Goal: Task Accomplishment & Management: Complete application form

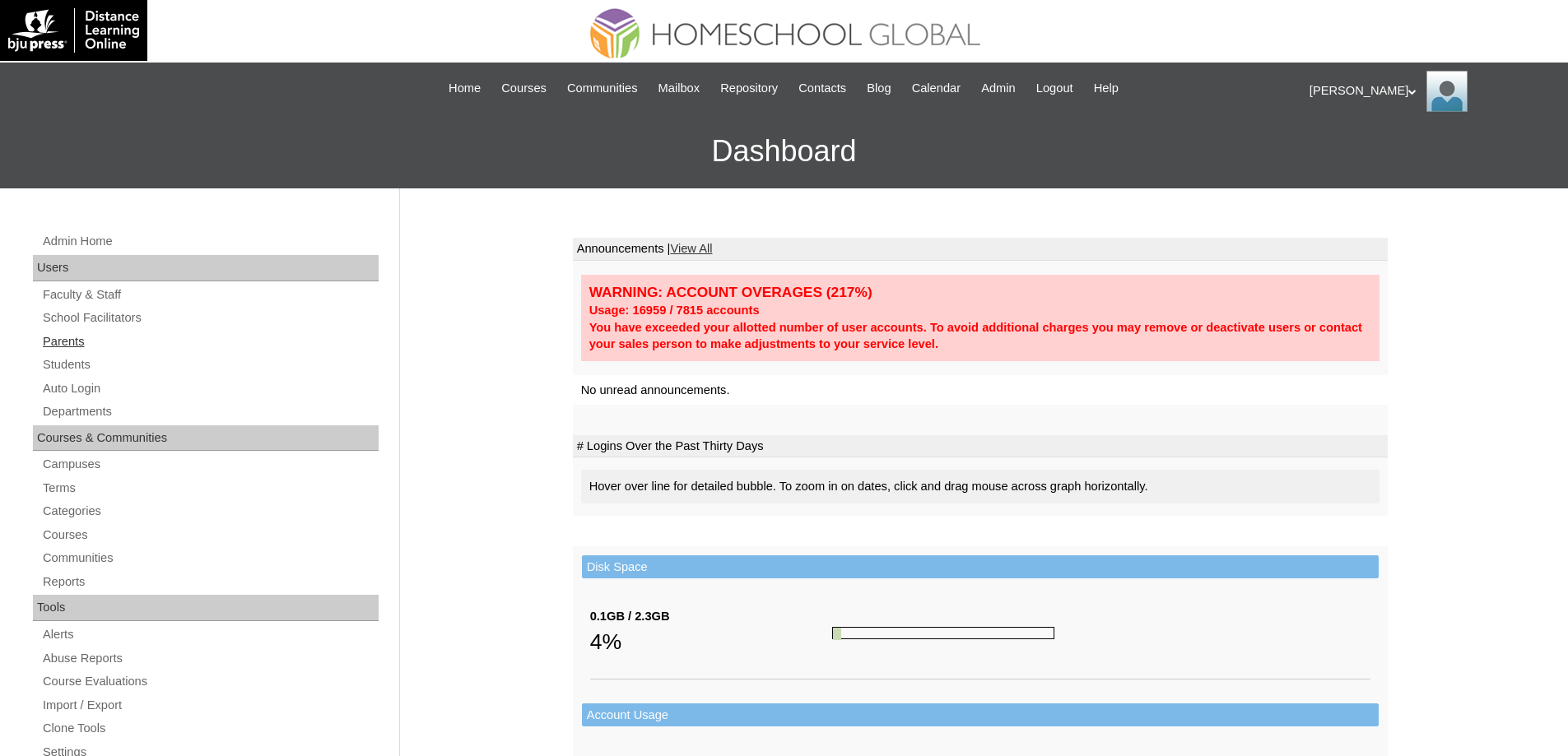
click at [109, 346] on link "Parents" at bounding box center [210, 342] width 338 height 21
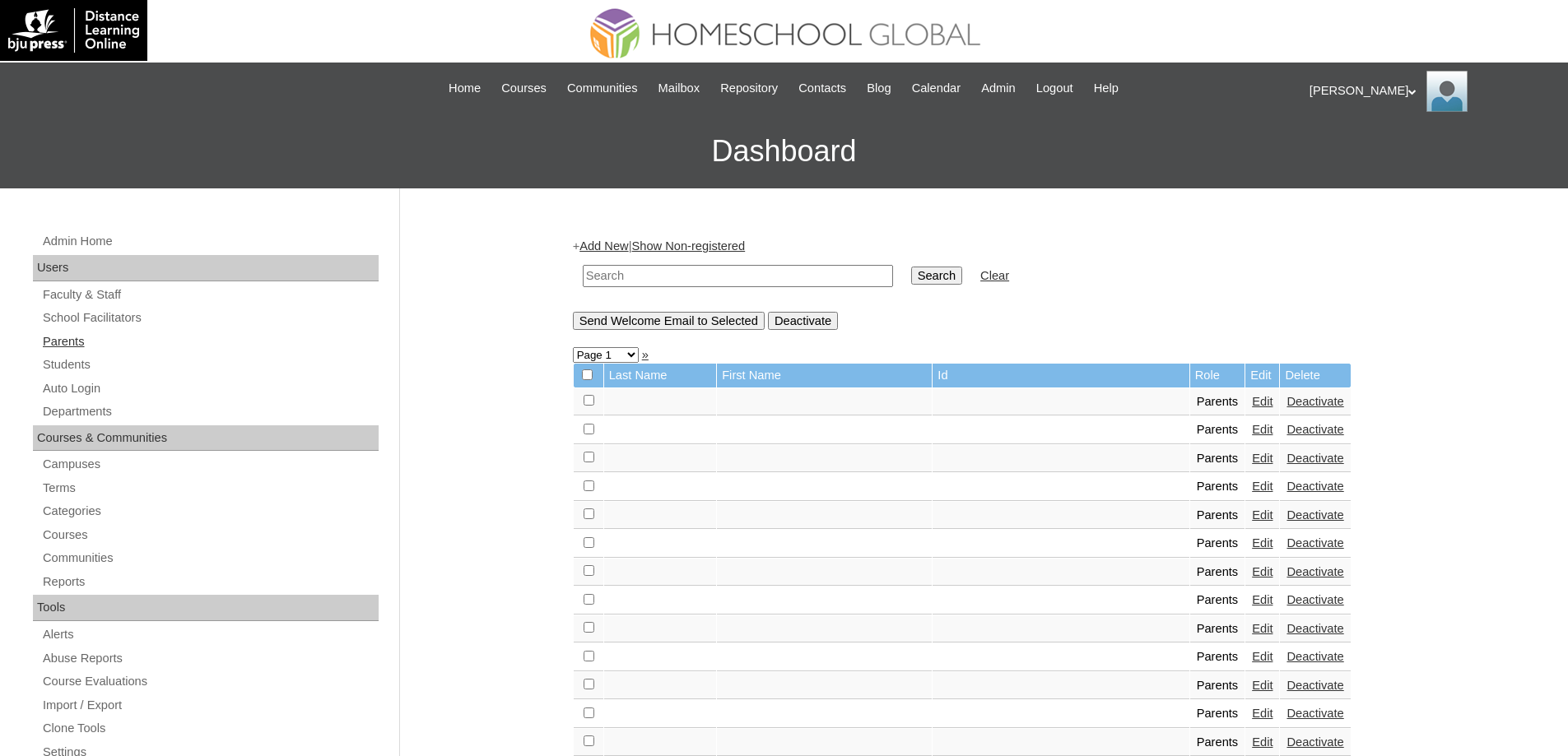
click at [130, 346] on link "Parents" at bounding box center [210, 342] width 338 height 21
drag, startPoint x: 0, startPoint y: 0, endPoint x: 732, endPoint y: 277, distance: 782.7
click at [712, 276] on input "text" at bounding box center [737, 276] width 310 height 22
paste input "MHP0188-TECHPH2024"
type input "MHP0188-TECHPH2024"
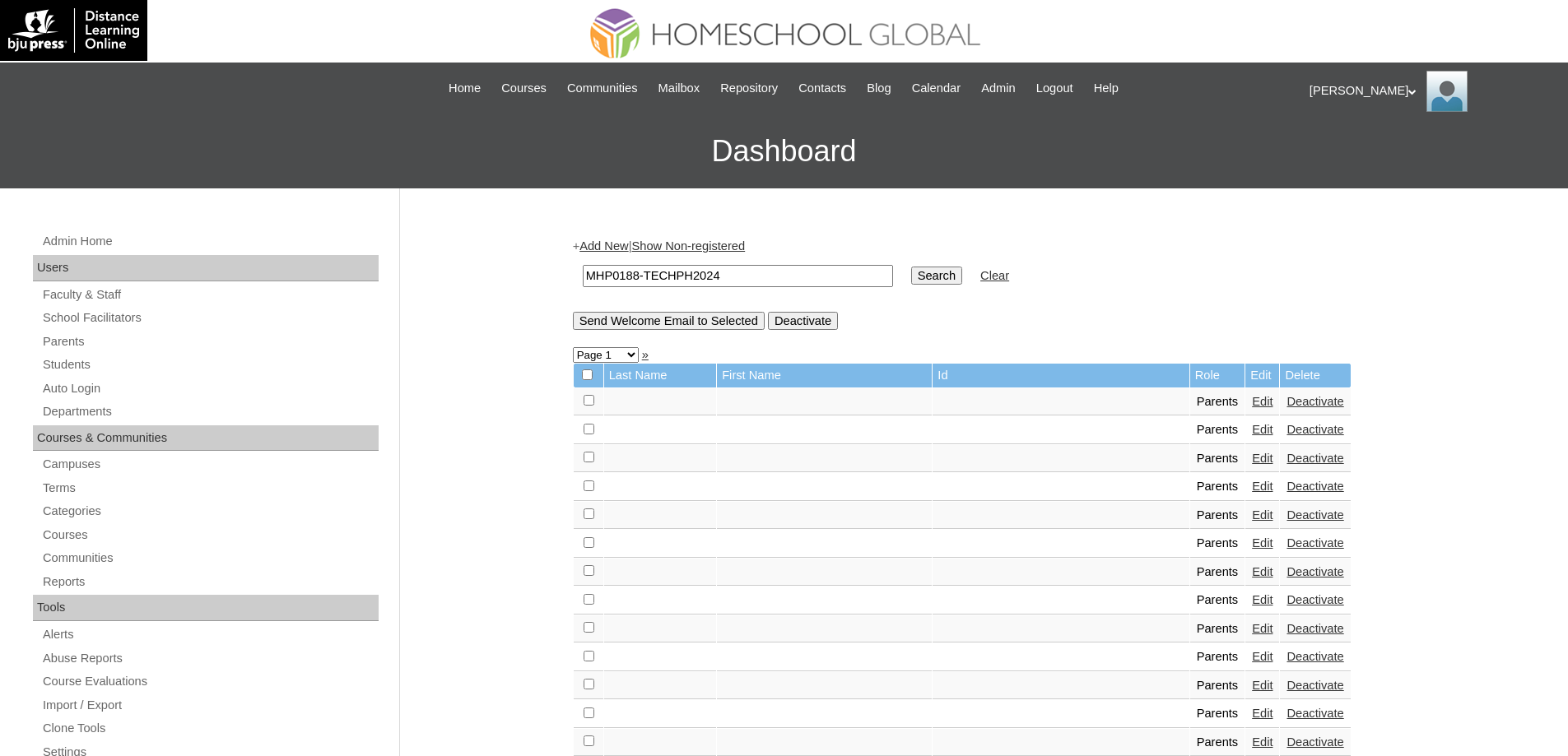
click at [941, 275] on input "Search" at bounding box center [937, 276] width 52 height 18
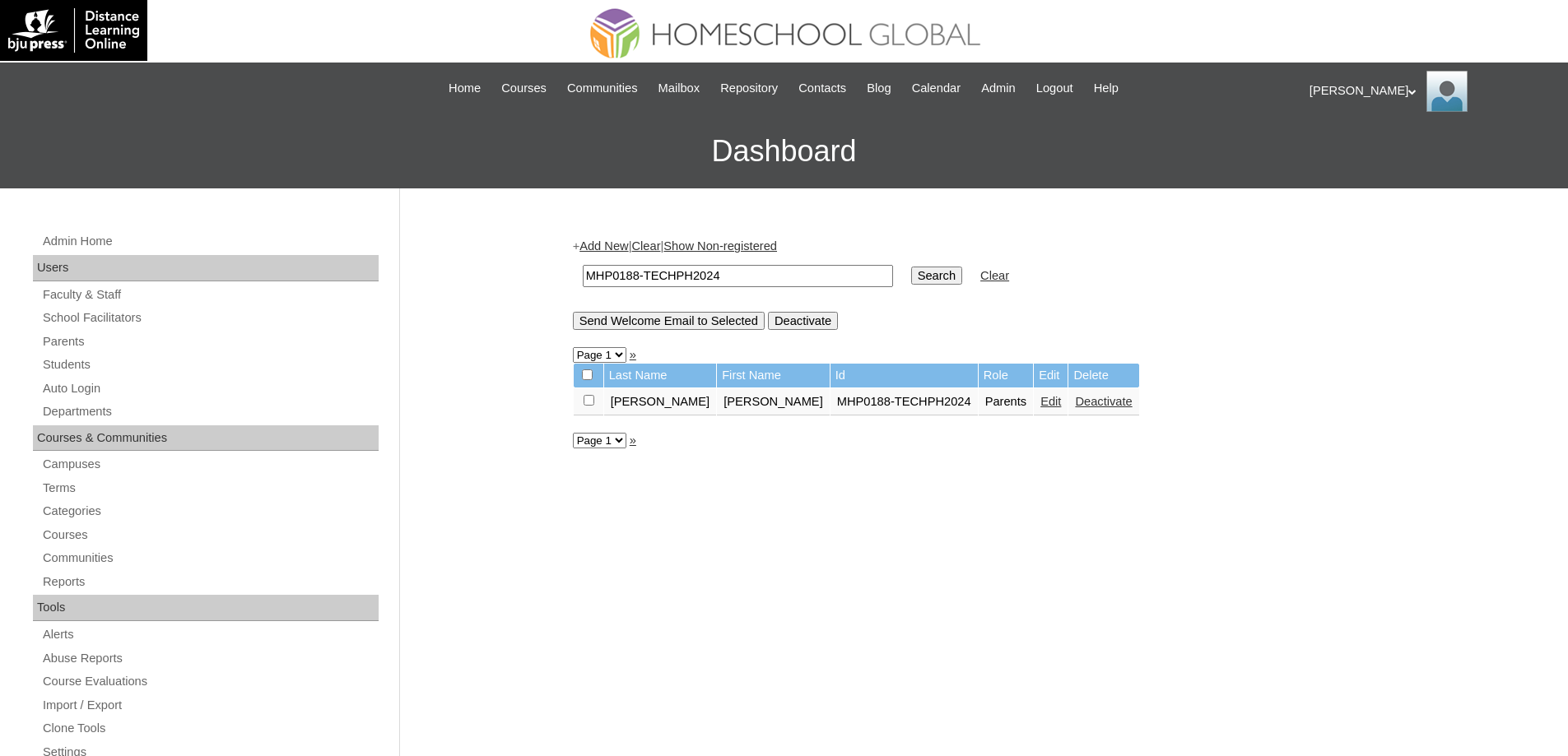
click at [1041, 404] on link "Edit" at bounding box center [1051, 401] width 21 height 13
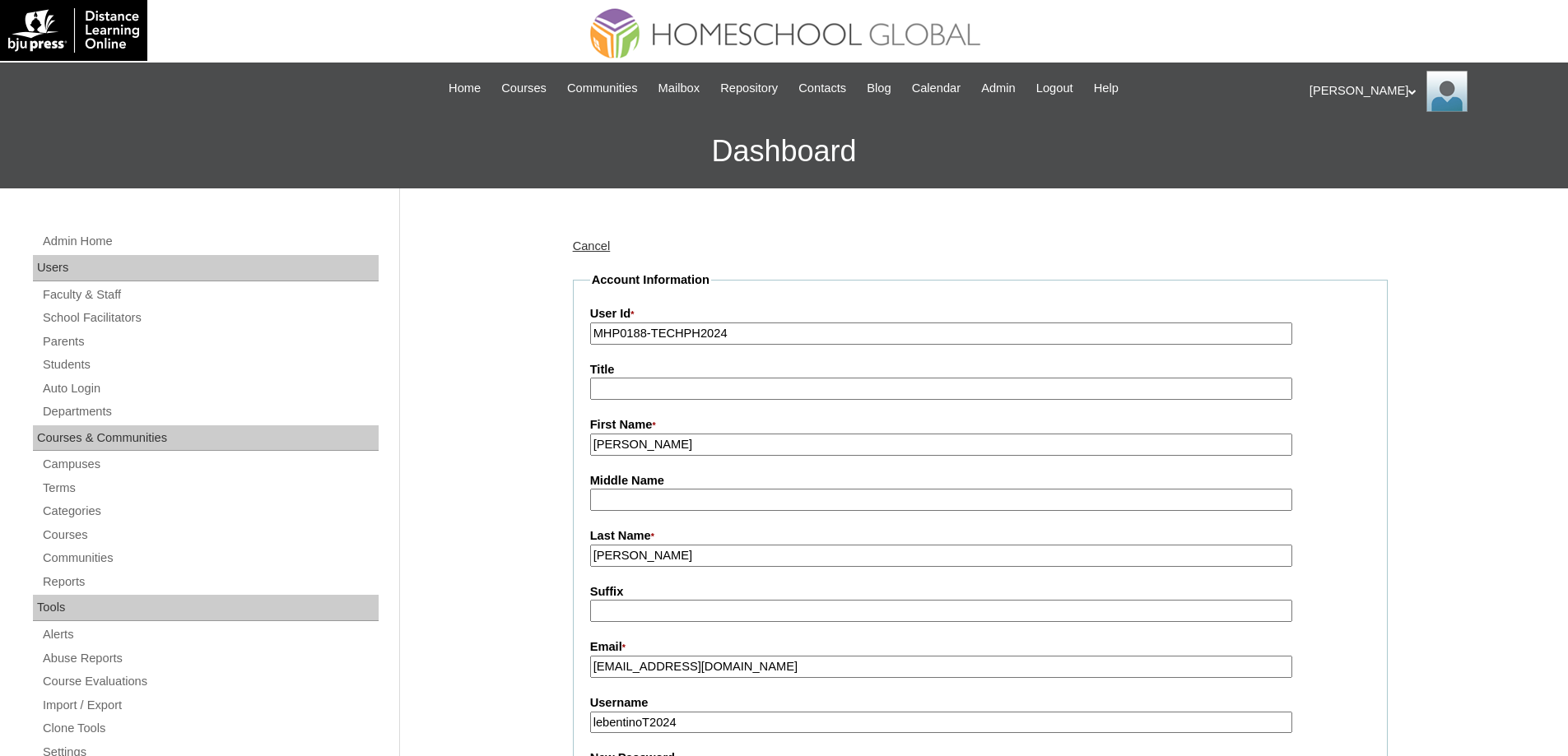
scroll to position [412, 0]
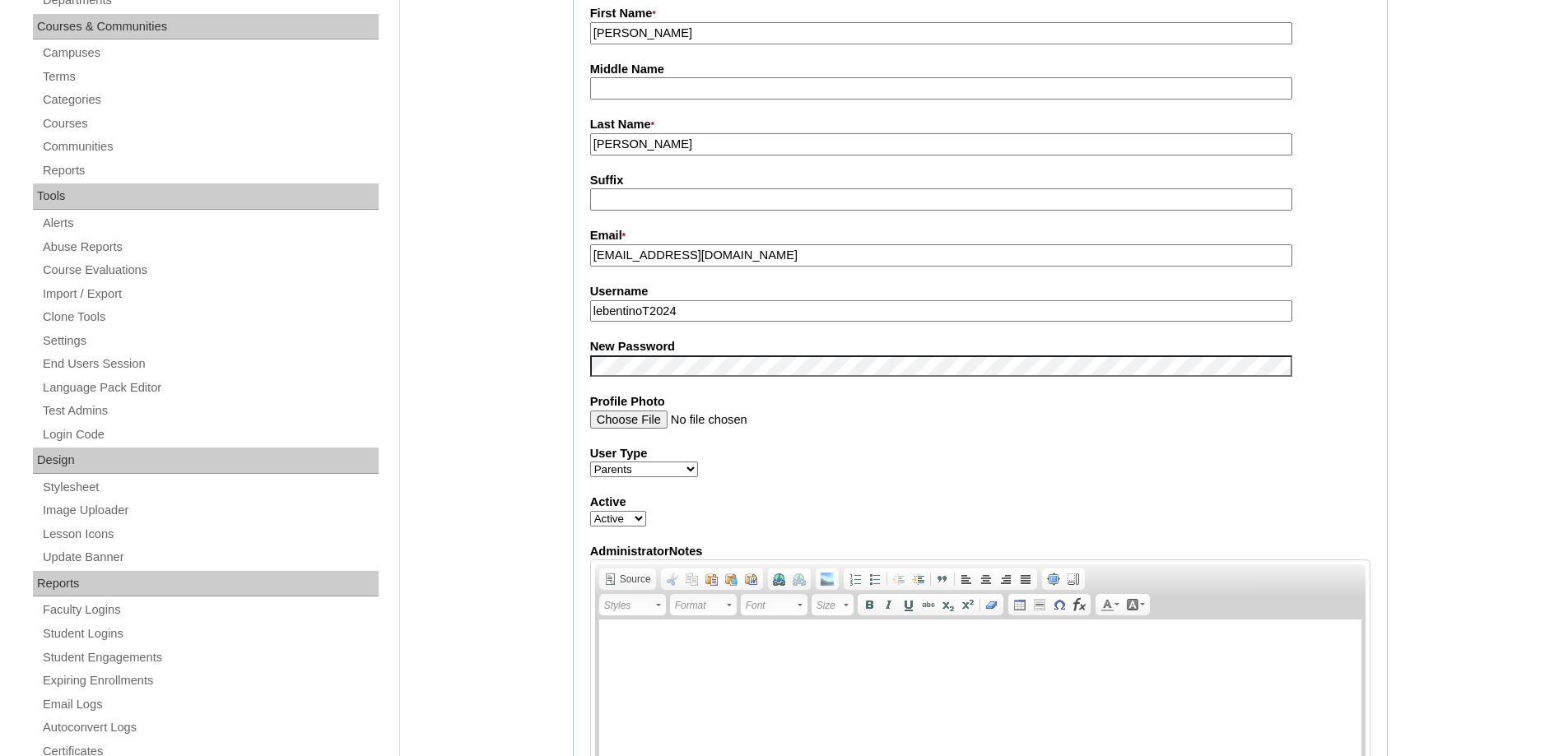
click at [490, 418] on div "Admin Home Users Faculty & Staff School Facilitators Parents Students Auto Logi…" at bounding box center [784, 752] width 1568 height 1951
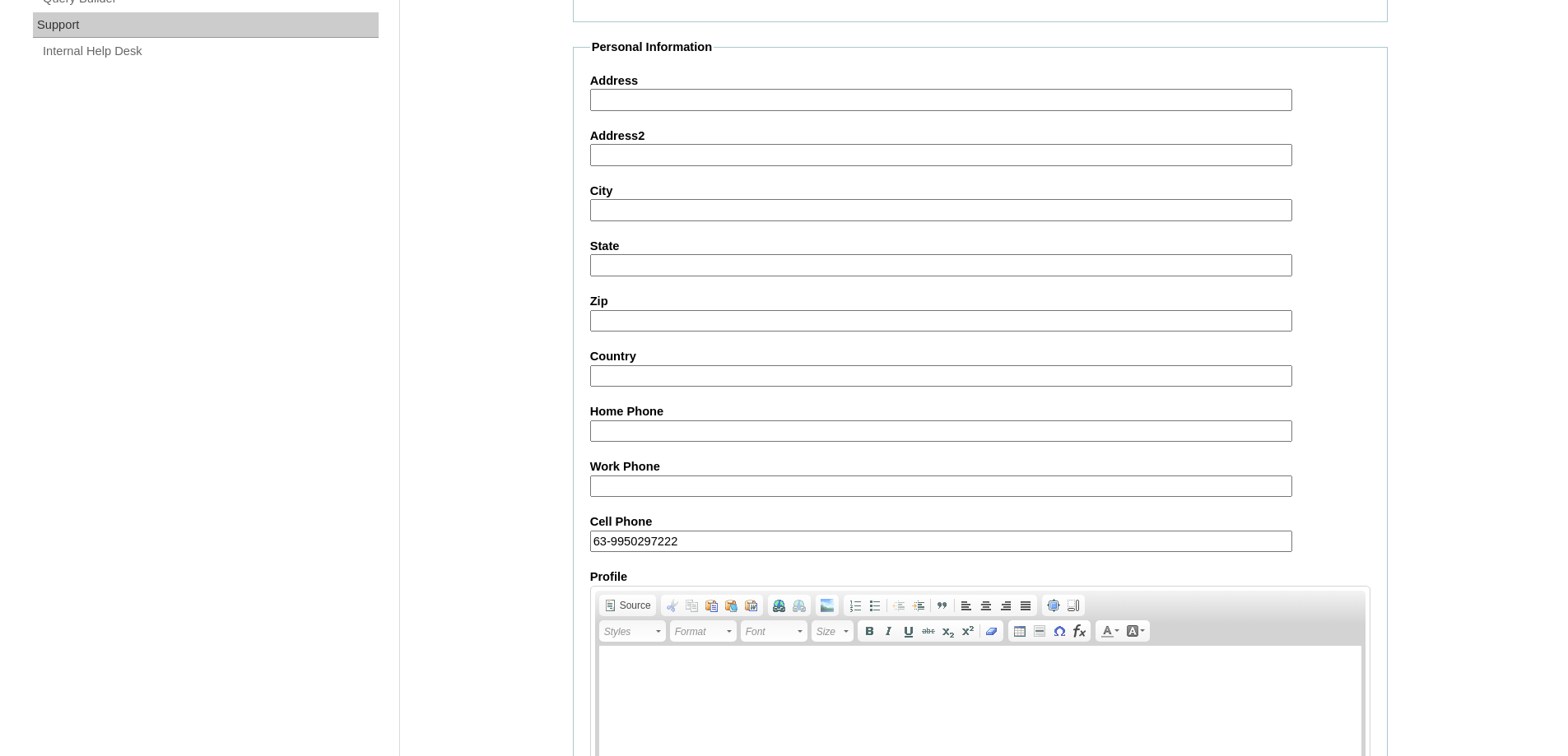
scroll to position [1405, 0]
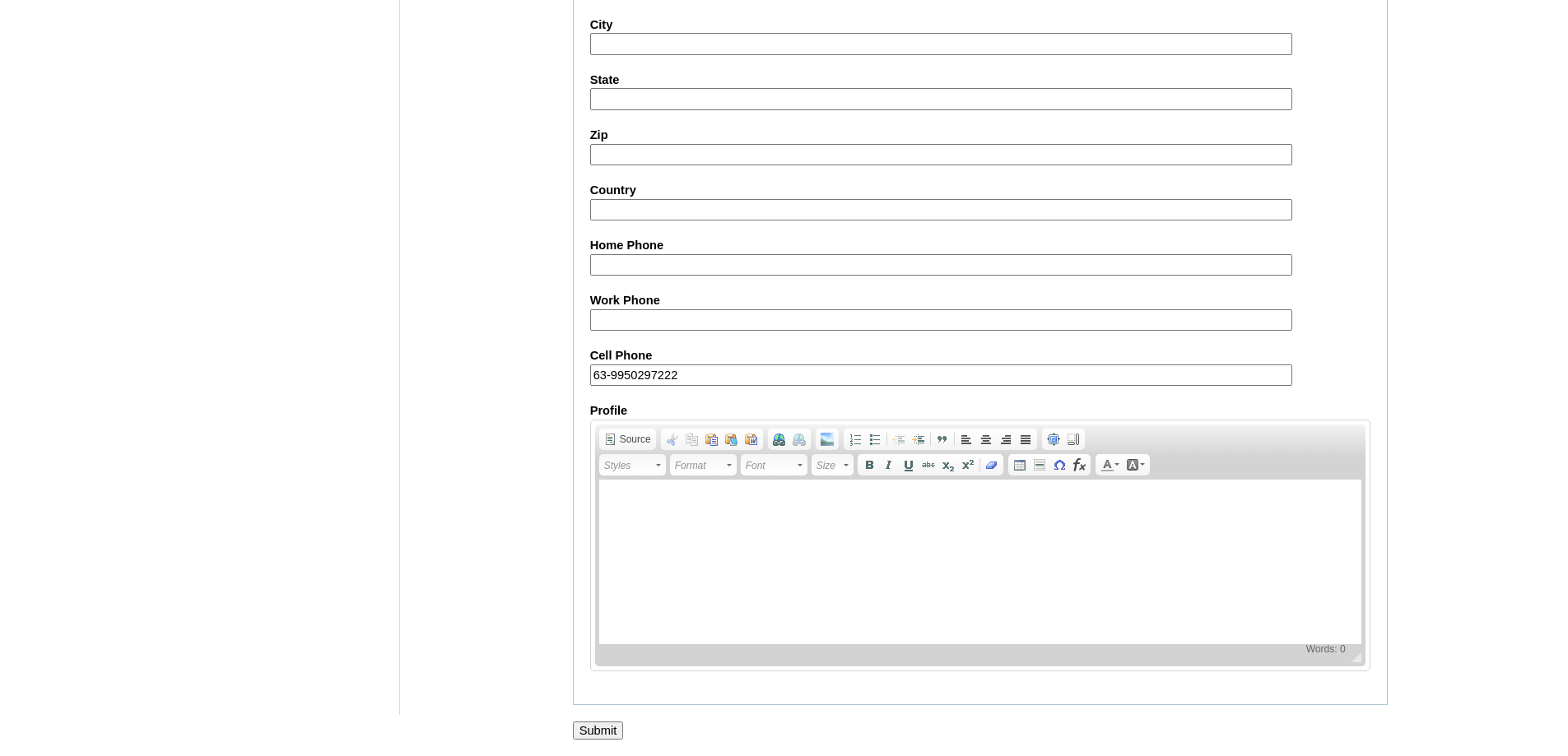
click at [611, 730] on input "Submit" at bounding box center [599, 730] width 52 height 18
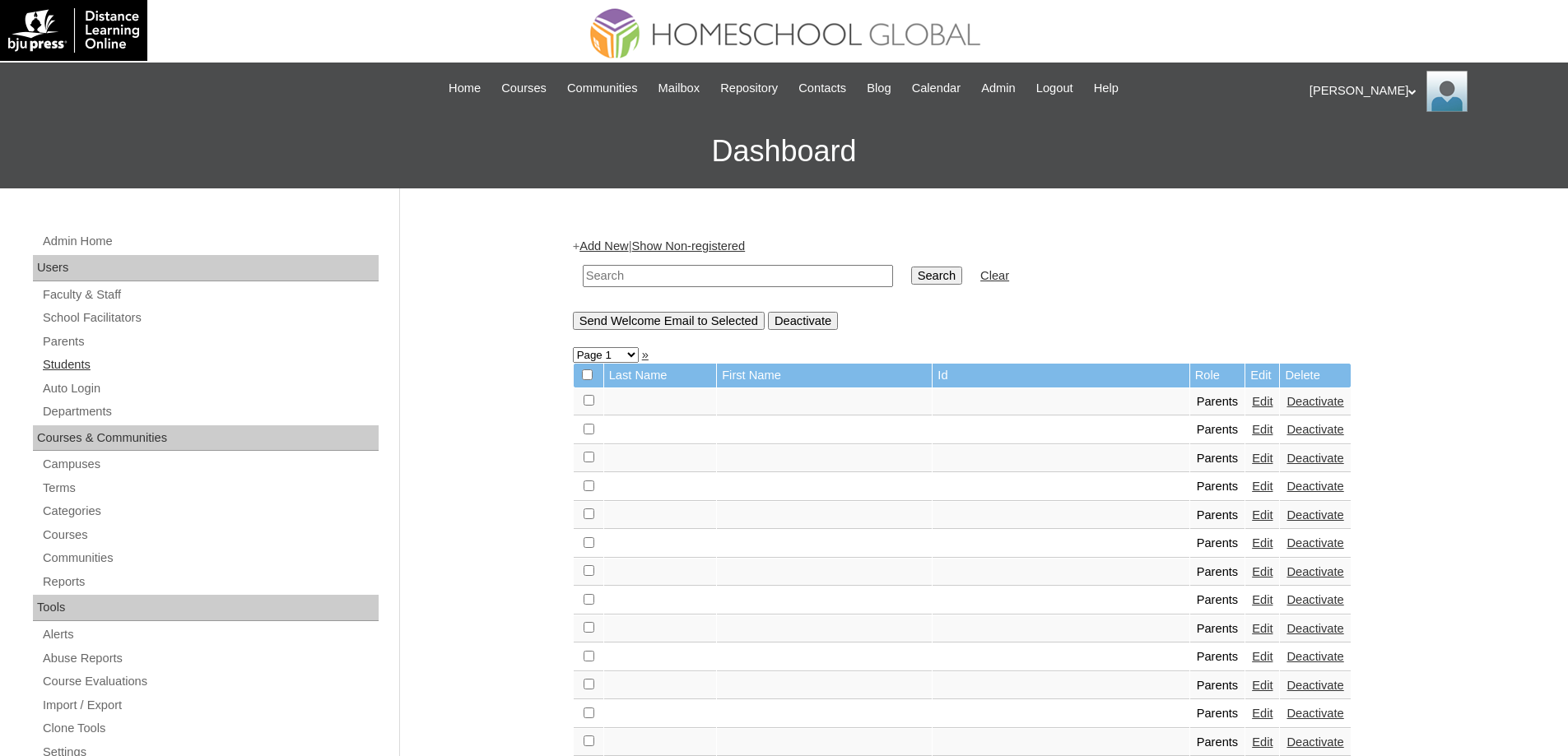
click at [108, 363] on link "Students" at bounding box center [210, 365] width 338 height 21
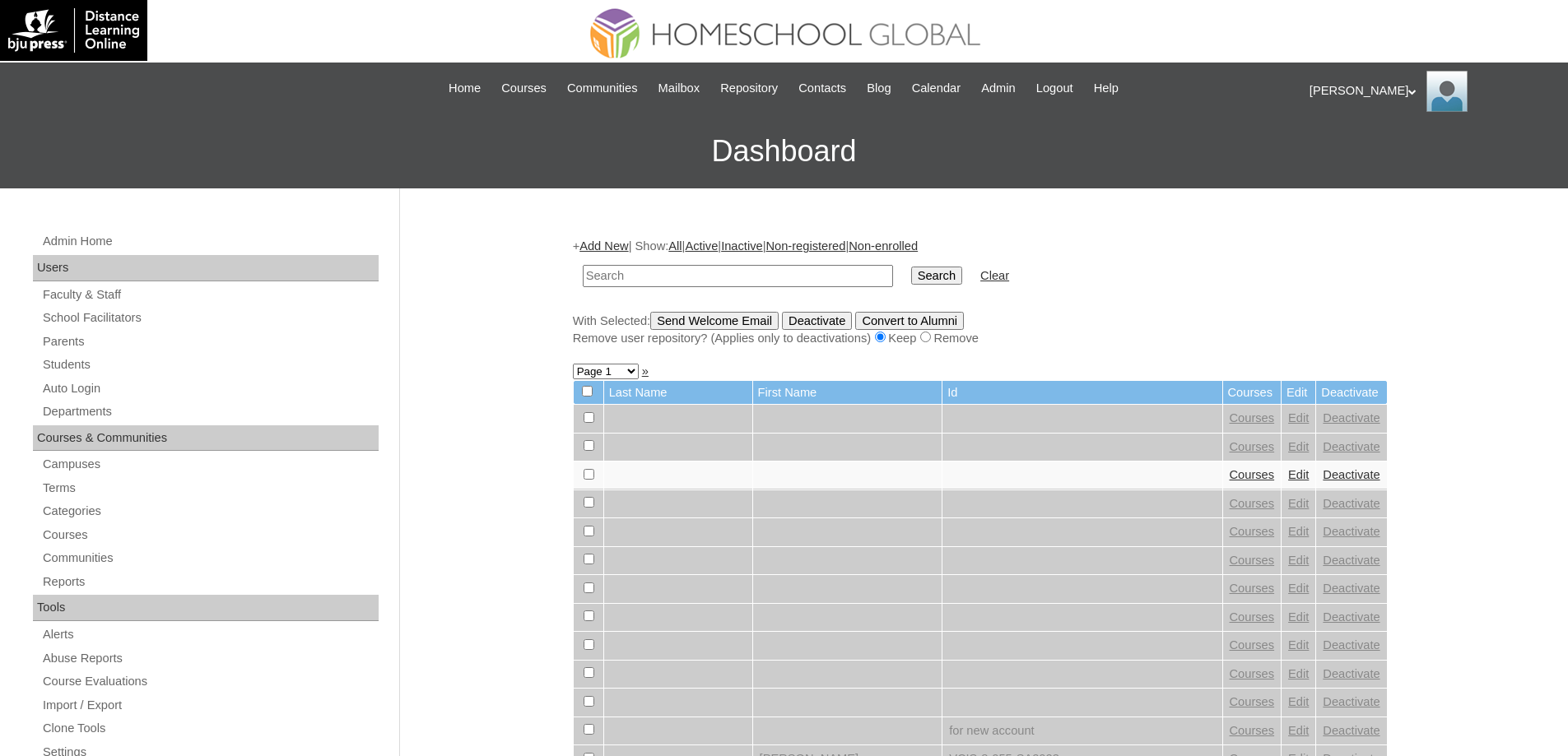
click at [723, 286] on input "text" at bounding box center [737, 276] width 310 height 22
type input "MHS0221-TECHPH2024"
click at [960, 280] on input "Search" at bounding box center [937, 276] width 52 height 18
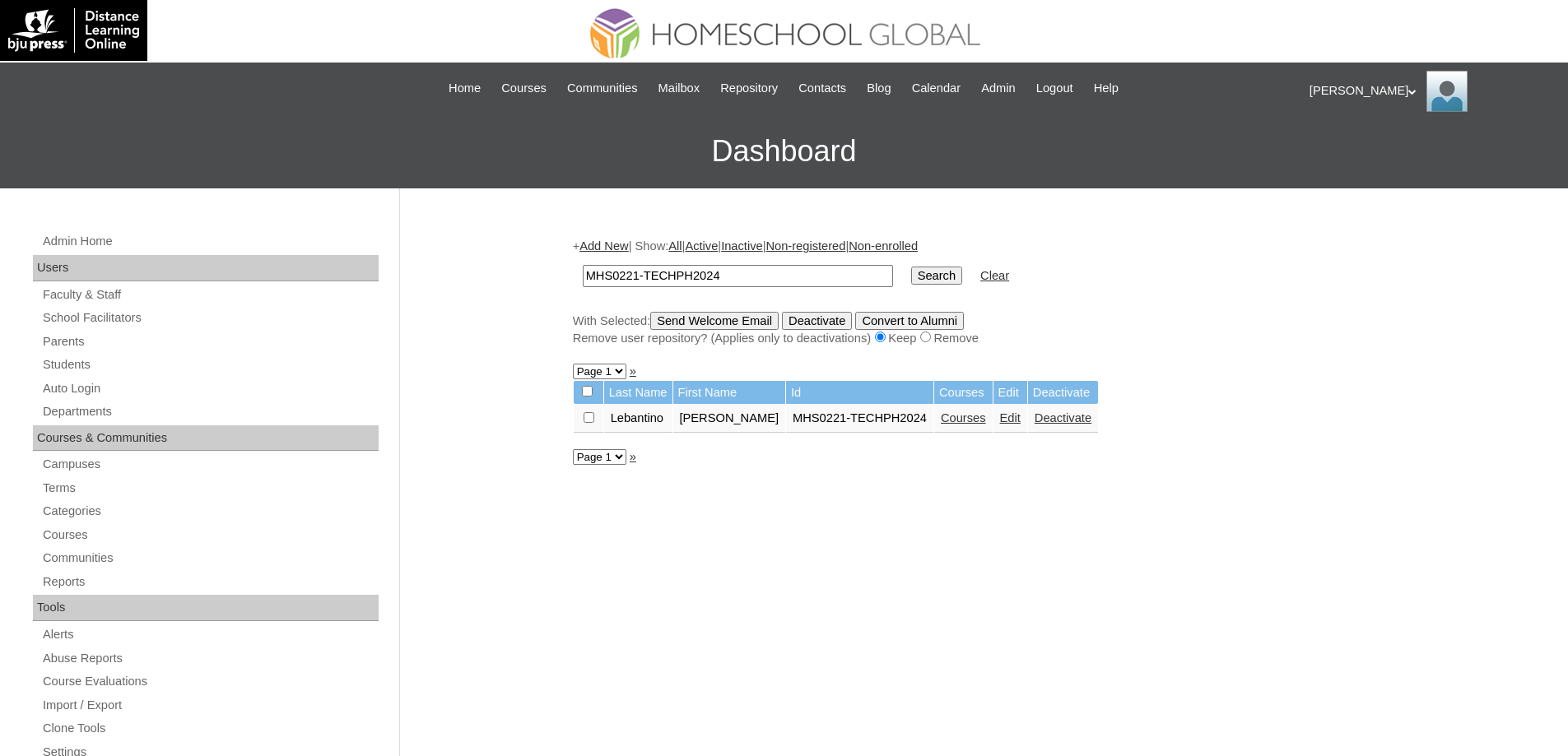
click at [1001, 424] on link "Edit" at bounding box center [1011, 419] width 21 height 13
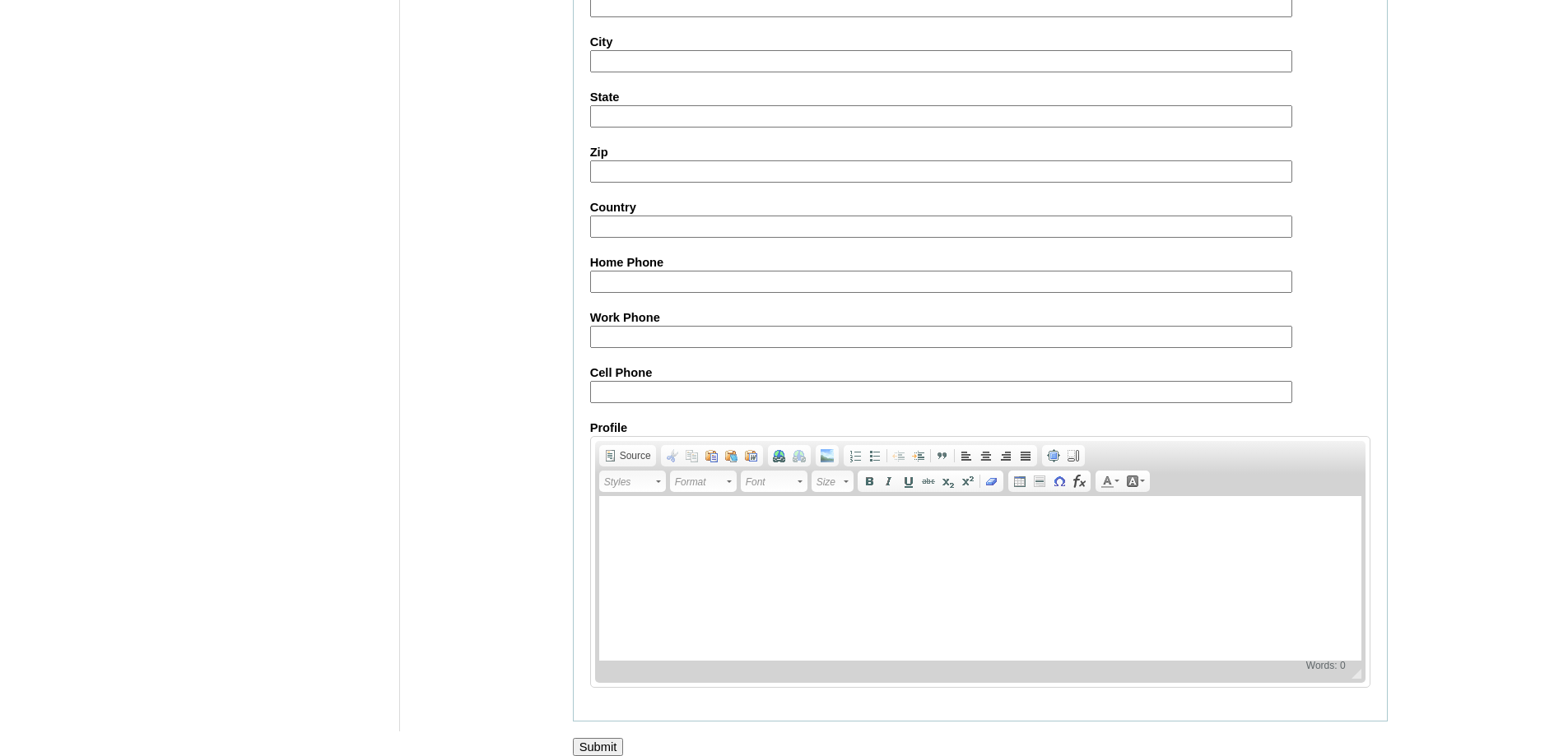
scroll to position [1751, 0]
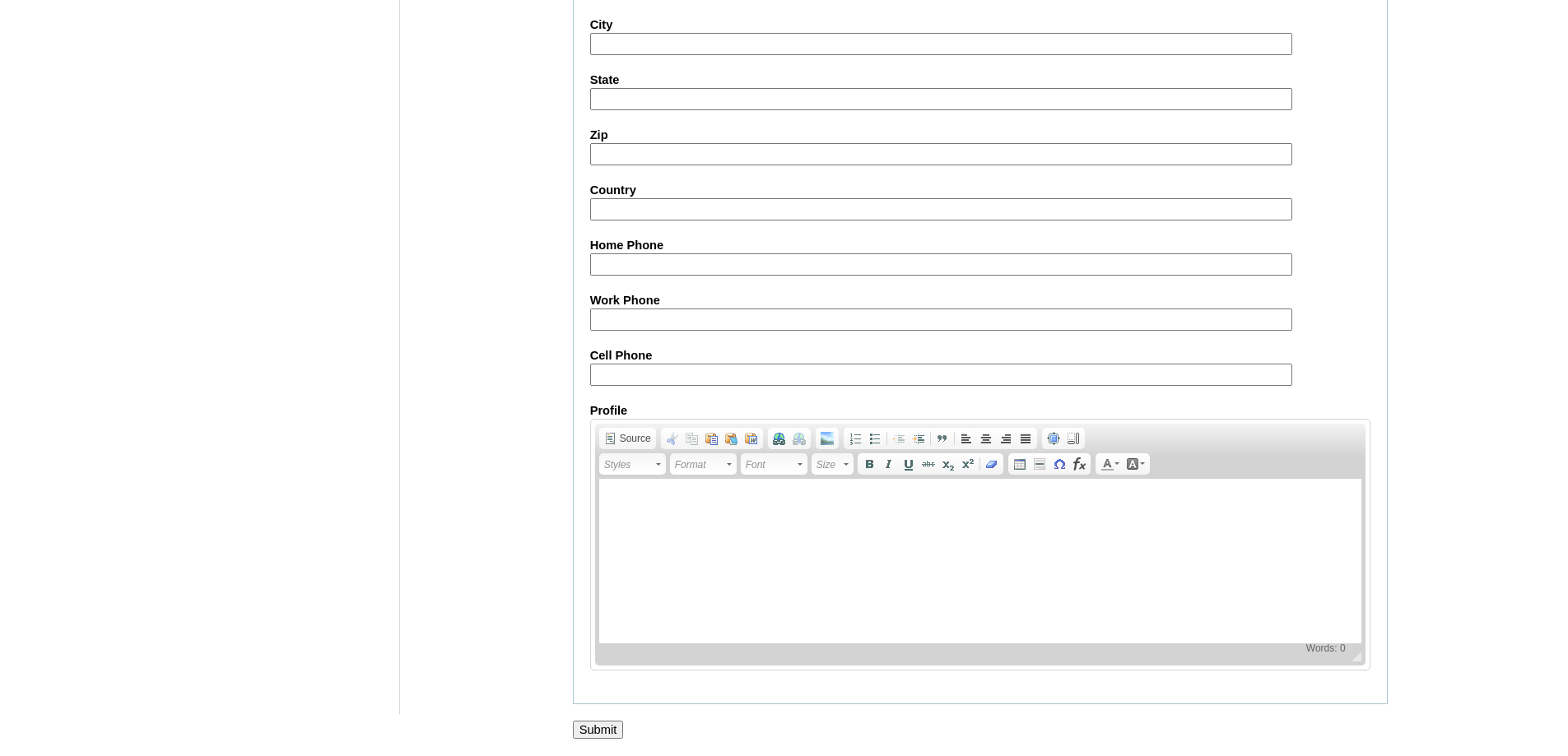
drag, startPoint x: 588, startPoint y: 725, endPoint x: 582, endPoint y: 691, distance: 34.5
click at [588, 725] on input "Submit" at bounding box center [599, 729] width 52 height 18
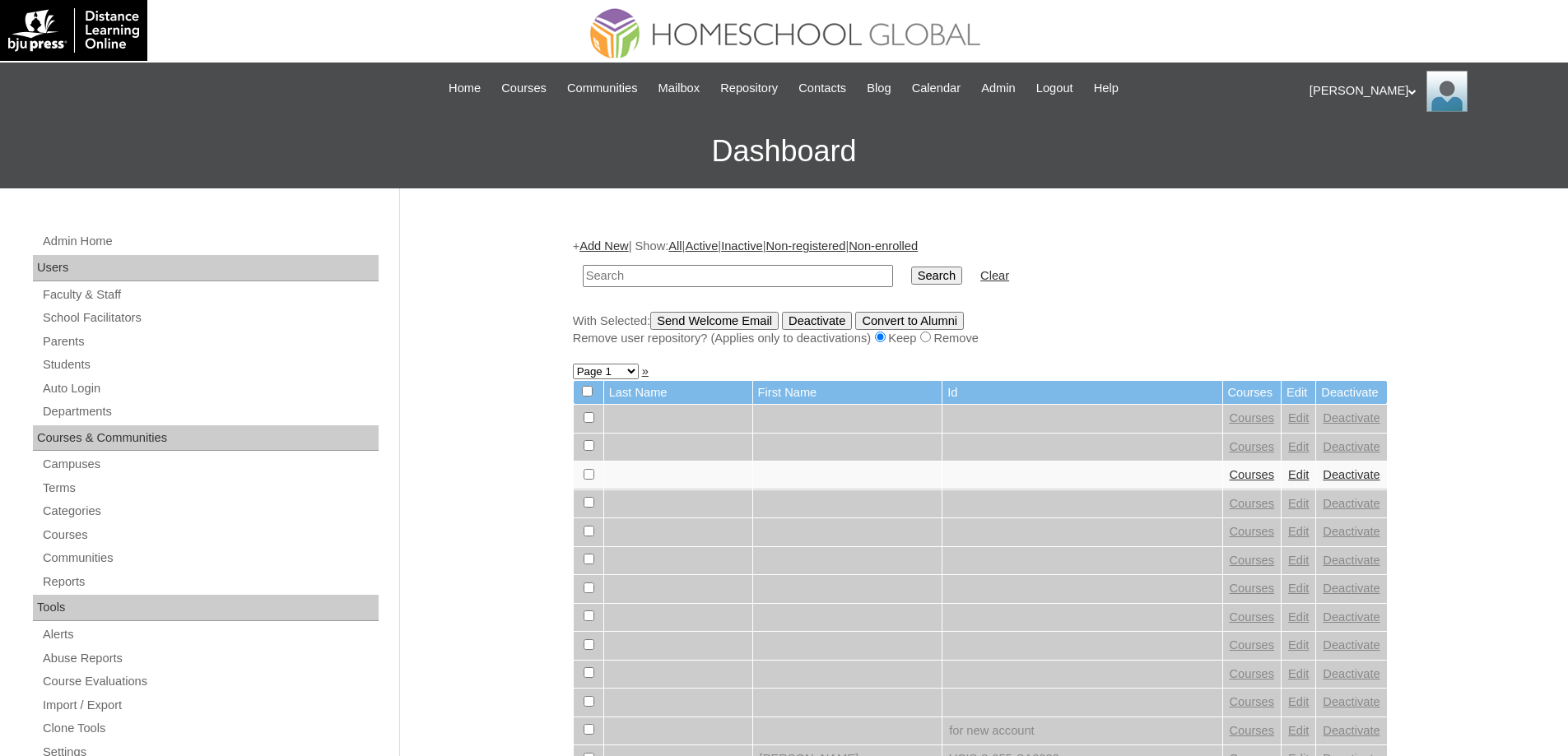
drag, startPoint x: 657, startPoint y: 281, endPoint x: 822, endPoint y: 273, distance: 165.2
click at [659, 281] on input "text" at bounding box center [737, 276] width 310 height 22
type input "MHS0221-TECHPH2024"
click at [962, 270] on input "Search" at bounding box center [937, 276] width 52 height 18
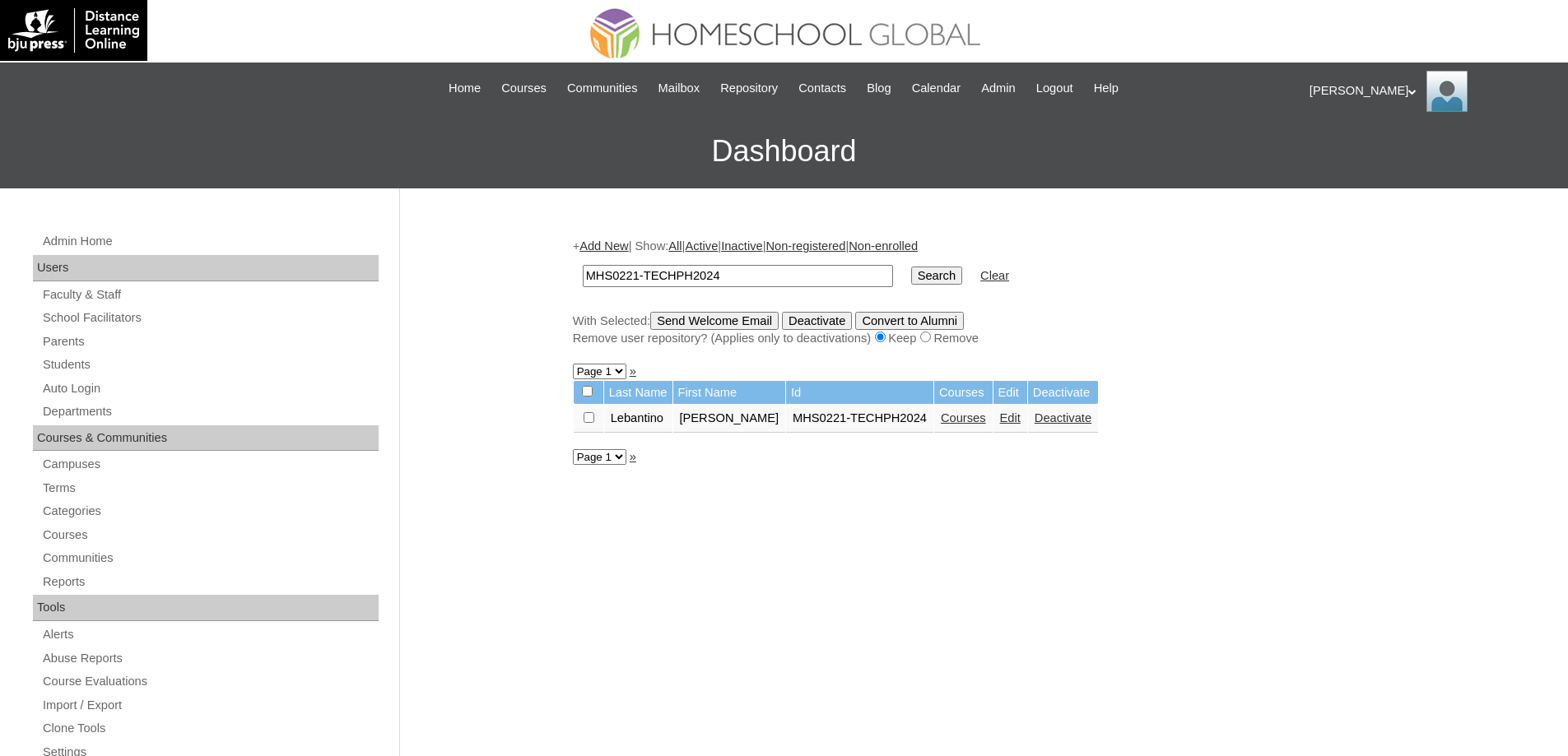
click at [955, 424] on link "Courses" at bounding box center [963, 419] width 45 height 13
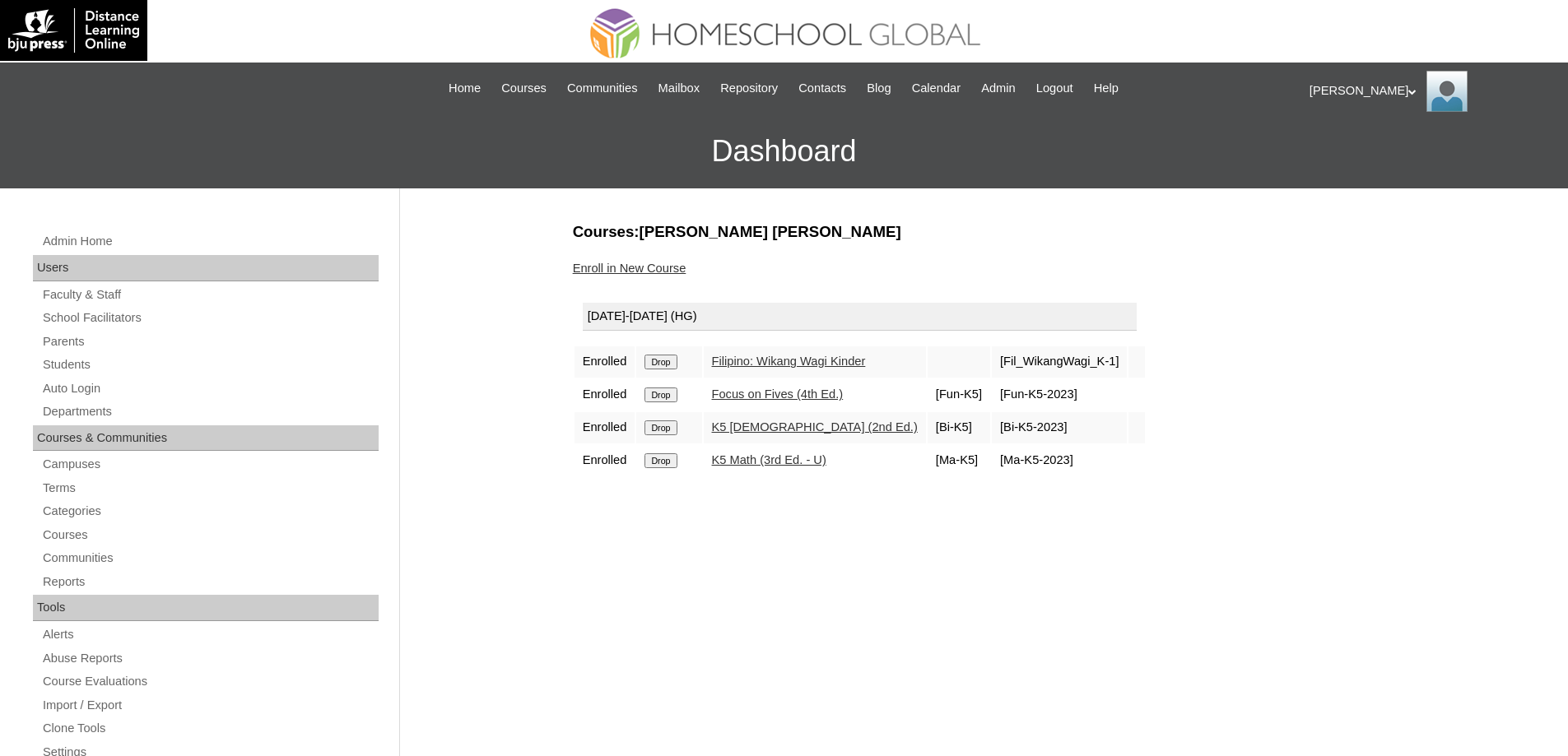
click at [671, 370] on input "Drop" at bounding box center [661, 362] width 32 height 15
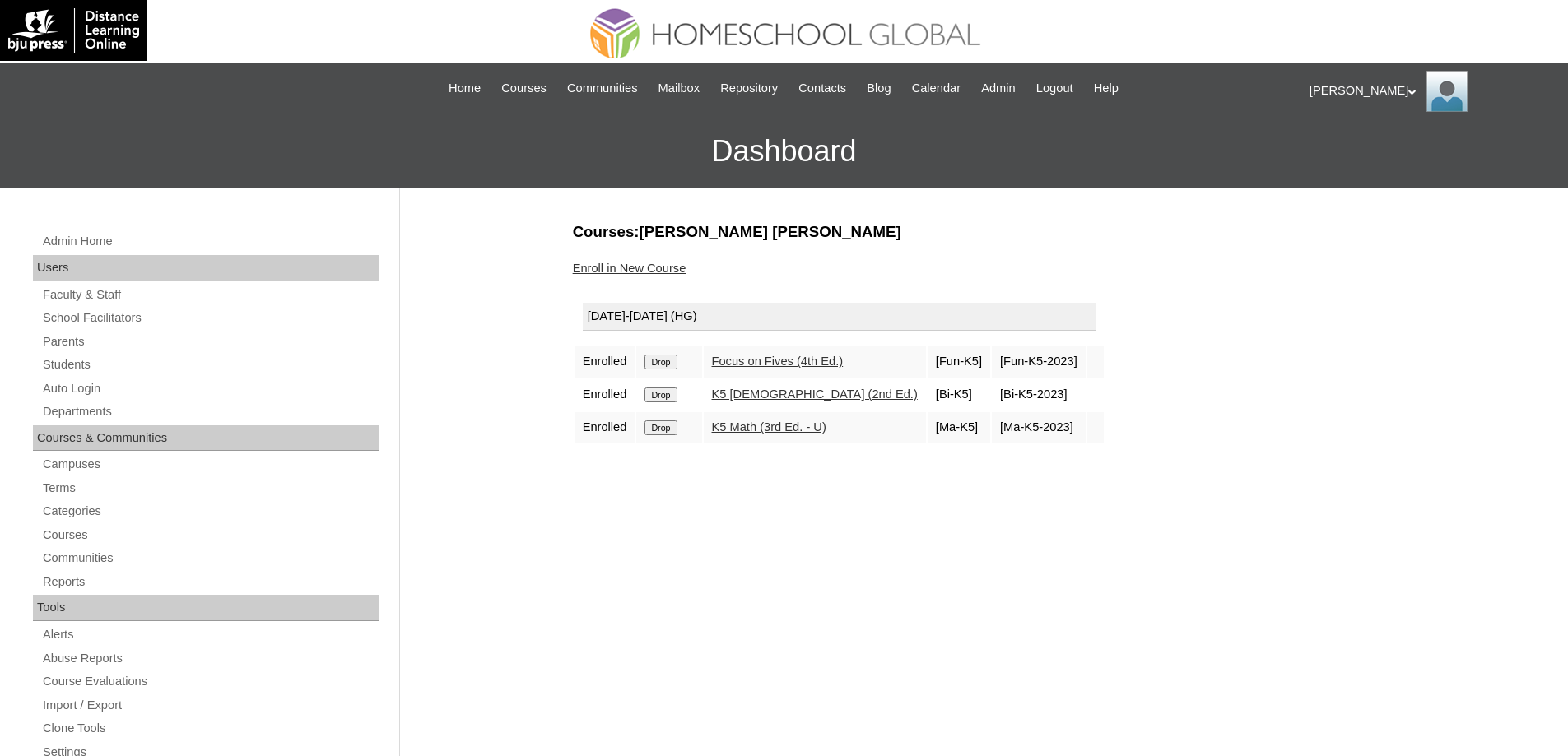
click at [673, 369] on input "Drop" at bounding box center [661, 362] width 32 height 15
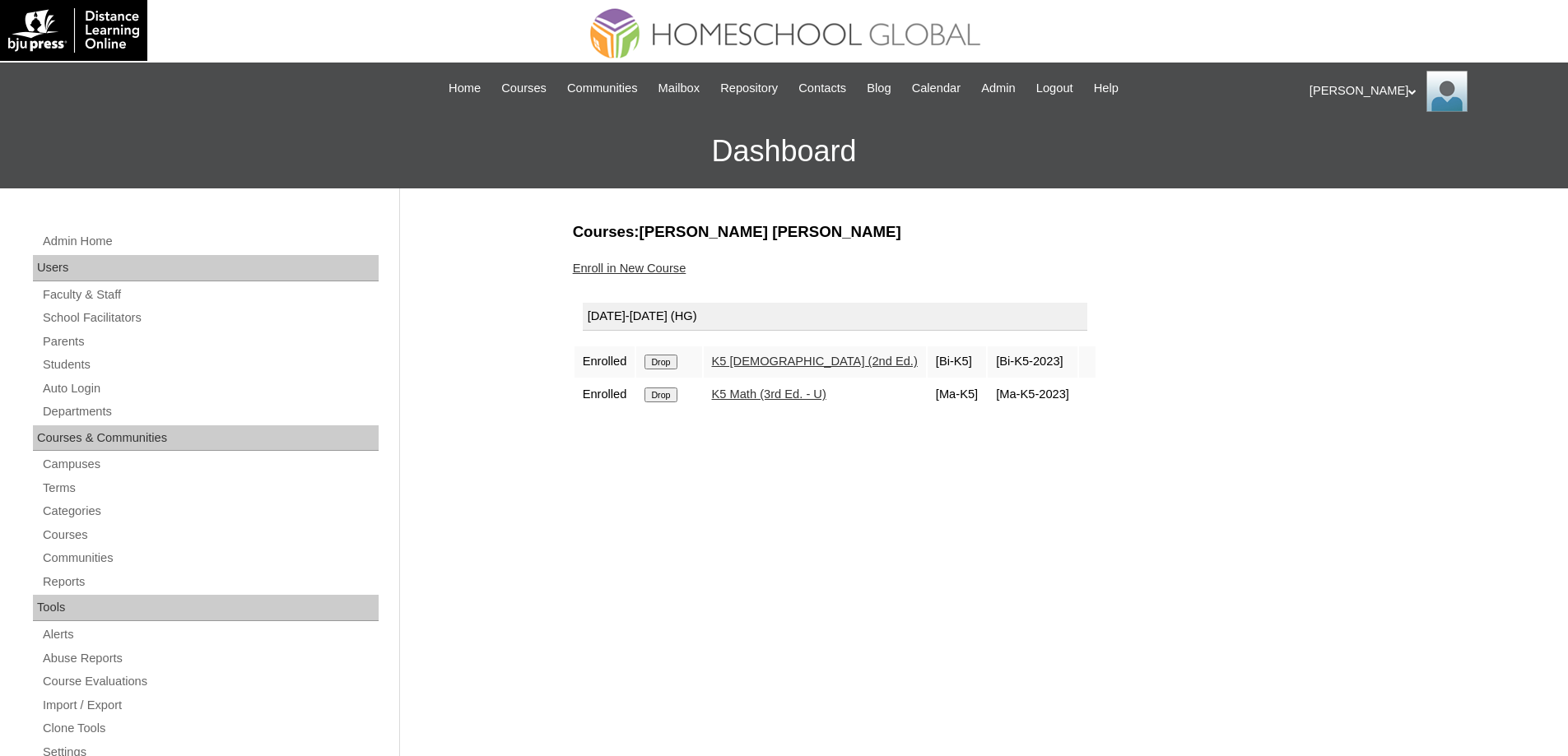
drag, startPoint x: 0, startPoint y: 0, endPoint x: 662, endPoint y: 362, distance: 754.5
click at [662, 362] on input "Drop" at bounding box center [661, 362] width 32 height 15
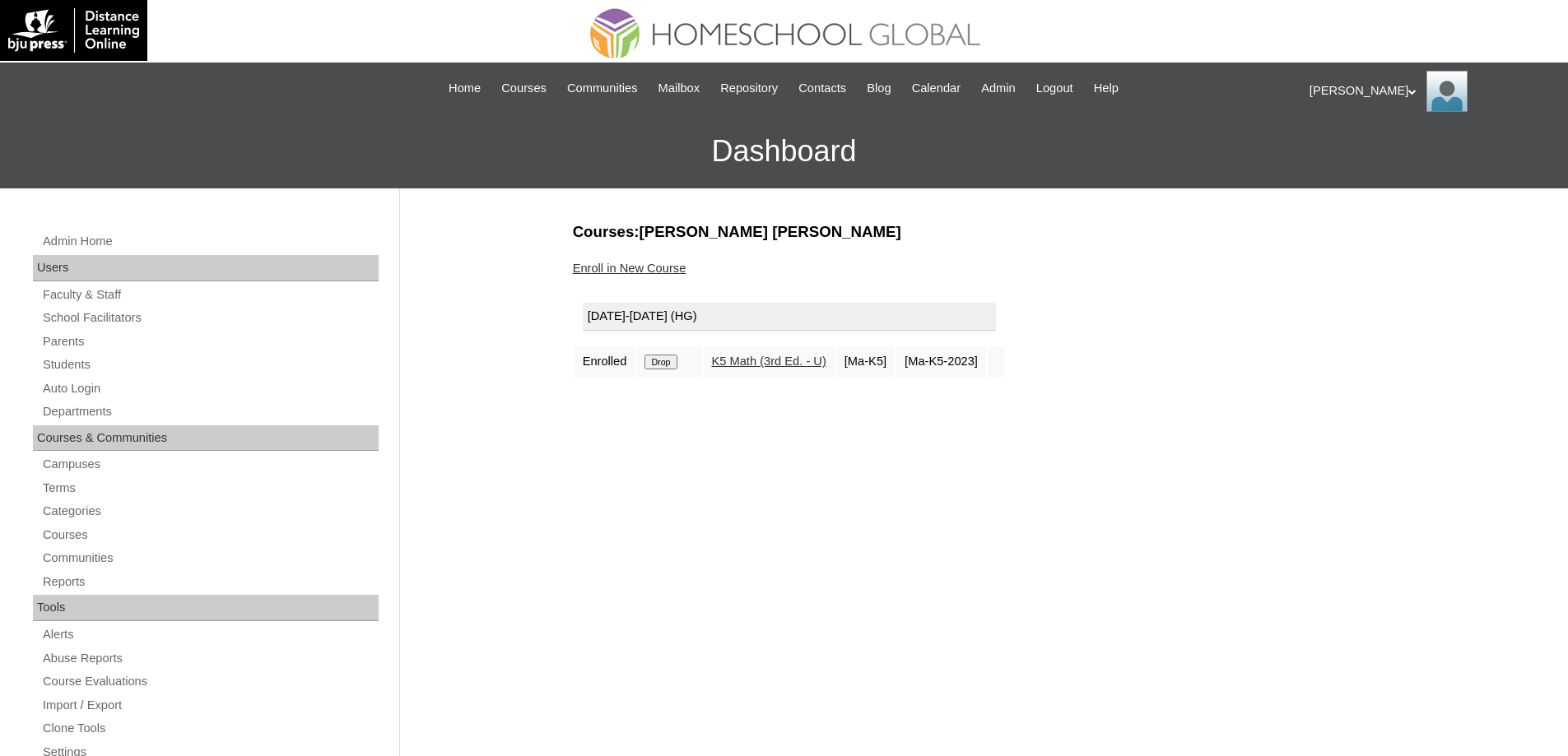
click at [672, 358] on input "Drop" at bounding box center [661, 362] width 32 height 15
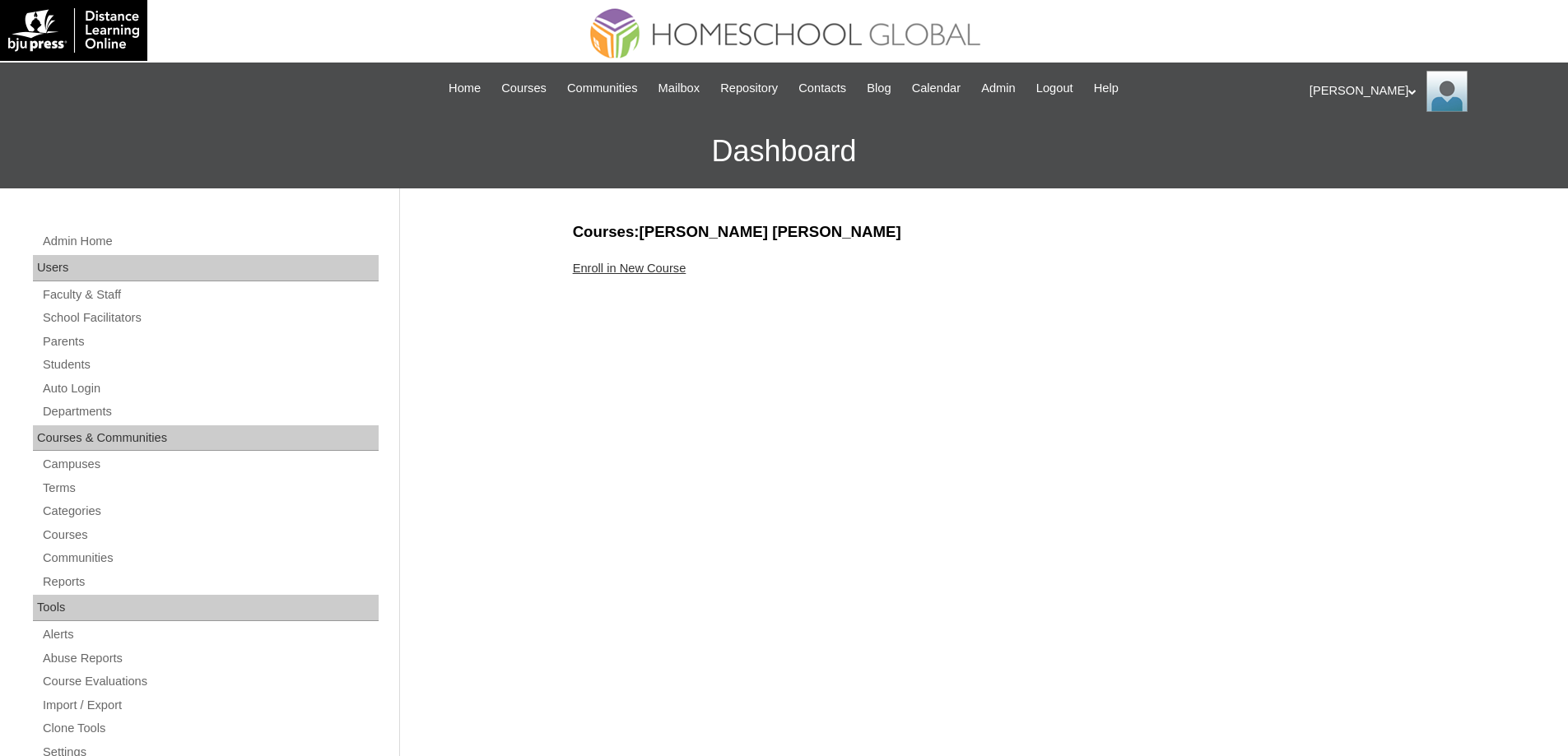
click at [665, 272] on link "Enroll in New Course" at bounding box center [629, 268] width 113 height 13
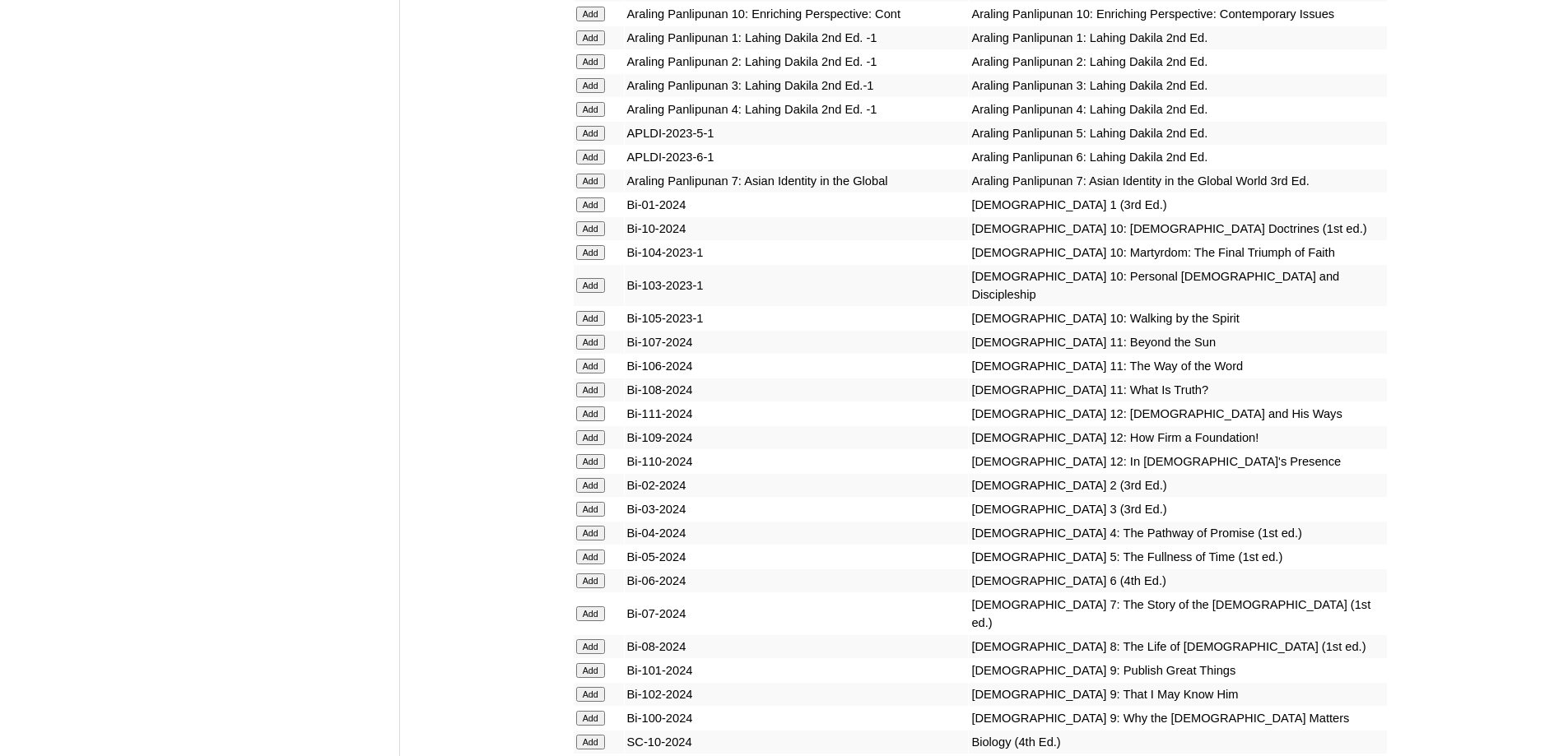
scroll to position [4279, 0]
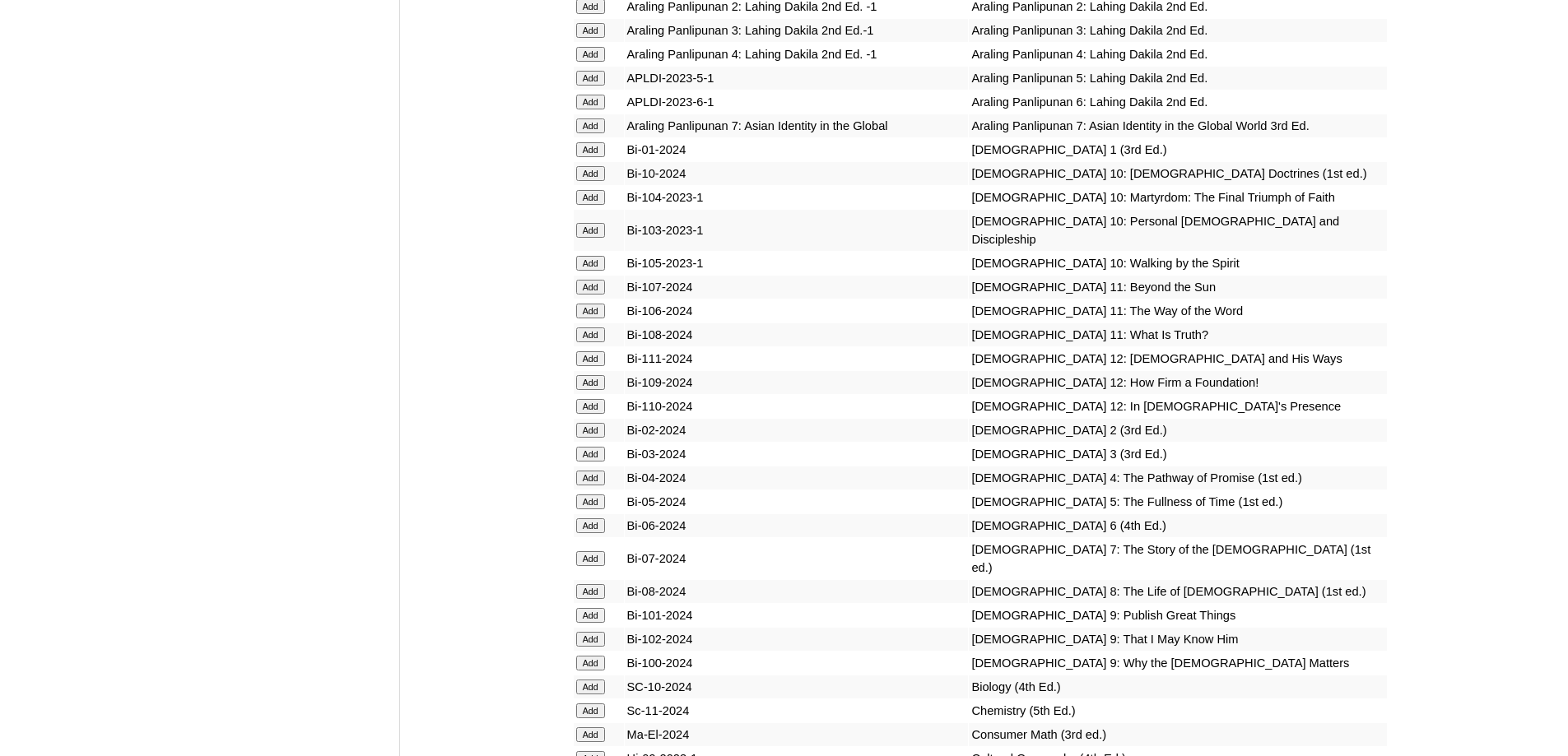
click at [588, 157] on input "Add" at bounding box center [590, 150] width 29 height 15
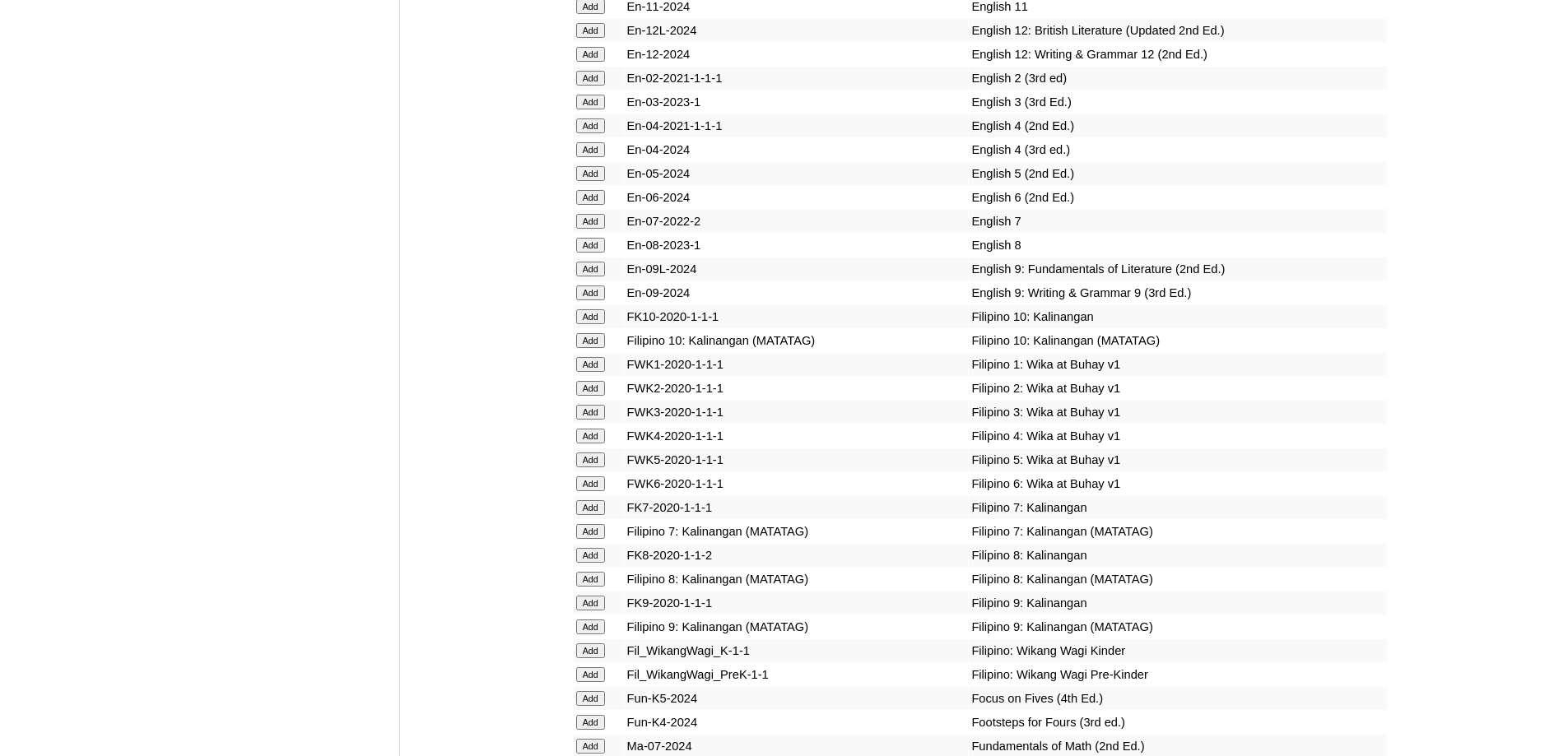
scroll to position [5184, 0]
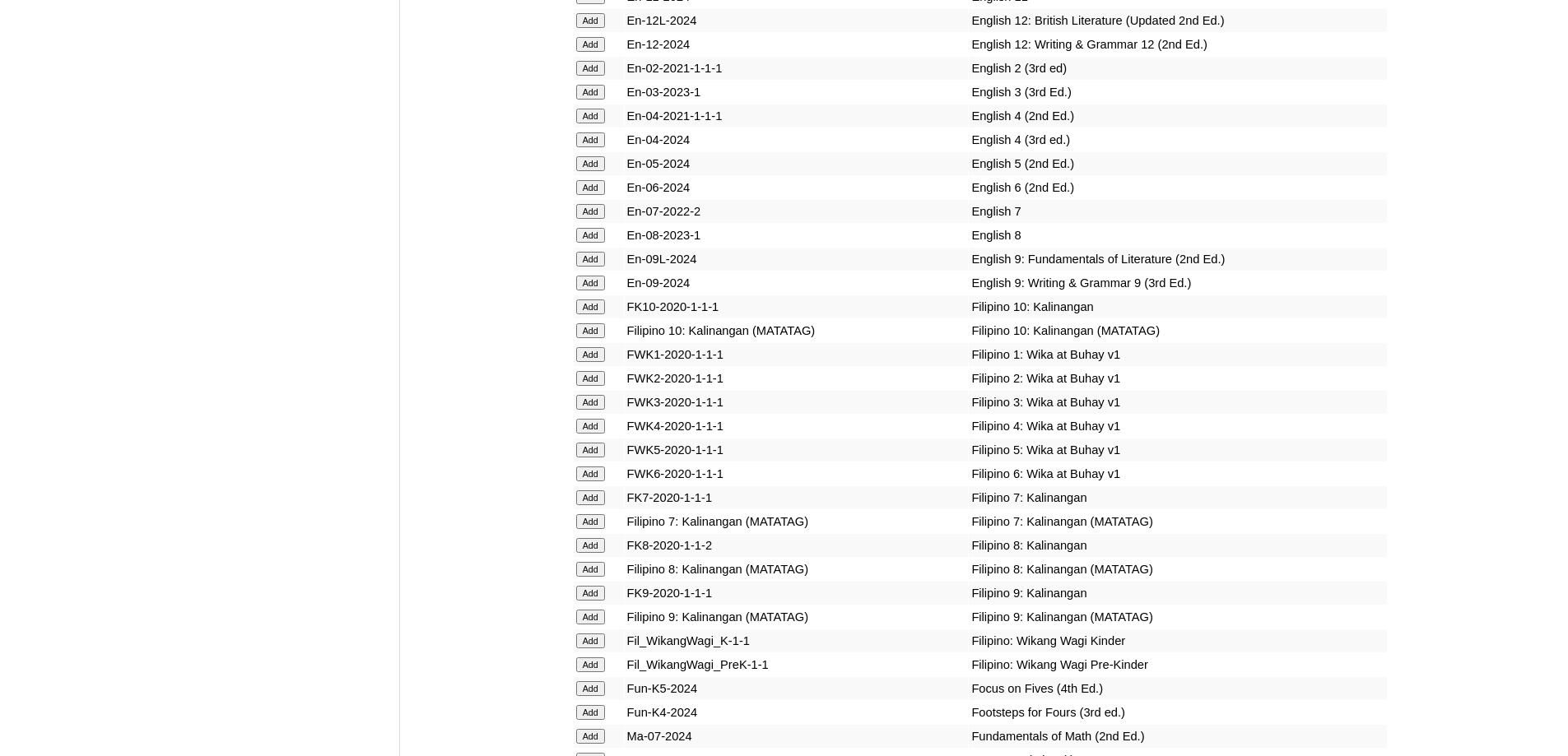
click at [592, 362] on input "Add" at bounding box center [590, 355] width 29 height 15
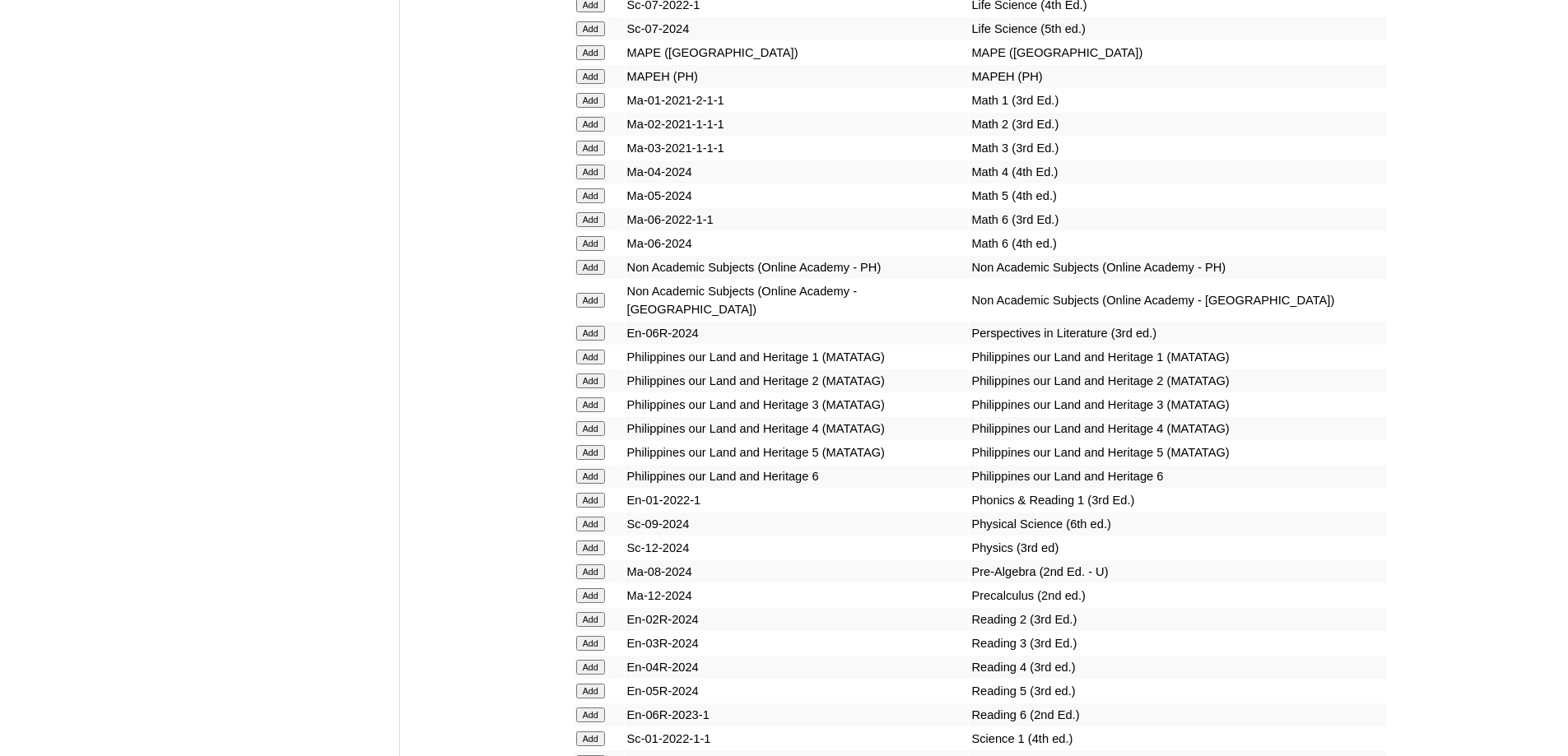
scroll to position [6382, 0]
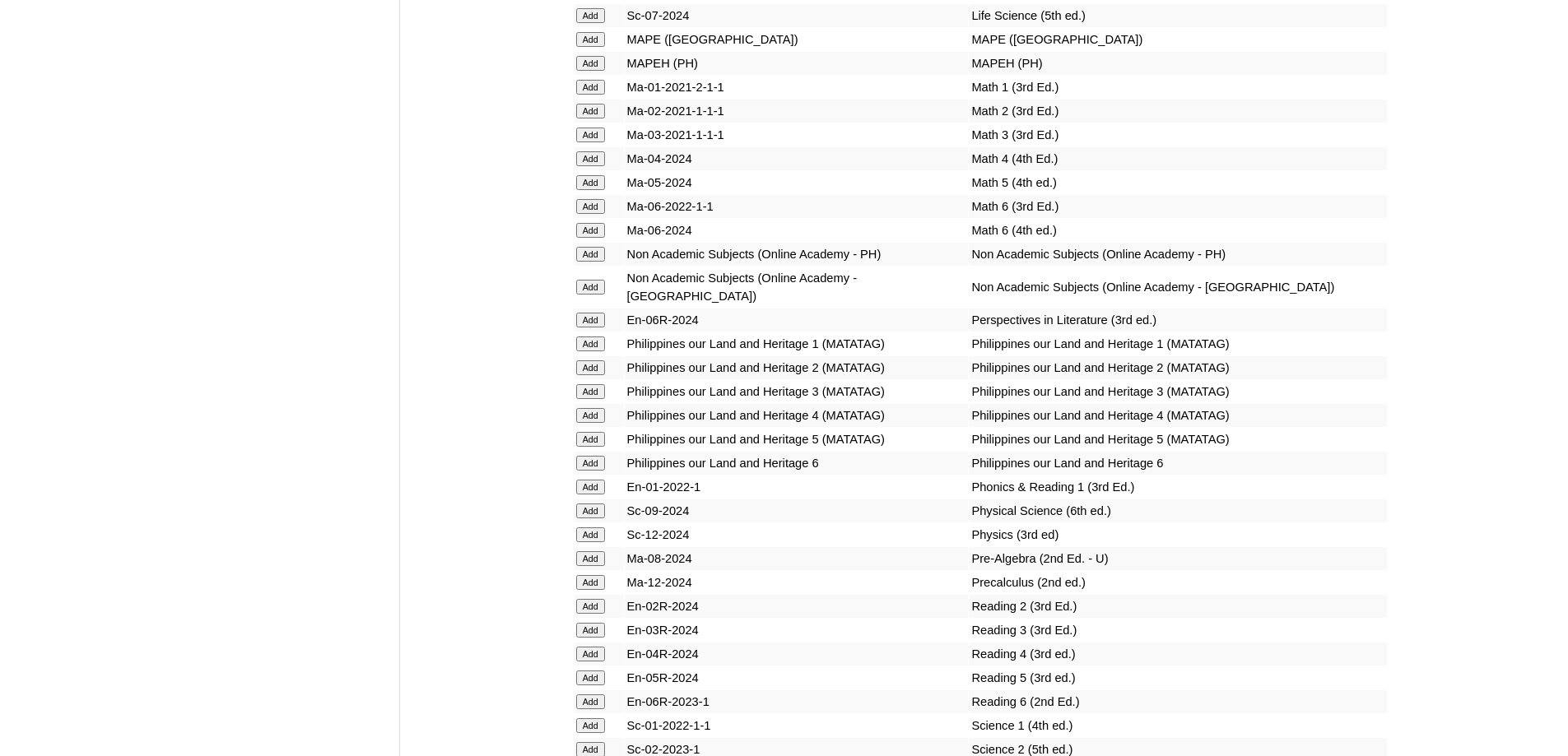
click at [590, 71] on input "Add" at bounding box center [590, 64] width 29 height 15
click at [593, 94] on input "Add" at bounding box center [590, 88] width 29 height 15
click at [597, 352] on input "Add" at bounding box center [590, 344] width 29 height 15
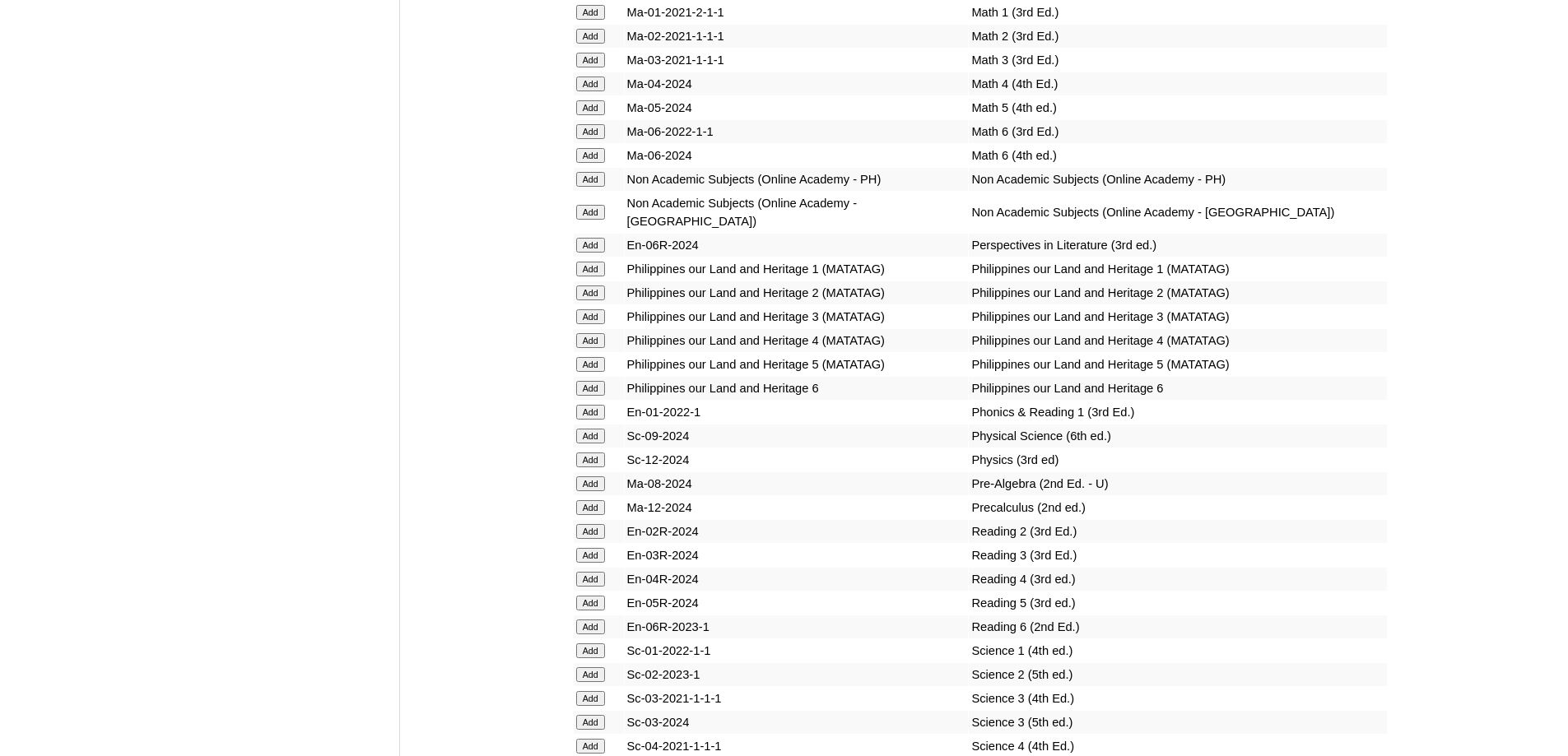
scroll to position [6465, 0]
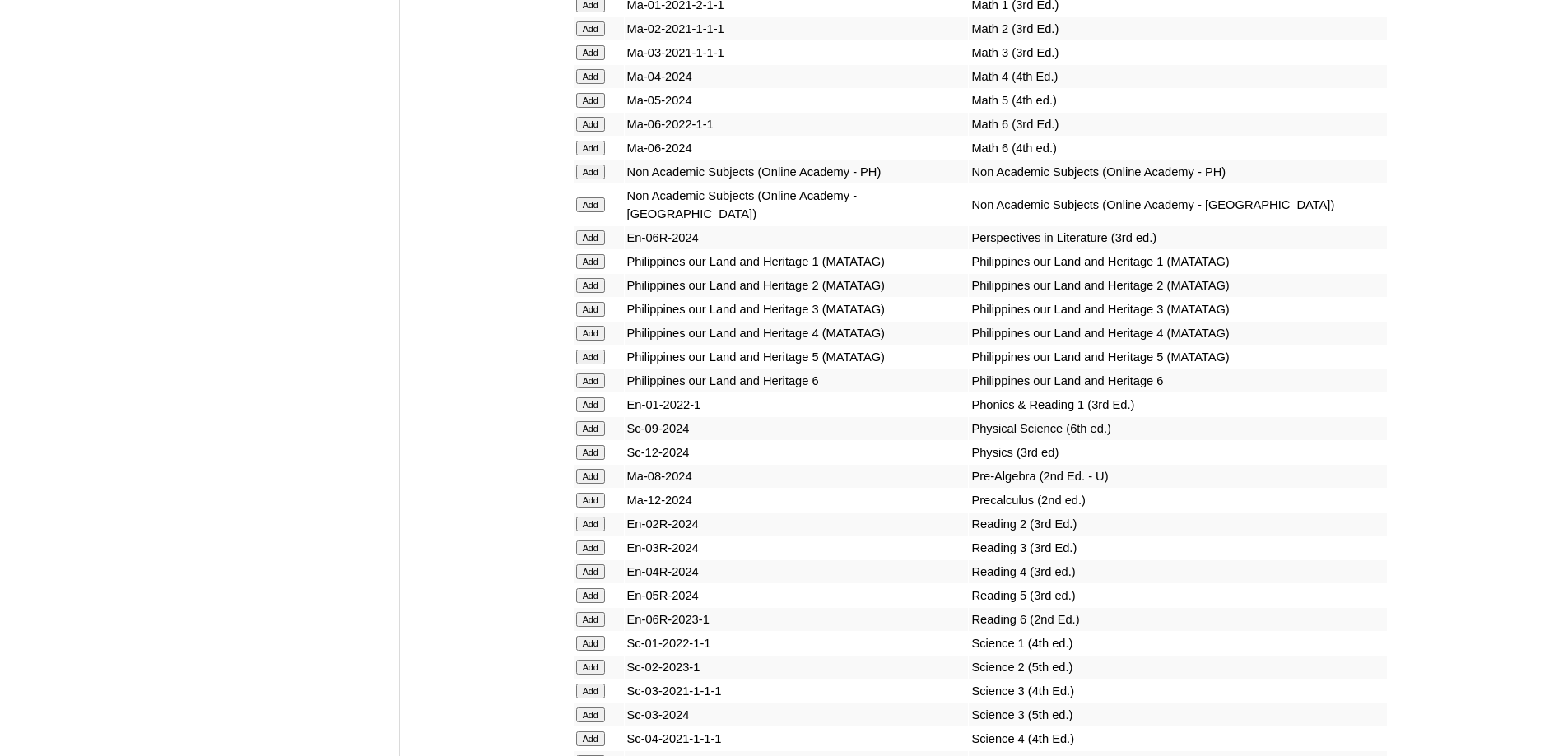
click at [598, 412] on input "Add" at bounding box center [590, 405] width 29 height 15
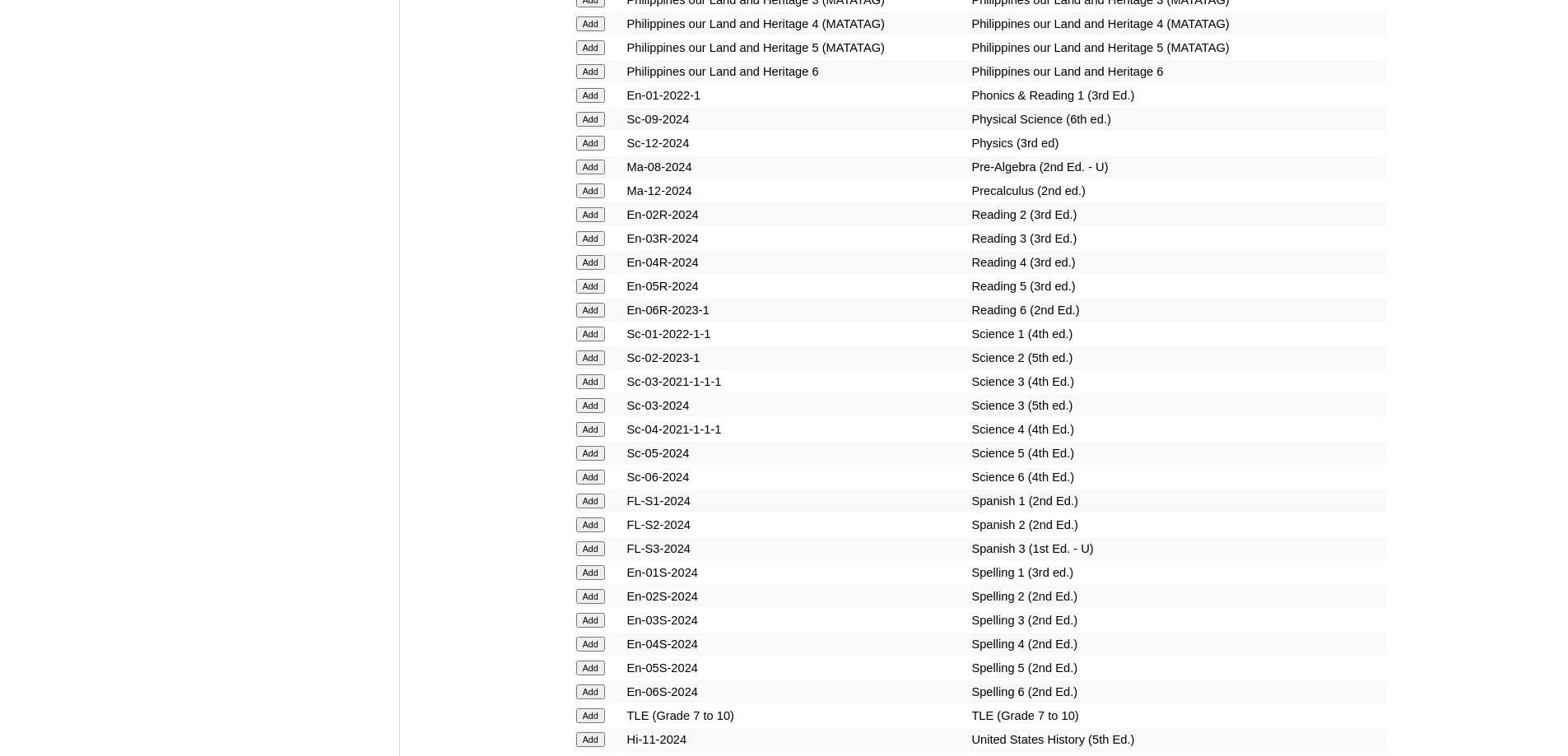
scroll to position [6794, 0]
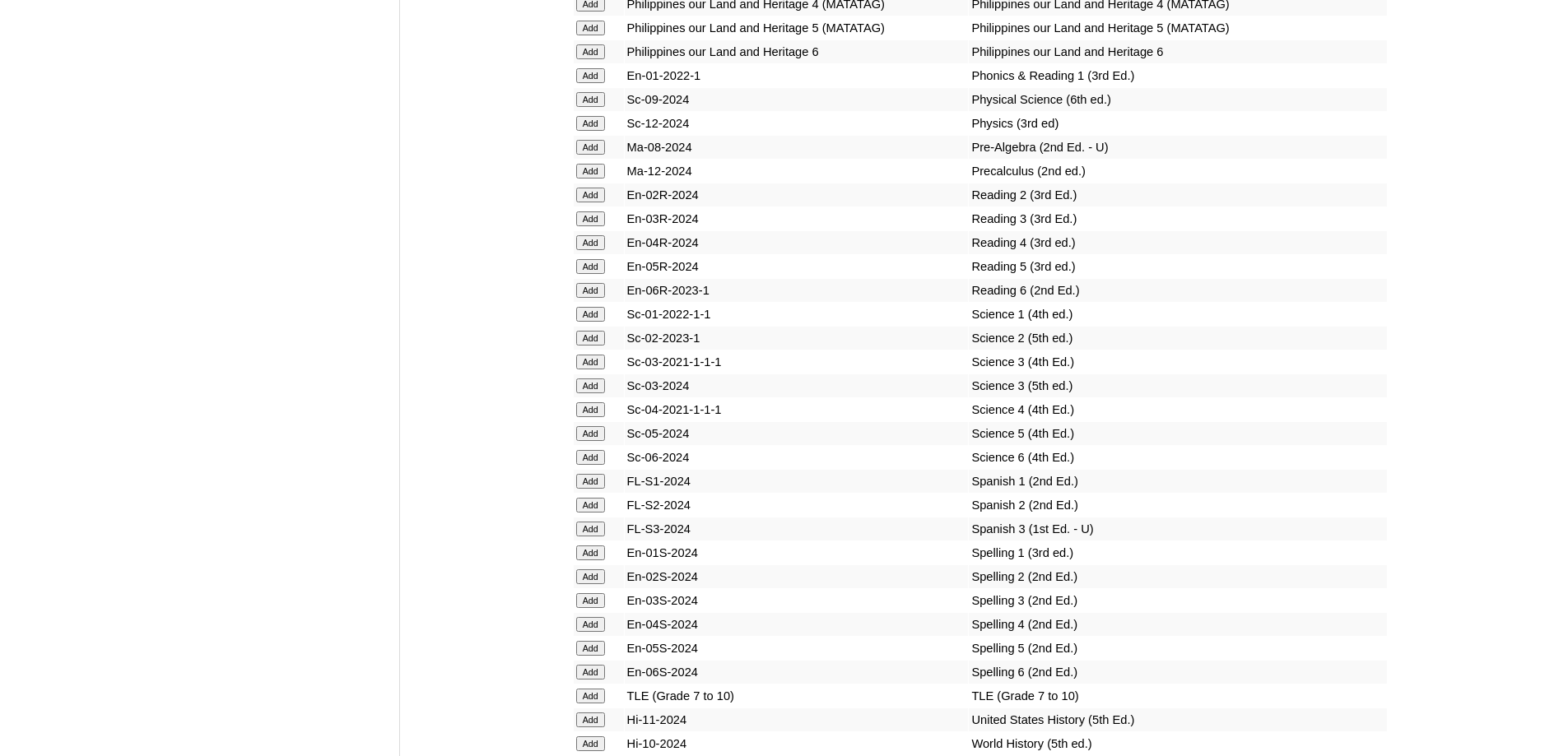
click at [585, 321] on input "Add" at bounding box center [590, 315] width 29 height 15
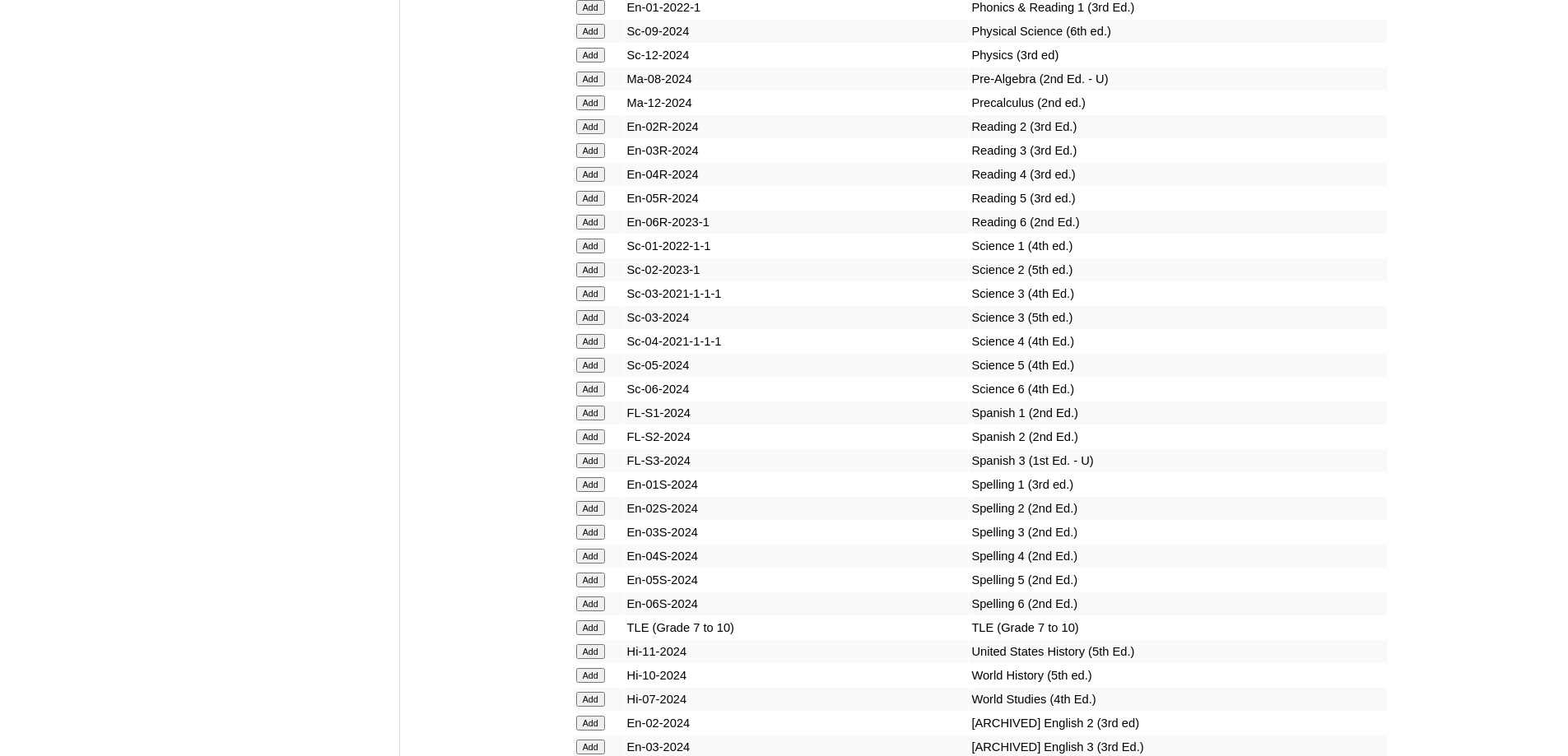
scroll to position [6958, 0]
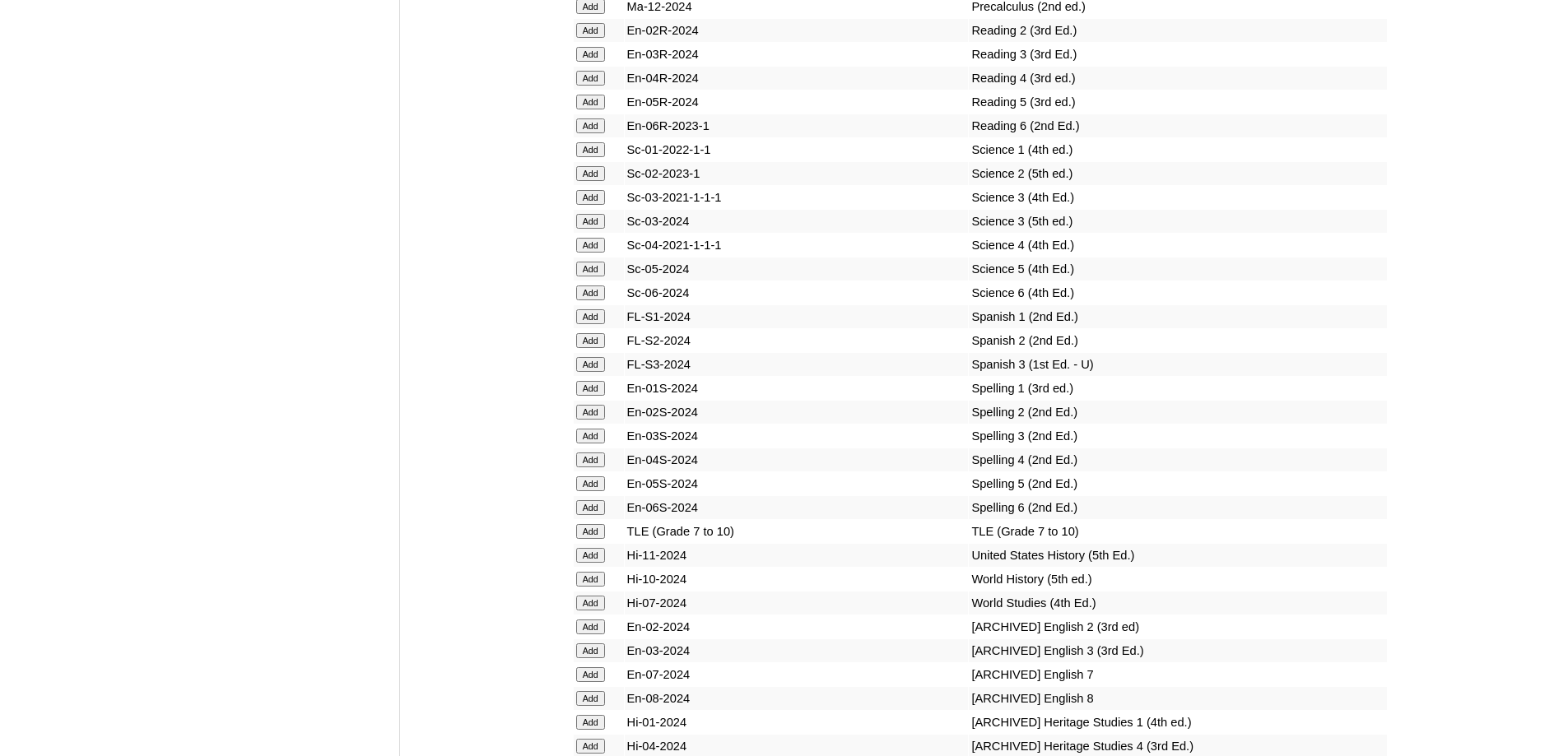
click at [601, 396] on input "Add" at bounding box center [590, 389] width 29 height 15
click at [599, 396] on input "Add" at bounding box center [590, 389] width 29 height 15
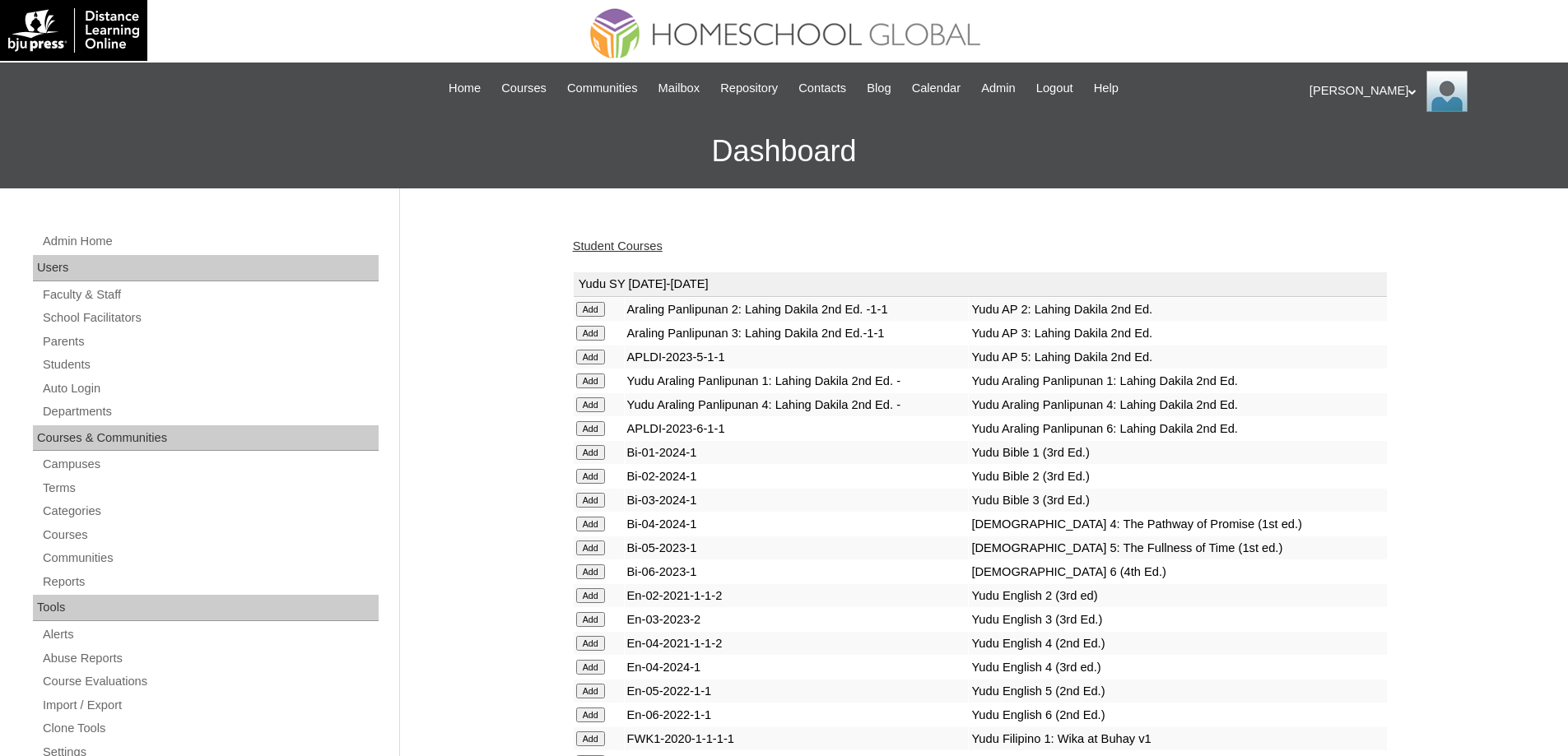
click at [585, 243] on link "Student Courses" at bounding box center [618, 246] width 90 height 13
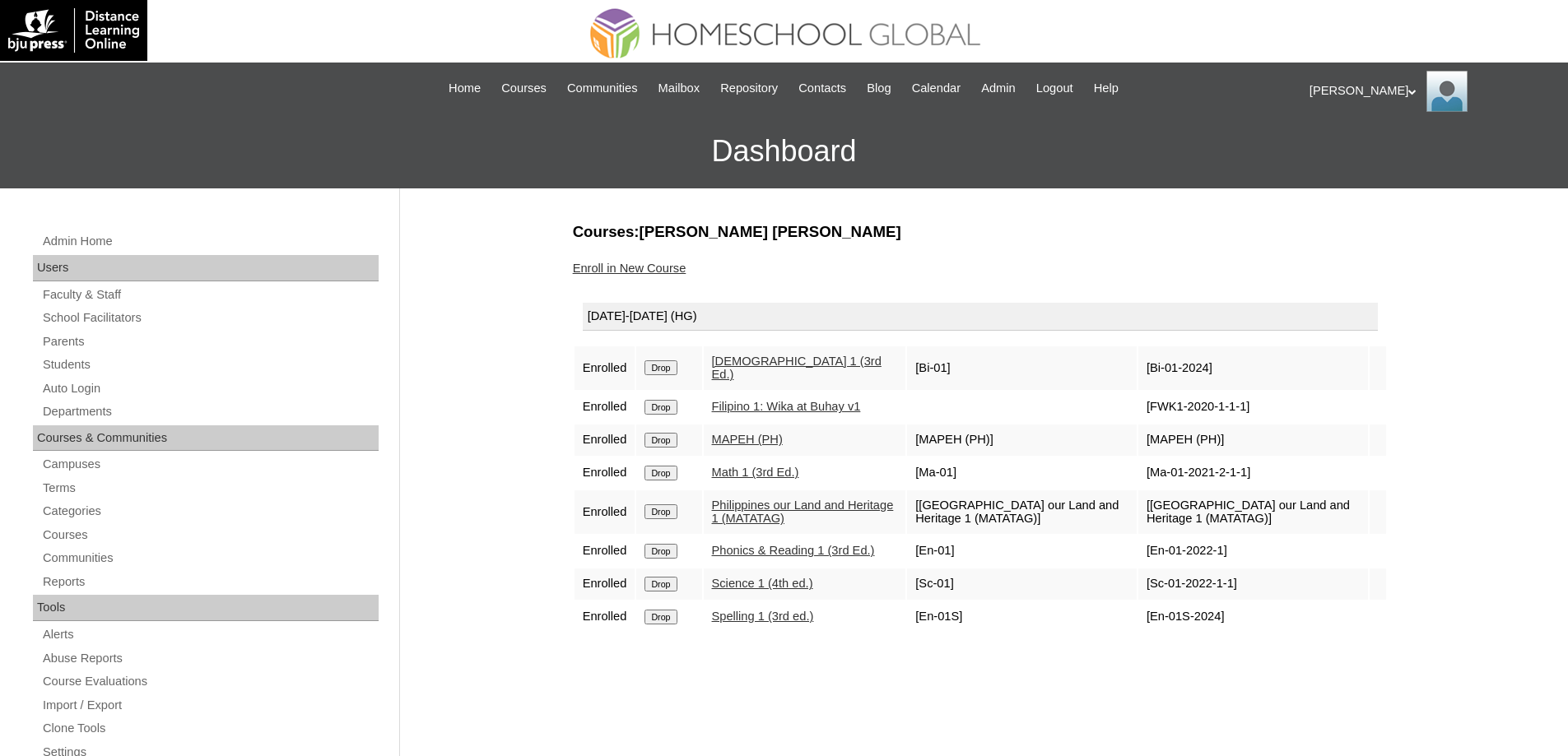
click at [659, 261] on link "Enroll in New Course" at bounding box center [629, 268] width 113 height 13
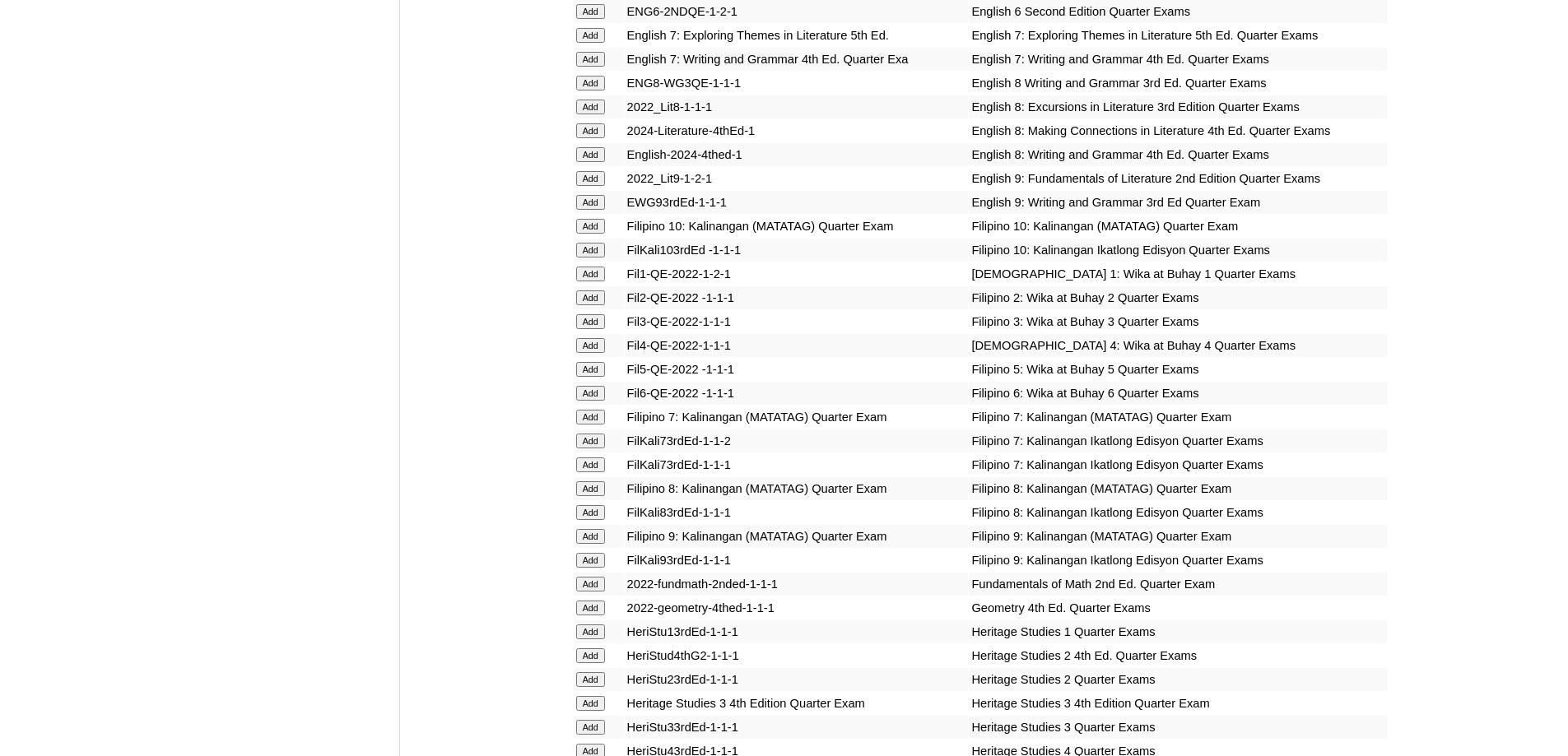
scroll to position [2386, 0]
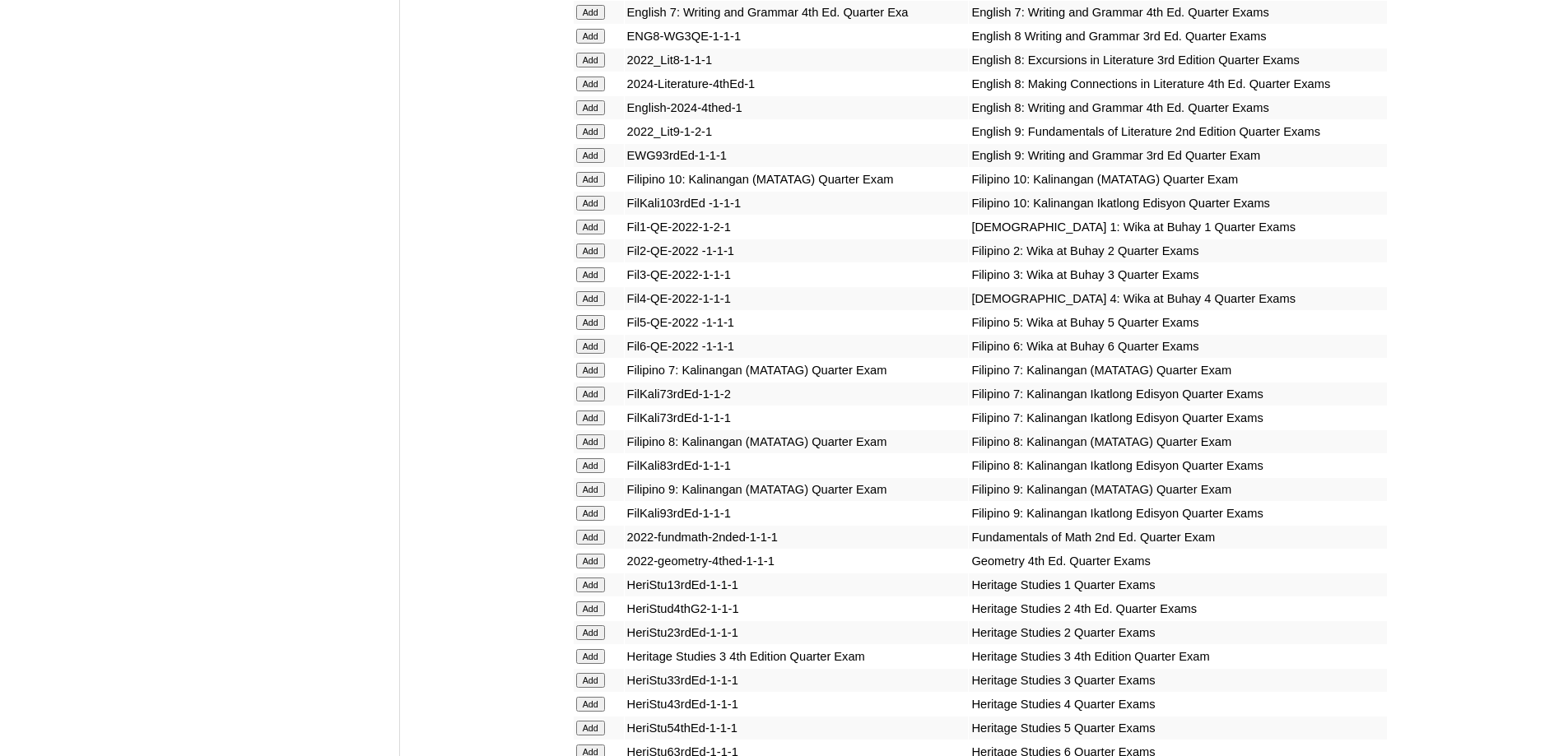
click at [596, 235] on input "Add" at bounding box center [590, 227] width 29 height 15
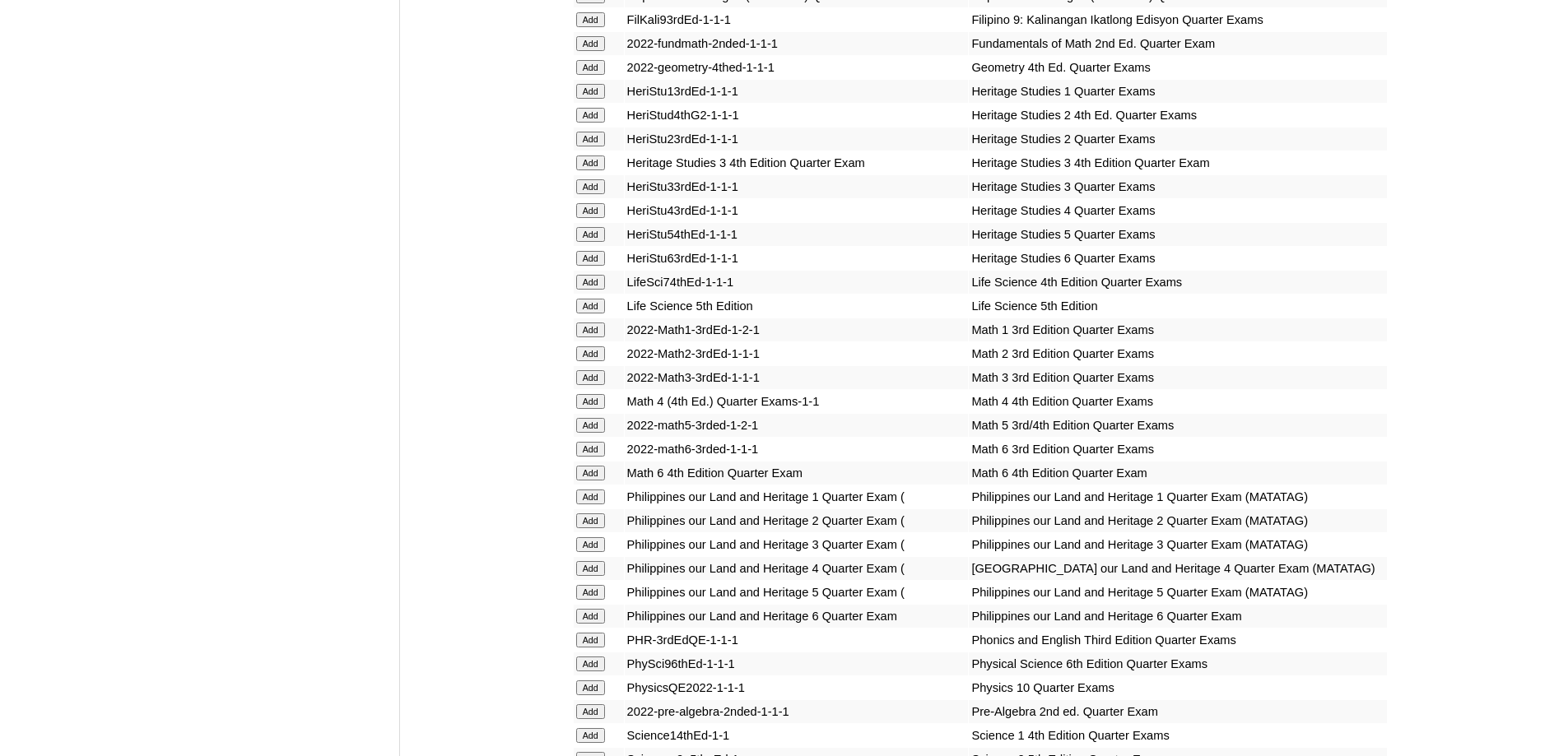
click at [592, 337] on input "Add" at bounding box center [590, 330] width 29 height 15
click at [586, 504] on input "Add" at bounding box center [590, 498] width 29 height 15
click at [587, 504] on input "Add" at bounding box center [590, 498] width 29 height 15
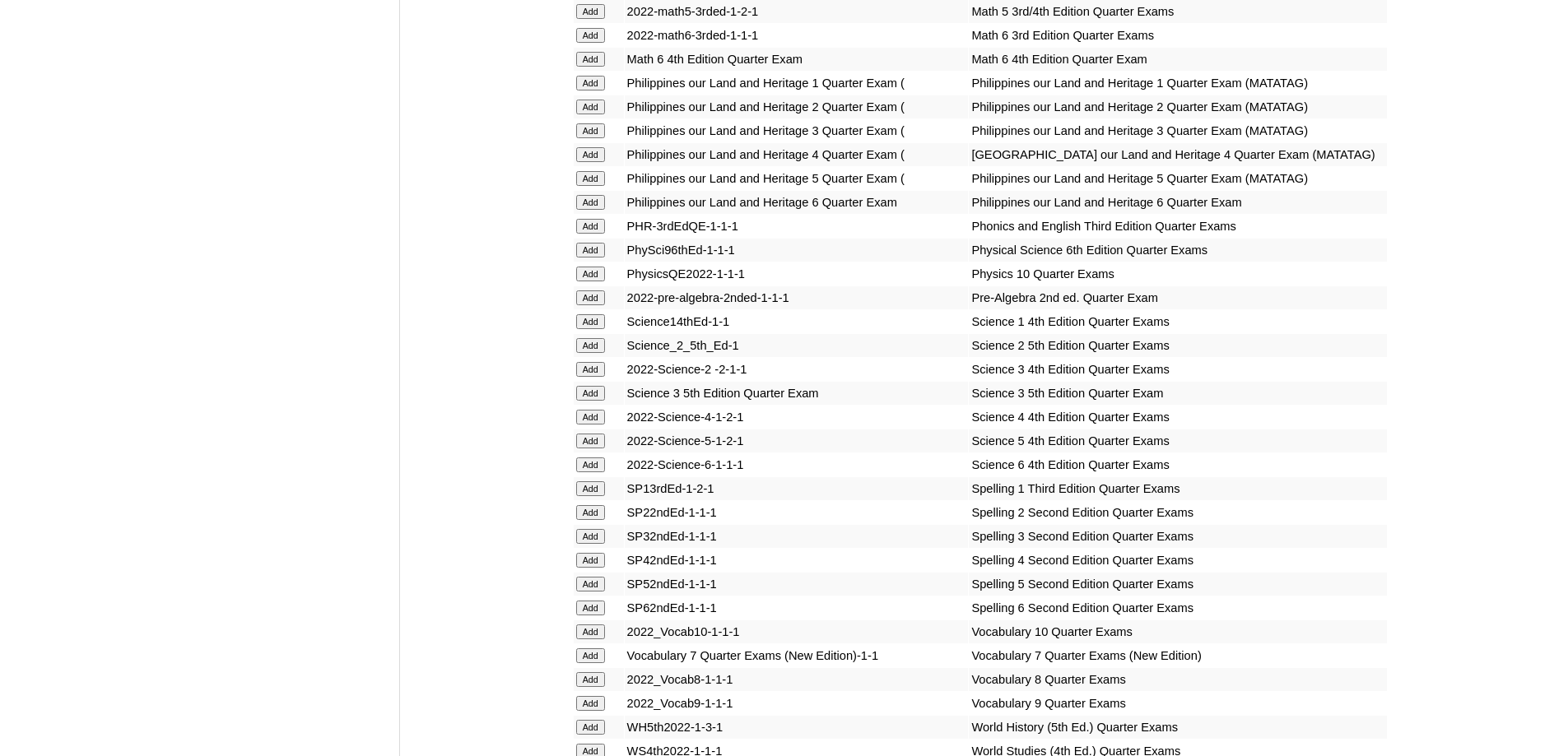
scroll to position [3374, 0]
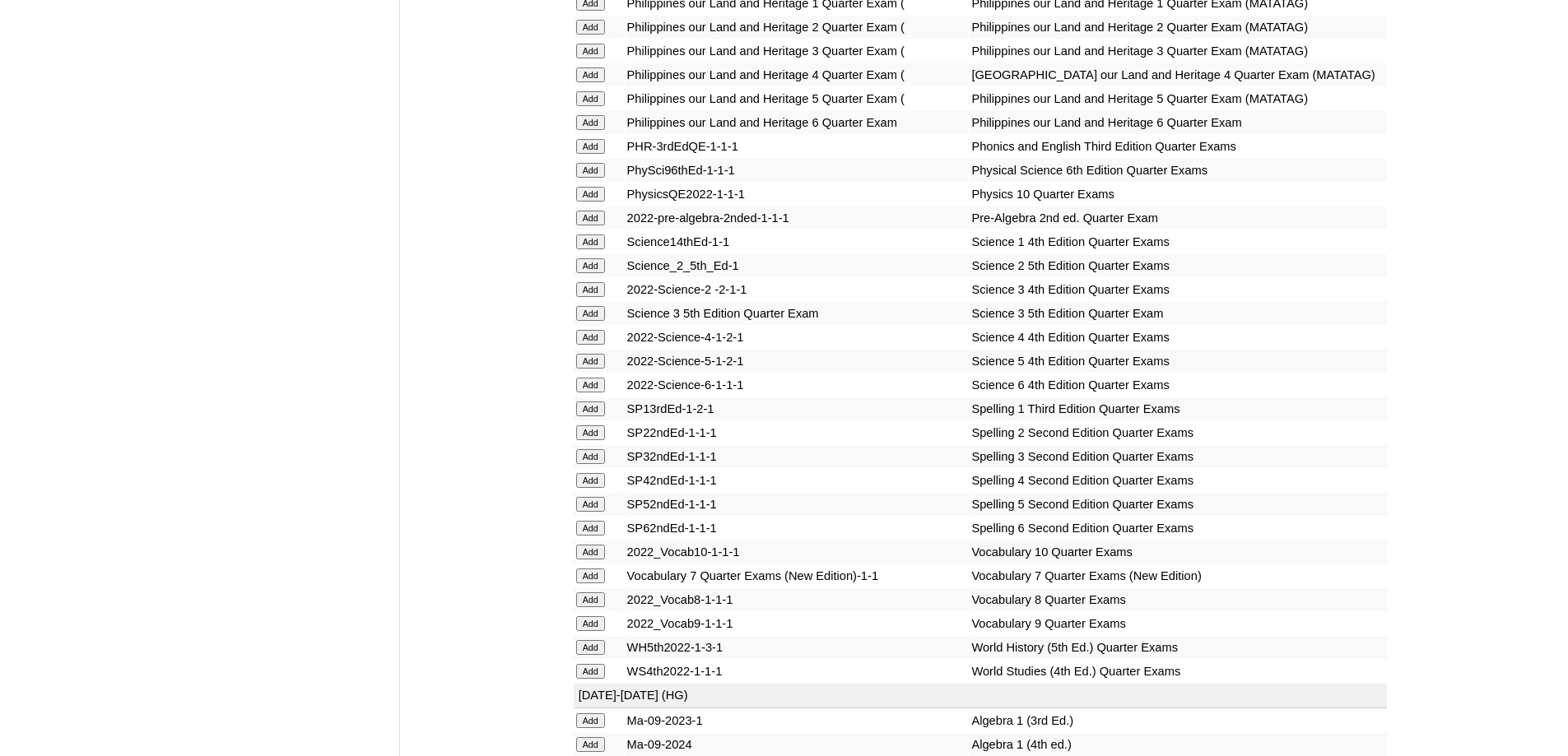
click at [598, 250] on input "Add" at bounding box center [590, 242] width 29 height 15
drag, startPoint x: 598, startPoint y: 423, endPoint x: 689, endPoint y: 466, distance: 100.6
click at [598, 250] on input "Add" at bounding box center [590, 242] width 29 height 15
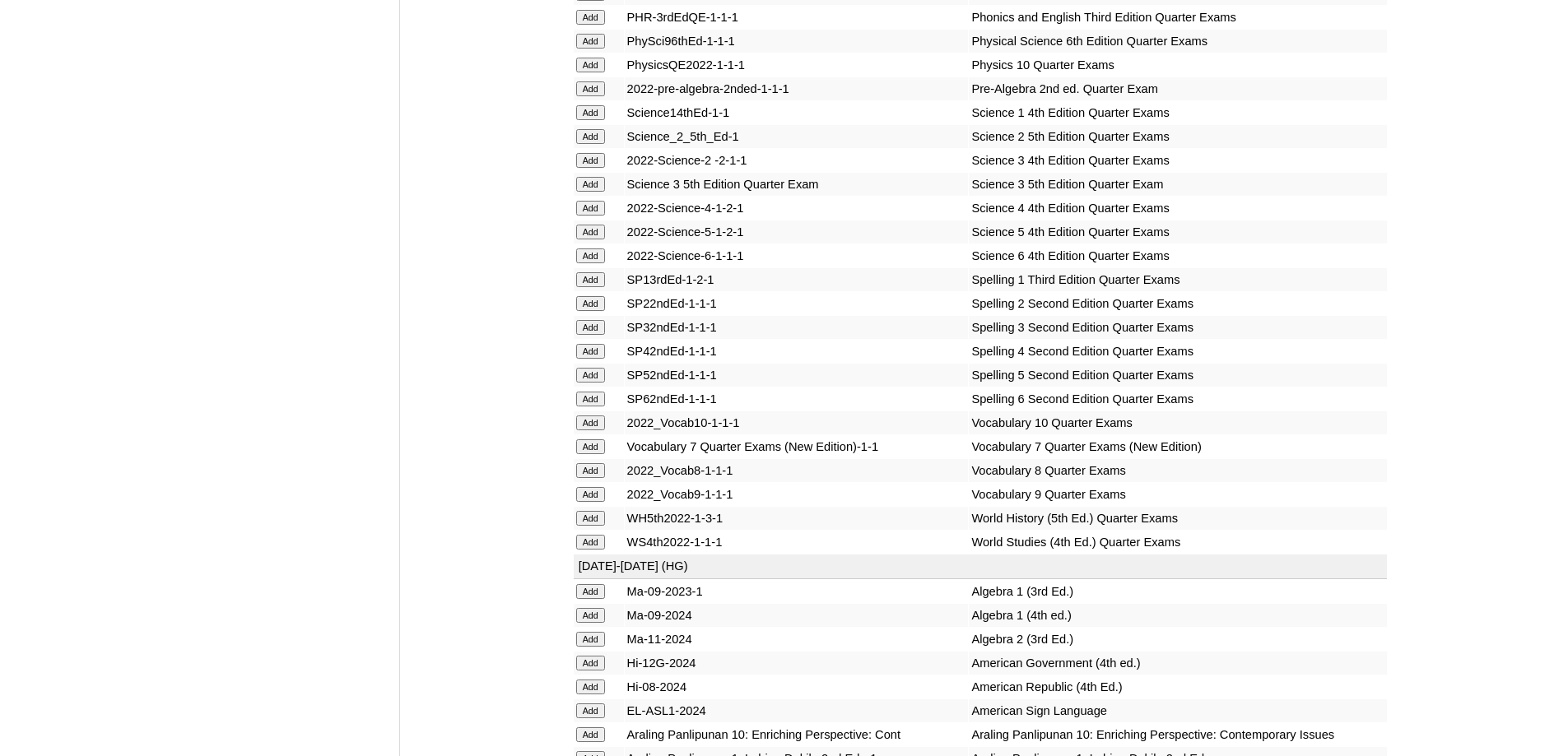
scroll to position [3538, 0]
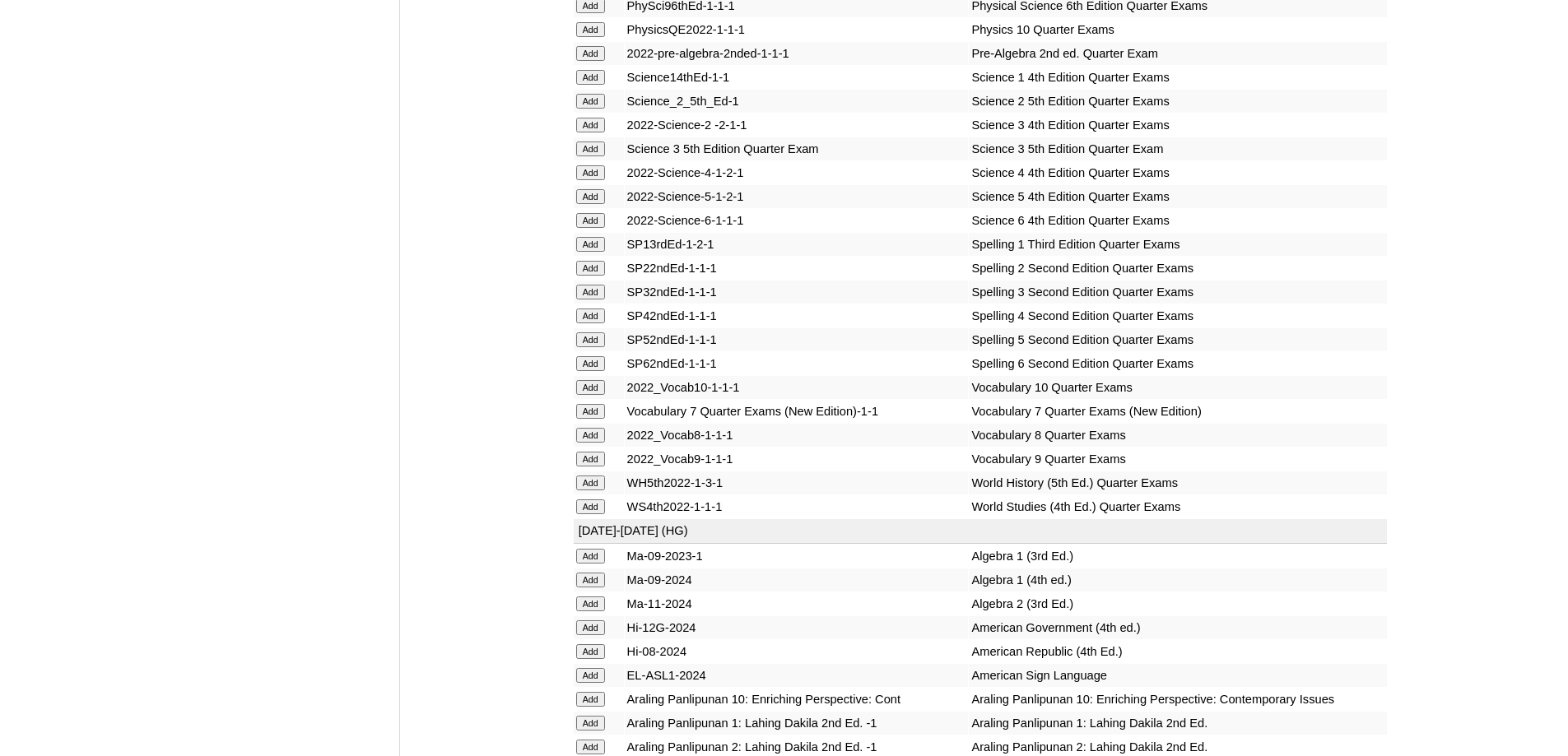
click at [582, 252] on input "Add" at bounding box center [590, 245] width 29 height 15
drag, startPoint x: 584, startPoint y: 420, endPoint x: 616, endPoint y: 430, distance: 33.5
click at [585, 252] on input "Add" at bounding box center [590, 245] width 29 height 15
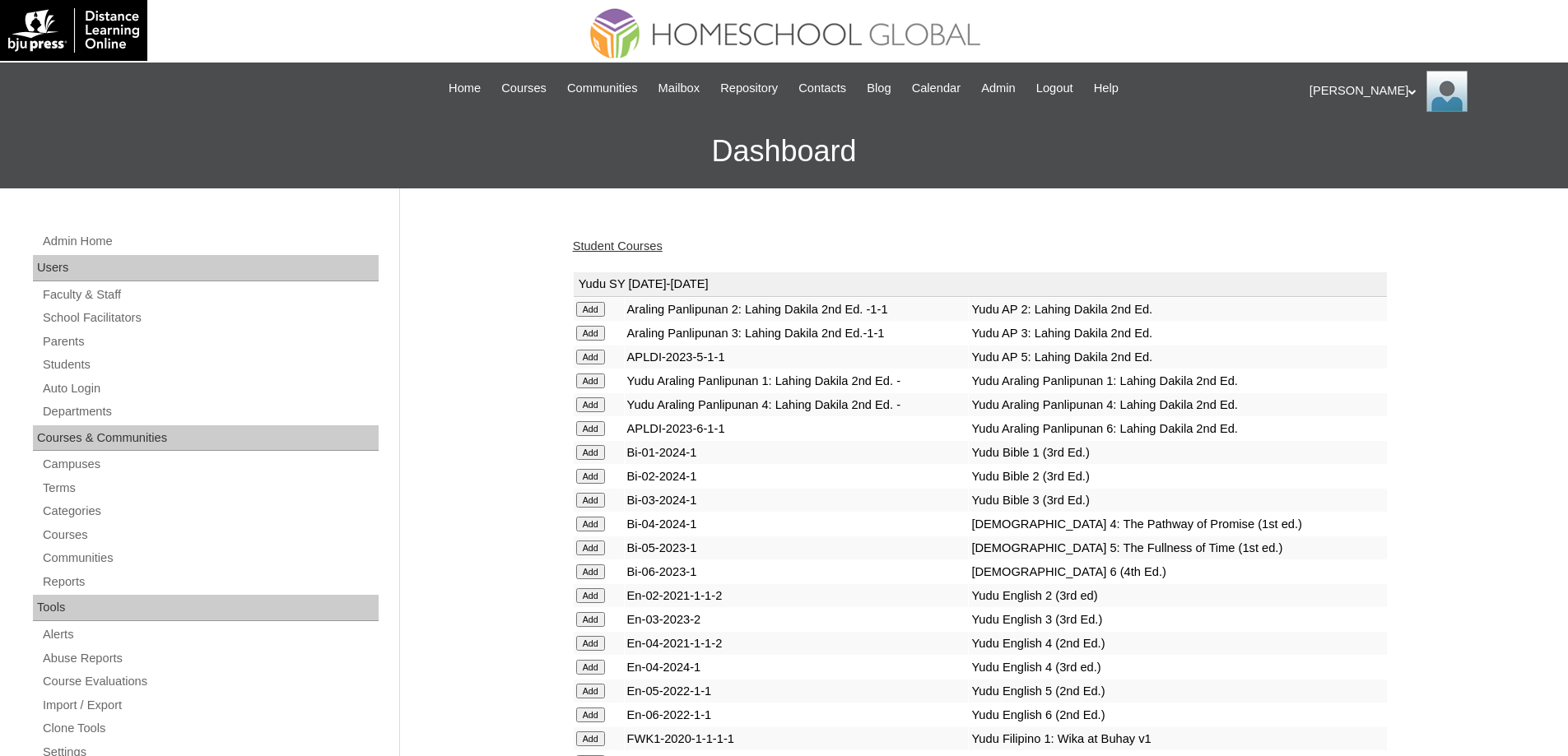
click at [614, 241] on link "Student Courses" at bounding box center [618, 246] width 90 height 13
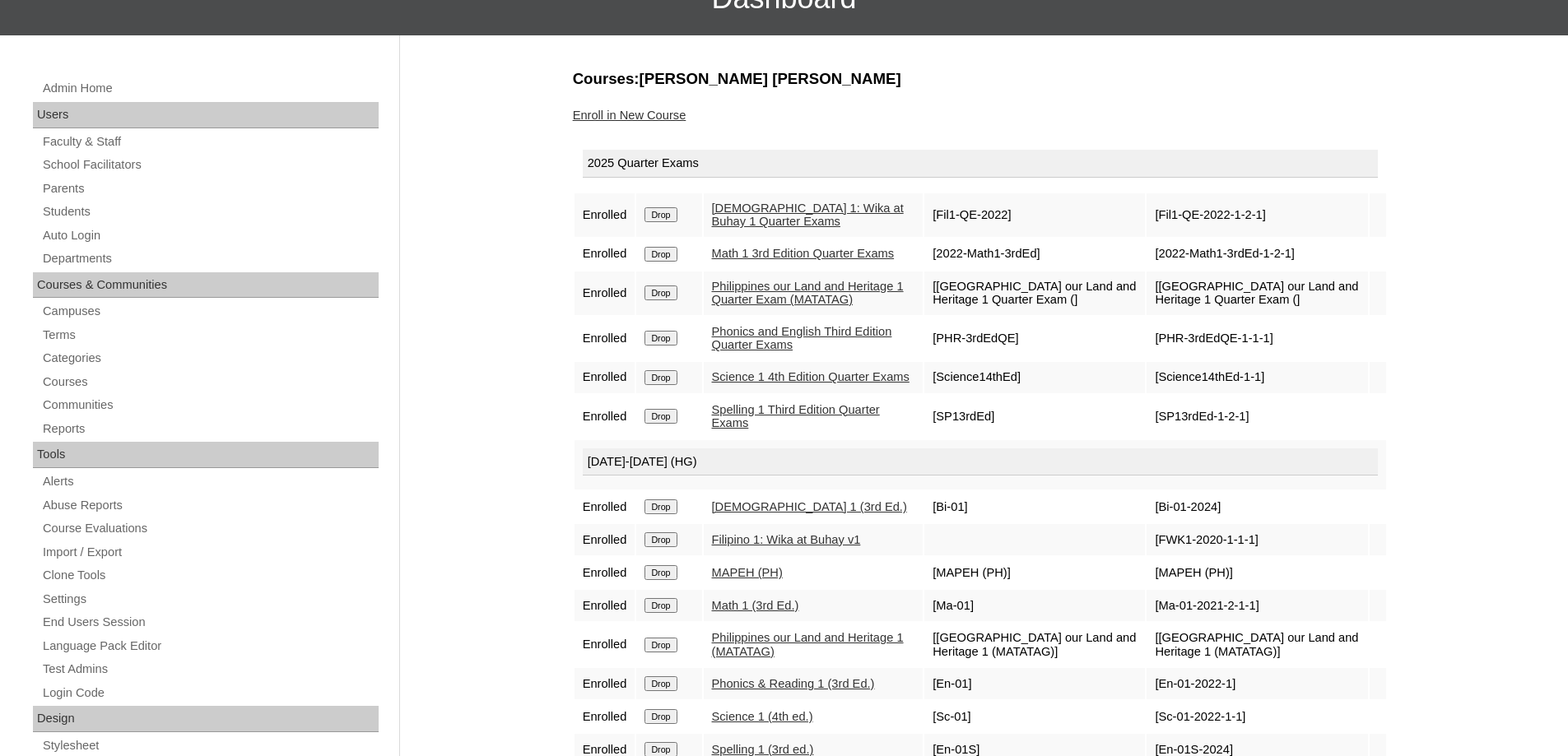
scroll to position [165, 0]
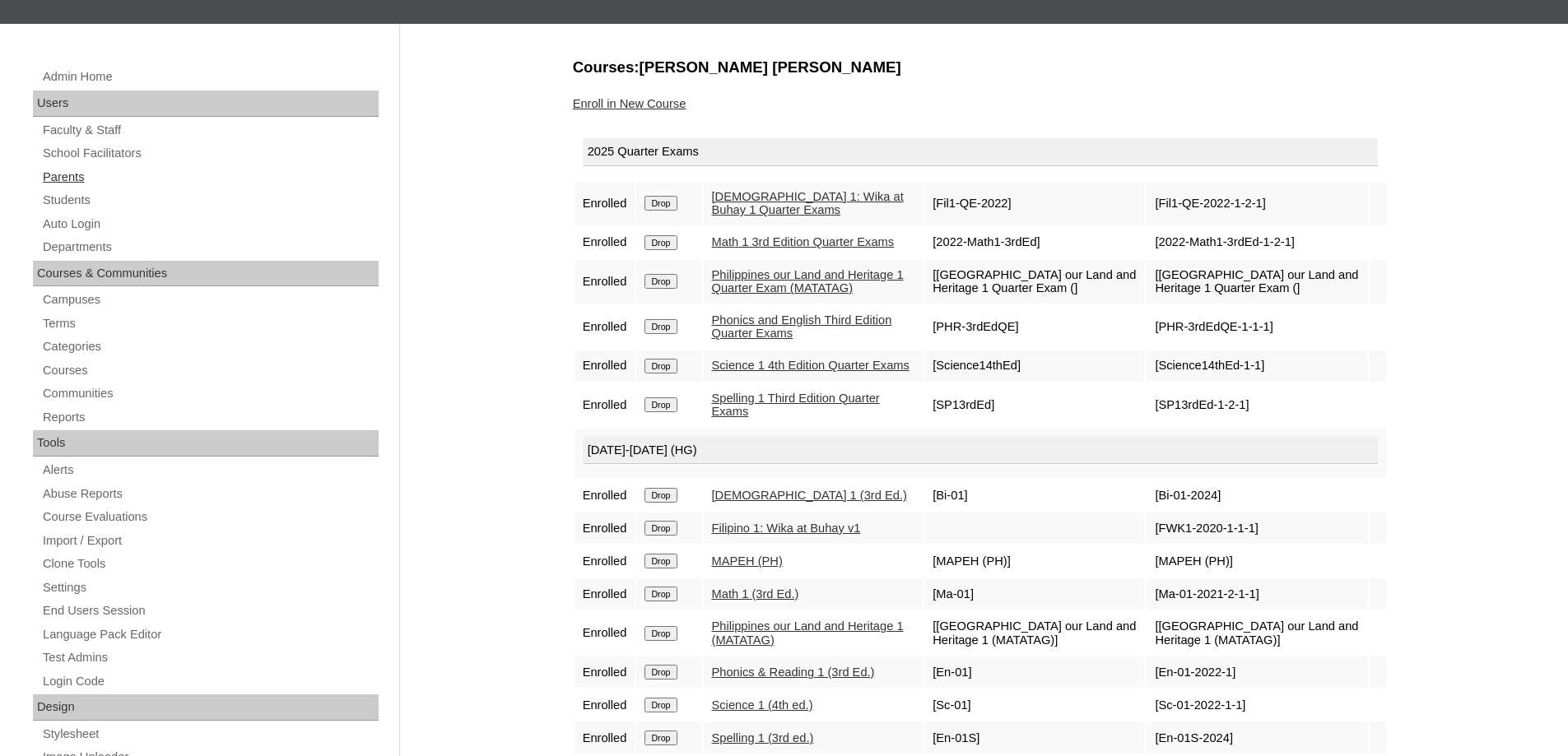
click at [95, 174] on link "Parents" at bounding box center [210, 177] width 338 height 21
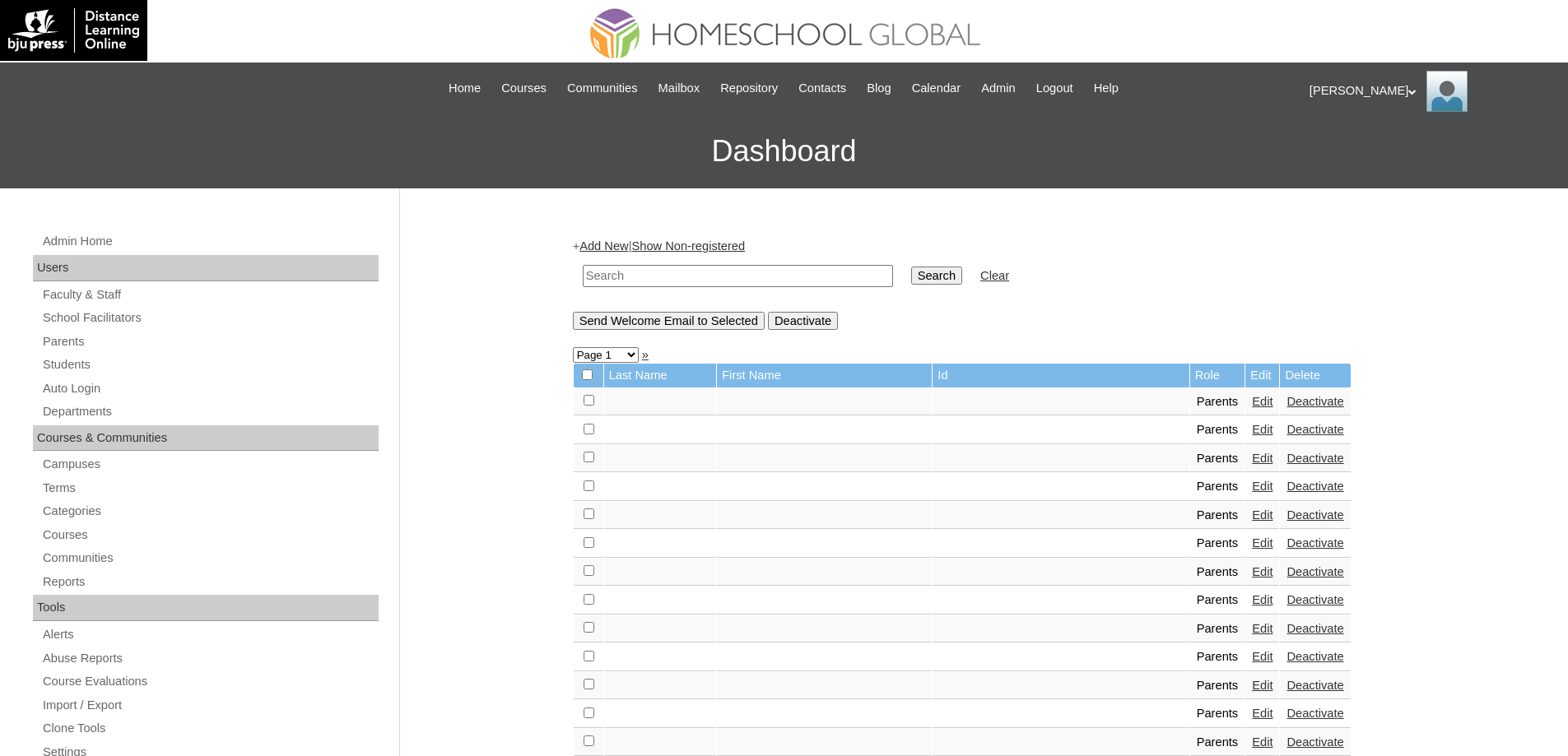
drag, startPoint x: 653, startPoint y: 278, endPoint x: 775, endPoint y: 279, distance: 122.0
click at [659, 278] on input "text" at bounding box center [737, 276] width 310 height 22
paste input "MHP0227-TECHPH2025"
type input "MHP0227-TECHPH2025"
click at [962, 278] on input "Search" at bounding box center [937, 276] width 52 height 18
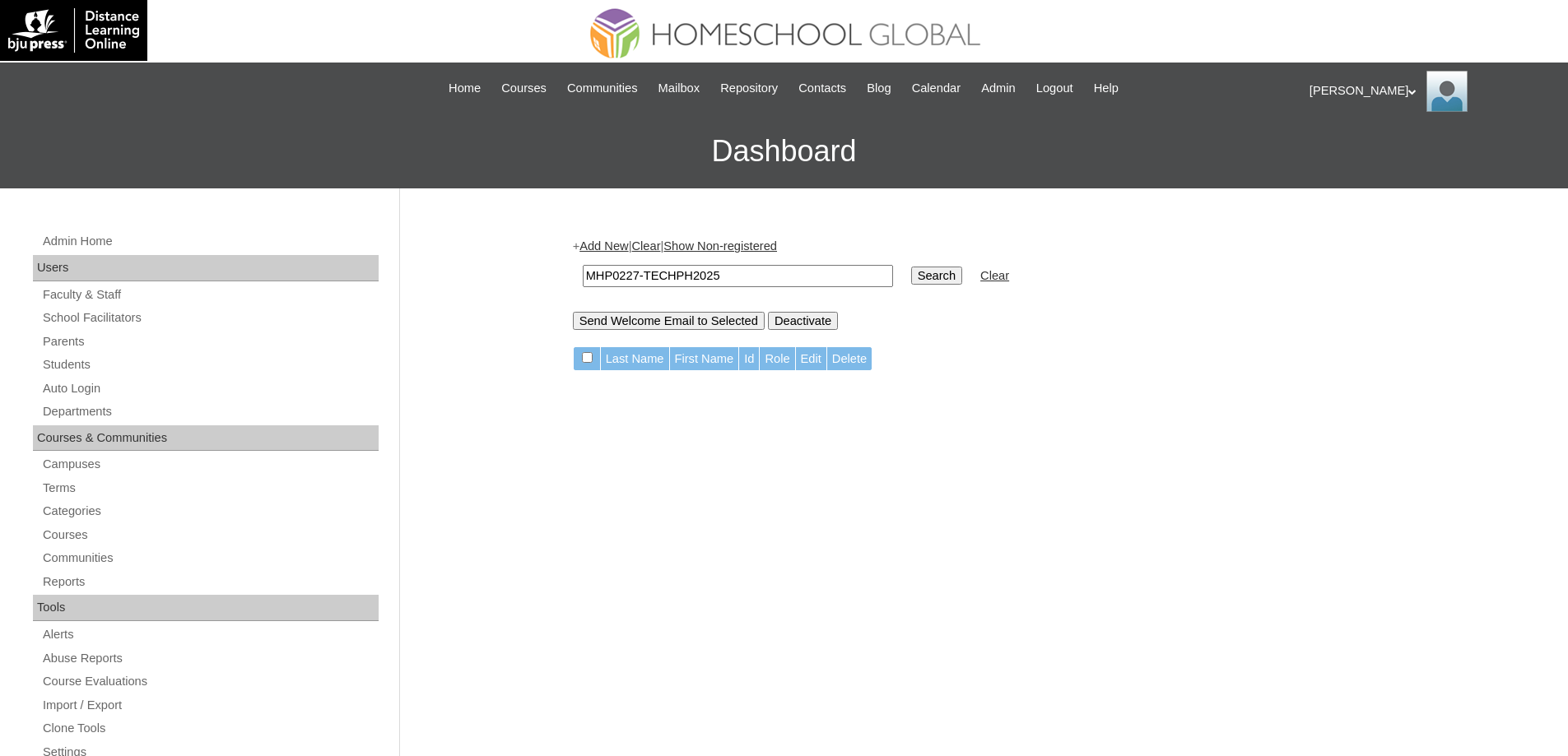
click at [625, 249] on link "Add New" at bounding box center [604, 246] width 49 height 13
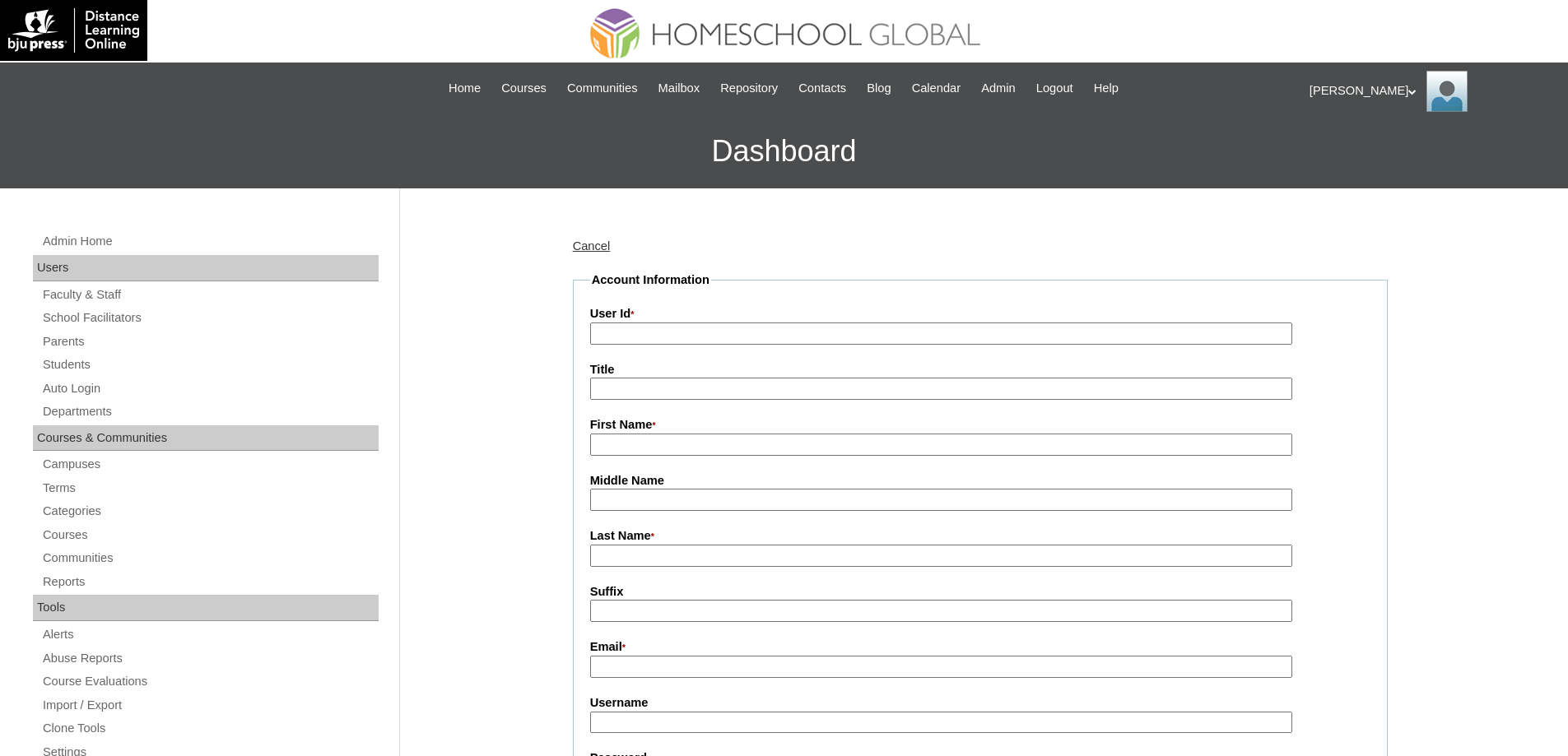
click at [672, 336] on input "User Id *" at bounding box center [941, 333] width 702 height 22
paste input "MHP0227-TECHPH2025"
type input "MHP0227-TECHPH2025"
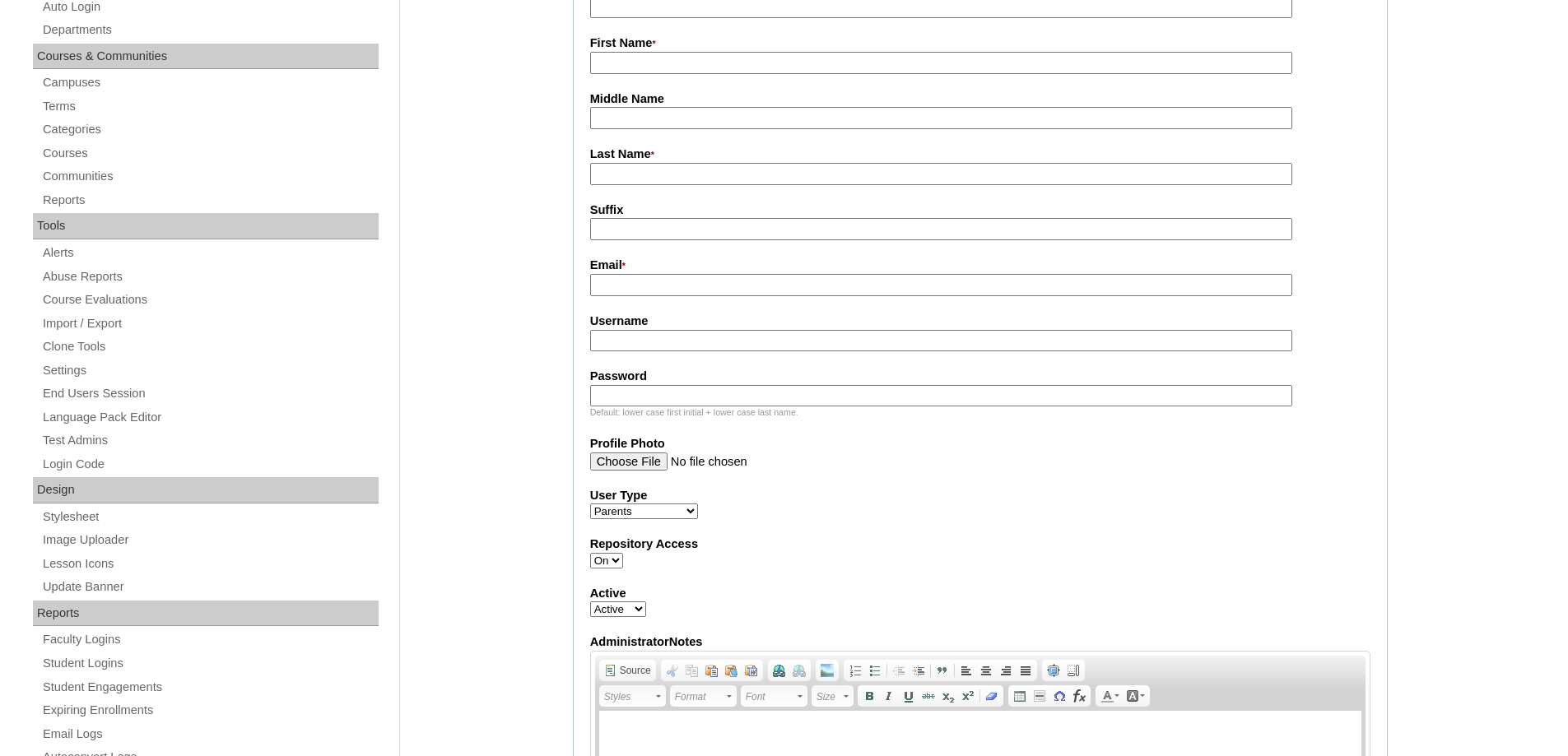
scroll to position [412, 0]
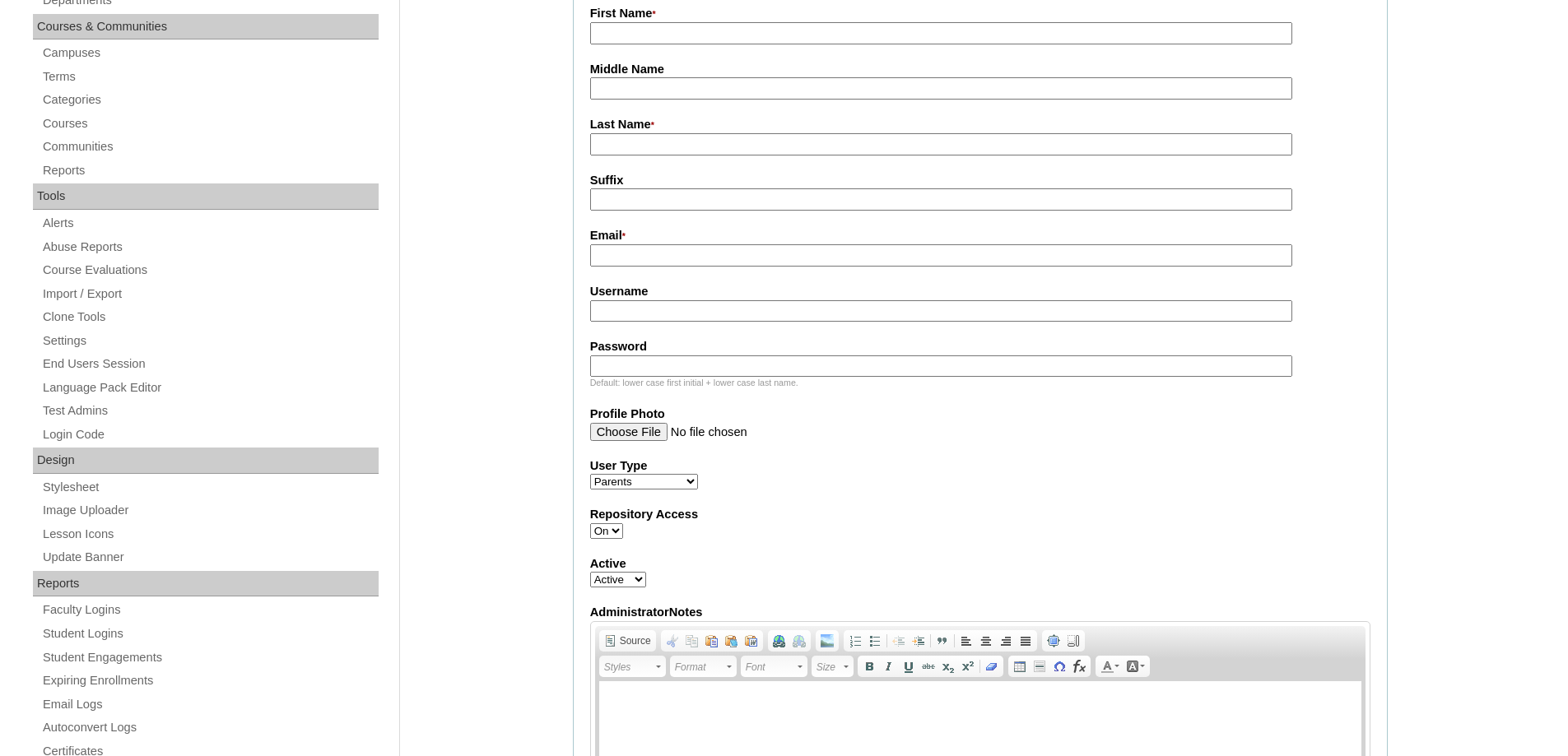
click at [625, 39] on input "First Name *" at bounding box center [941, 32] width 702 height 22
paste input "Joanna"
type input "Joanna"
click at [641, 139] on input "Last Name *" at bounding box center [941, 144] width 702 height 22
type input "LEE"
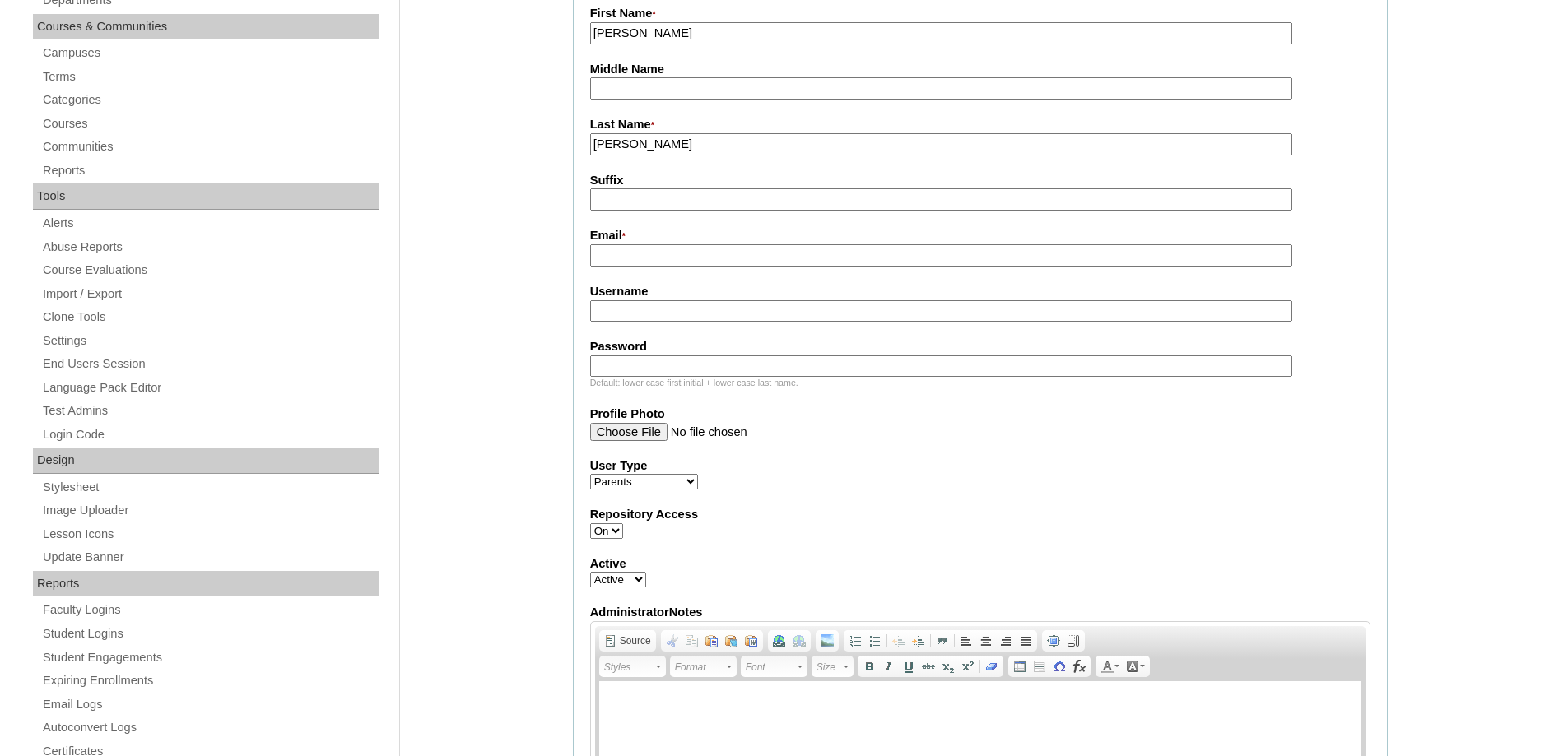
click at [631, 263] on input "Email *" at bounding box center [941, 255] width 702 height 22
paste input "joannajimenolee@gmail.com"
type input "joannajimenolee@gmail.com"
drag, startPoint x: 688, startPoint y: 316, endPoint x: 700, endPoint y: 323, distance: 13.9
click at [687, 316] on input "Username" at bounding box center [941, 311] width 702 height 22
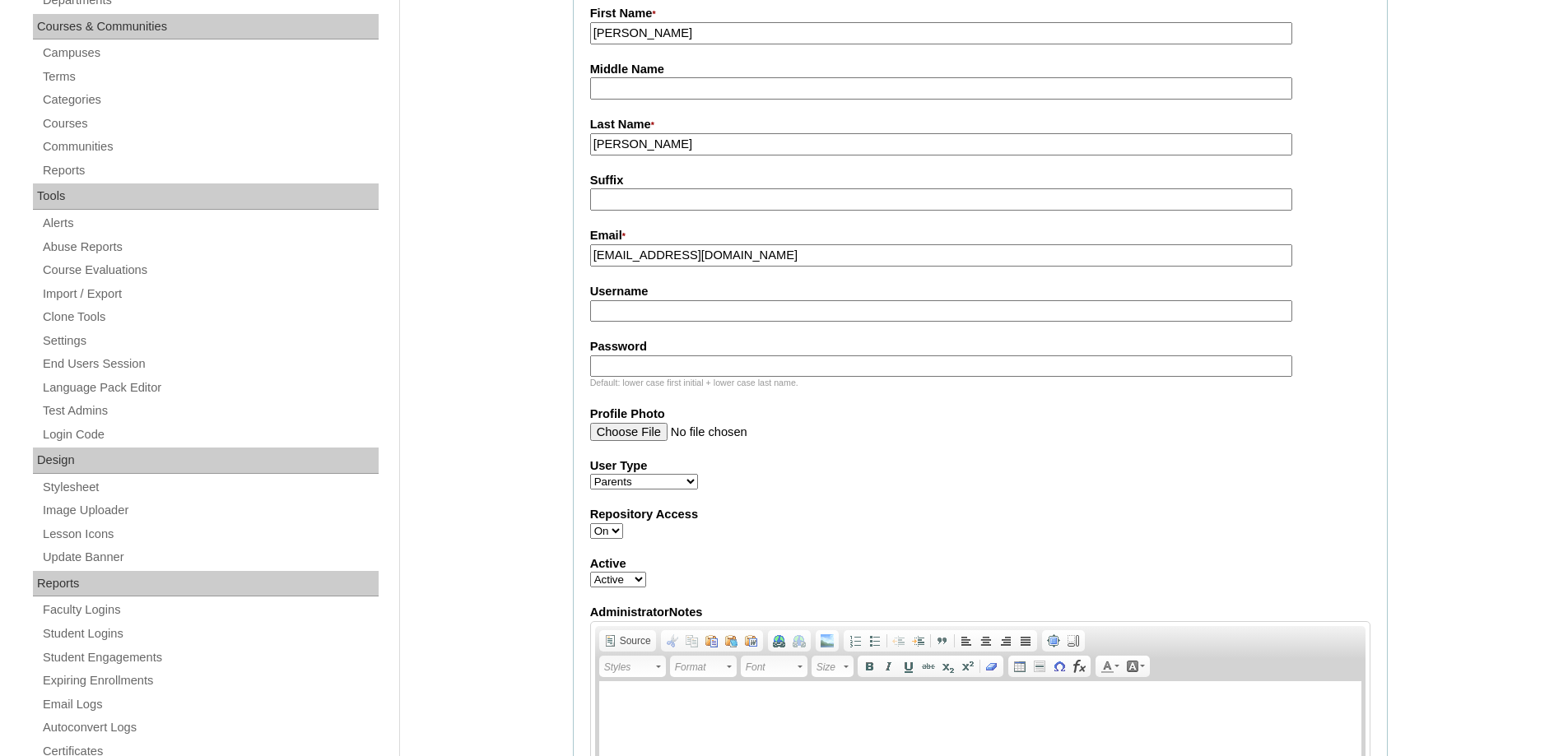
paste input "audrinalee"
type input "audrinalee"
drag, startPoint x: 659, startPoint y: 359, endPoint x: 650, endPoint y: 367, distance: 12.0
click at [659, 359] on input "Password" at bounding box center [941, 366] width 702 height 22
paste input "250006969"
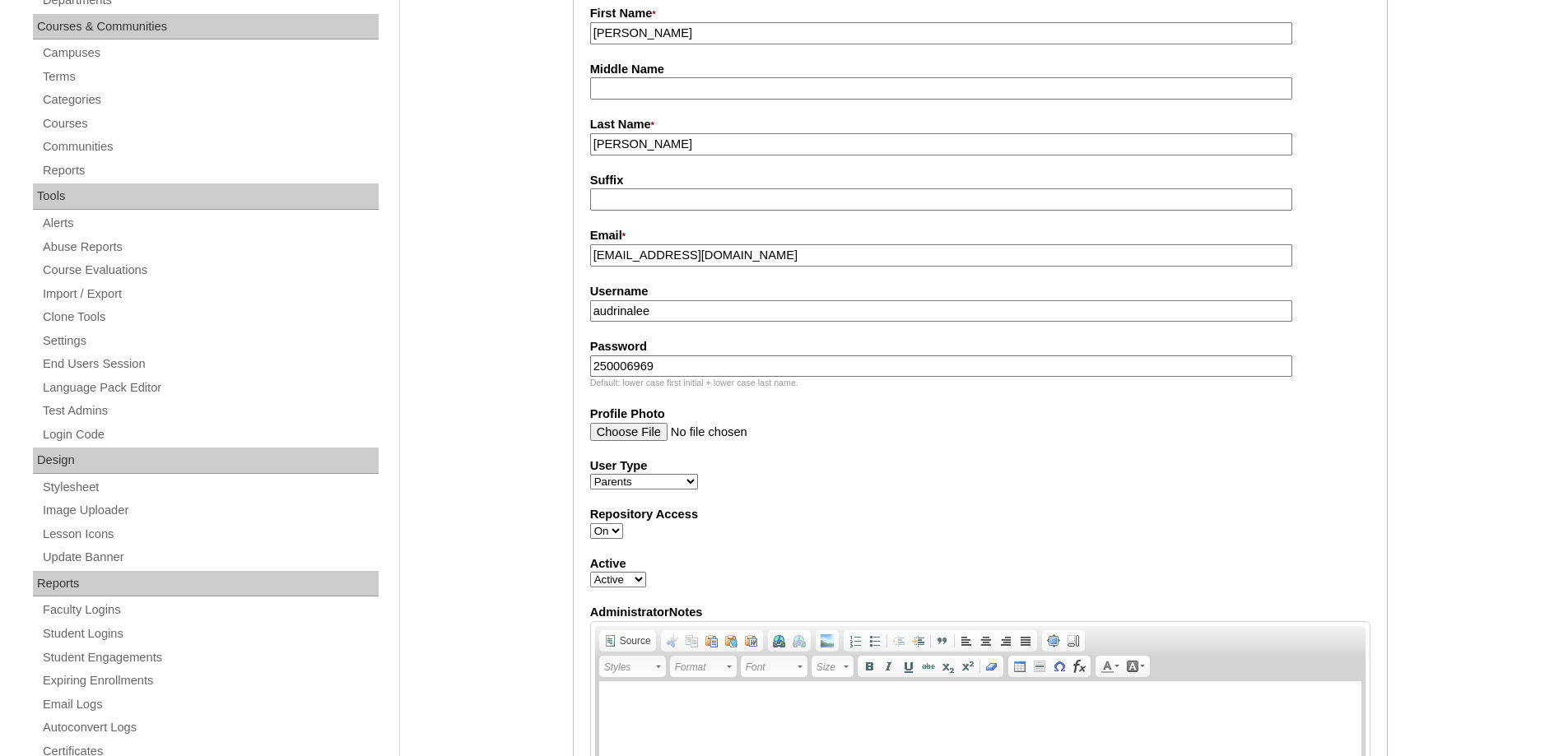
type input "250006969"
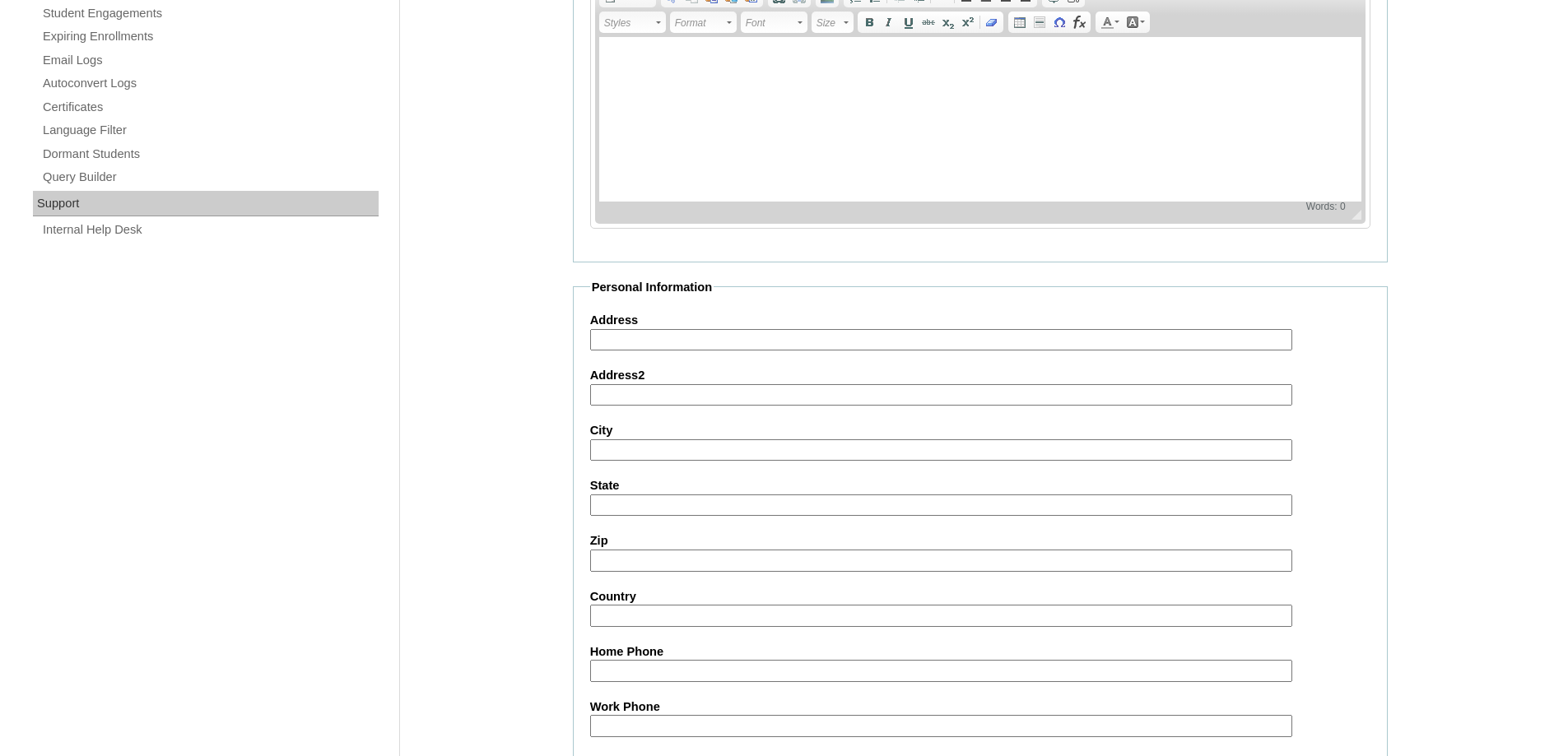
scroll to position [1467, 0]
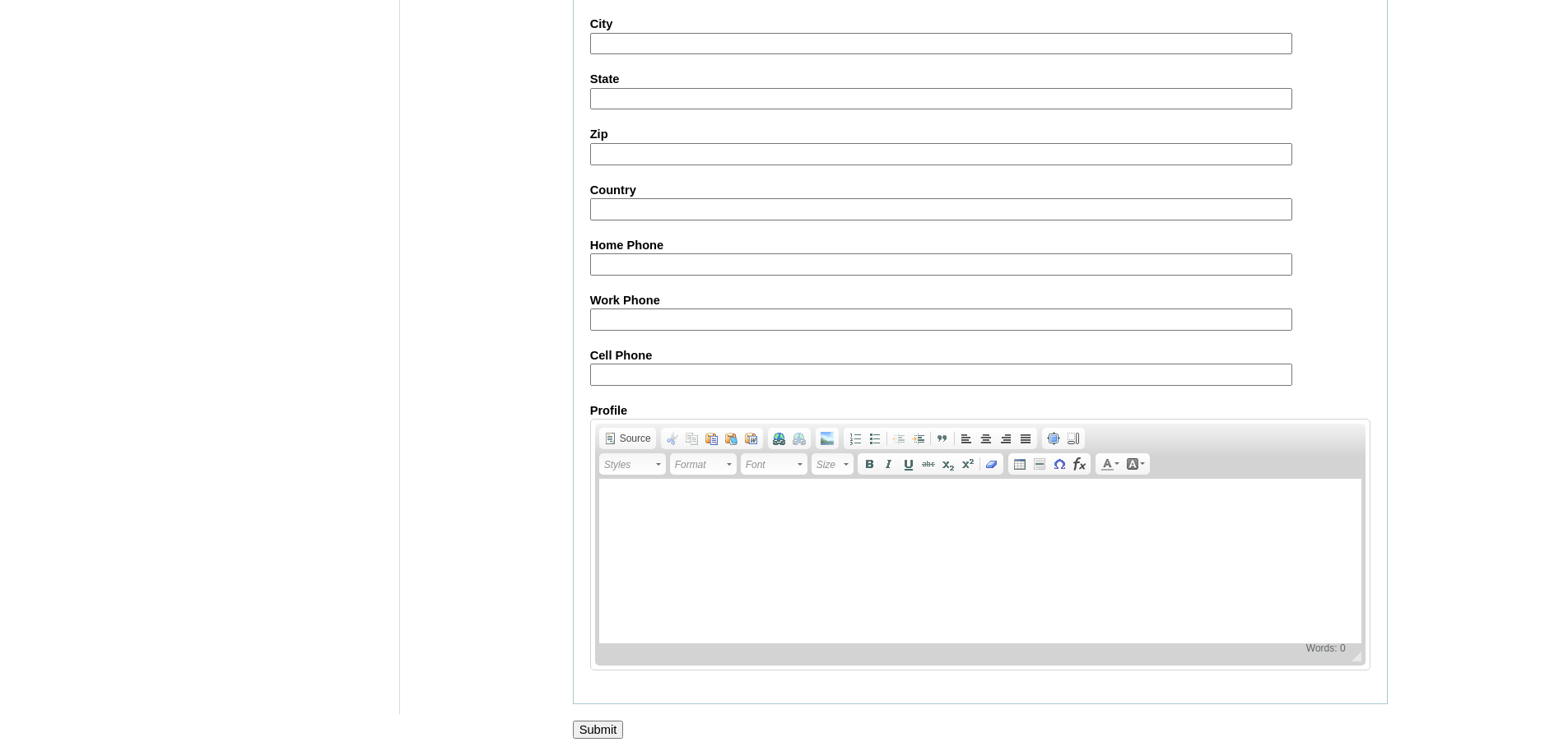
click at [616, 376] on input "Cell Phone" at bounding box center [941, 375] width 702 height 22
paste input "688-984027211"
type input "688-984027211"
click at [602, 733] on input "Submit" at bounding box center [599, 729] width 52 height 18
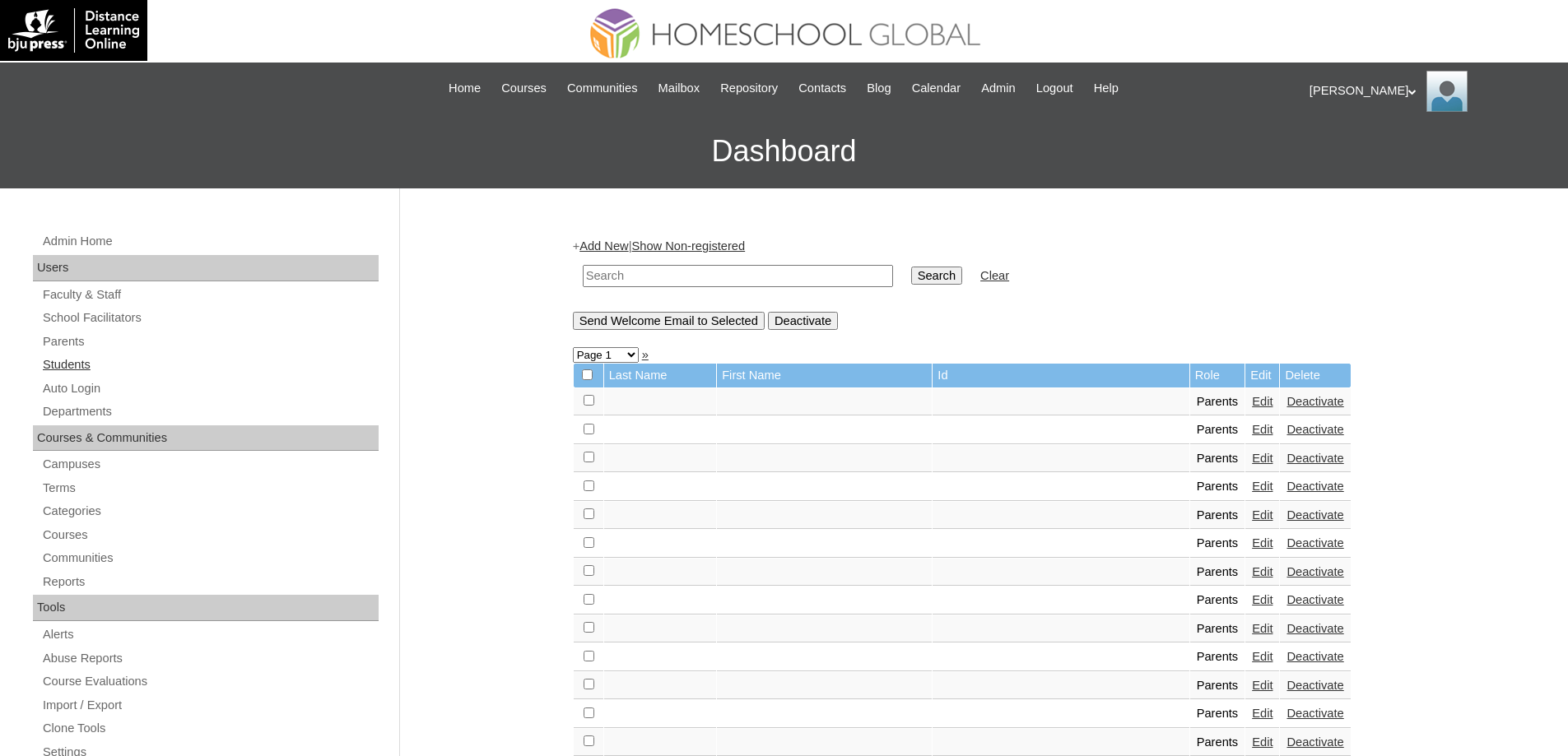
click at [170, 368] on link "Students" at bounding box center [210, 365] width 338 height 21
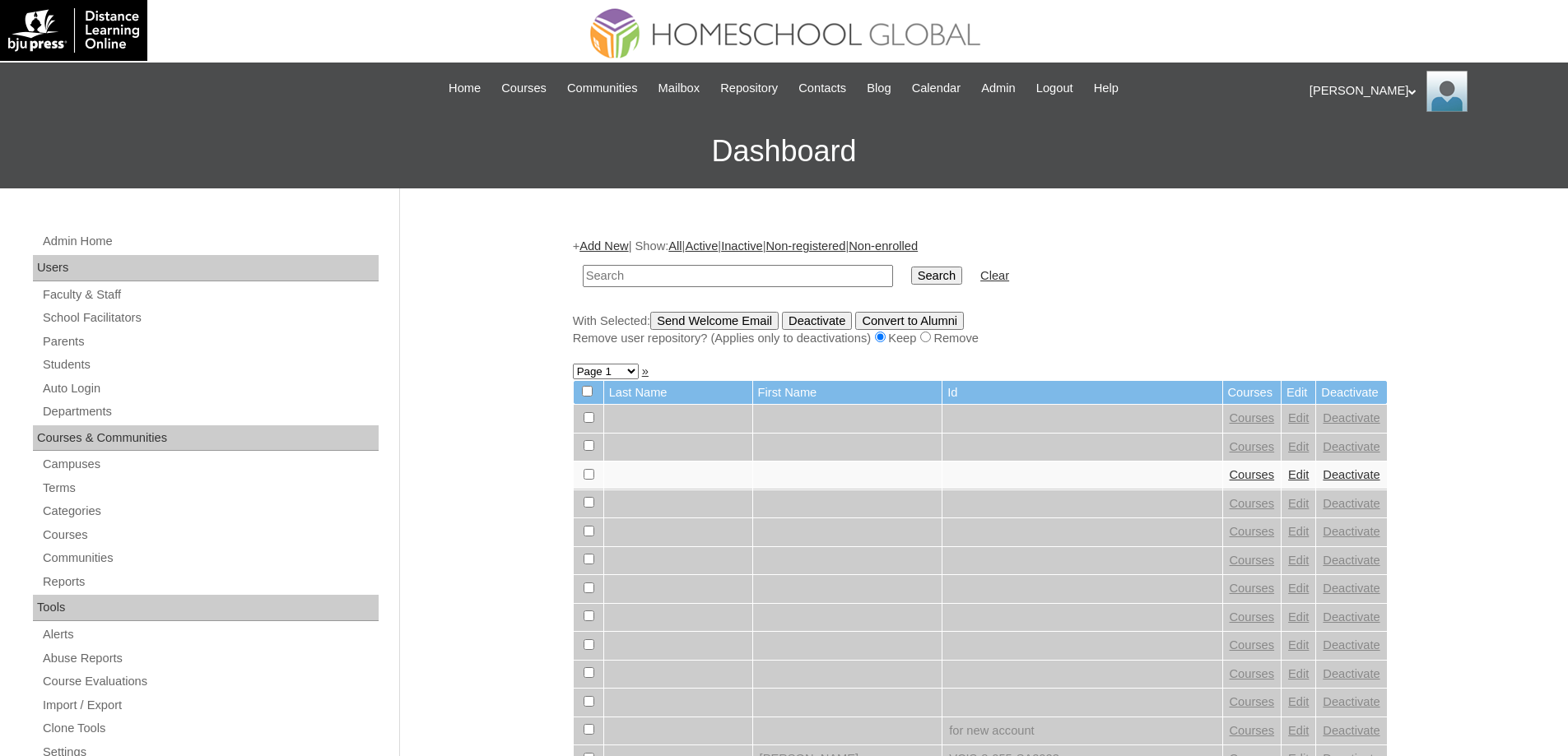
drag, startPoint x: 673, startPoint y: 279, endPoint x: 763, endPoint y: 275, distance: 90.1
click at [673, 278] on input "text" at bounding box center [737, 276] width 310 height 22
type input "MHS00330-TECHPH2025"
click at [936, 283] on input "Search" at bounding box center [937, 276] width 52 height 18
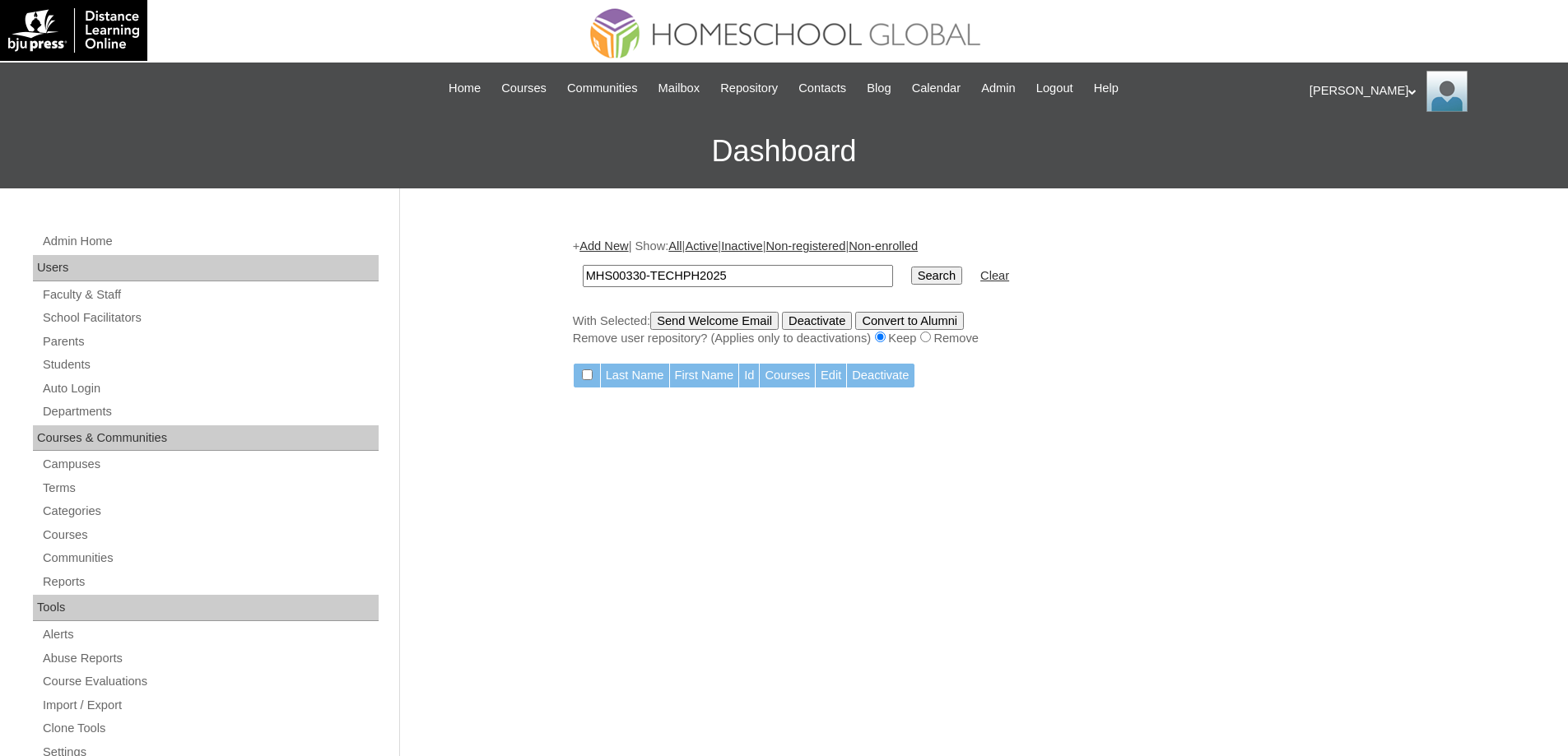
click at [619, 259] on td "MHS00330-TECHPH2025" at bounding box center [737, 276] width 327 height 39
click at [621, 253] on link "Add New" at bounding box center [604, 246] width 49 height 13
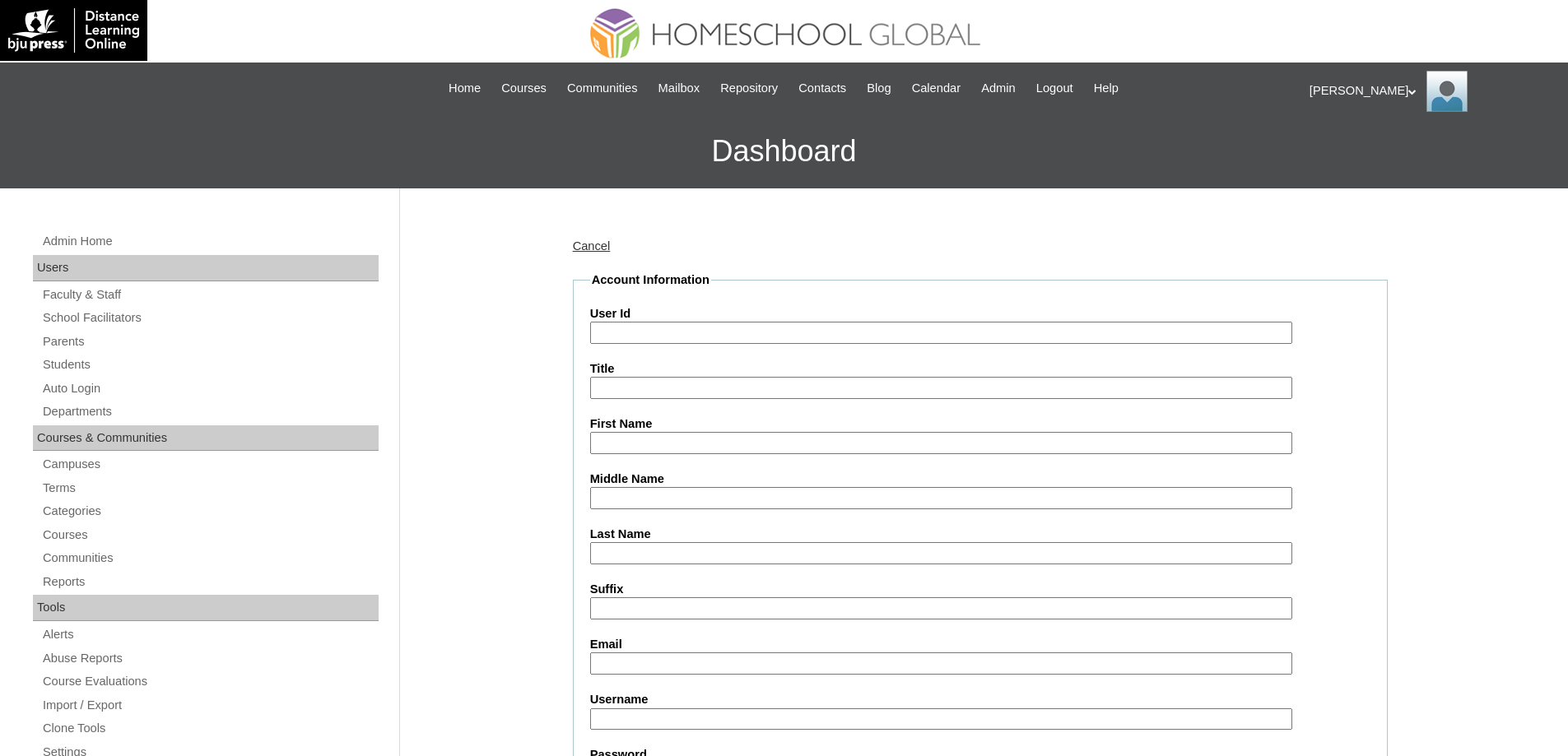
click at [650, 330] on input "User Id" at bounding box center [941, 332] width 702 height 22
paste input "MHS00330-TECHPH2025"
type input "MHS00330-TECHPH2025"
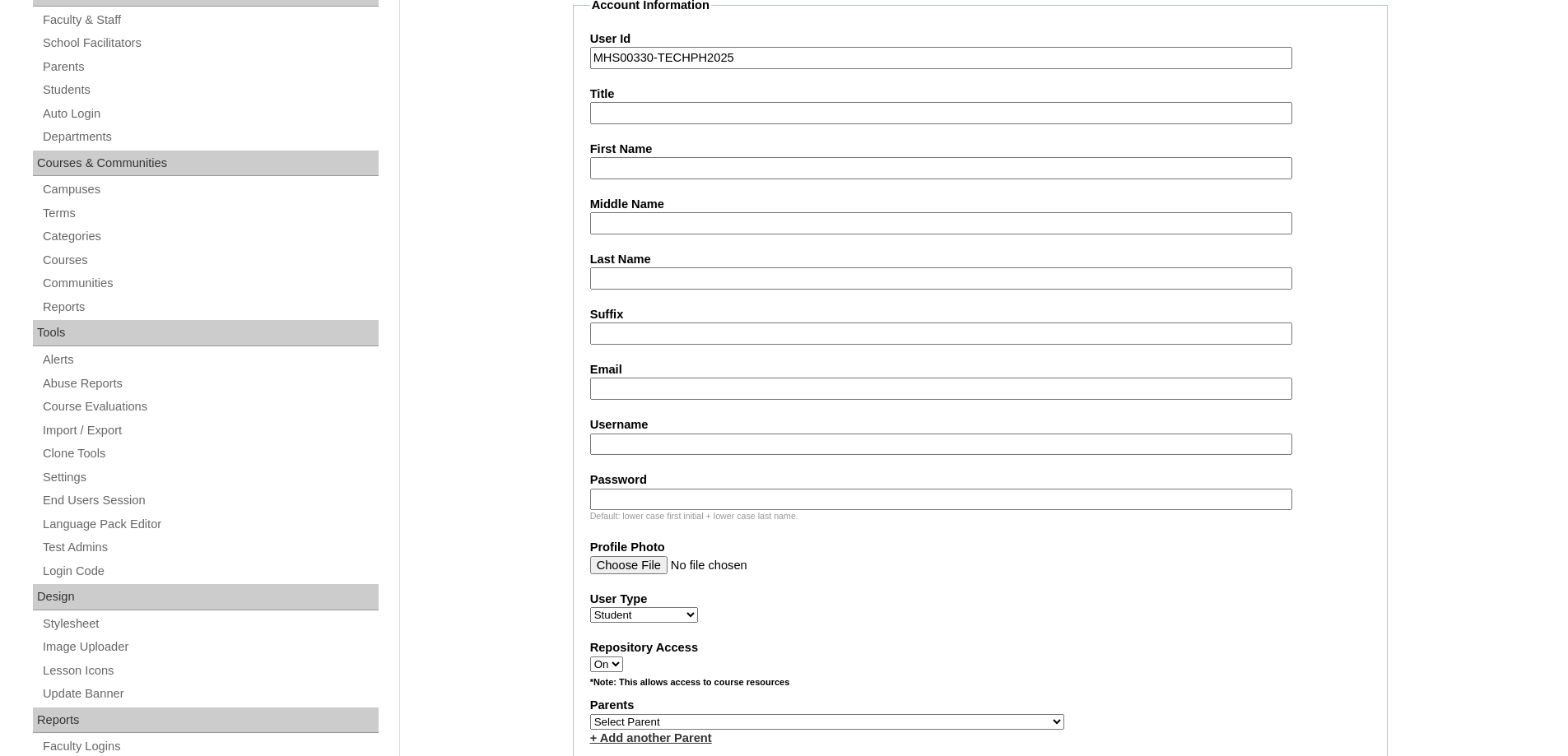
scroll to position [329, 0]
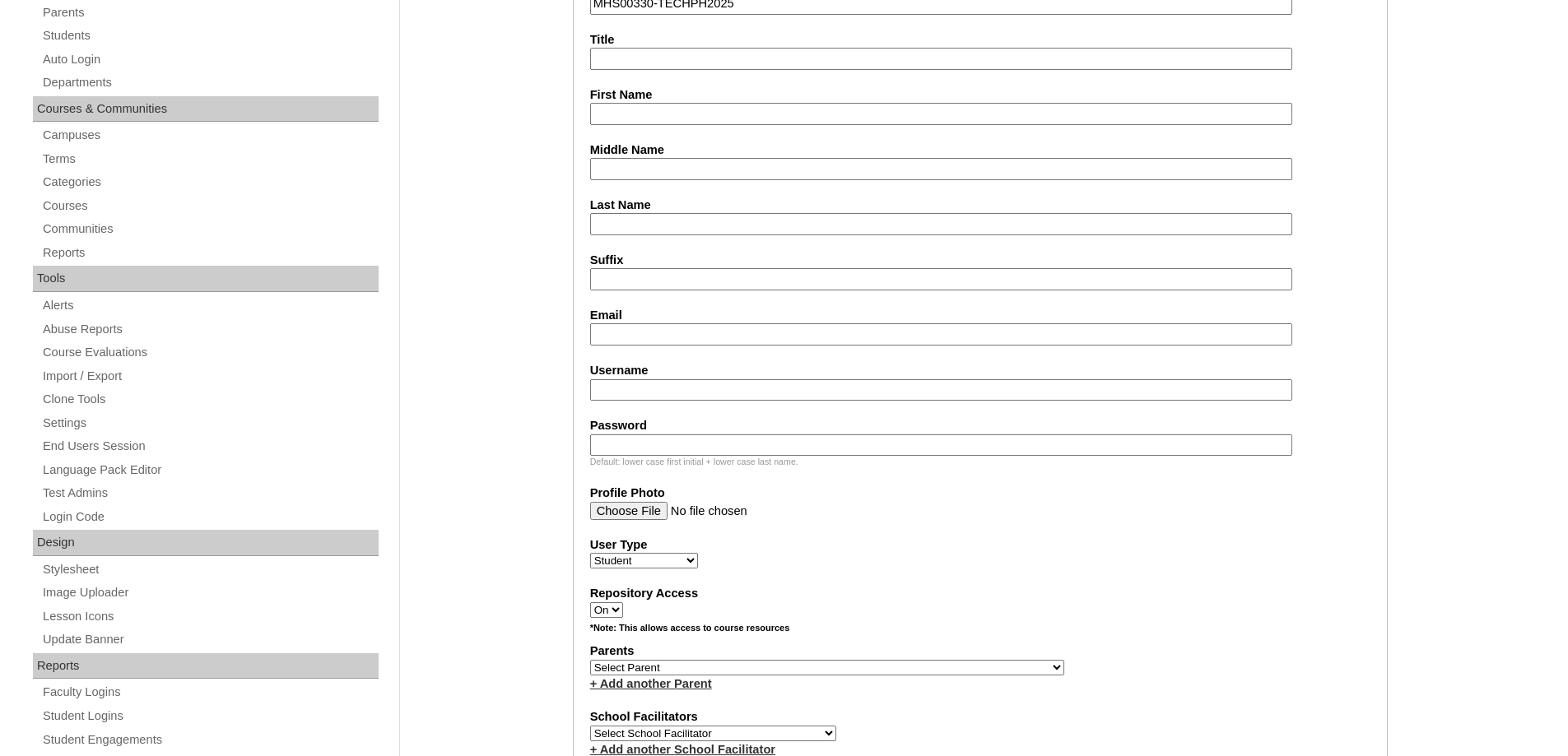
click at [623, 103] on input "First Name" at bounding box center [941, 113] width 702 height 22
paste input "Audrina"
type input "Audrina"
click at [647, 164] on input "Middle Name" at bounding box center [941, 169] width 702 height 22
paste input "[PERSON_NAME]"
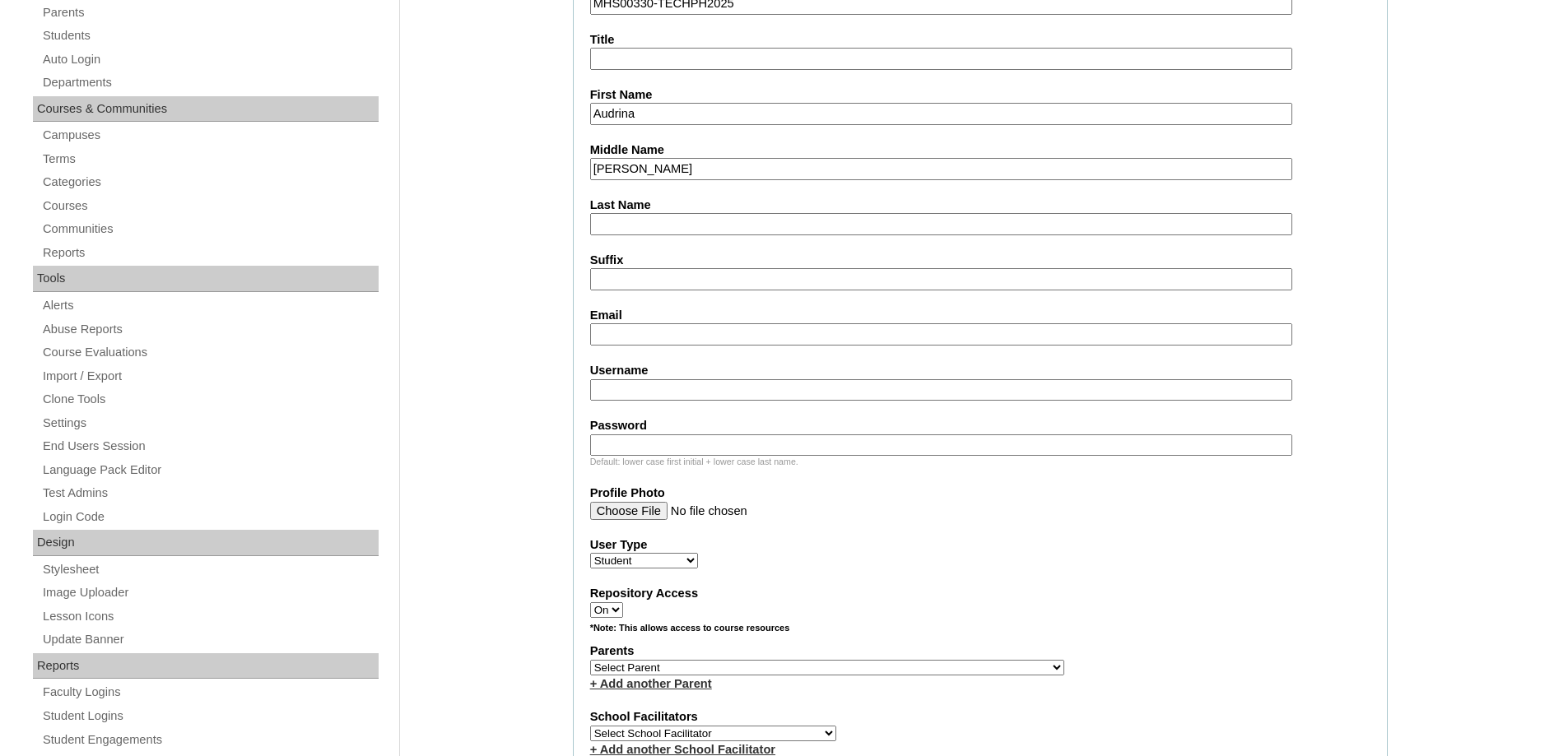
type input "[PERSON_NAME]"
click at [643, 225] on input "Last Name" at bounding box center [941, 224] width 702 height 22
paste input "Lee"
type input "Lee"
click at [631, 337] on input "Email" at bounding box center [941, 334] width 702 height 22
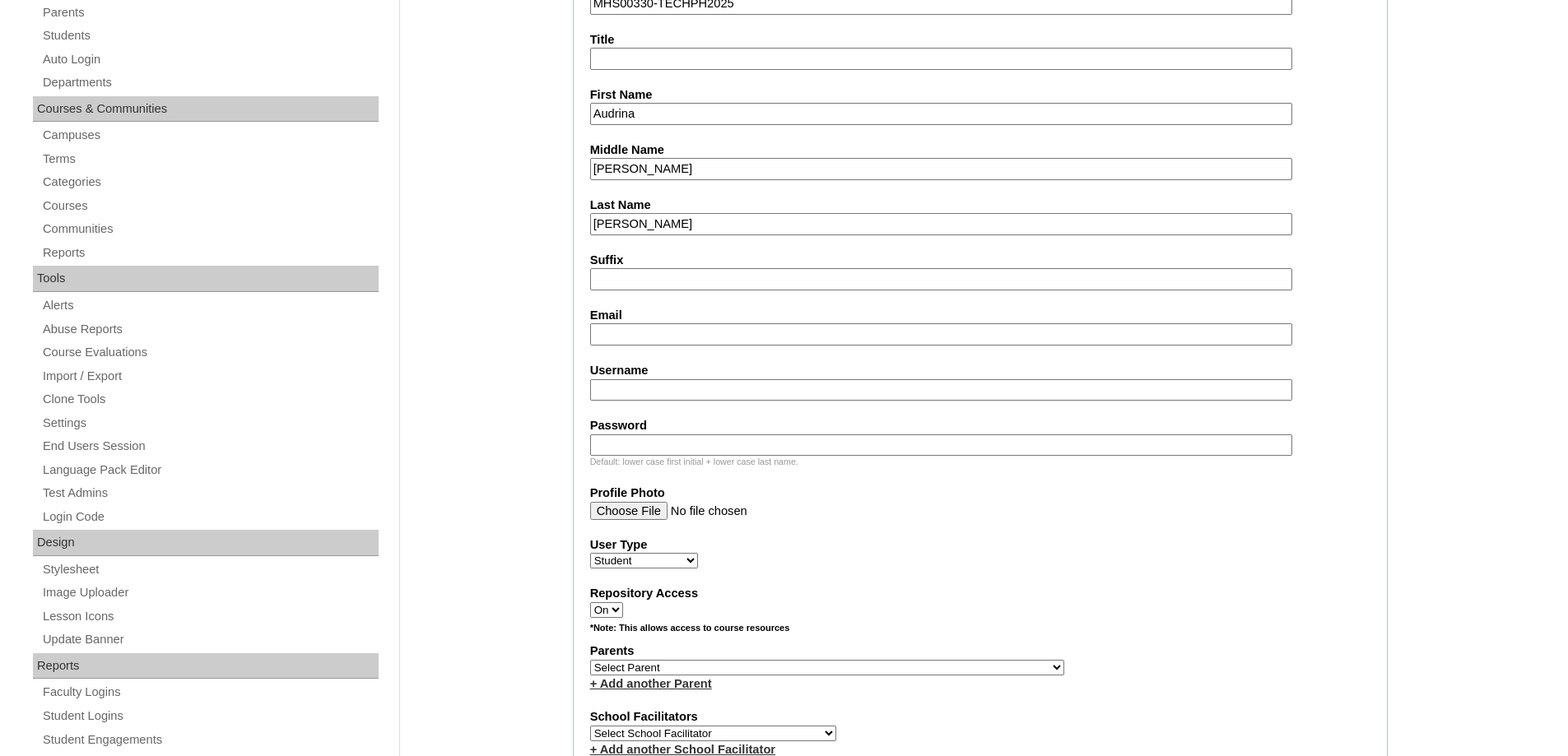
paste input "joannajimenolee@gmail.com"
type input "joannajimenolee@gmail.com"
click at [650, 394] on input "Username" at bounding box center [941, 390] width 702 height 22
paste input "leej2025"
type input "leej2025"
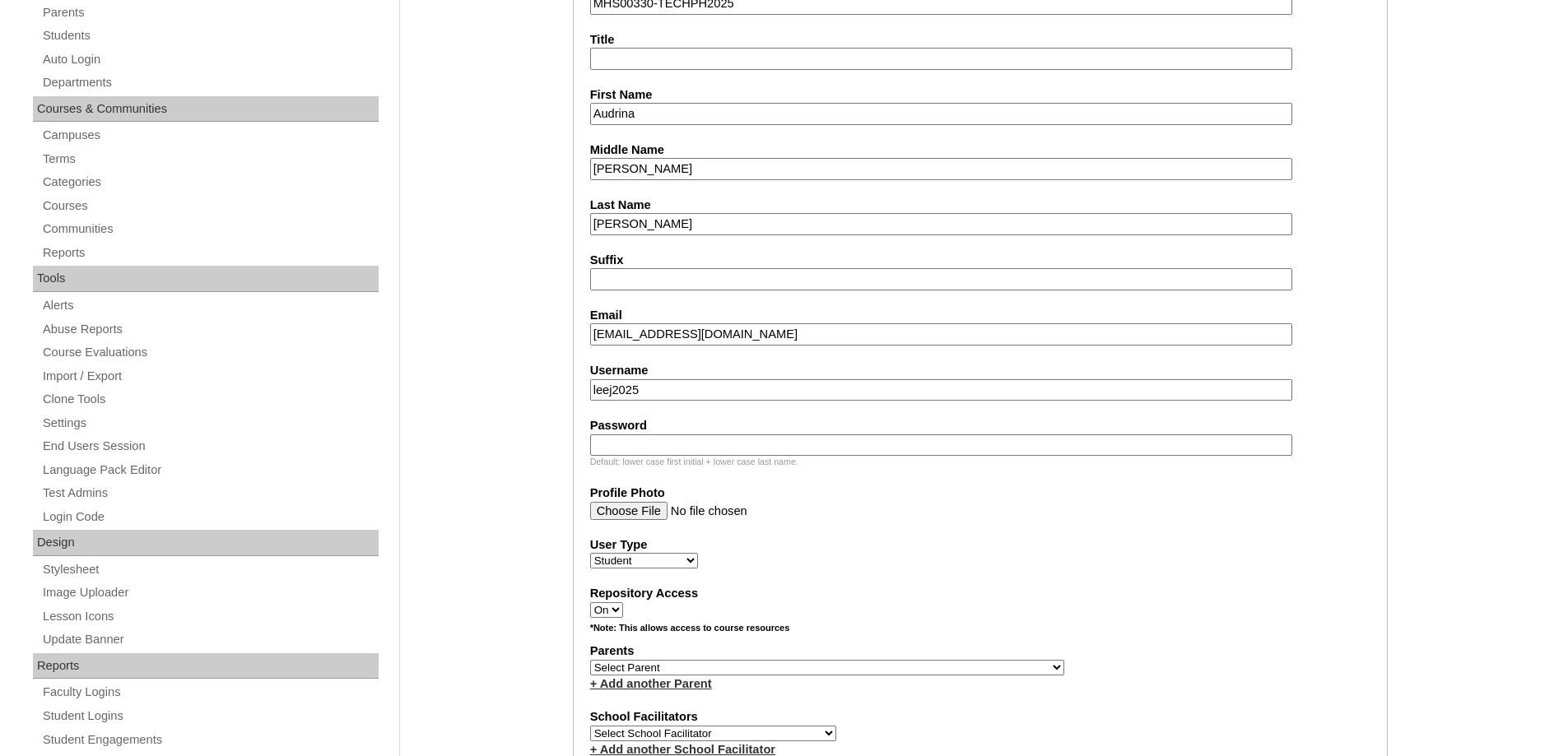
click at [715, 441] on input "Password" at bounding box center [941, 445] width 702 height 22
paste input "techaJac159"
type input "techaJac159"
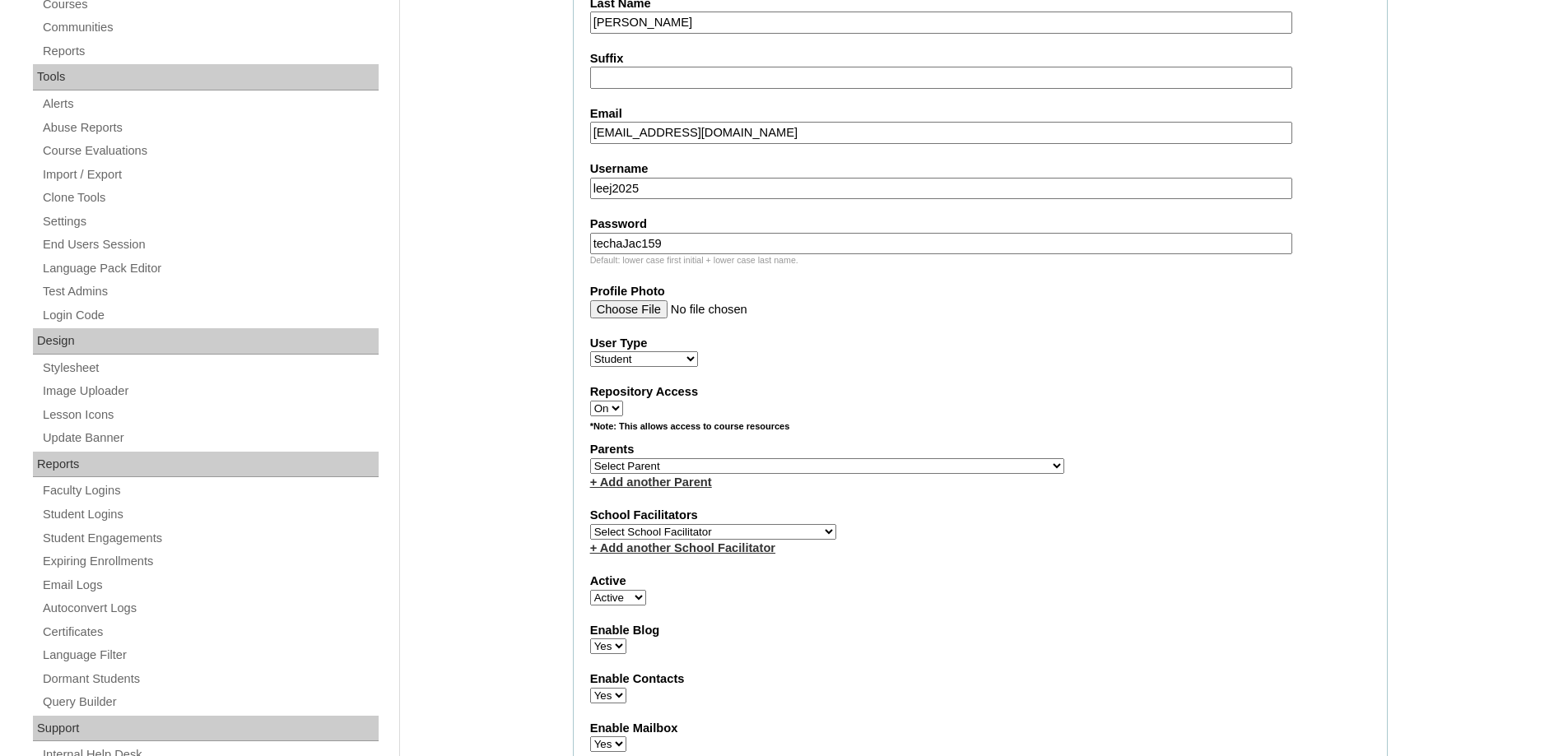
scroll to position [576, 0]
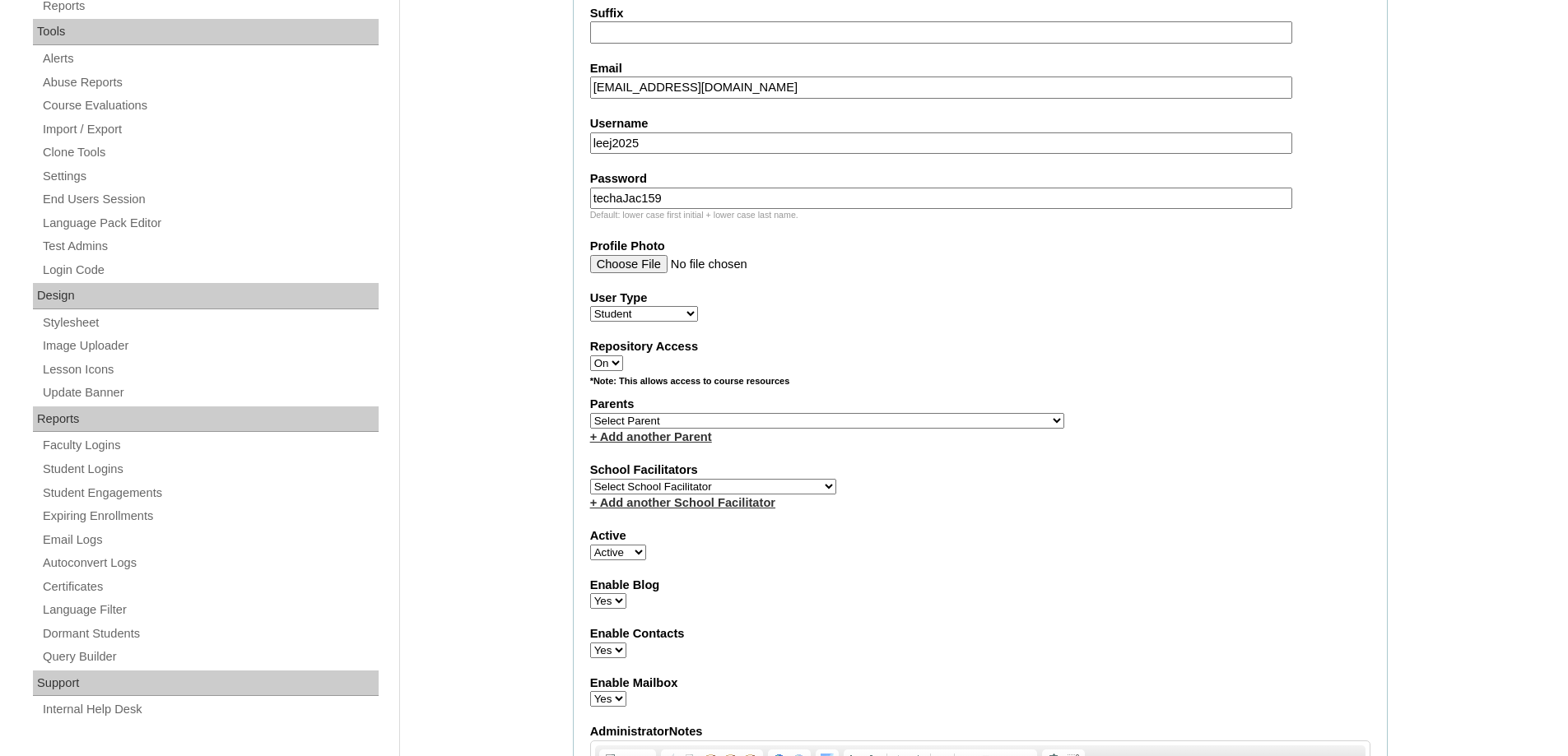
click at [606, 414] on select "Select Parent , , , , , , , , , , , , , , , , , , , , , , , , , , , , , , , , ,…" at bounding box center [827, 420] width 474 height 15
click at [670, 421] on select "Select Parent , , , , , , , , , , , , , , , , , , , , , , , , , , , , , , , , ,…" at bounding box center [827, 420] width 474 height 15
click at [722, 423] on select "Select Parent , , , , , , , , , , , , , , , , , , , , , , , , , , , , , , , , ,…" at bounding box center [827, 420] width 474 height 15
click at [734, 419] on select "Select Parent , , , , , , , , , , , , , , , , , , , , , , , , , , , , , , , , ,…" at bounding box center [827, 420] width 474 height 15
select select "44103"
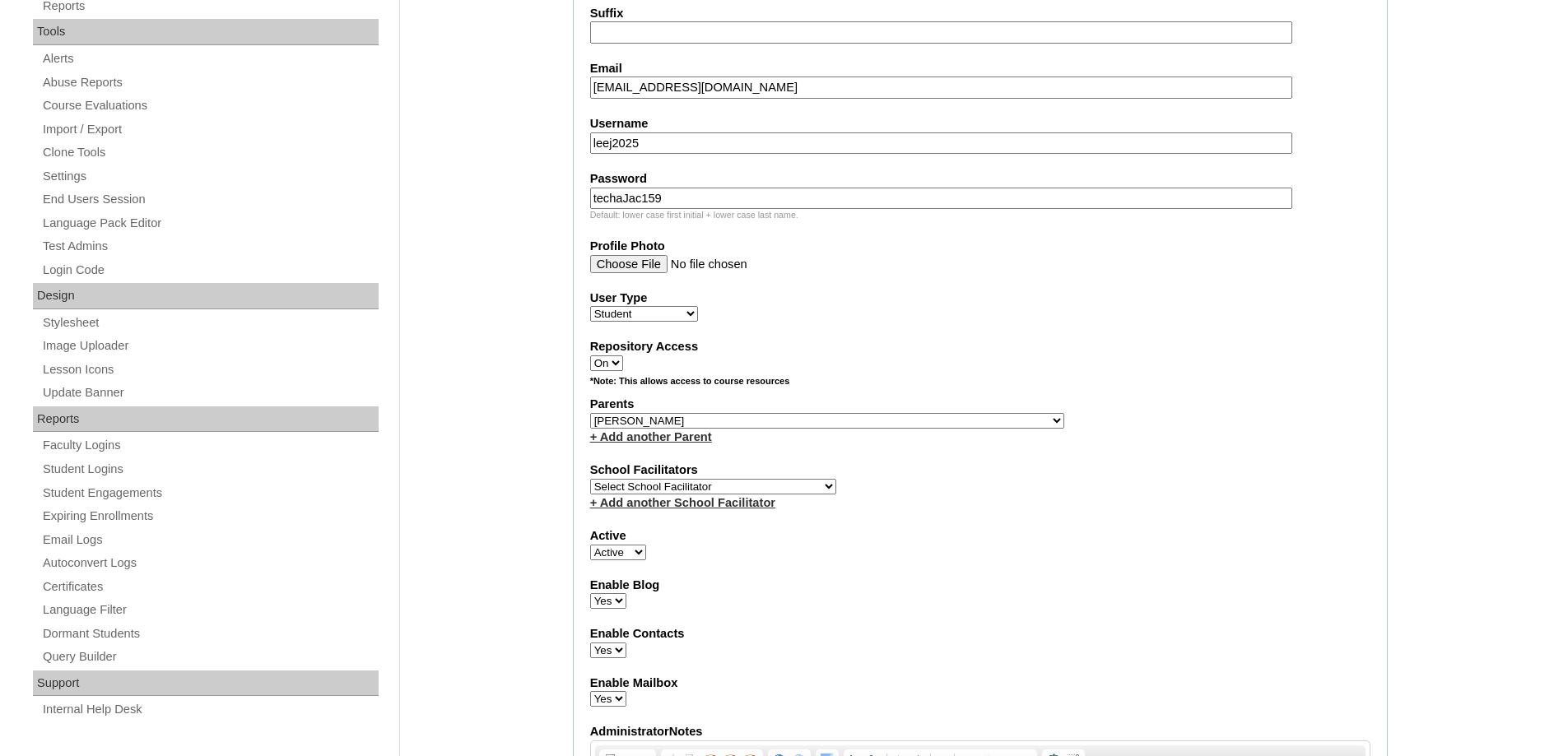
click at [590, 413] on select "Select Parent , , , , , , , , , , , , , , , , , , , , , , , , , , , , , , , , ,…" at bounding box center [827, 420] width 474 height 15
click at [1102, 345] on label "Repository Access" at bounding box center [980, 347] width 780 height 17
click at [623, 356] on select "On Off" at bounding box center [607, 363] width 33 height 15
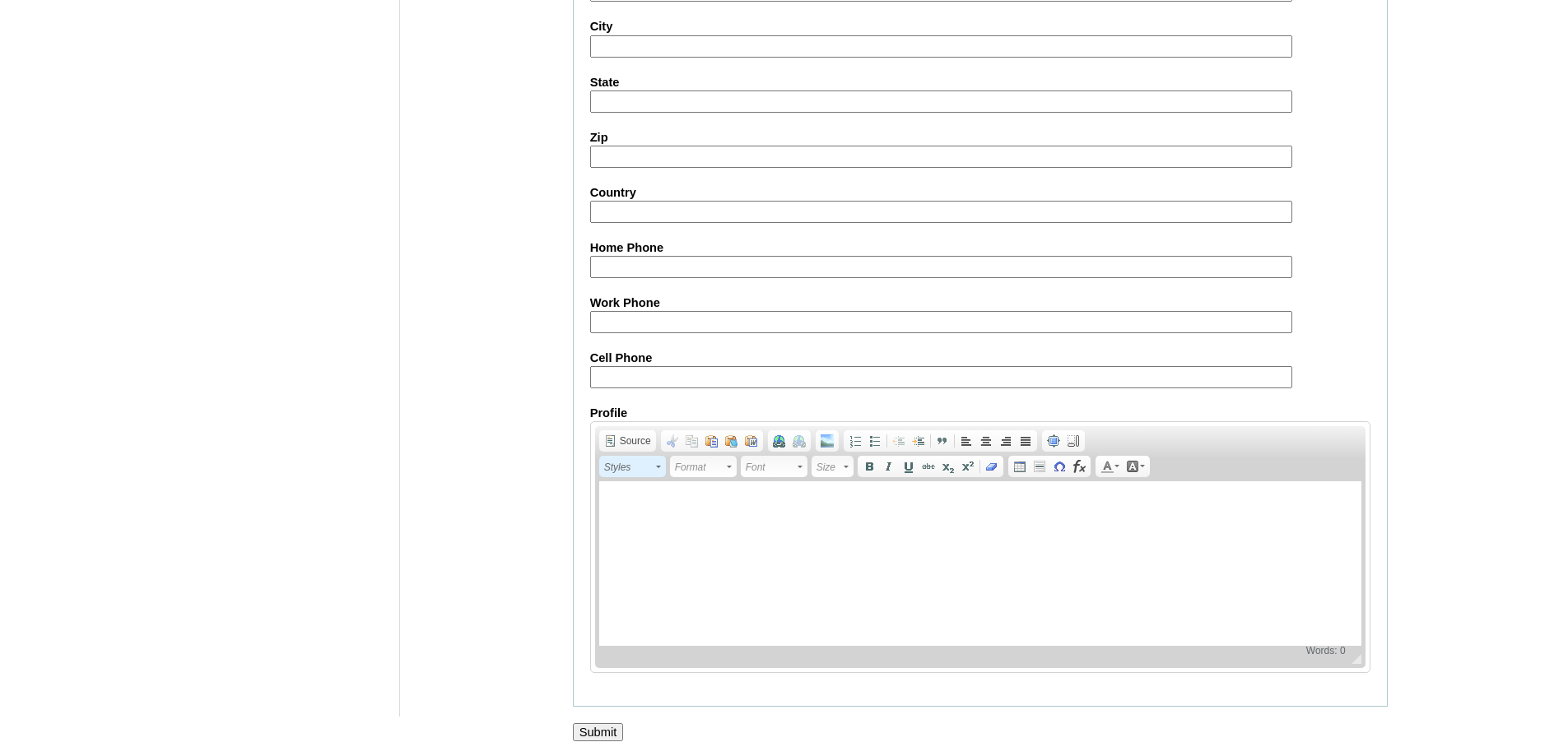
scroll to position [1747, 0]
click at [591, 725] on input "Submit" at bounding box center [599, 729] width 52 height 18
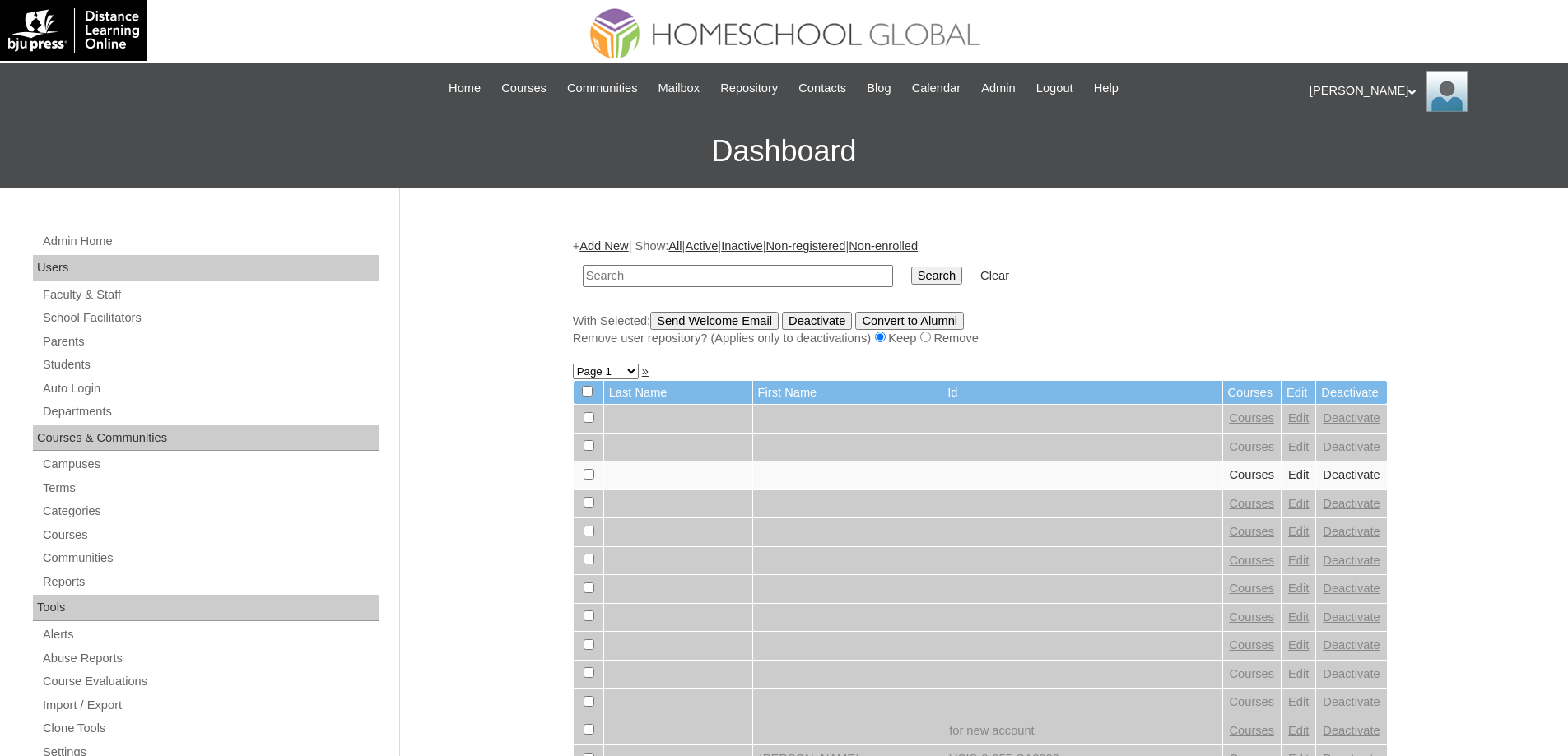
drag, startPoint x: 624, startPoint y: 280, endPoint x: 863, endPoint y: 286, distance: 239.1
click at [628, 280] on input "text" at bounding box center [737, 276] width 310 height 22
paste input "MHS00330-TECHPH2025"
type input "MHS00330-TECHPH2025"
click at [901, 286] on td "MHS00330-TECHPH2025" at bounding box center [737, 276] width 327 height 39
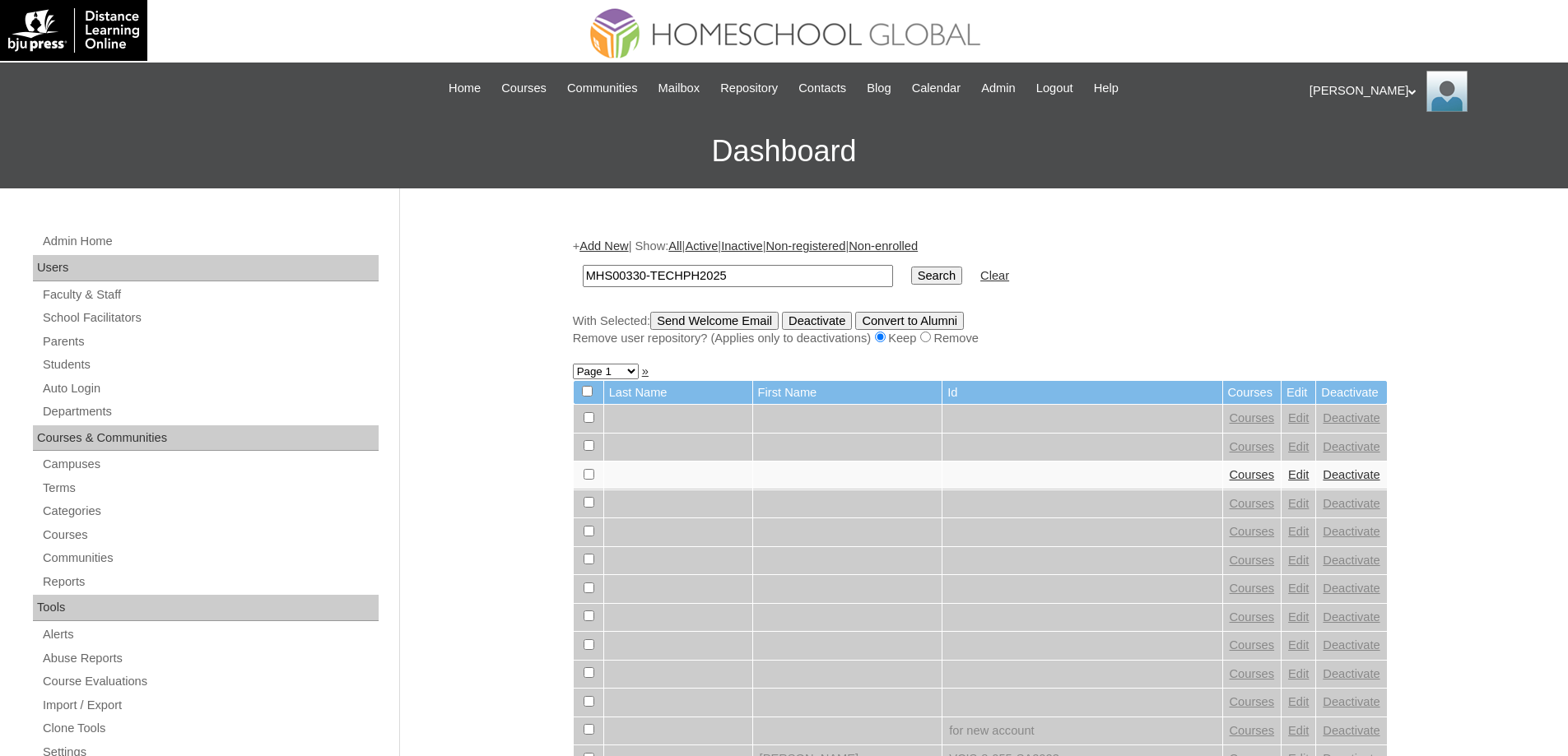
click at [935, 279] on input "Search" at bounding box center [937, 276] width 52 height 18
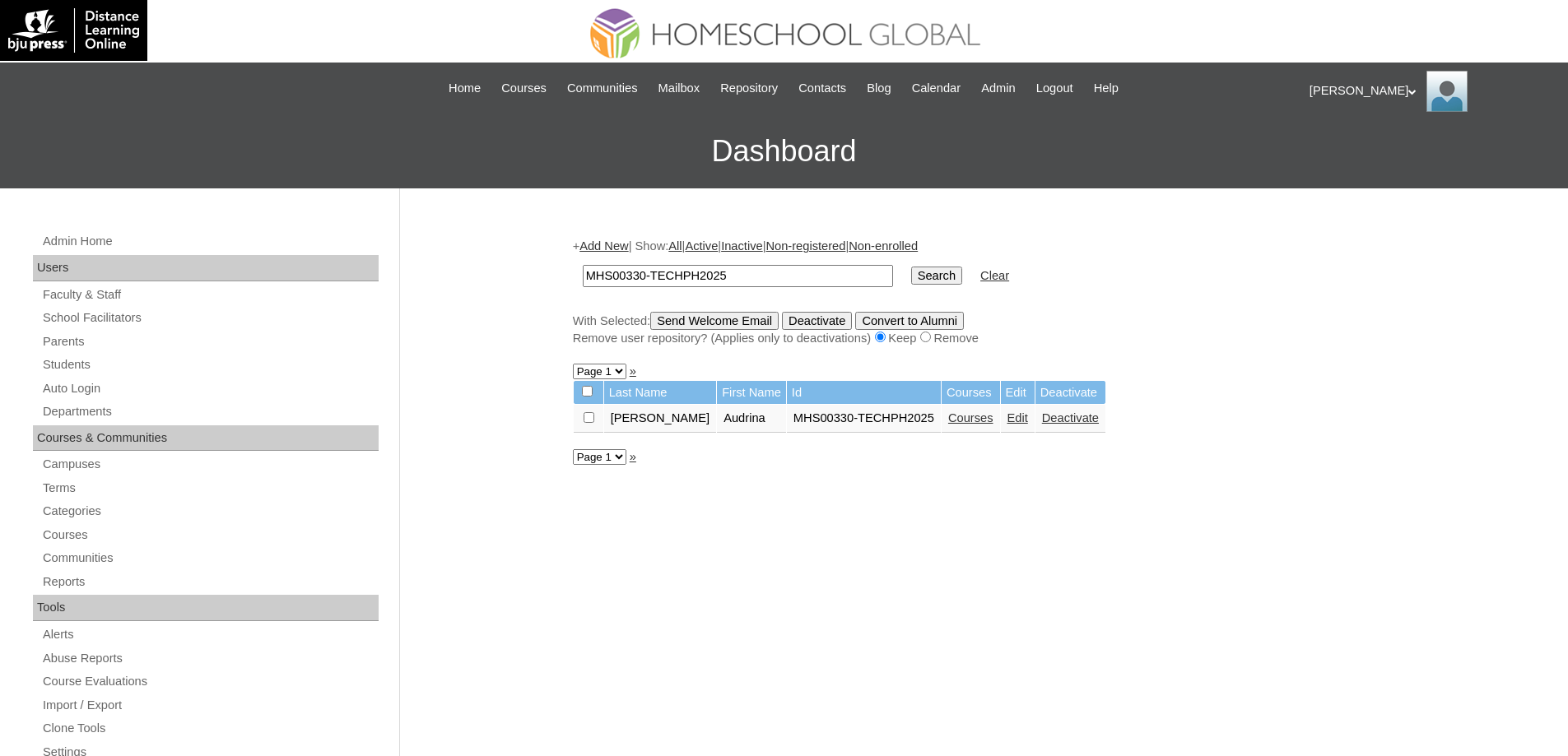
click at [948, 419] on link "Courses" at bounding box center [970, 419] width 45 height 13
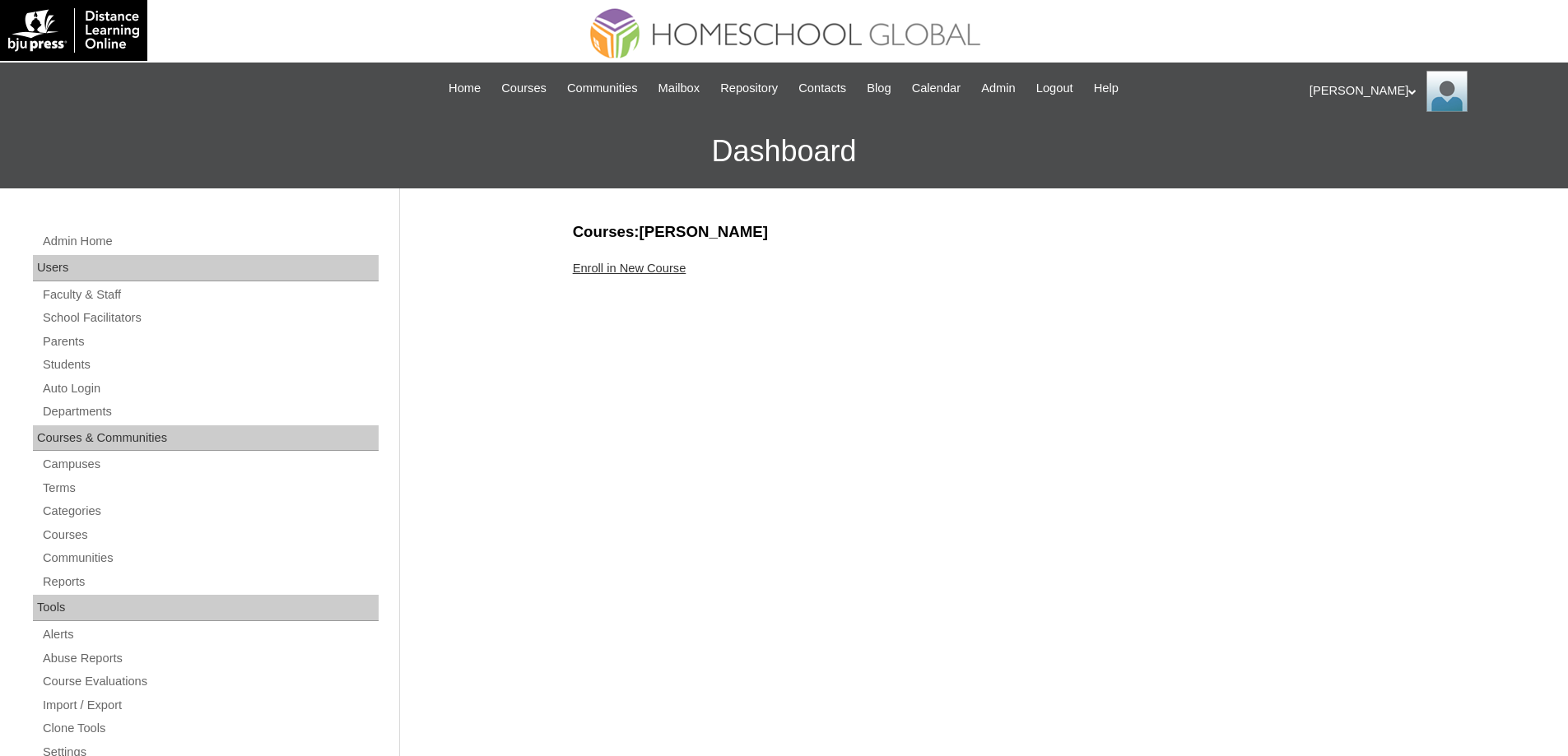
click at [659, 271] on link "Enroll in New Course" at bounding box center [629, 268] width 113 height 13
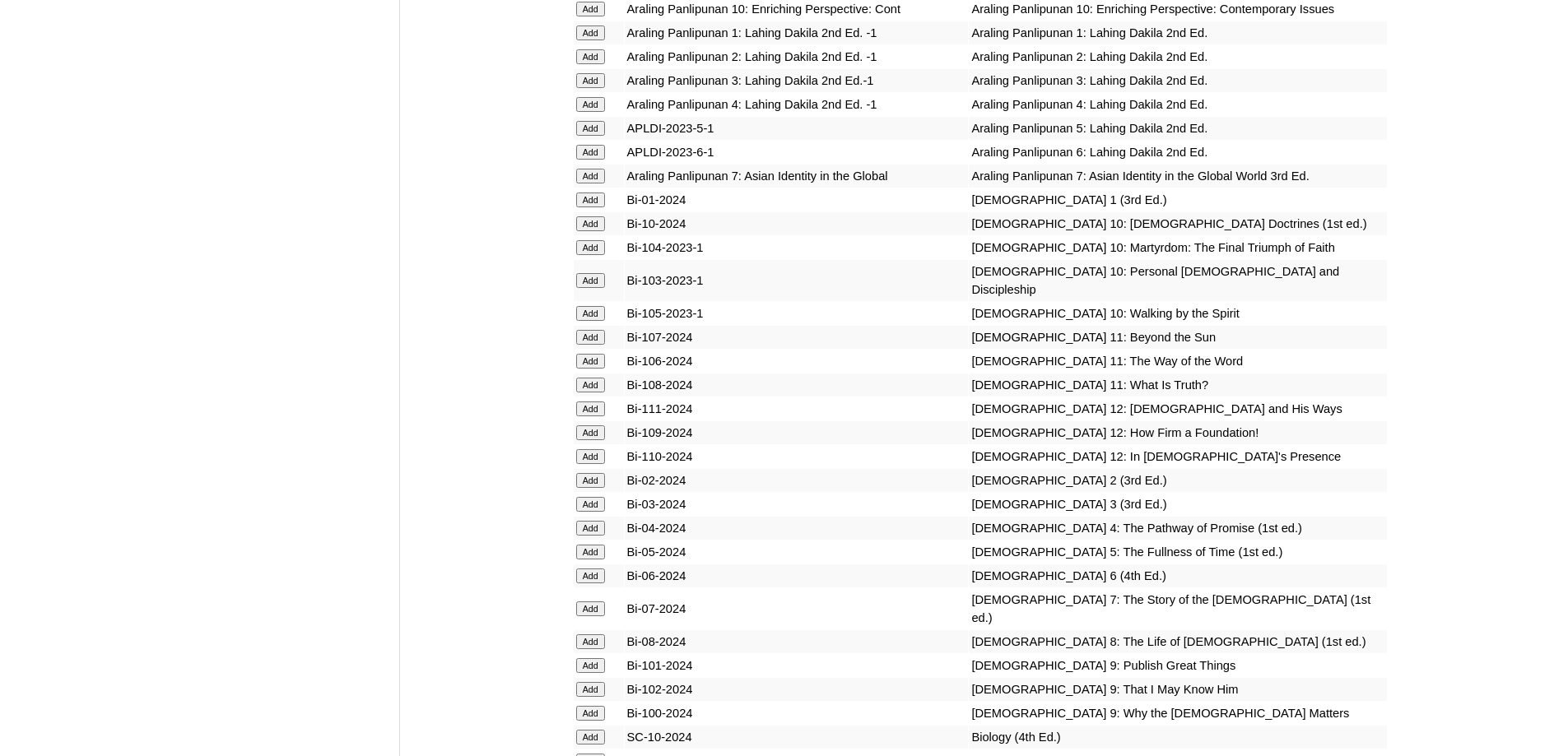
scroll to position [4555, 0]
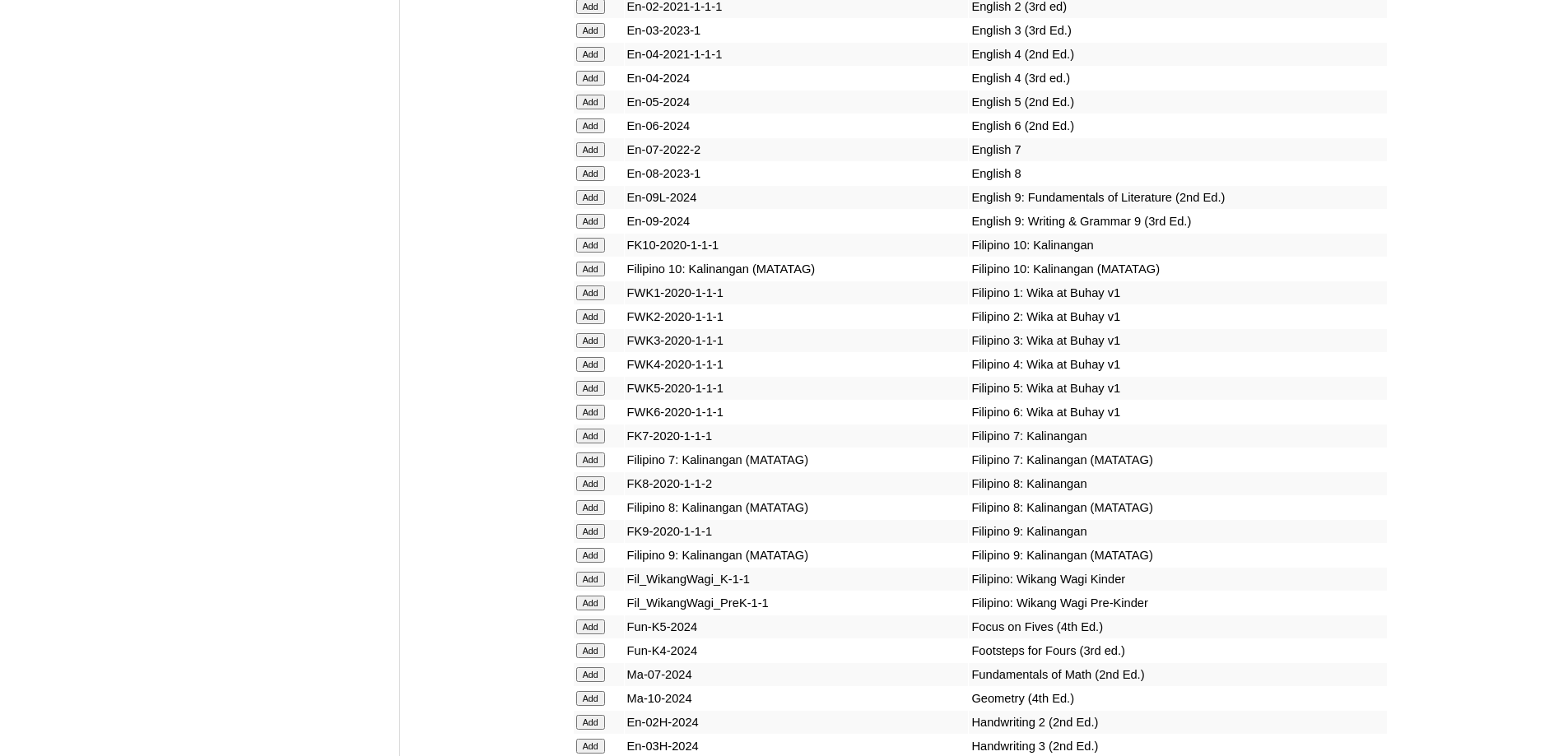
scroll to position [5296, 0]
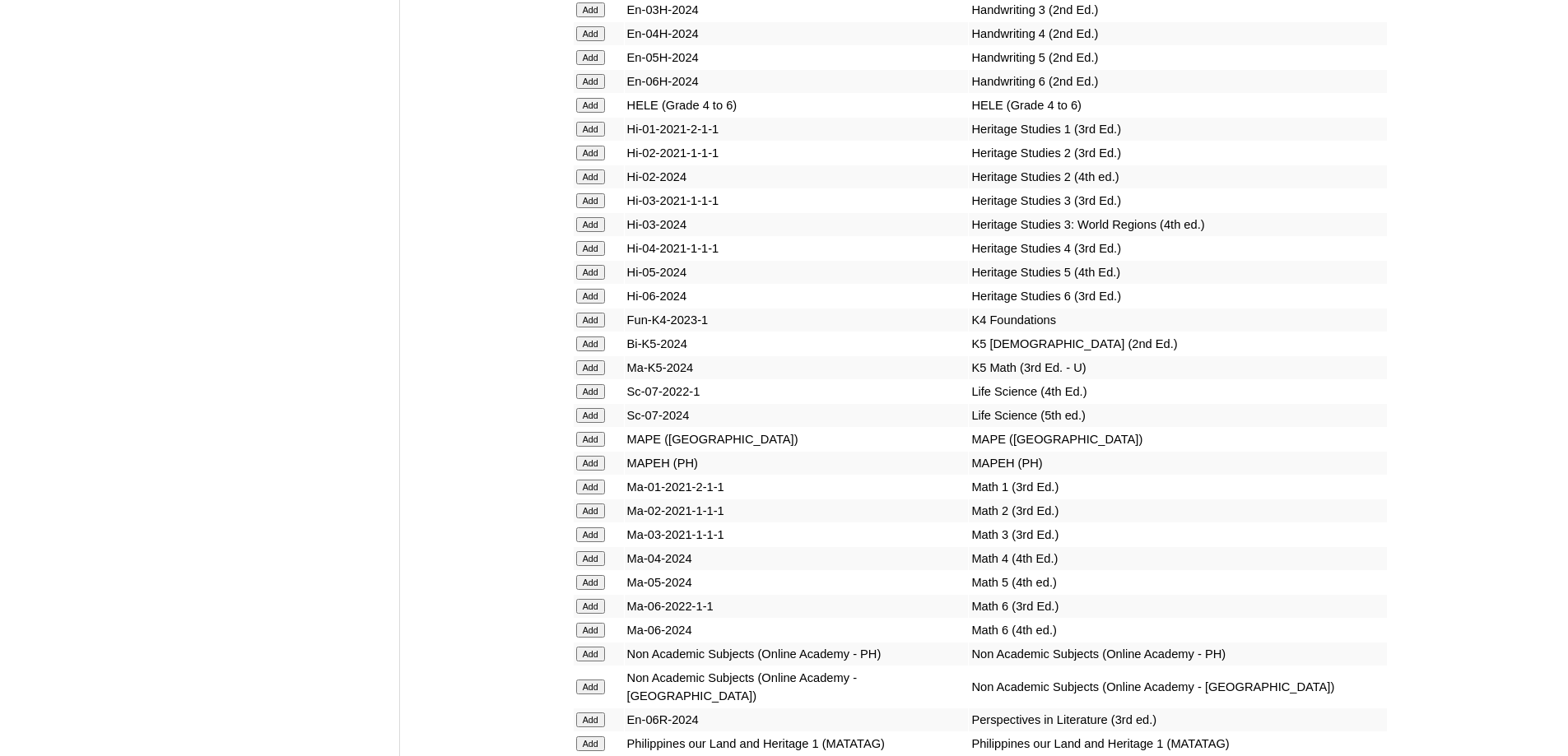
scroll to position [6186, 0]
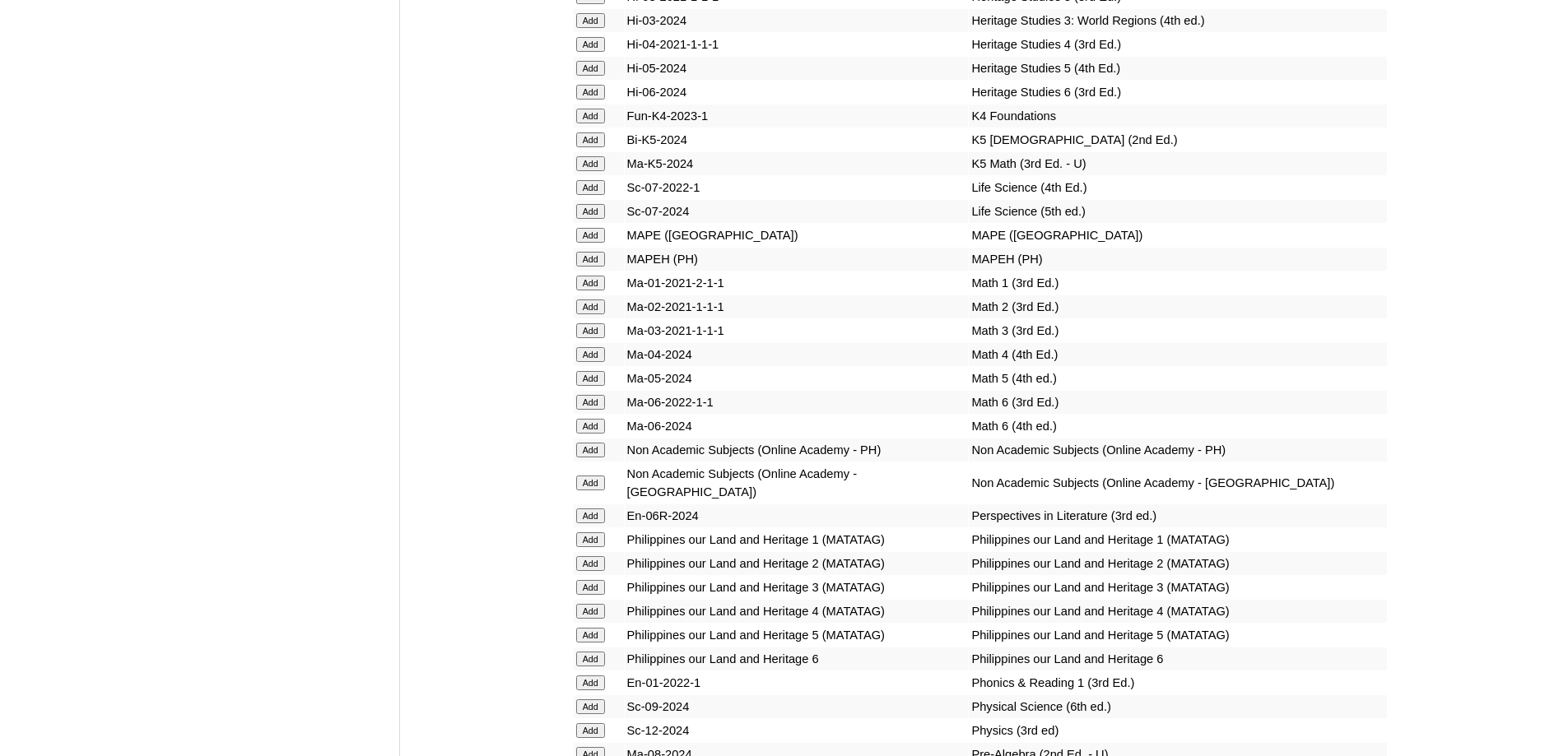
click at [595, 243] on input "Add" at bounding box center [590, 235] width 29 height 15
click at [592, 291] on input "Add" at bounding box center [590, 283] width 29 height 15
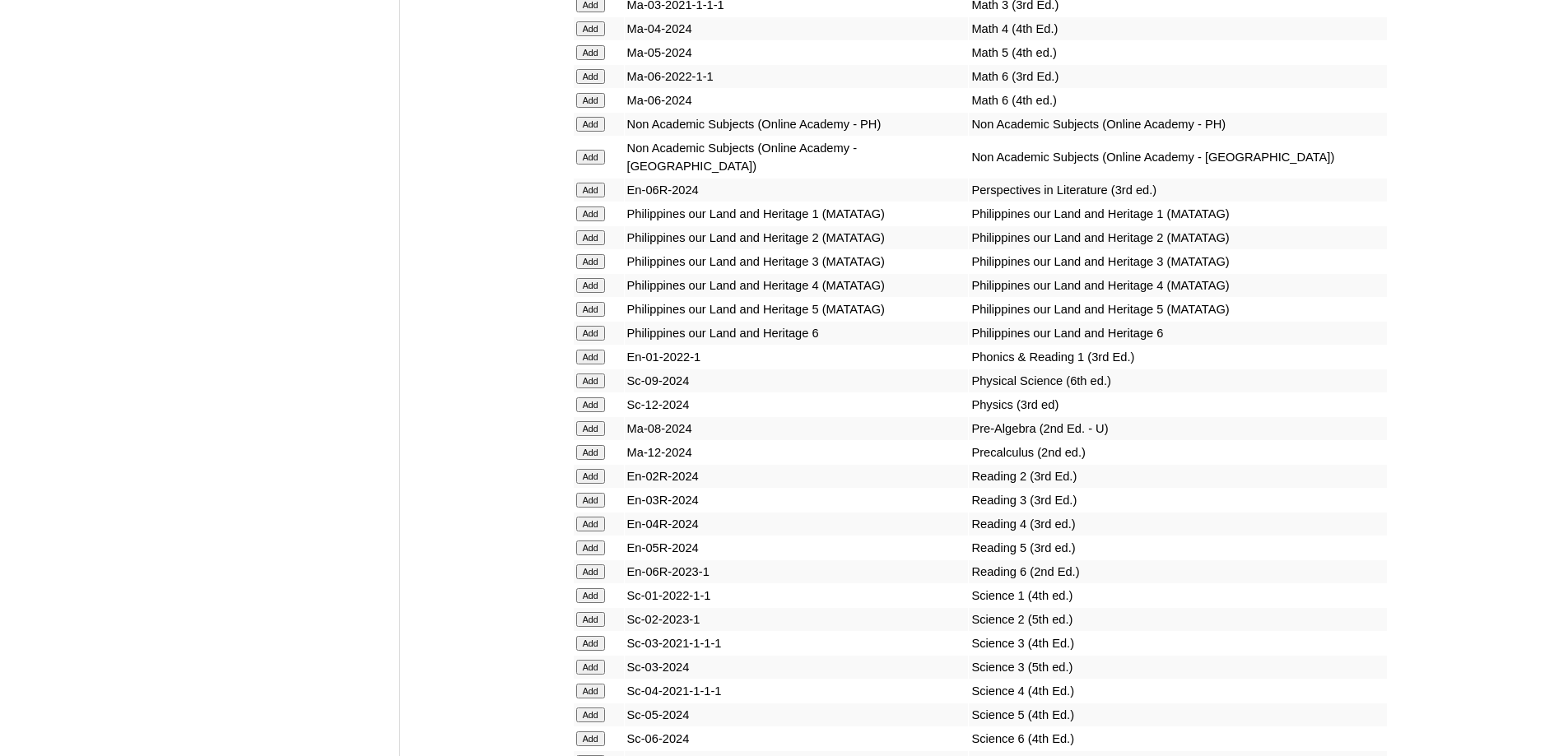
scroll to position [6515, 0]
click at [585, 361] on input "Add" at bounding box center [590, 354] width 29 height 15
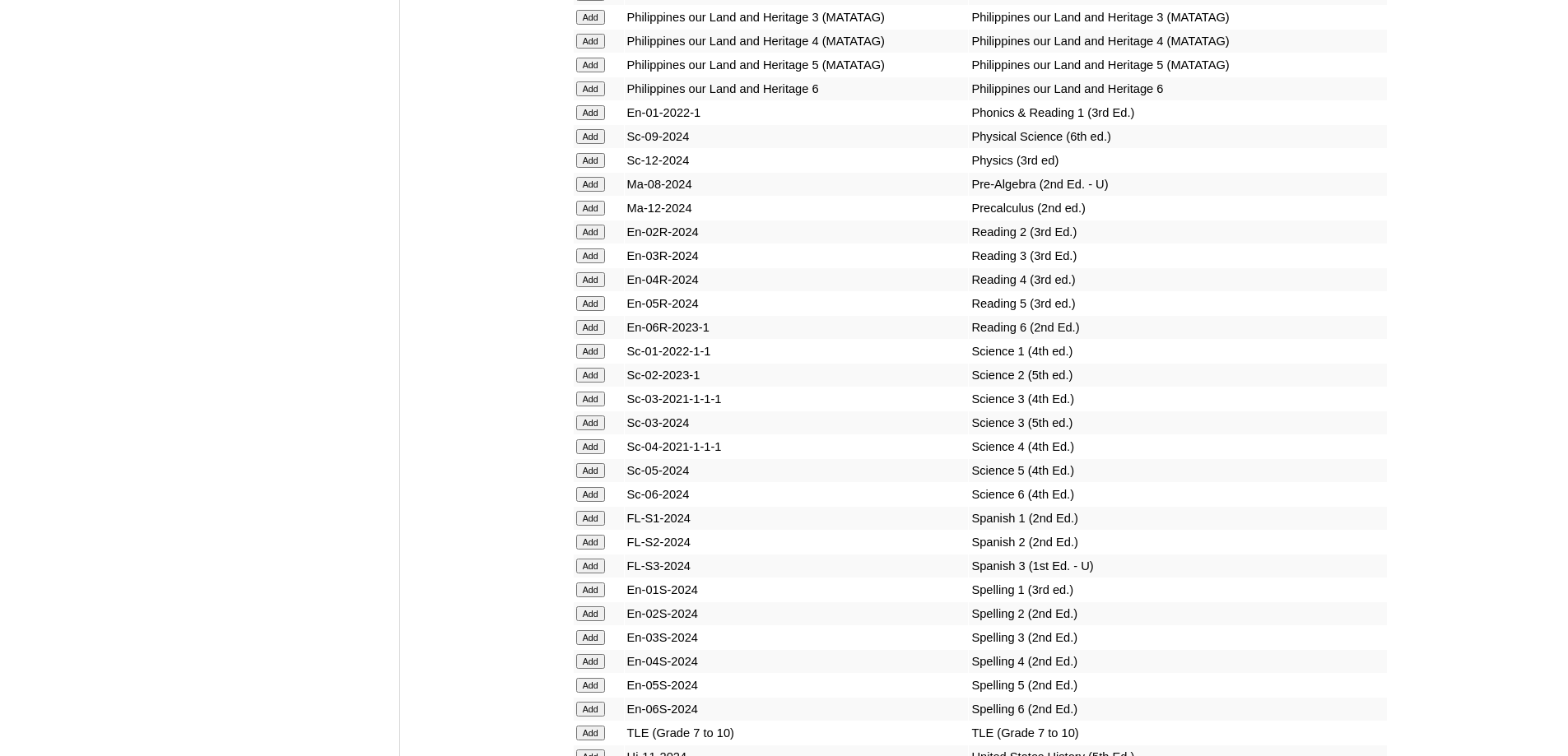
scroll to position [6845, 0]
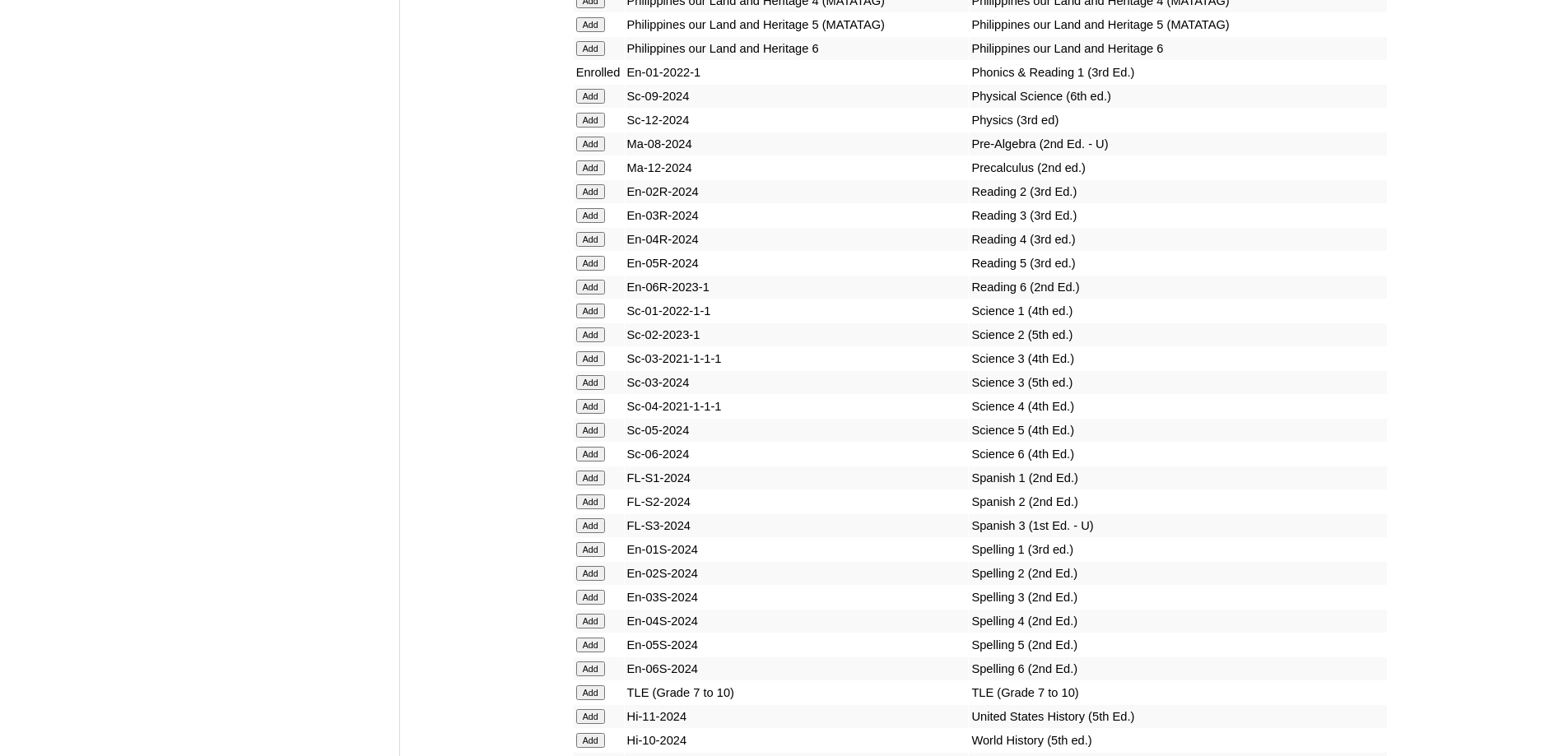
scroll to position [6845, 0]
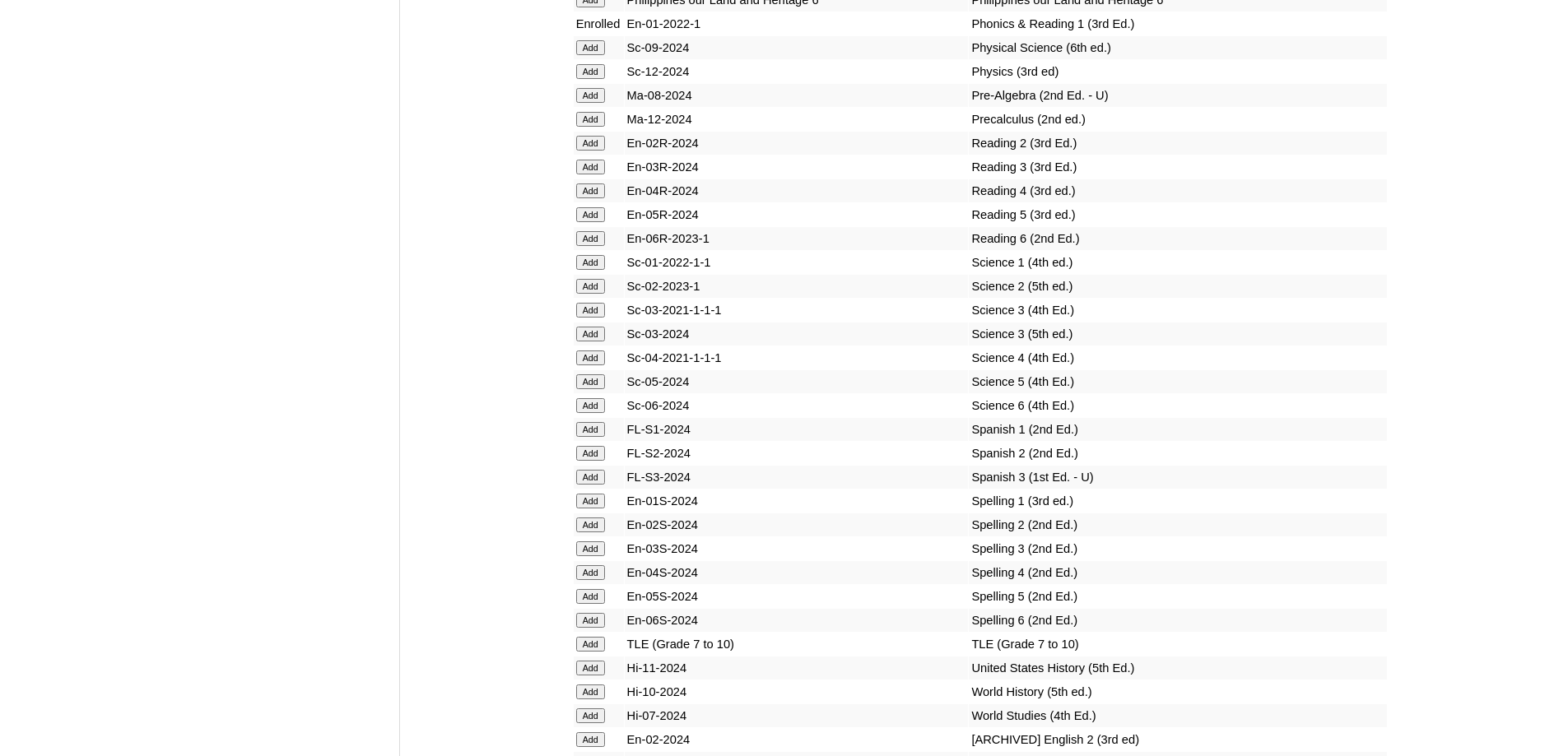
click at [597, 270] on input "Add" at bounding box center [590, 263] width 29 height 15
click at [579, 508] on input "Add" at bounding box center [590, 501] width 29 height 15
click at [581, 508] on input "Add" at bounding box center [590, 501] width 29 height 15
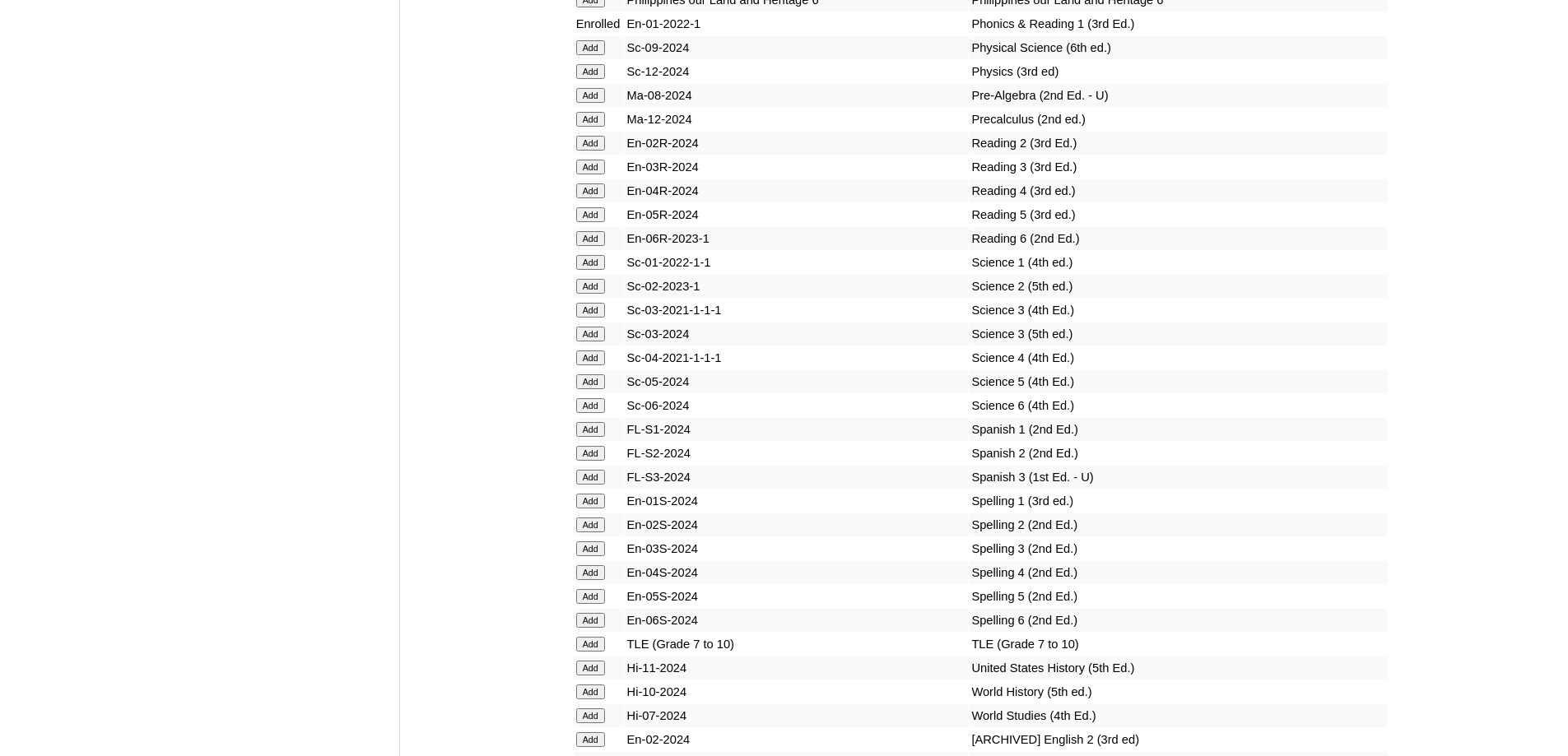
click at [582, 508] on input "Add" at bounding box center [590, 501] width 29 height 15
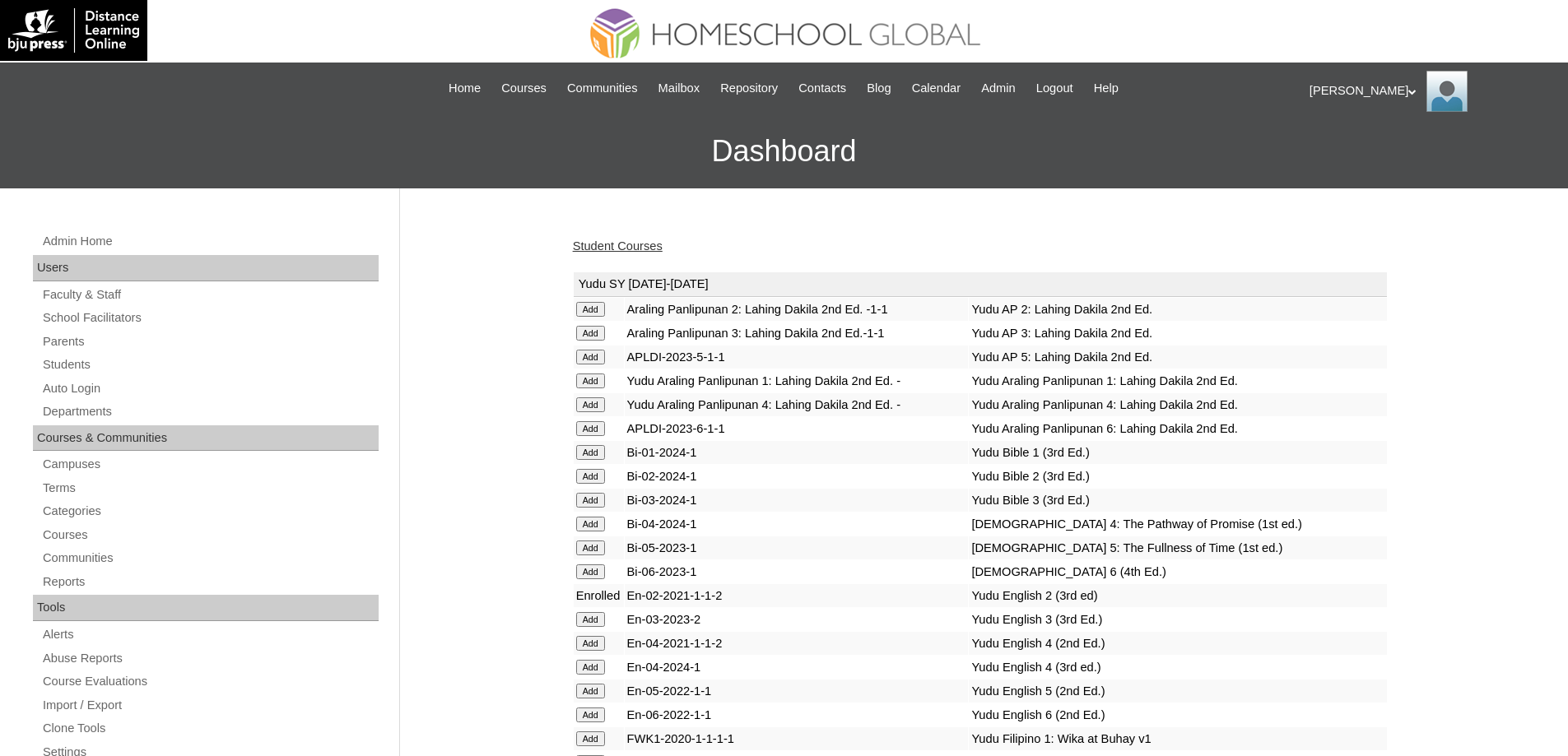
click at [639, 245] on link "Student Courses" at bounding box center [618, 246] width 90 height 13
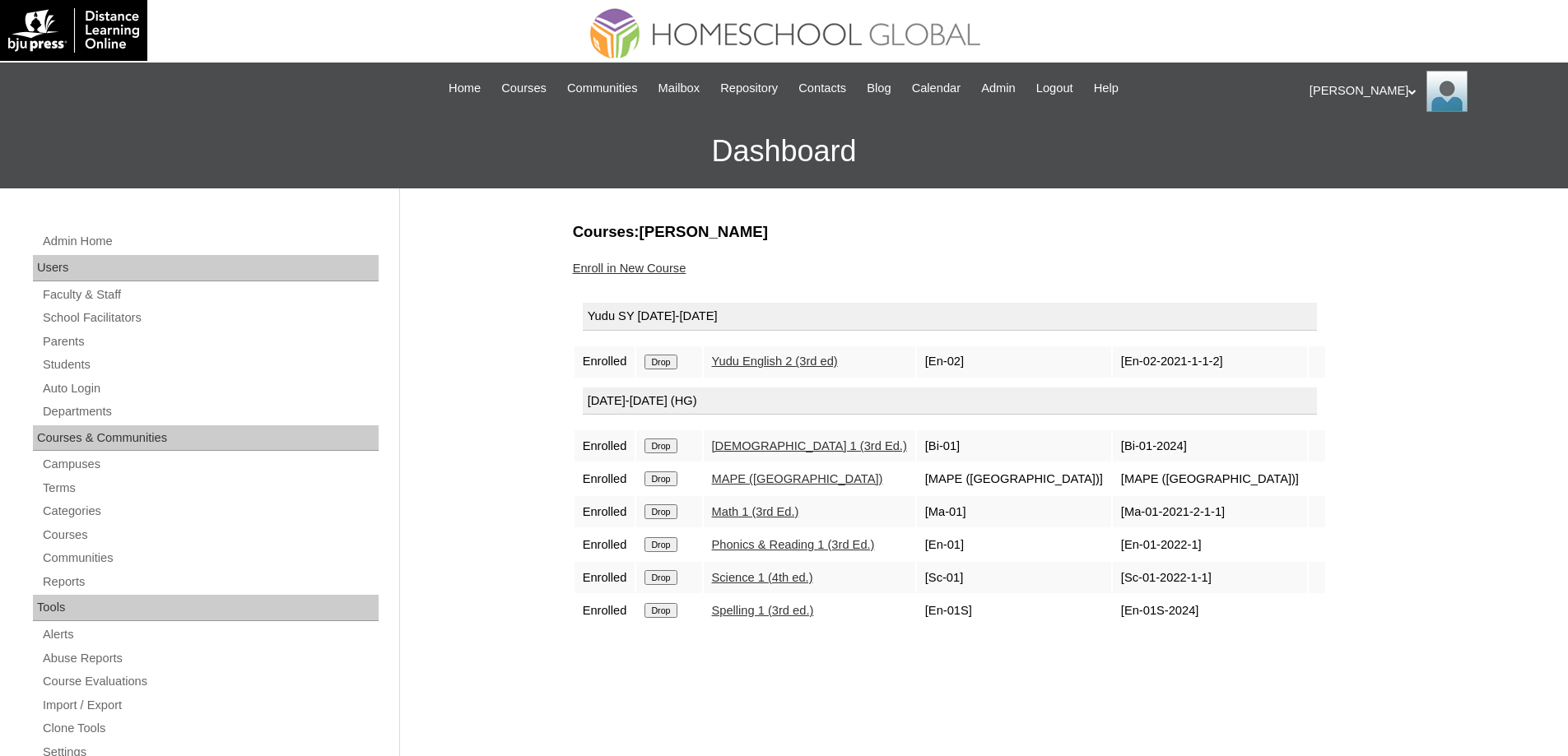
click at [661, 360] on input "Drop" at bounding box center [661, 362] width 32 height 15
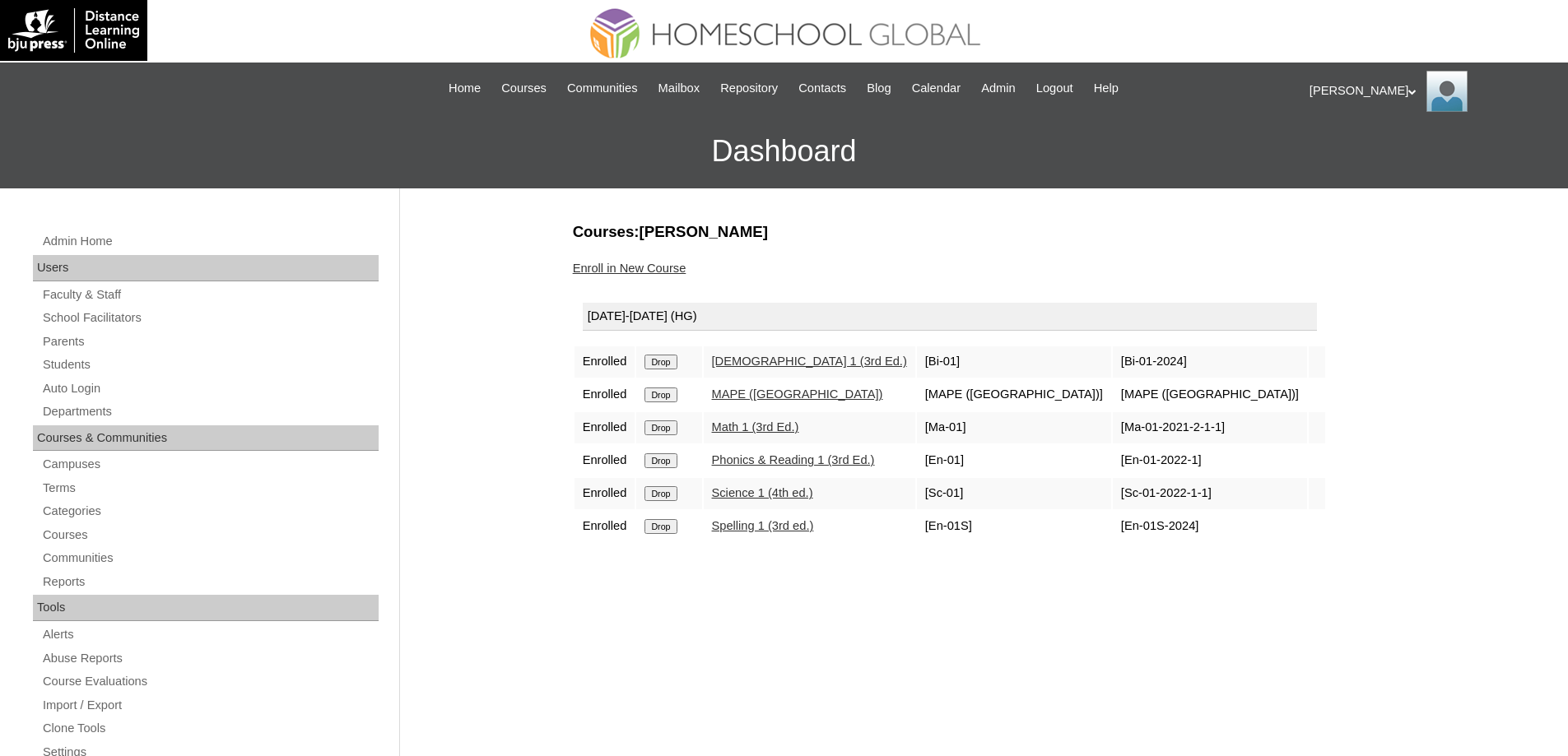
click at [677, 276] on div "Enroll in New Course" at bounding box center [980, 269] width 815 height 17
click at [677, 264] on link "Enroll in New Course" at bounding box center [629, 268] width 113 height 13
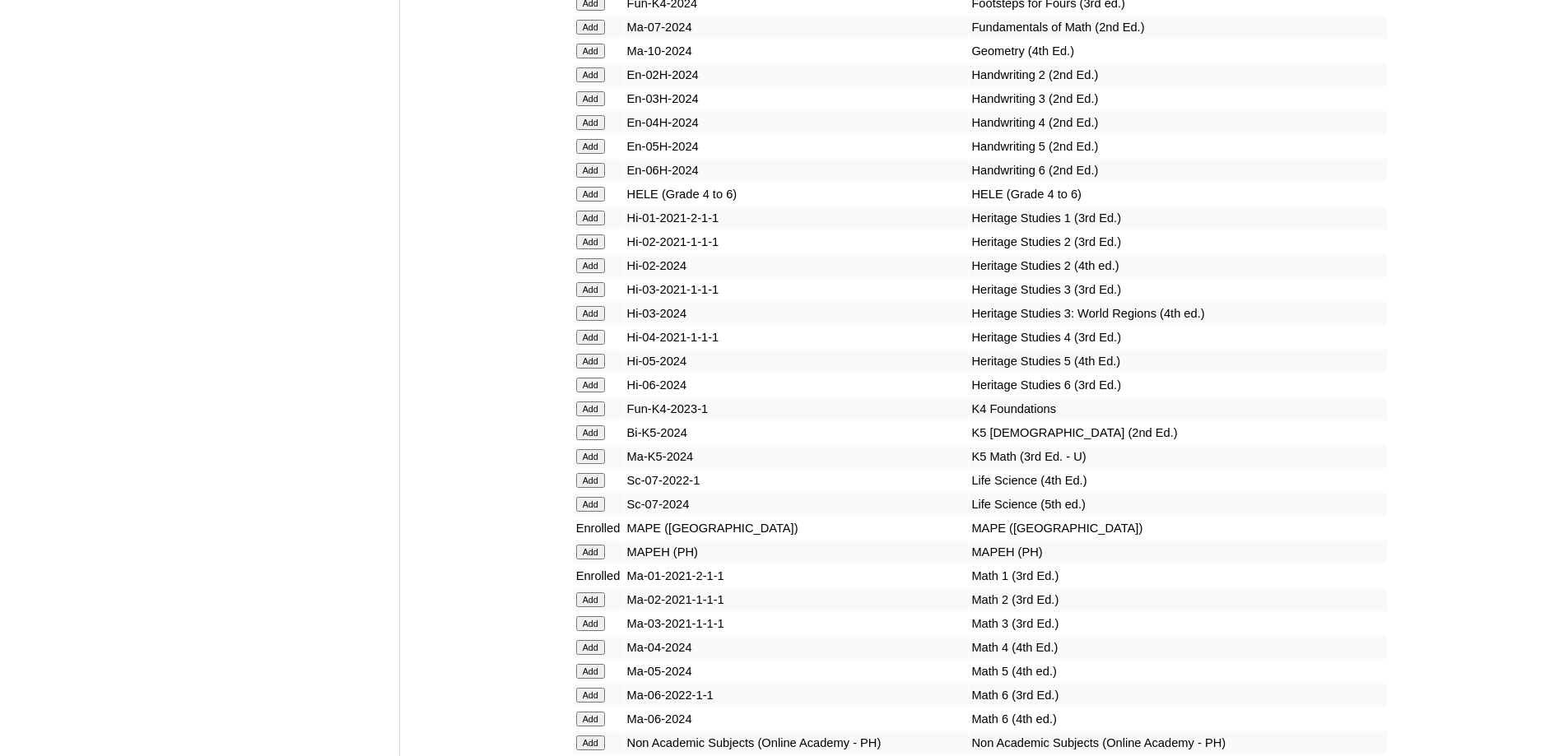
scroll to position [5973, 0]
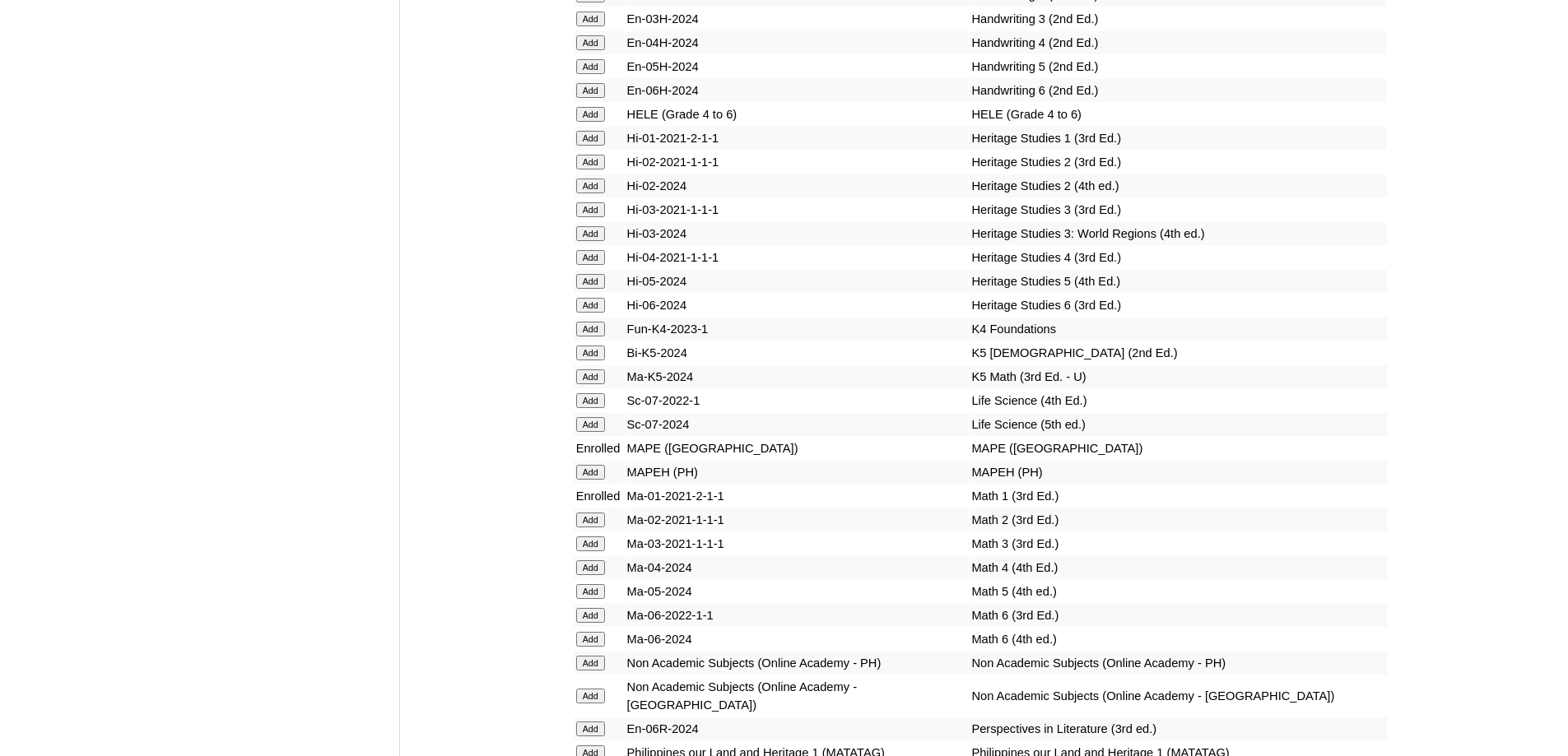
click at [600, 146] on input "Add" at bounding box center [590, 138] width 29 height 15
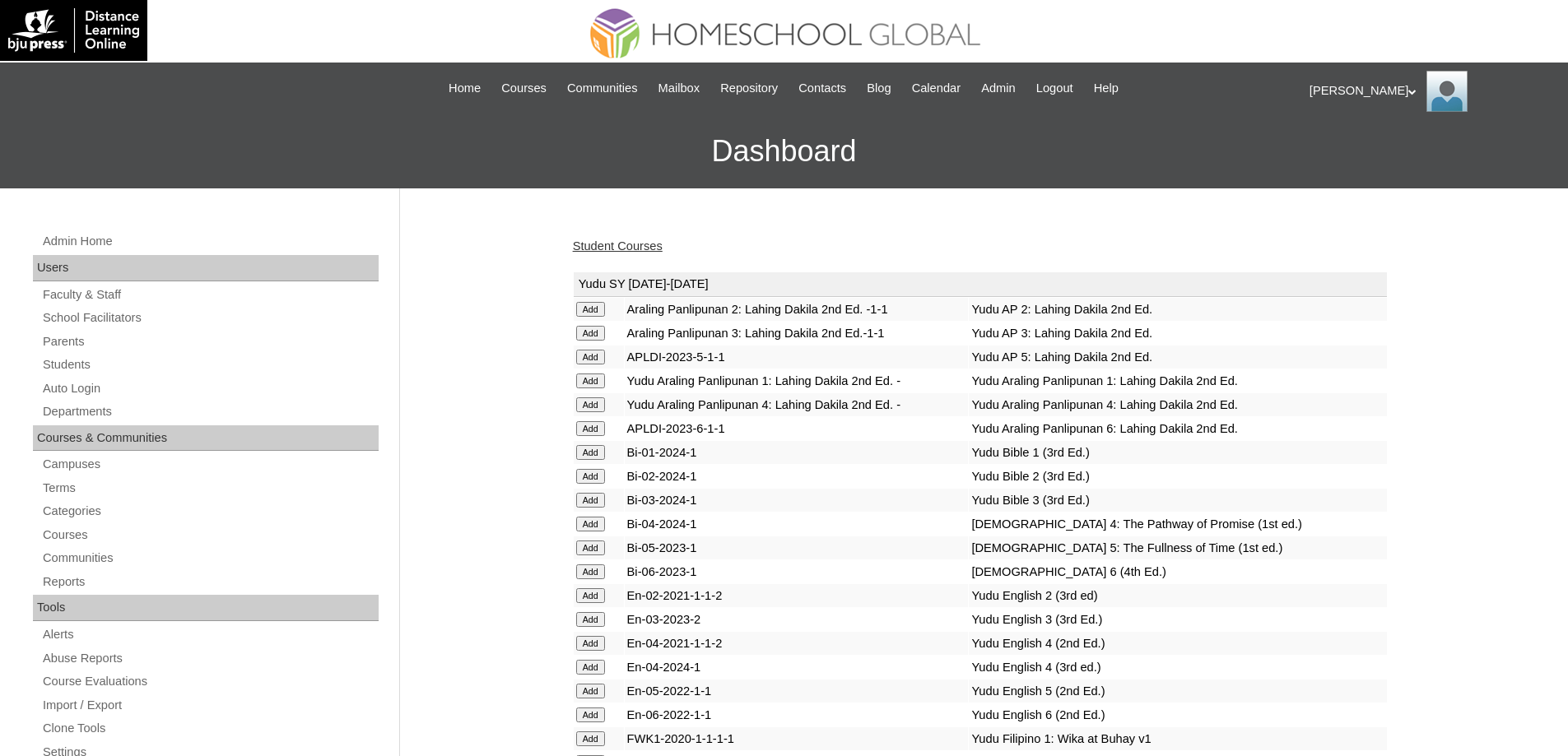
click at [663, 245] on link "Student Courses" at bounding box center [618, 246] width 90 height 13
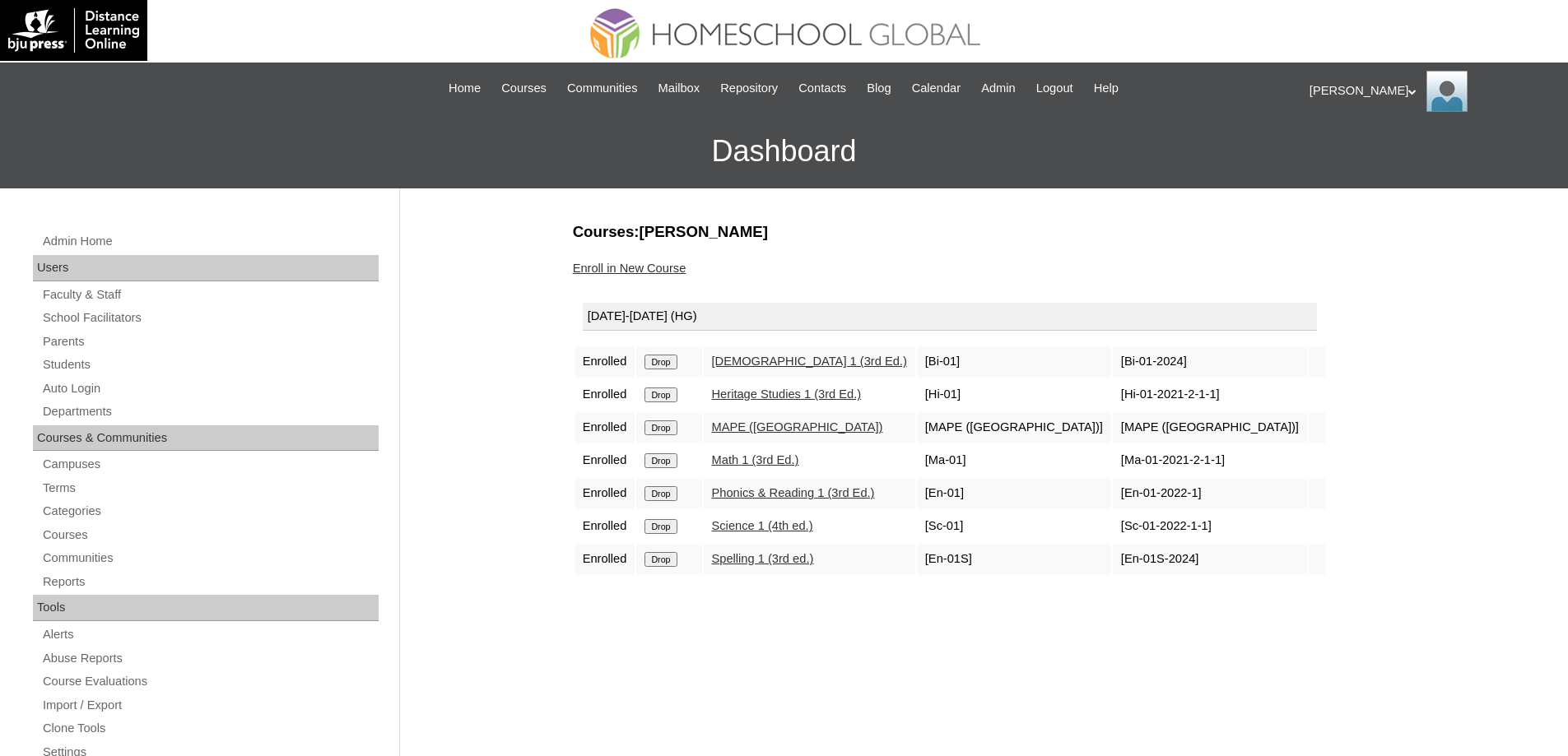
click at [651, 261] on link "Enroll in New Course" at bounding box center [629, 268] width 113 height 13
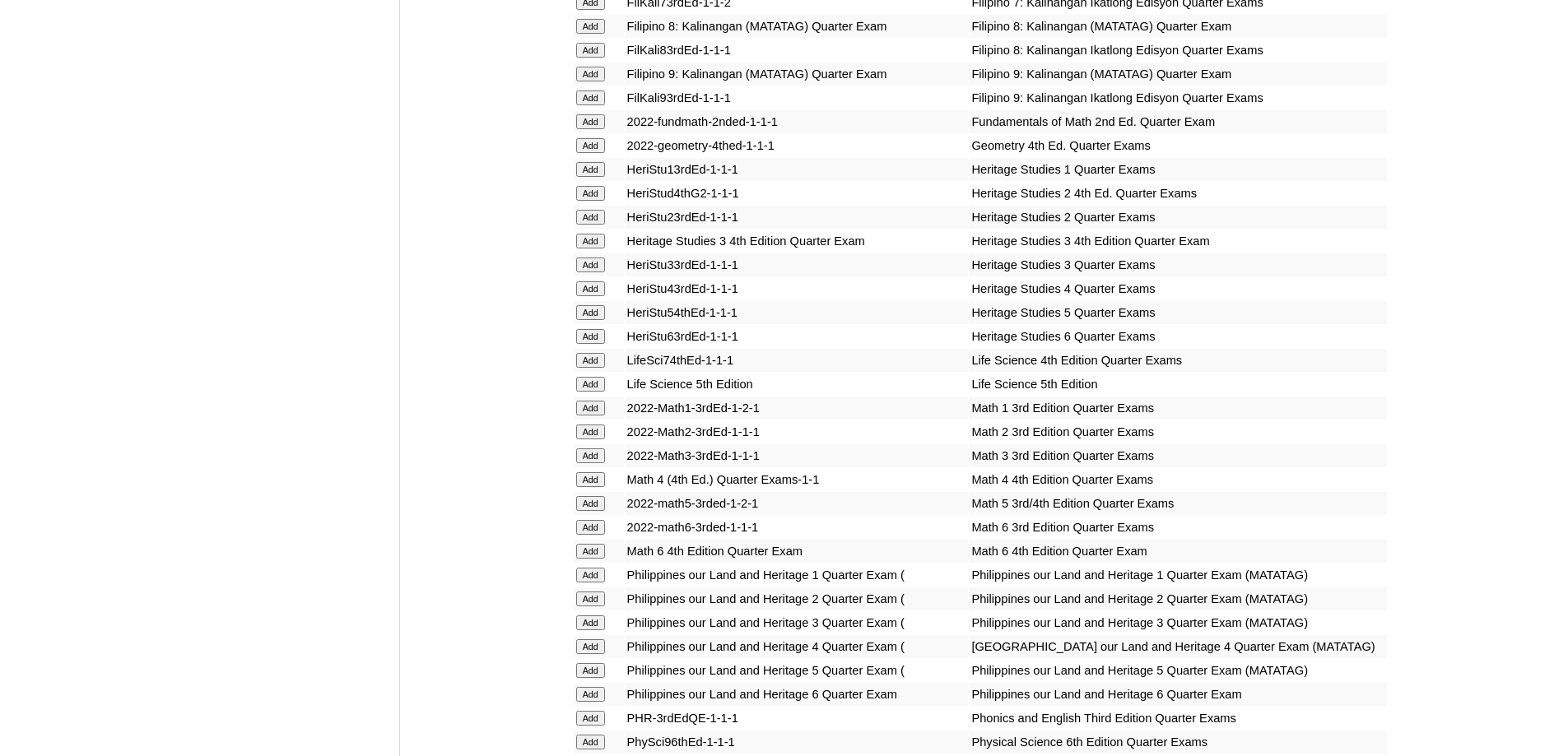
scroll to position [2880, 0]
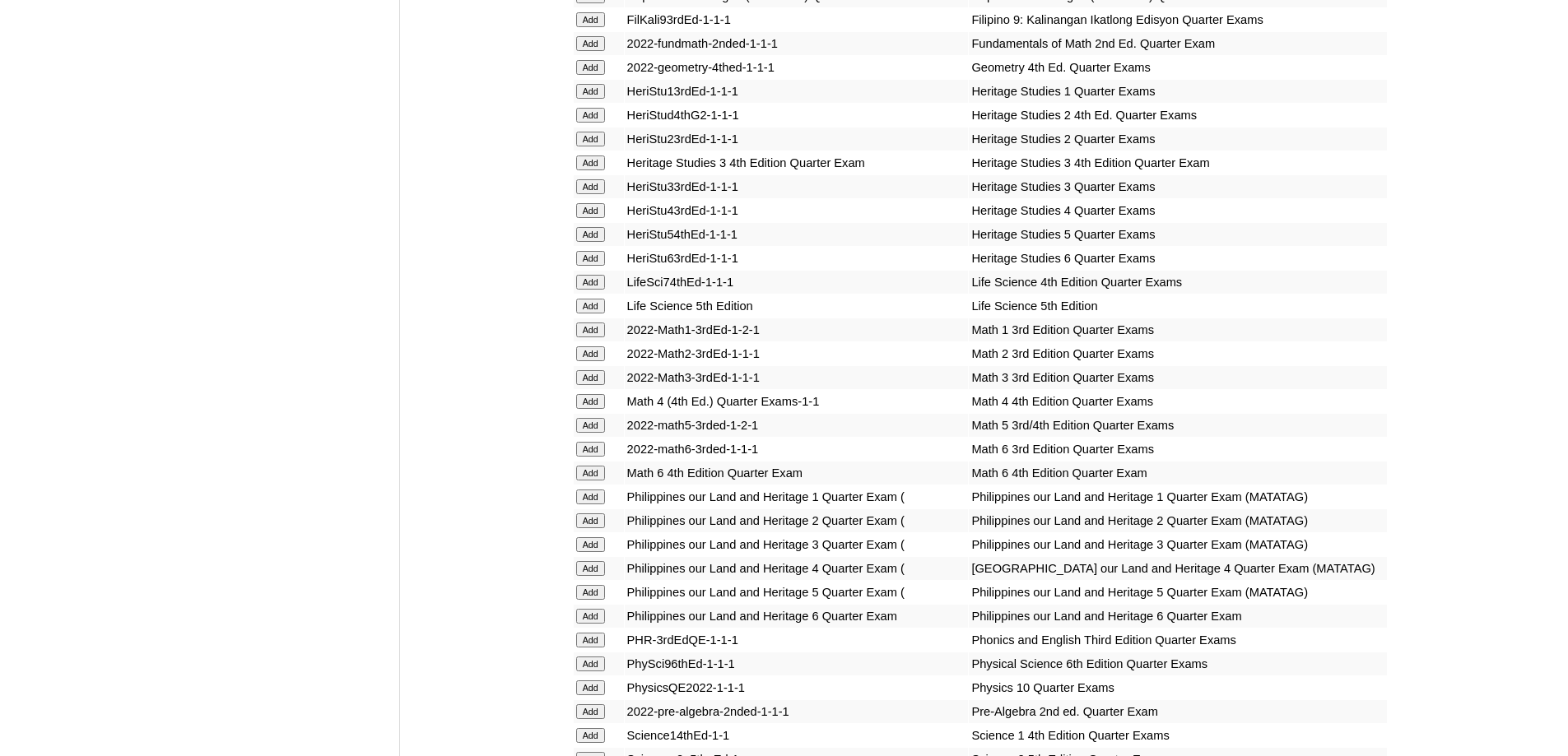
click at [585, 99] on input "Add" at bounding box center [590, 92] width 29 height 15
click at [592, 337] on input "Add" at bounding box center [590, 330] width 29 height 15
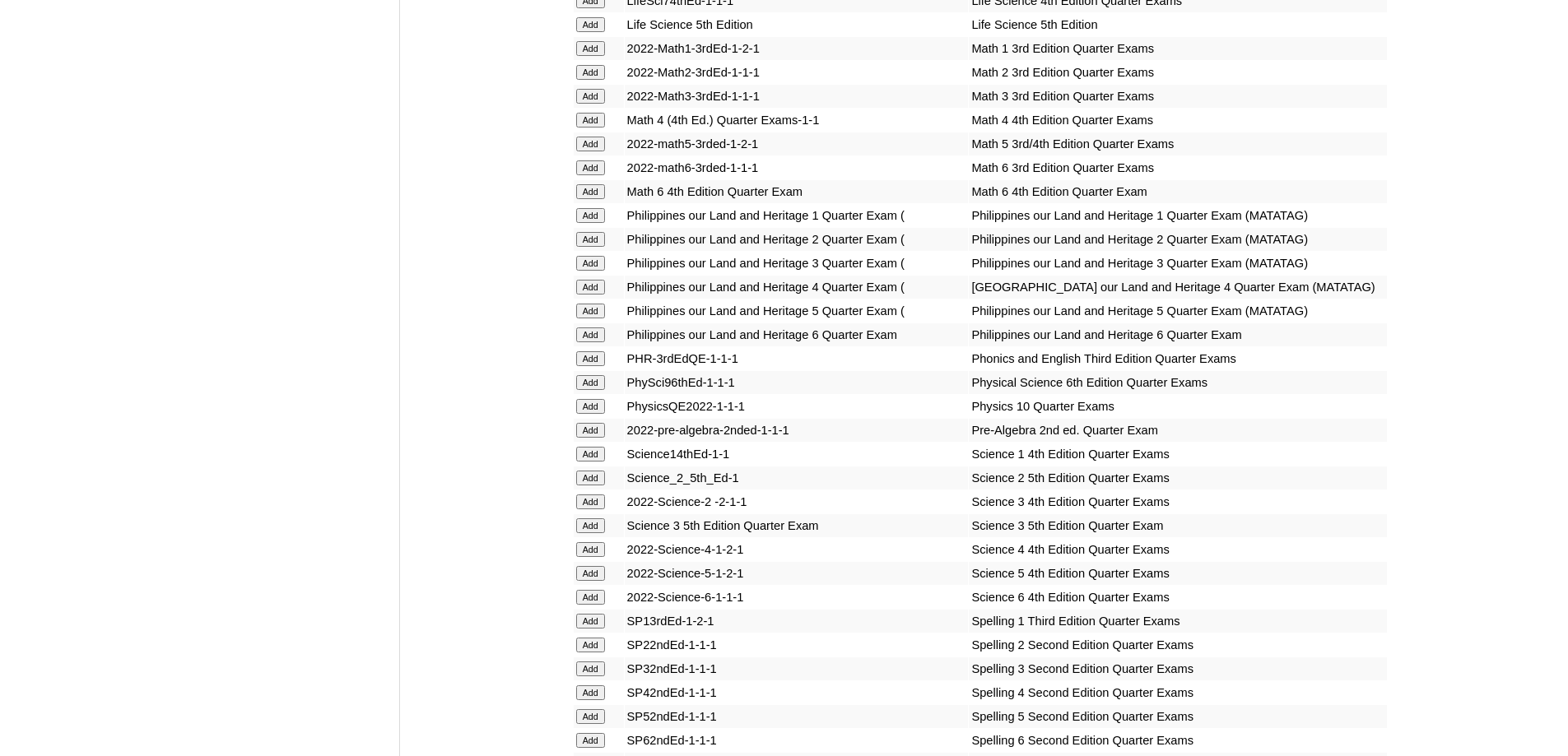
scroll to position [3209, 0]
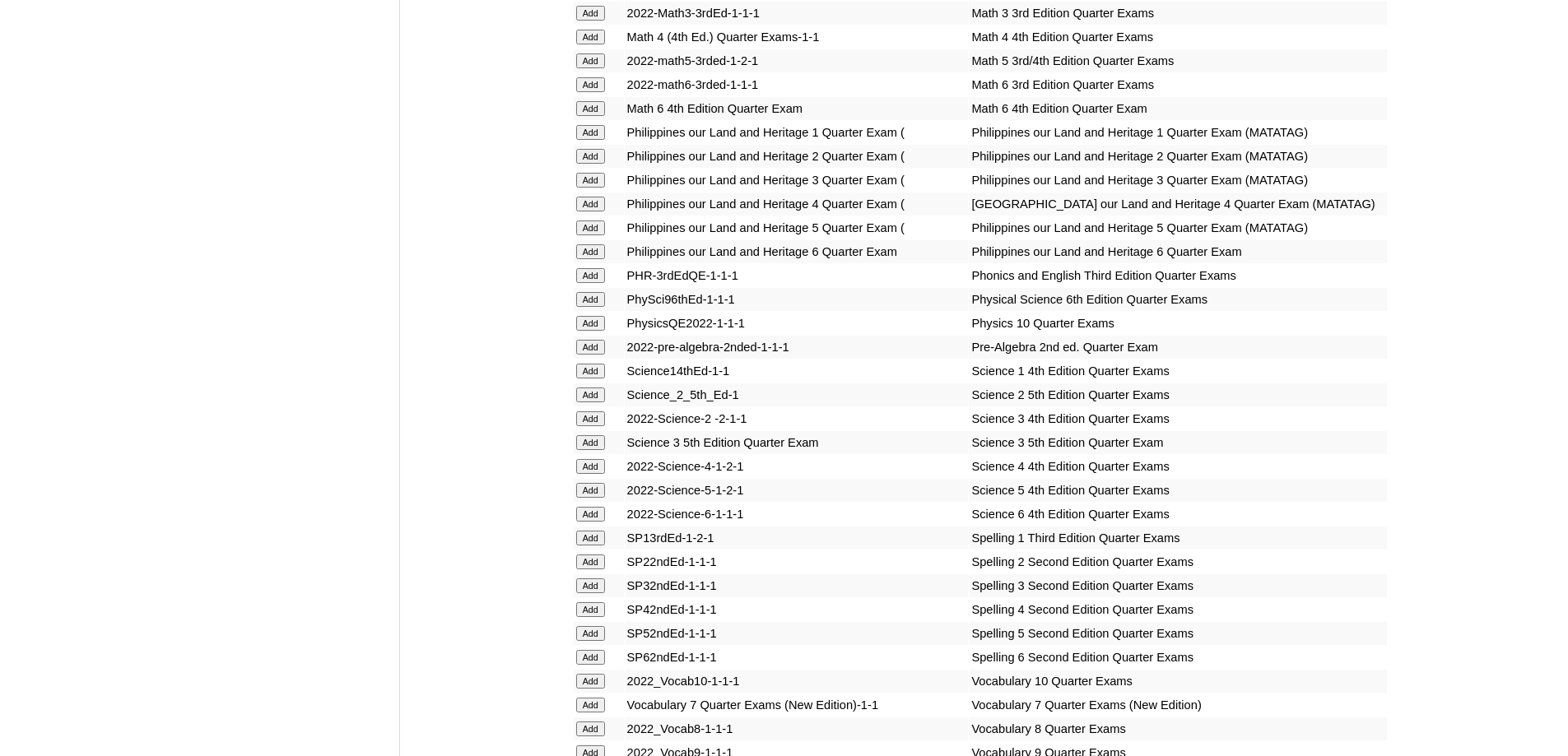
scroll to position [3363, 0]
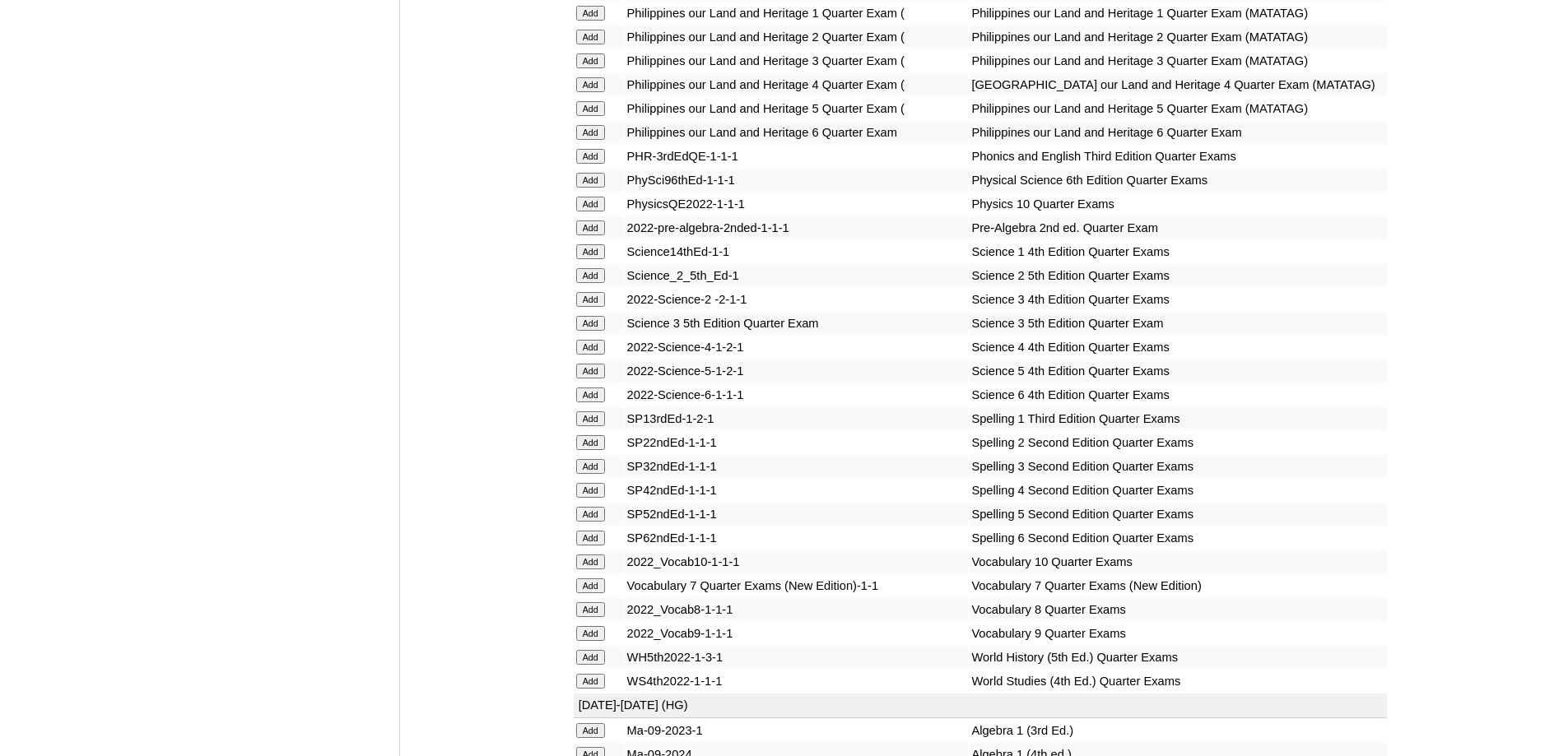
click at [583, 259] on input "Add" at bounding box center [590, 252] width 29 height 15
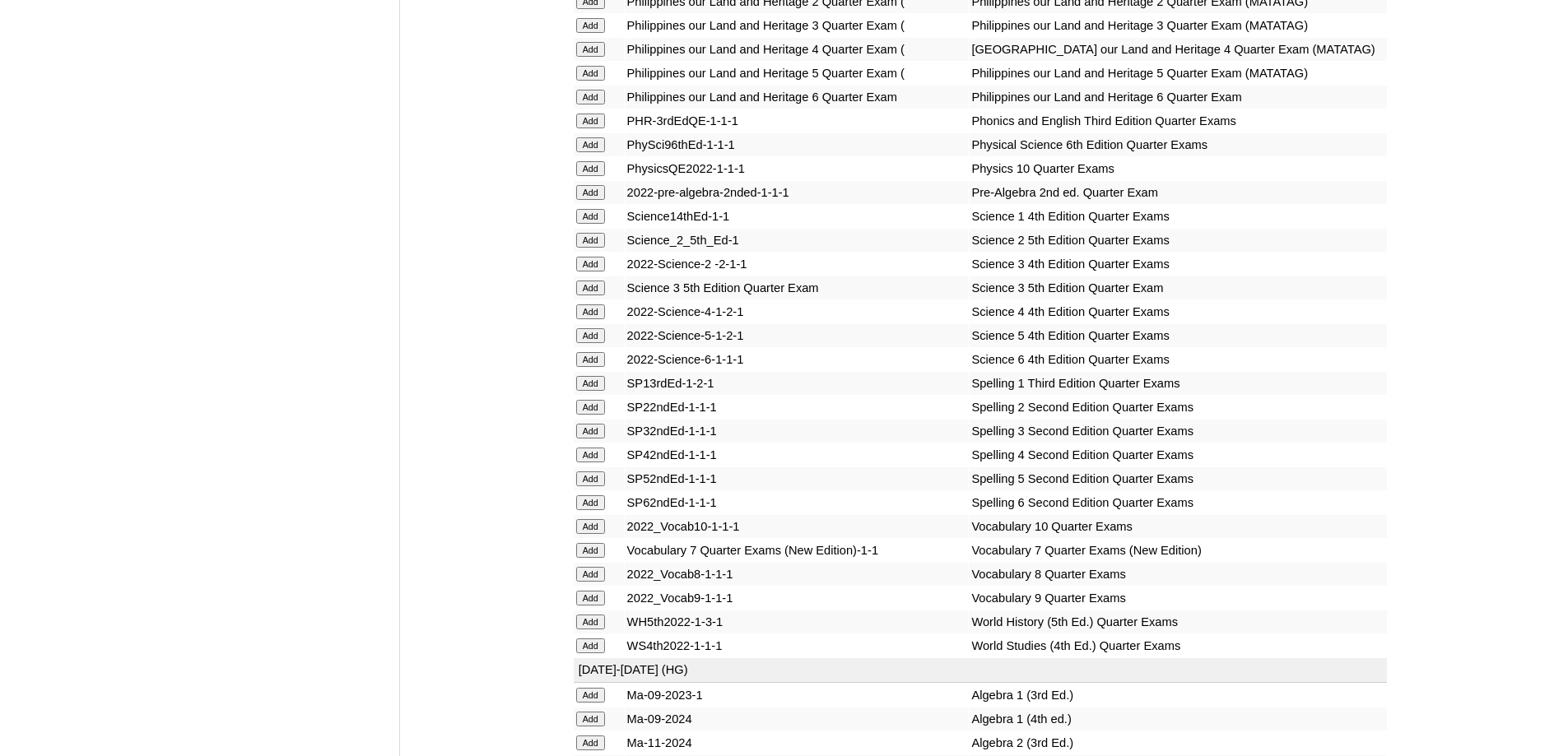
scroll to position [3610, 0]
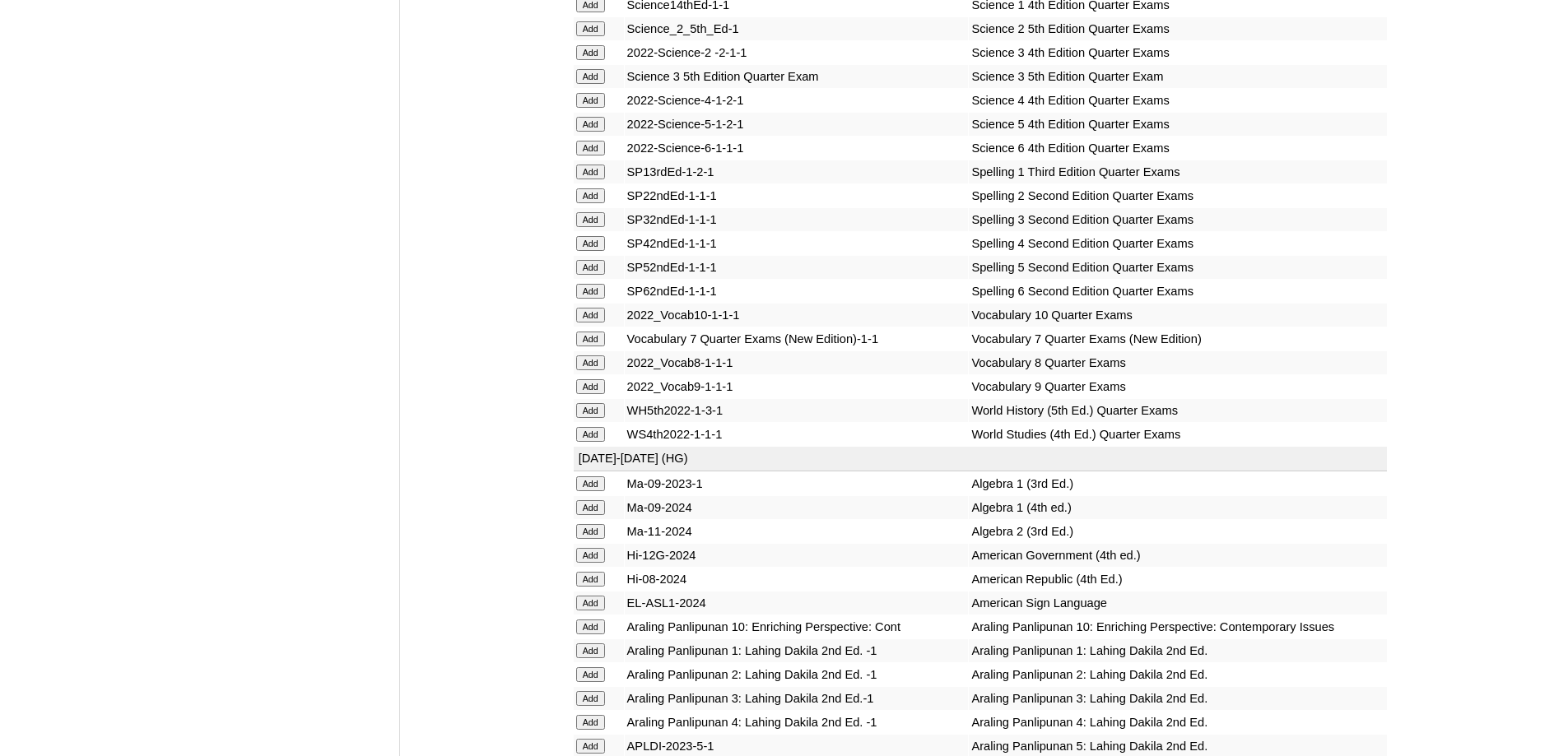
click at [592, 179] on input "Add" at bounding box center [590, 173] width 29 height 15
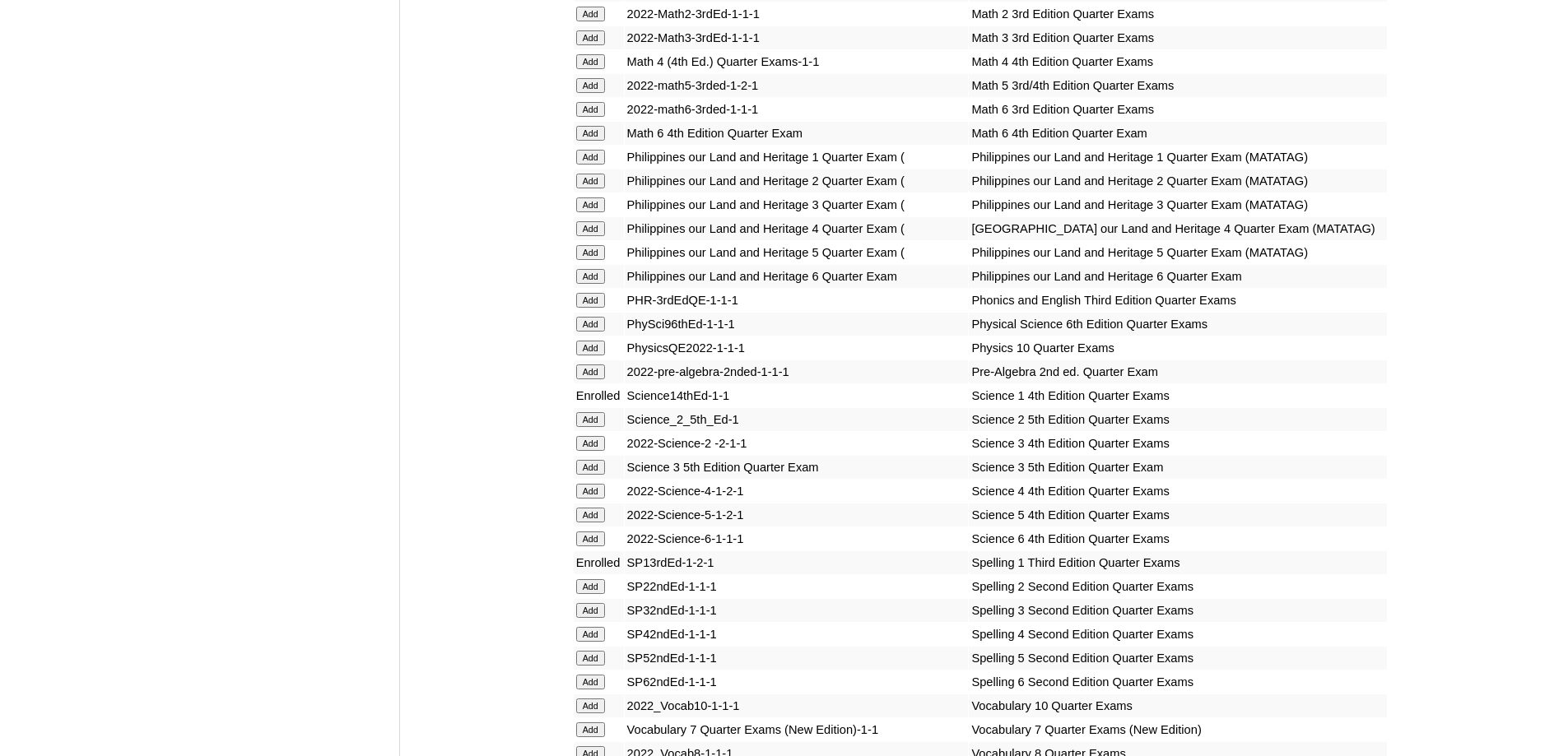
scroll to position [3308, 0]
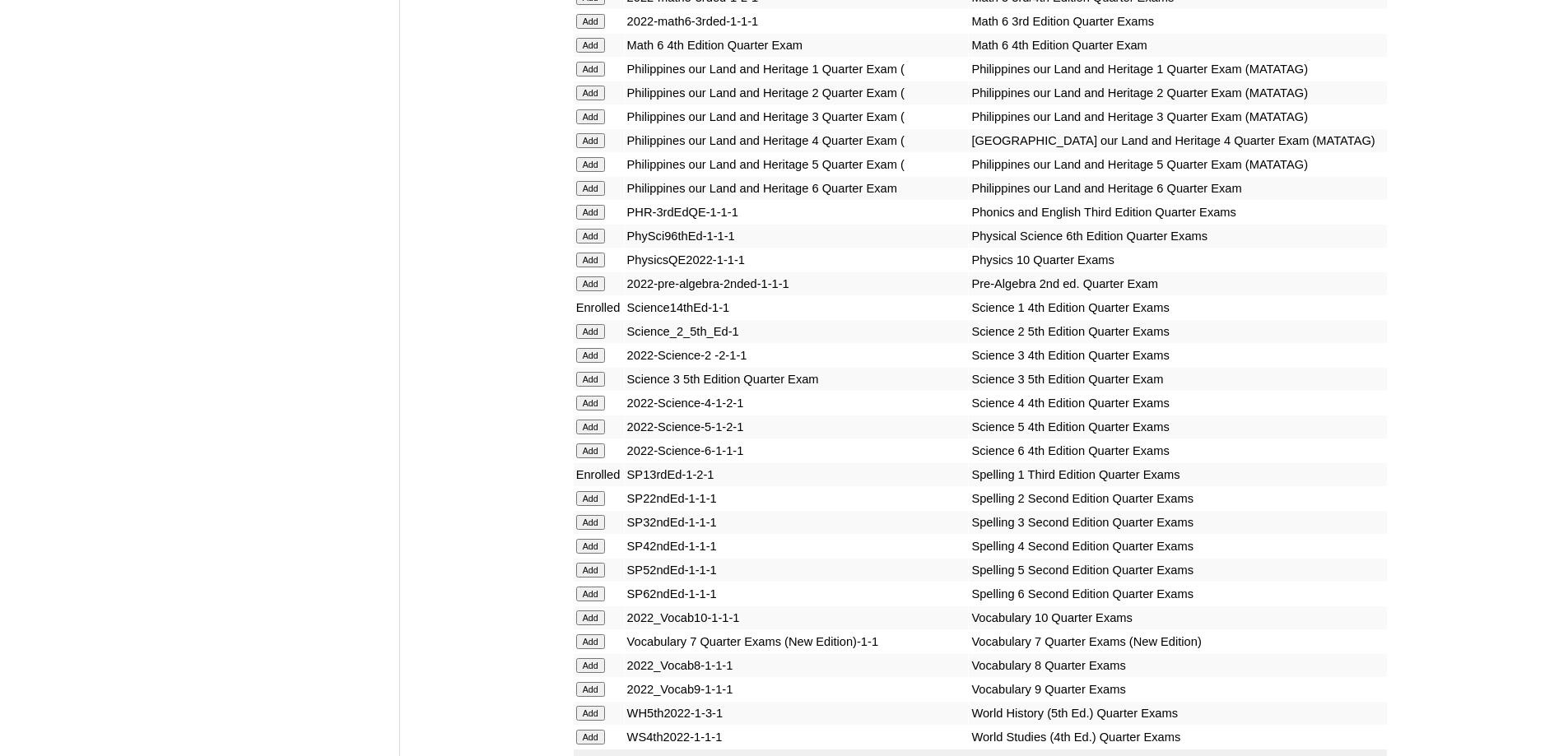
click at [596, 219] on input "Add" at bounding box center [590, 213] width 29 height 15
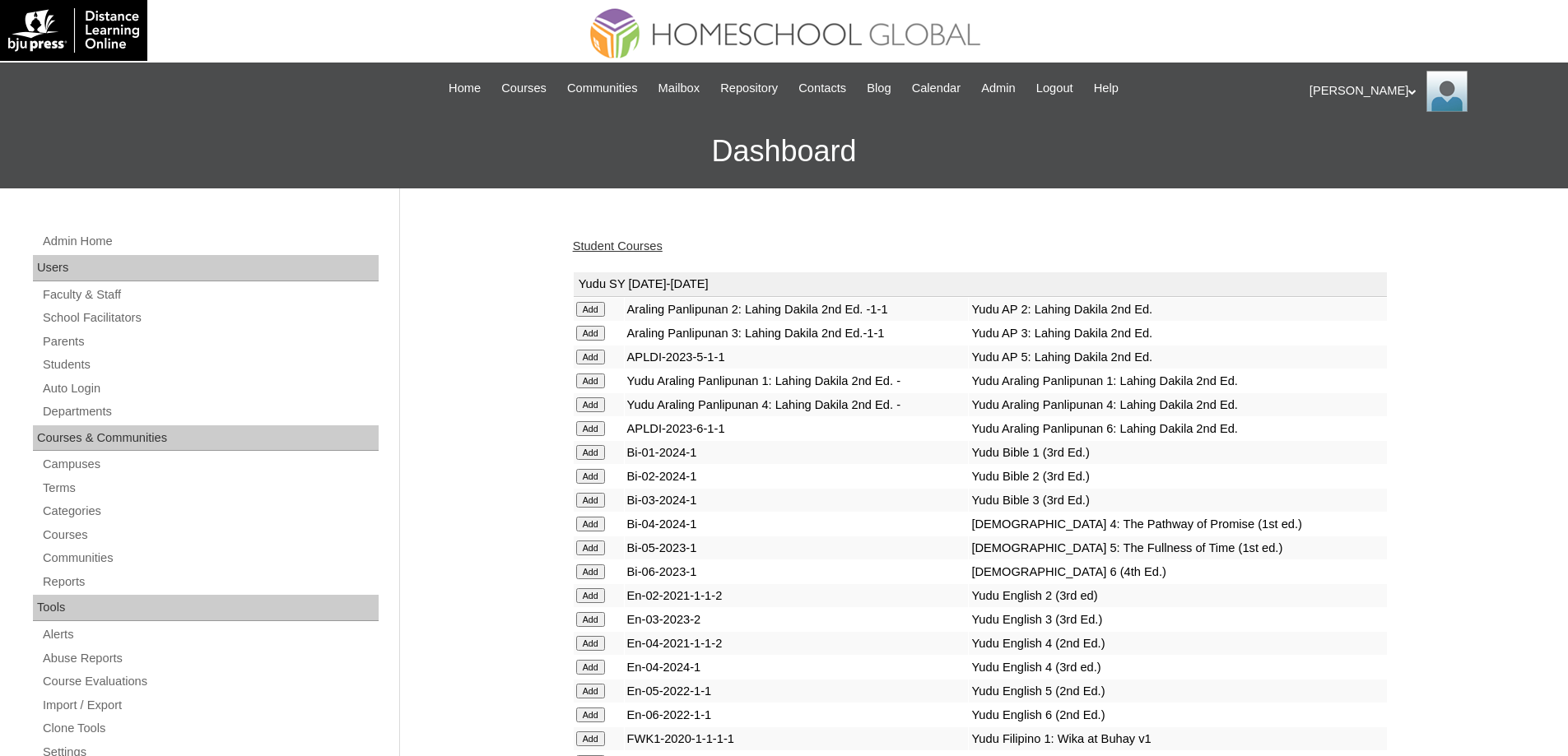
click at [644, 251] on link "Student Courses" at bounding box center [618, 246] width 90 height 13
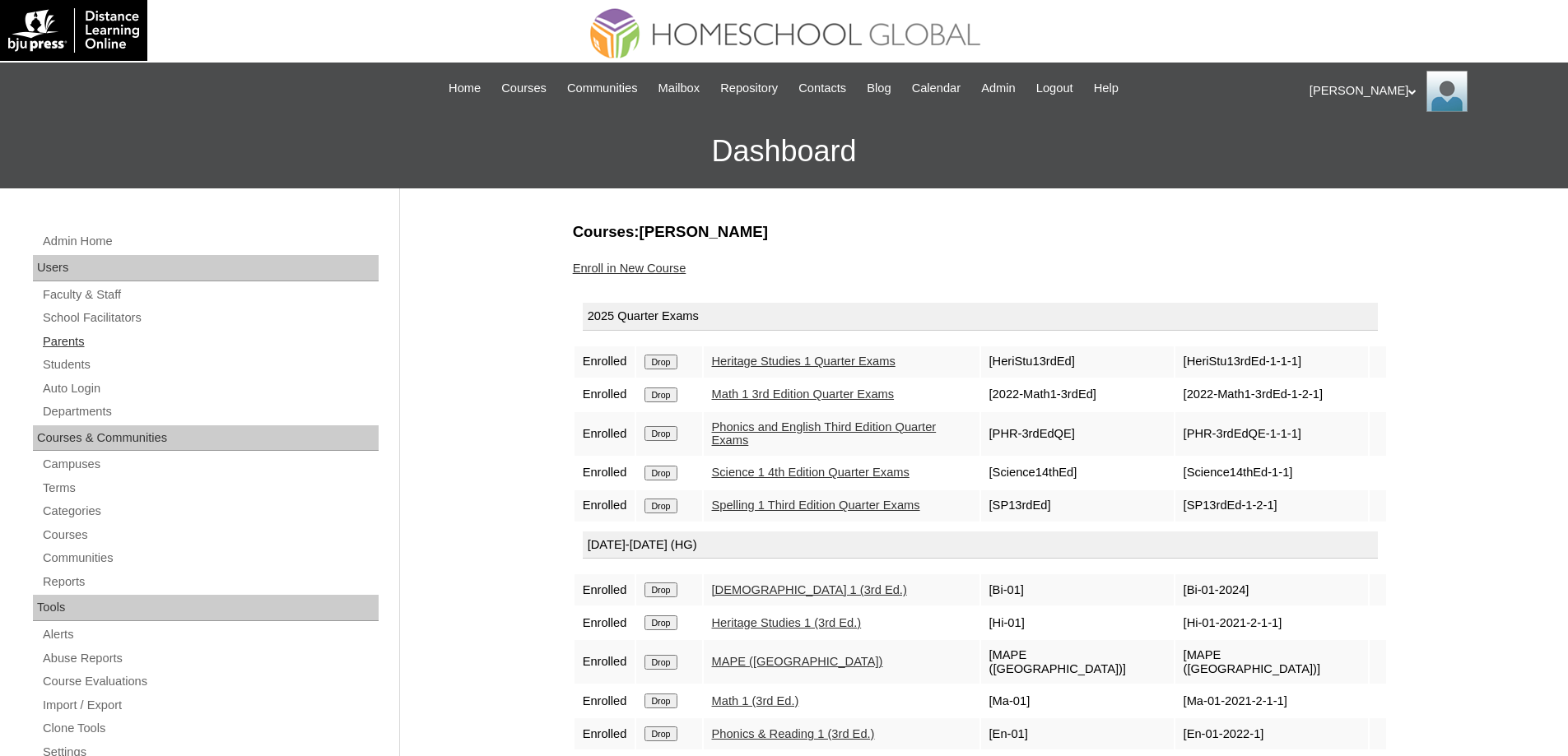
click at [208, 342] on link "Parents" at bounding box center [210, 342] width 338 height 21
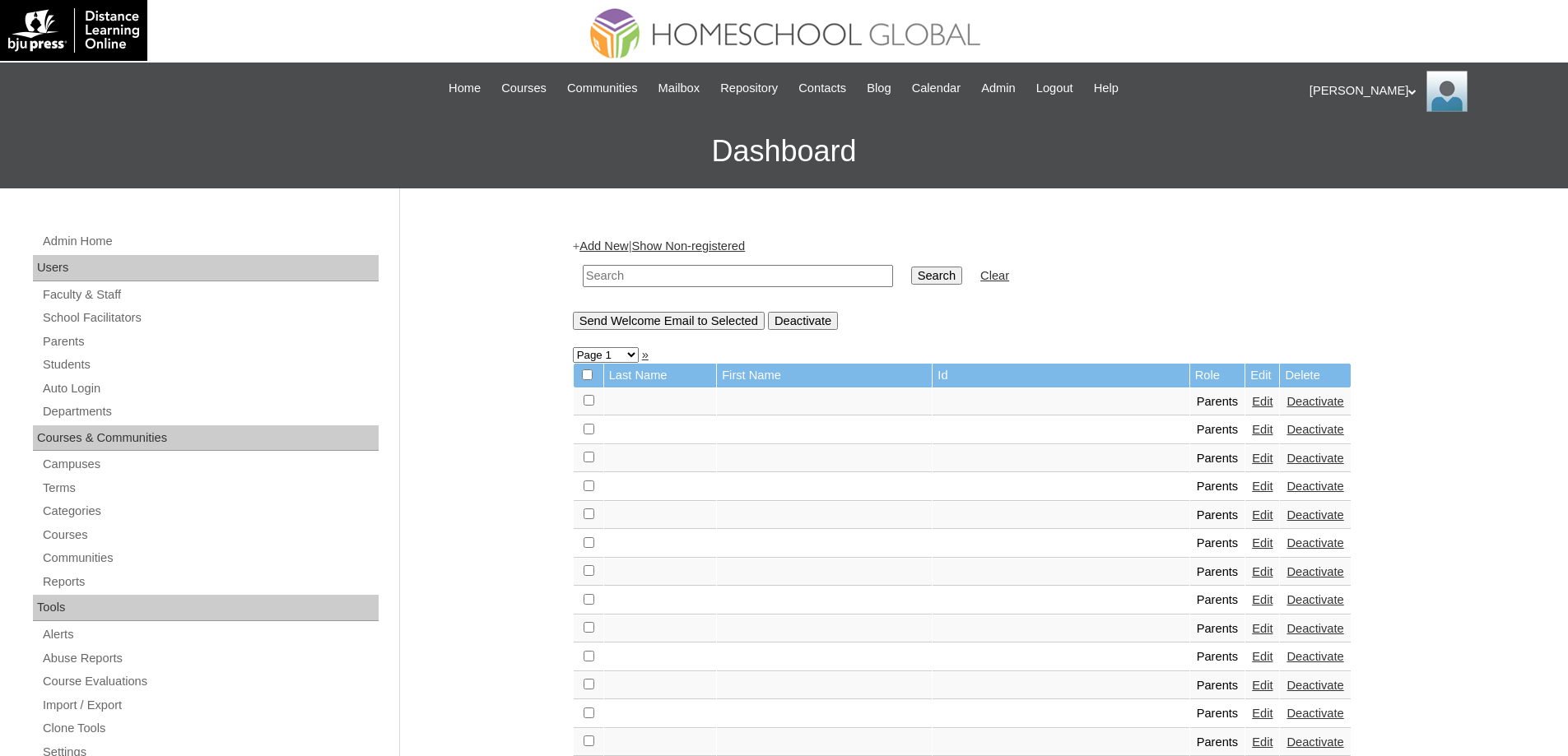
click at [738, 276] on input "text" at bounding box center [737, 276] width 310 height 22
paste input "MHP0229-TECHPH2025"
type input "MHP0229-TECHPH2025"
click at [901, 272] on td "MHP0229-TECHPH2025" at bounding box center [737, 276] width 327 height 39
click at [929, 269] on input "Search" at bounding box center [937, 276] width 52 height 18
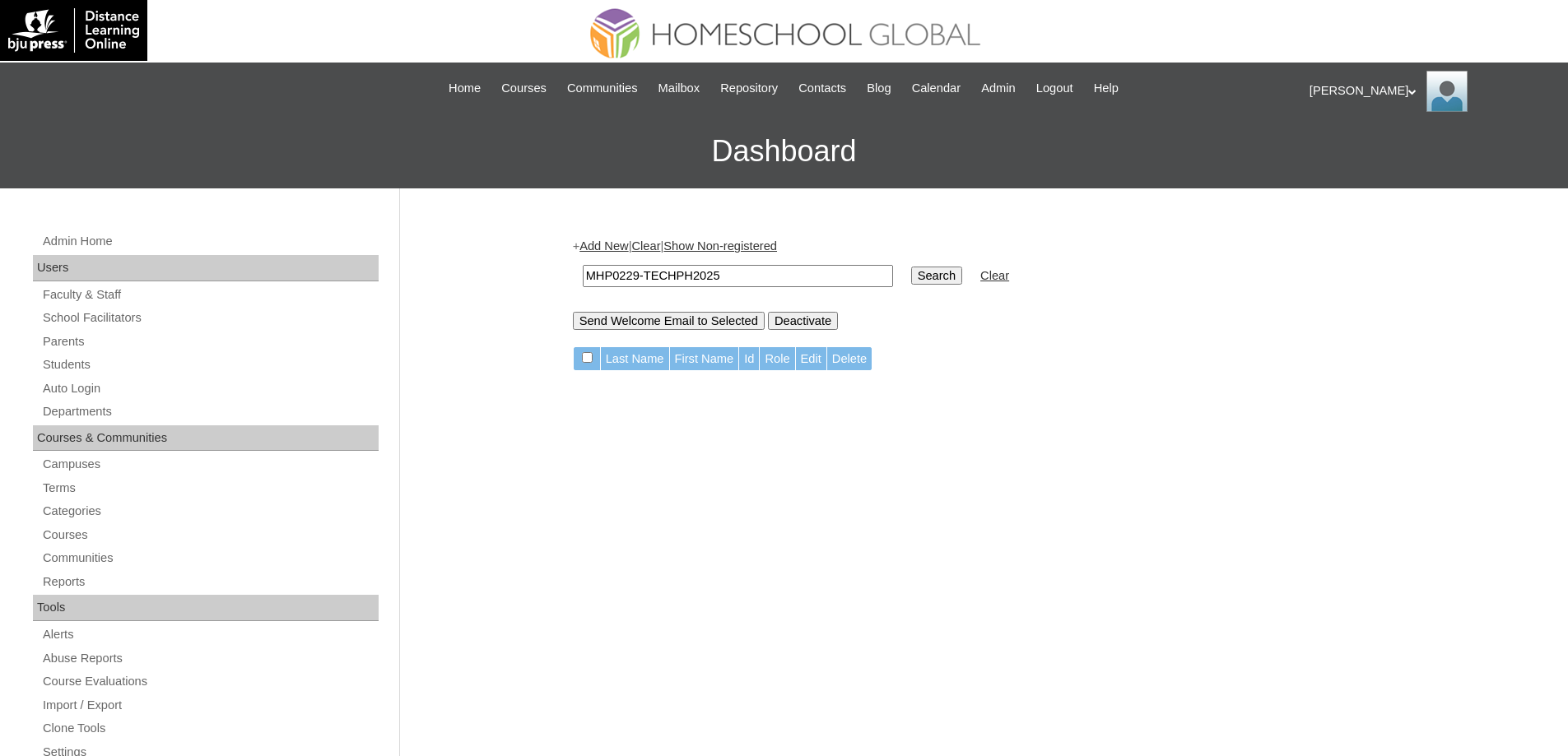
click at [611, 256] on td "MHP0229-TECHPH2025" at bounding box center [737, 276] width 327 height 39
click at [75, 339] on link "Parents" at bounding box center [210, 342] width 338 height 21
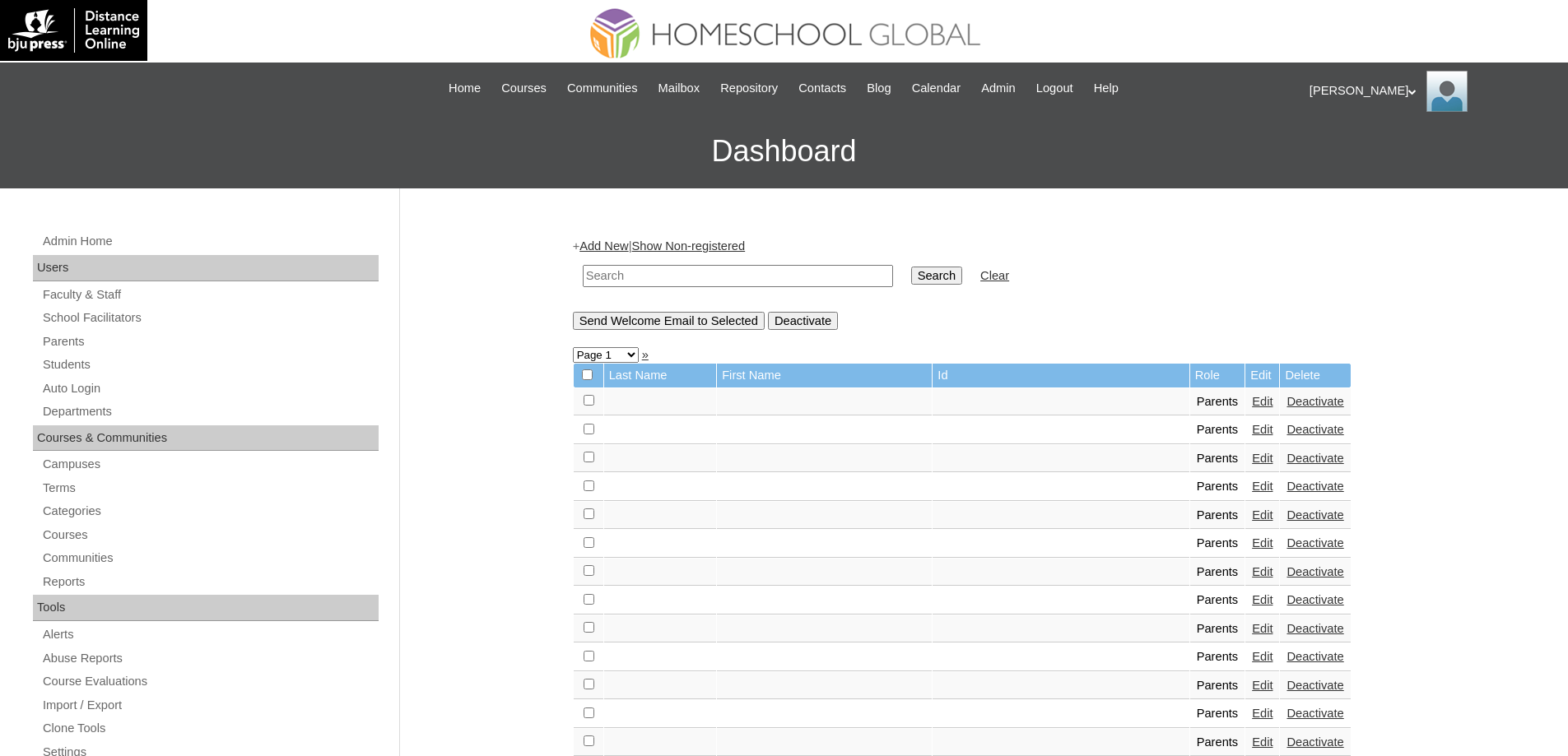
drag, startPoint x: 0, startPoint y: 0, endPoint x: 783, endPoint y: 284, distance: 832.9
click at [660, 283] on input "text" at bounding box center [737, 276] width 310 height 22
paste input "MHP0229-TECHPH2025"
type input "MHP0229-TECHPH2025"
click at [922, 276] on input "Search" at bounding box center [937, 276] width 52 height 18
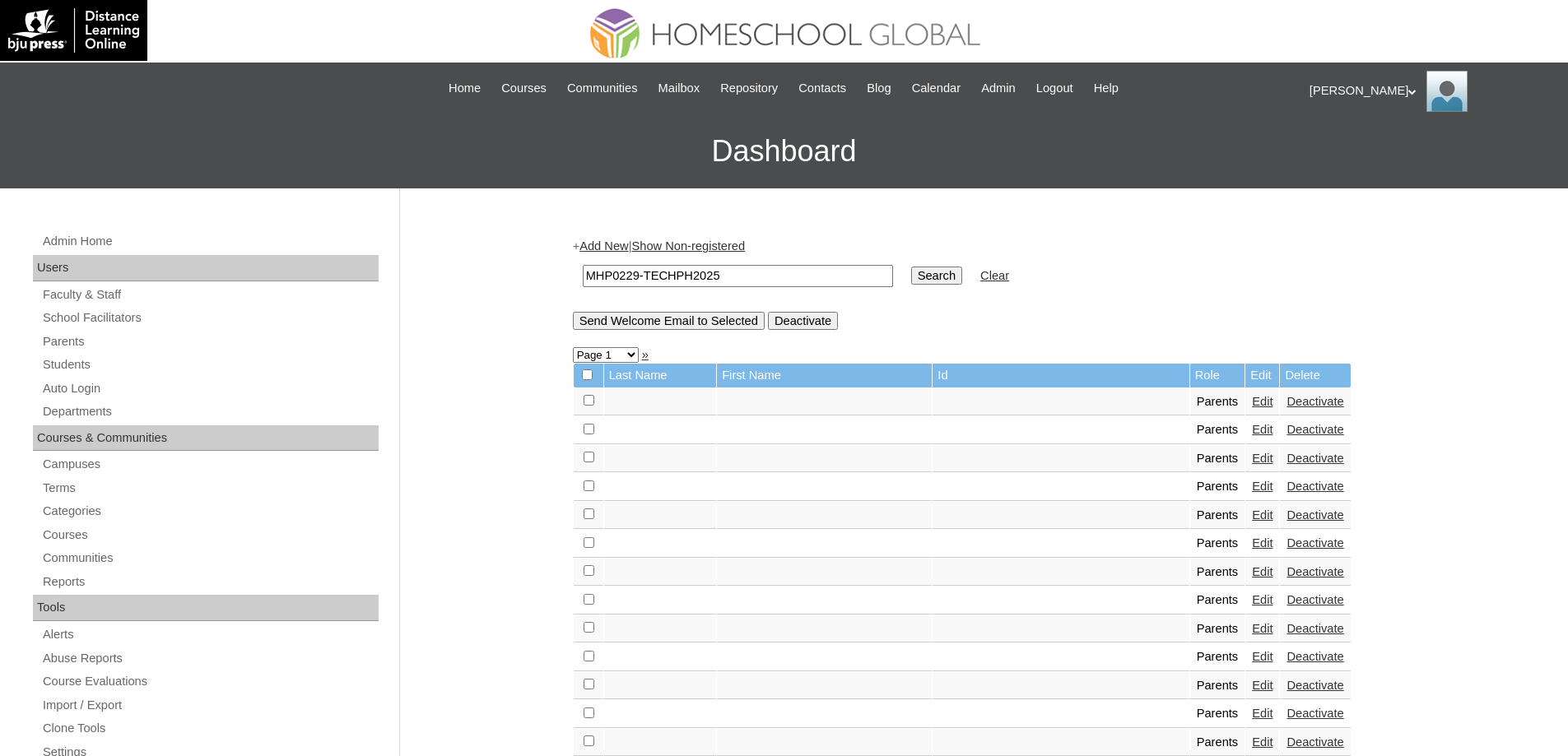
click at [925, 276] on input "Search" at bounding box center [937, 276] width 52 height 18
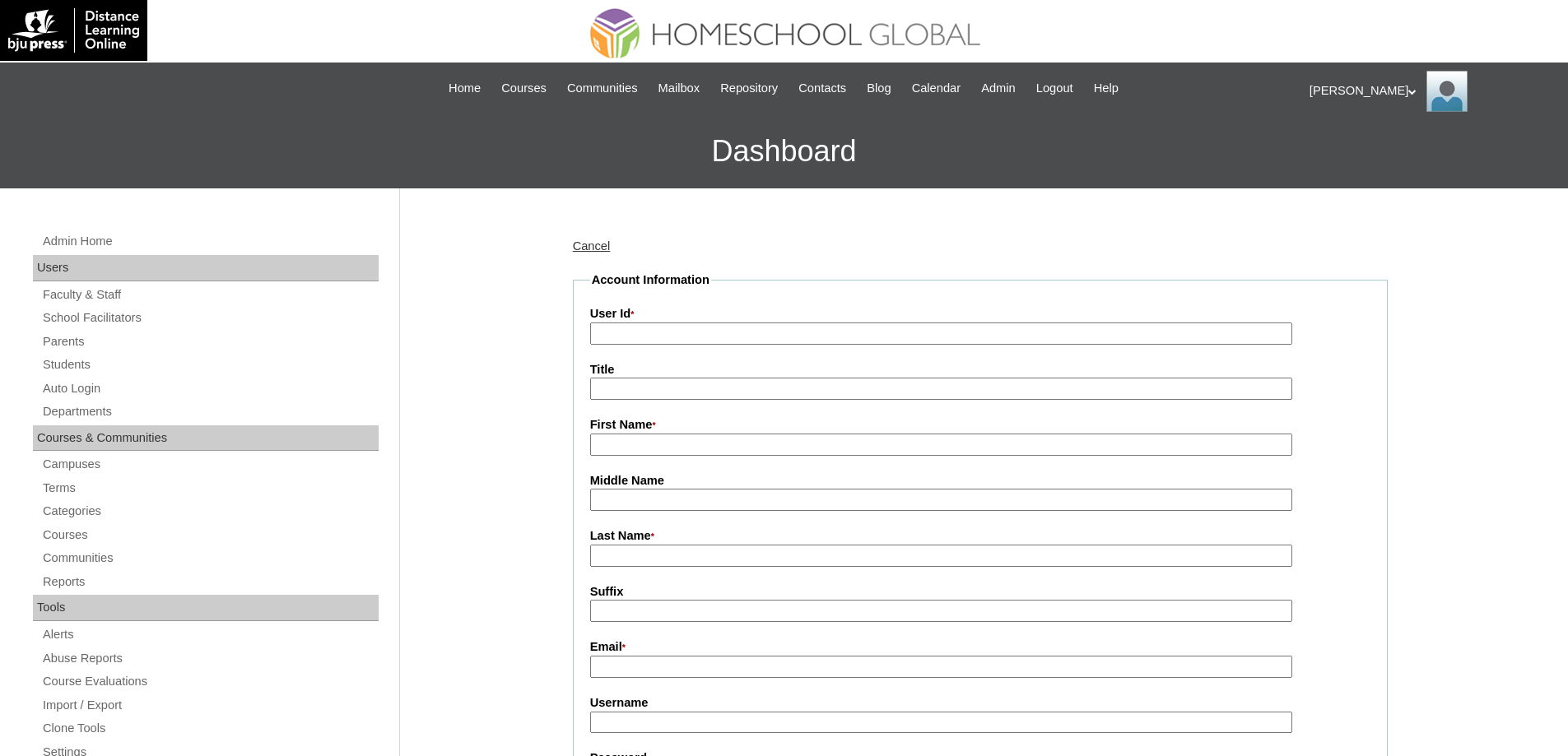
click at [646, 333] on input "User Id *" at bounding box center [941, 333] width 702 height 22
paste input "MHP0229-TECHPH2025"
type input "MHP0229-TECHPH2025"
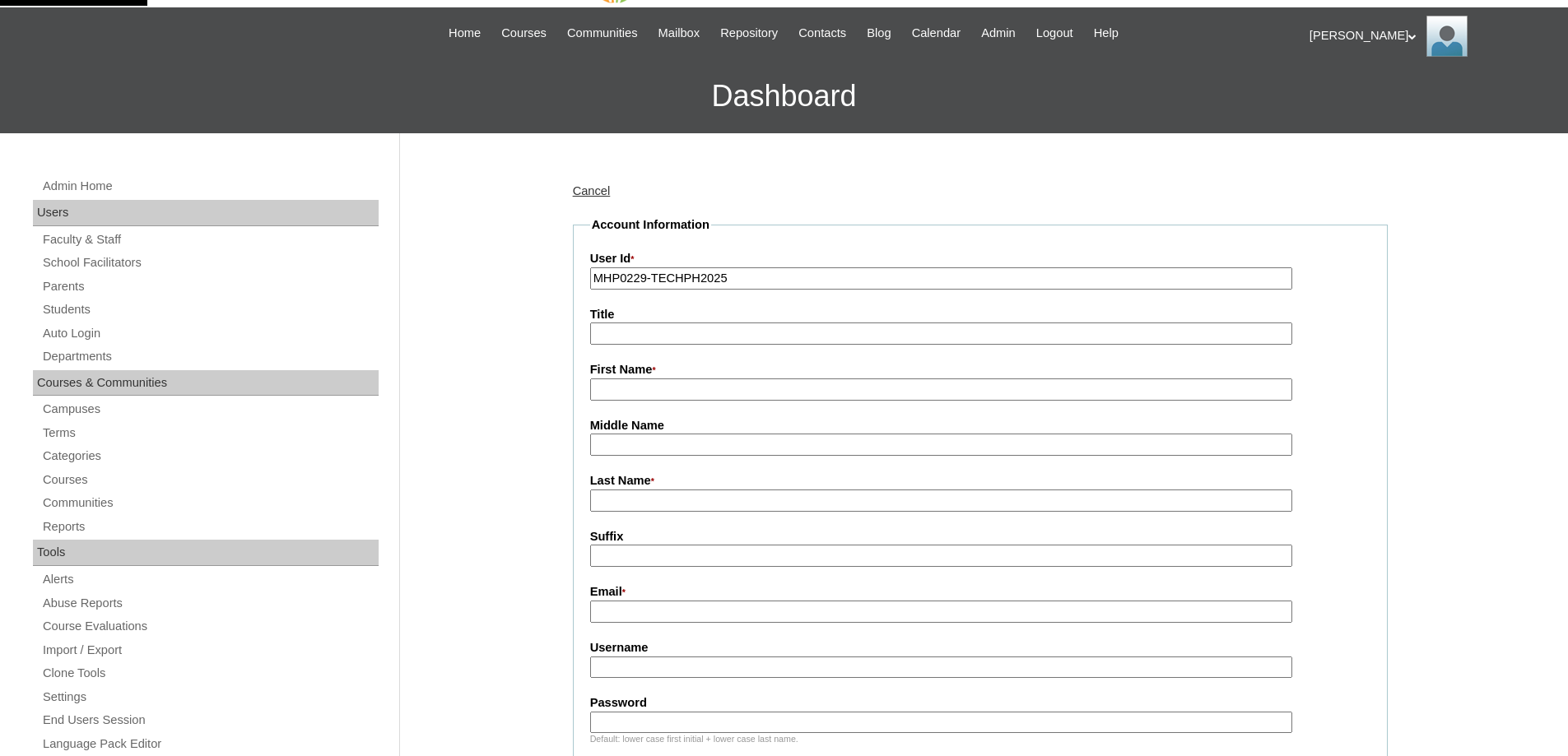
scroll to position [247, 0]
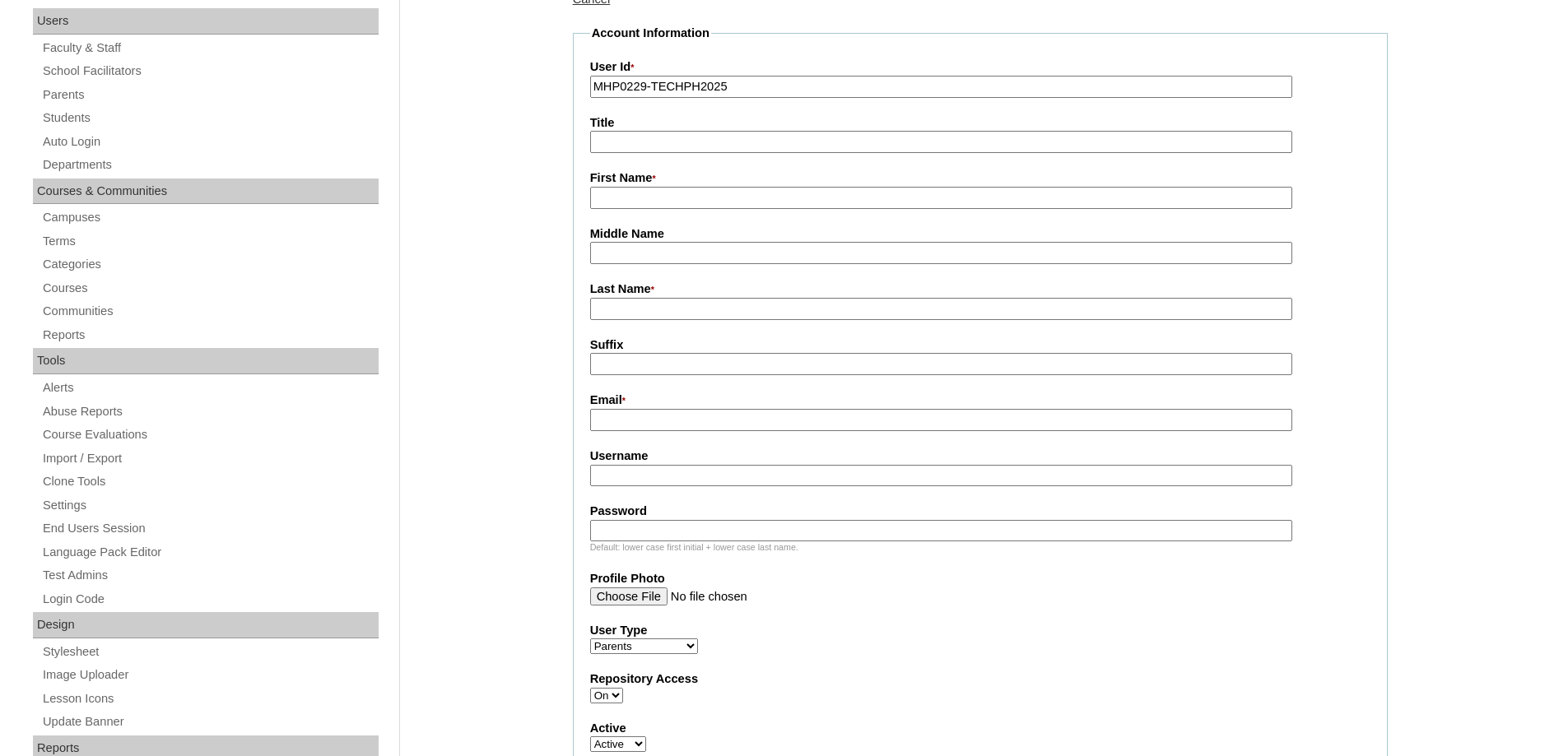
click at [641, 201] on input "First Name *" at bounding box center [941, 197] width 702 height 22
paste input "[PERSON_NAME]"
type input "[PERSON_NAME]"
click at [652, 306] on input "Last Name *" at bounding box center [941, 308] width 702 height 22
paste input "Tumanut"
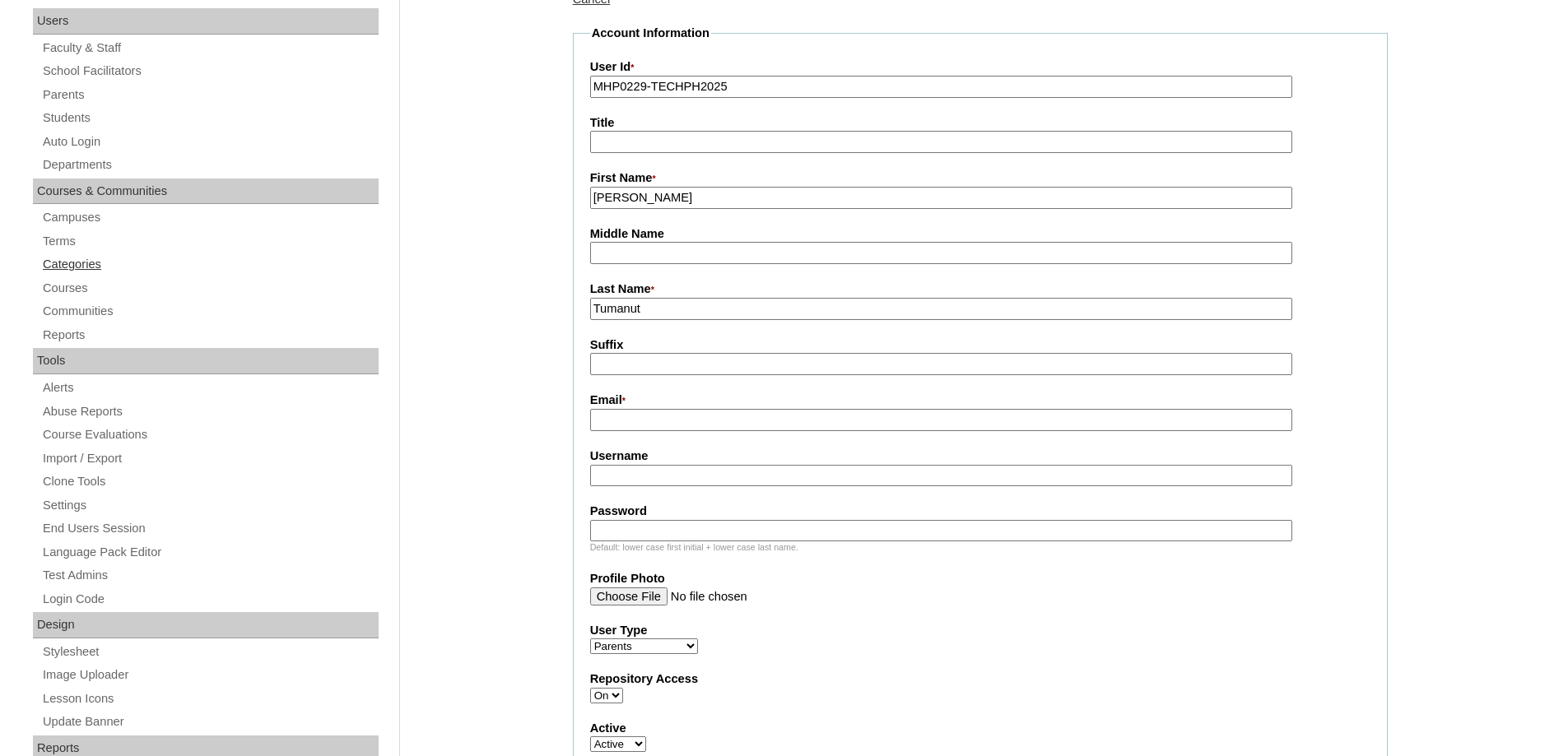
drag, startPoint x: 555, startPoint y: 302, endPoint x: 359, endPoint y: 266, distance: 199.3
type input "t"
type input "TUMANUT"
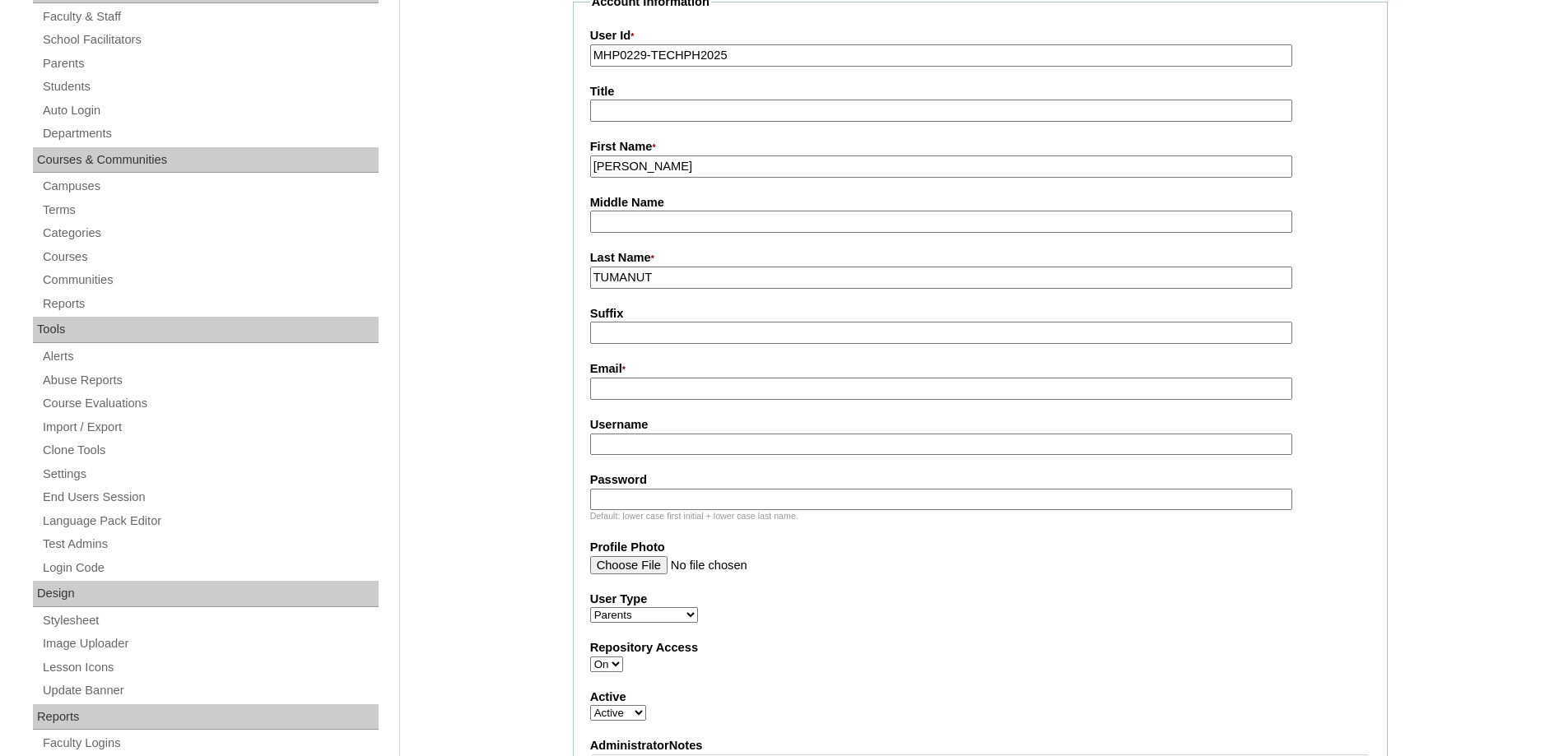
scroll to position [329, 0]
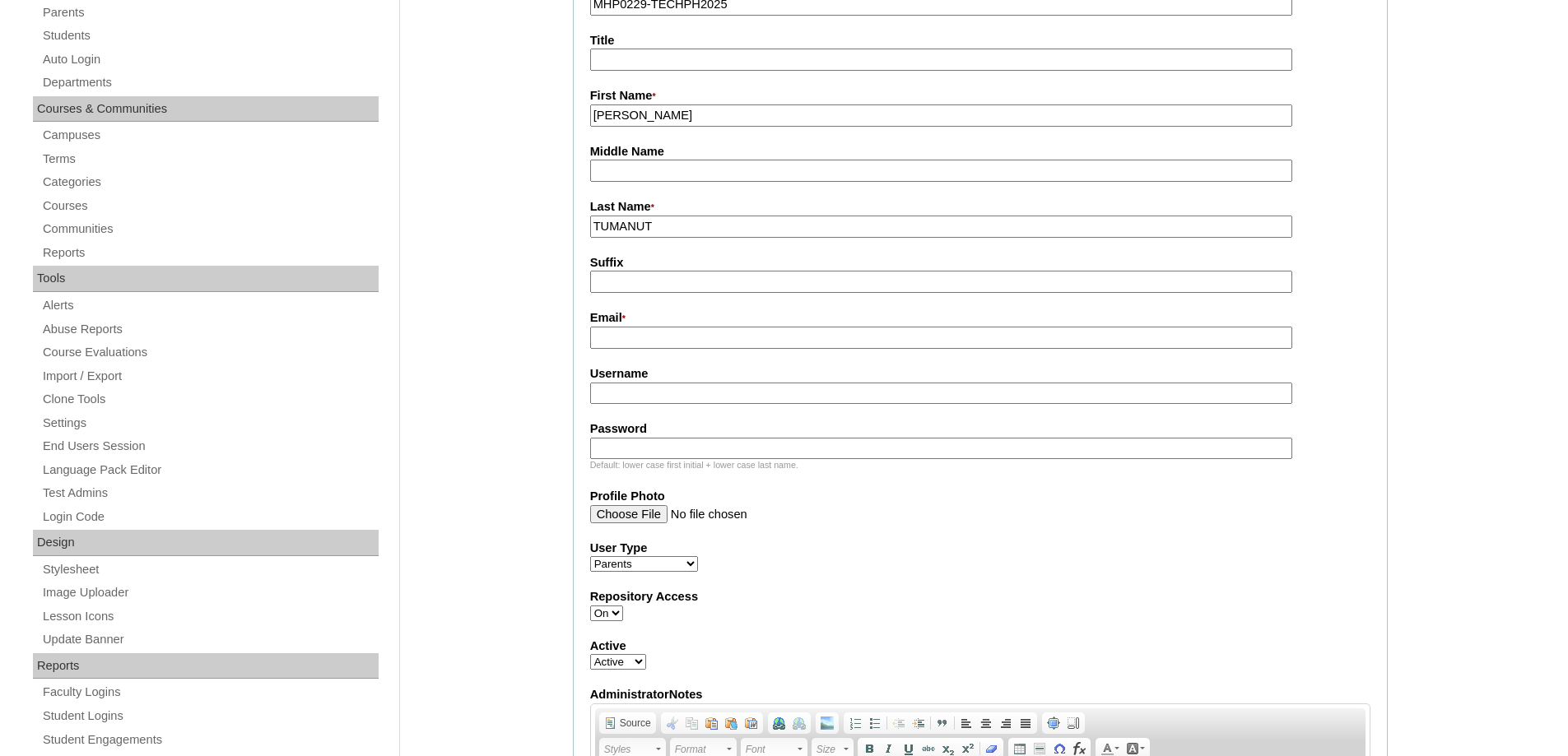
click at [598, 335] on input "Email *" at bounding box center [941, 337] width 702 height 22
paste input "cass.tumanut05@gmail.com"
type input "cass.tumanut05@gmail.com"
click at [638, 385] on input "Username" at bounding box center [941, 393] width 702 height 22
click at [646, 396] on input "Username" at bounding box center [941, 393] width 702 height 22
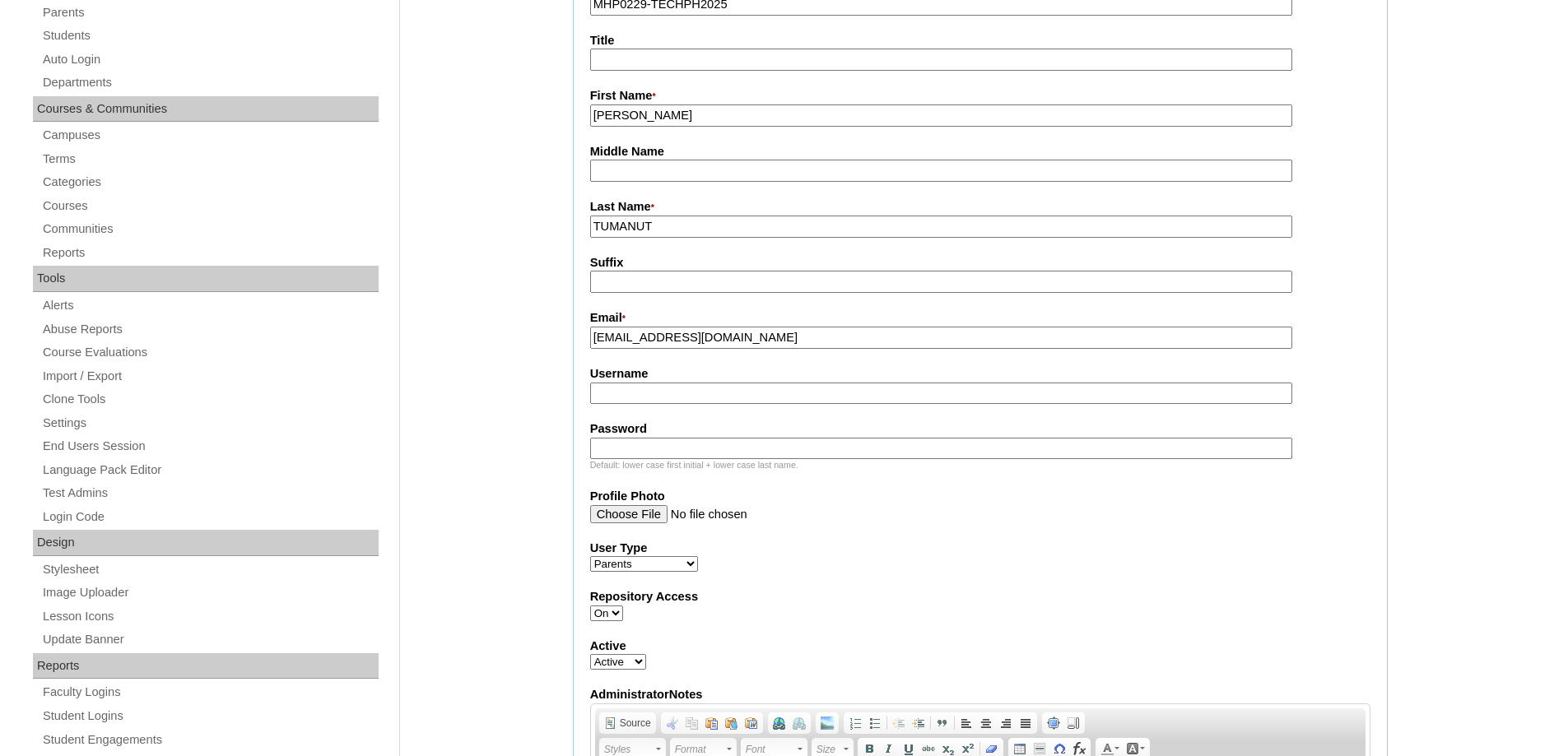
paste input "masudCK2025"
type input "masudCK2025"
click at [712, 448] on input "Password" at bounding box center [941, 448] width 702 height 22
paste input "techJPP804"
type input "techJPP804"
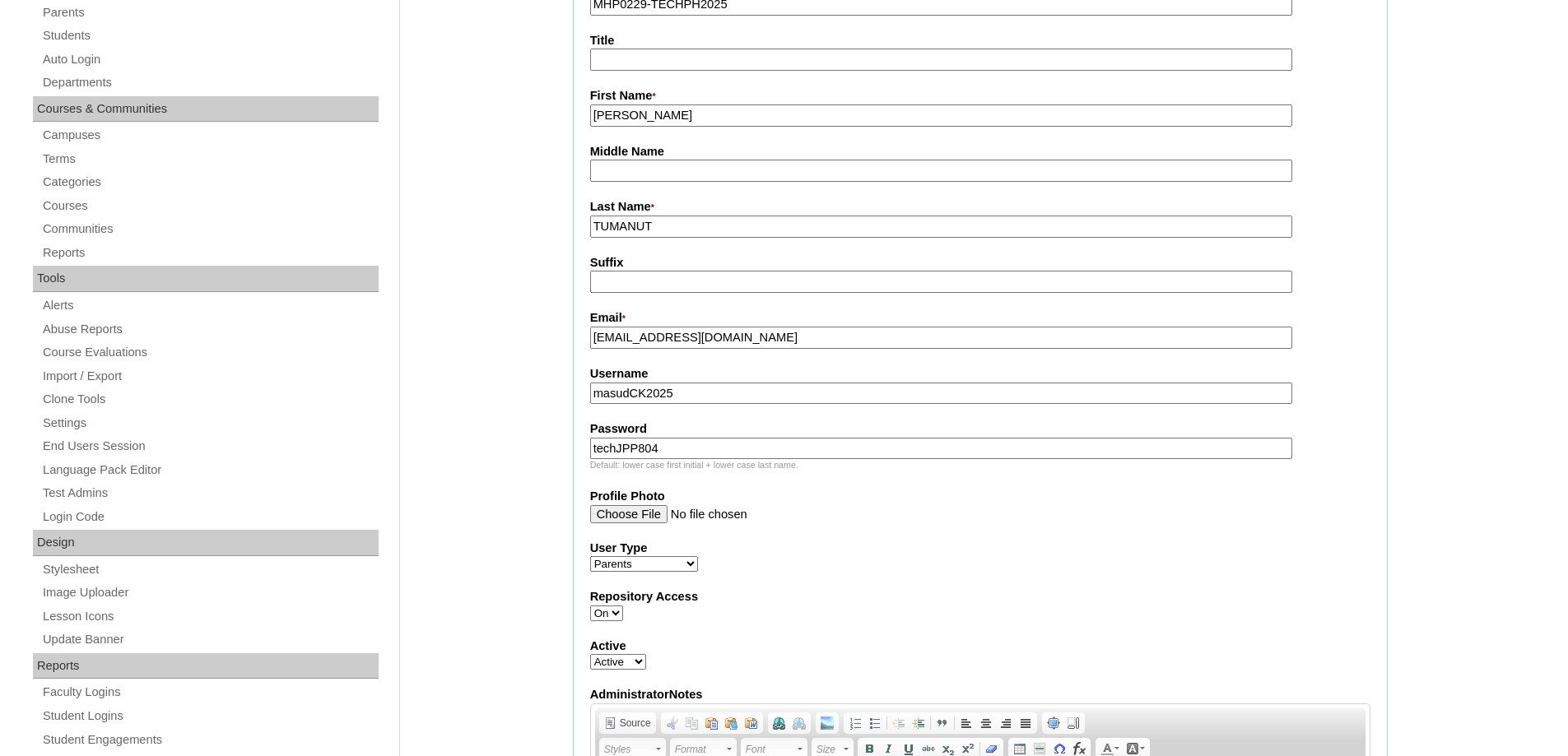
click at [869, 505] on label "Profile Photo" at bounding box center [980, 497] width 780 height 17
click at [869, 507] on input "Profile Photo" at bounding box center [941, 514] width 702 height 18
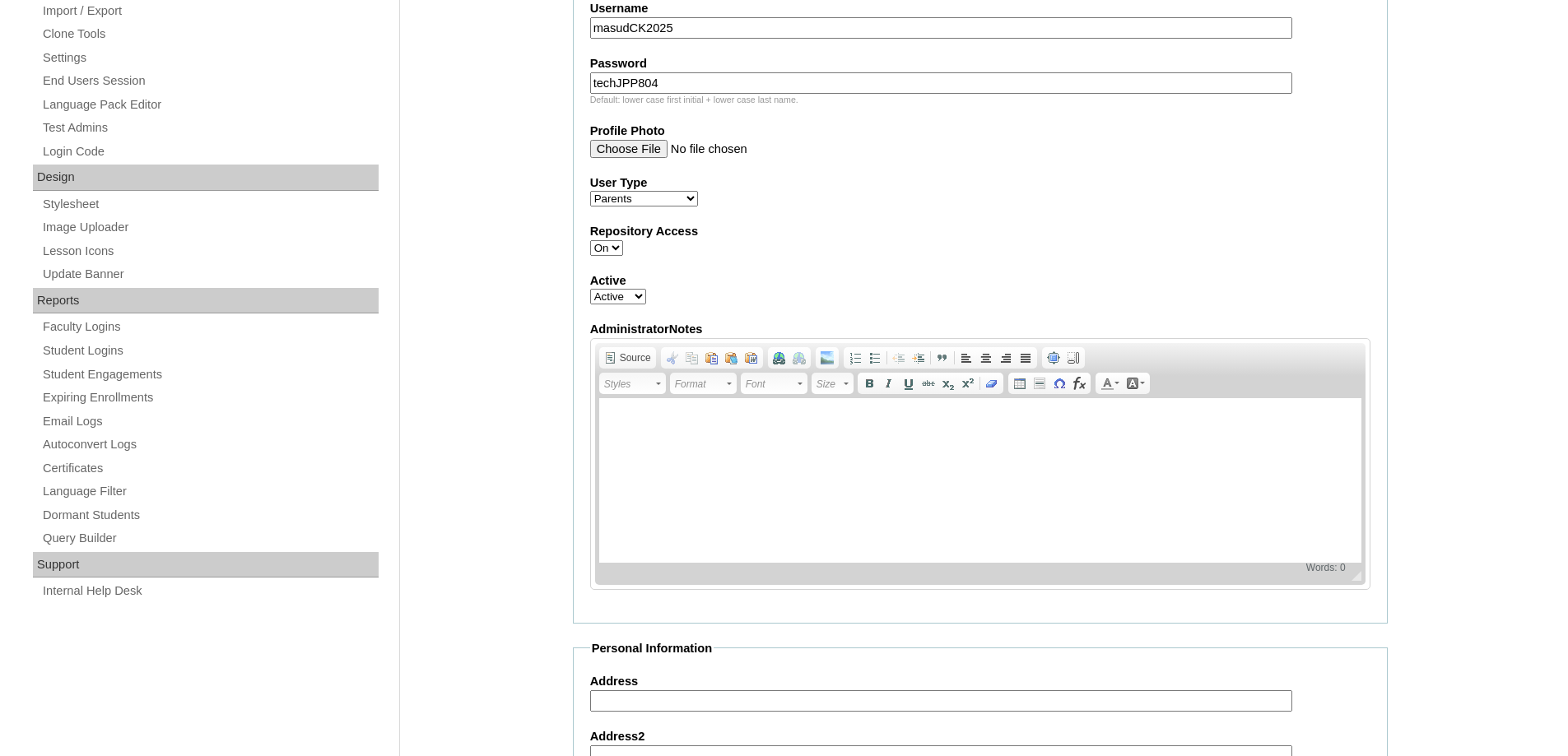
scroll to position [741, 0]
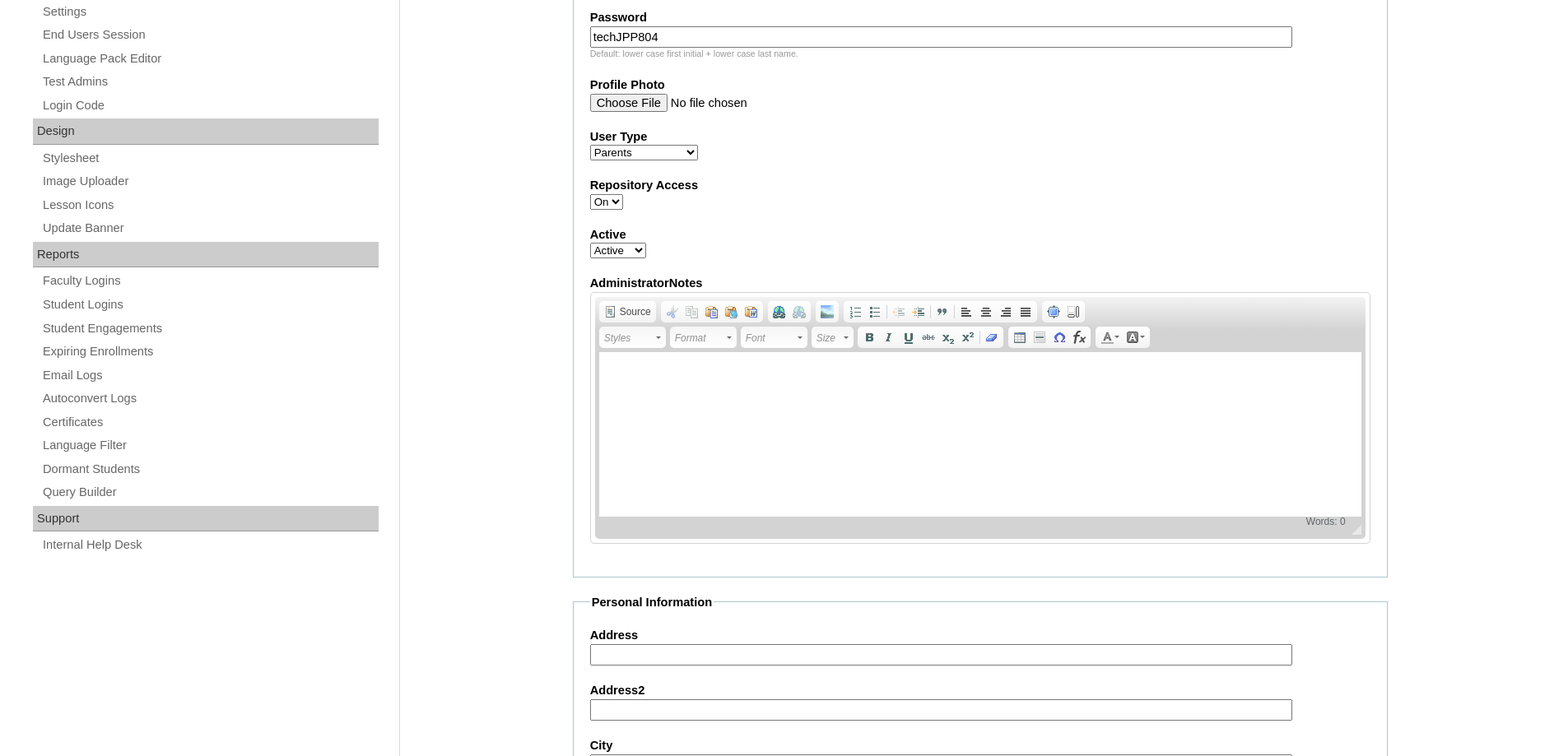
click at [855, 235] on label "Active" at bounding box center [980, 235] width 780 height 17
click at [647, 243] on select "Active Inactive" at bounding box center [618, 251] width 56 height 15
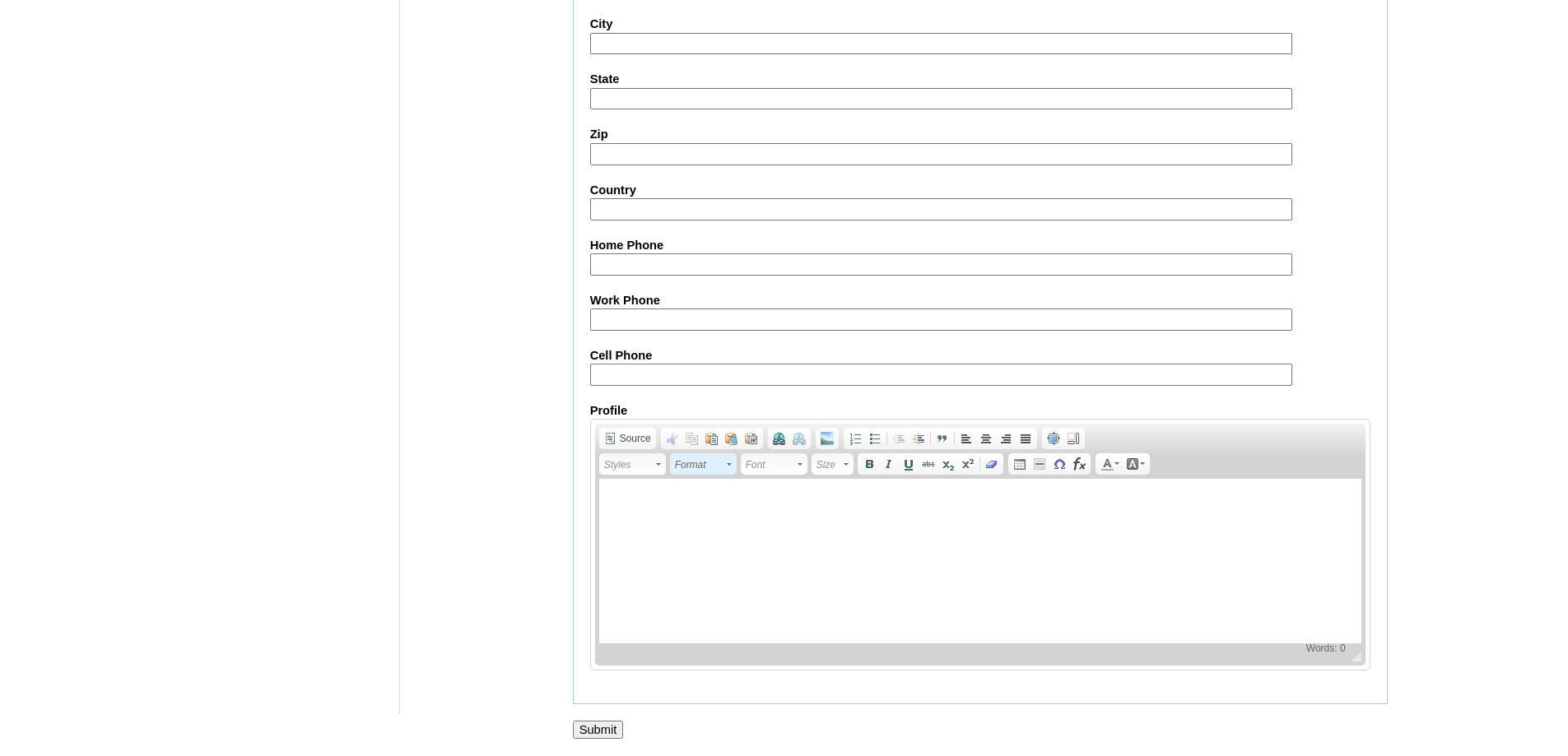
scroll to position [1467, 0]
click at [610, 734] on input "Submit" at bounding box center [599, 729] width 52 height 18
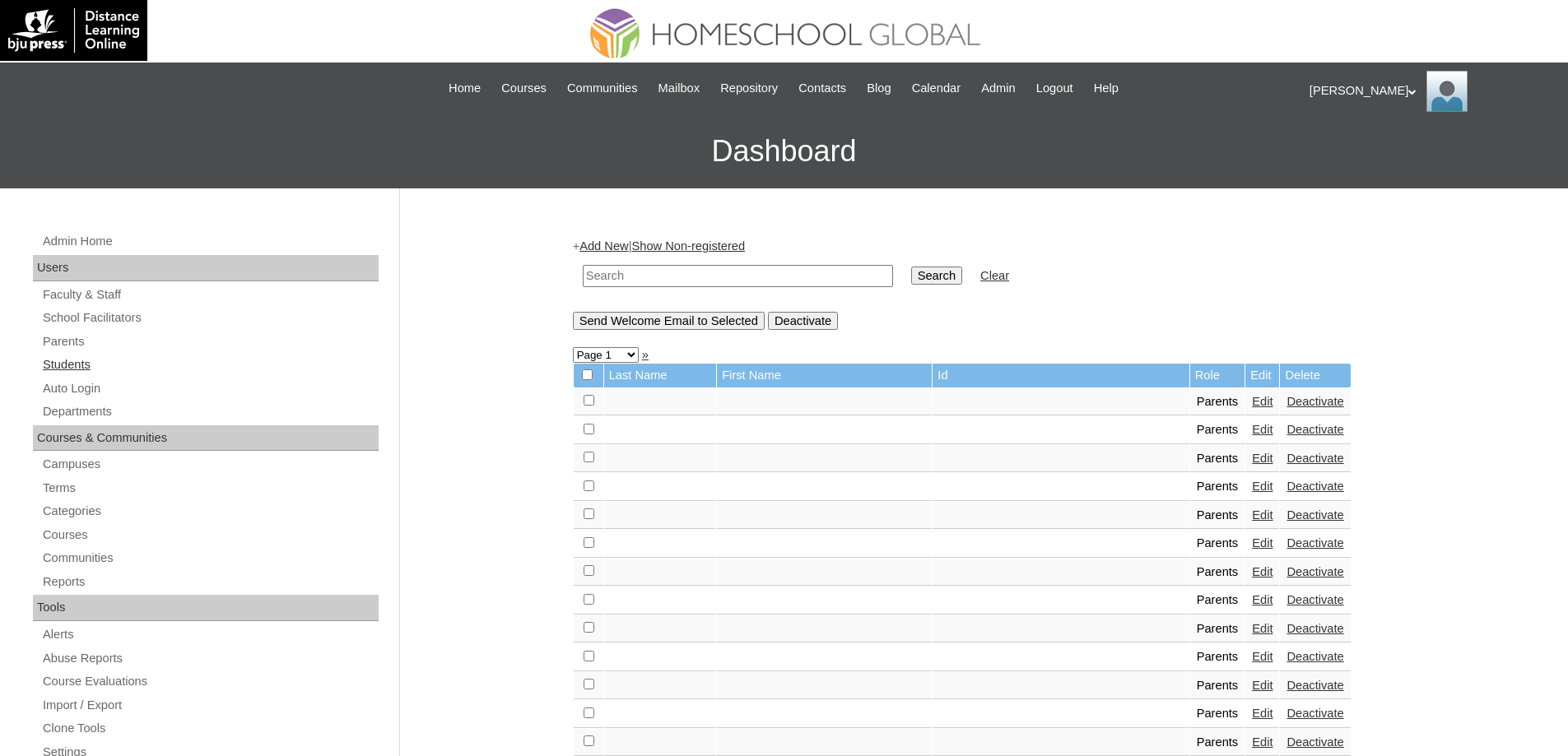
click at [203, 364] on link "Students" at bounding box center [210, 365] width 338 height 21
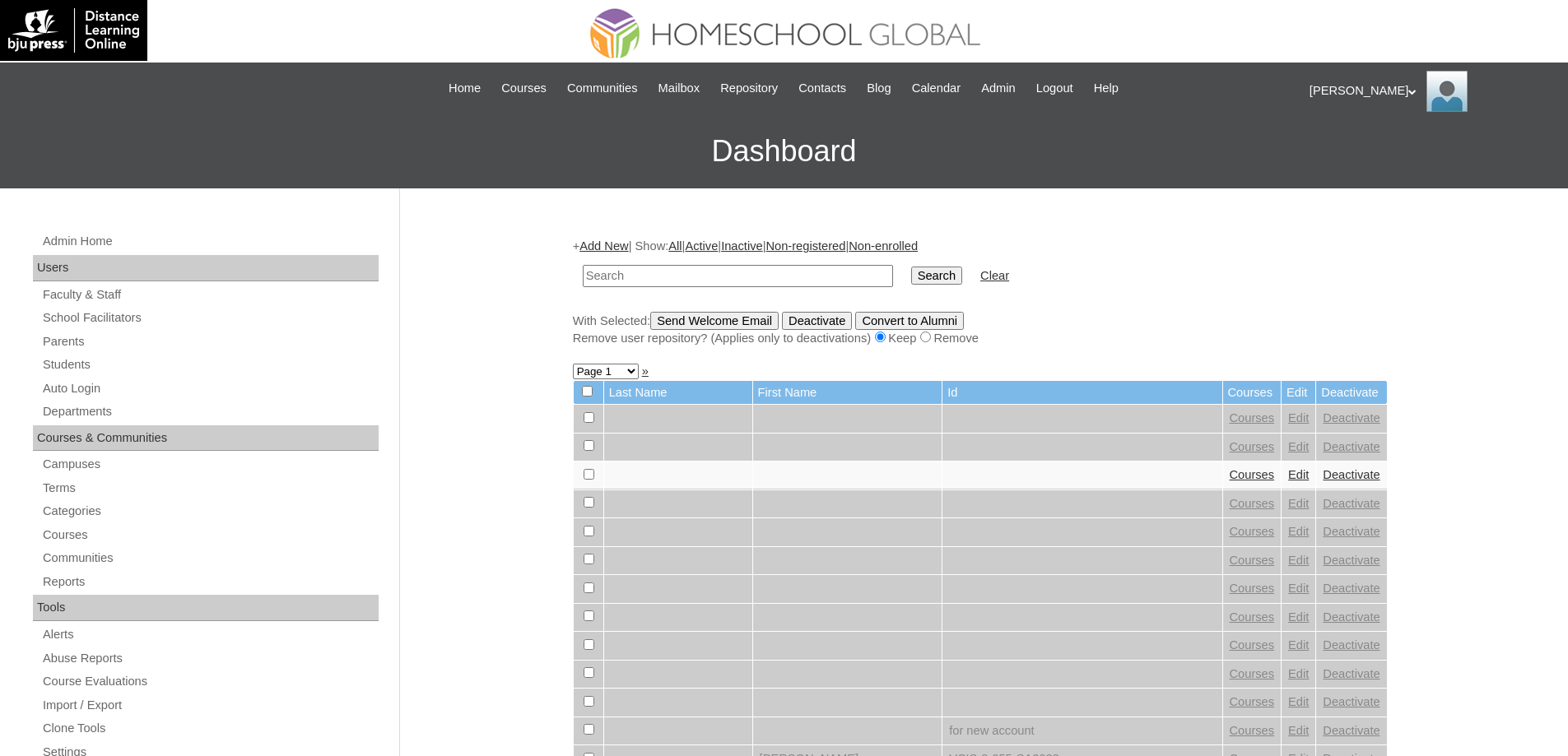
drag, startPoint x: 722, startPoint y: 283, endPoint x: 743, endPoint y: 283, distance: 21.0
click at [724, 283] on input "text" at bounding box center [737, 276] width 310 height 22
type input "MHS00333-TECHPH2025"
click at [934, 275] on input "Search" at bounding box center [937, 276] width 52 height 18
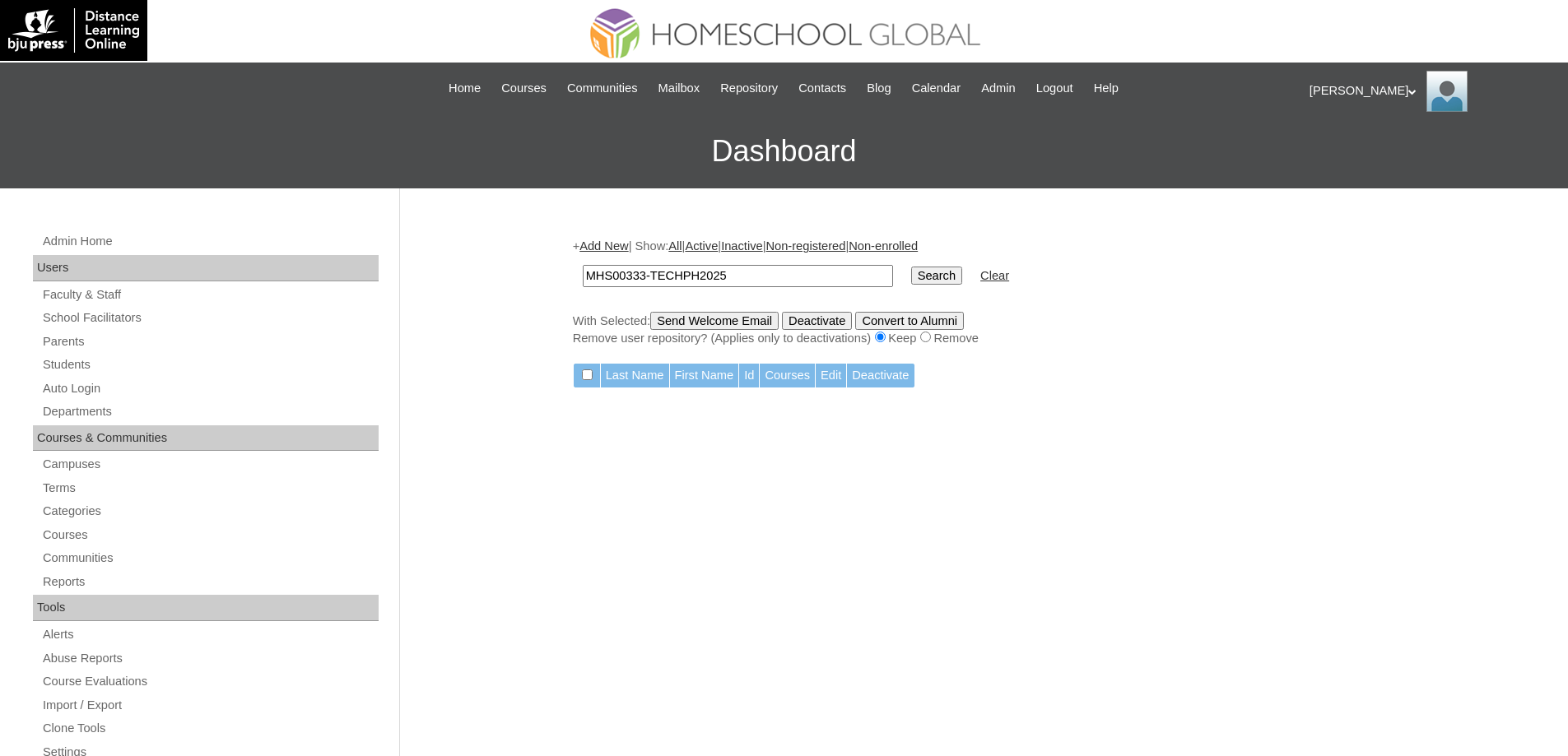
click at [629, 252] on link "Add New" at bounding box center [604, 246] width 49 height 13
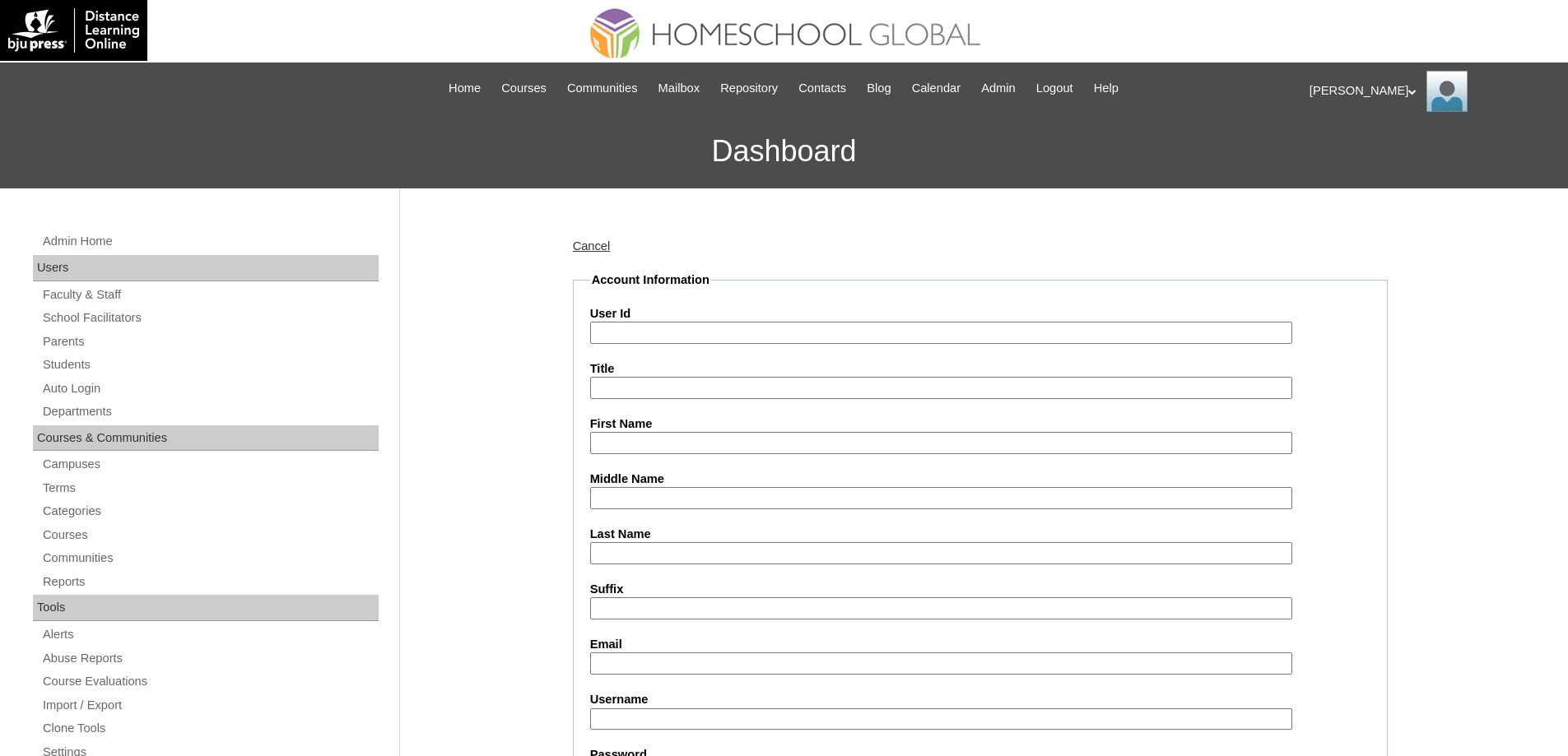
paste input "MHS00333-TECHPH2025"
type input "MHS00333-TECHPH2025"
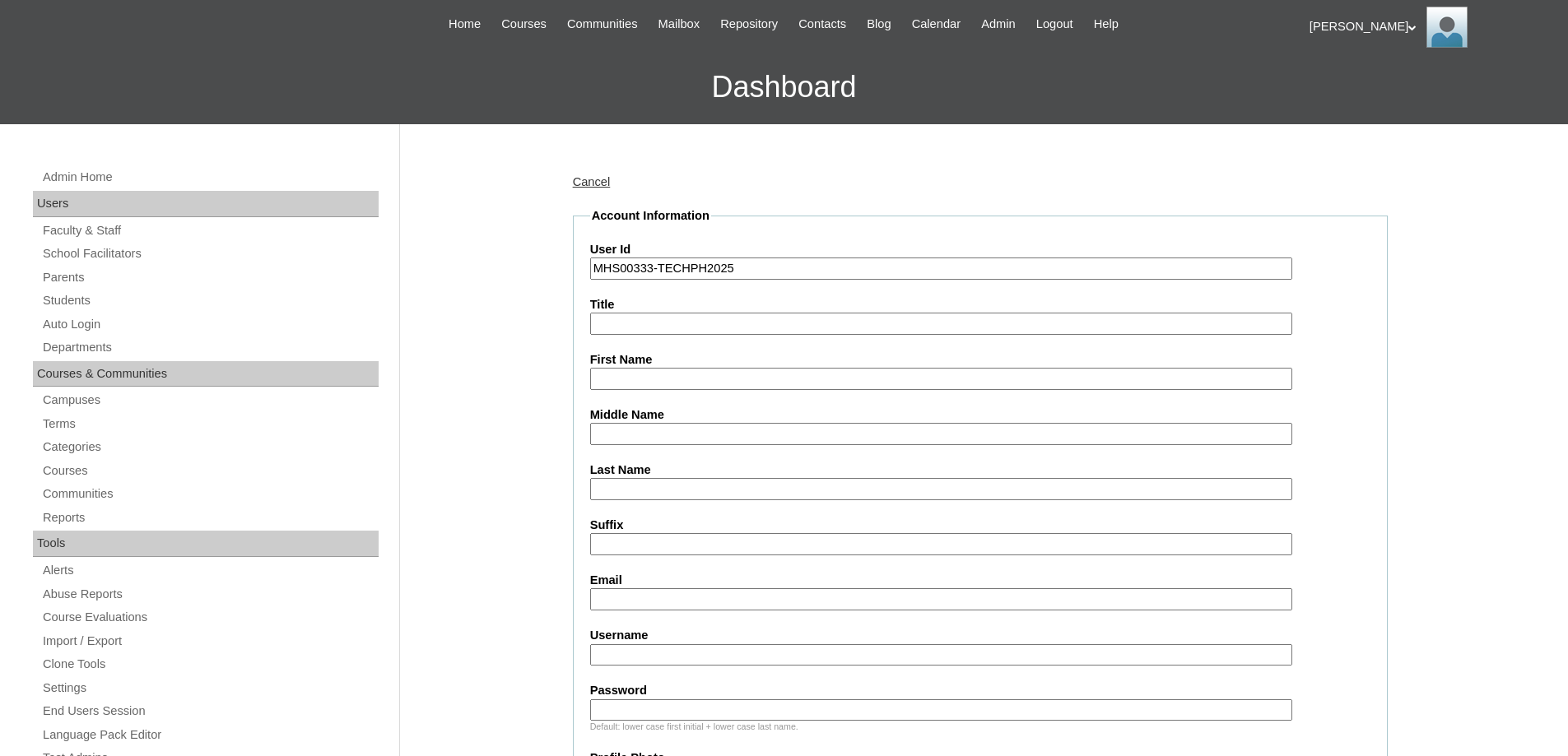
scroll to position [247, 0]
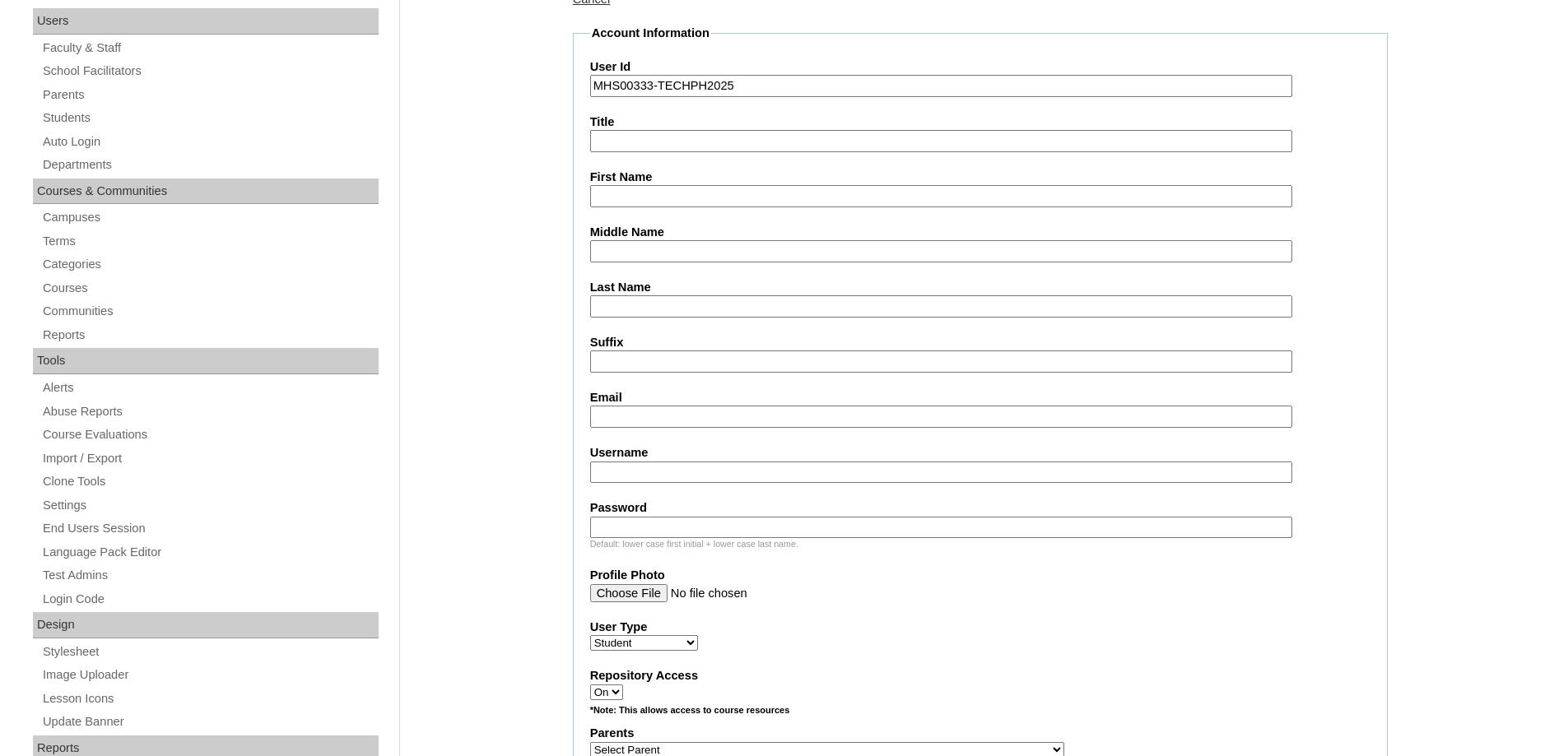
click at [630, 189] on input "First Name" at bounding box center [941, 195] width 702 height 22
click at [623, 202] on input "First Name" at bounding box center [941, 195] width 702 height 22
paste input "Alezia"
type input "Alezia"
click at [629, 276] on fieldset "Account Information User Id MHS00333-TECHPH2025 Title First Name Alezia Middle …" at bounding box center [980, 690] width 815 height 1331
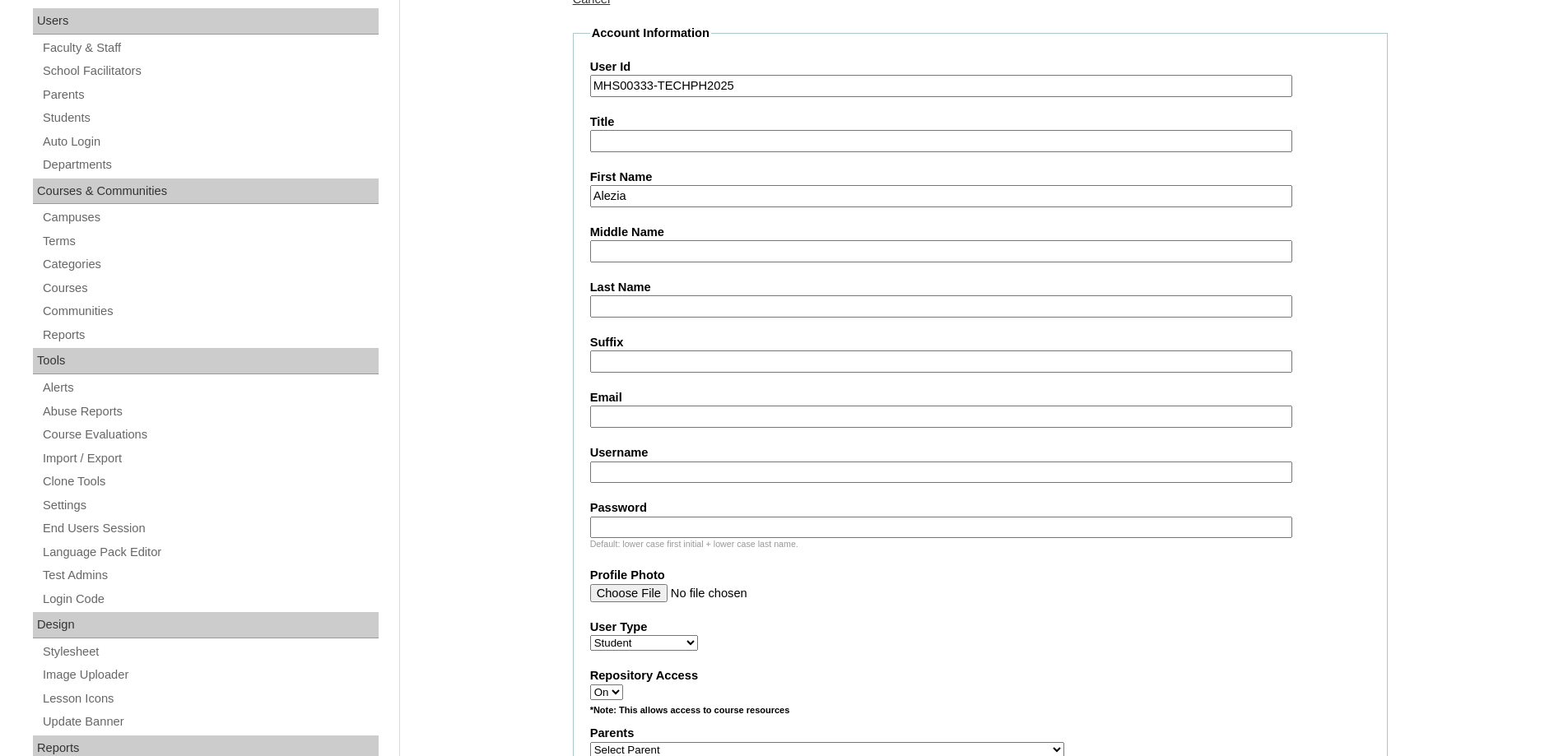
click at [627, 255] on input "Middle Name" at bounding box center [941, 251] width 702 height 22
paste input "Myrcella"
type input "Myrcella"
click at [666, 305] on input "Last Name" at bounding box center [941, 306] width 702 height 22
paste input "Masud"
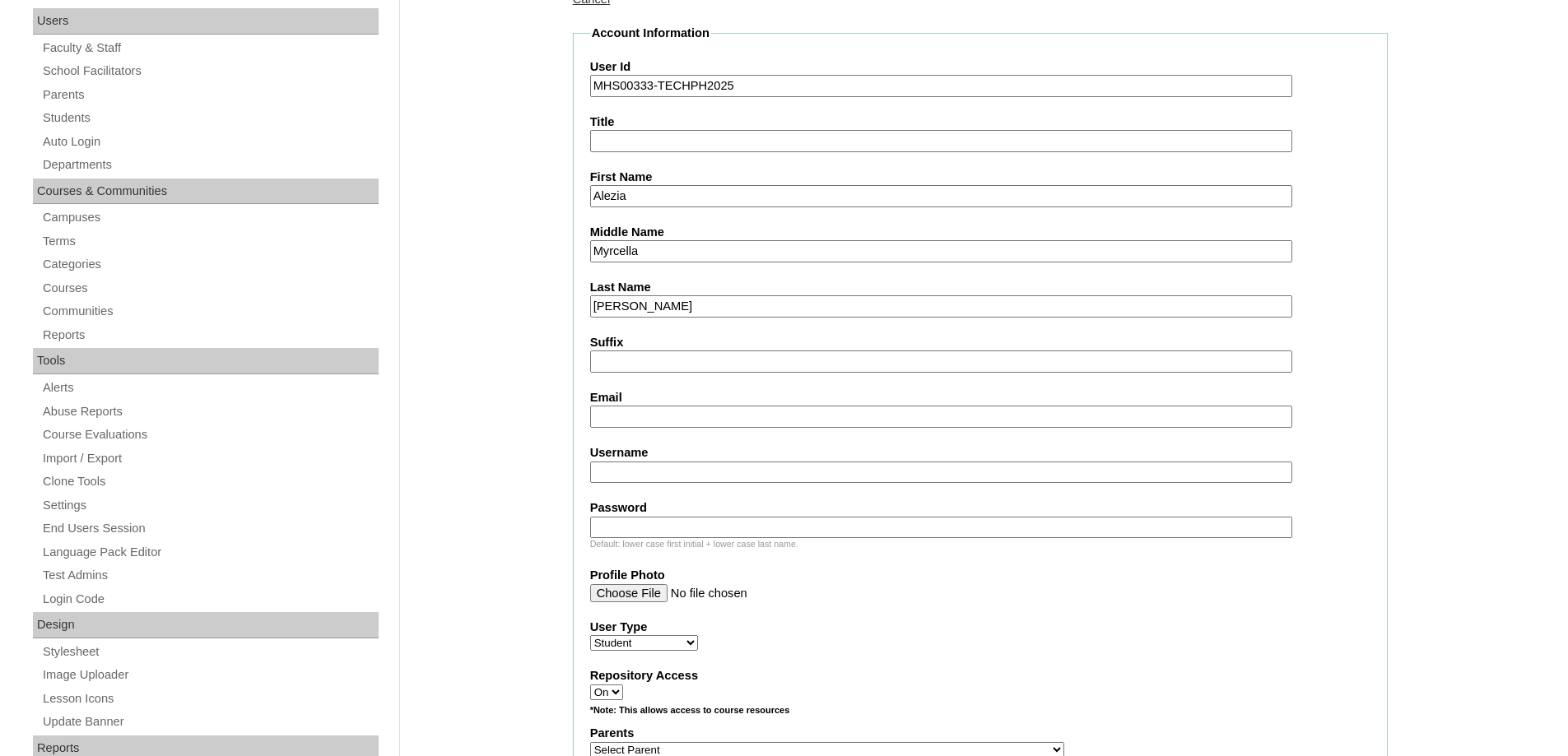
type input "Masud"
click at [625, 367] on input "Suffix" at bounding box center [941, 361] width 702 height 22
click at [605, 436] on fieldset "Account Information User Id MHS00333-TECHPH2025 Title First Name Alezia Middle …" at bounding box center [980, 690] width 815 height 1331
drag, startPoint x: 609, startPoint y: 419, endPoint x: 593, endPoint y: 357, distance: 64.0
click at [609, 419] on input "Email" at bounding box center [941, 417] width 702 height 22
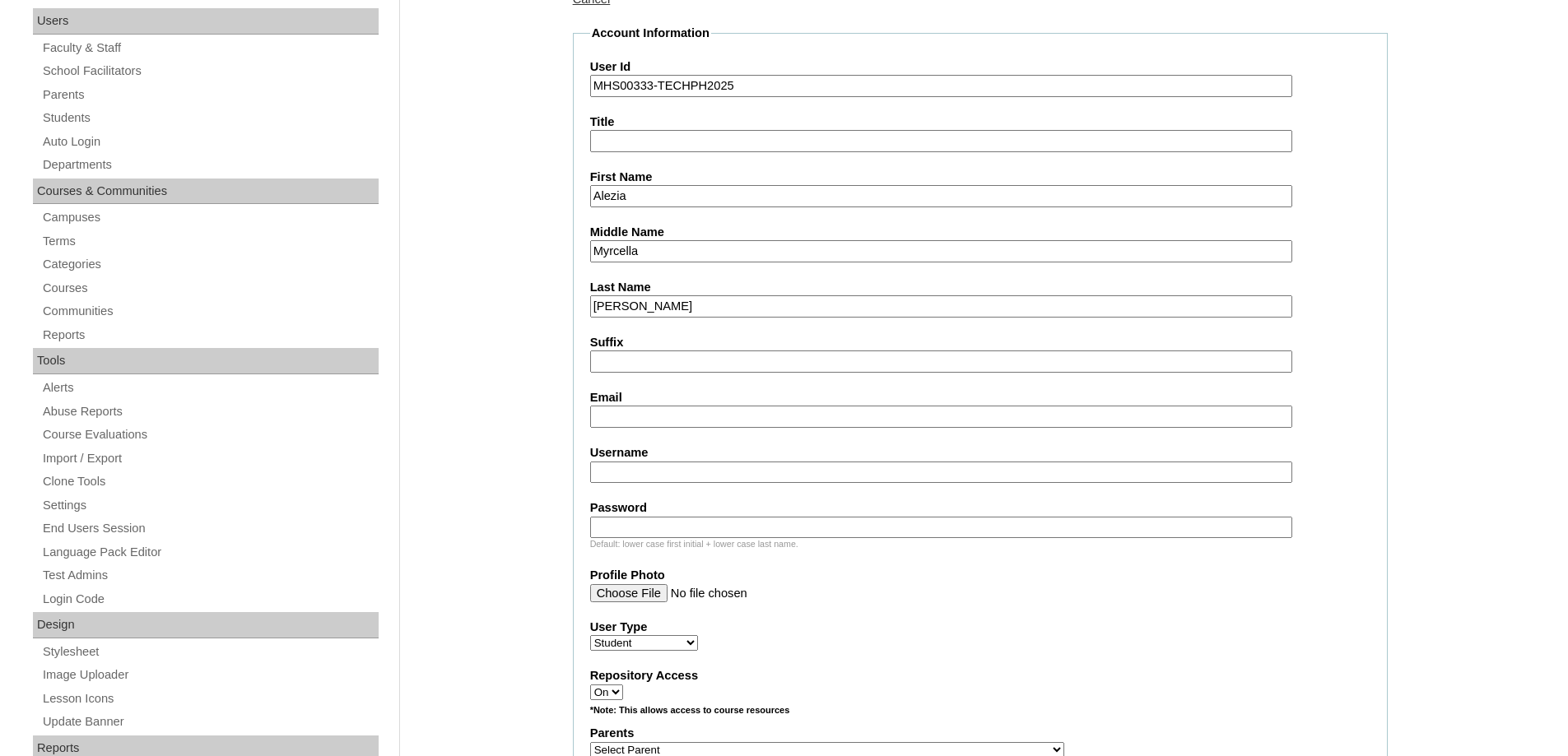
click at [719, 423] on input "Email" at bounding box center [941, 417] width 702 height 22
paste input "cass.tumanut05@gmail.com"
type input "cass.tumanut05@gmail.com"
click at [658, 479] on input "Username" at bounding box center [941, 472] width 702 height 22
paste input "masudCK2025"
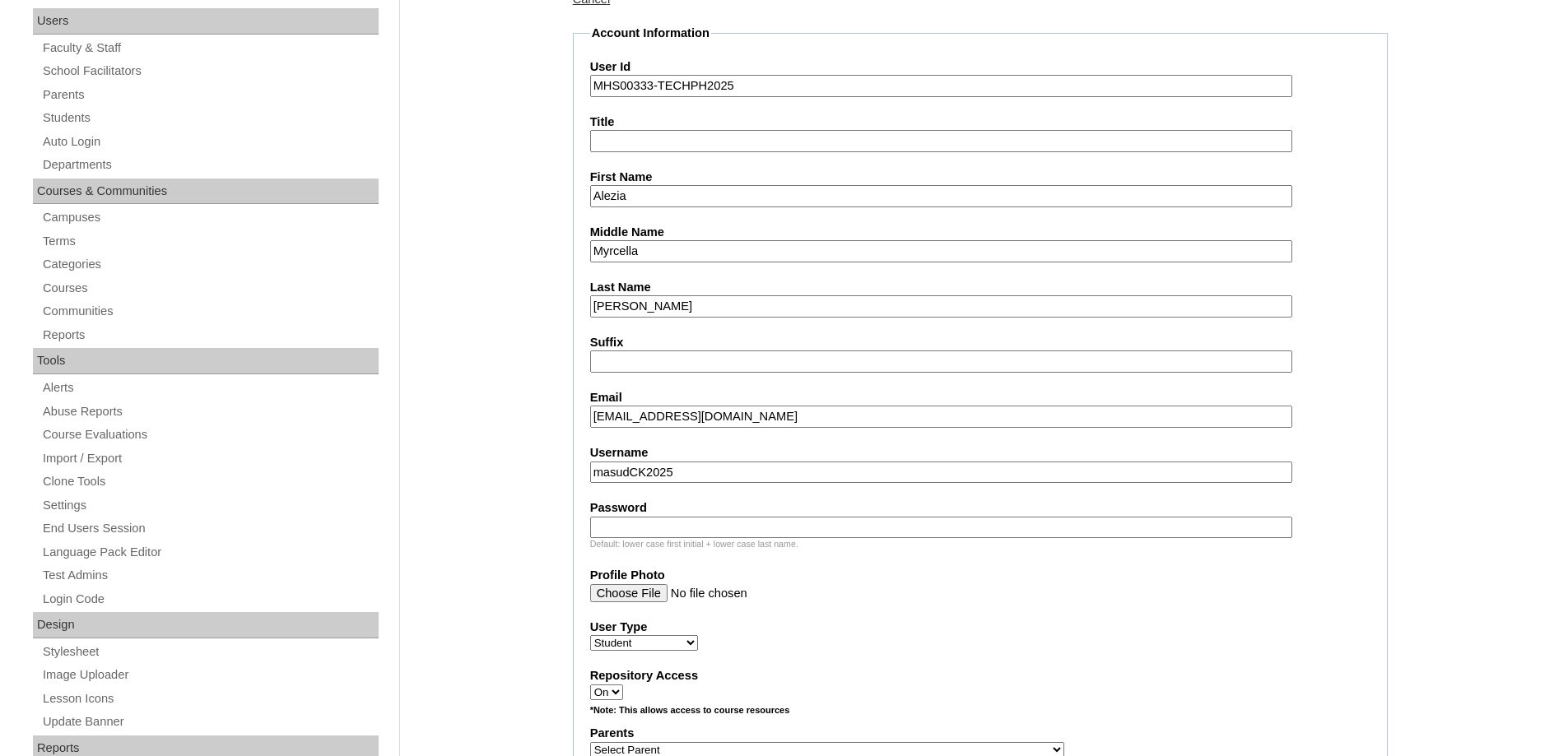
type input "masudCK2025"
click at [652, 520] on input "Password" at bounding box center [941, 527] width 702 height 22
paste input "techJPP804"
type input "techJPP804"
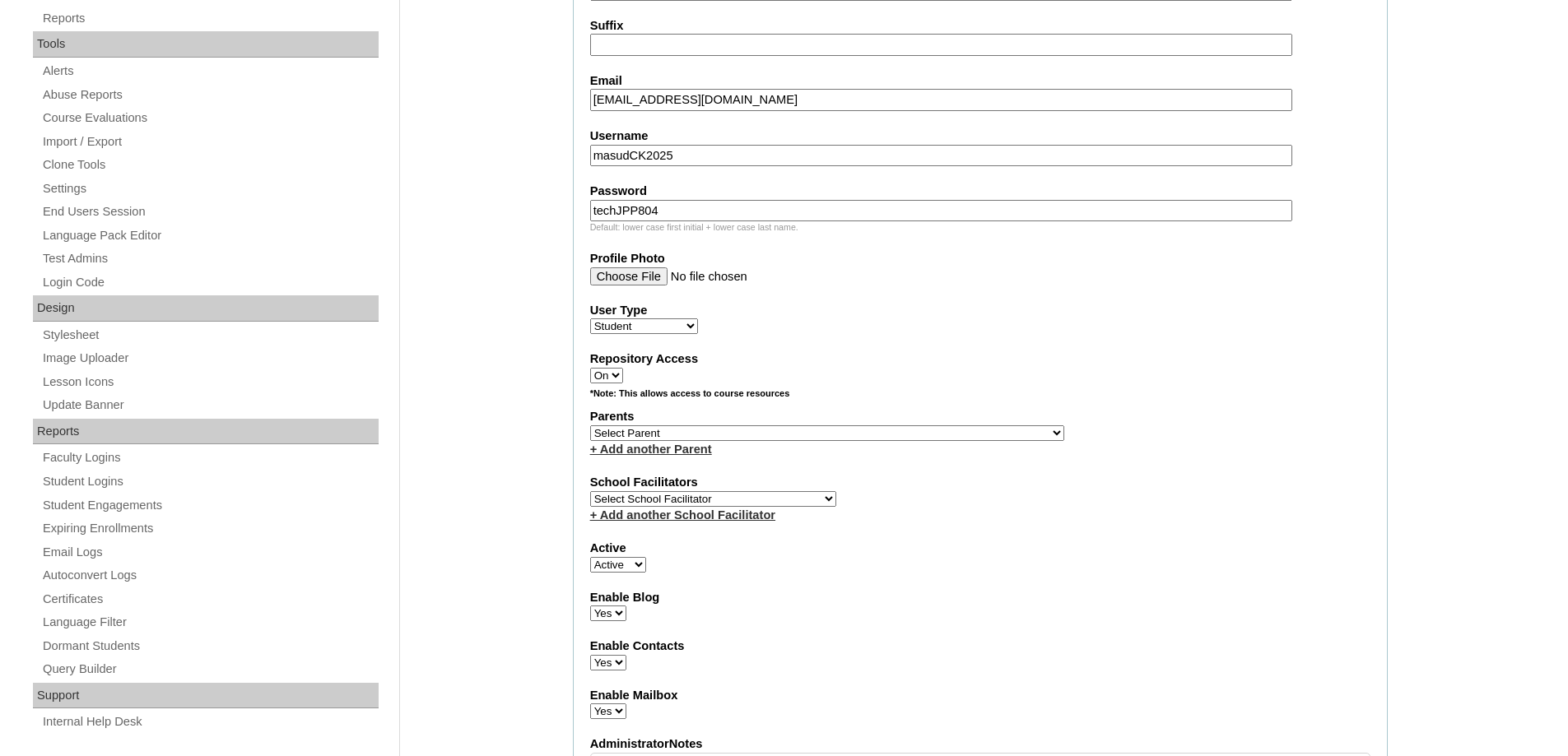
scroll to position [659, 0]
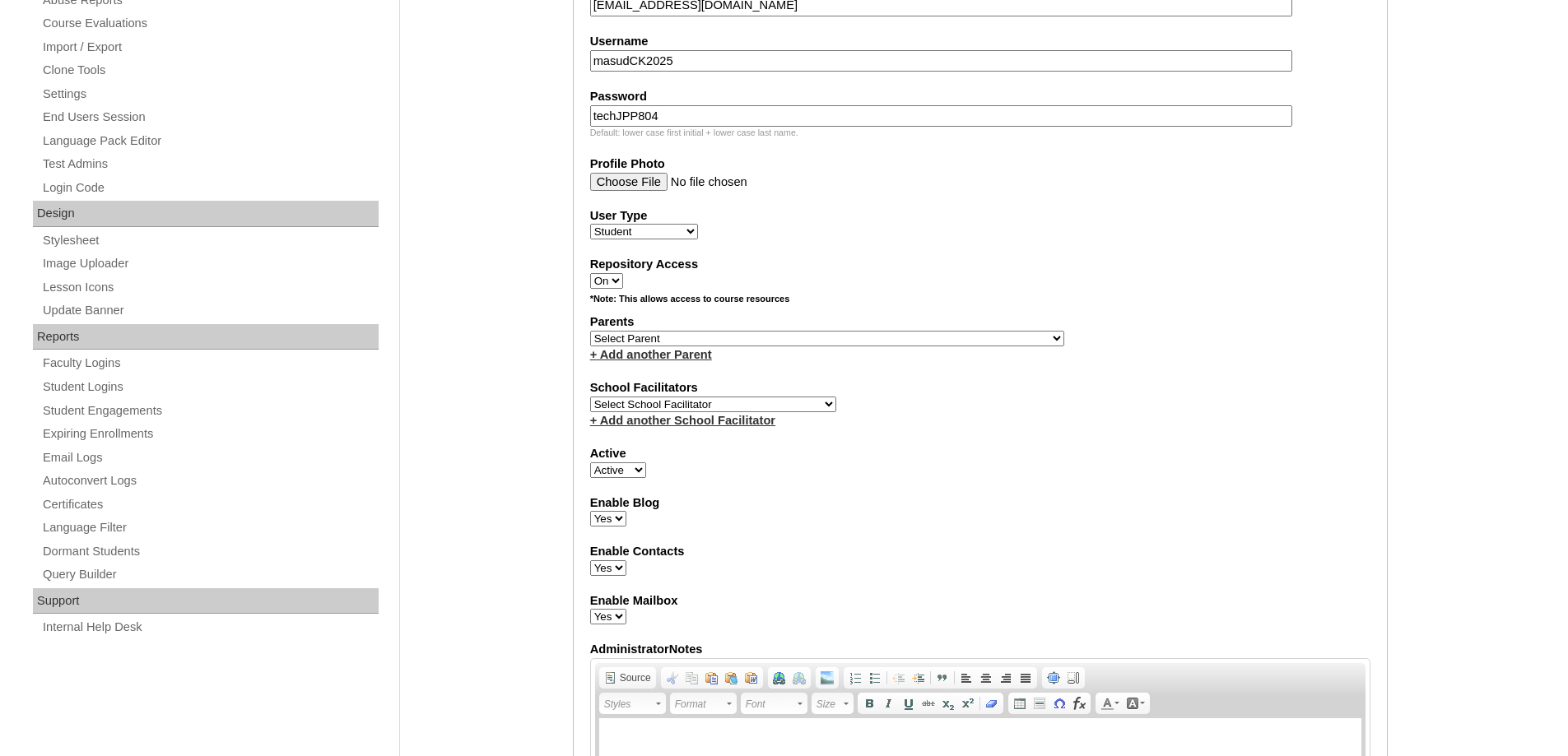
click at [648, 337] on select "Select Parent , , , , , , , , , , , , , , , , , , , , , , , , , , , , , , , , ,…" at bounding box center [827, 338] width 474 height 15
select select "44106"
click at [590, 331] on select "Select Parent , , , , , , , , , , , , , , , , , , , , , , , , , , , , , , , , ,…" at bounding box center [827, 338] width 474 height 15
click at [898, 512] on div "Enable Blog Yes No" at bounding box center [980, 511] width 780 height 33
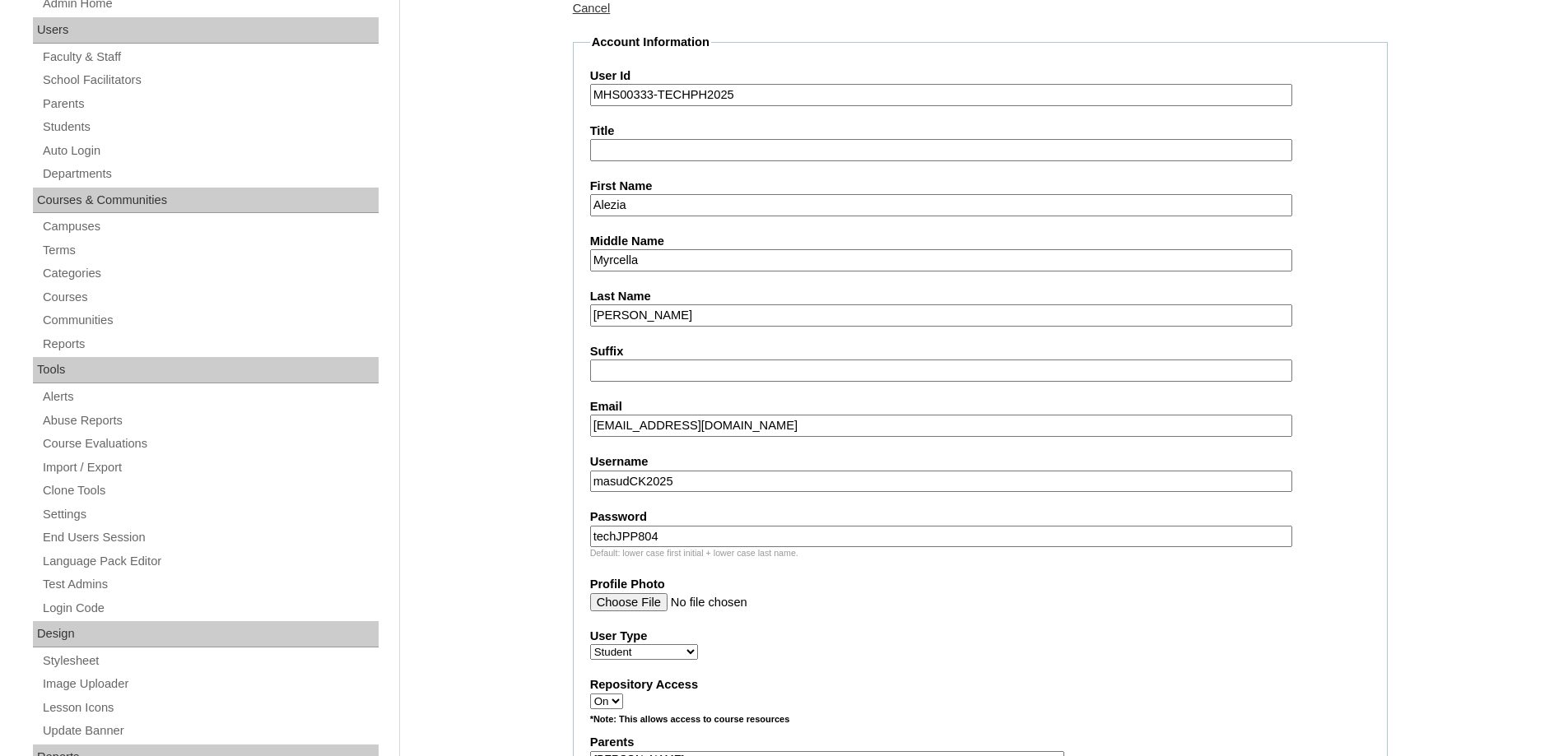
scroll to position [247, 0]
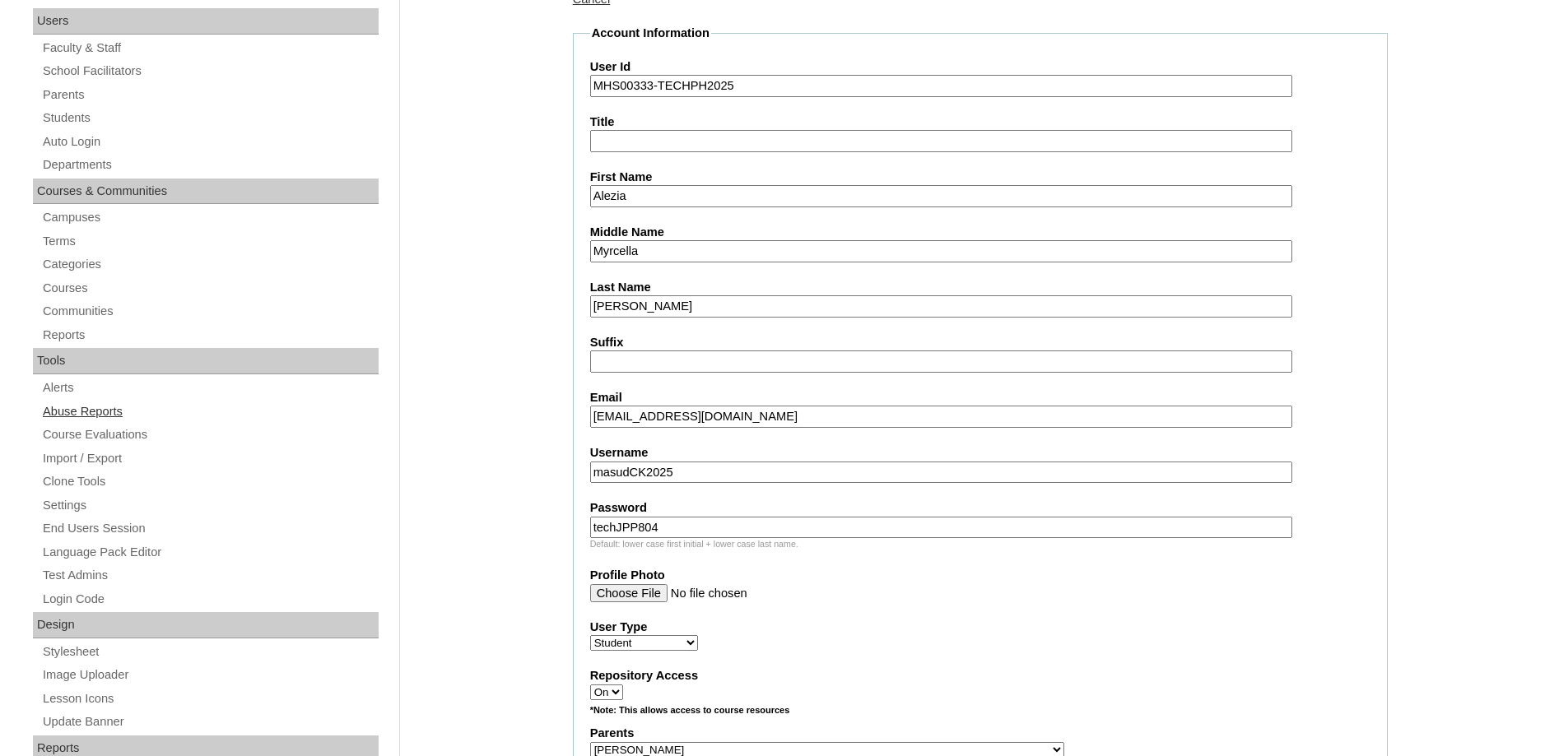
paste input "aleziamasud"
type input "aleziamasud"
drag, startPoint x: 642, startPoint y: 525, endPoint x: 520, endPoint y: 507, distance: 123.3
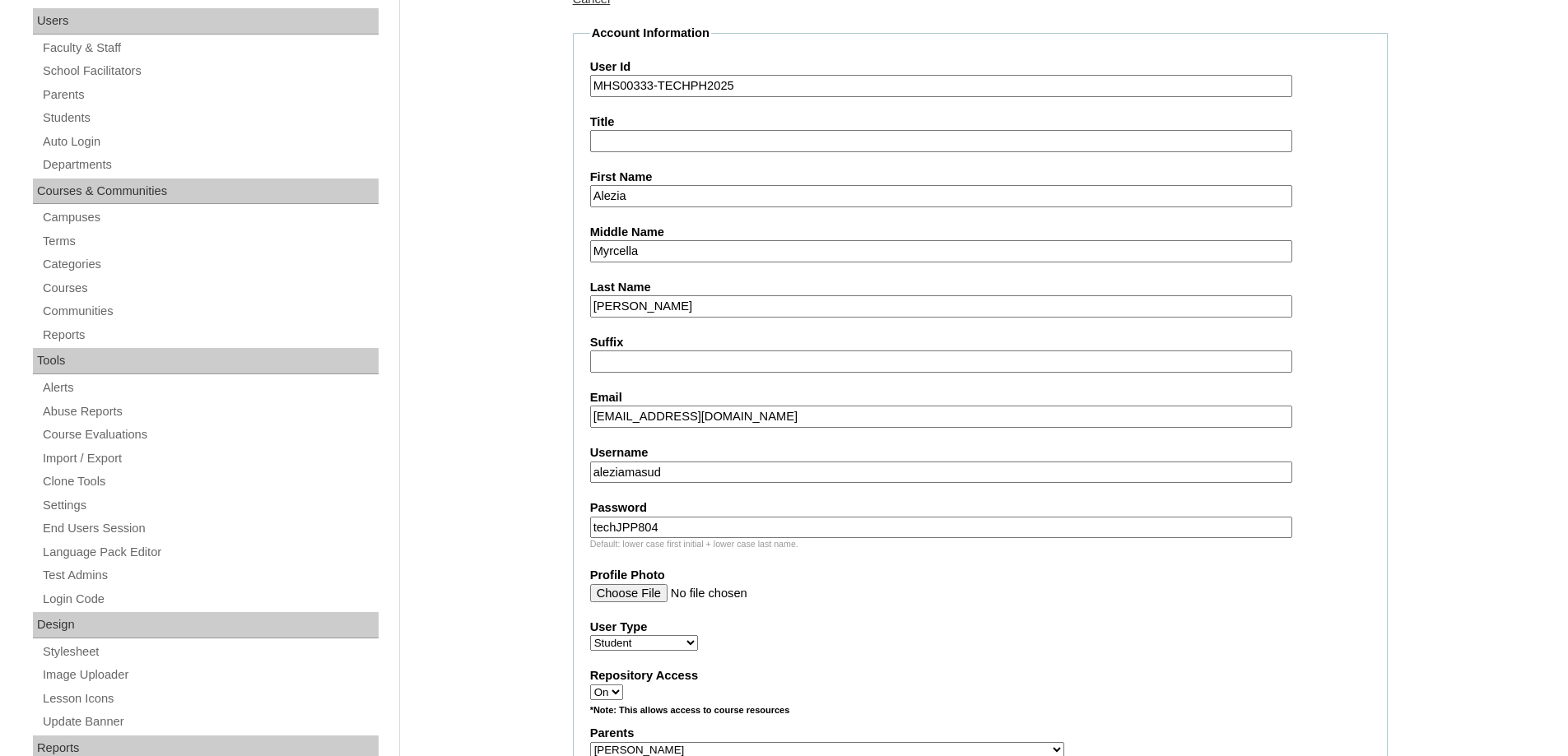
paste input "250006297"
type input "250006297"
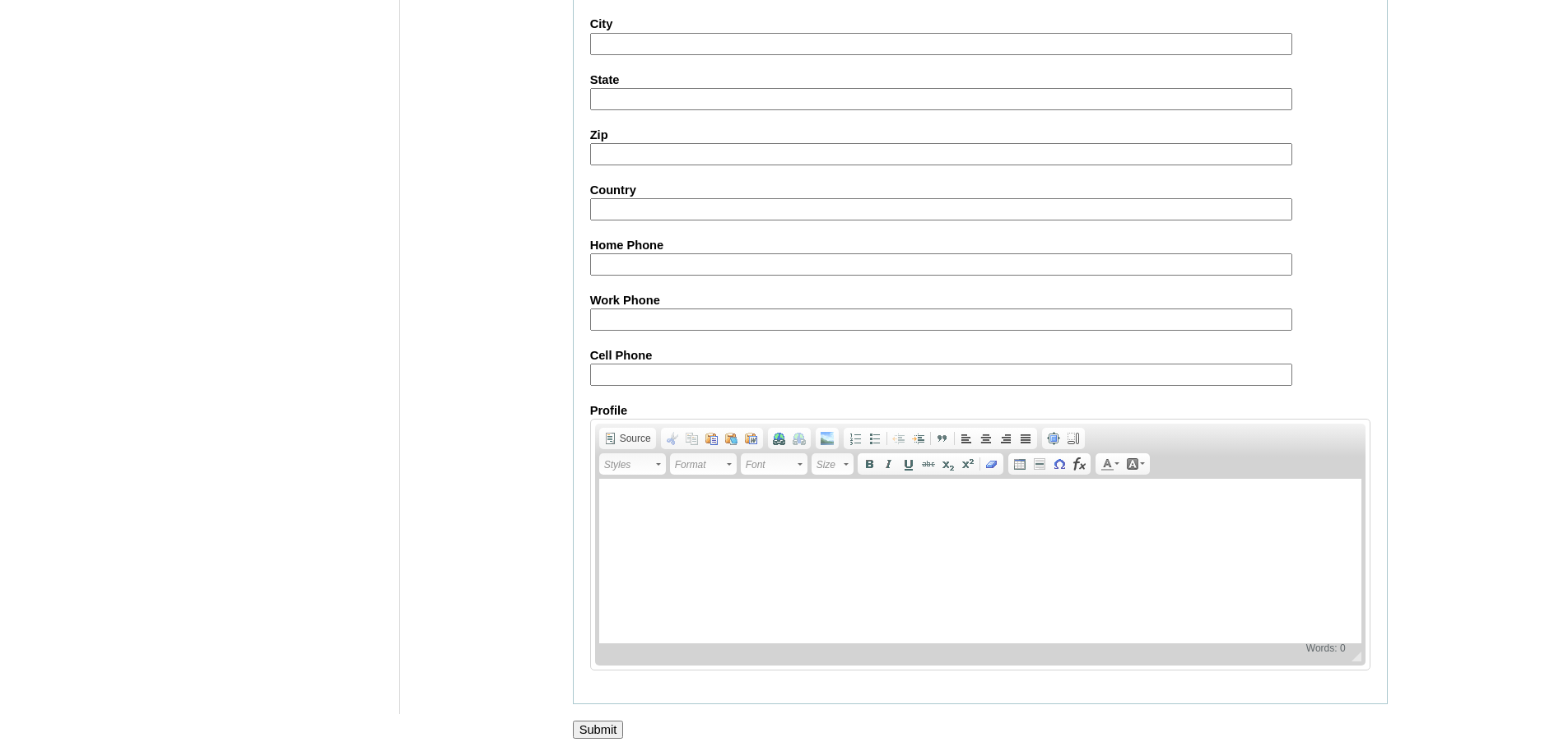
scroll to position [1747, 0]
click at [593, 733] on input "Submit" at bounding box center [599, 729] width 52 height 18
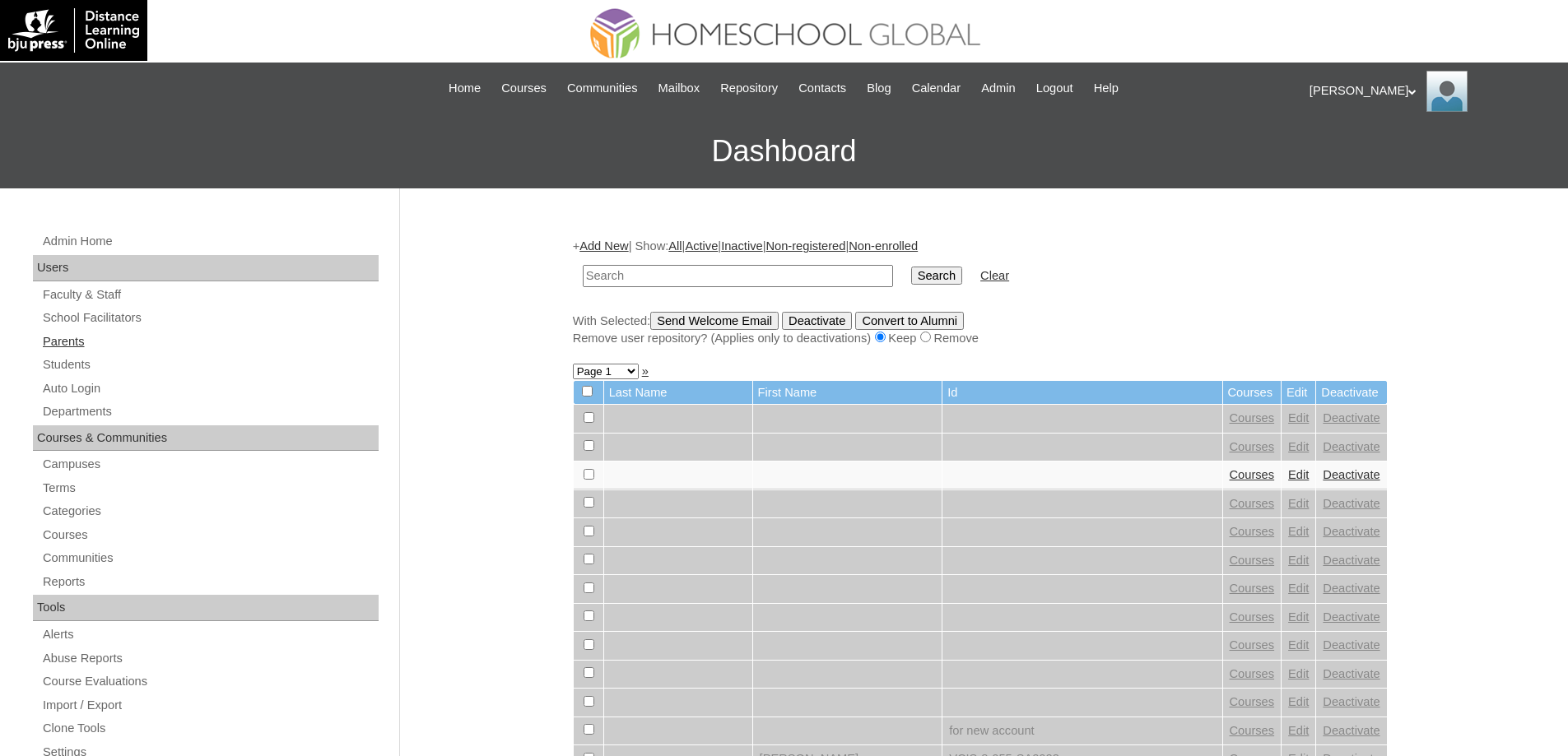
click at [152, 340] on link "Parents" at bounding box center [210, 342] width 338 height 21
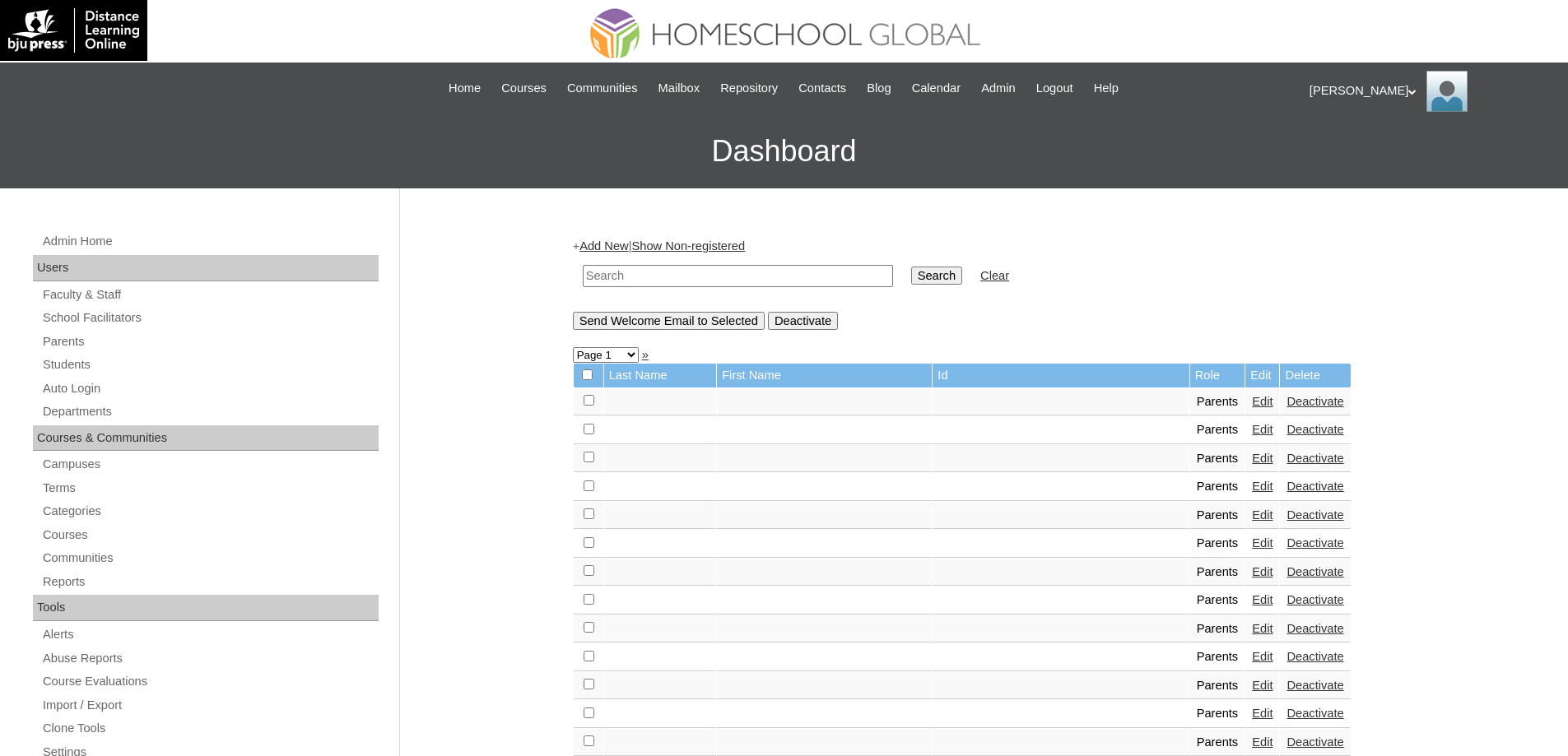
drag, startPoint x: 618, startPoint y: 289, endPoint x: 691, endPoint y: 279, distance: 73.7
click at [622, 289] on td at bounding box center [737, 276] width 327 height 39
click at [800, 274] on input "text" at bounding box center [737, 276] width 310 height 22
paste input "MHP00190-TECHPH2023"
type input "MHP00190-TECHPH2023"
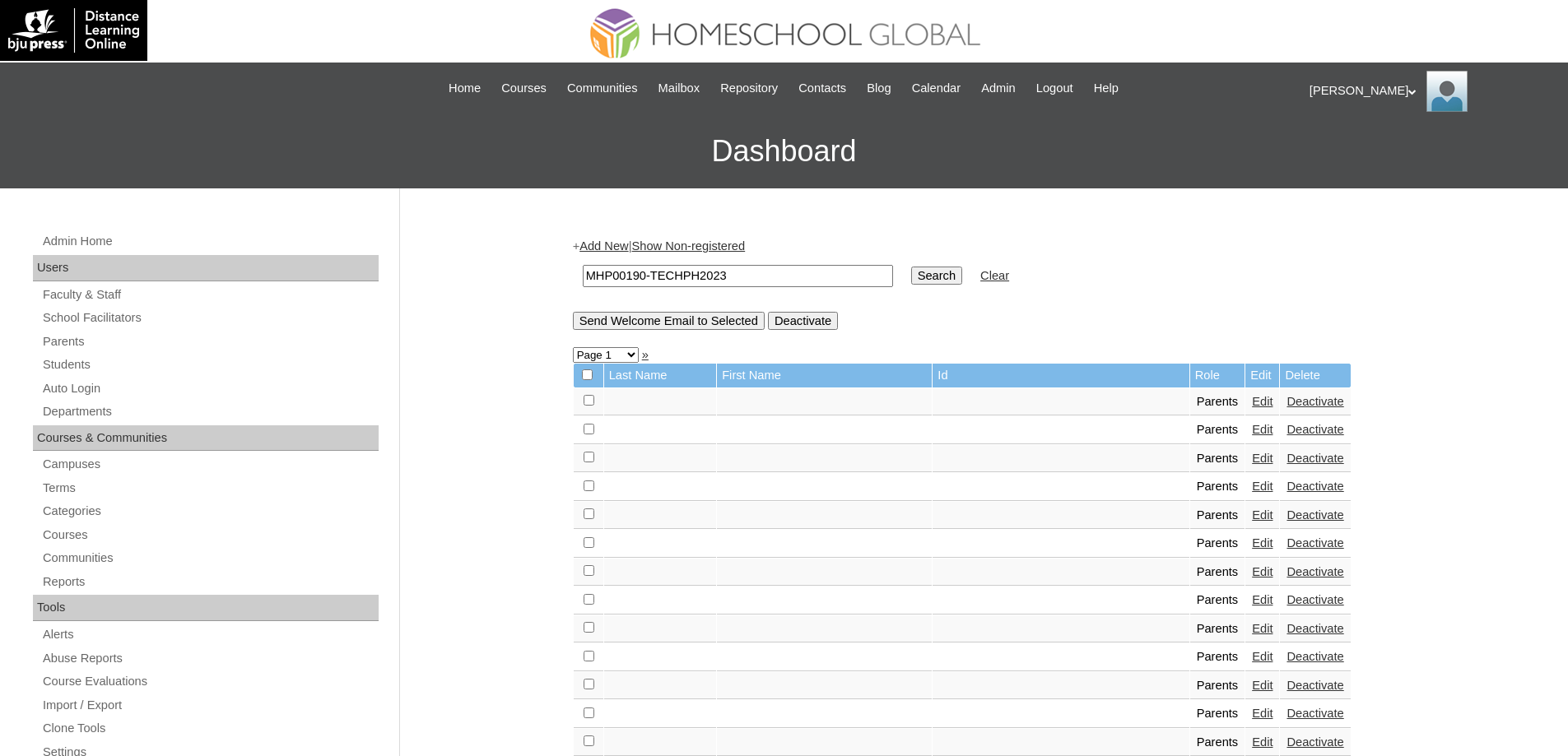
click at [952, 272] on input "Search" at bounding box center [937, 276] width 52 height 18
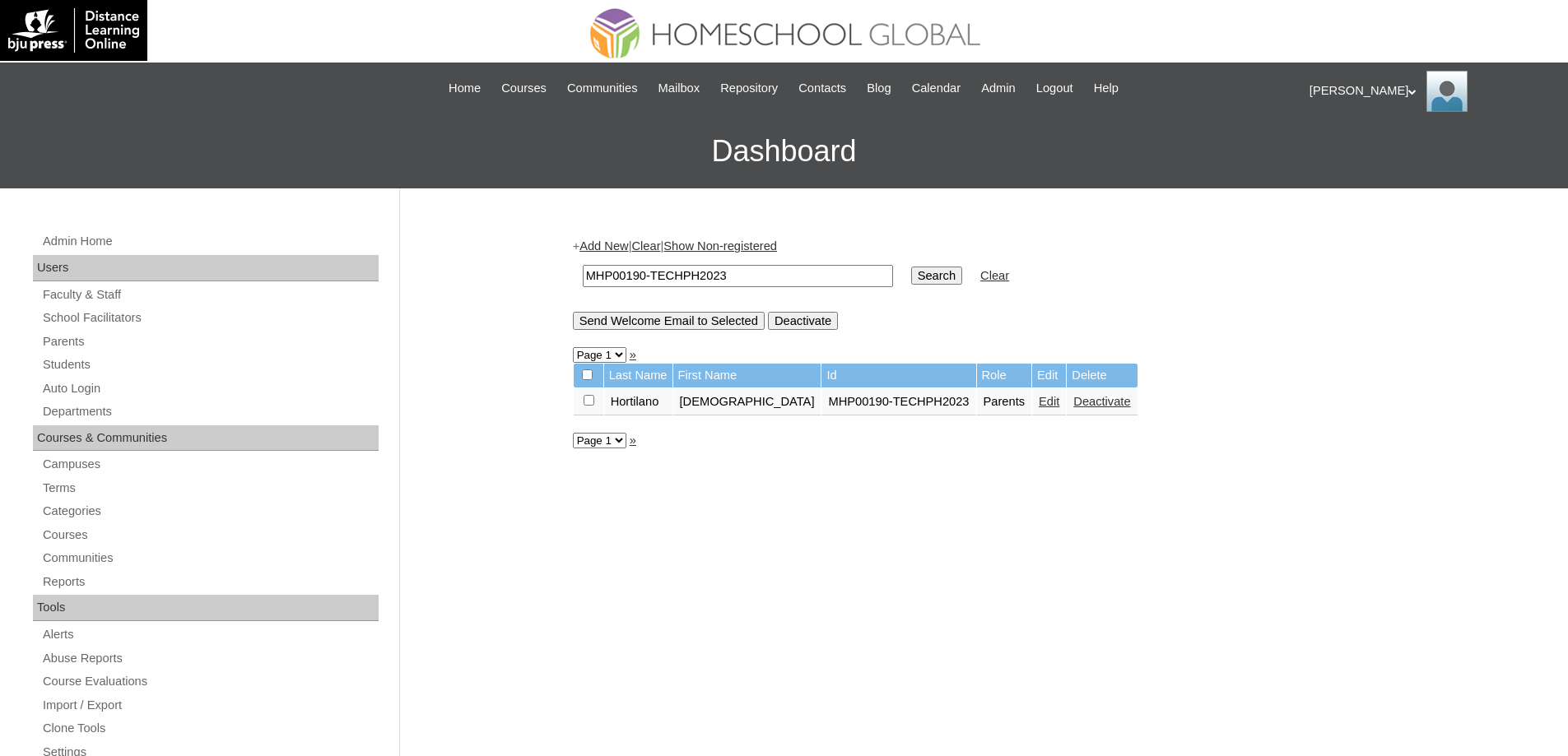
click at [1039, 406] on link "Edit" at bounding box center [1049, 401] width 21 height 13
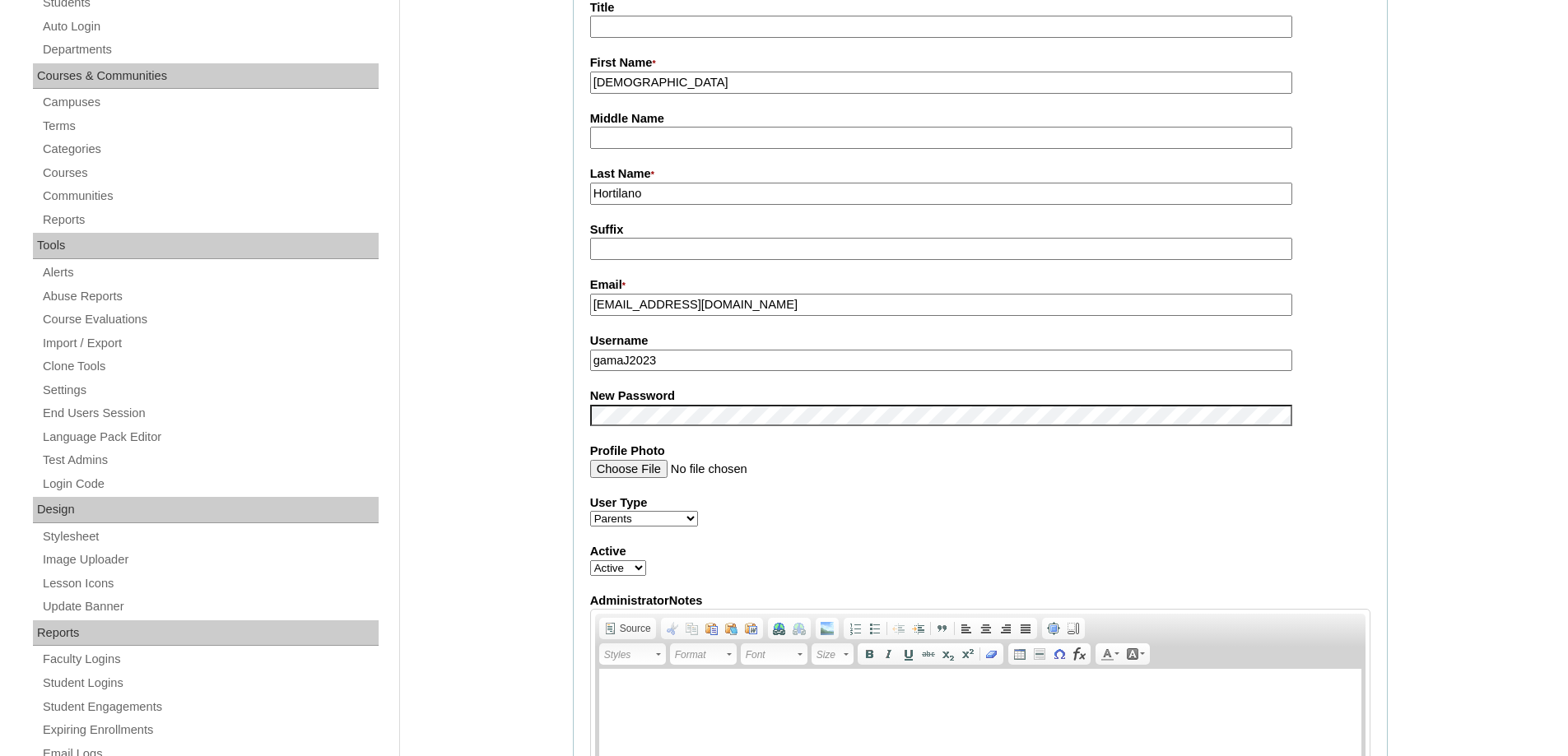
scroll to position [412, 0]
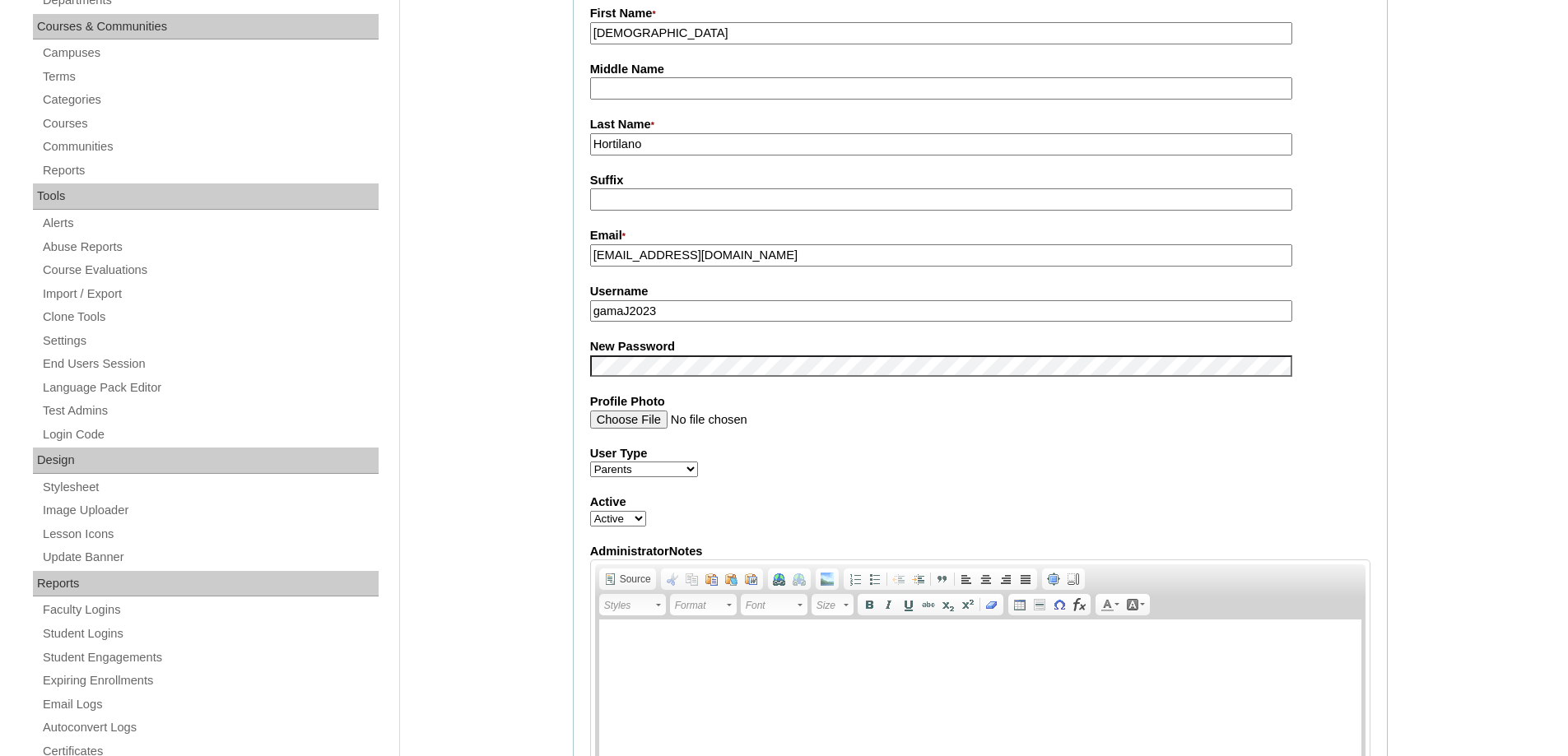
click at [538, 377] on div "Admin Home Users Faculty & Staff School Facilitators Parents Students Auto Logi…" at bounding box center [784, 752] width 1568 height 1951
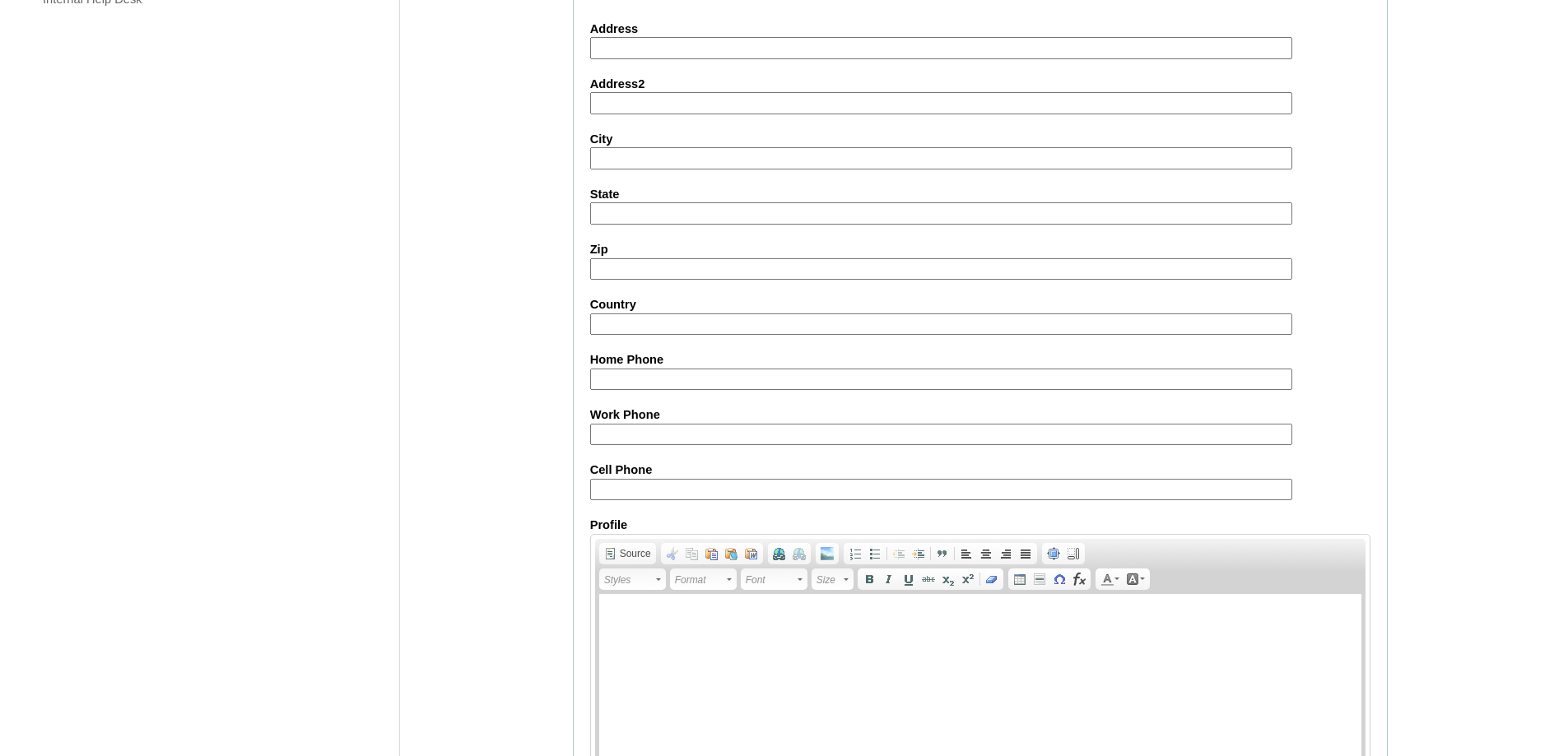
scroll to position [1405, 0]
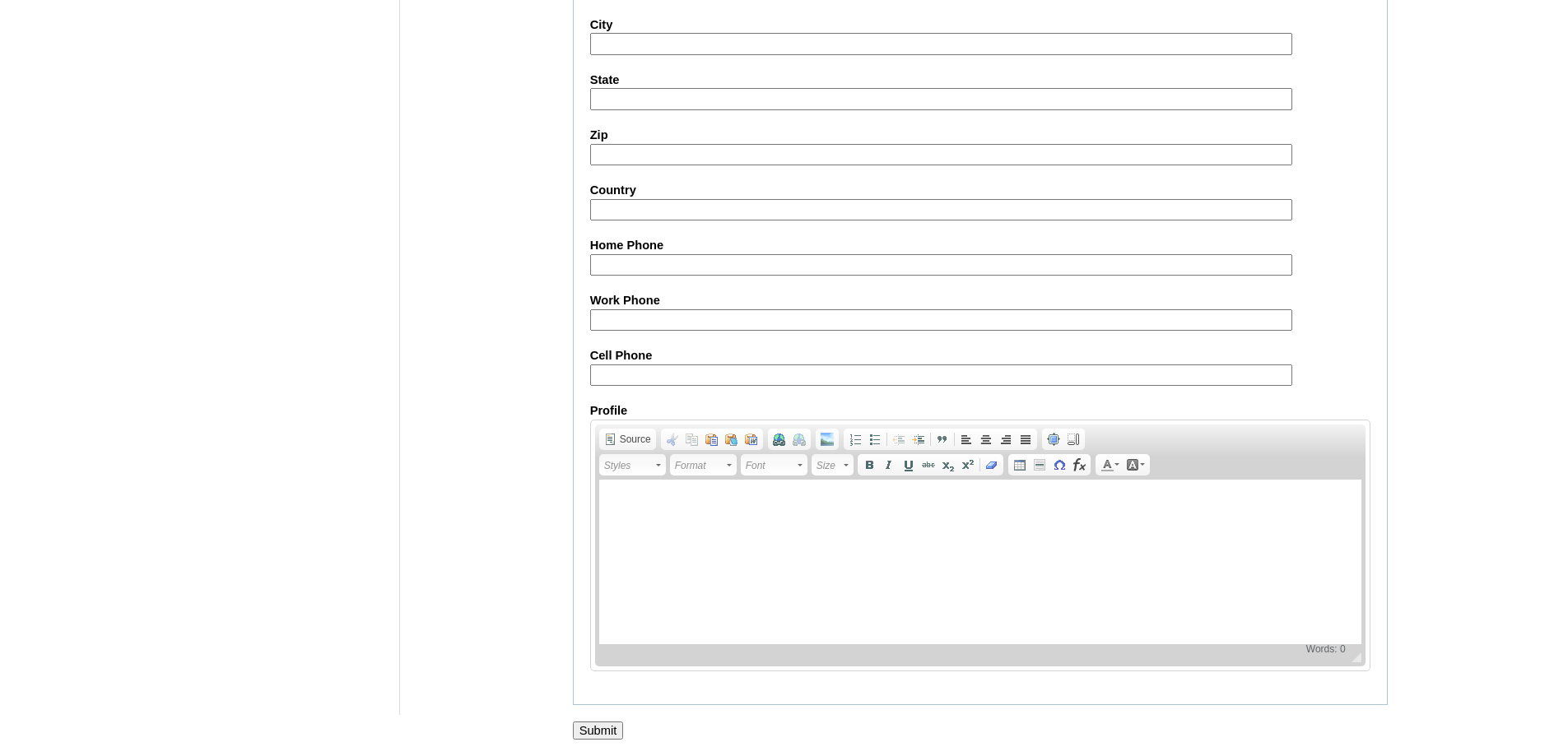
click at [616, 729] on input "Submit" at bounding box center [599, 730] width 52 height 18
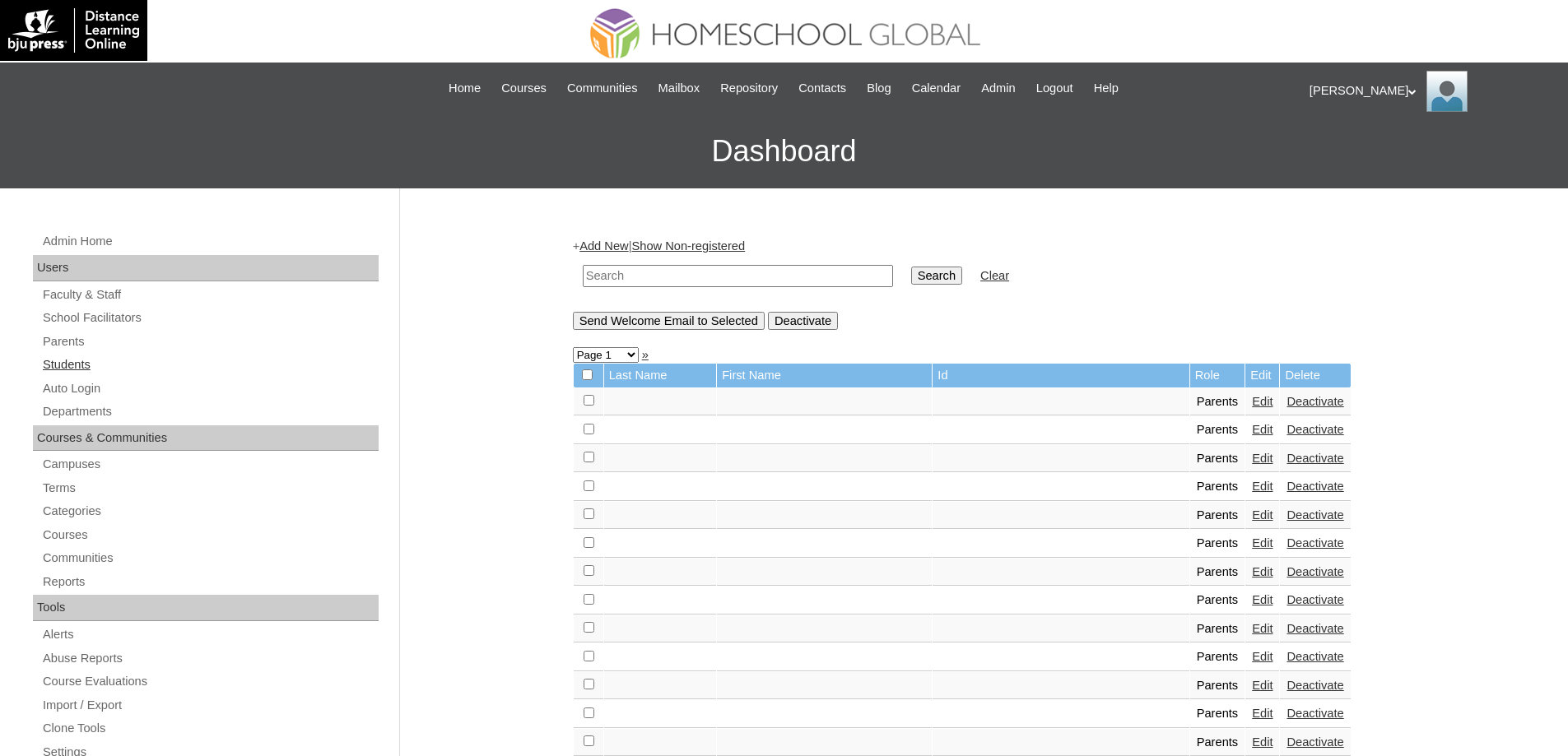
click at [172, 357] on link "Students" at bounding box center [210, 365] width 338 height 21
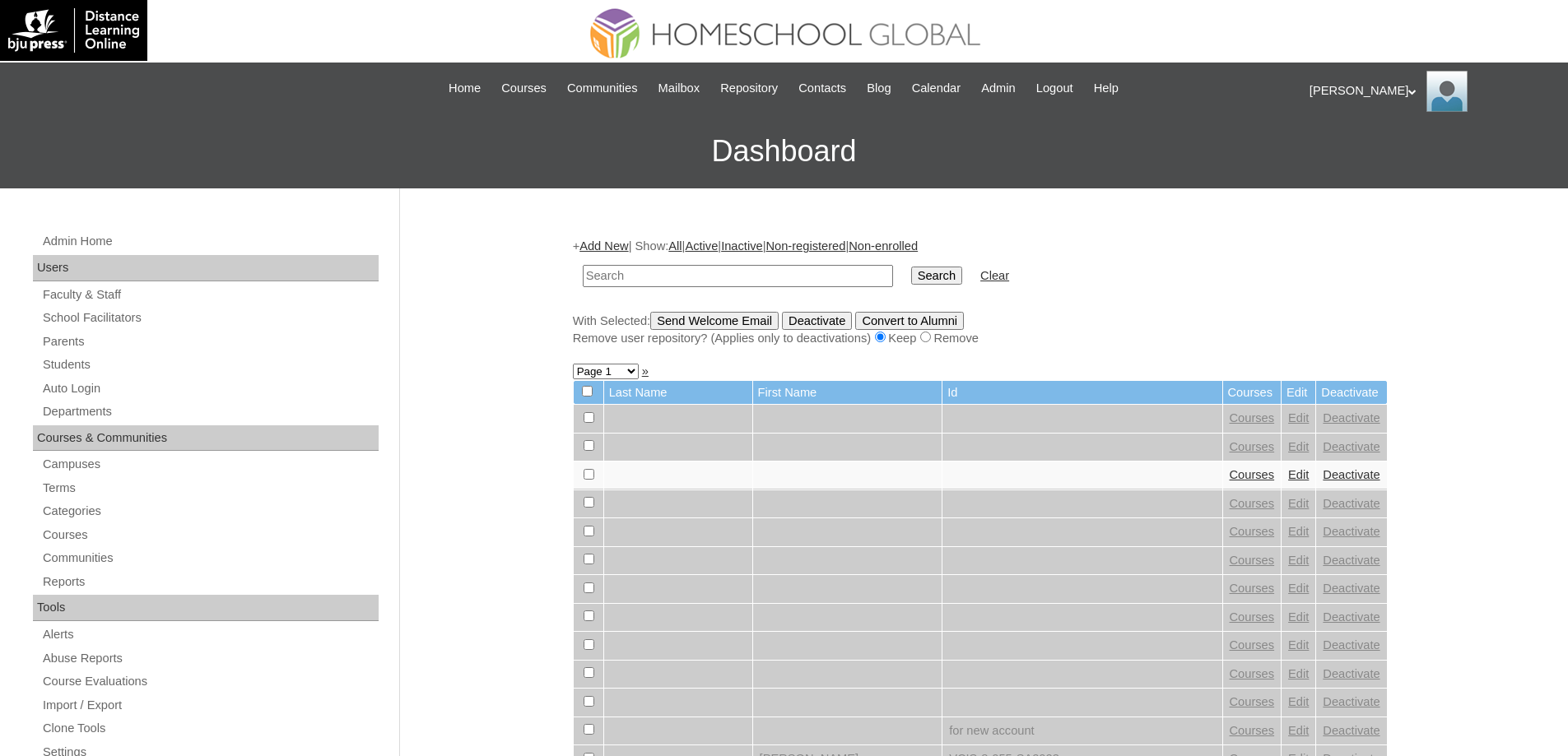
click at [715, 282] on input "text" at bounding box center [737, 276] width 310 height 22
paste input "MHS0257-TECHPH2023"
type input "MHS0257-TECHPH2023"
click at [929, 268] on input "Search" at bounding box center [937, 276] width 52 height 18
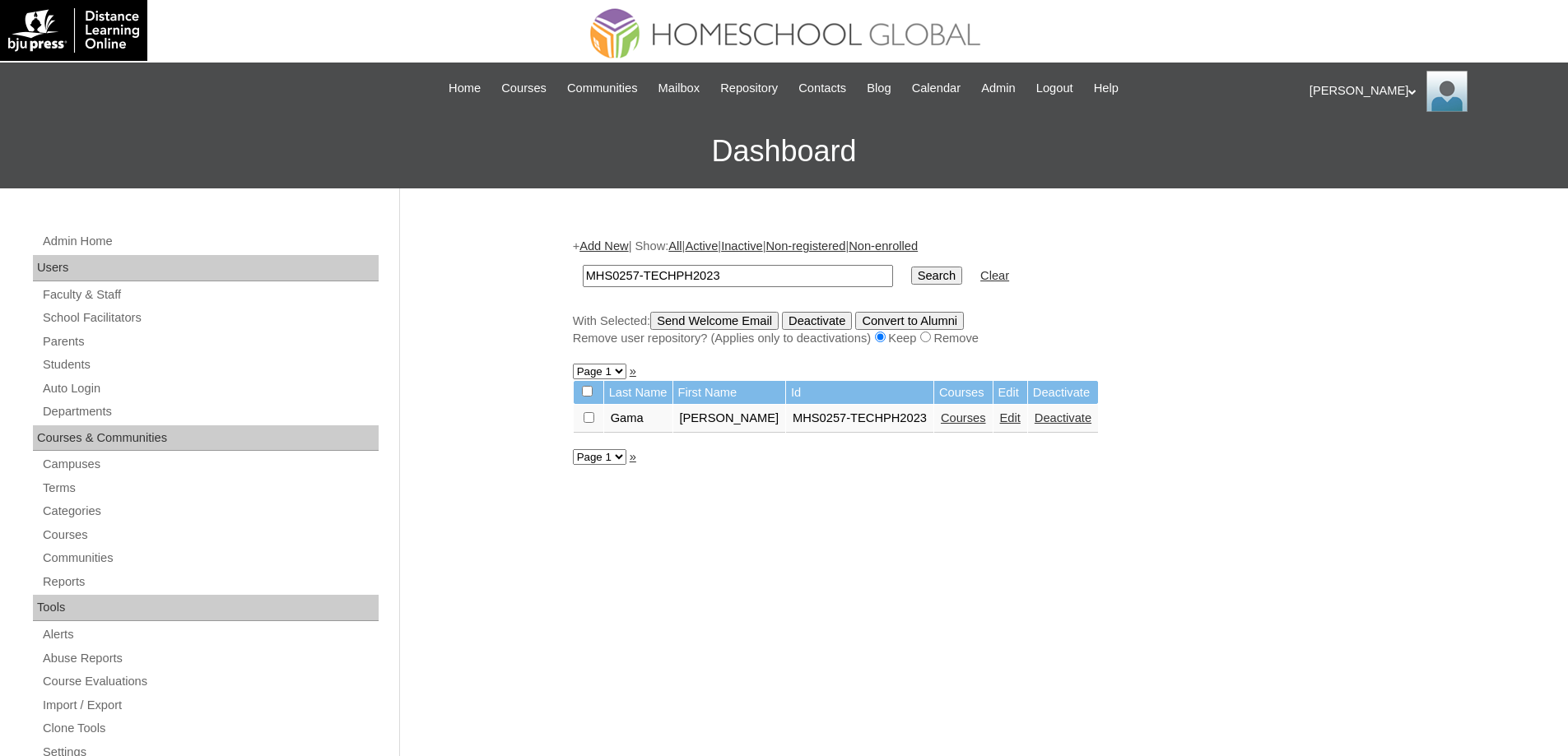
click at [1020, 424] on link "Edit" at bounding box center [1011, 419] width 21 height 13
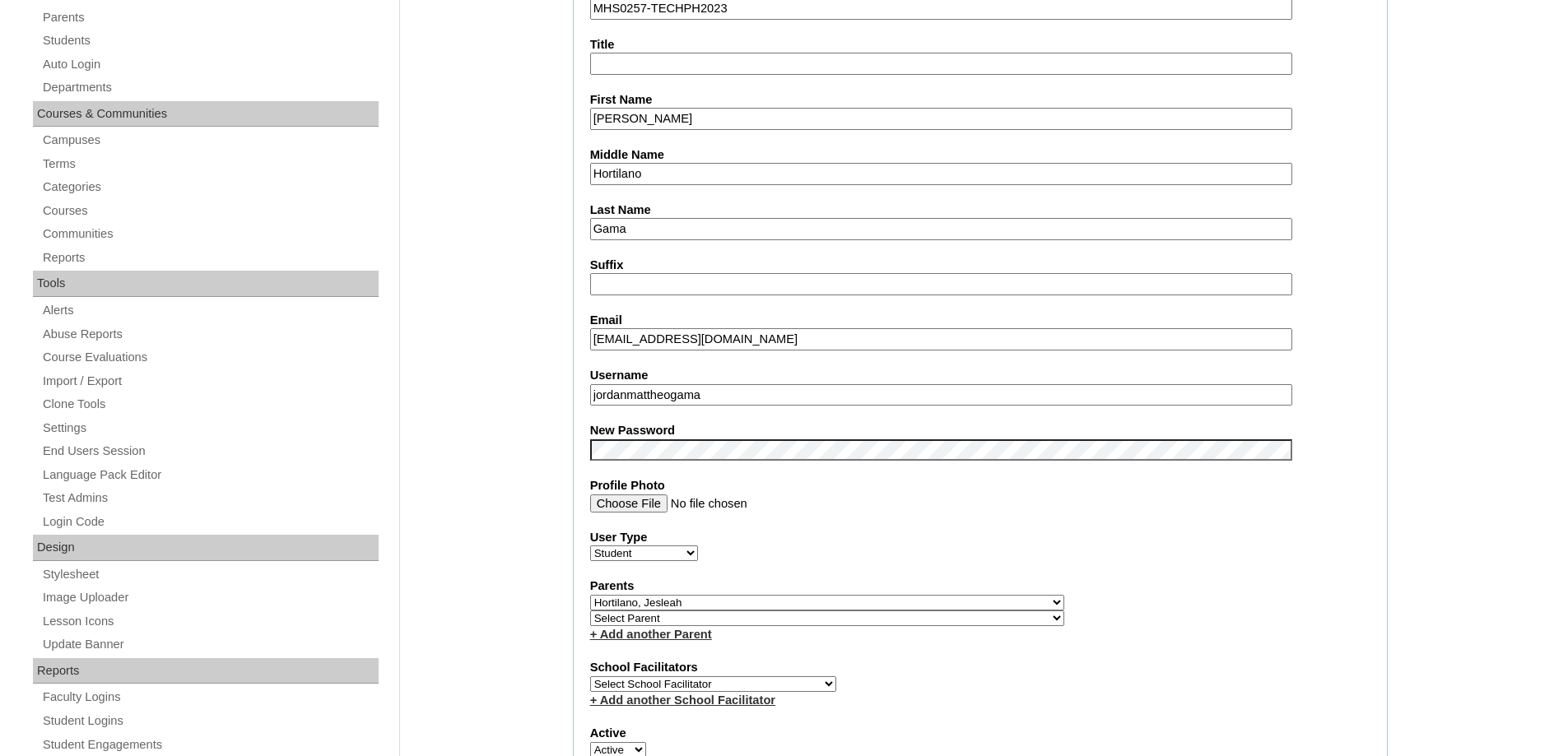
scroll to position [412, 0]
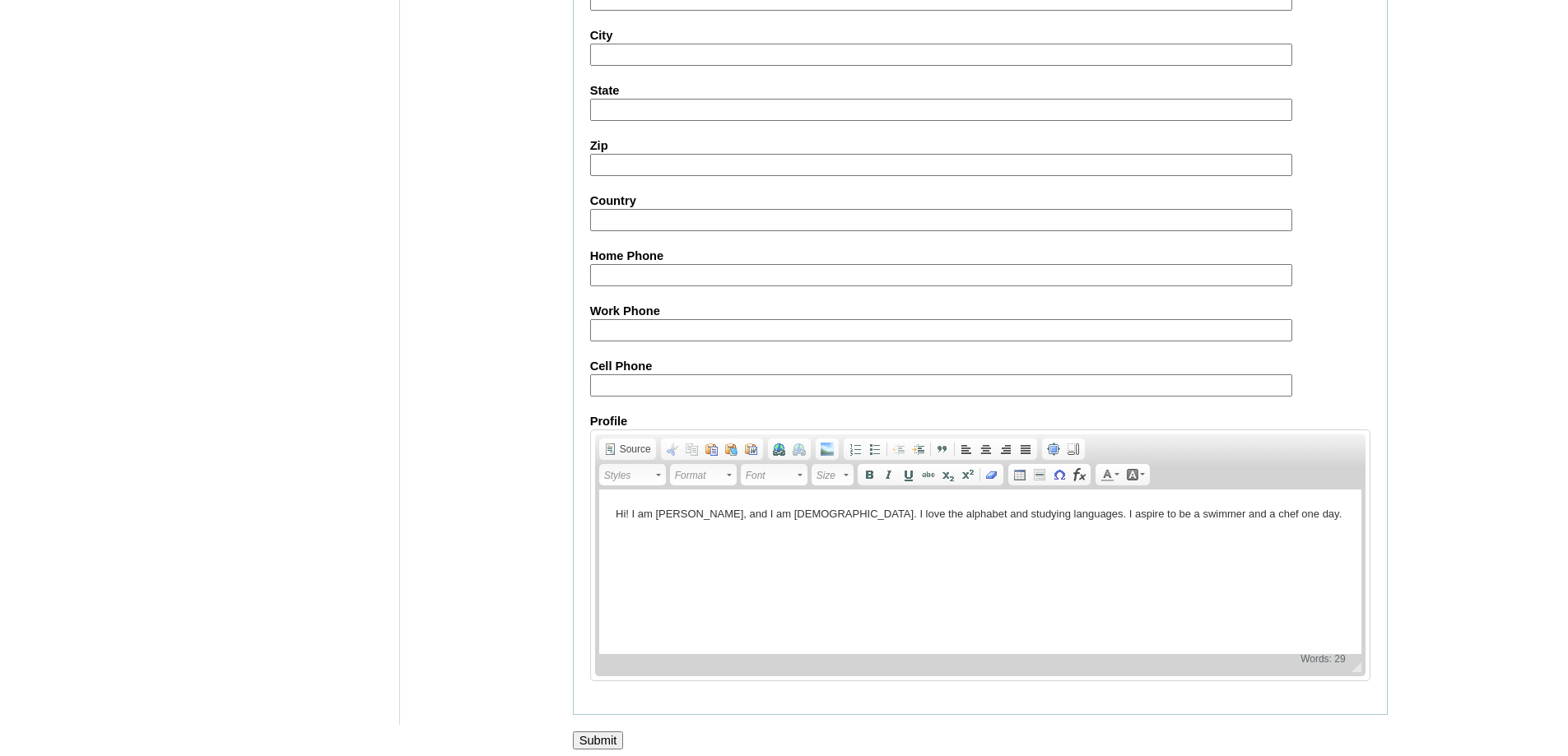
scroll to position [1751, 0]
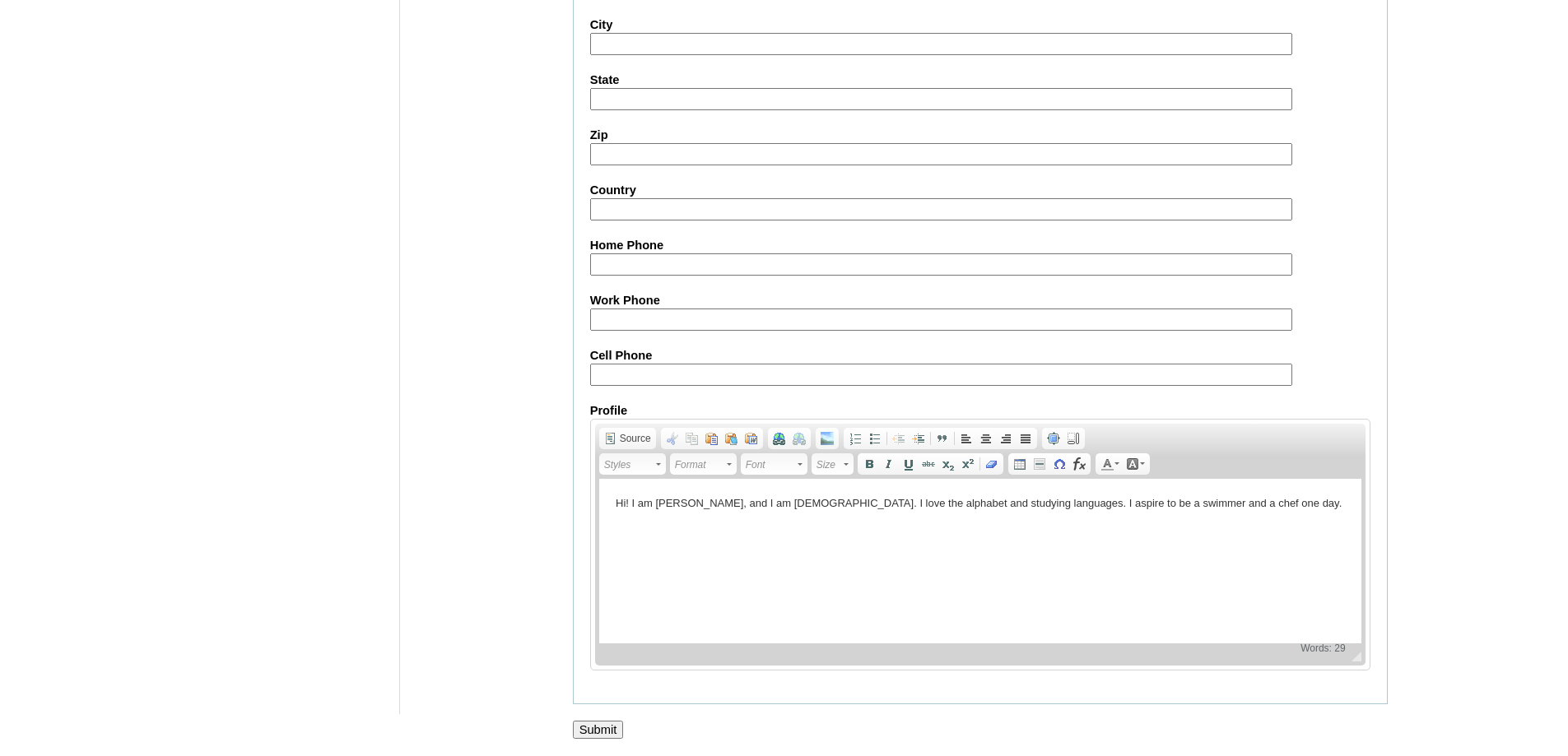
click at [611, 732] on input "Submit" at bounding box center [599, 729] width 52 height 18
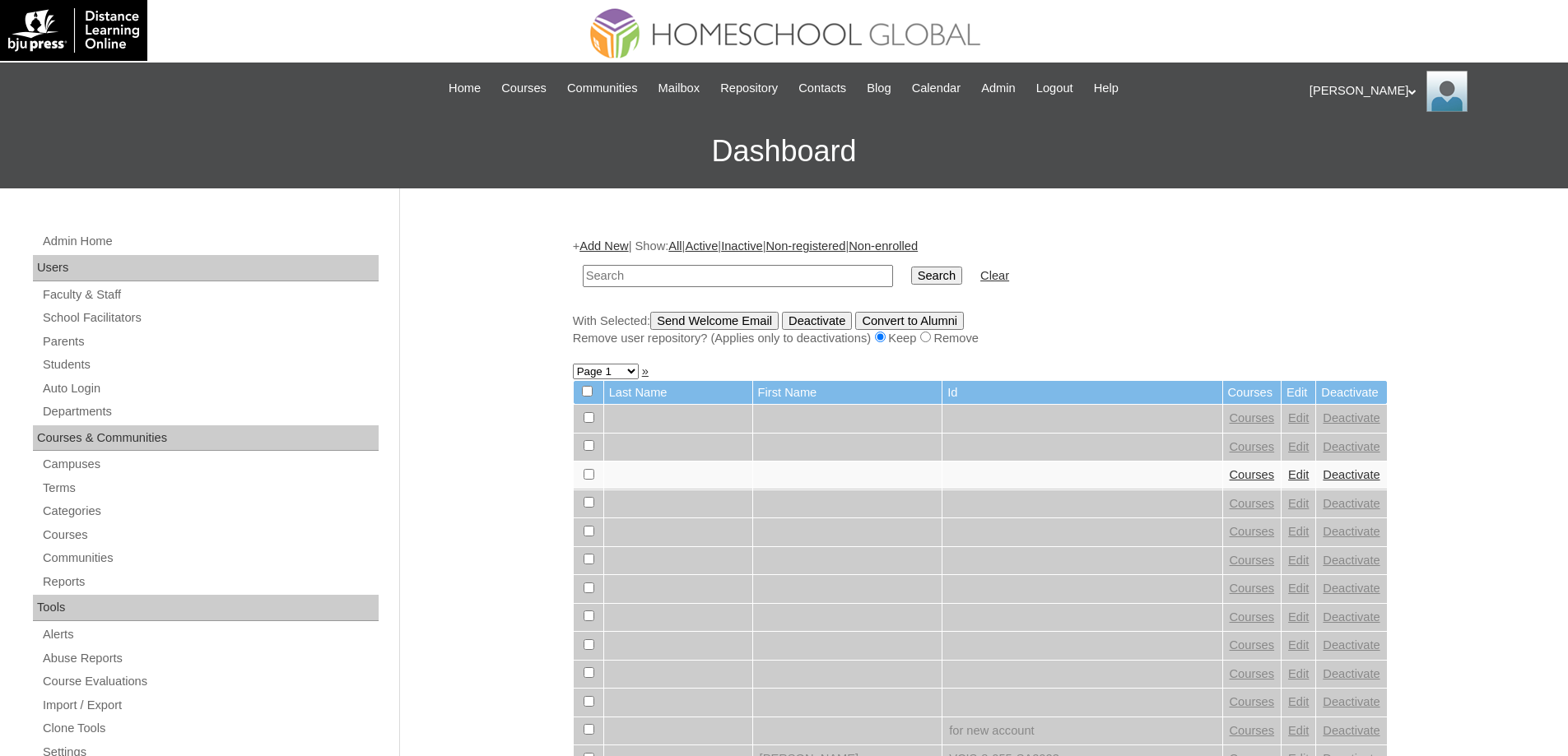
click at [778, 283] on input "text" at bounding box center [737, 276] width 310 height 22
type input "MHS0257-TECHPH2023"
click at [945, 274] on input "Search" at bounding box center [937, 276] width 52 height 18
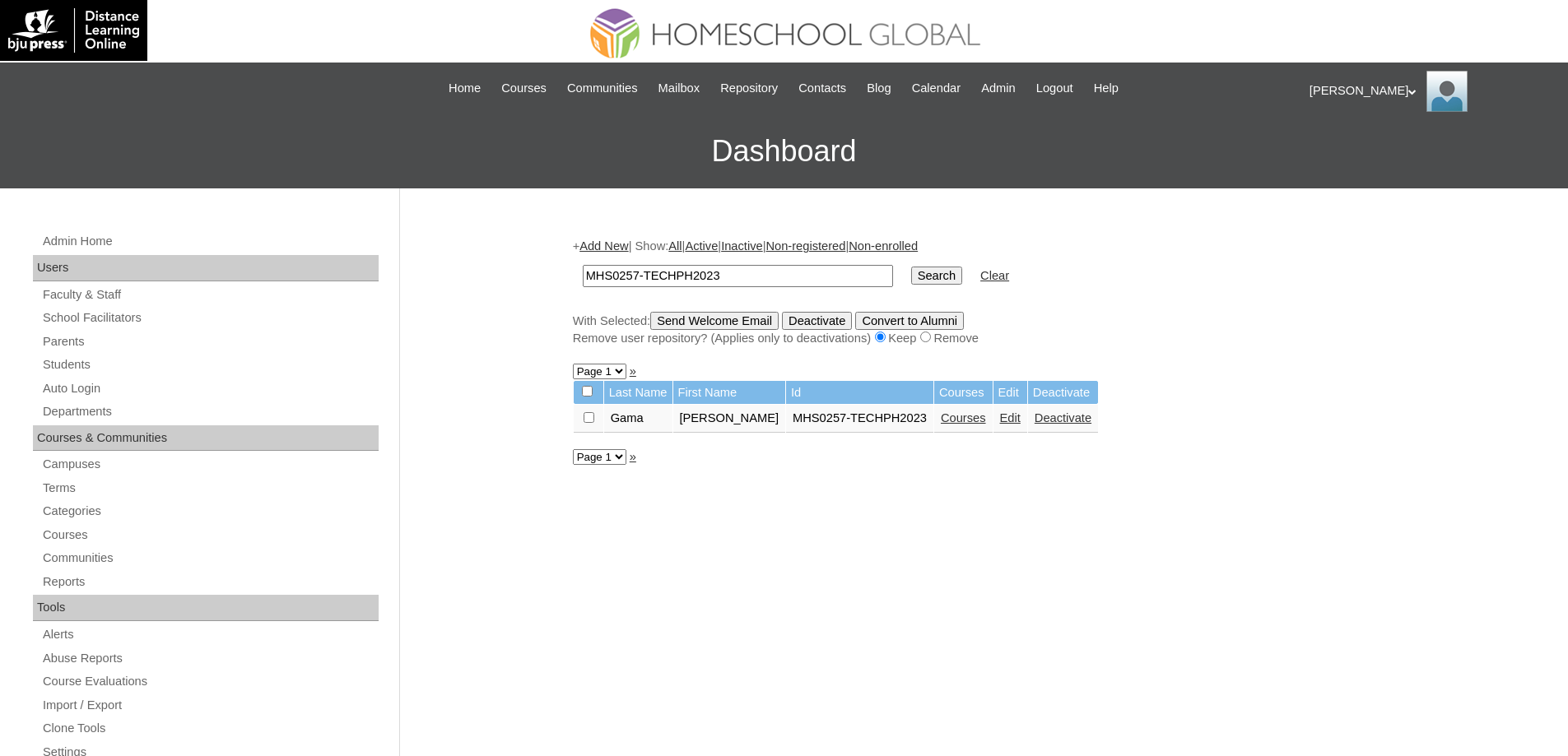
click at [980, 424] on link "Courses" at bounding box center [963, 419] width 45 height 13
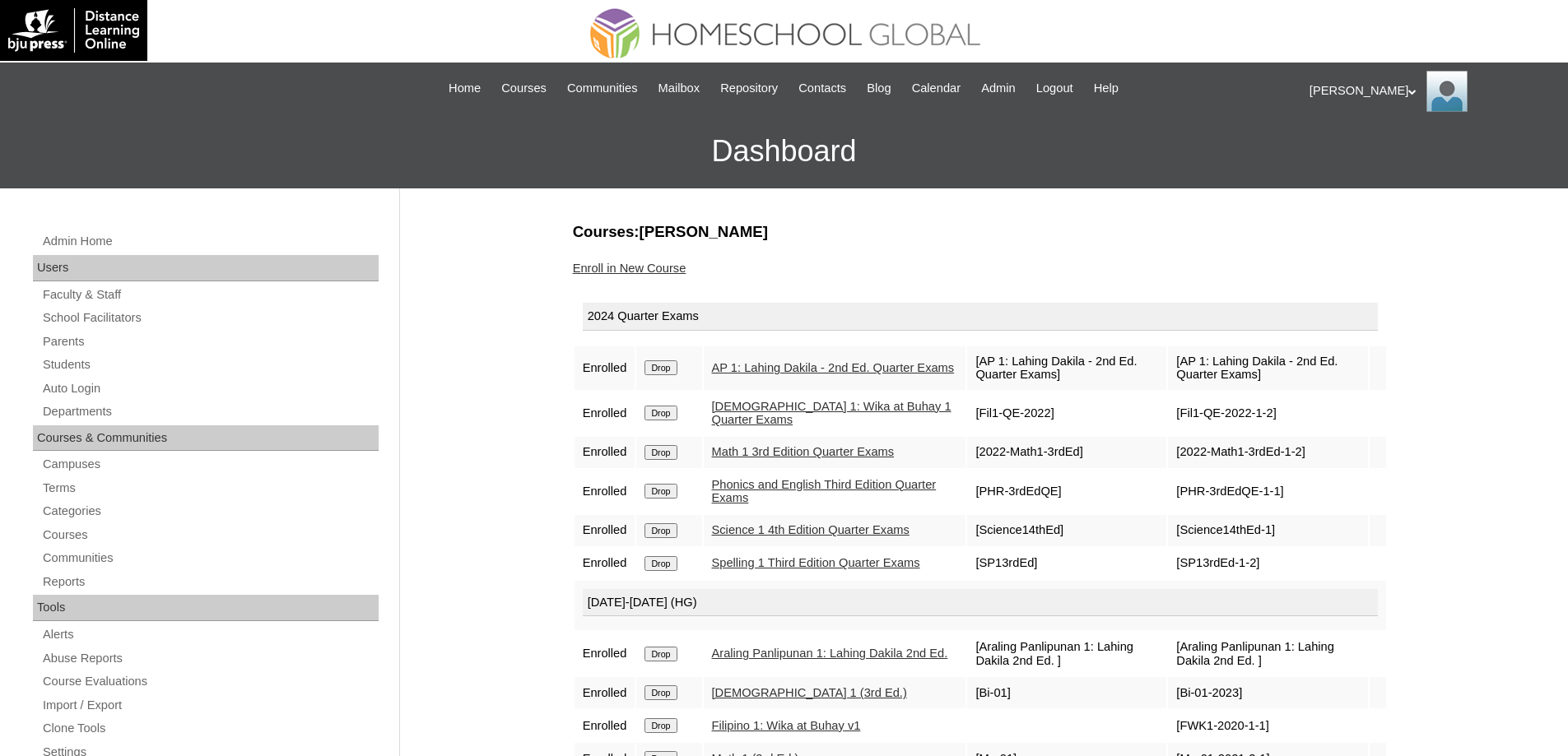
click at [676, 369] on input "Drop" at bounding box center [661, 368] width 32 height 15
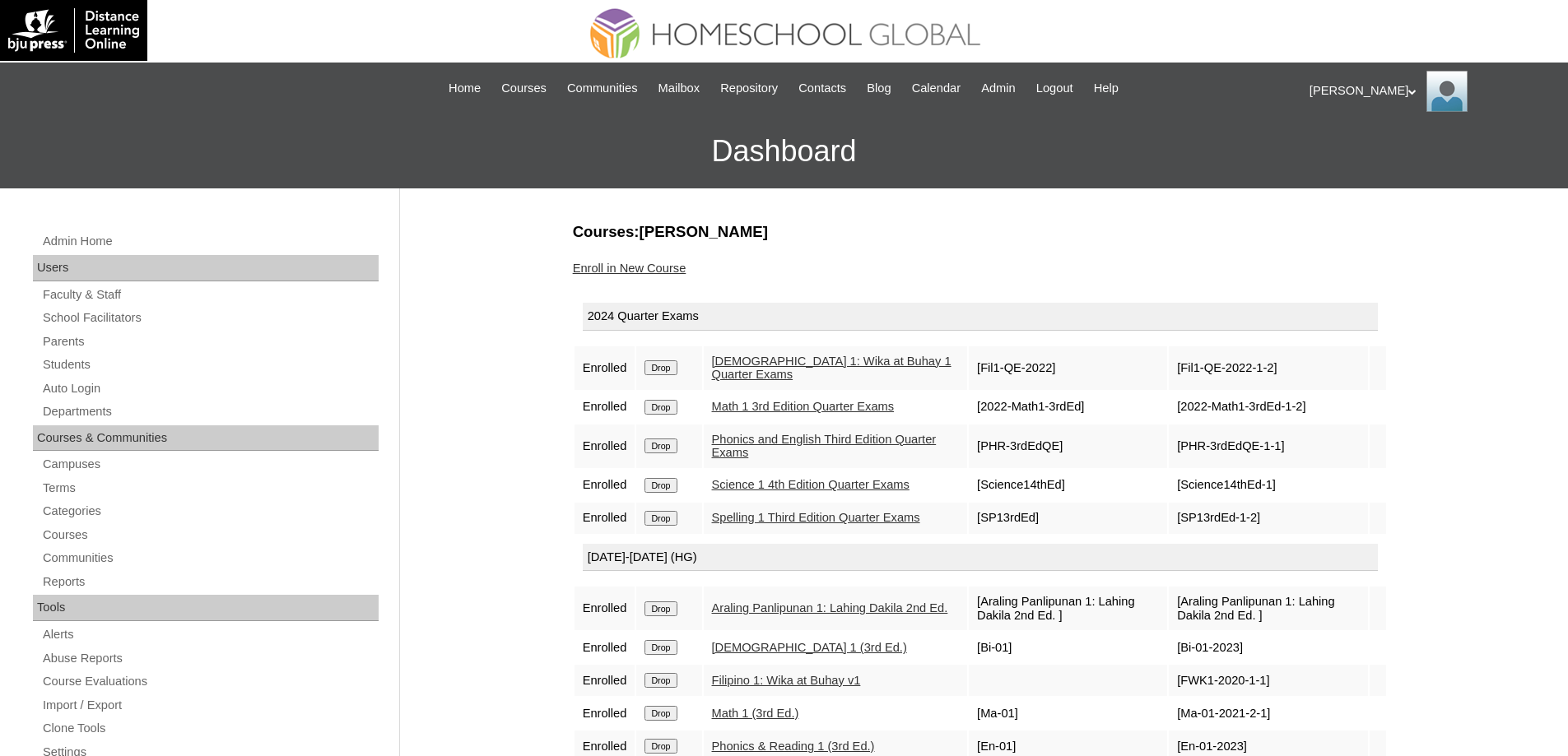
drag, startPoint x: 683, startPoint y: 372, endPoint x: 866, endPoint y: 65, distance: 357.4
click at [676, 370] on input "Drop" at bounding box center [661, 368] width 32 height 15
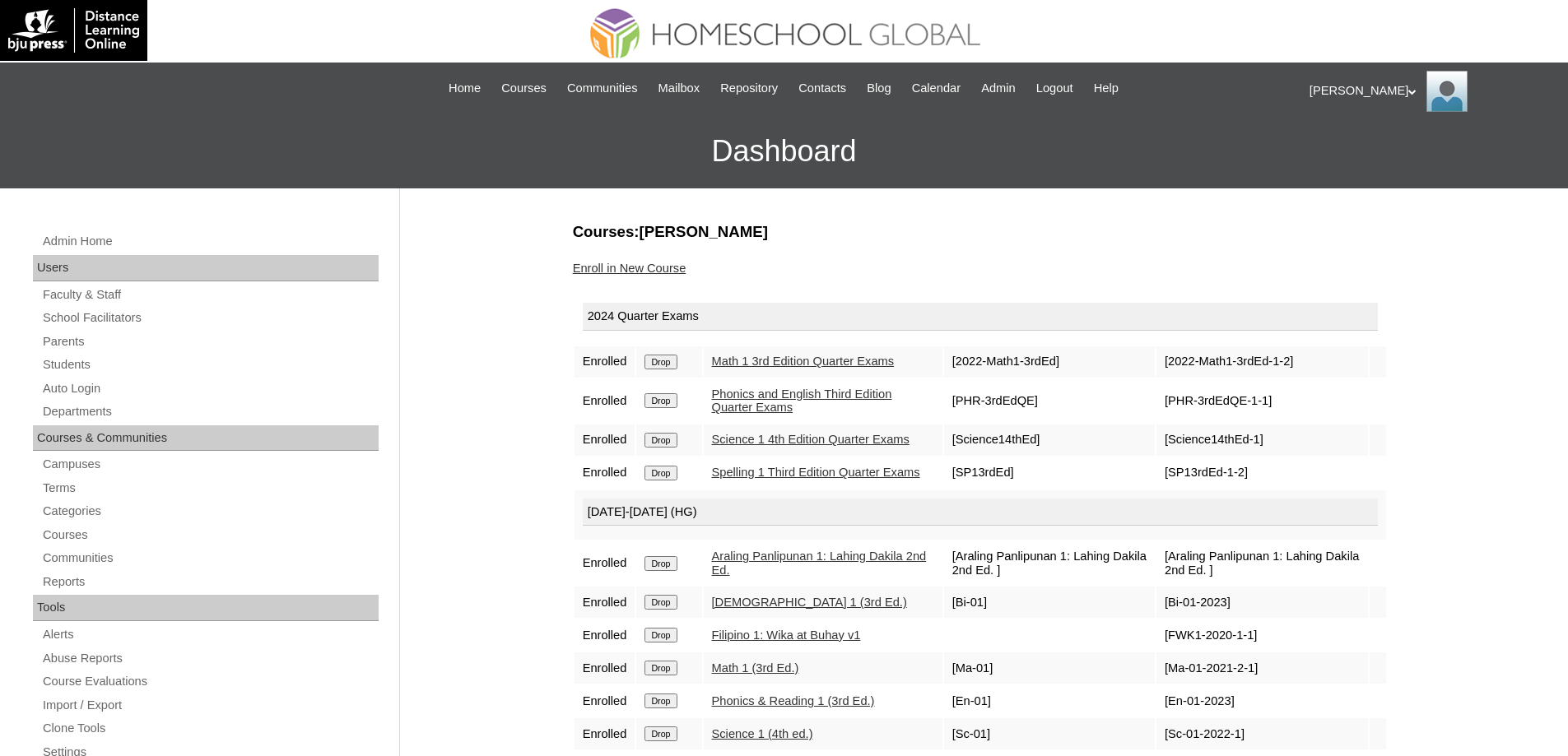
click at [675, 368] on input "Drop" at bounding box center [661, 362] width 32 height 15
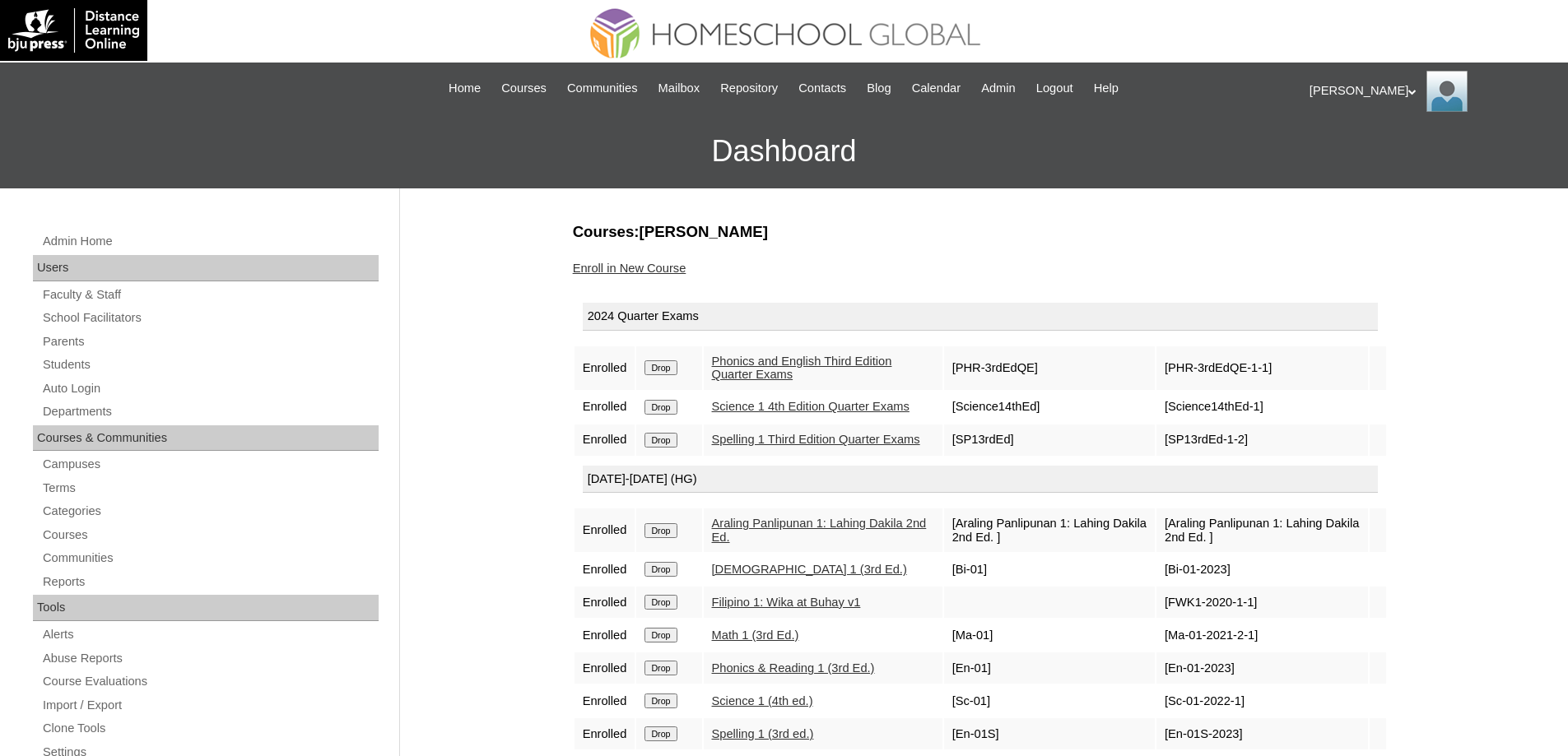
drag, startPoint x: 676, startPoint y: 376, endPoint x: 876, endPoint y: 51, distance: 381.6
click at [676, 375] on input "Drop" at bounding box center [661, 368] width 32 height 15
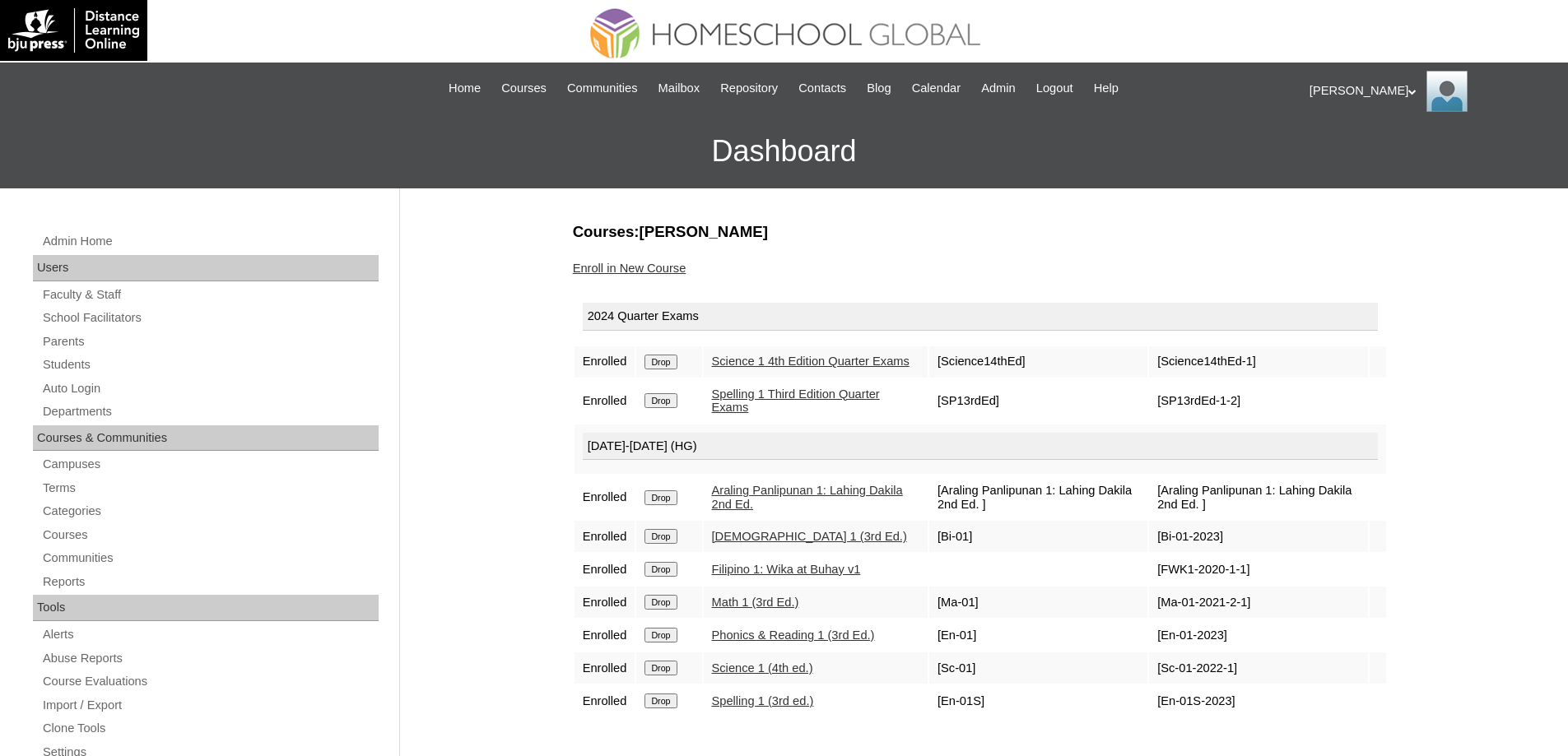
click at [668, 362] on input "Drop" at bounding box center [661, 362] width 32 height 15
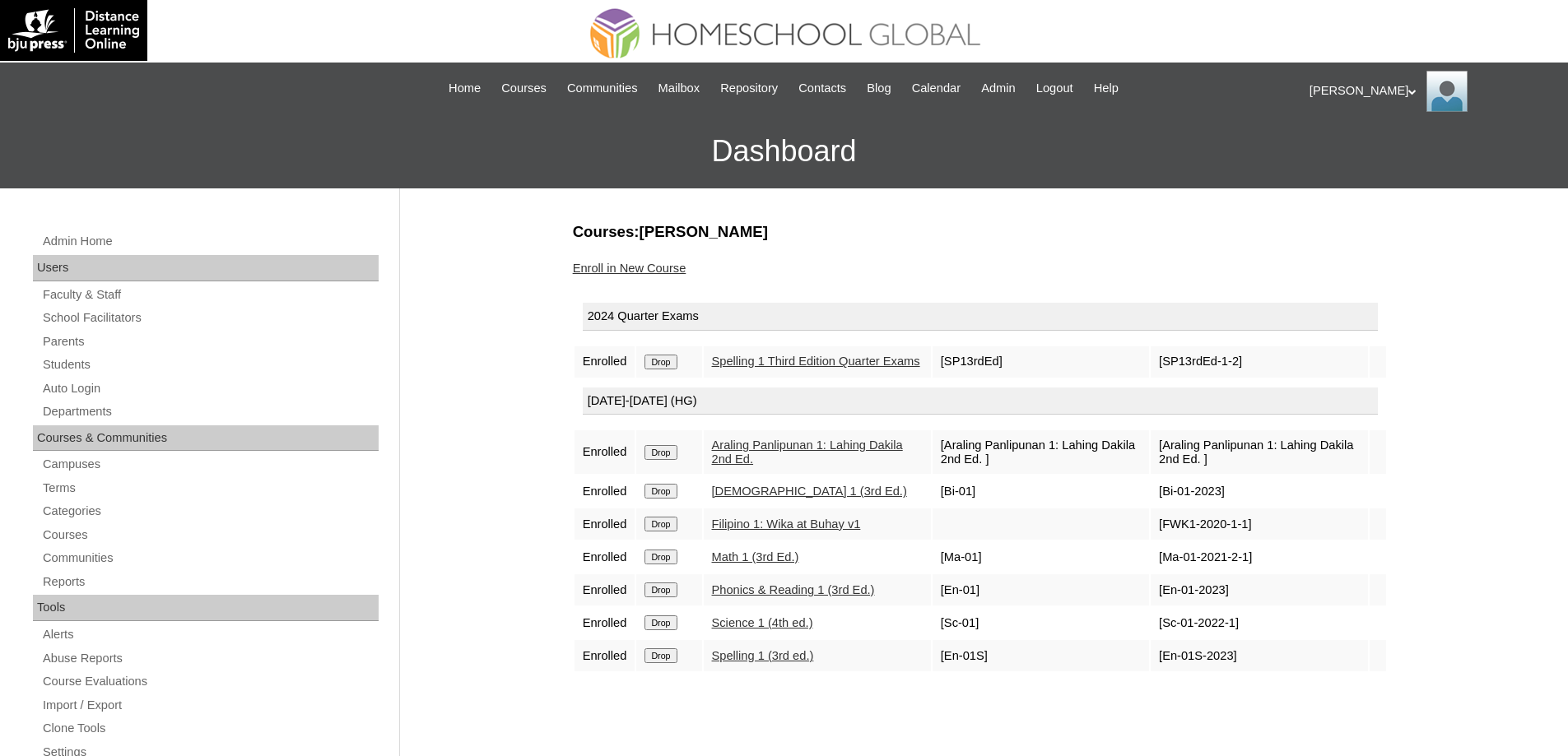
drag, startPoint x: 0, startPoint y: 0, endPoint x: 861, endPoint y: 64, distance: 863.4
click at [674, 365] on input "Drop" at bounding box center [661, 362] width 32 height 15
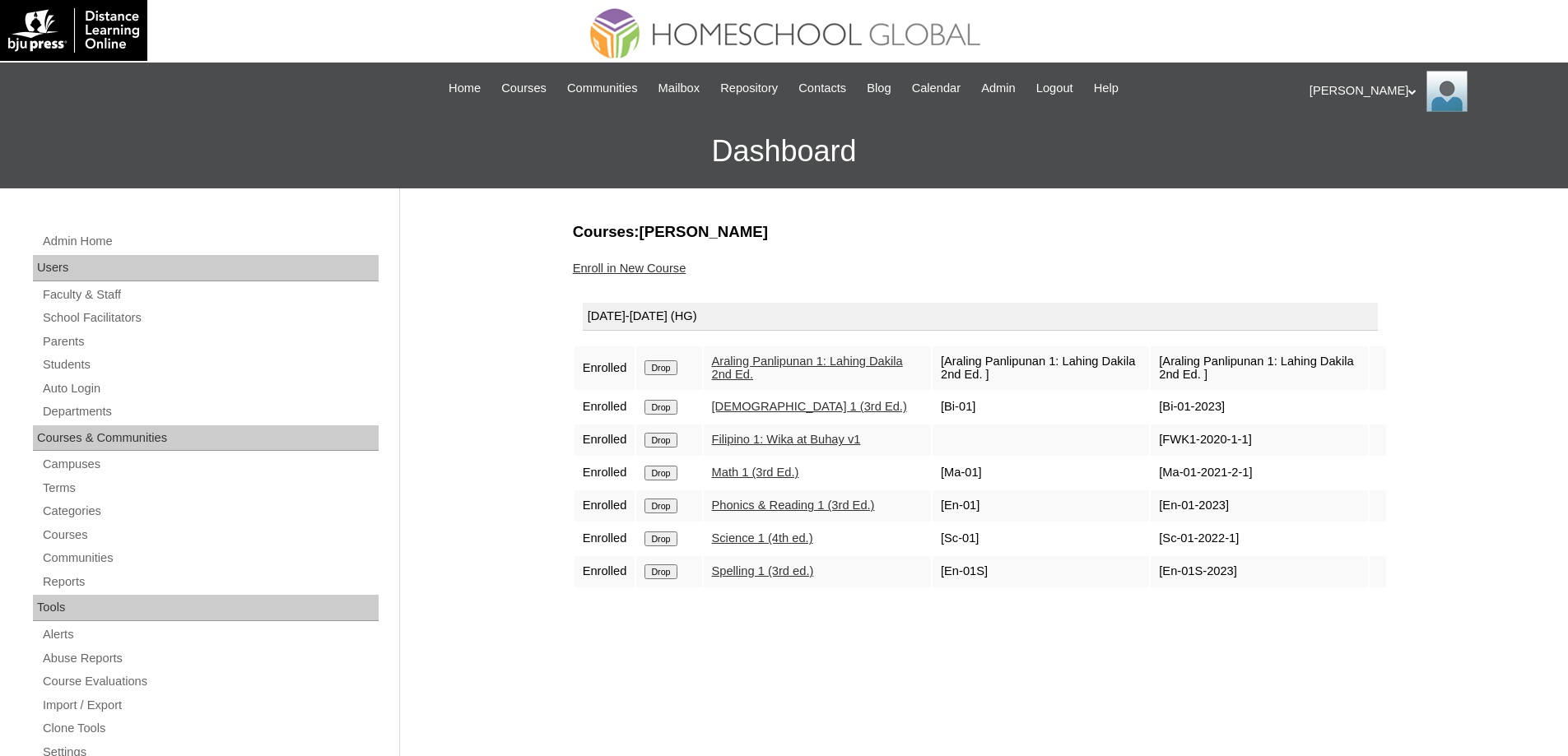
click at [672, 378] on td "Drop" at bounding box center [669, 368] width 65 height 44
click at [688, 361] on form "Drop" at bounding box center [669, 367] width 49 height 13
click at [676, 374] on input "Drop" at bounding box center [661, 368] width 32 height 15
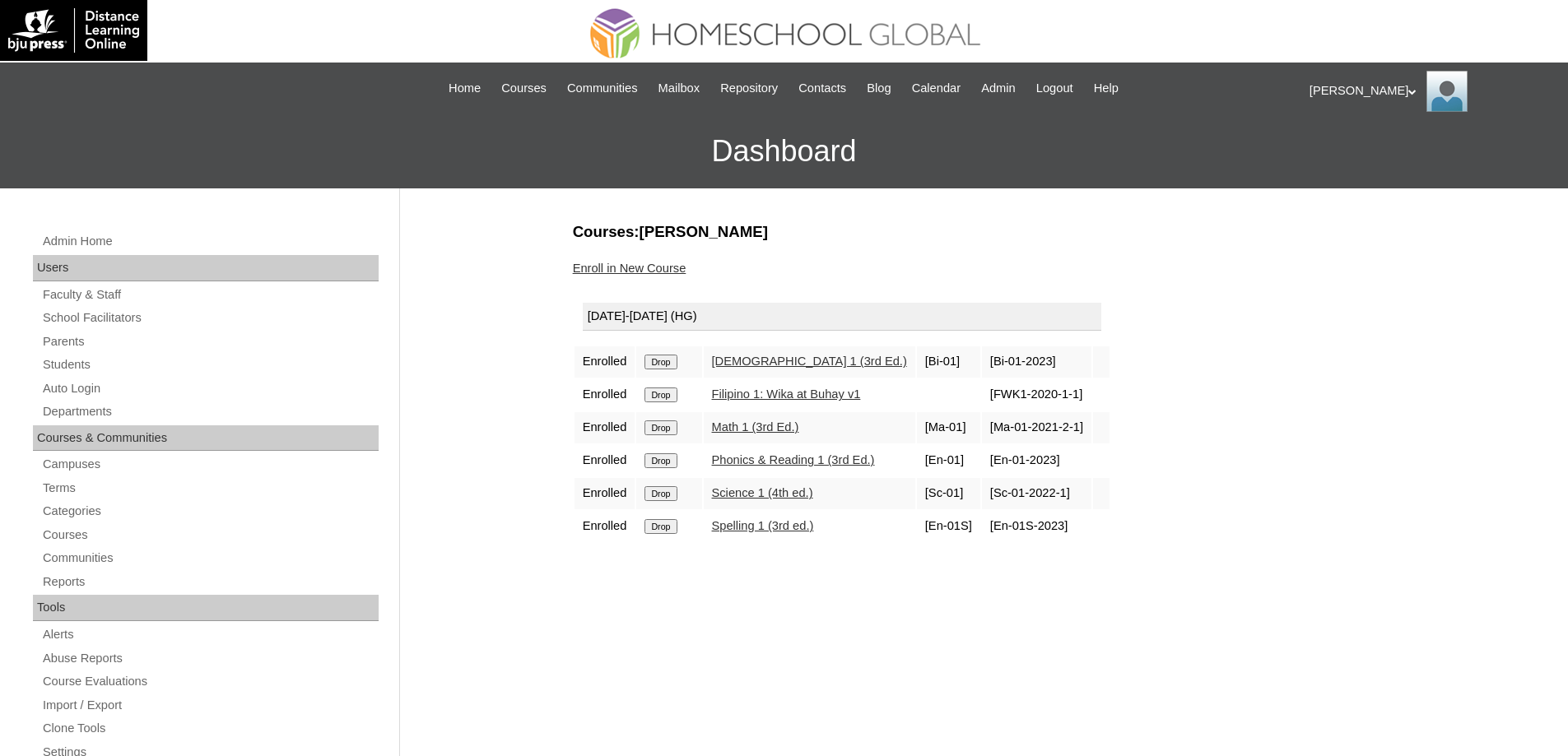
click at [661, 365] on input "Drop" at bounding box center [661, 362] width 32 height 15
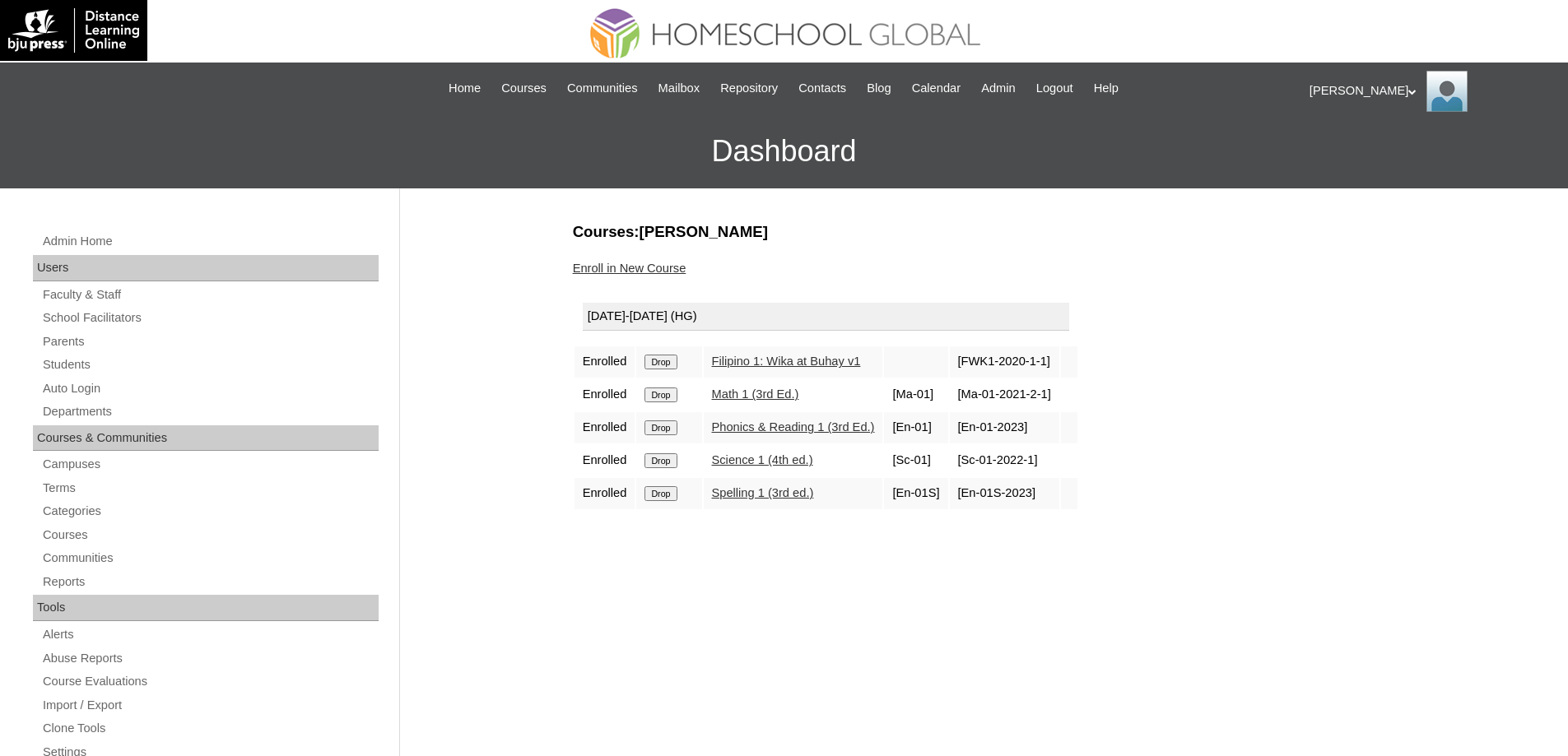
click at [670, 357] on input "Drop" at bounding box center [661, 362] width 32 height 15
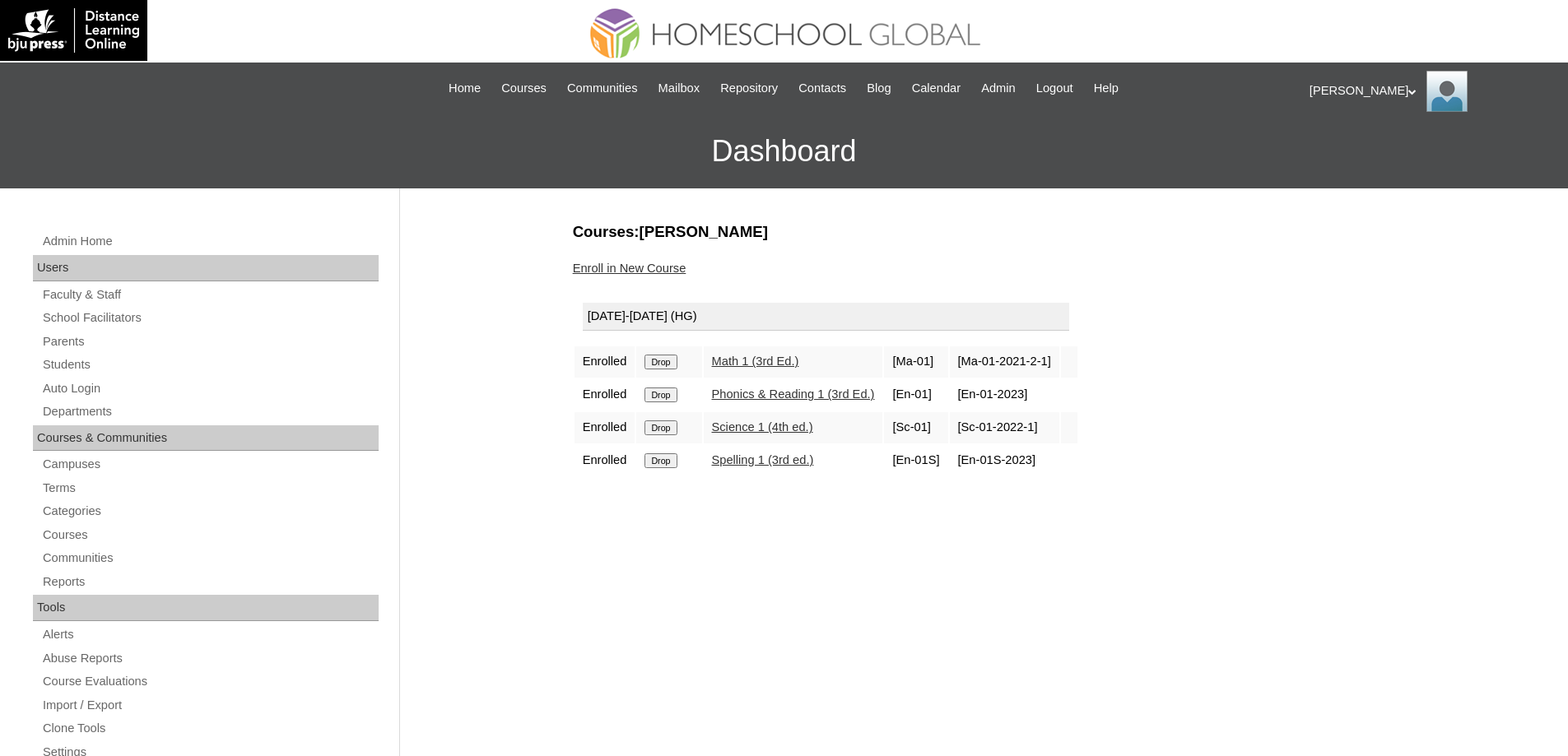
click at [671, 361] on input "Drop" at bounding box center [661, 362] width 32 height 15
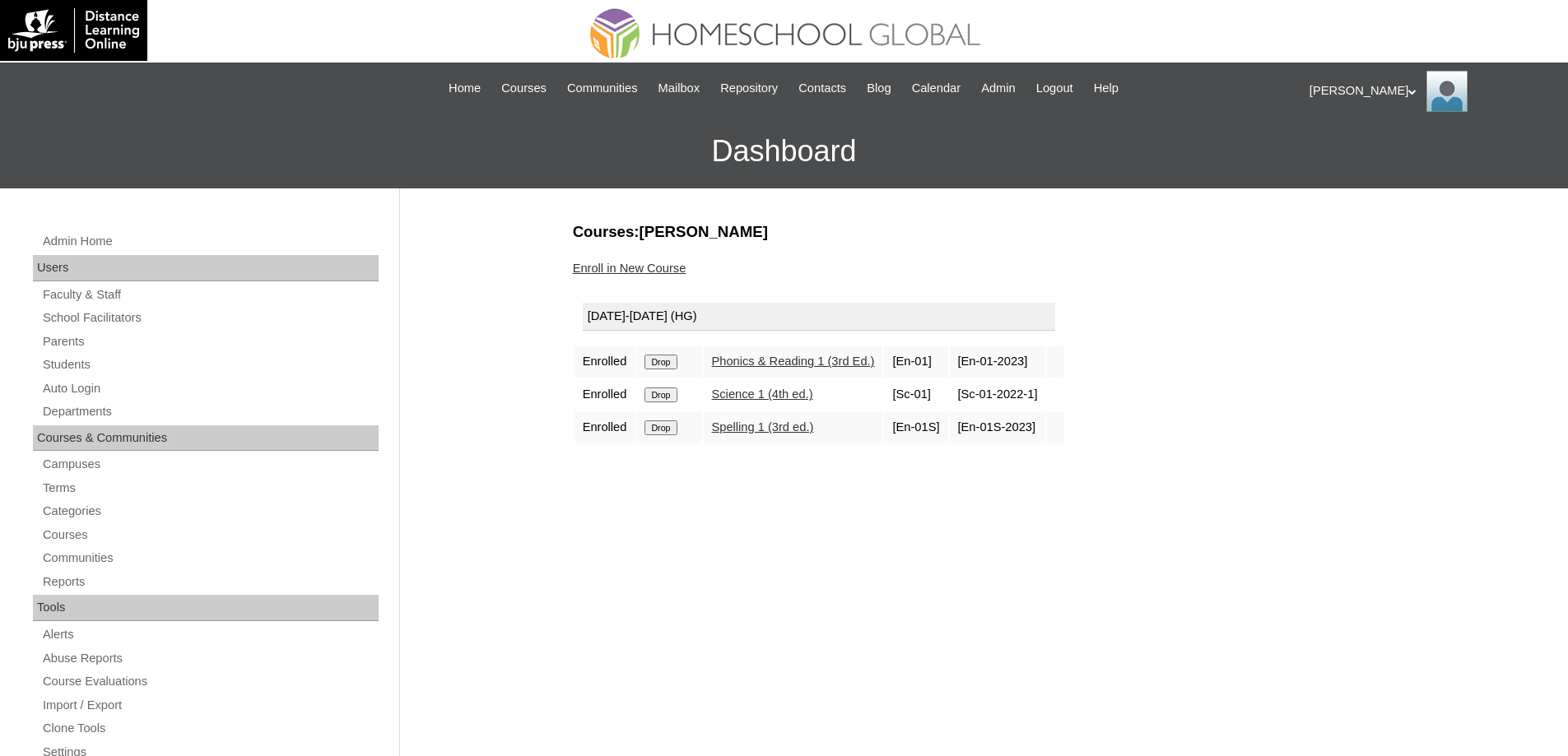
click at [675, 358] on input "Drop" at bounding box center [661, 362] width 32 height 15
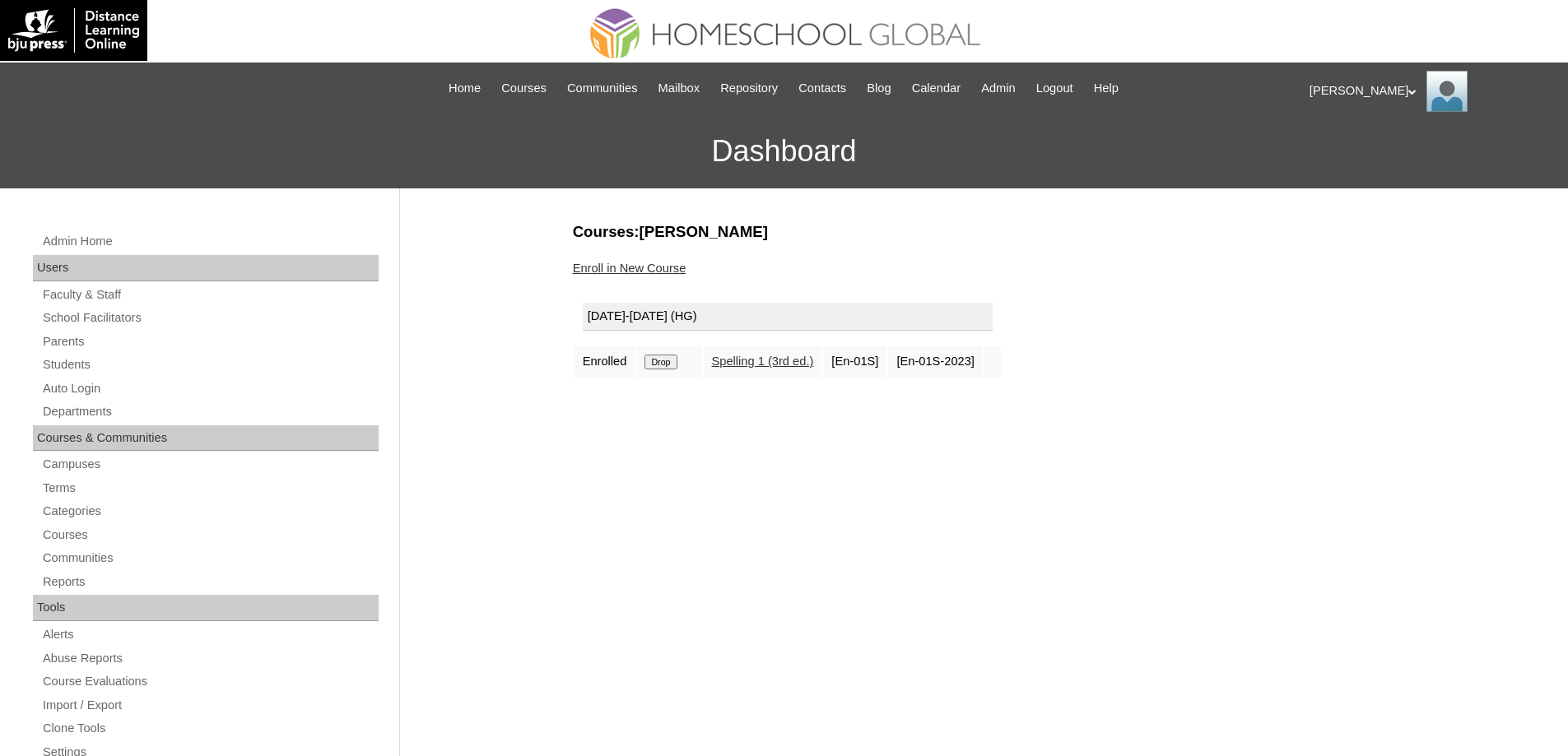
click at [675, 352] on td "Drop" at bounding box center [669, 361] width 65 height 31
click at [714, 343] on td "2024-2025 (HG)" at bounding box center [787, 319] width 426 height 51
click at [676, 358] on input "Drop" at bounding box center [661, 362] width 32 height 15
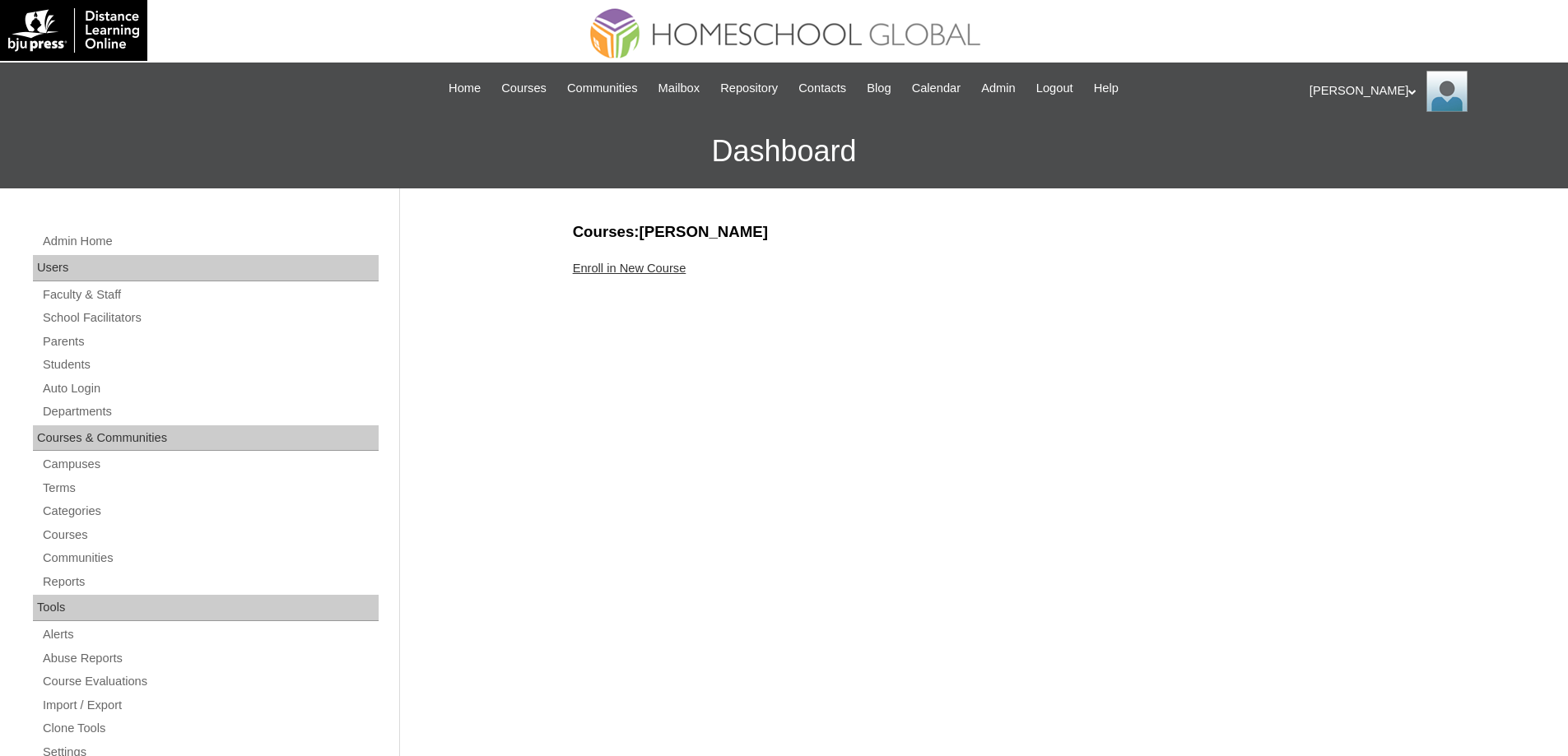
click at [677, 268] on link "Enroll in New Course" at bounding box center [629, 268] width 113 height 13
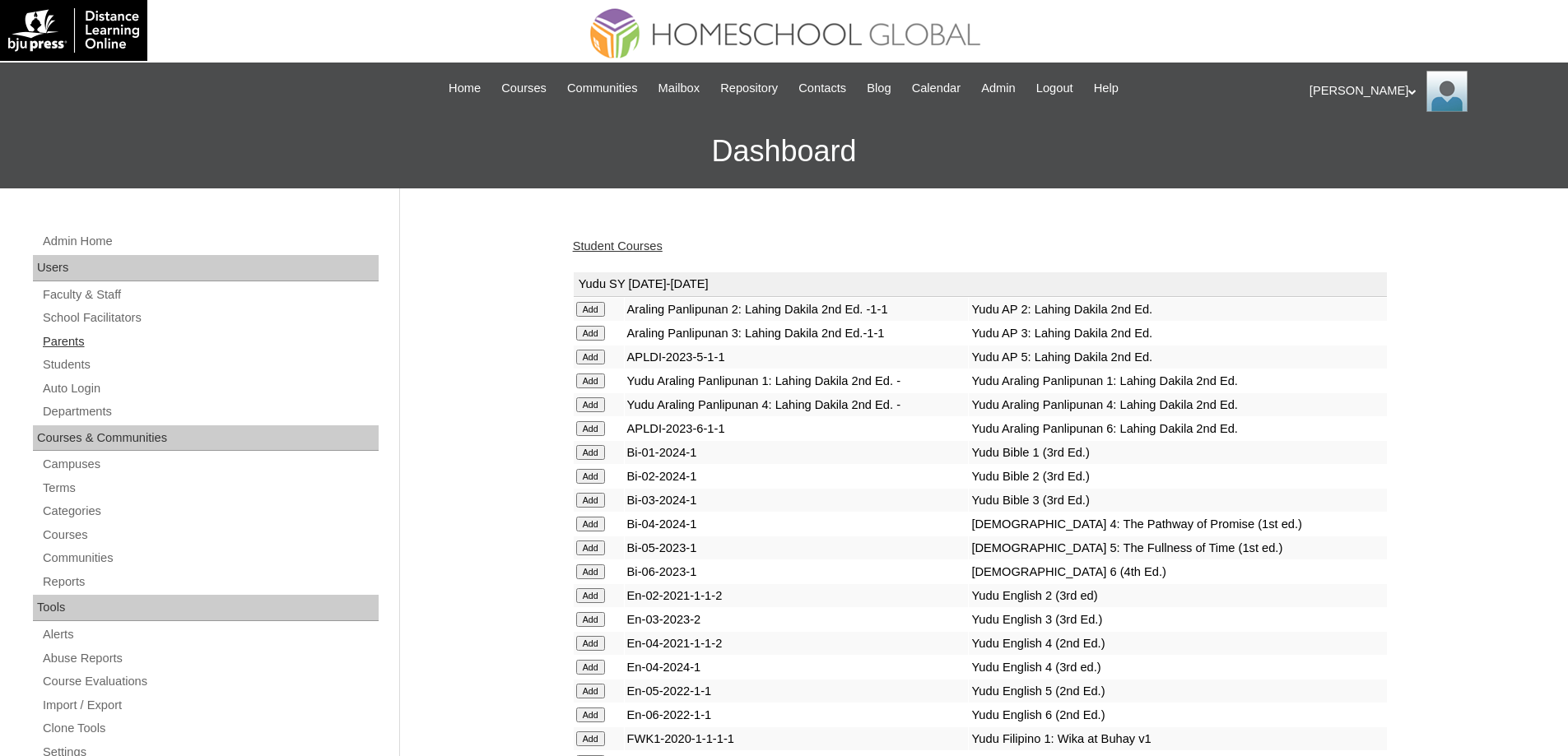
click at [161, 346] on link "Parents" at bounding box center [210, 342] width 338 height 21
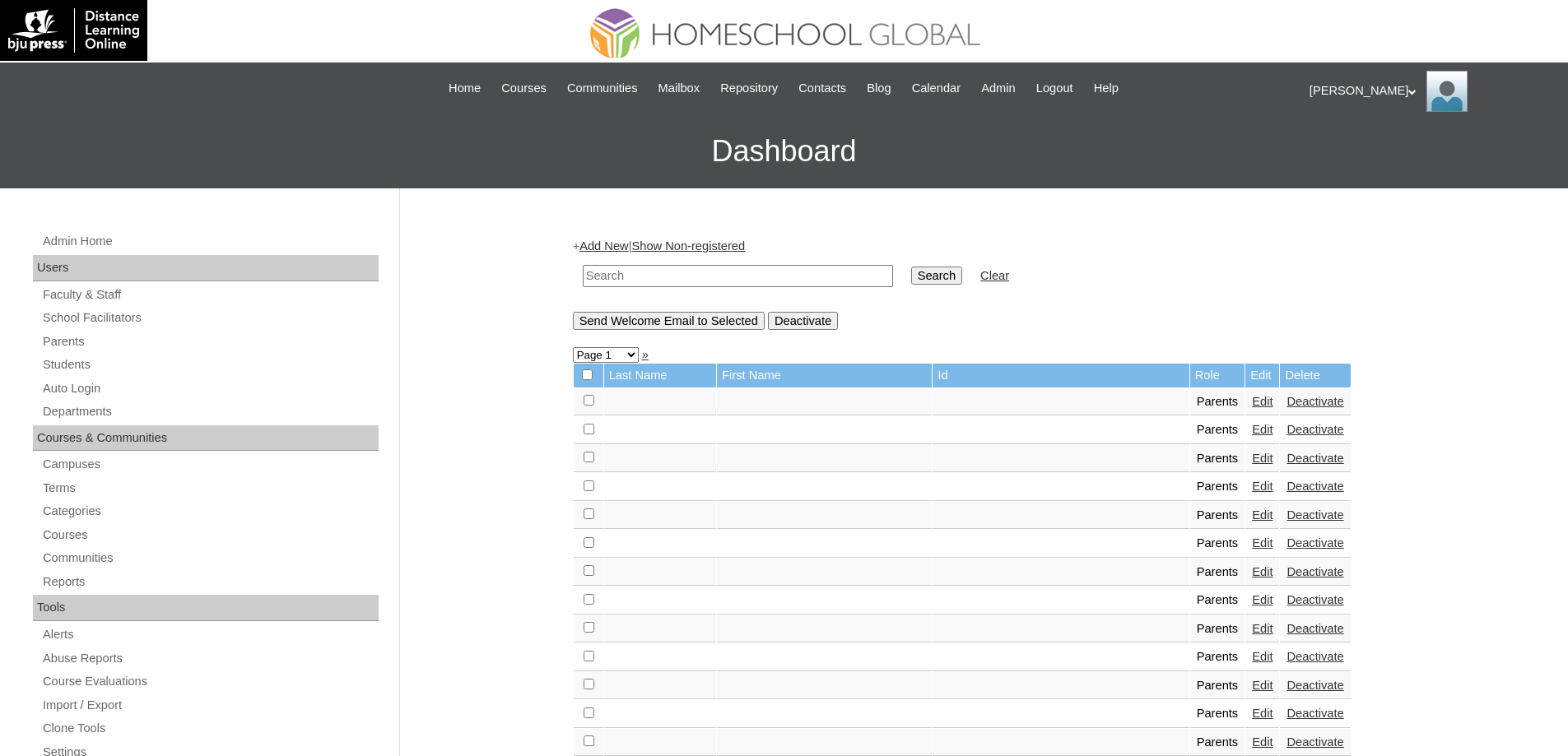
drag, startPoint x: 733, startPoint y: 277, endPoint x: 864, endPoint y: 289, distance: 131.5
click at [734, 277] on input "text" at bounding box center [737, 276] width 310 height 22
paste input "MHP00190-TECHPH2023"
type input "MHP00190-TECHPH2023"
click at [923, 284] on input "Search" at bounding box center [937, 276] width 52 height 18
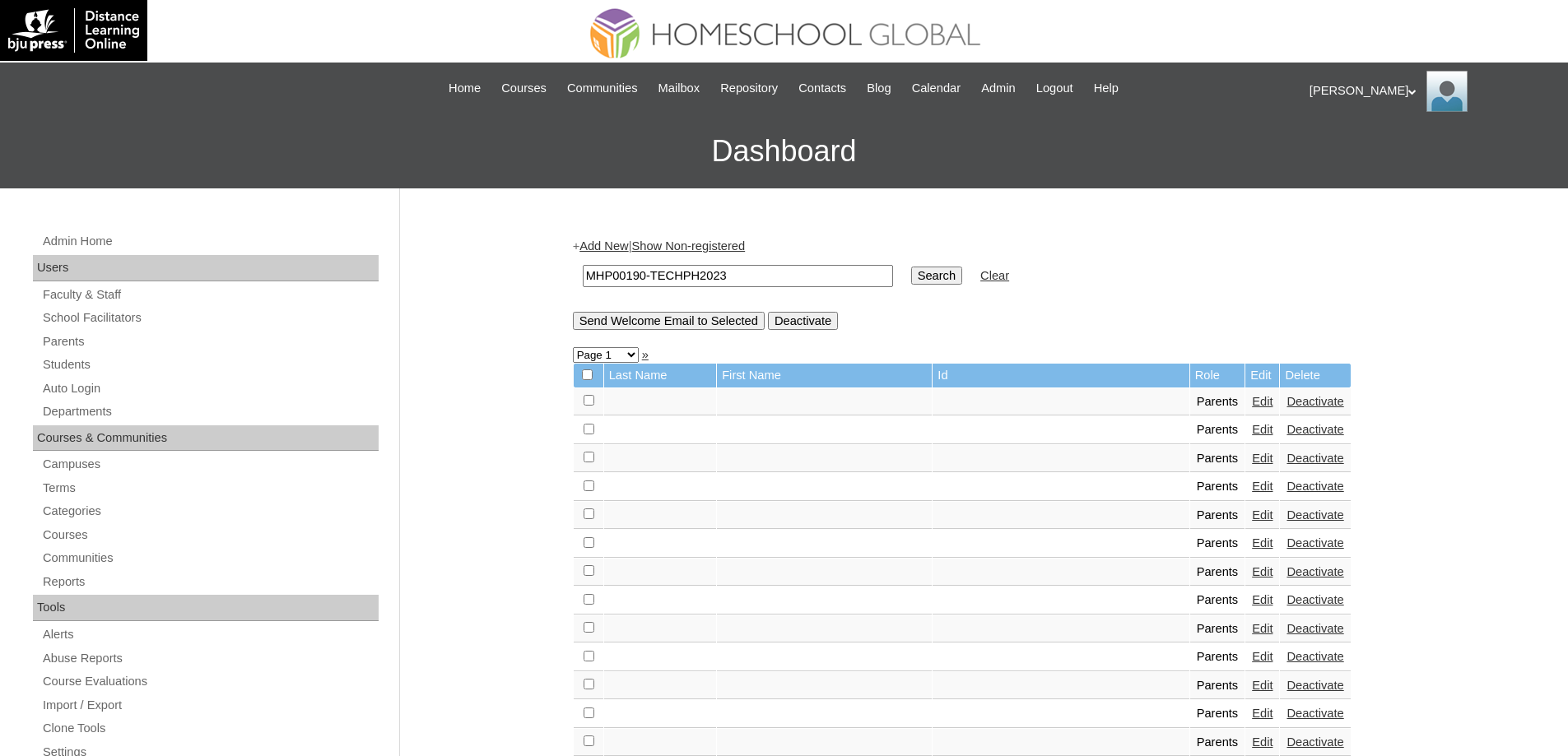
click at [941, 280] on input "Search" at bounding box center [937, 276] width 52 height 18
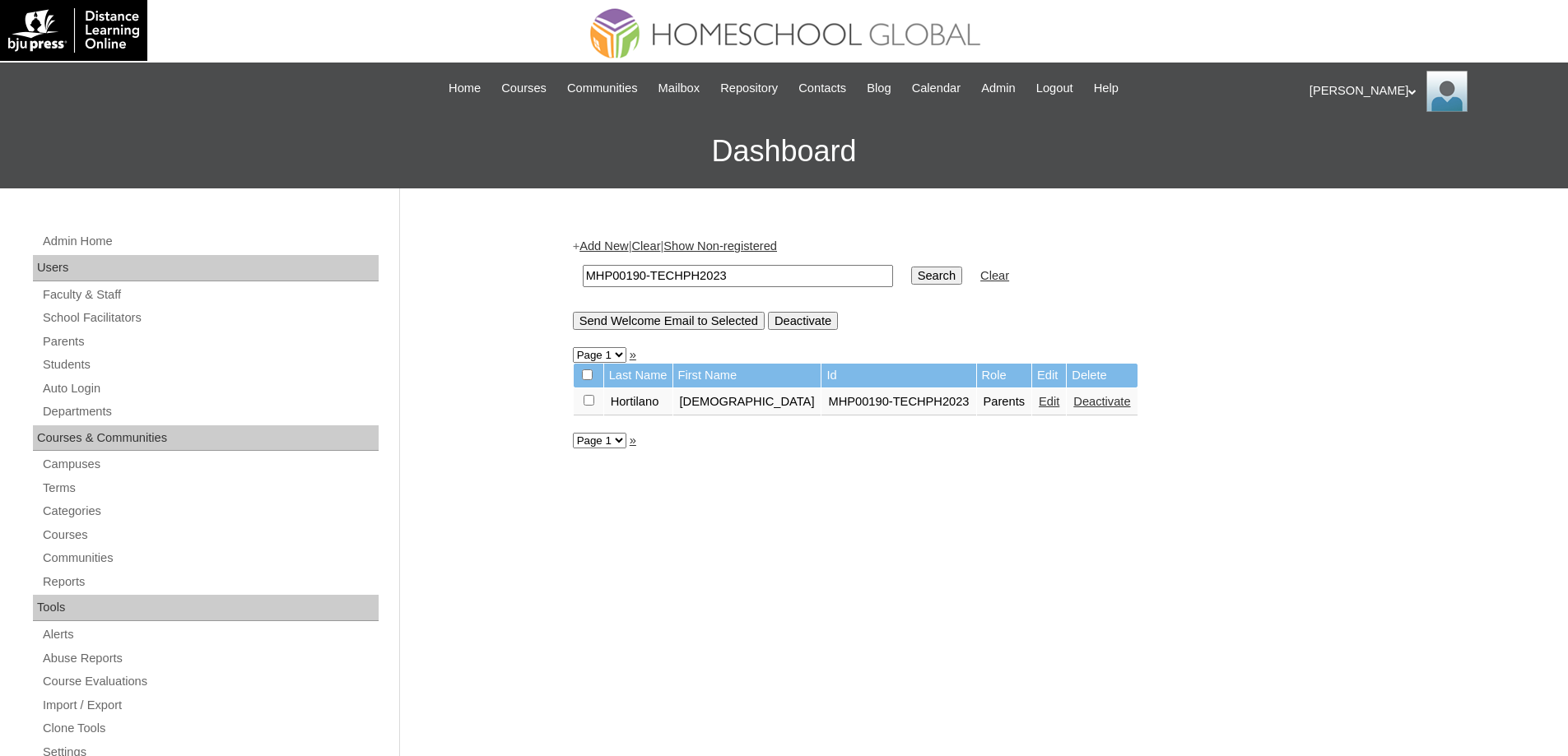
click at [1039, 406] on link "Edit" at bounding box center [1049, 401] width 21 height 13
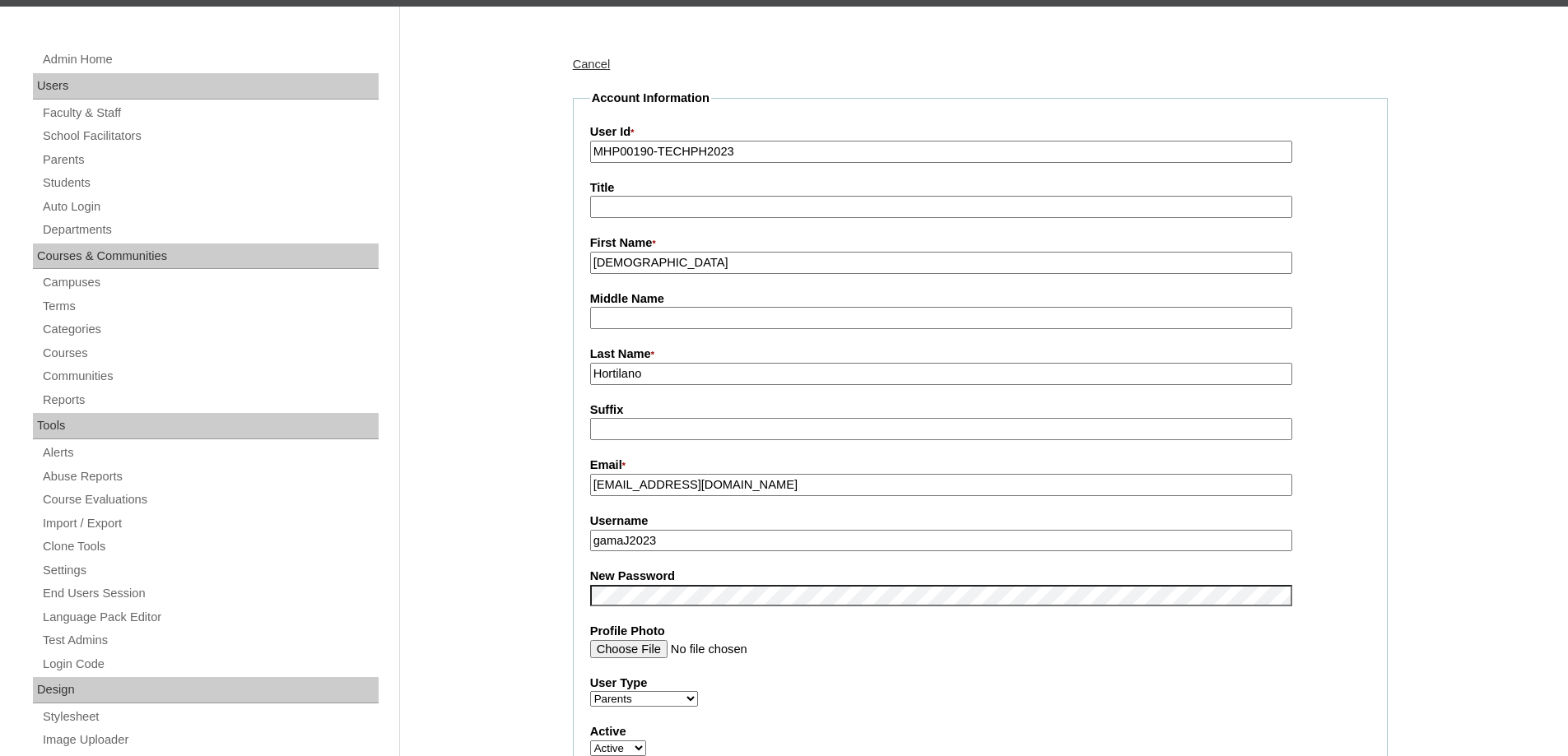
scroll to position [576, 0]
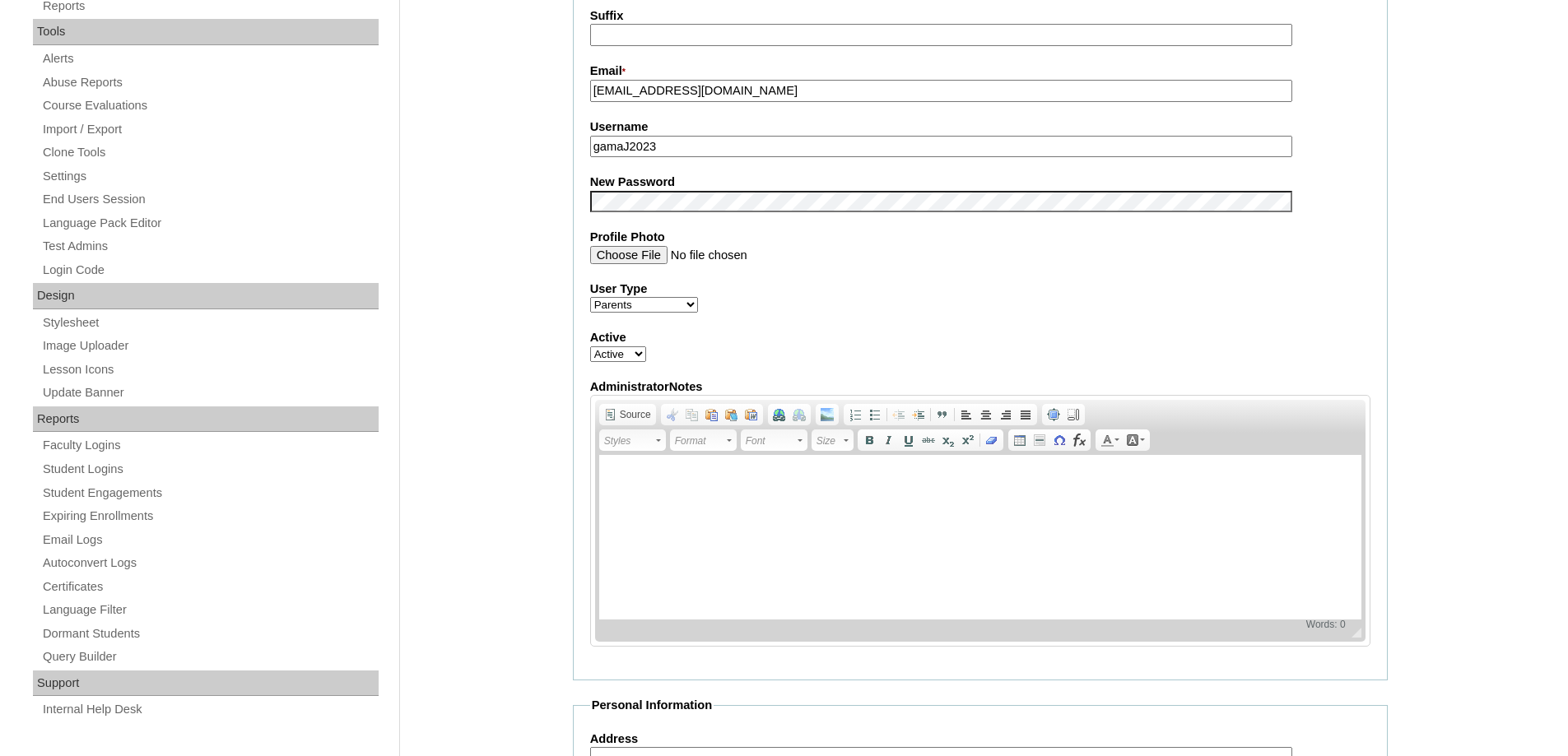
click at [520, 298] on div "Admin Home Users Faculty & Staff School Facilitators Parents Students Auto Logi…" at bounding box center [784, 587] width 1568 height 1951
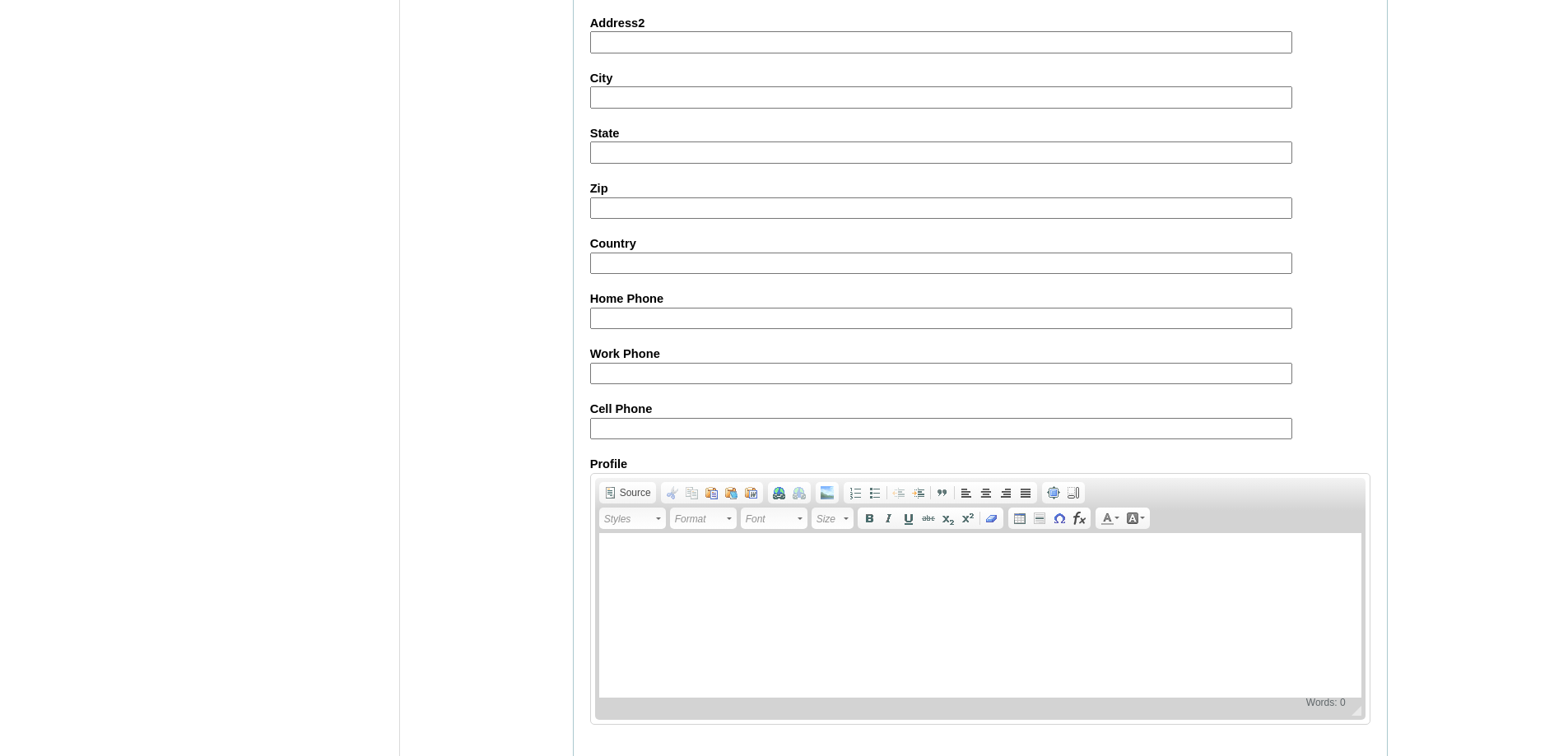
scroll to position [1405, 0]
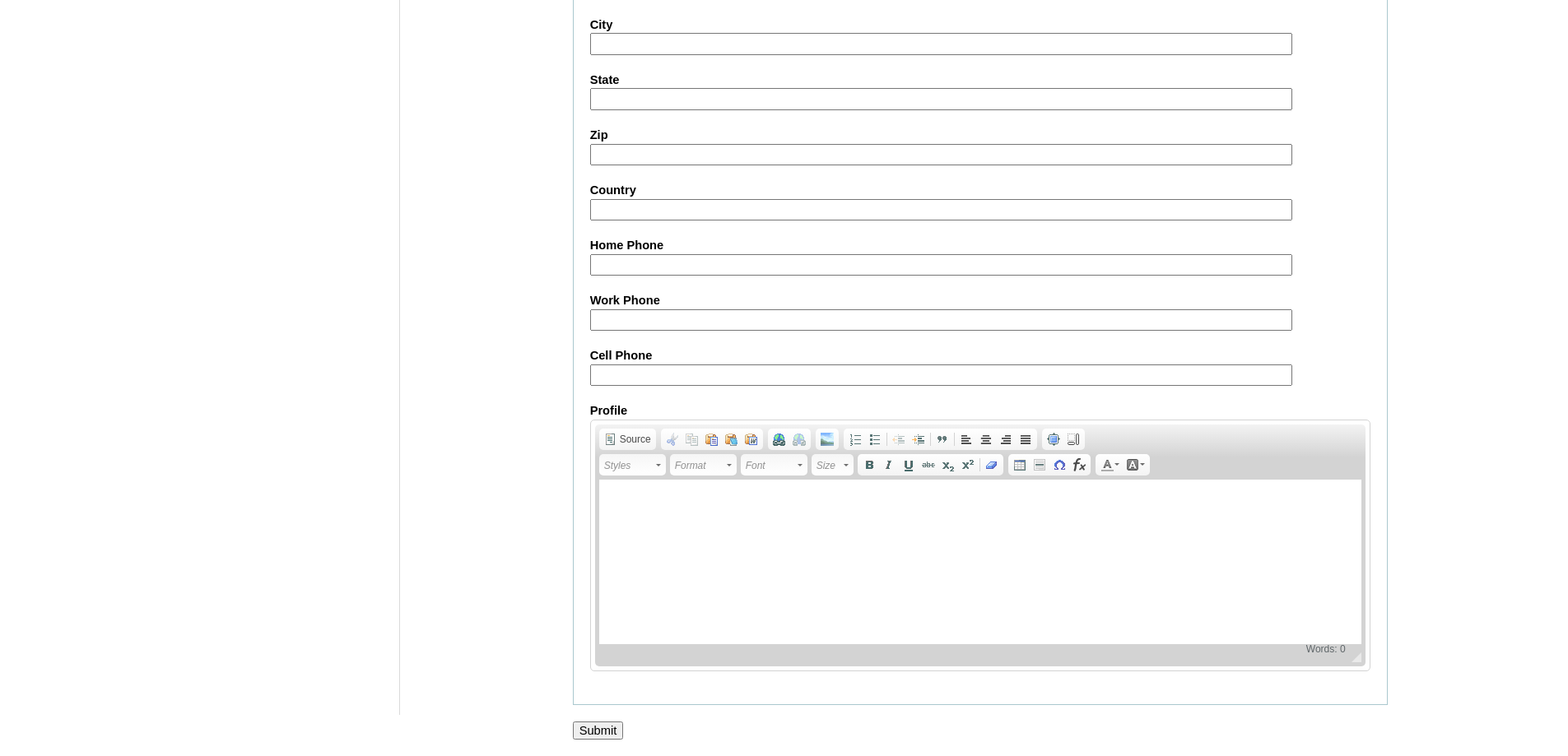
click at [609, 727] on input "Submit" at bounding box center [599, 730] width 52 height 18
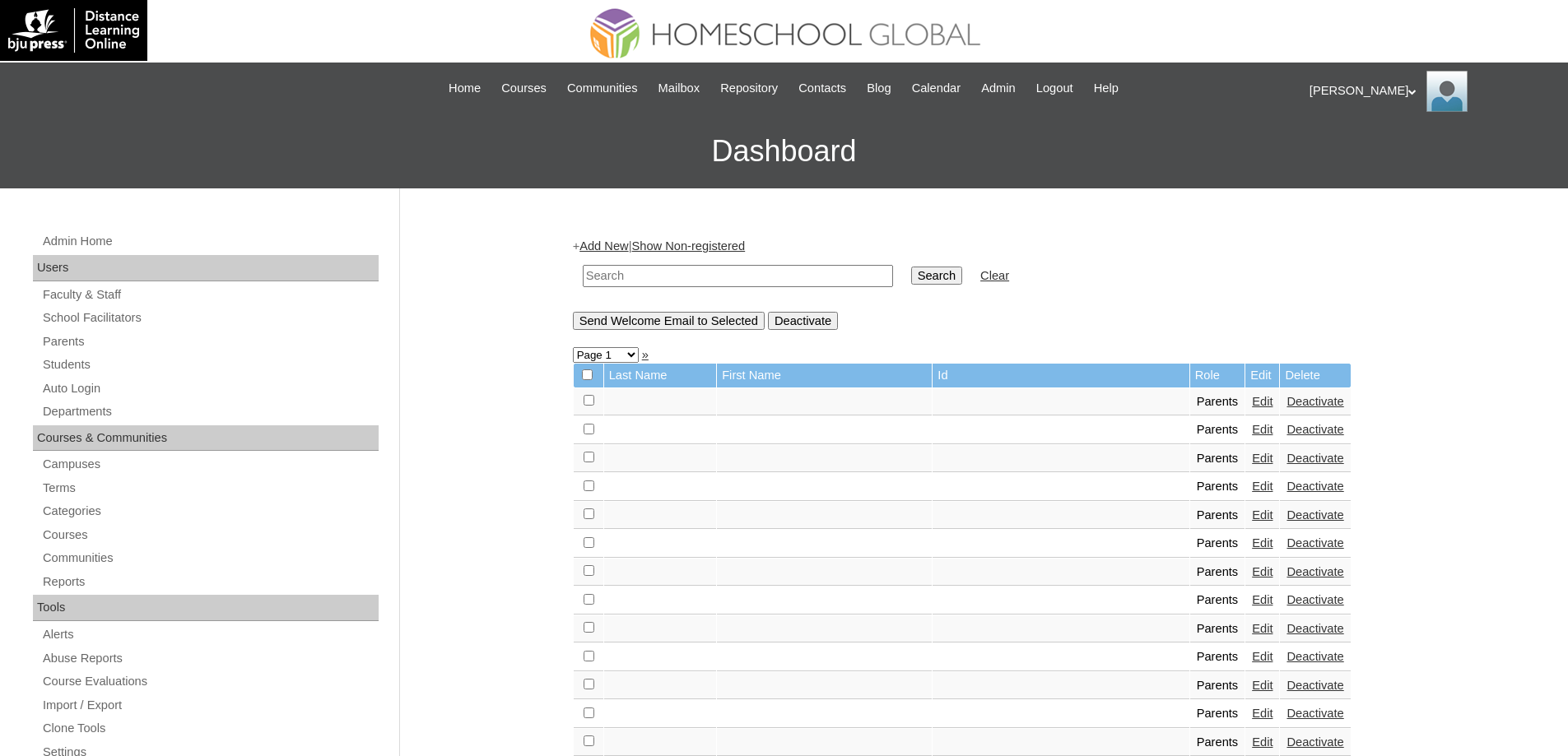
click at [673, 276] on input "text" at bounding box center [737, 276] width 310 height 22
paste input "MHS0257-TECHPH2023"
type input "MHS0257-TECHPH2023"
click at [962, 274] on input "Search" at bounding box center [937, 276] width 52 height 18
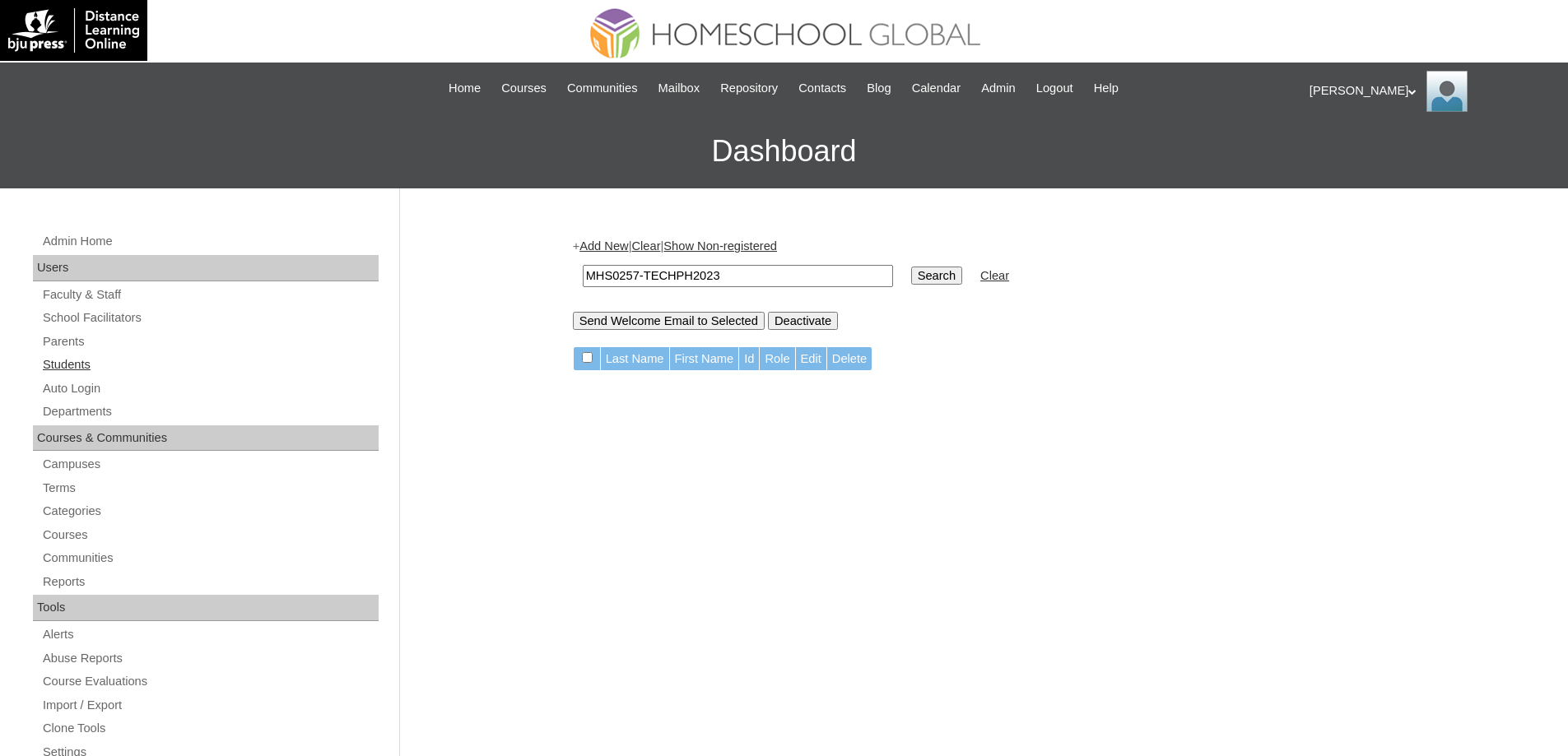
click at [141, 365] on link "Students" at bounding box center [210, 365] width 338 height 21
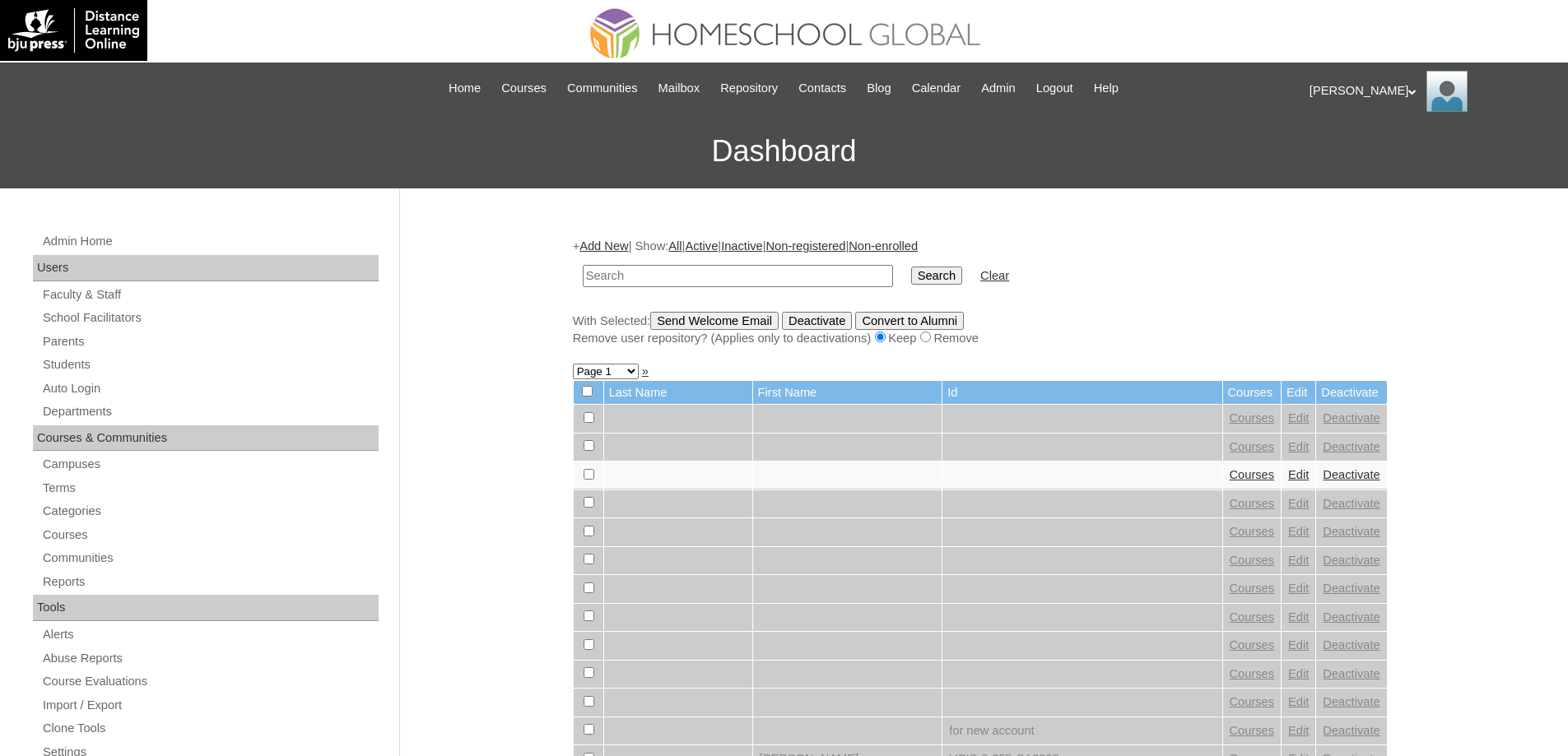
click at [803, 276] on input "text" at bounding box center [737, 276] width 310 height 22
type input "MHS0257-TECHPH2023"
click at [934, 274] on input "Search" at bounding box center [937, 276] width 52 height 18
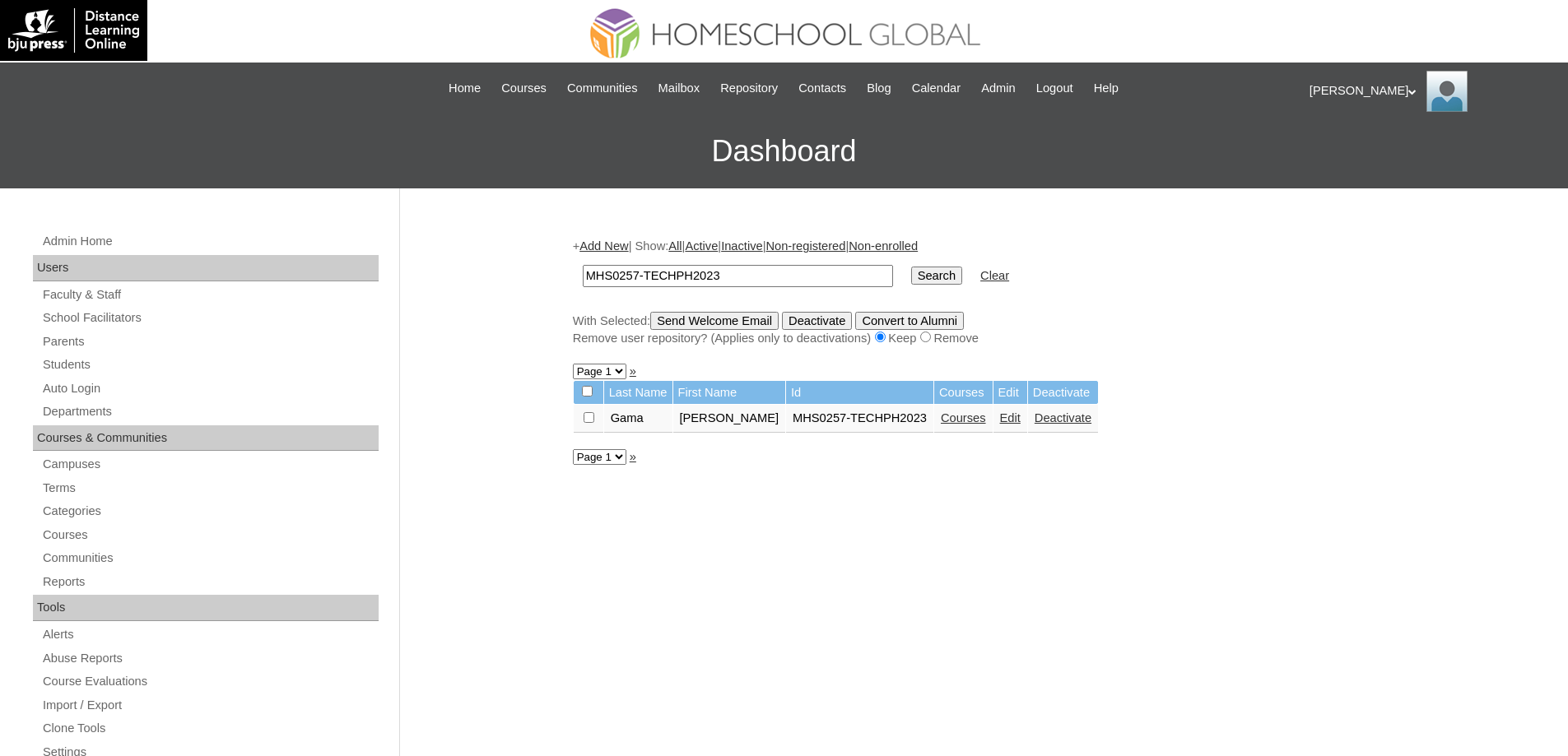
click at [1021, 413] on link "Edit" at bounding box center [1011, 419] width 21 height 13
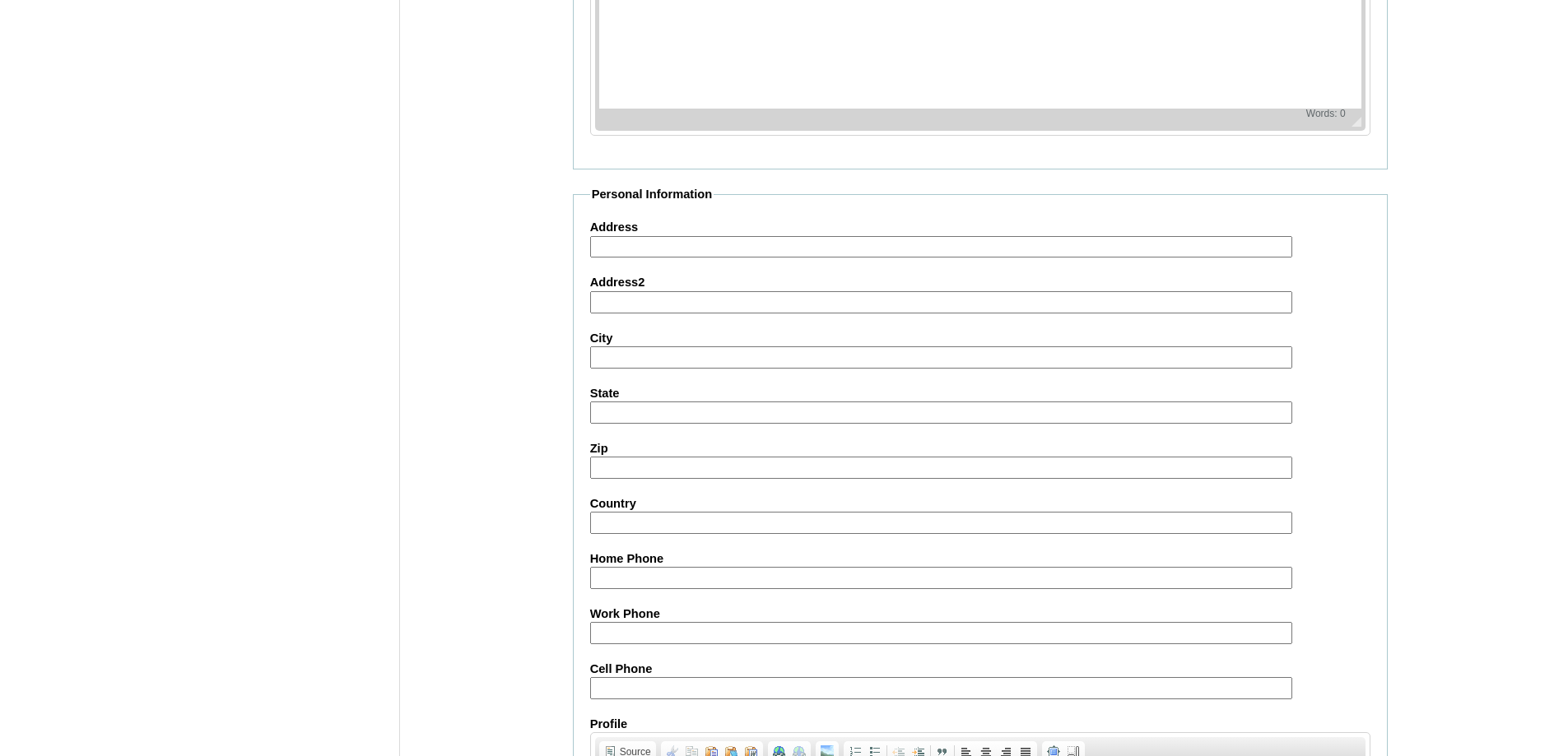
scroll to position [1751, 0]
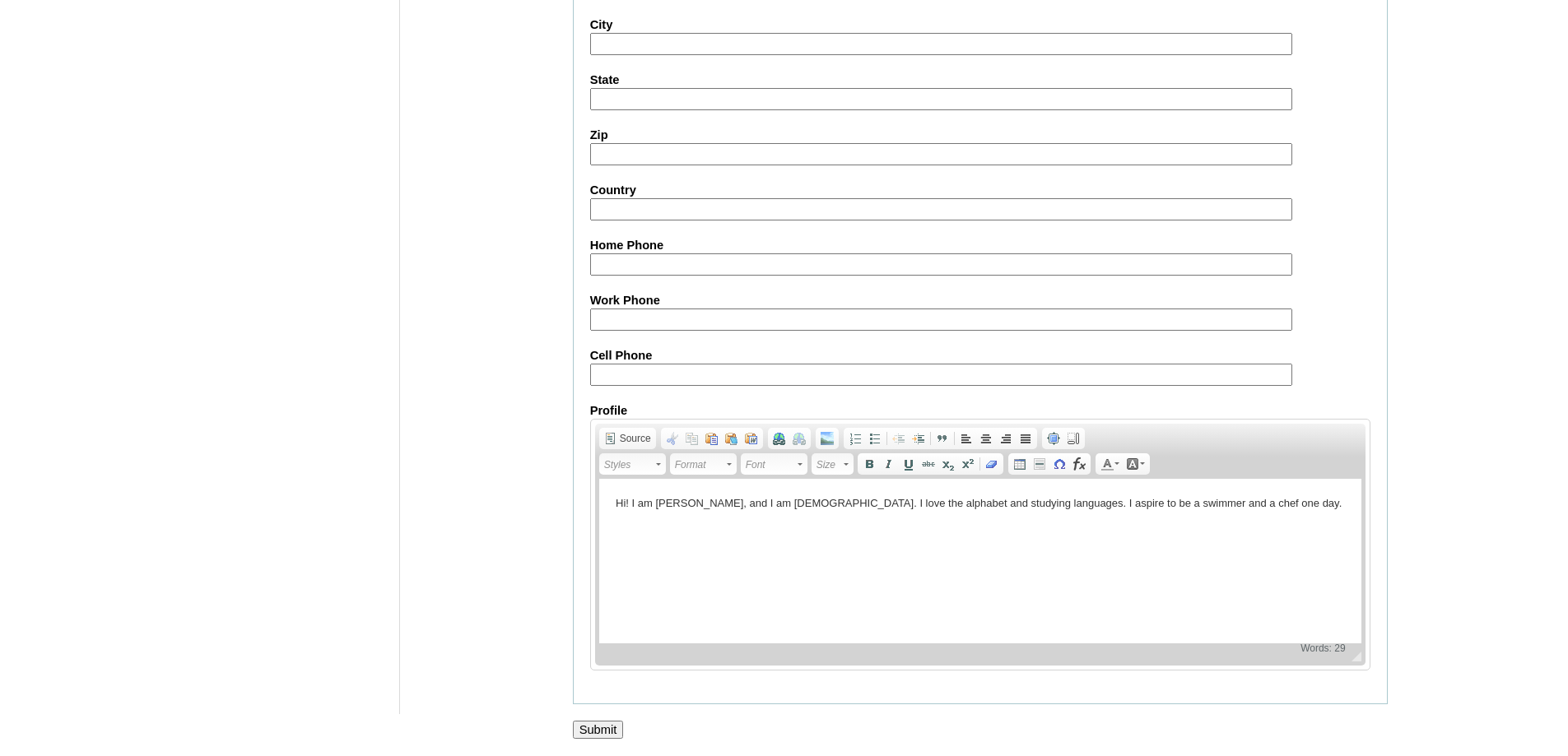
click at [610, 725] on input "Submit" at bounding box center [599, 729] width 52 height 18
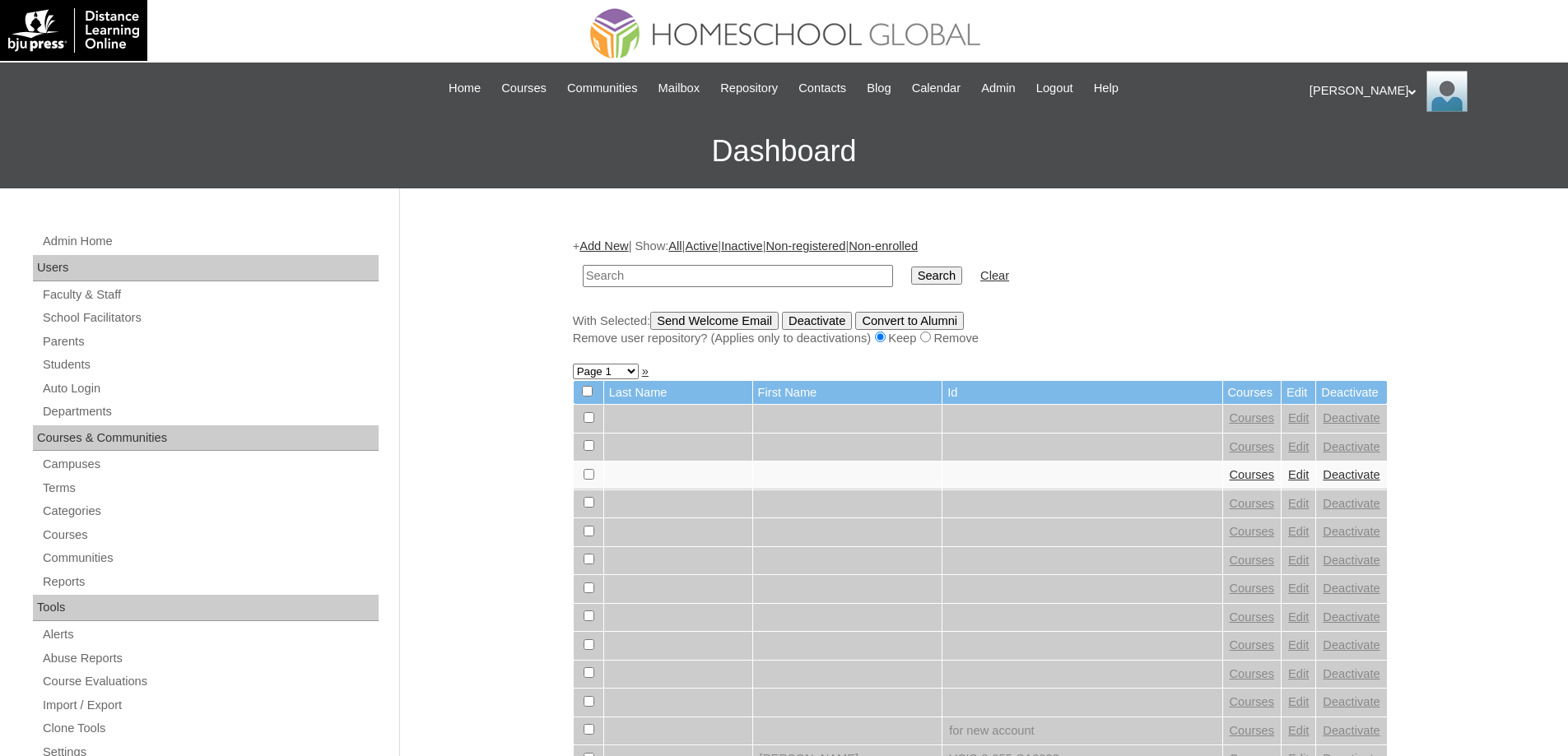
click at [704, 279] on input "text" at bounding box center [737, 276] width 310 height 22
type input "MHS0257-TECHPH2023"
click at [939, 275] on input "Search" at bounding box center [937, 276] width 52 height 18
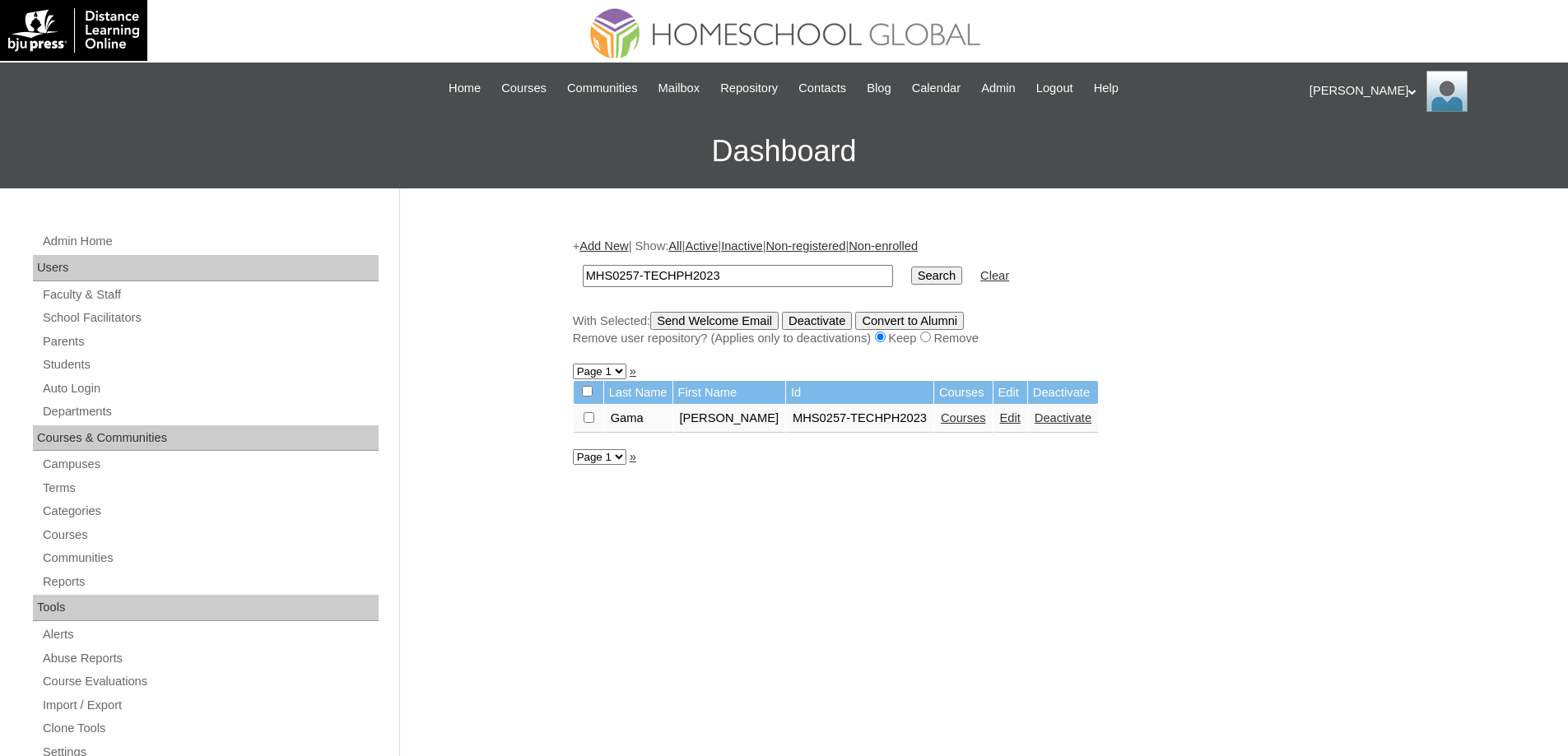
click at [978, 424] on link "Courses" at bounding box center [963, 419] width 45 height 13
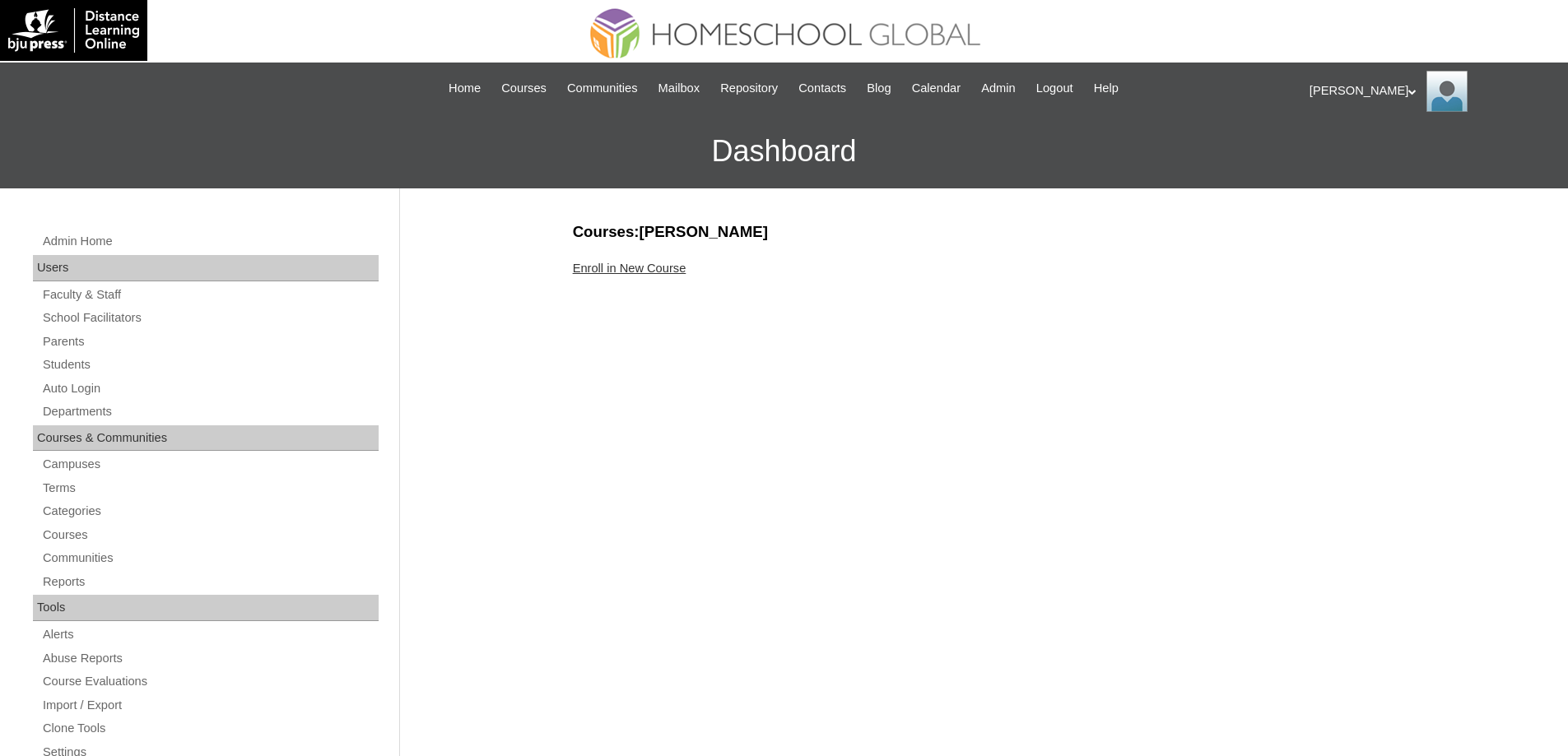
click at [651, 266] on link "Enroll in New Course" at bounding box center [629, 268] width 113 height 13
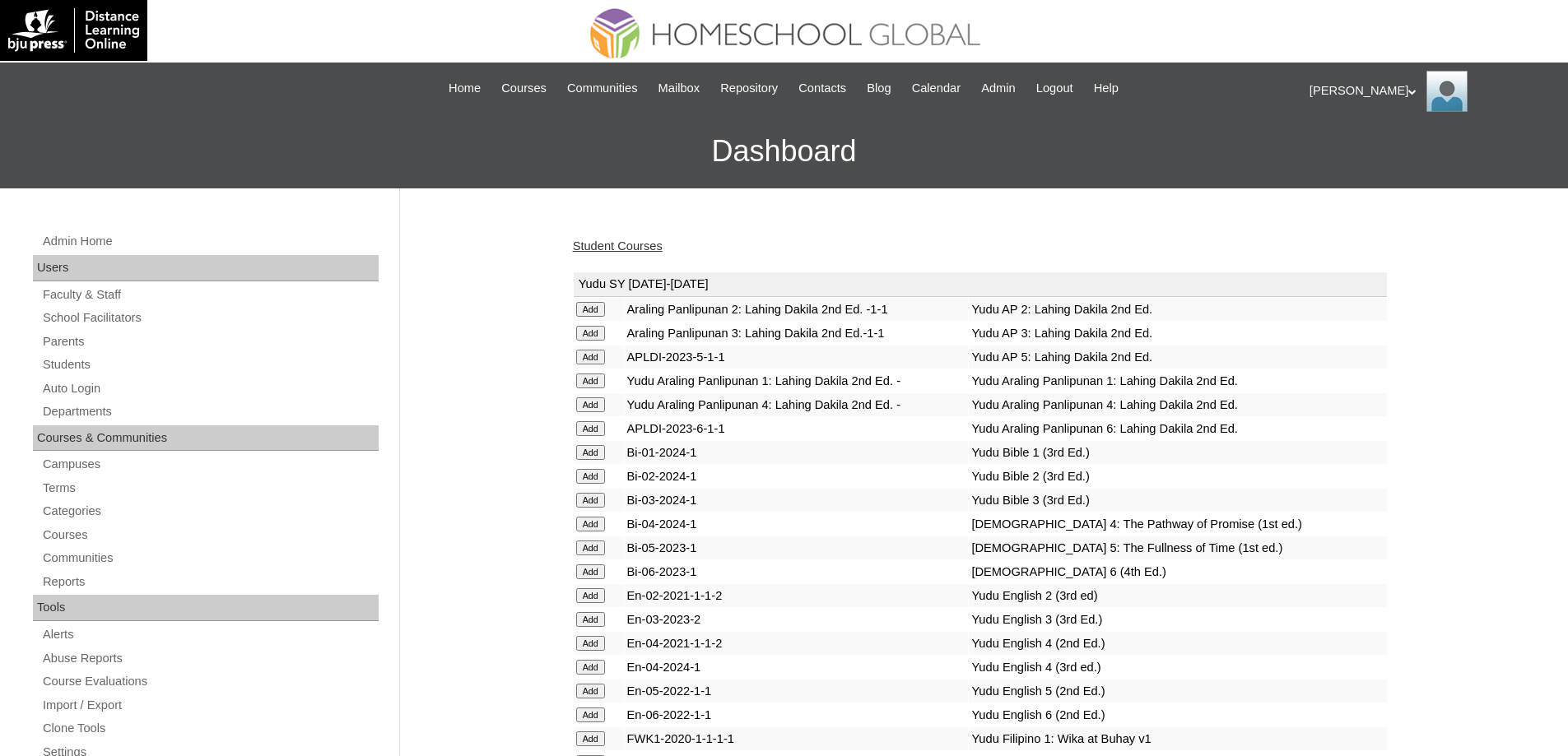
click at [639, 246] on link "Student Courses" at bounding box center [618, 246] width 90 height 13
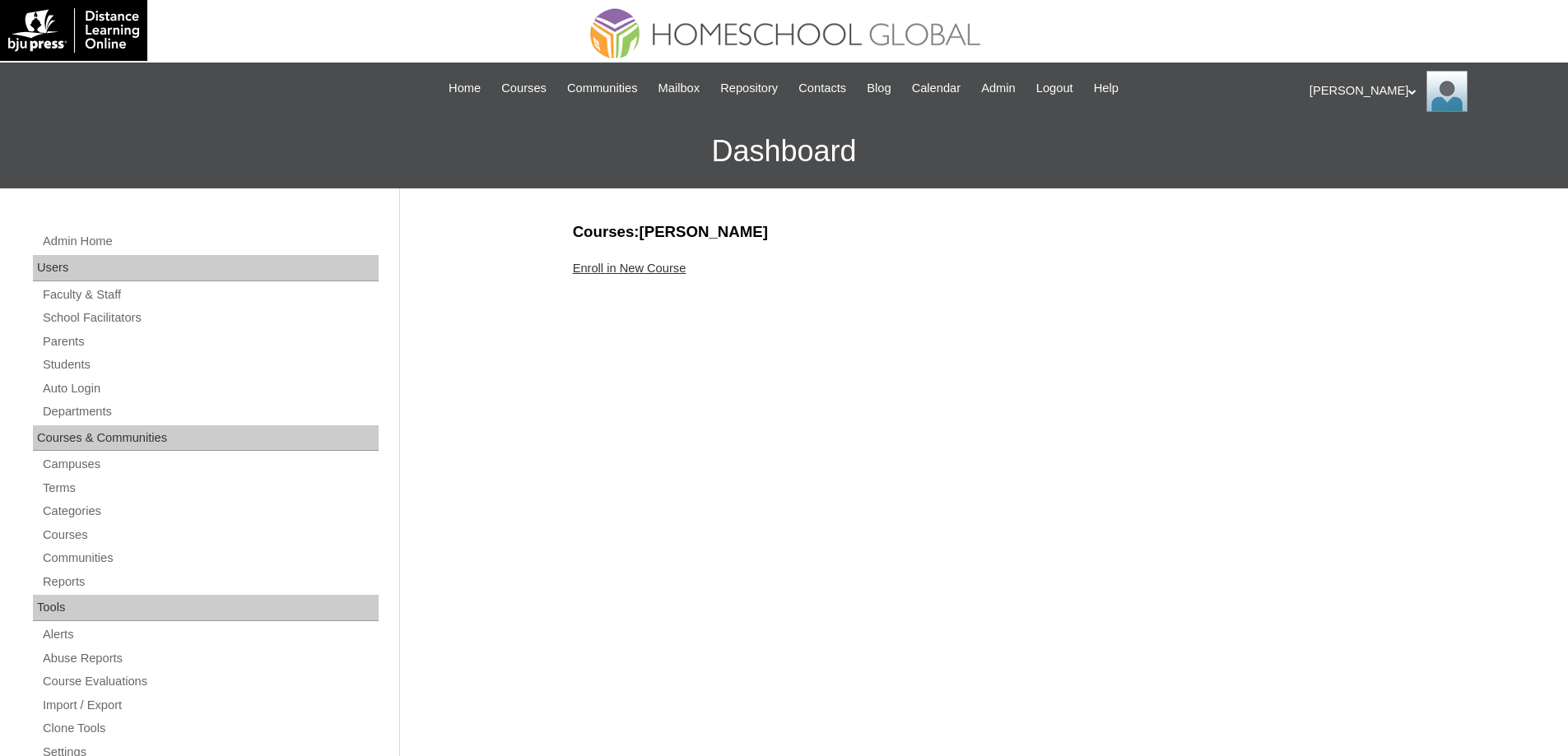
click at [604, 272] on link "Enroll in New Course" at bounding box center [629, 268] width 113 height 13
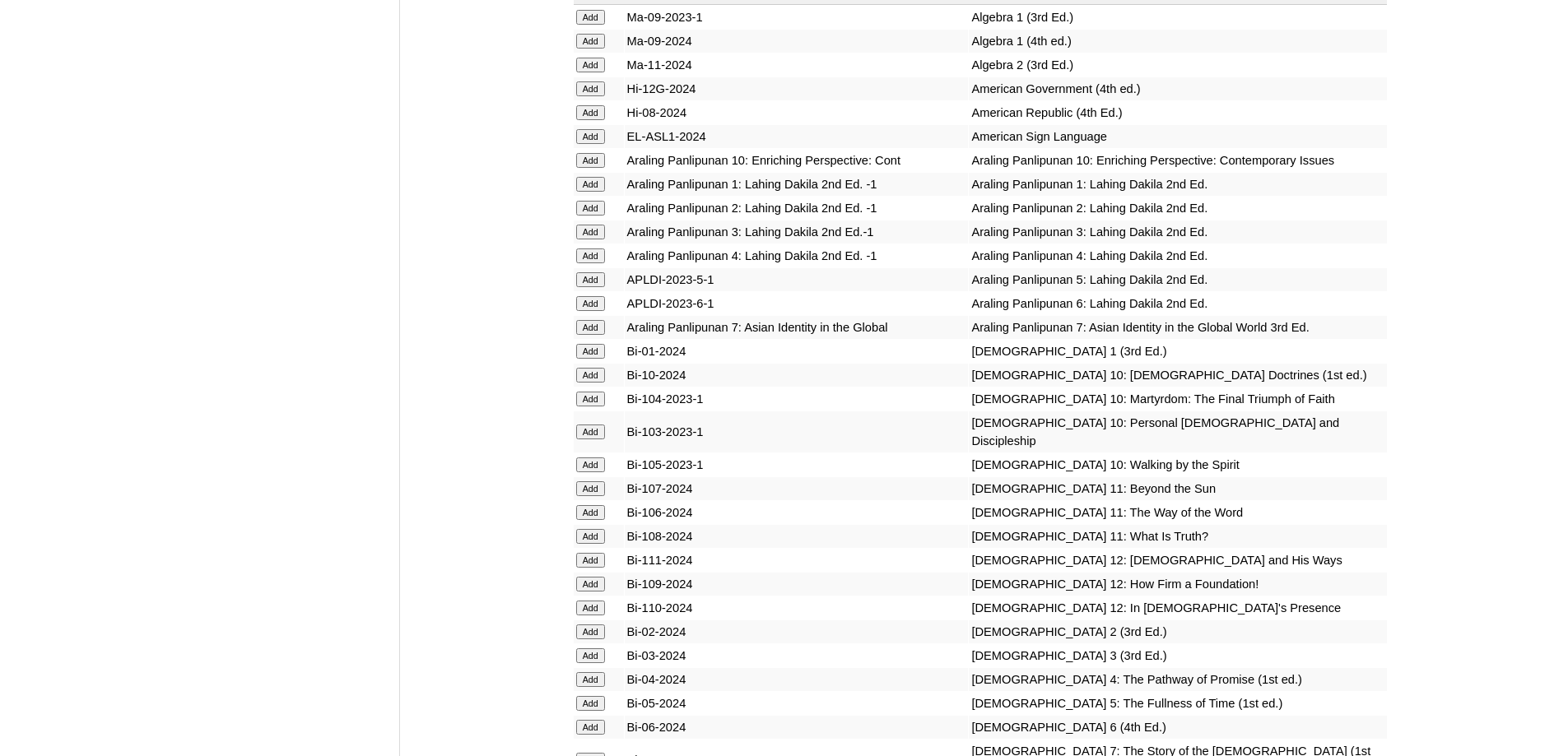
scroll to position [4115, 0]
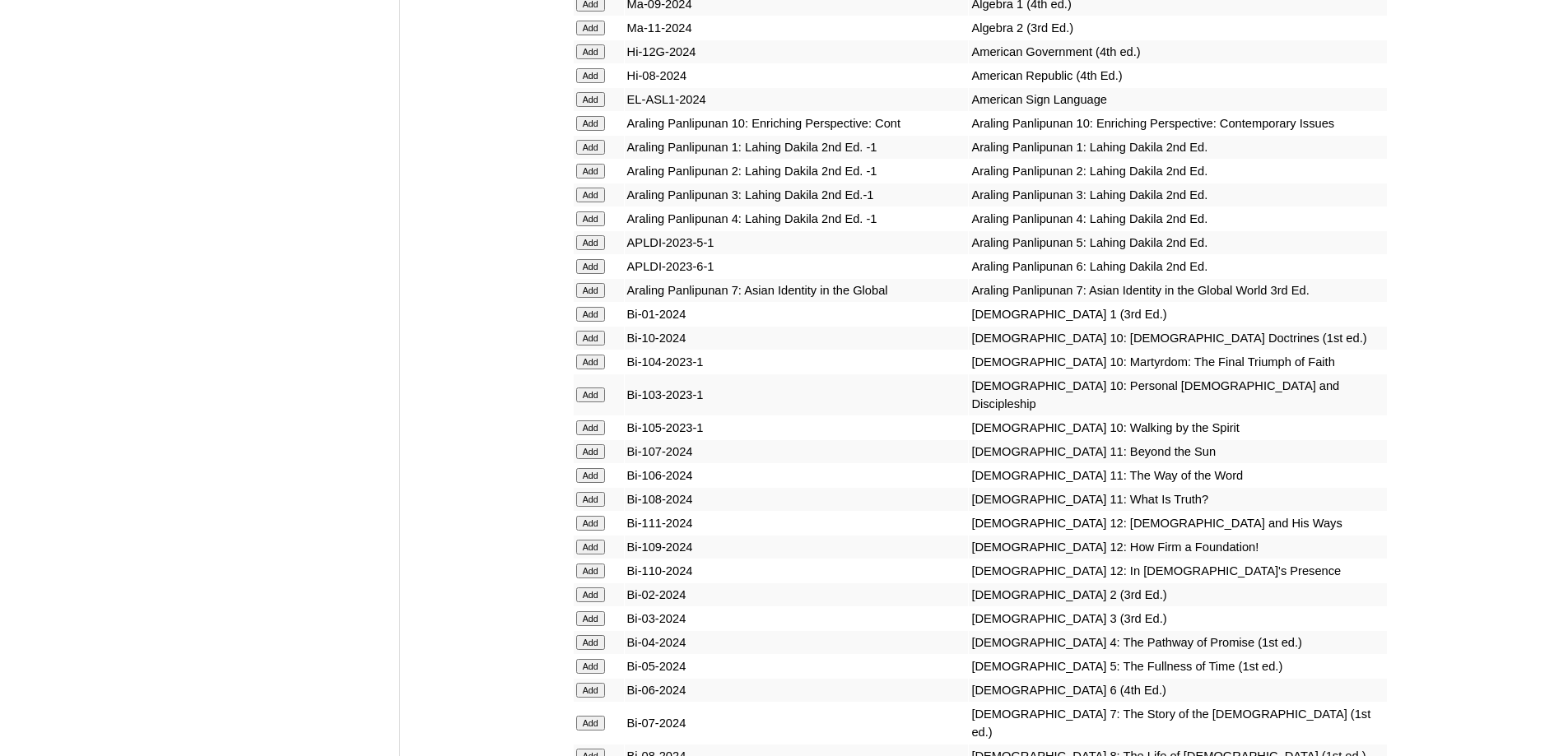
click at [588, 178] on input "Add" at bounding box center [590, 172] width 29 height 15
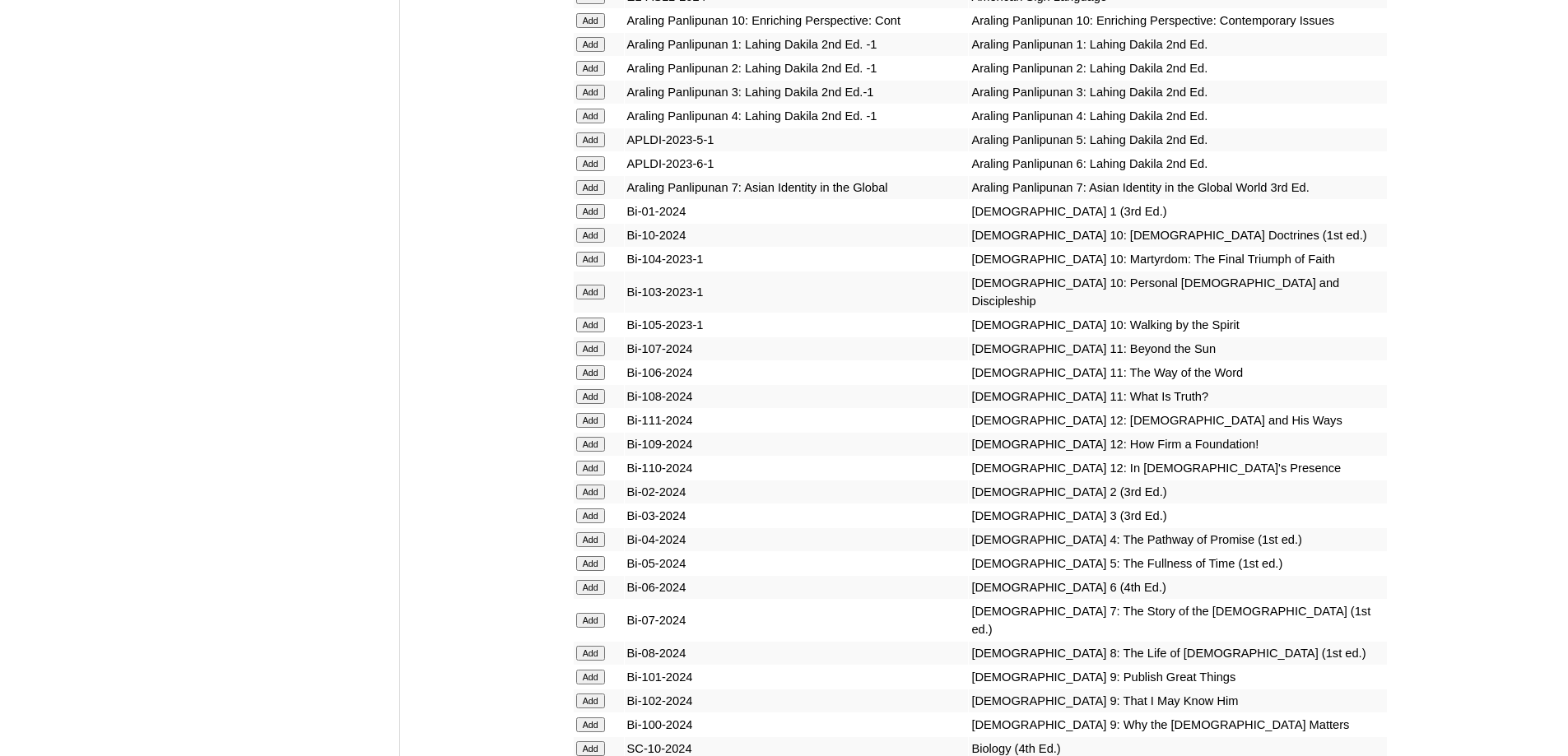
scroll to position [4526, 0]
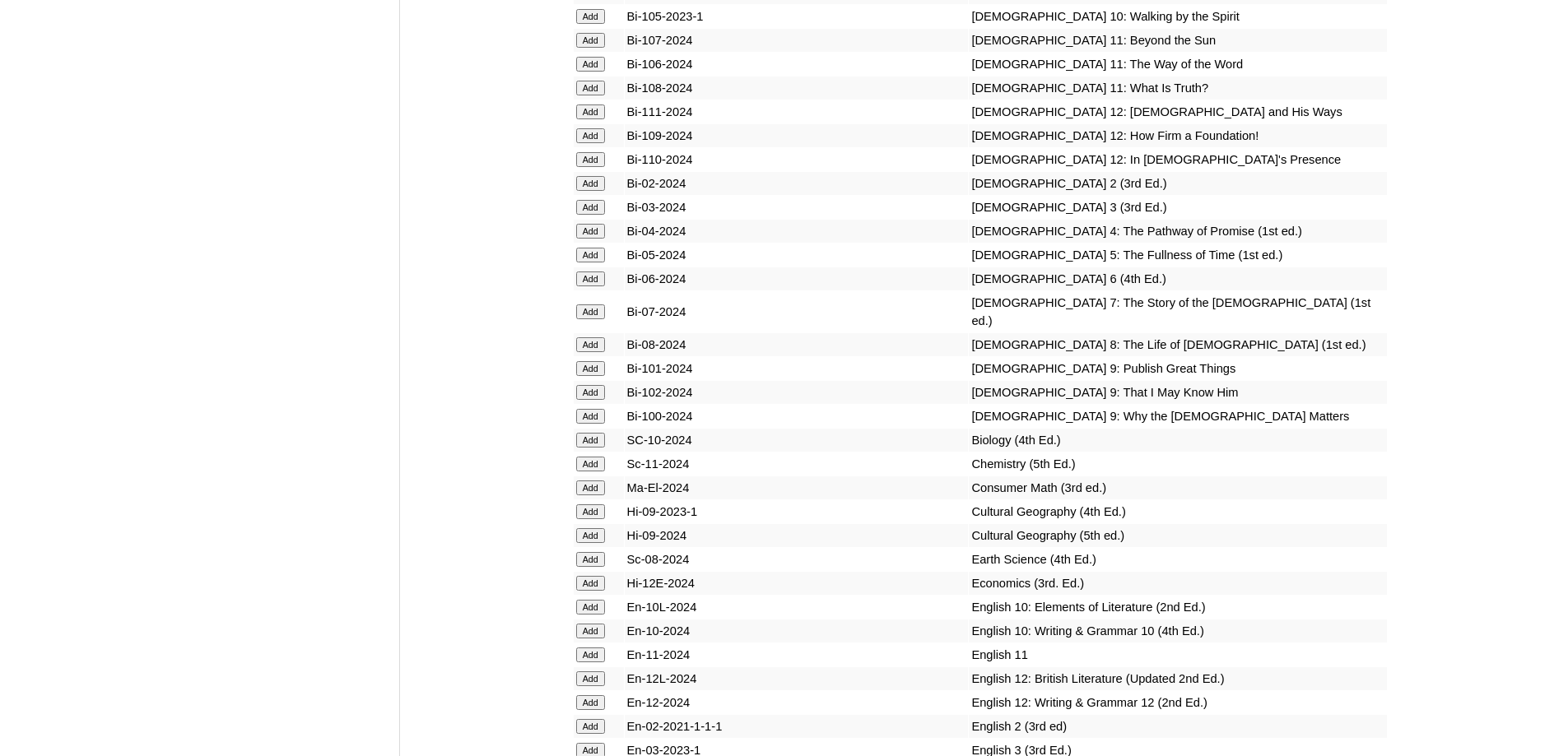
click at [597, 191] on input "Add" at bounding box center [590, 184] width 29 height 15
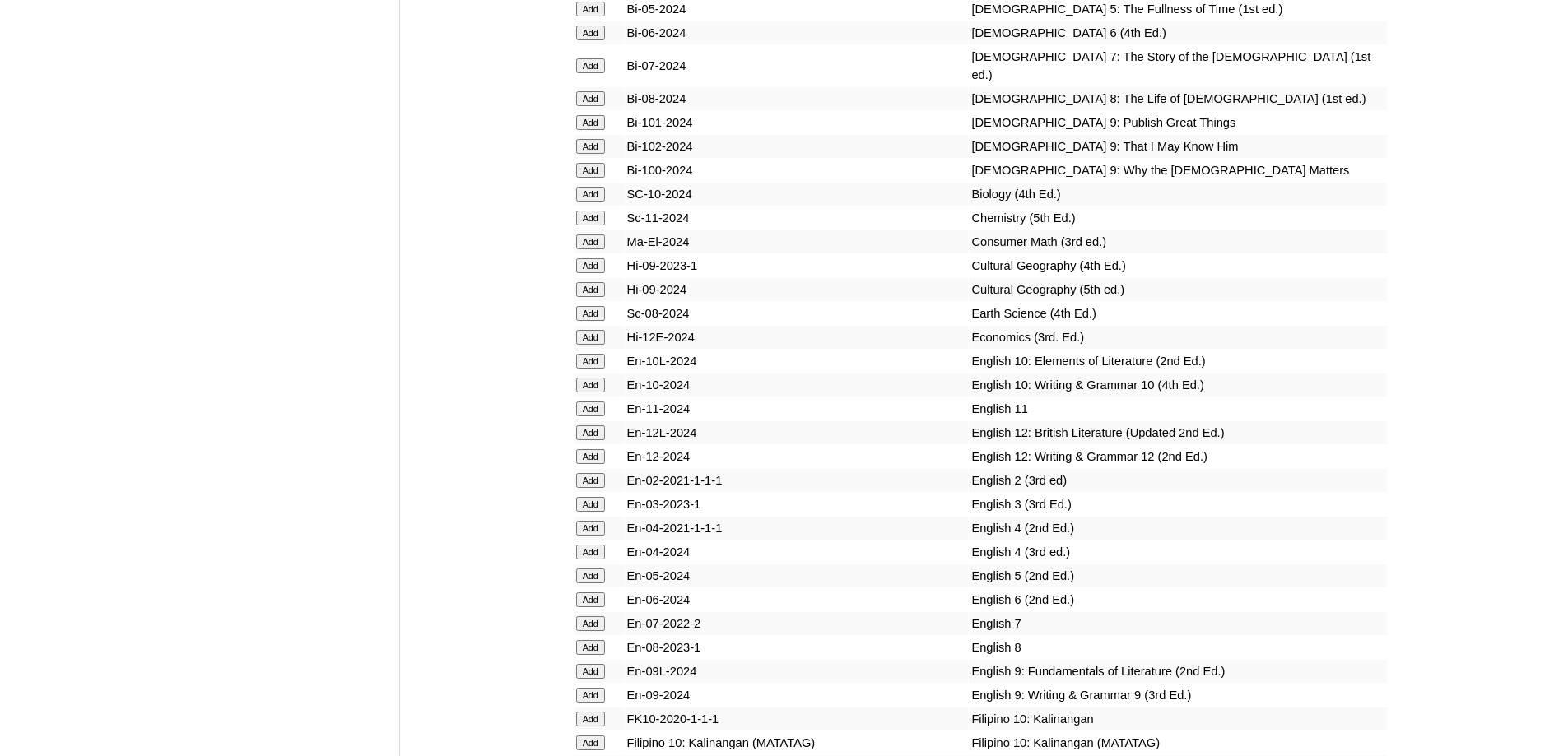
scroll to position [4854, 0]
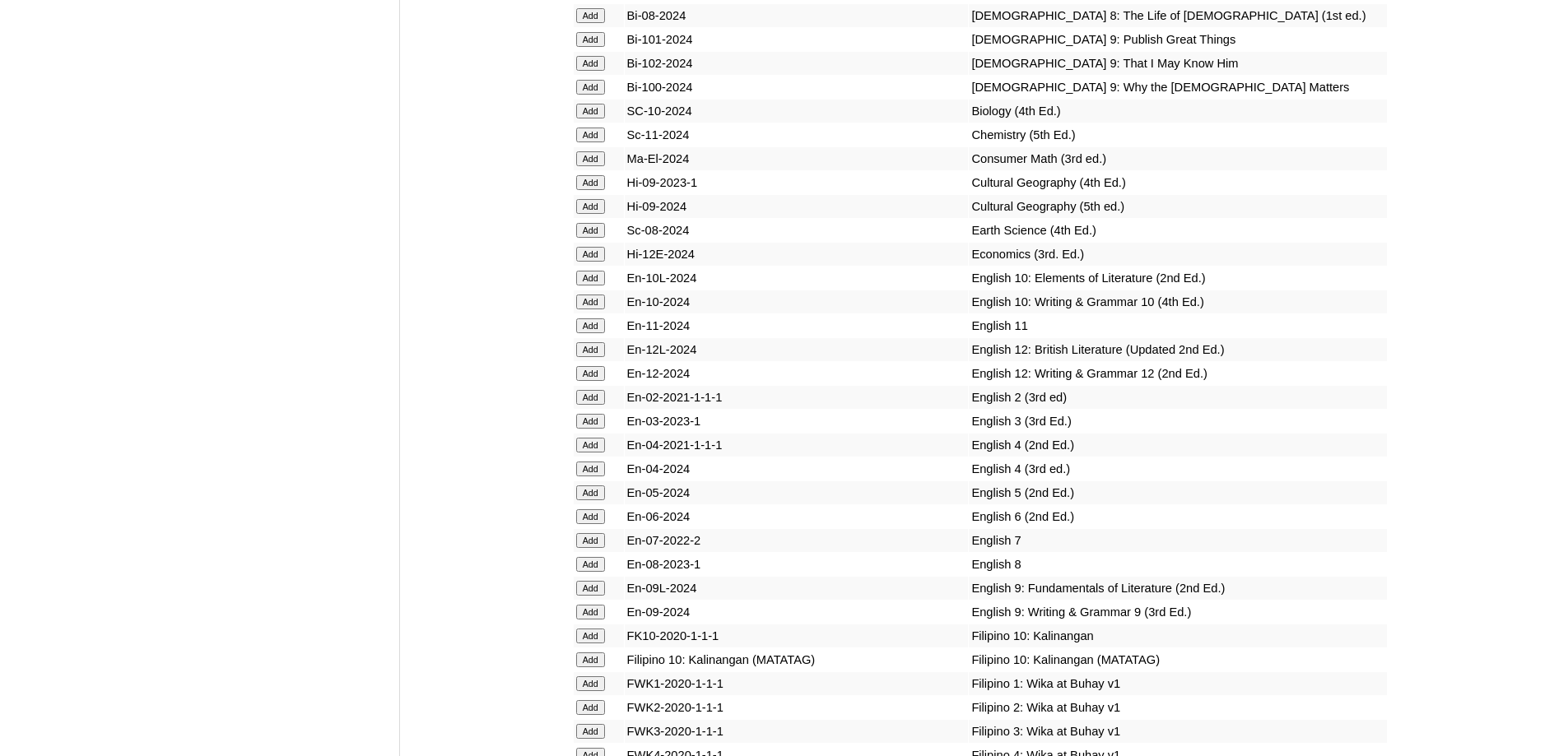
click at [600, 405] on input "Add" at bounding box center [590, 398] width 29 height 15
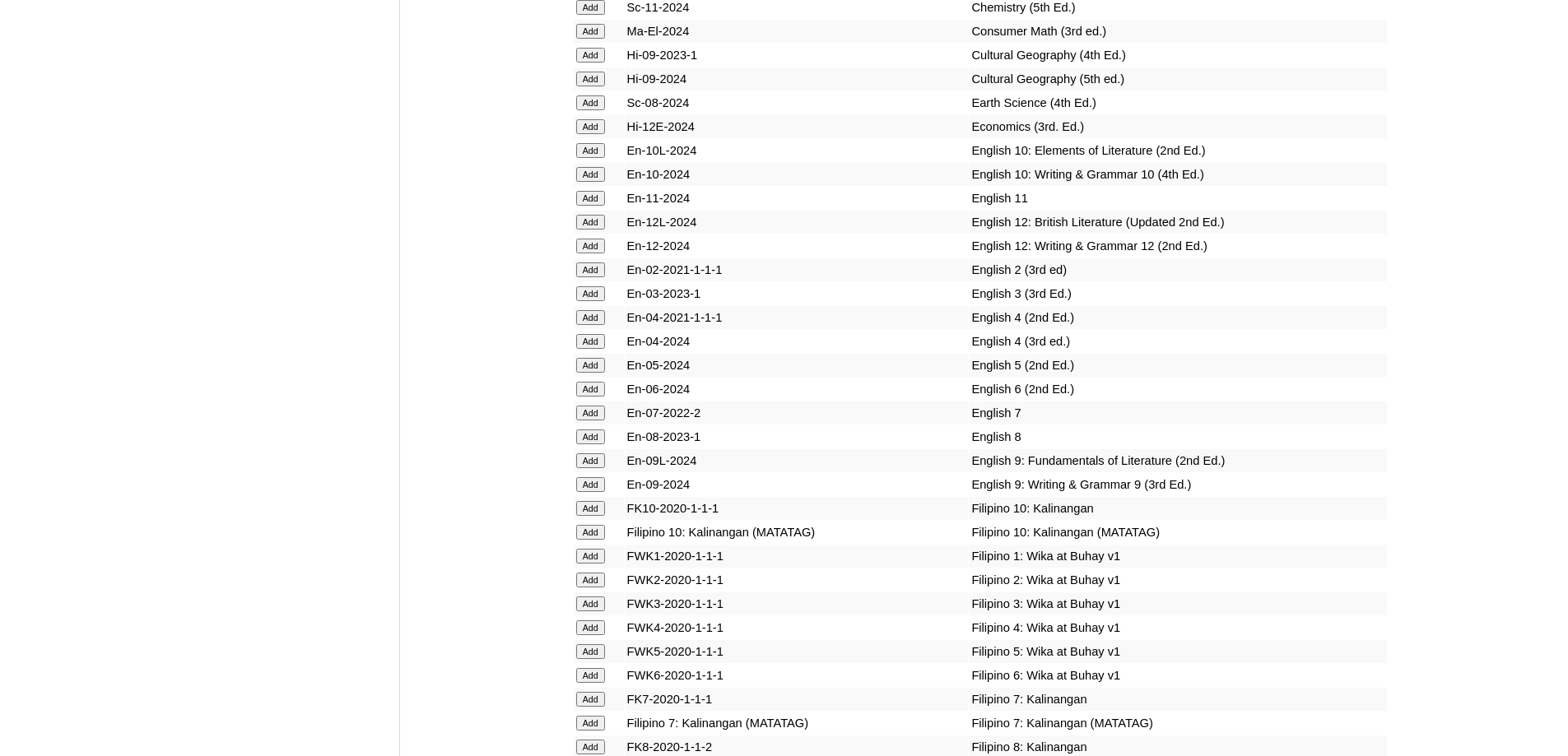
scroll to position [5348, 0]
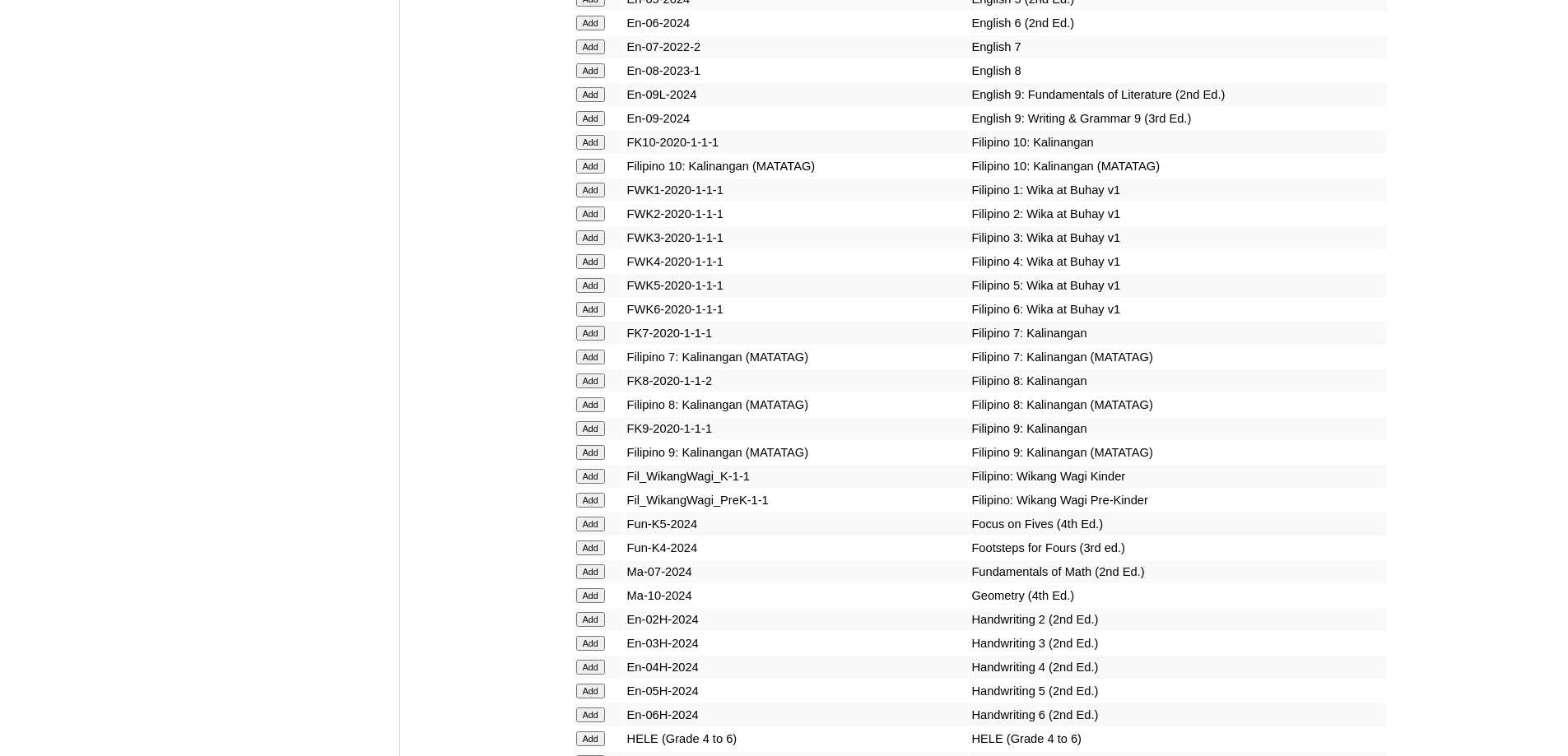
click at [587, 221] on input "Add" at bounding box center [590, 215] width 29 height 15
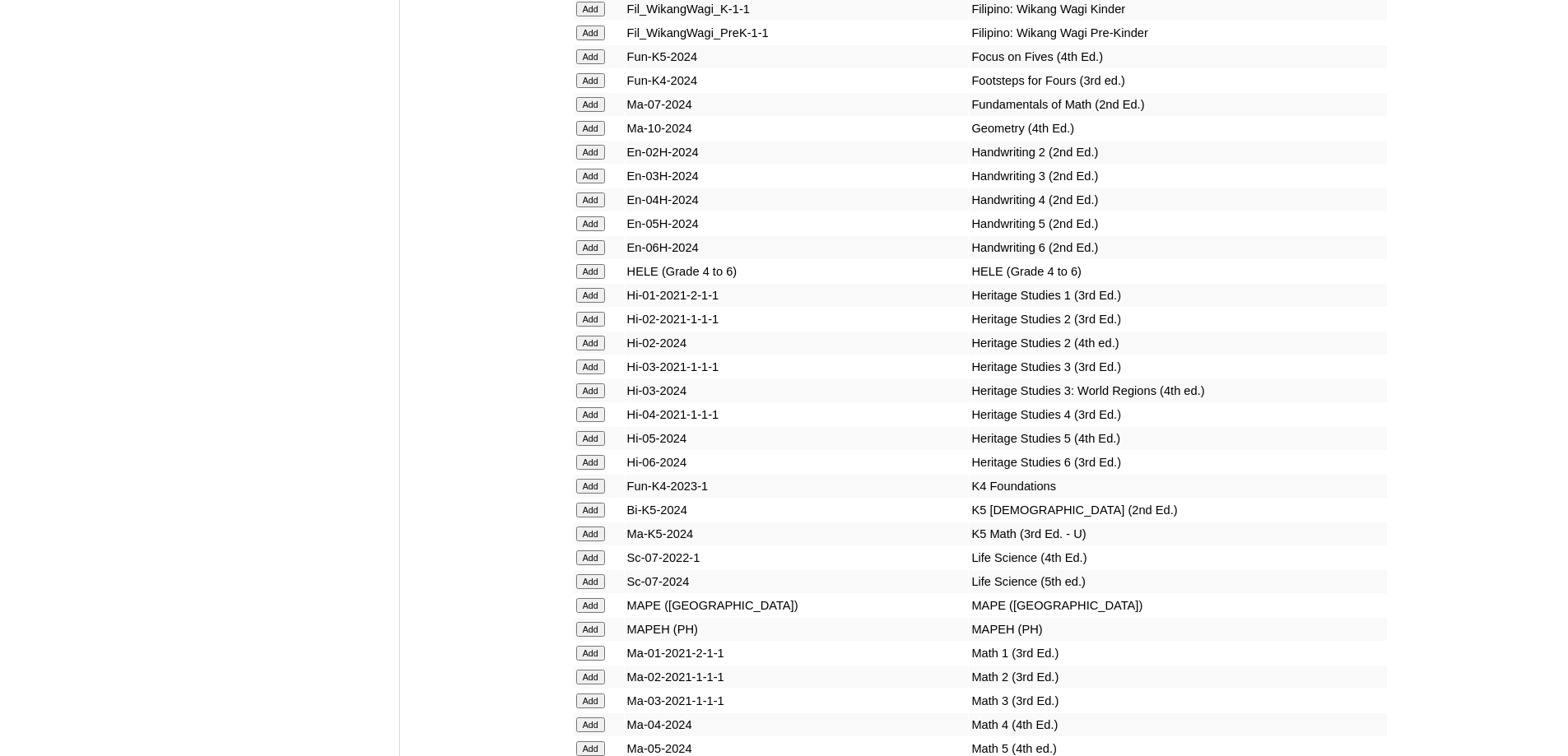
scroll to position [5842, 0]
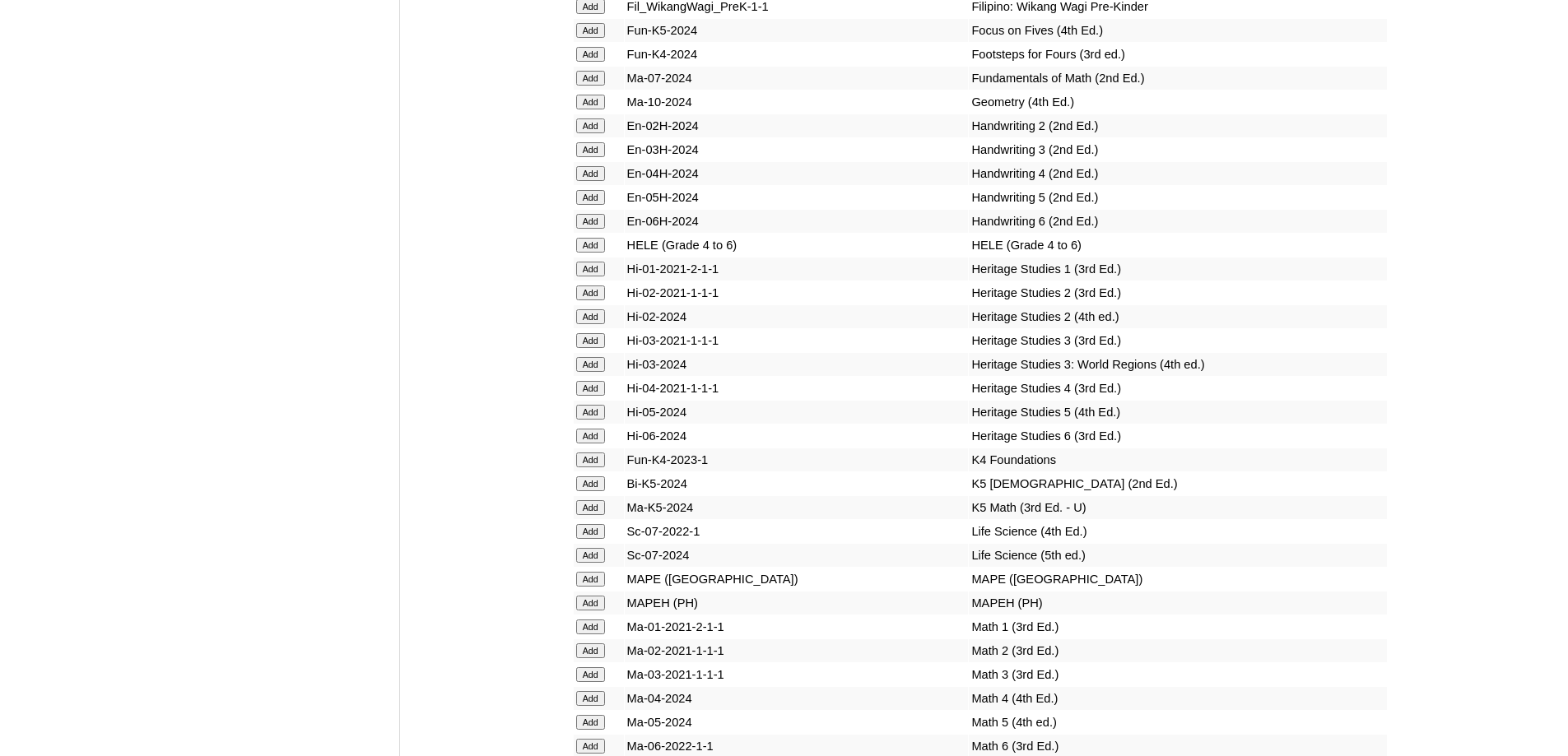
click at [587, 133] on input "Add" at bounding box center [590, 126] width 29 height 15
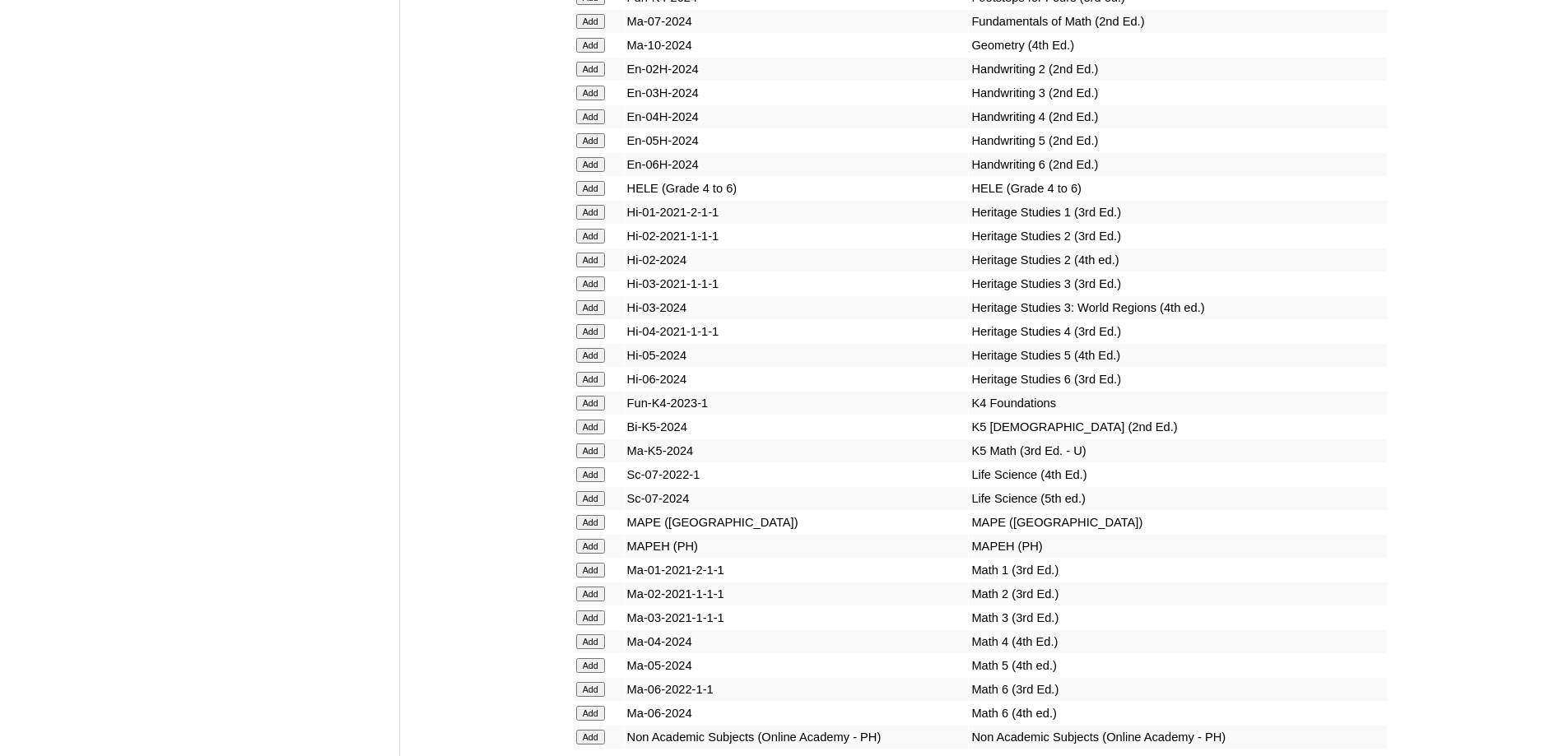
scroll to position [6171, 0]
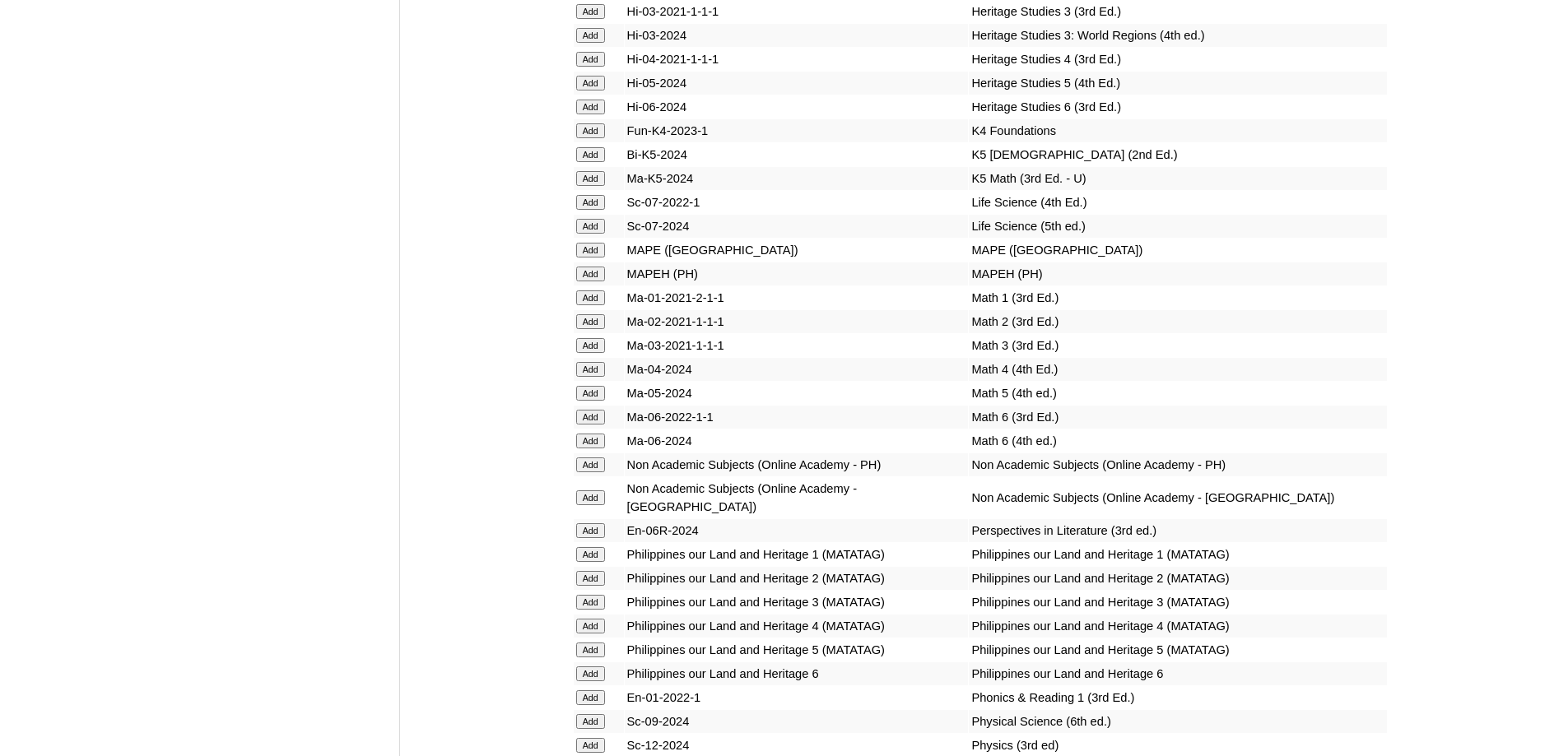
click at [605, 281] on input "Add" at bounding box center [590, 275] width 29 height 15
click at [594, 281] on input "Add" at bounding box center [590, 275] width 29 height 15
click at [598, 329] on input "Add" at bounding box center [590, 322] width 29 height 15
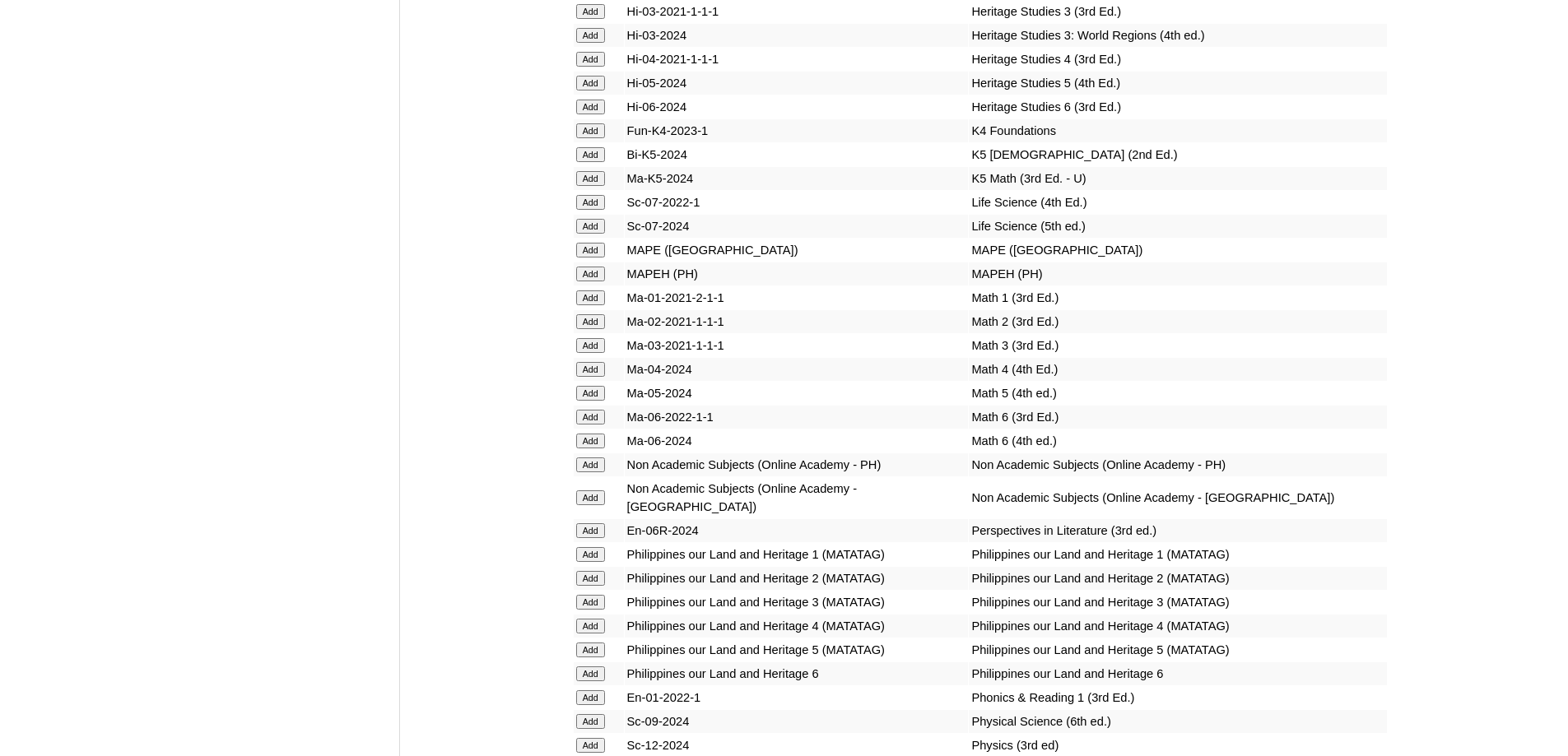
click at [598, 329] on input "Add" at bounding box center [590, 322] width 29 height 15
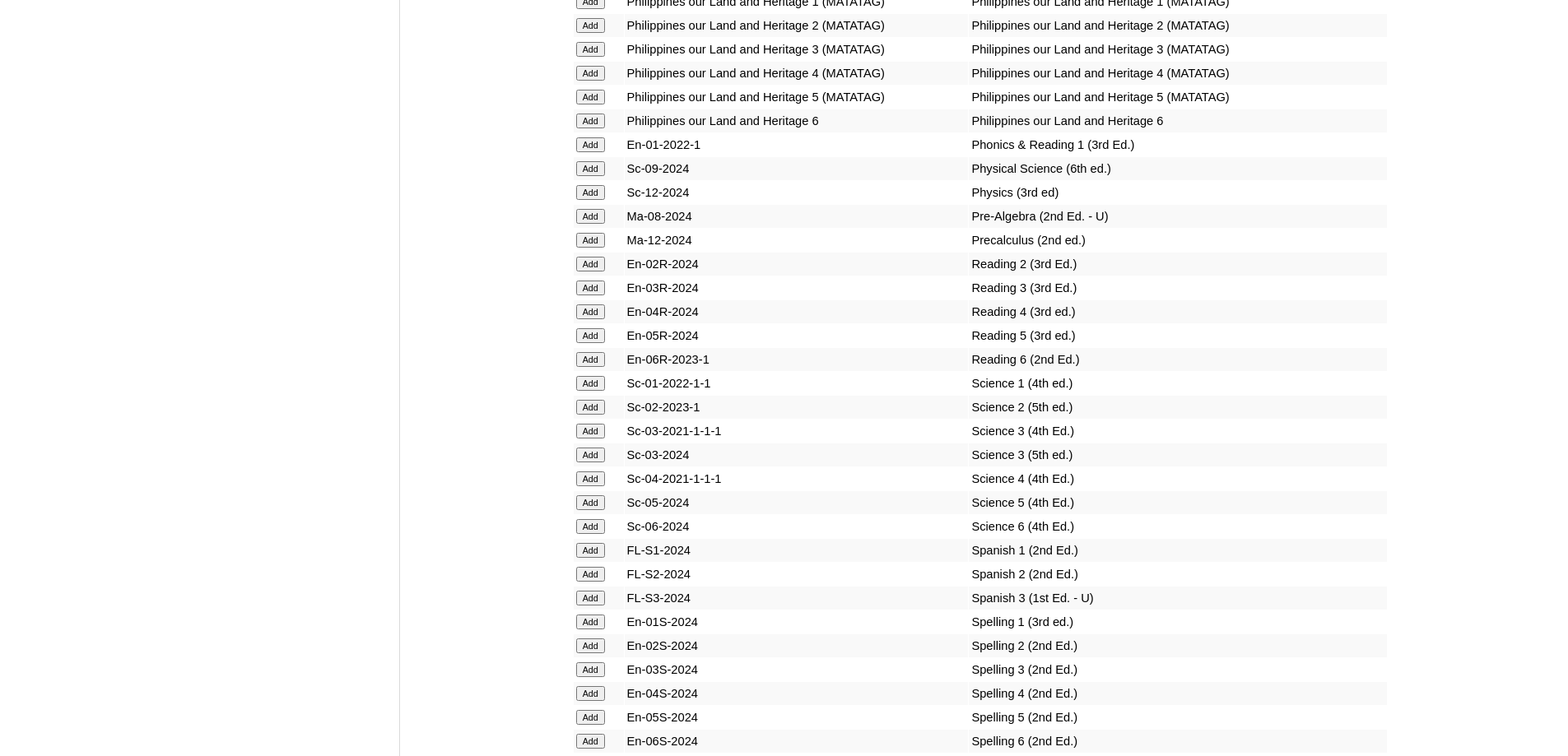
scroll to position [6830, 0]
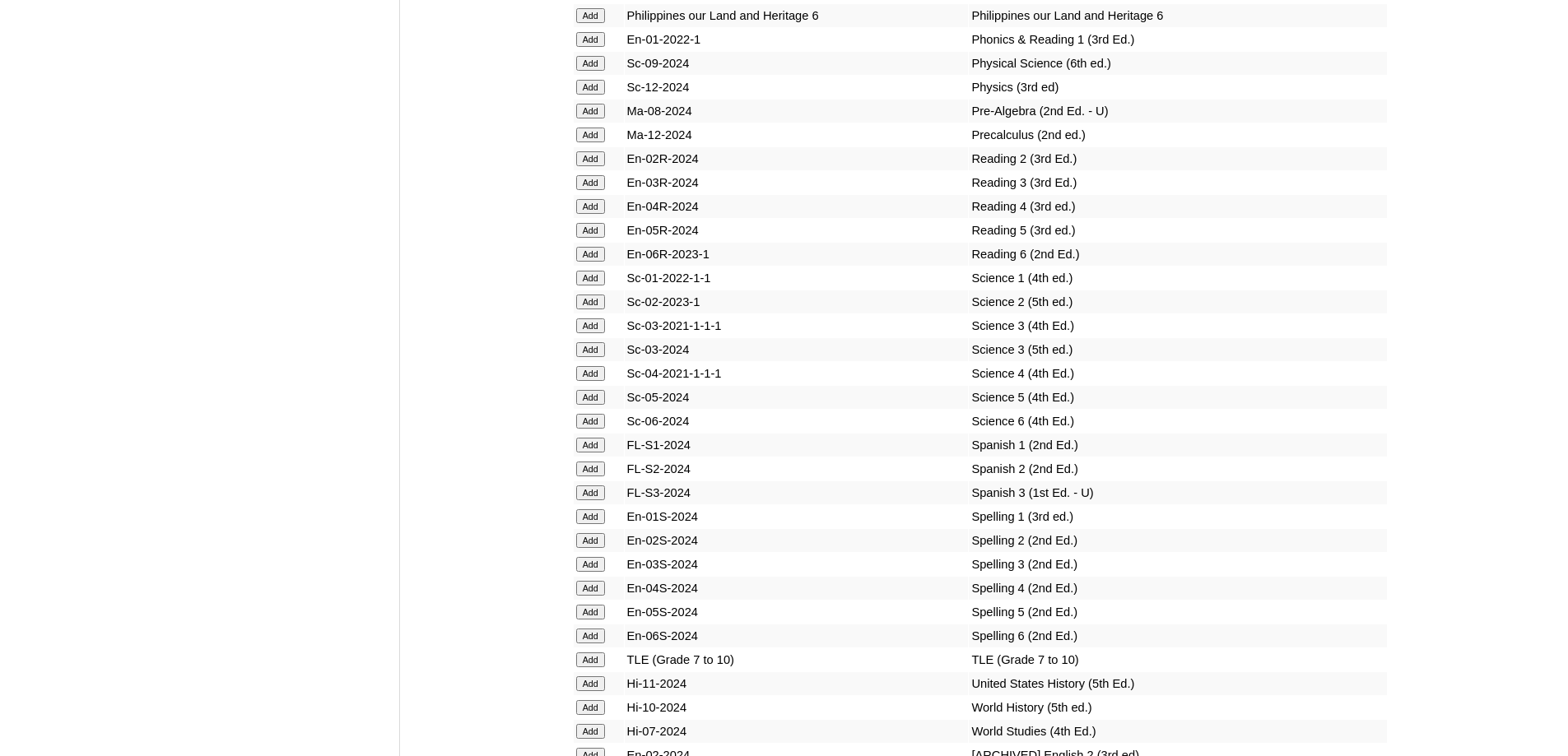
click at [602, 166] on input "Add" at bounding box center [590, 159] width 29 height 15
click at [601, 166] on input "Add" at bounding box center [590, 159] width 29 height 15
click at [598, 166] on input "Add" at bounding box center [590, 159] width 29 height 15
click at [592, 310] on input "Add" at bounding box center [590, 302] width 29 height 15
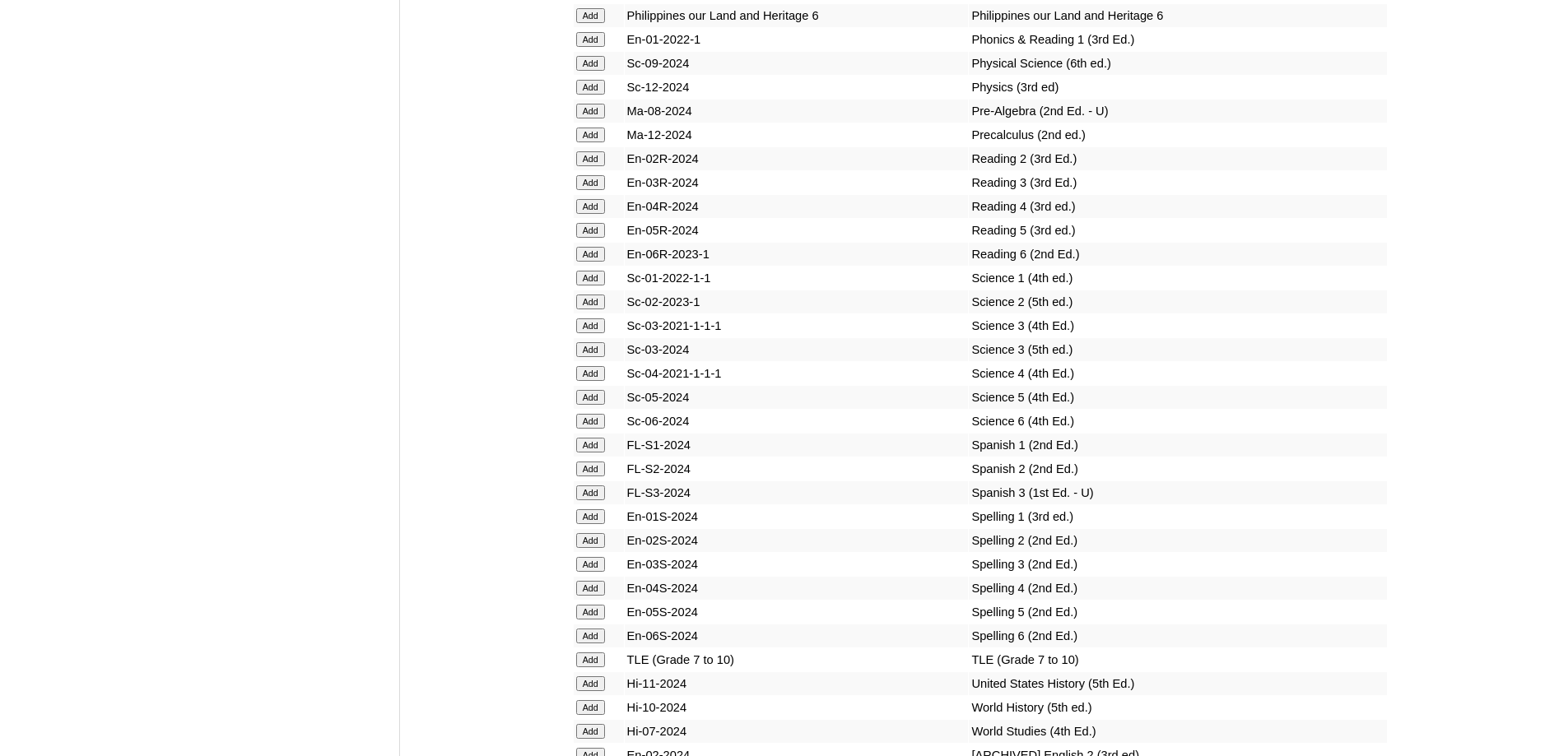
click at [592, 310] on input "Add" at bounding box center [590, 302] width 29 height 15
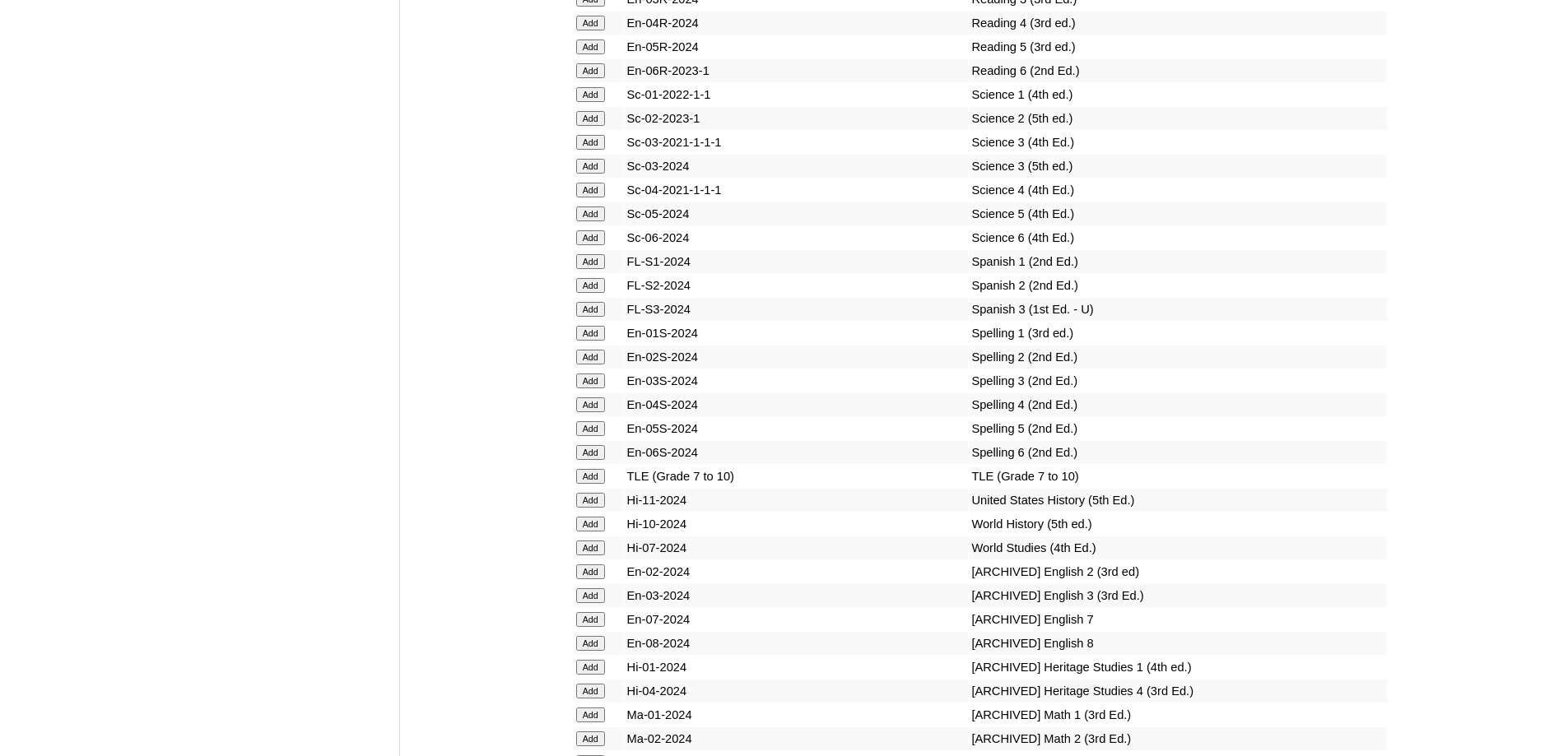
scroll to position [7077, 0]
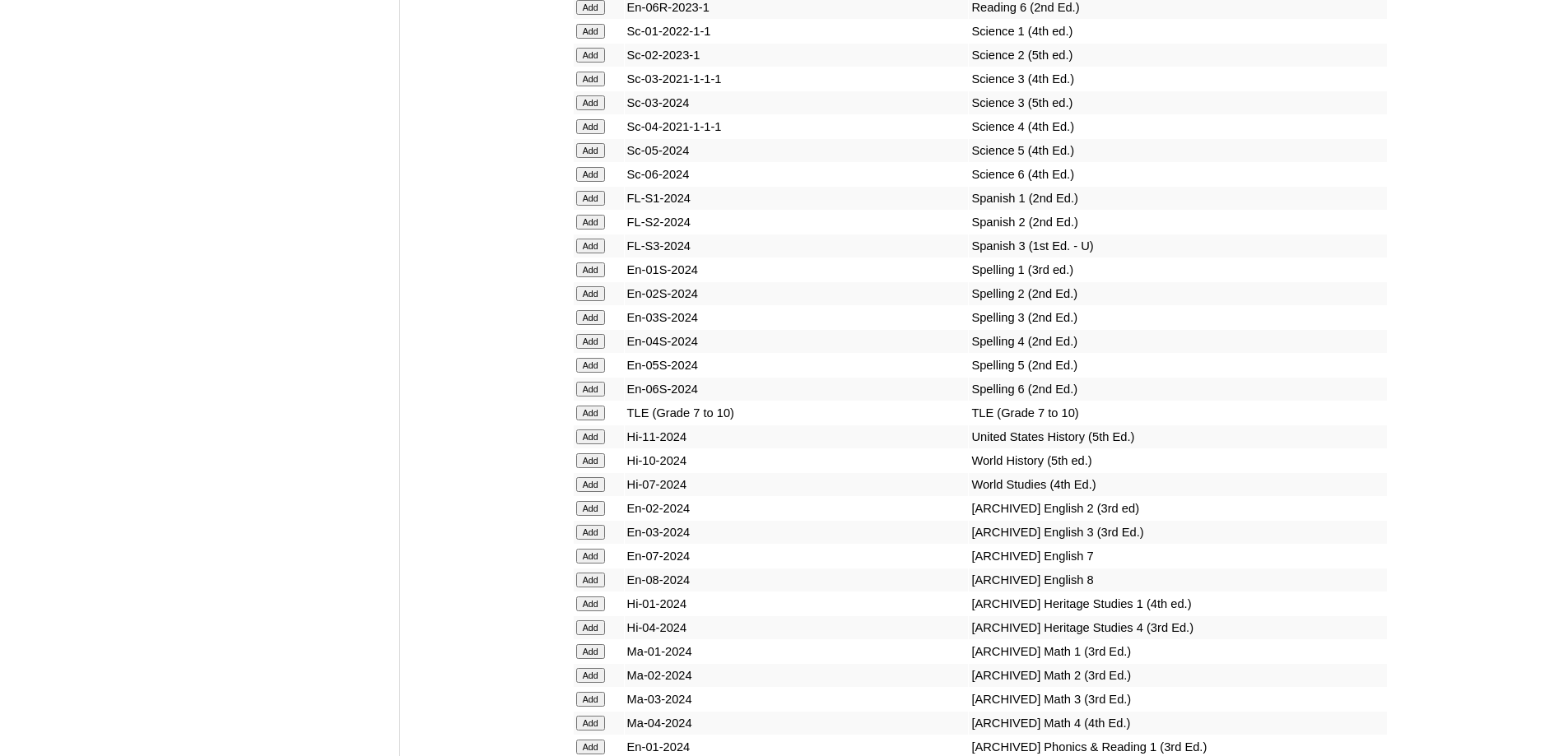
click at [591, 301] on input "Add" at bounding box center [590, 294] width 29 height 15
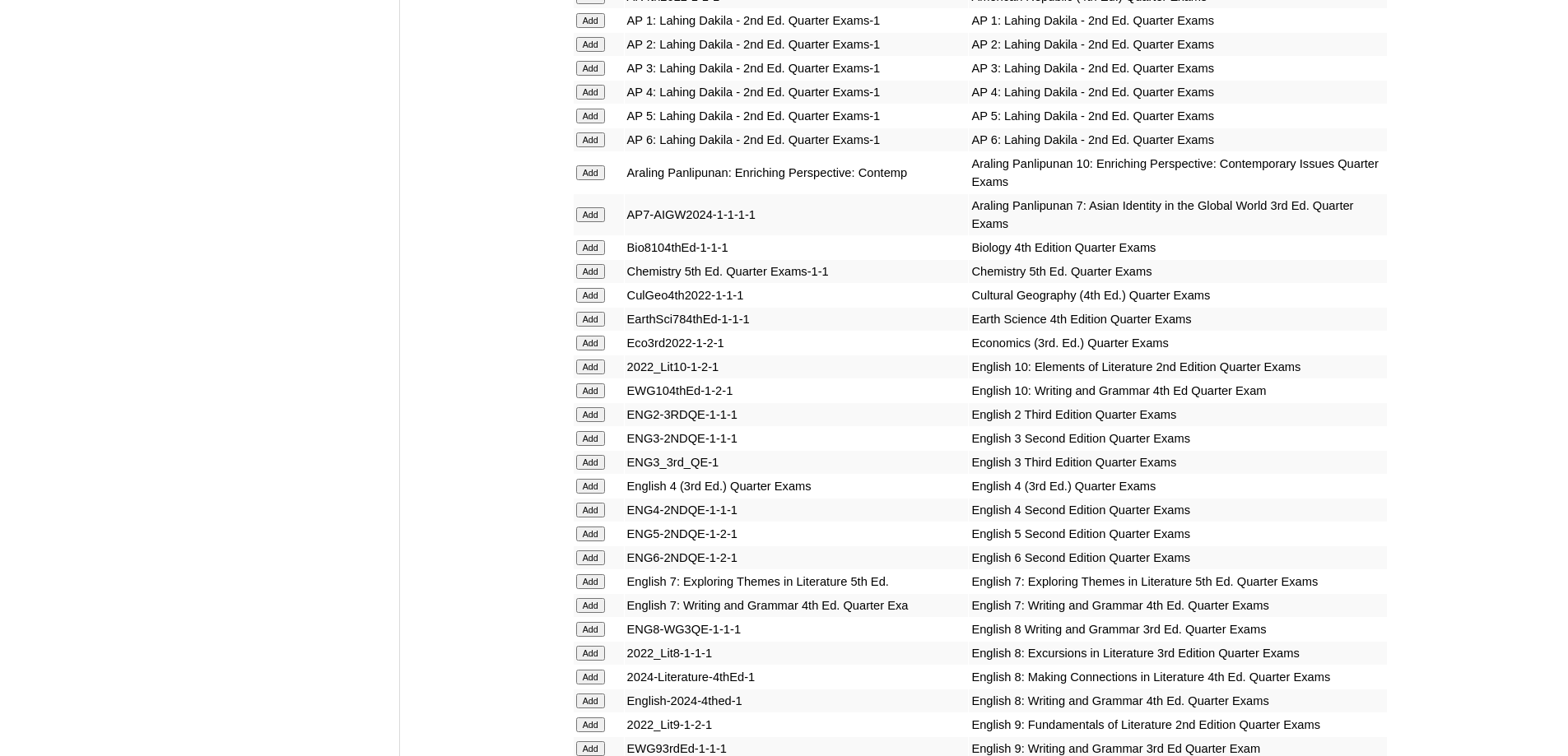
scroll to position [1481, 0]
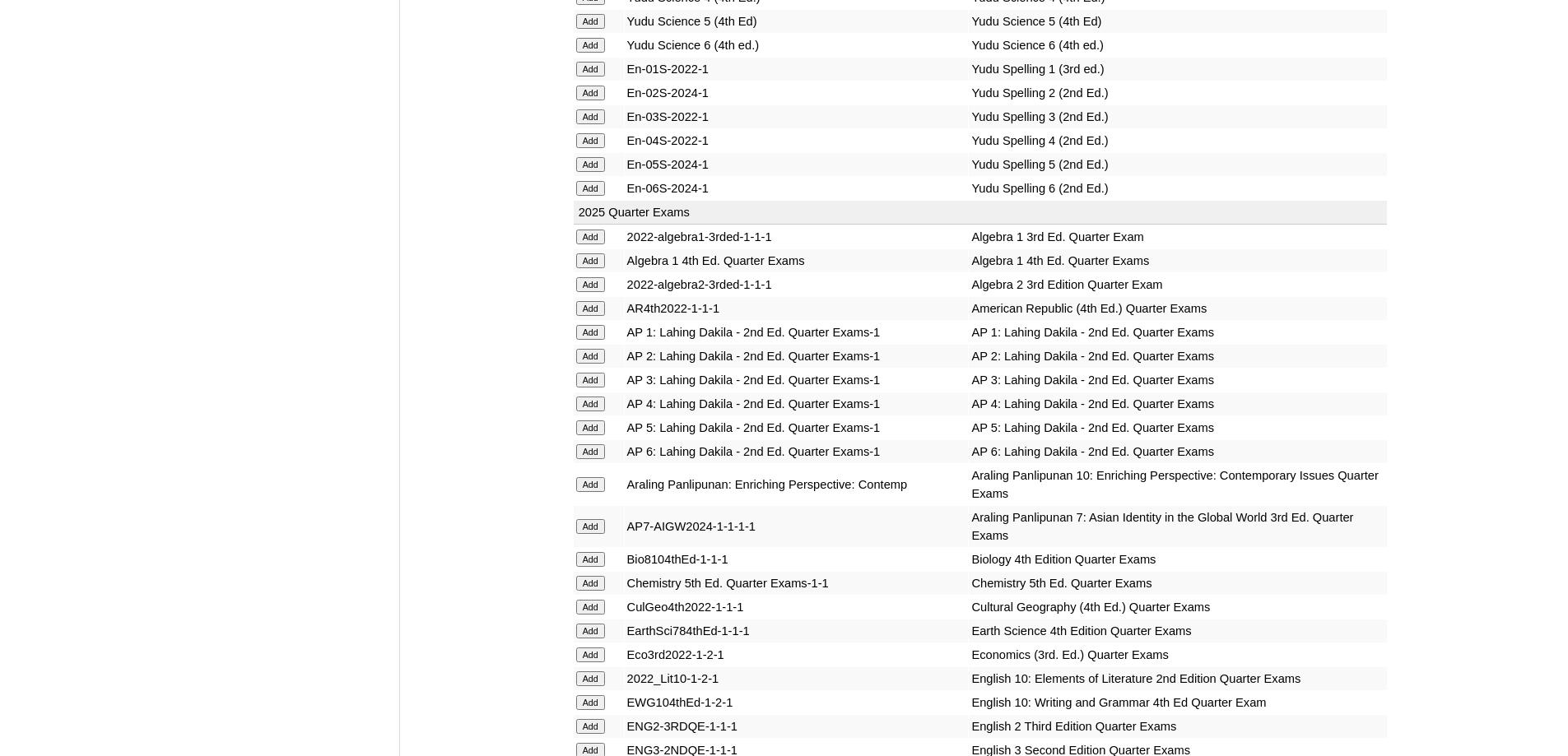
click at [603, 364] on input "Add" at bounding box center [590, 357] width 29 height 15
click at [602, 364] on input "Add" at bounding box center [590, 357] width 29 height 15
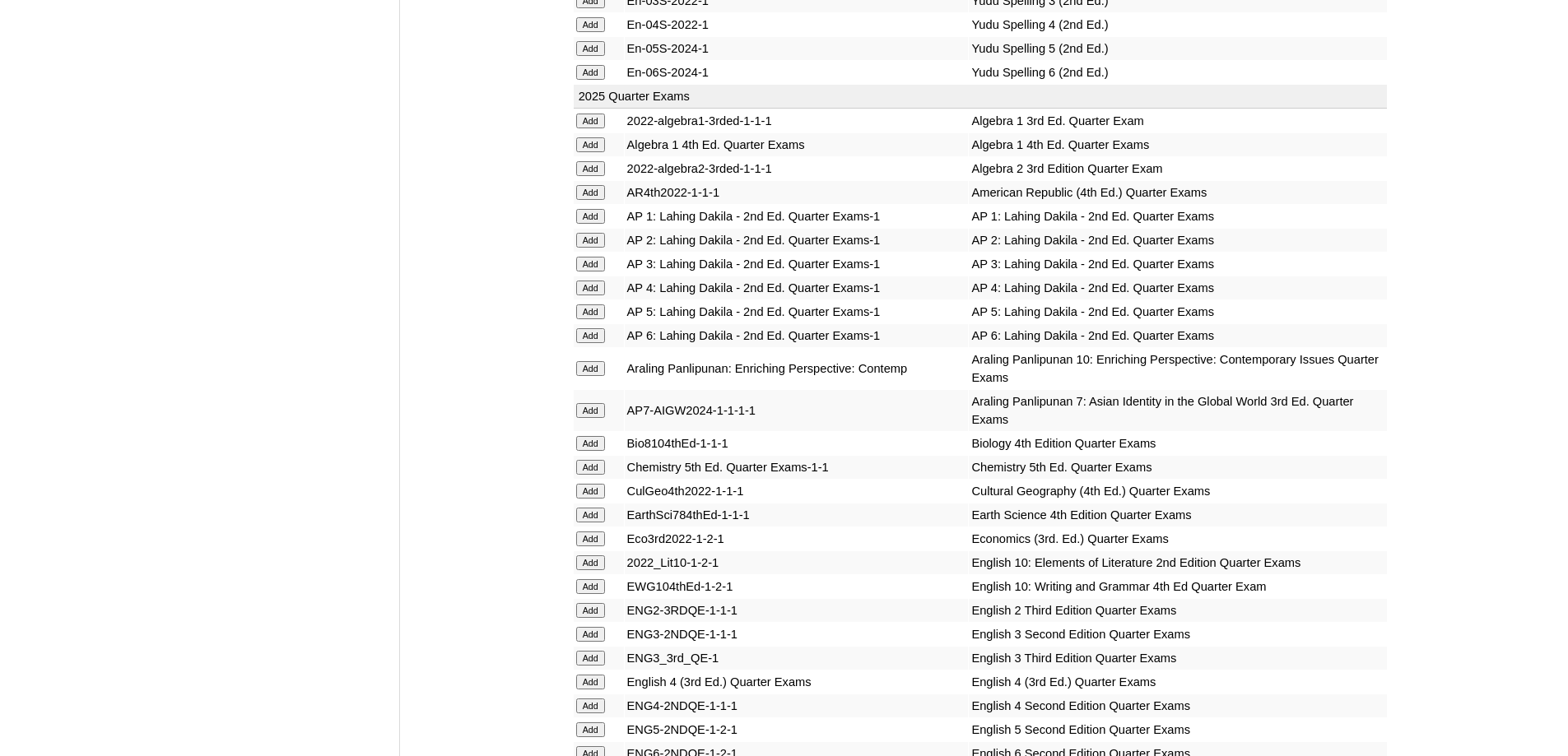
scroll to position [1975, 0]
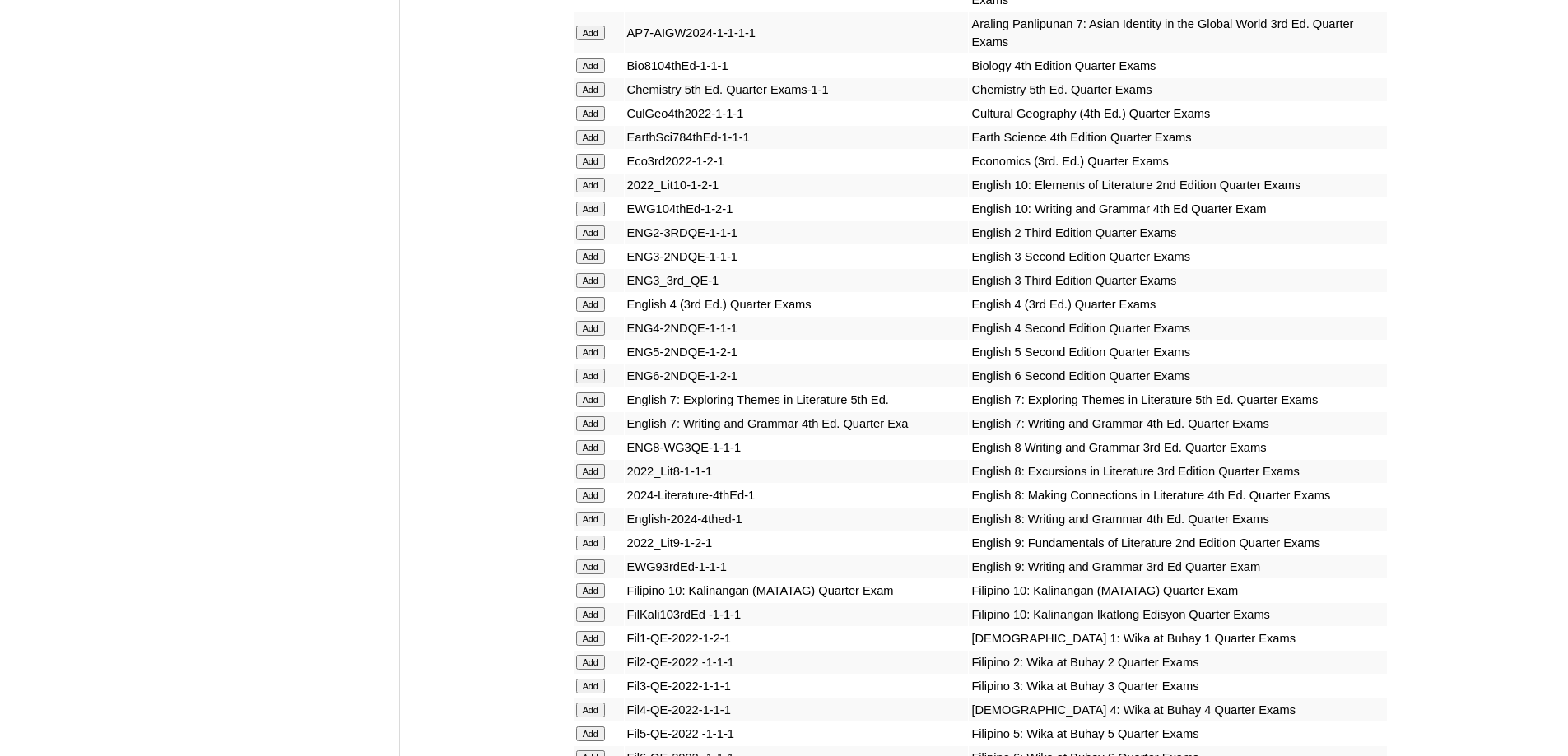
click at [609, 244] on td "Add" at bounding box center [599, 233] width 51 height 23
click at [605, 240] on input "Add" at bounding box center [590, 233] width 29 height 15
click at [600, 240] on input "Add" at bounding box center [590, 233] width 29 height 15
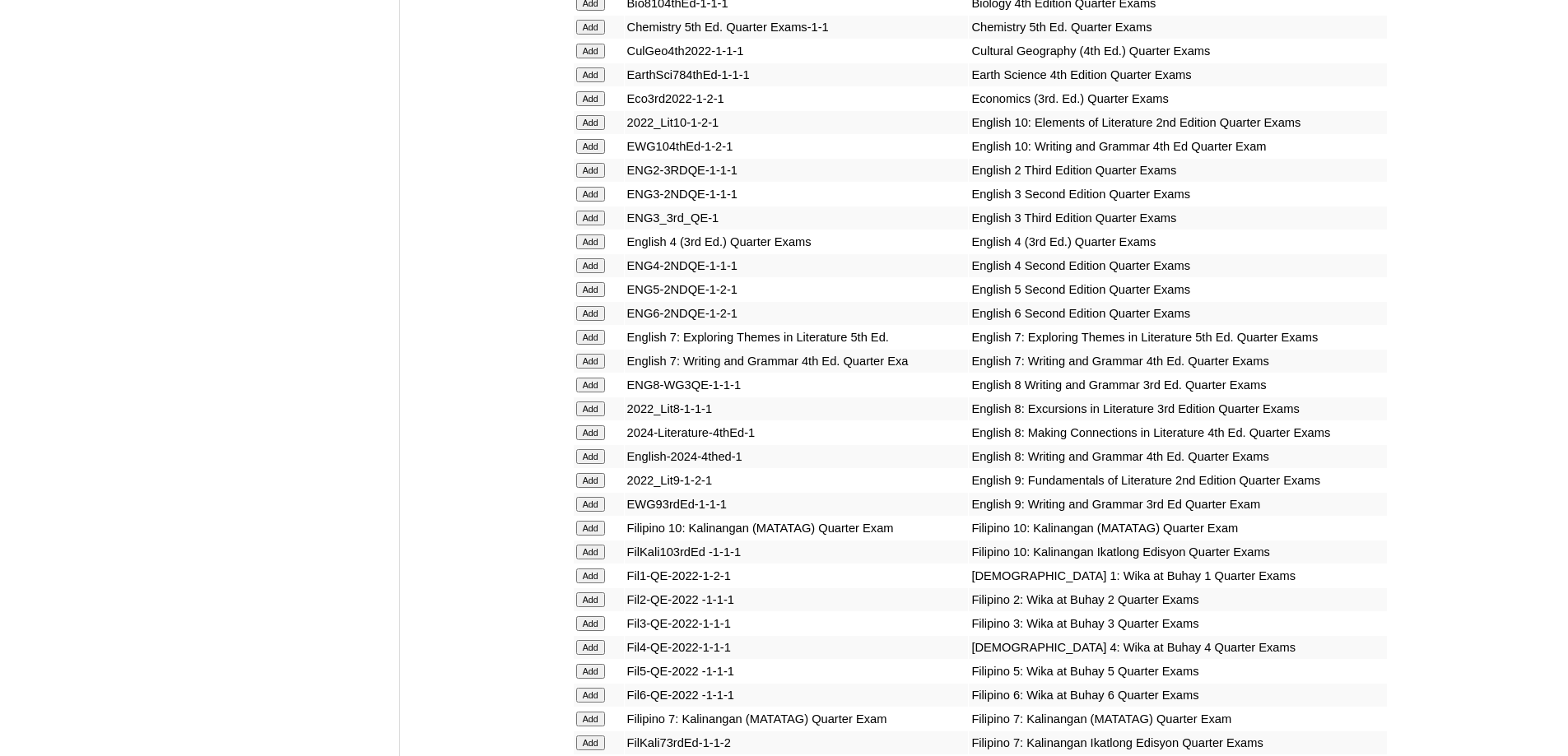
scroll to position [2221, 0]
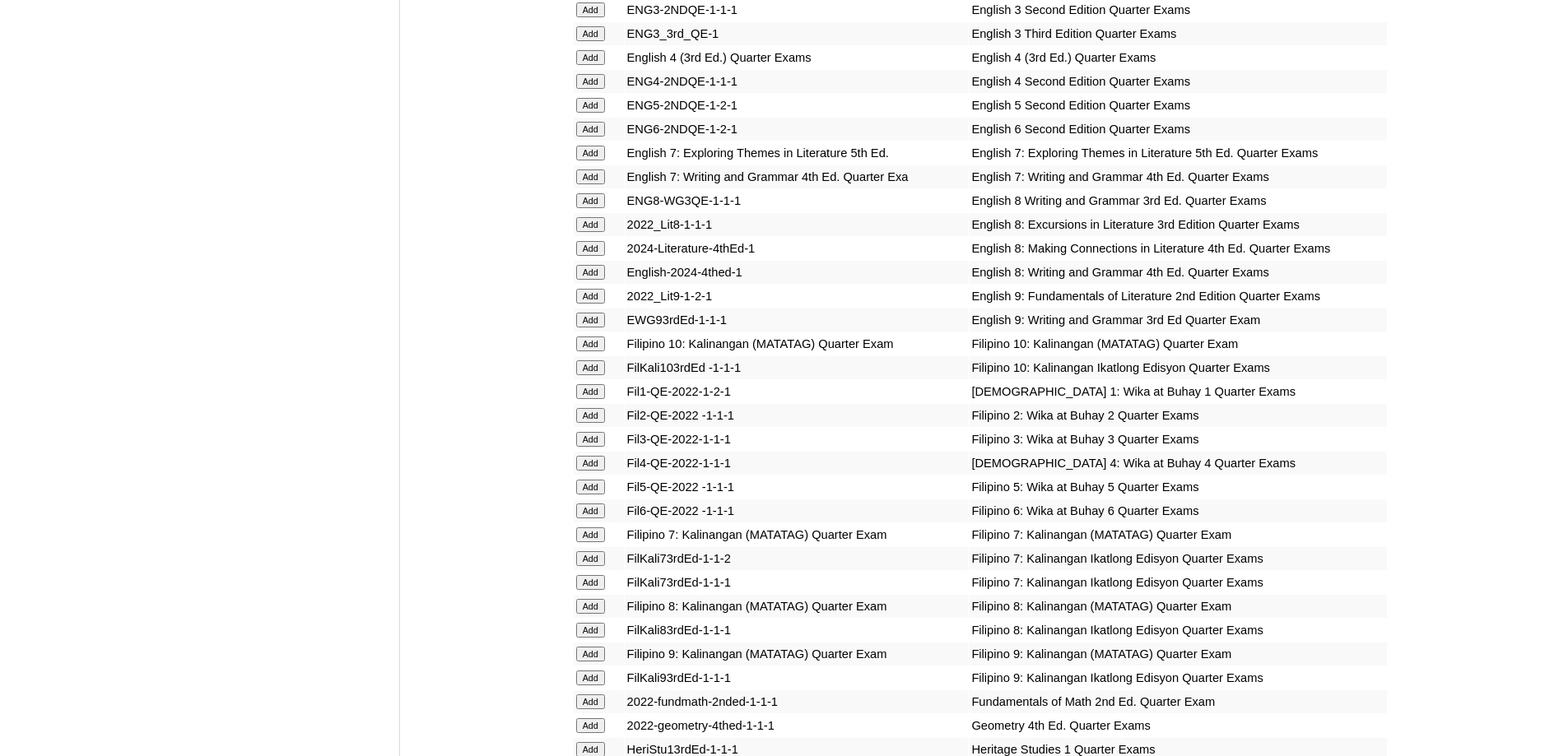
drag, startPoint x: 621, startPoint y: 472, endPoint x: 598, endPoint y: 472, distance: 23.0
click at [611, 421] on form "Add" at bounding box center [598, 415] width 45 height 13
click at [598, 423] on input "Add" at bounding box center [590, 416] width 29 height 15
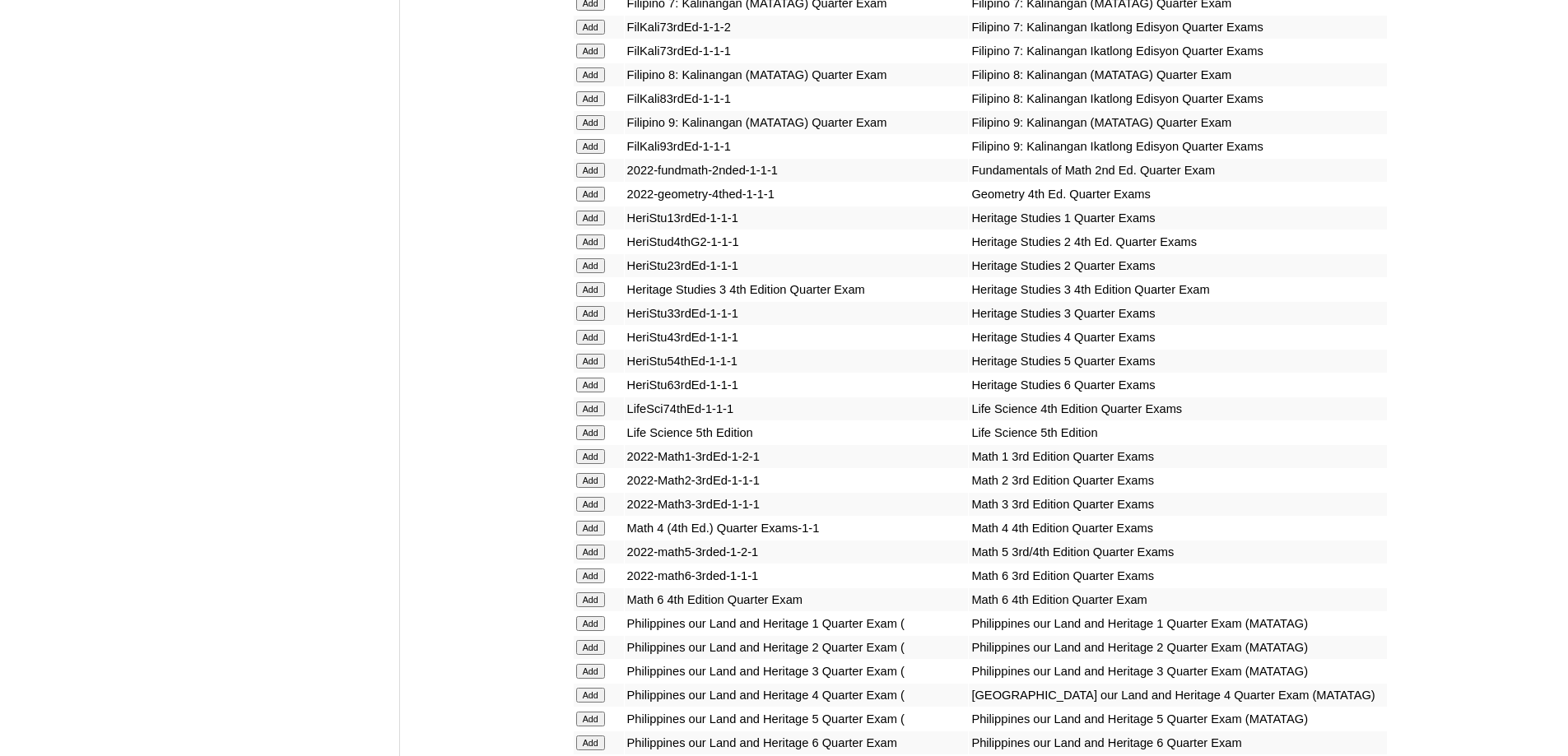
scroll to position [2880, 0]
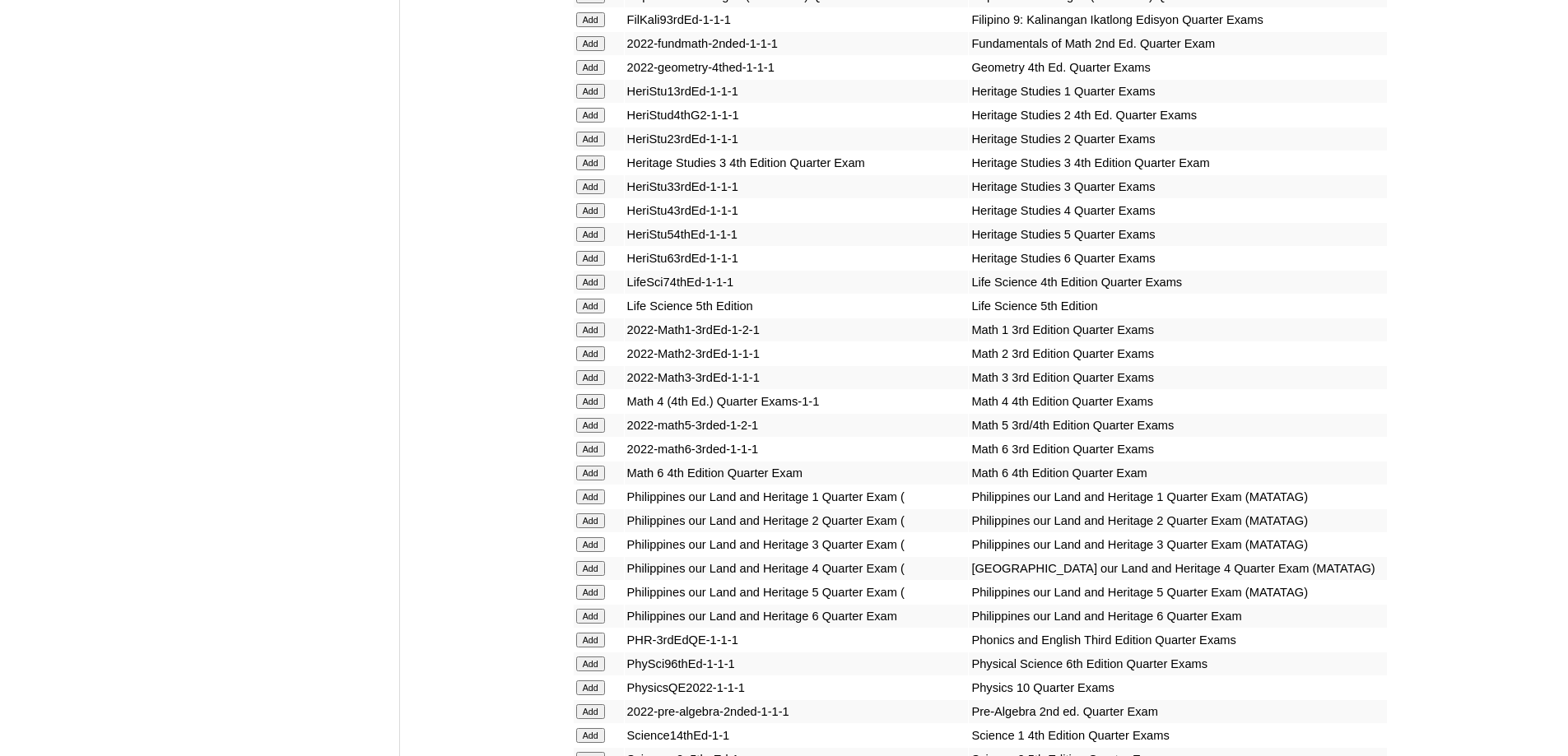
click at [586, 389] on td "Add" at bounding box center [599, 378] width 51 height 23
click at [588, 361] on input "Add" at bounding box center [590, 354] width 29 height 15
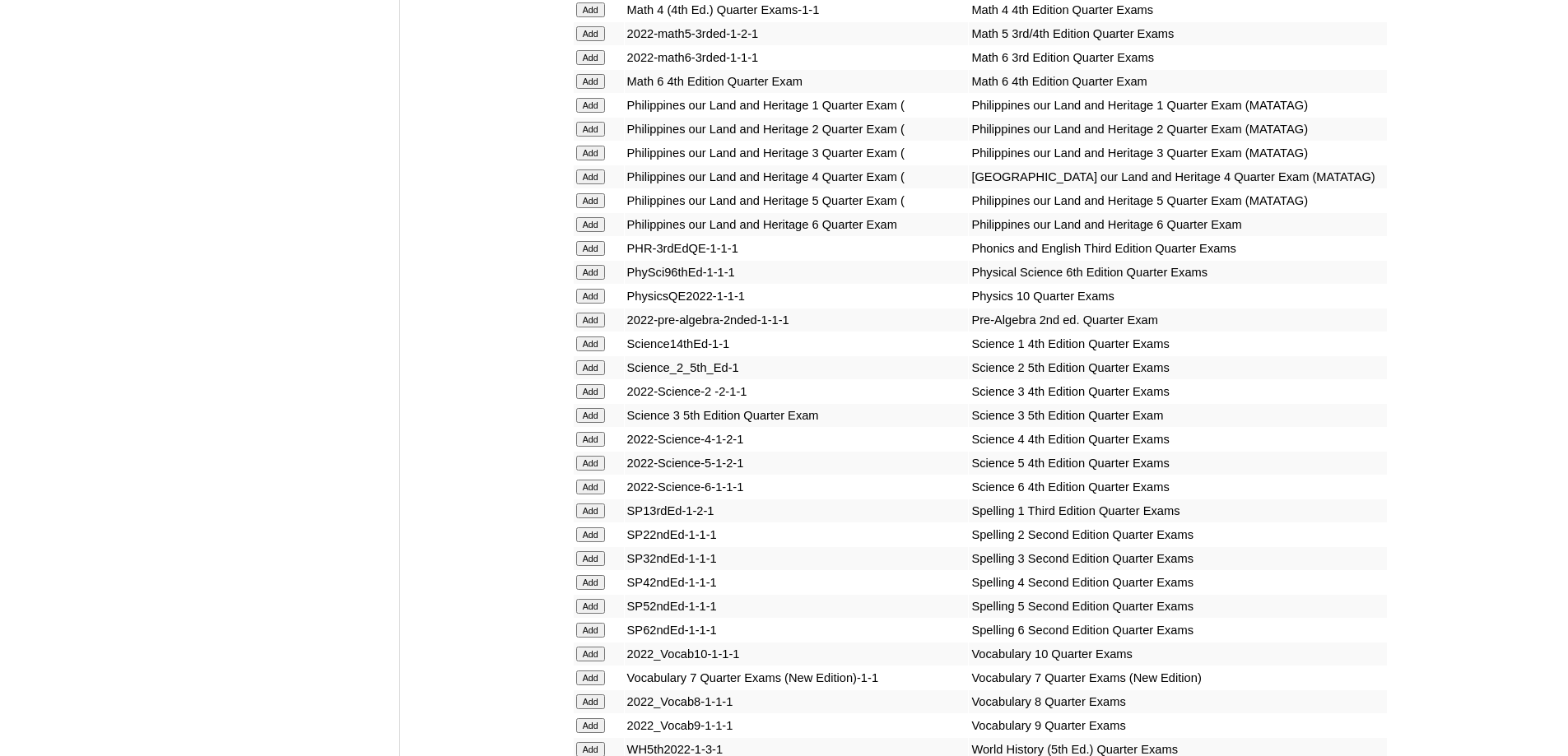
scroll to position [3292, 0]
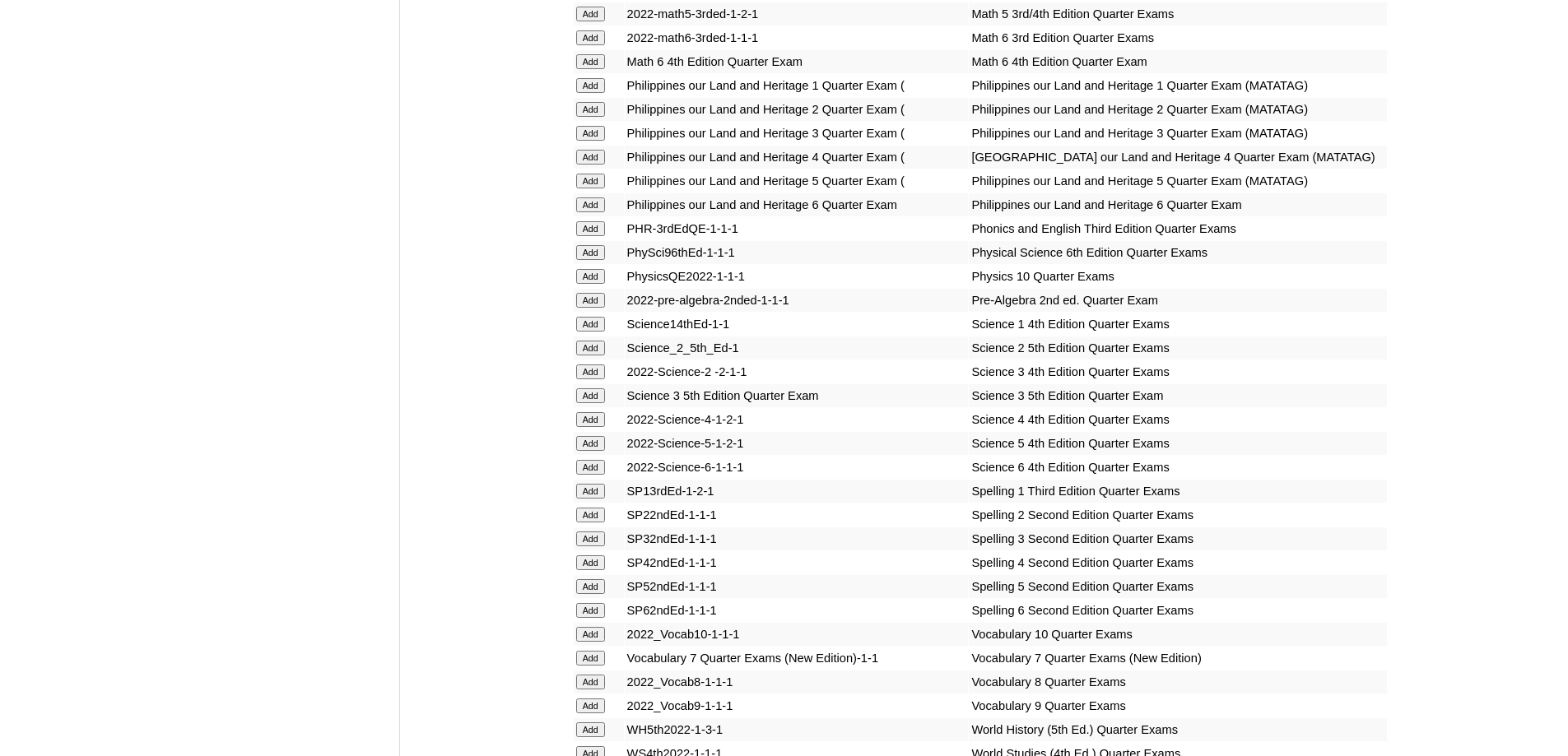
click at [595, 356] on input "Add" at bounding box center [590, 348] width 29 height 15
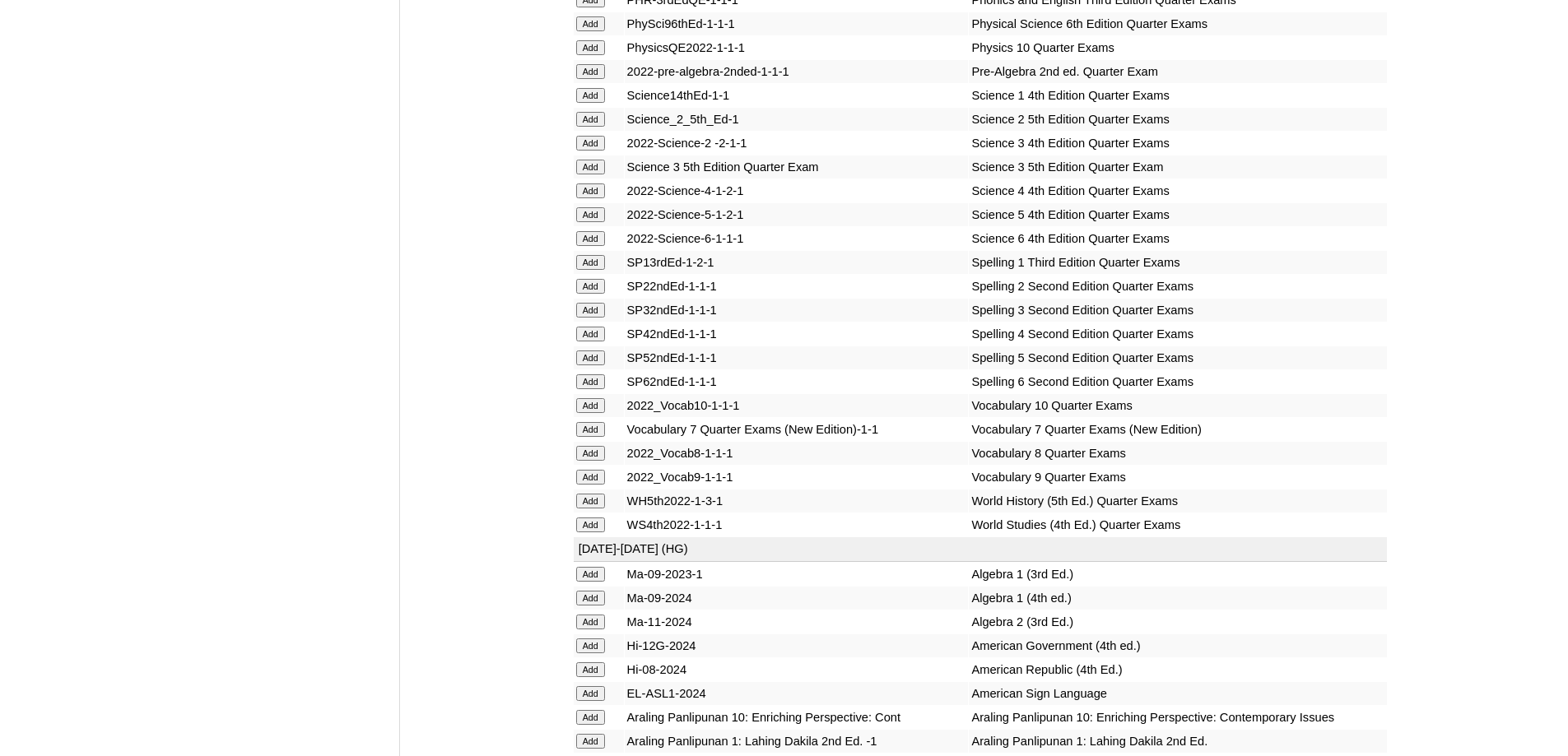
scroll to position [3538, 0]
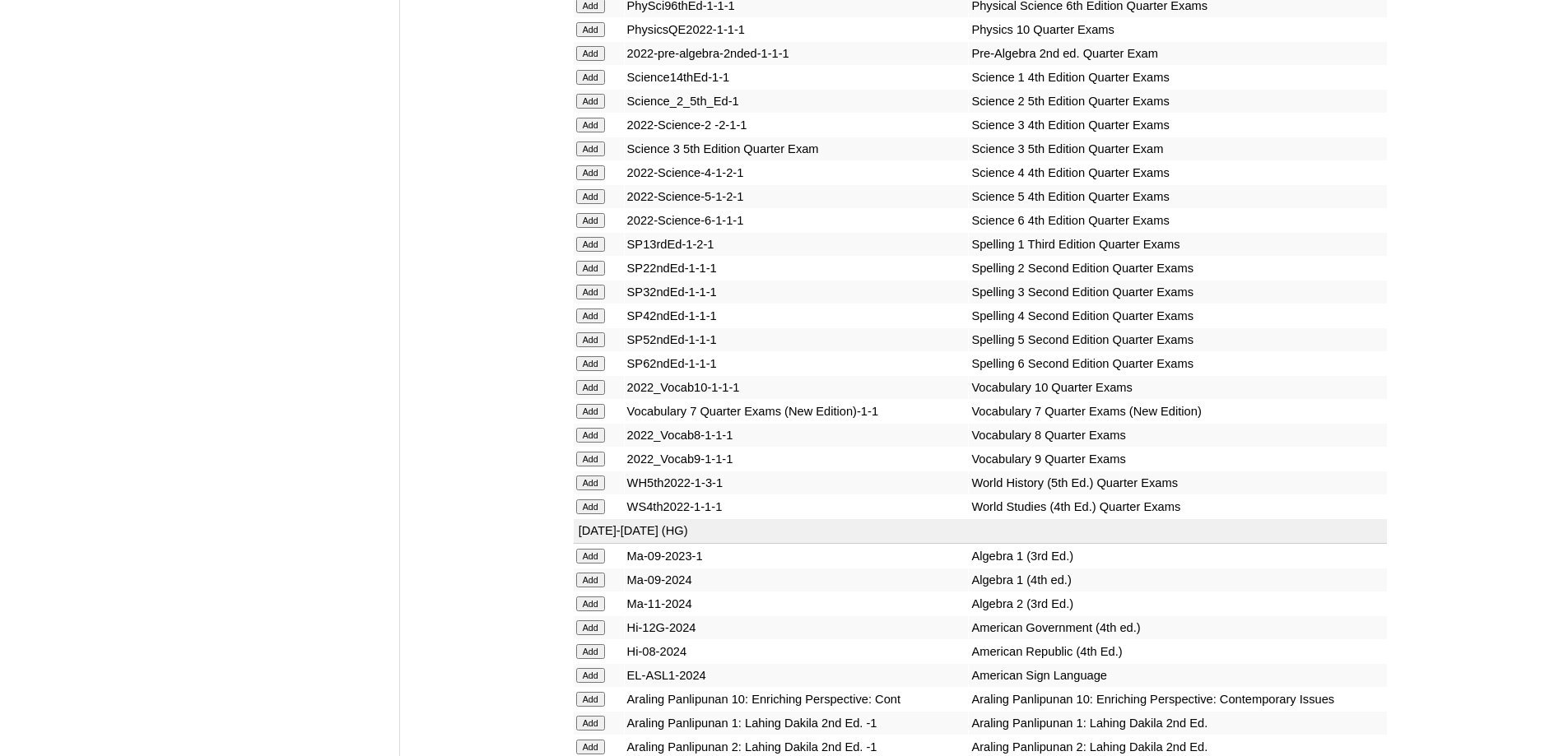
click at [577, 276] on input "Add" at bounding box center [590, 269] width 29 height 15
click at [584, 276] on input "Add" at bounding box center [590, 269] width 29 height 15
drag, startPoint x: 584, startPoint y: 436, endPoint x: 643, endPoint y: 452, distance: 61.1
click at [586, 276] on input "Add" at bounding box center [590, 269] width 29 height 15
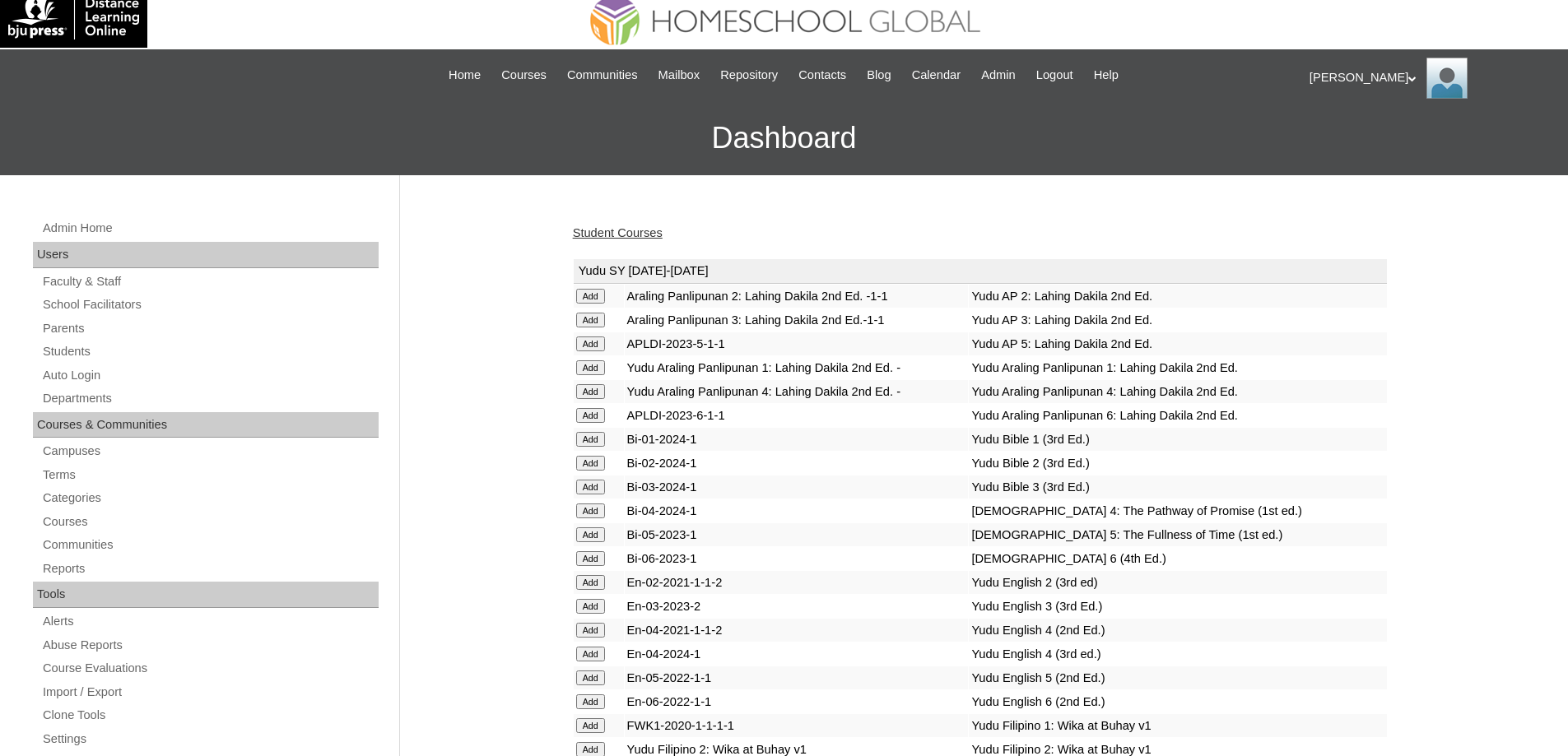
scroll to position [0, 0]
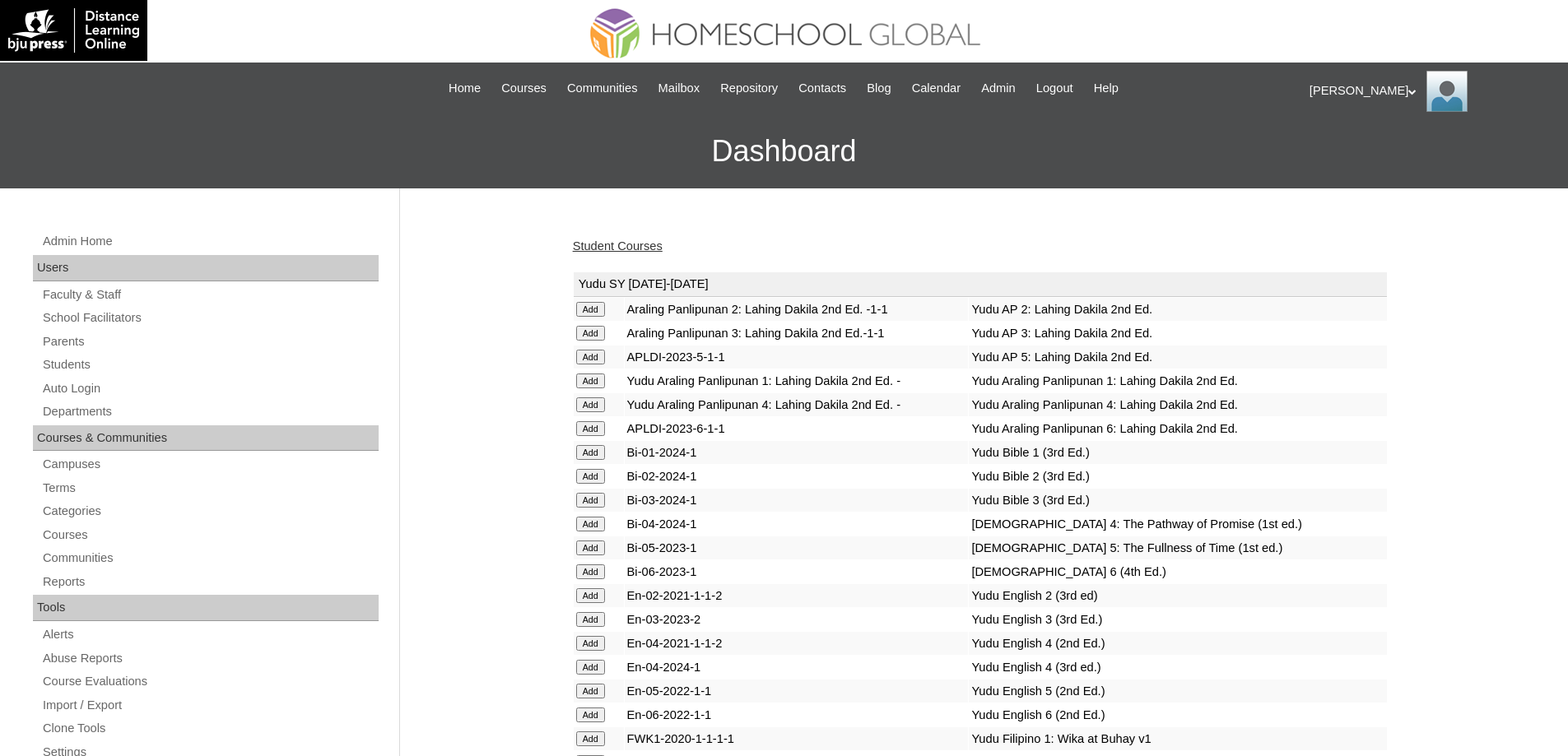
click at [658, 242] on link "Student Courses" at bounding box center [618, 246] width 90 height 13
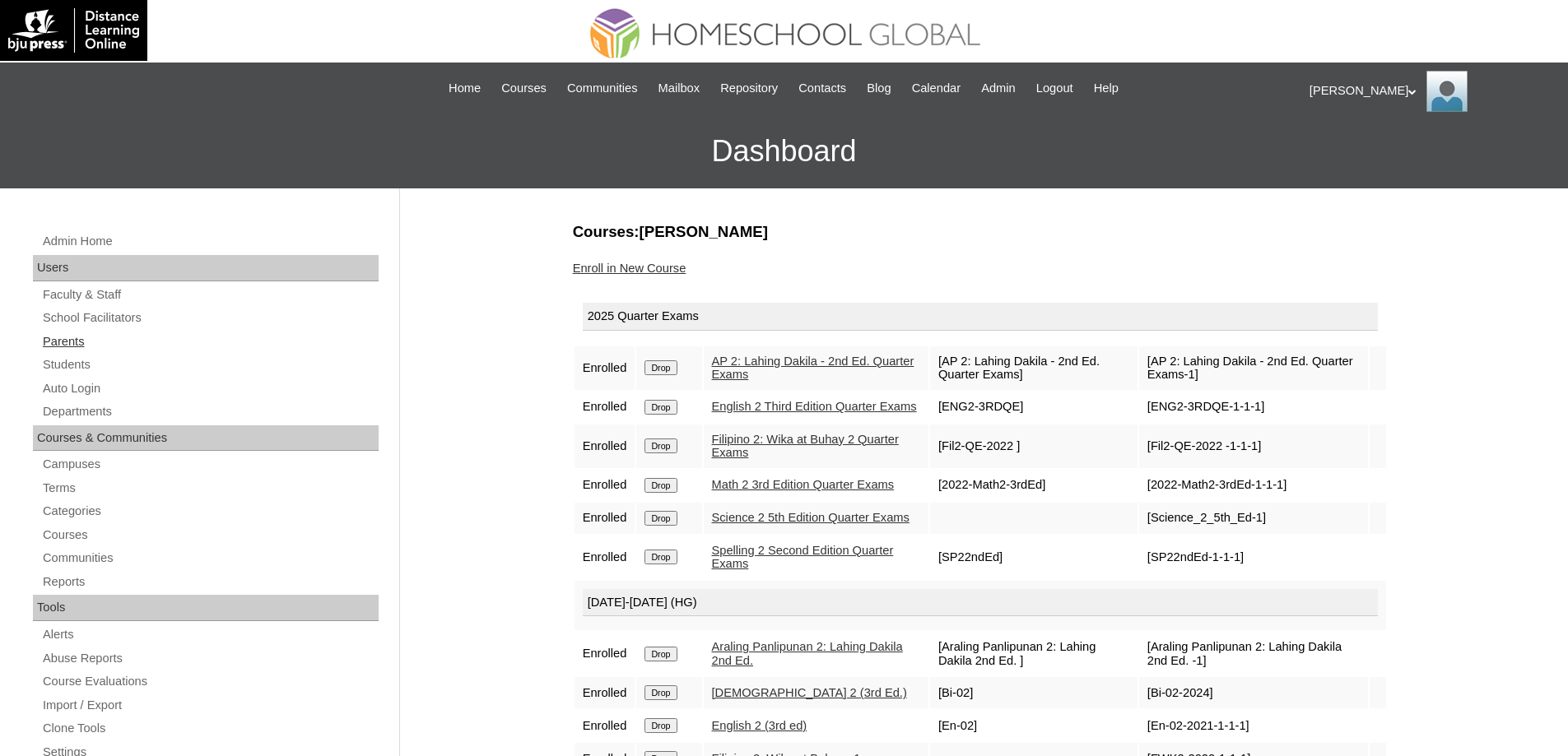
click at [93, 337] on link "Parents" at bounding box center [210, 342] width 338 height 21
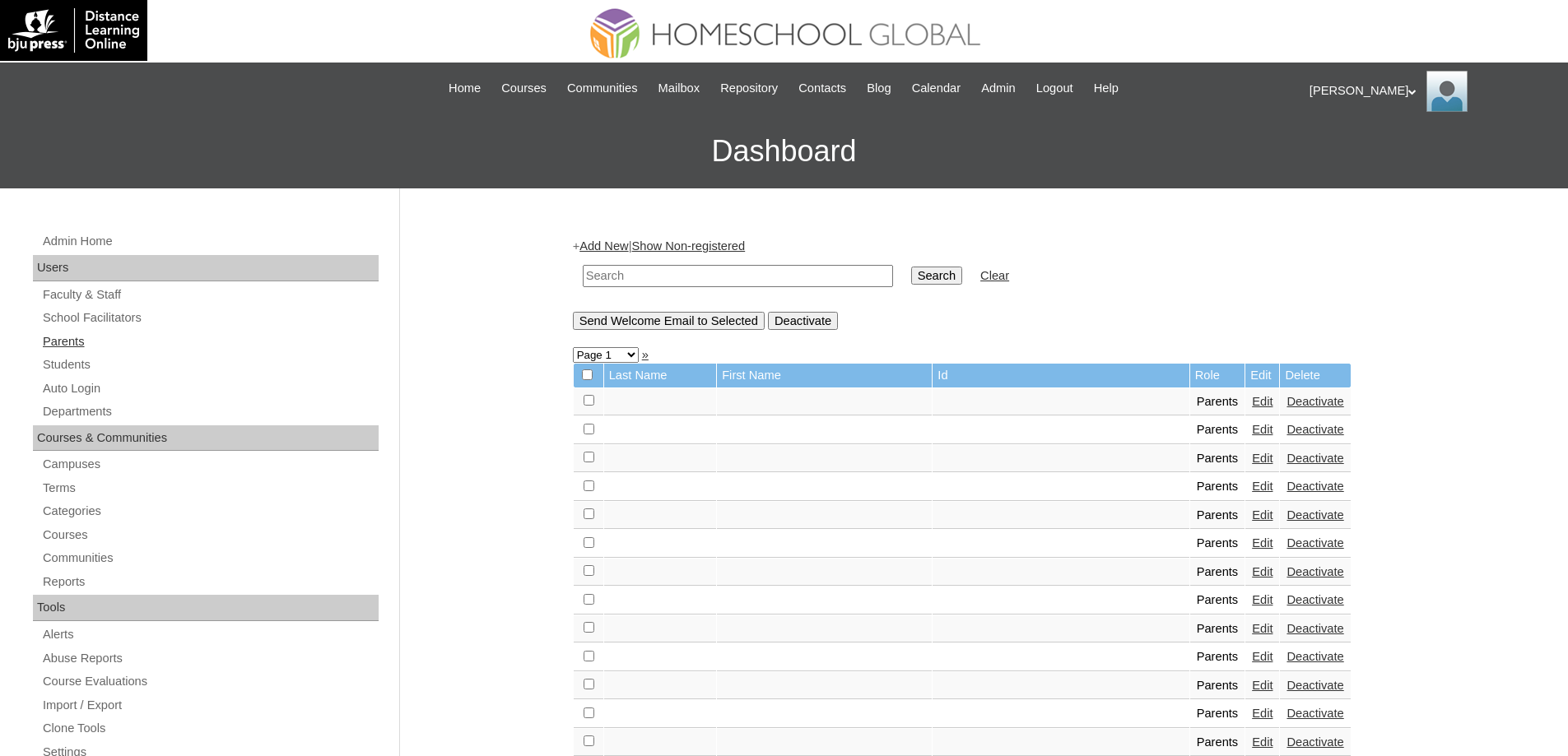
click at [197, 349] on link "Parents" at bounding box center [210, 342] width 338 height 21
type input "MHP0230-TECHPH2025"
click at [941, 281] on input "Search" at bounding box center [937, 276] width 52 height 18
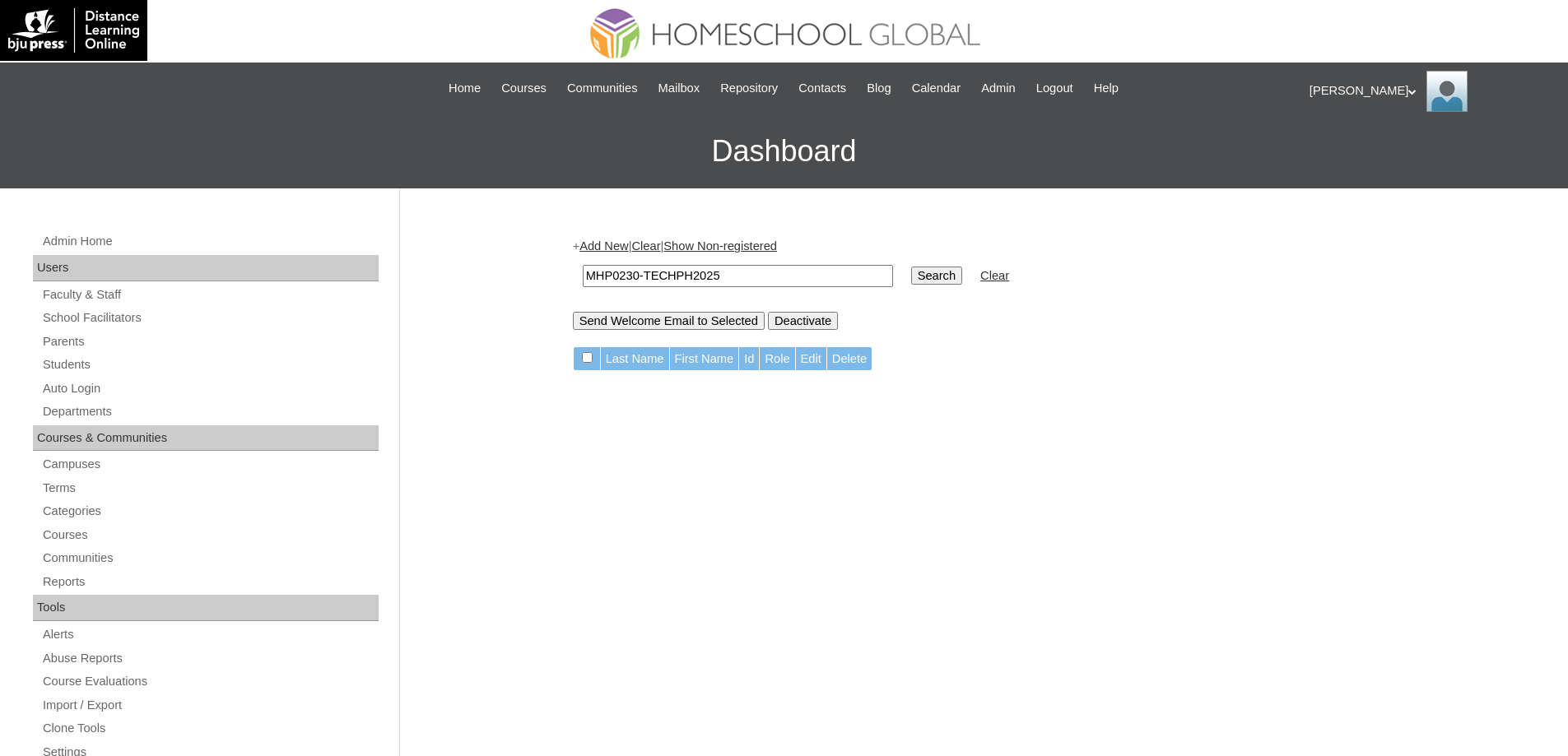
click at [610, 239] on link "Add New" at bounding box center [604, 246] width 49 height 13
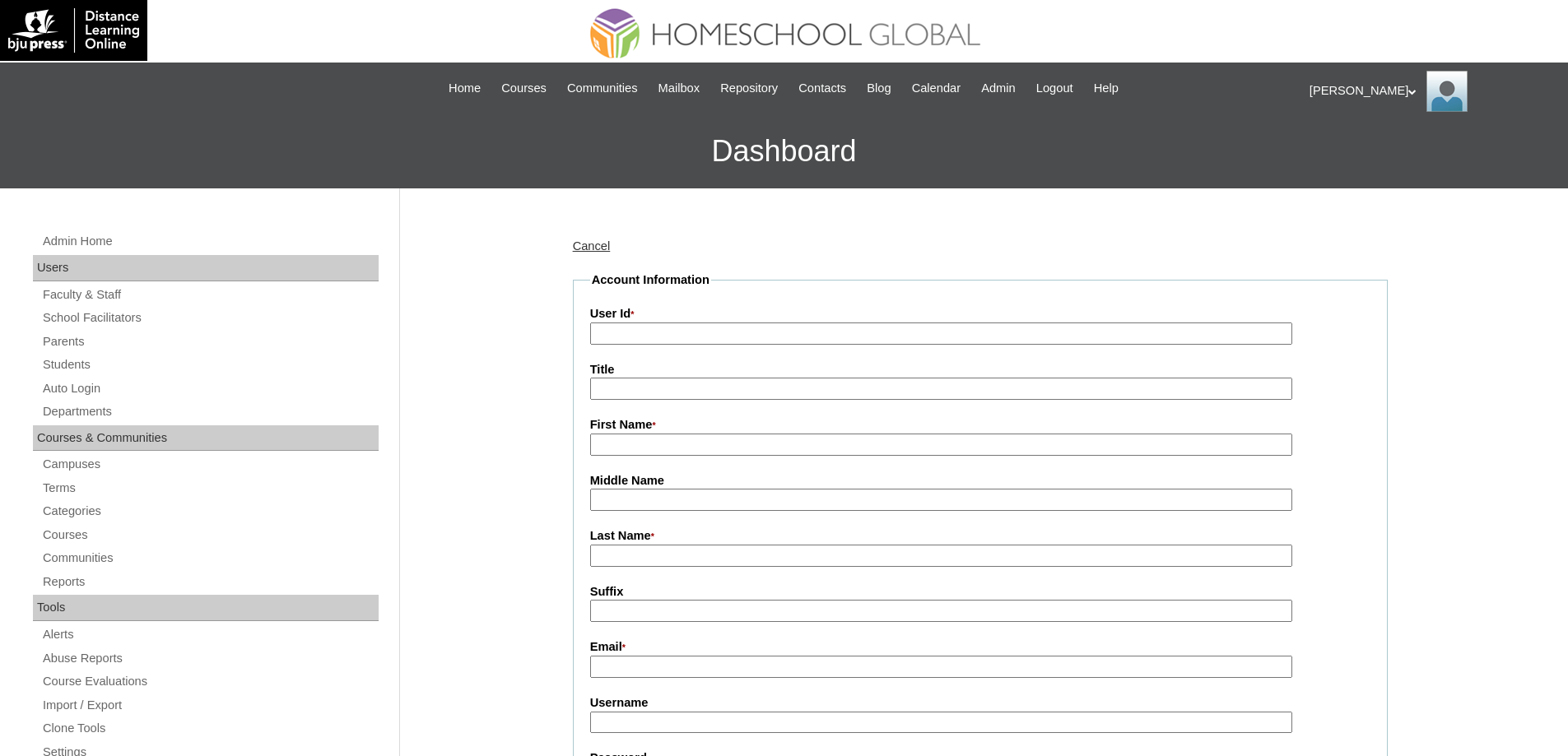
drag, startPoint x: 634, startPoint y: 331, endPoint x: 650, endPoint y: 340, distance: 18.4
click at [634, 331] on input "User Id *" at bounding box center [941, 333] width 702 height 22
paste input "MHP0230-TECHPH2025"
type input "MHP0230-TECHPH2025"
drag, startPoint x: 627, startPoint y: 445, endPoint x: 638, endPoint y: 445, distance: 11.0
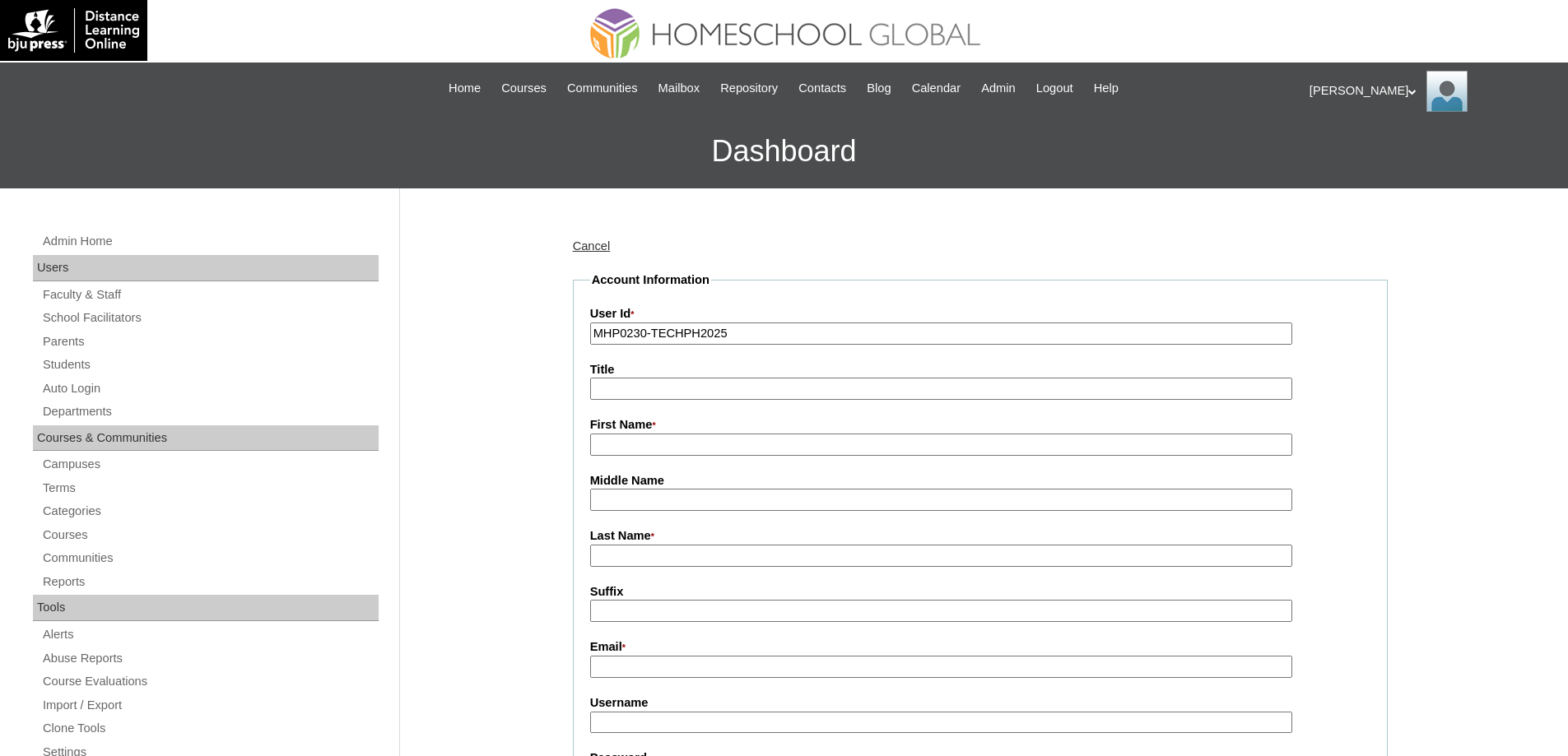
click at [625, 444] on input "First Name *" at bounding box center [941, 444] width 702 height 22
paste input "[PERSON_NAME]"
type input "[PERSON_NAME]"
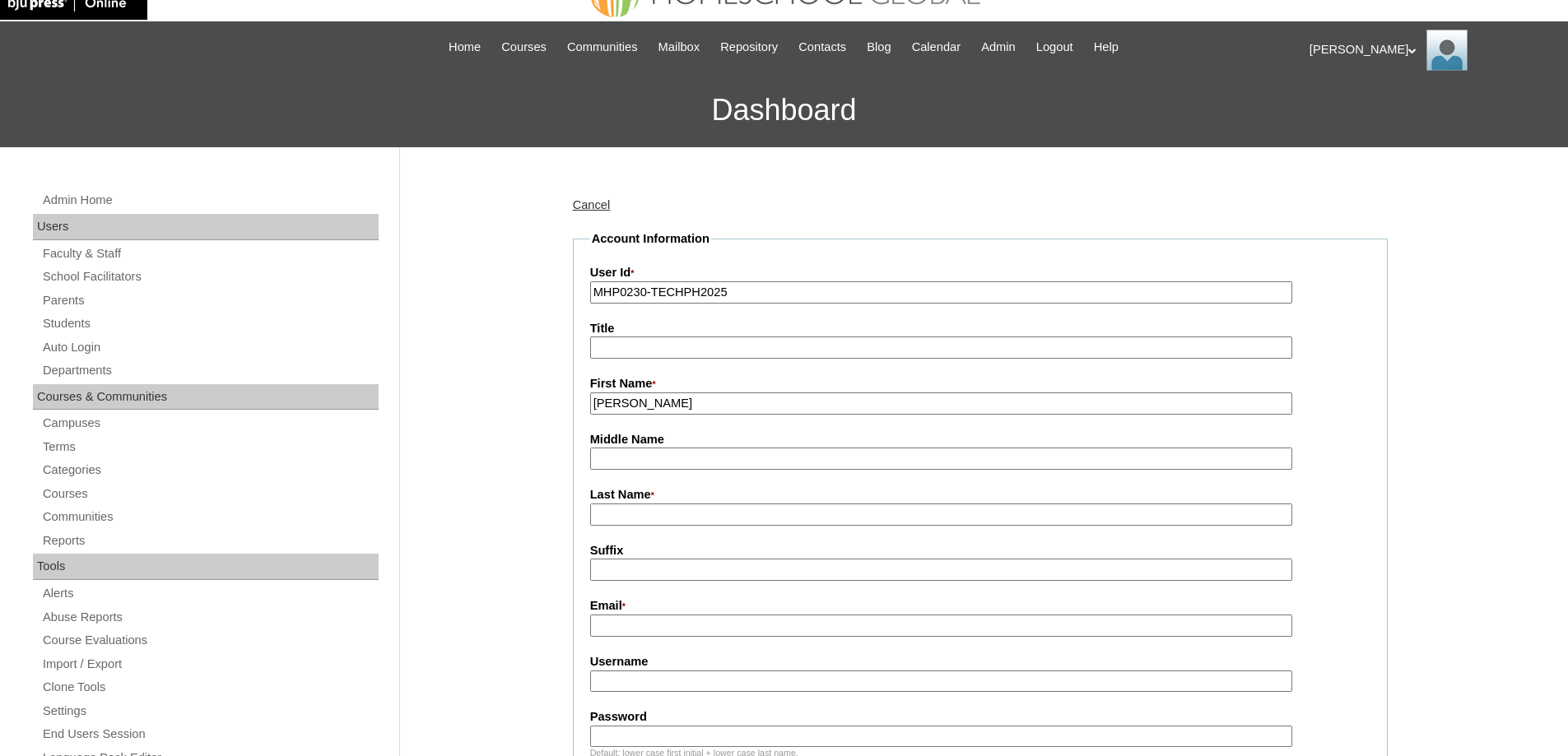
scroll to position [165, 0]
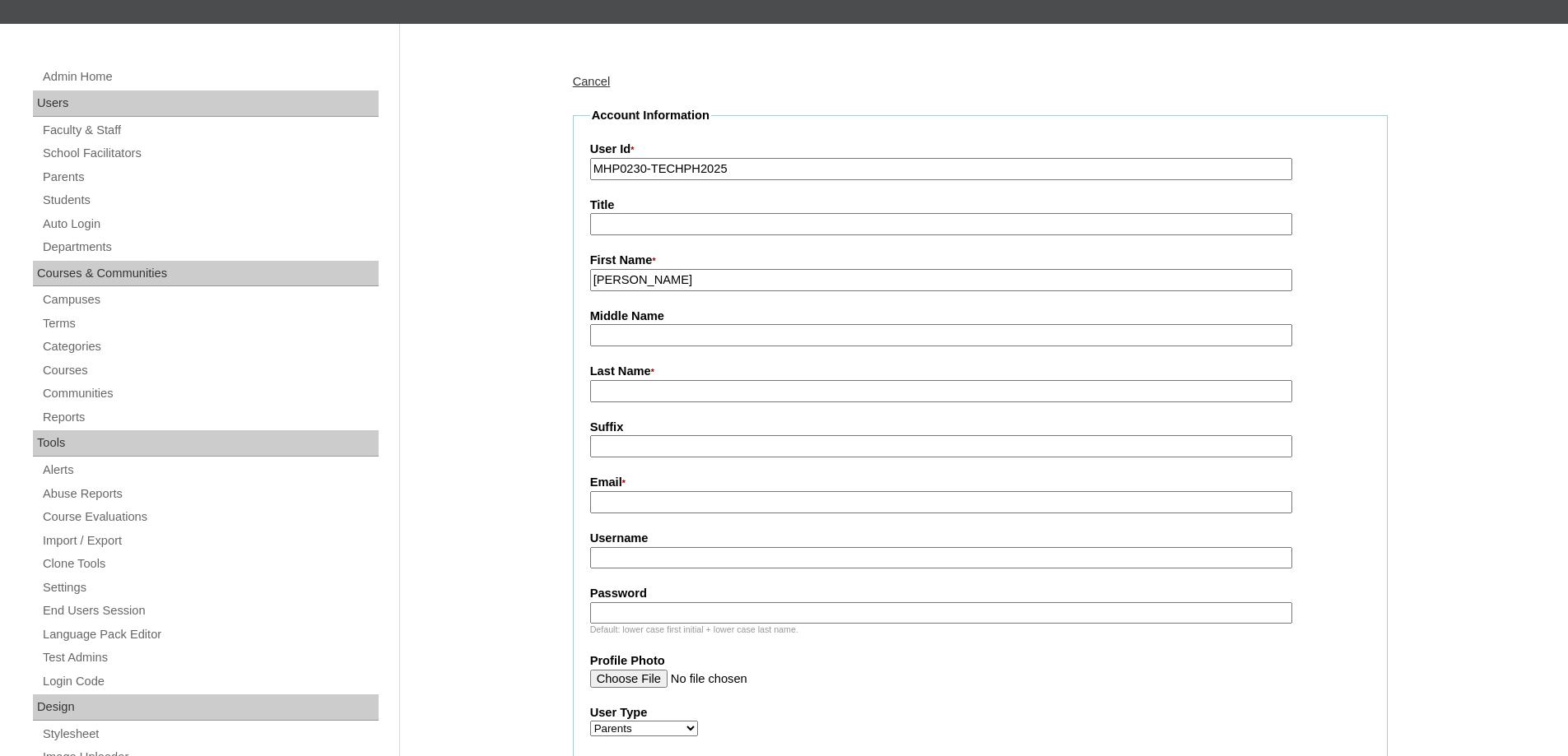
click at [646, 394] on input "Last Name *" at bounding box center [941, 391] width 702 height 22
paste input "[PERSON_NAME]"
drag, startPoint x: 614, startPoint y: 401, endPoint x: 603, endPoint y: 402, distance: 11.0
click at [603, 402] on input "[PERSON_NAME]" at bounding box center [941, 391] width 702 height 22
type input "[PERSON_NAME]"
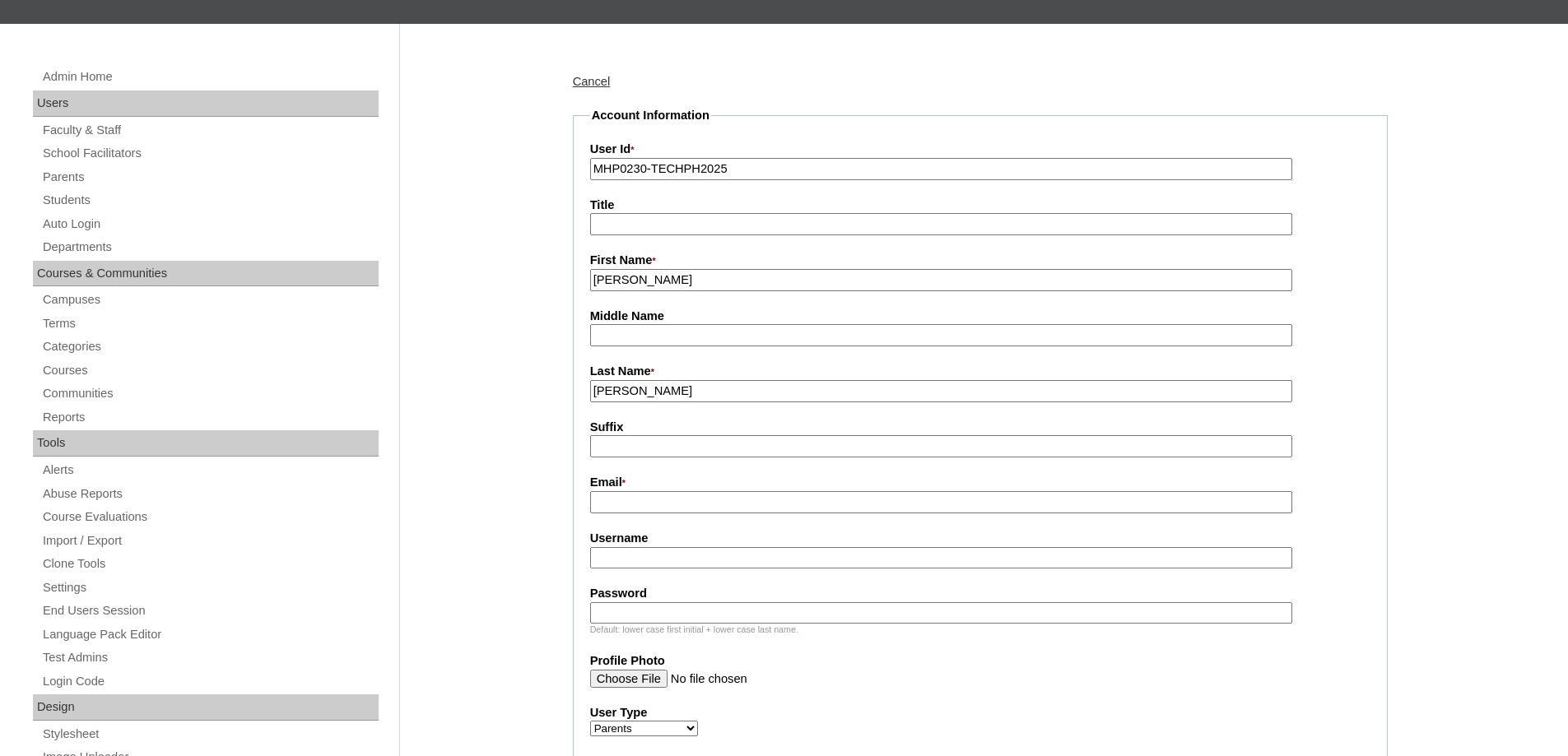
click at [577, 430] on fieldset "Account Information User Id * MHP0230-TECHPH2025 Title First Name * [PERSON_NAM…" at bounding box center [980, 630] width 815 height 1047
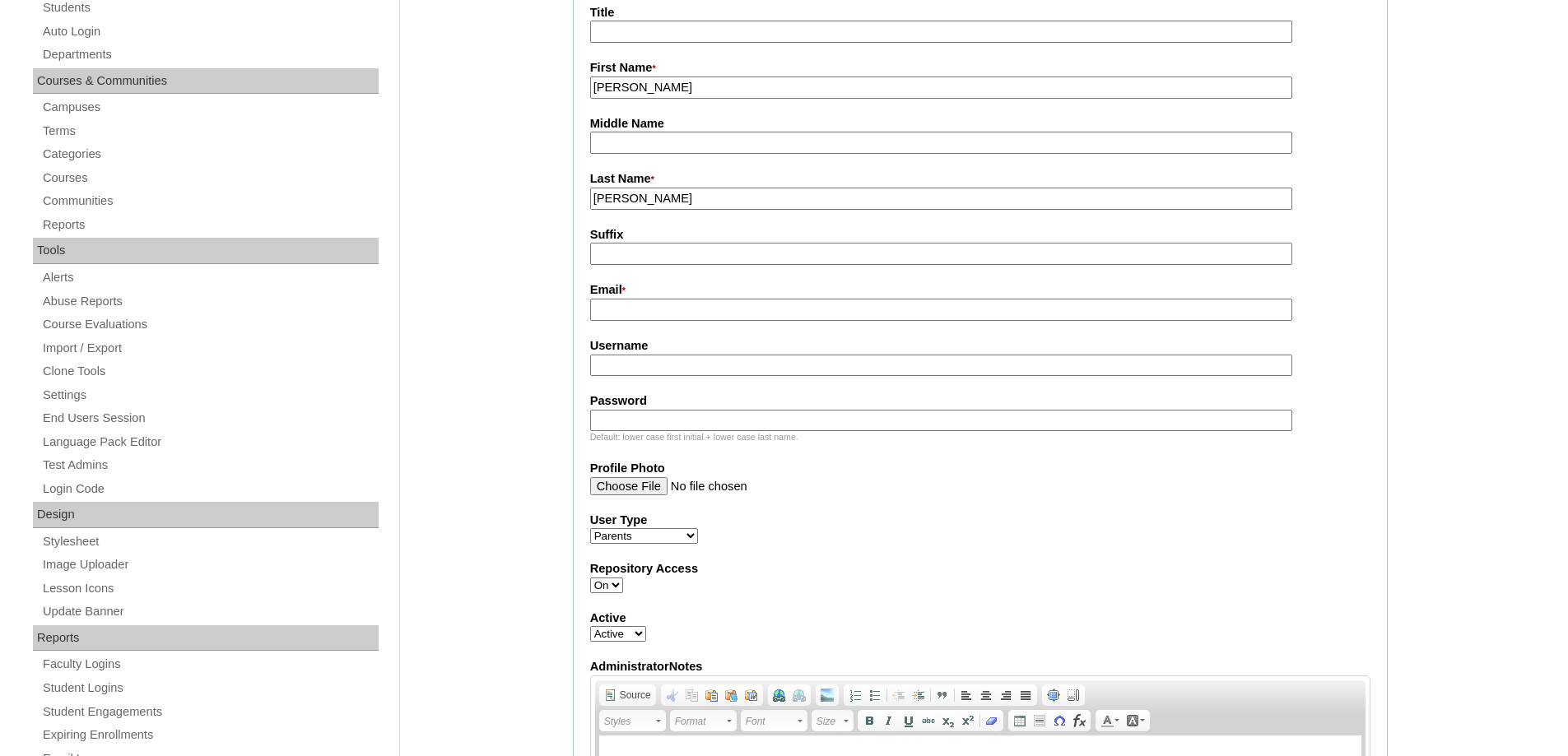
scroll to position [412, 0]
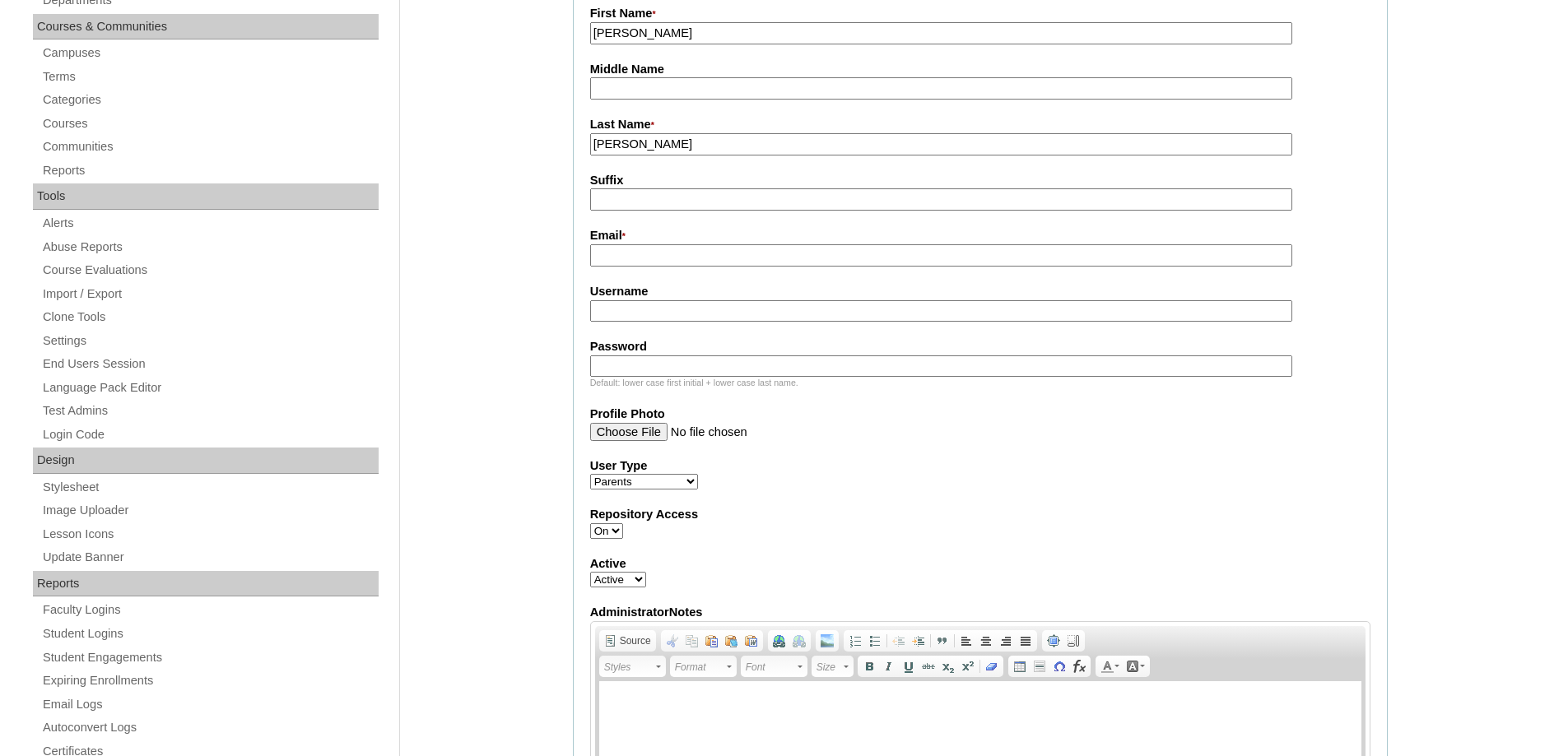
click at [606, 250] on input "Email *" at bounding box center [941, 255] width 702 height 22
paste input "[EMAIL_ADDRESS][DOMAIN_NAME]"
type input "[EMAIL_ADDRESS][DOMAIN_NAME]"
click at [665, 322] on input "Username" at bounding box center [941, 311] width 702 height 22
paste input "pascualJM2025"
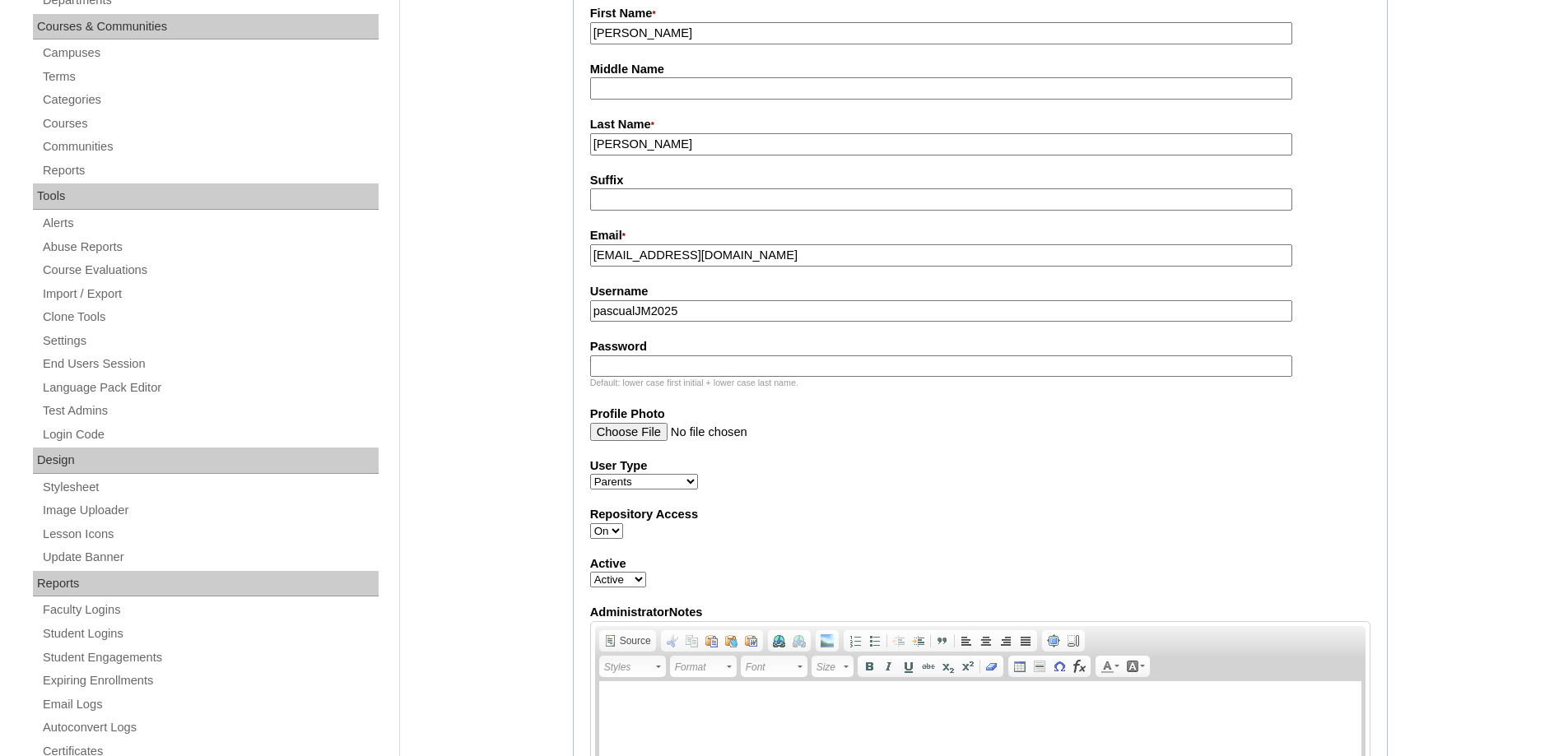
type input "pascualJM2025"
click at [727, 378] on input "Password" at bounding box center [941, 366] width 702 height 22
paste input "techHGc466"
type input "techHGc466"
drag, startPoint x: 561, startPoint y: 376, endPoint x: 545, endPoint y: 374, distance: 16.1
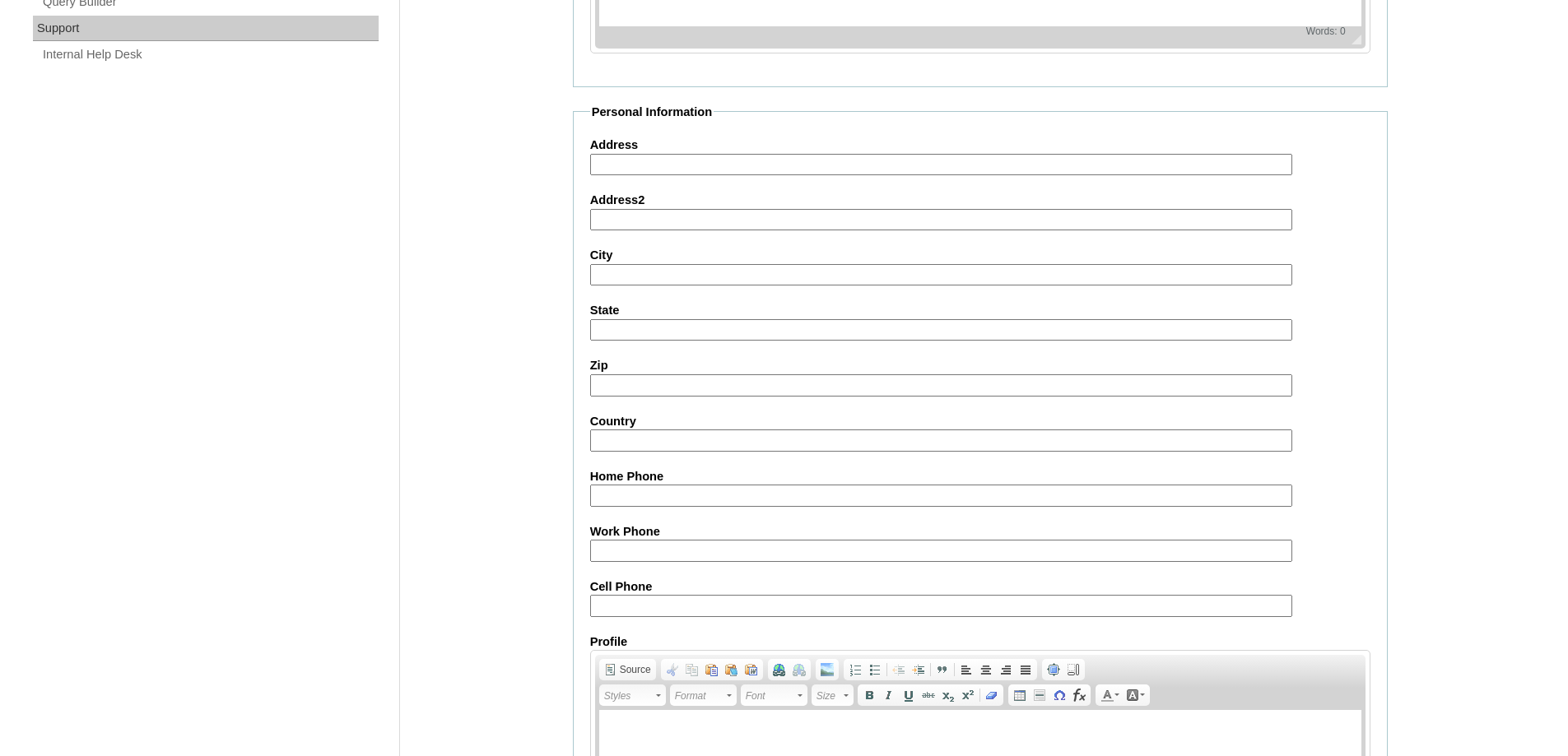
scroll to position [1235, 0]
click at [609, 614] on input "Cell Phone" at bounding box center [941, 603] width 702 height 22
paste input "1-4322386120"
type input "1-4322386120"
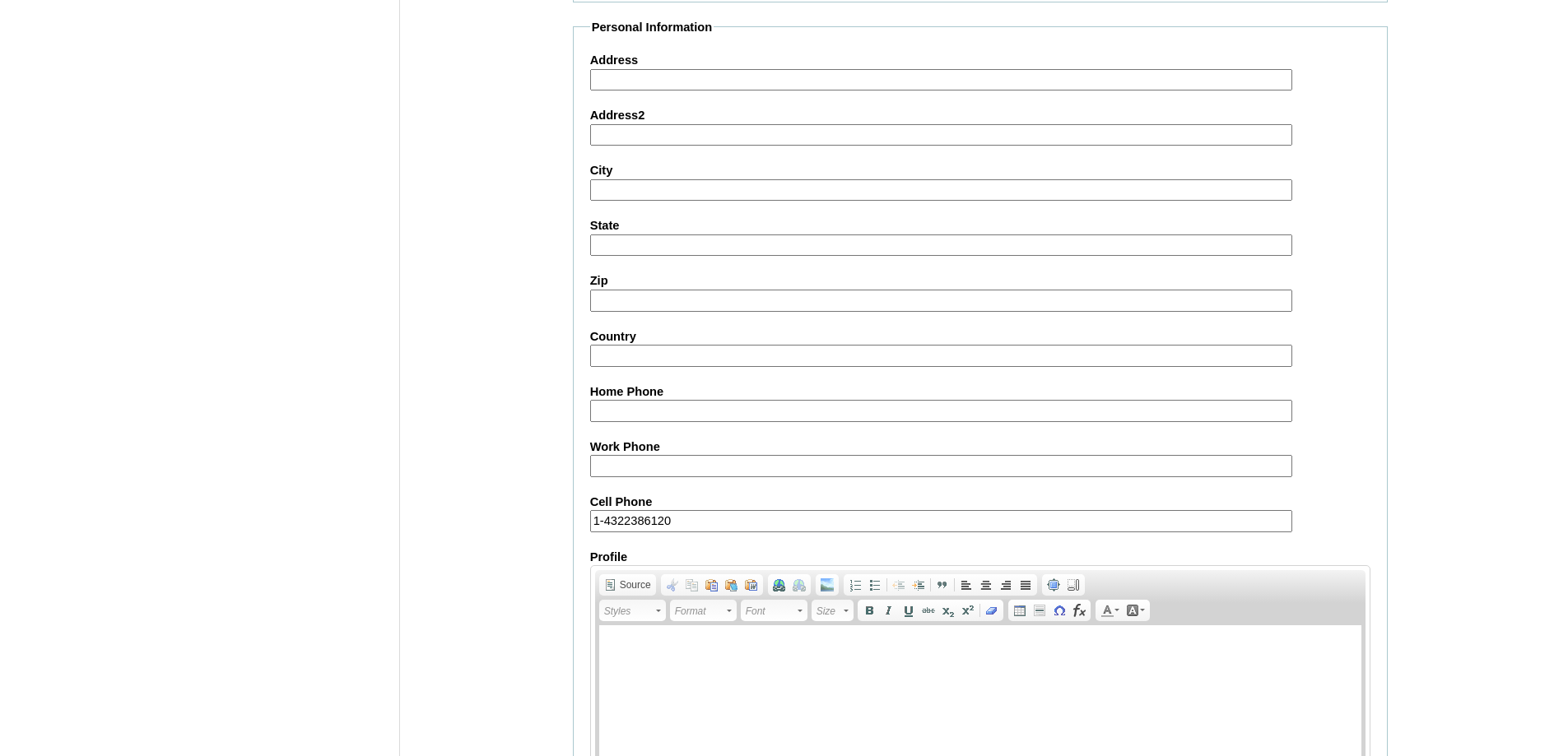
scroll to position [1467, 0]
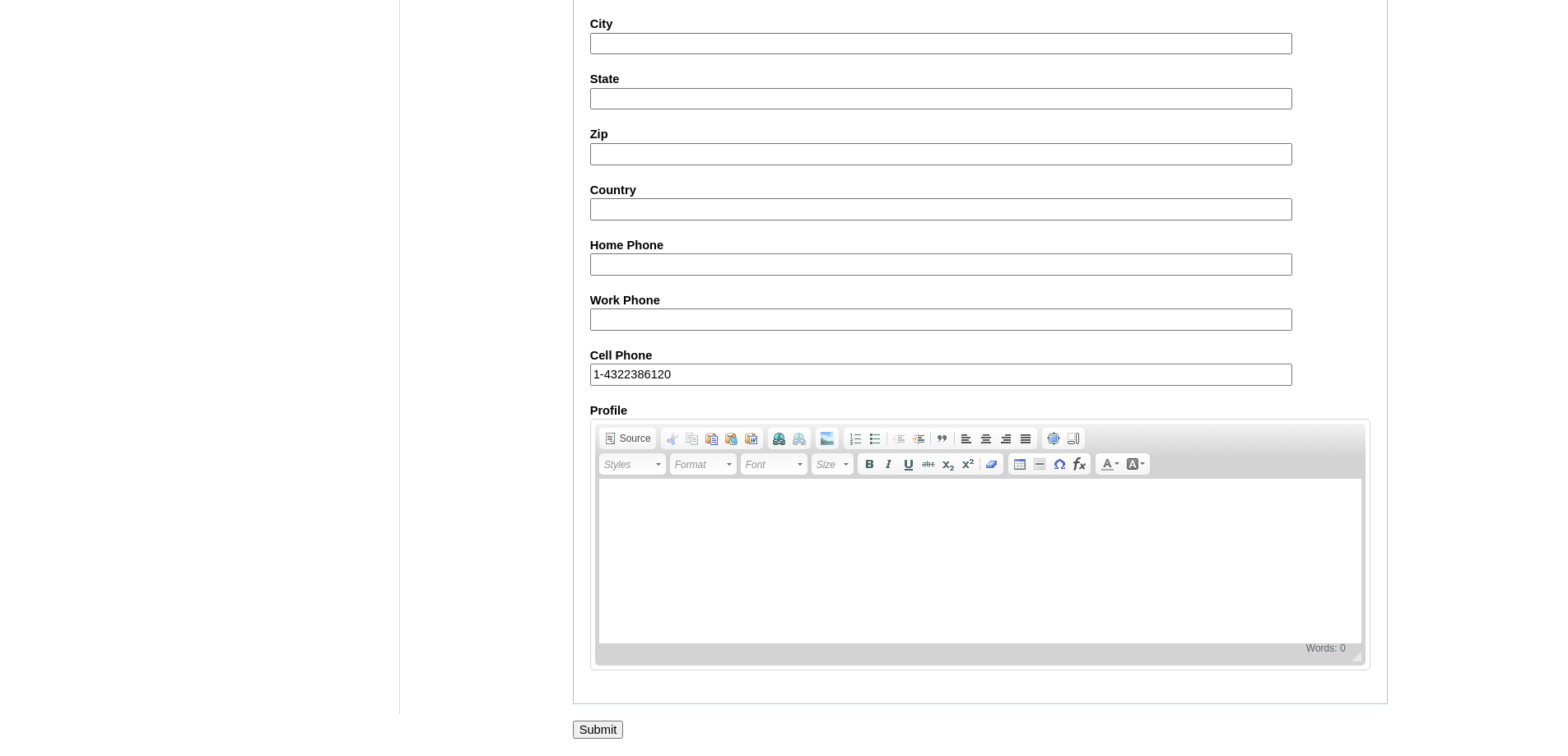
click at [592, 725] on input "Submit" at bounding box center [599, 729] width 52 height 18
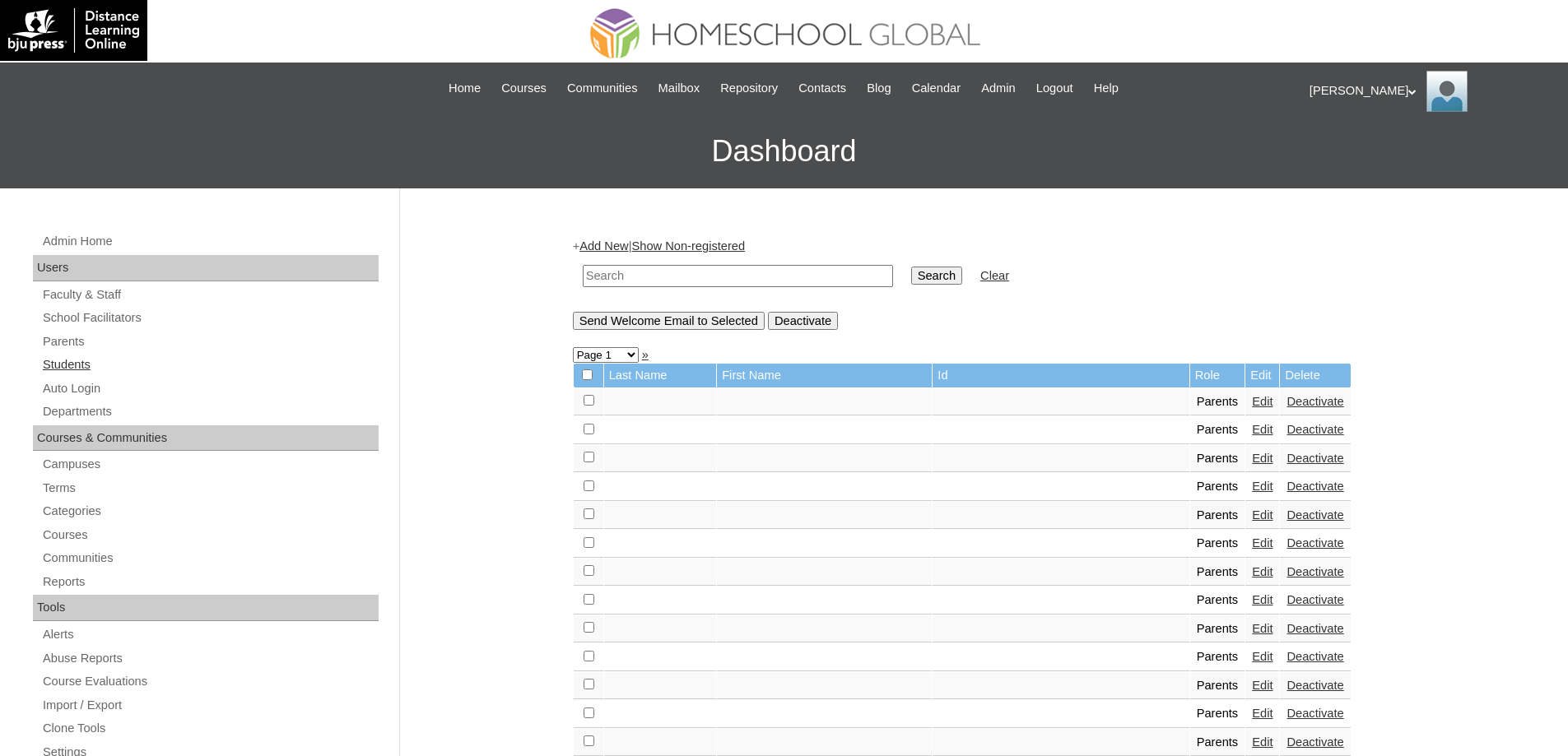
click at [140, 363] on link "Students" at bounding box center [210, 365] width 338 height 21
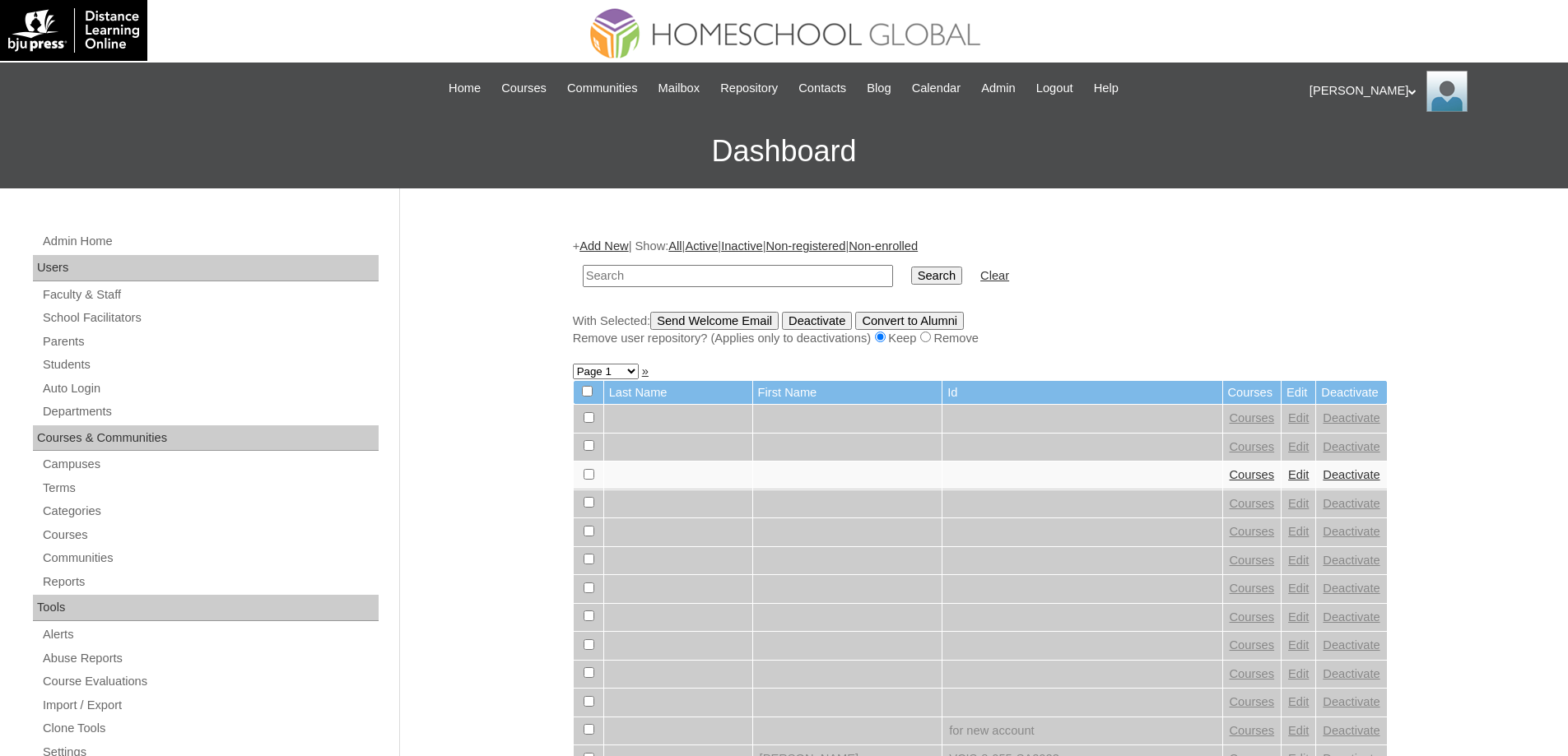
click at [622, 252] on link "Add New" at bounding box center [604, 246] width 49 height 13
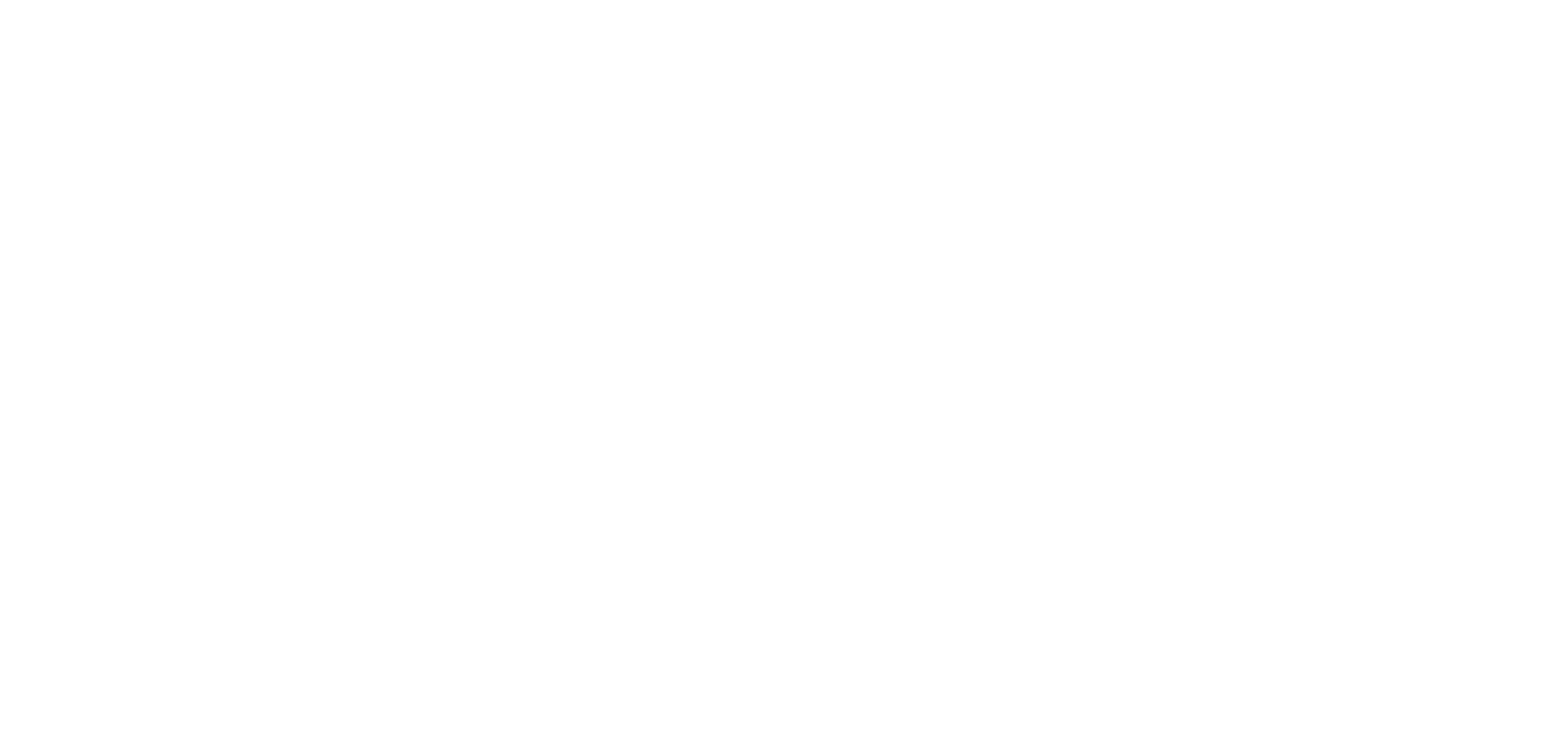
paste input "MHS00334-TECHPH2025"
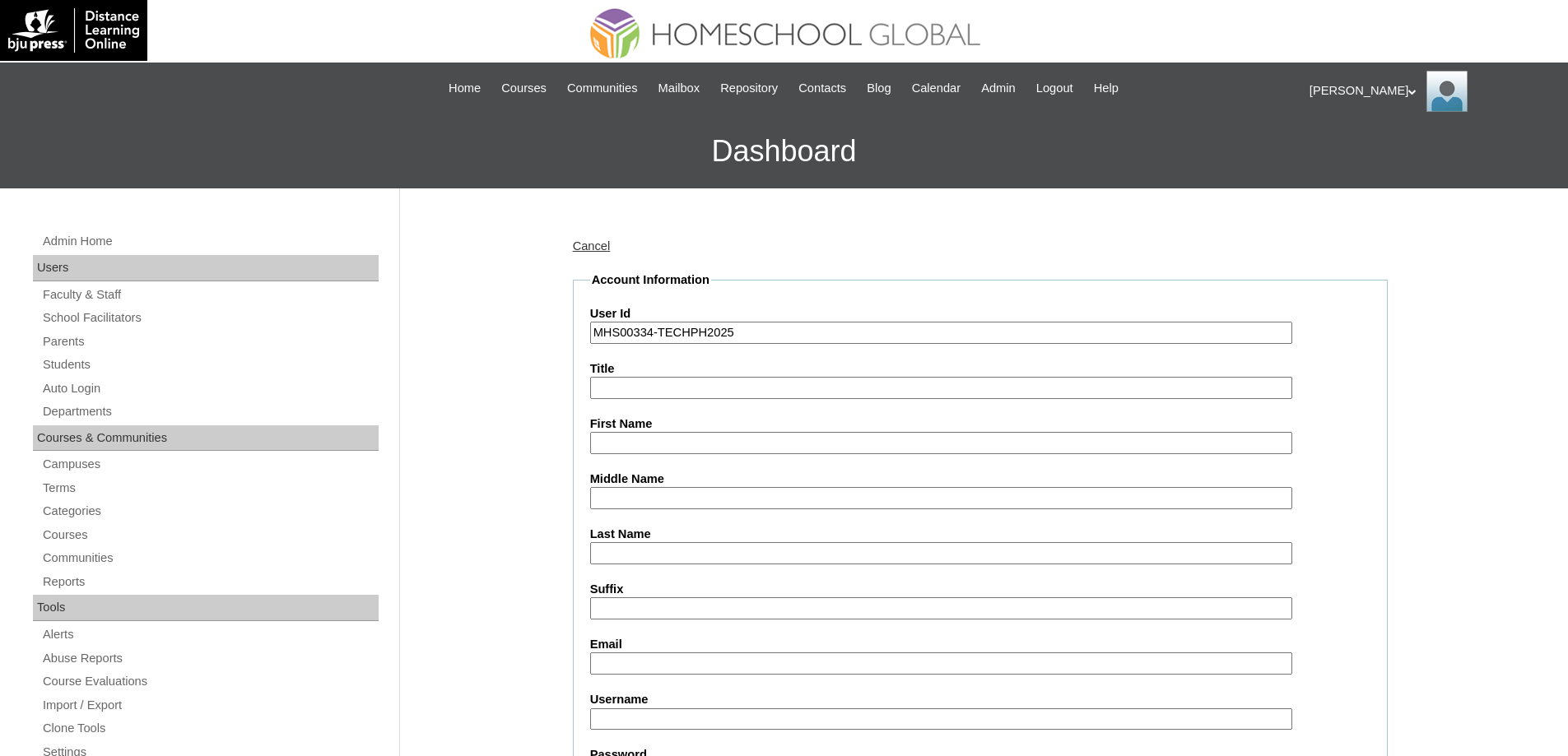
type input "MHS00334-TECHPH2025"
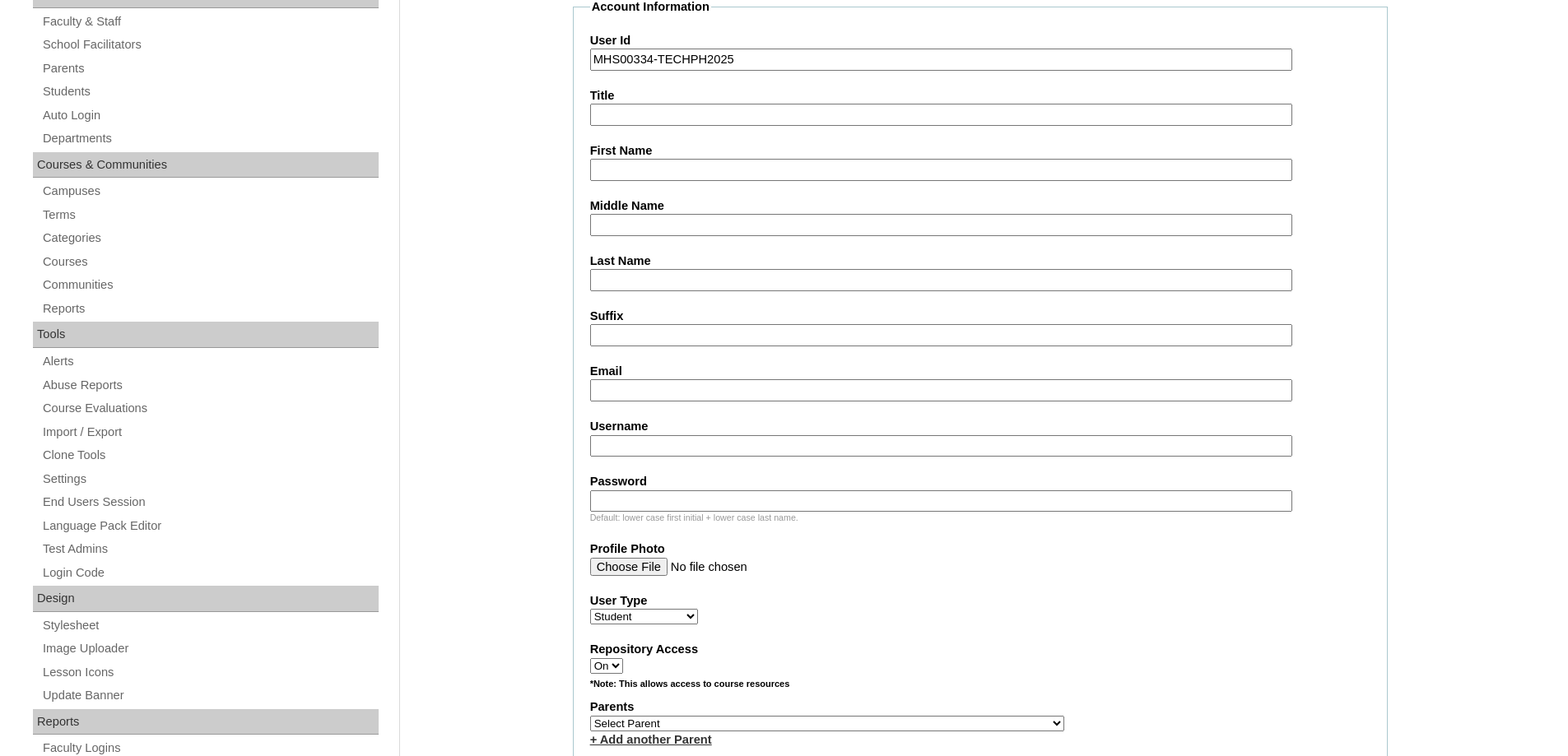
scroll to position [329, 0]
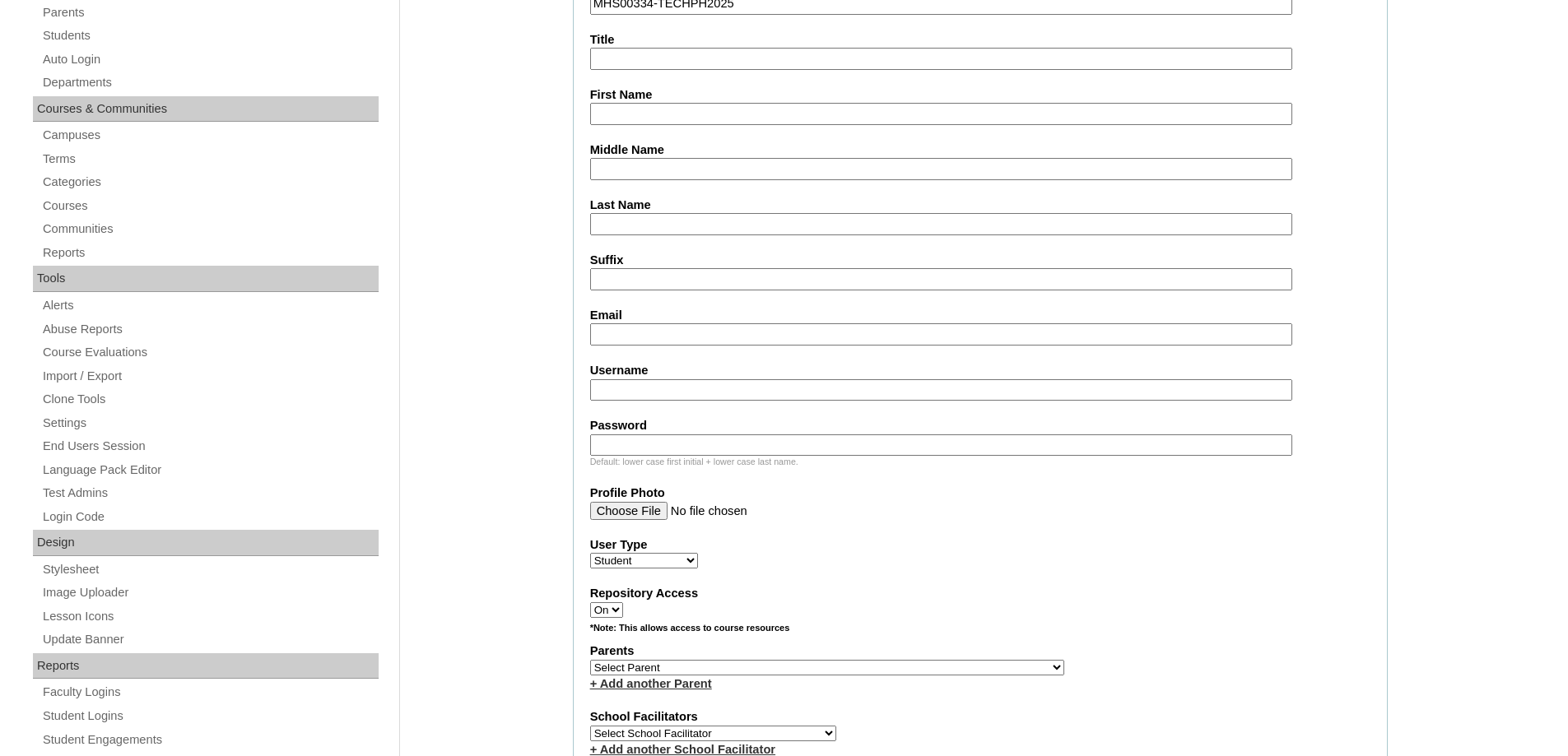
click at [622, 133] on fieldset "Account Information User Id MHS00334-TECHPH2025 Title First Name Middle Name La…" at bounding box center [980, 608] width 815 height 1331
drag, startPoint x: 617, startPoint y: 114, endPoint x: 611, endPoint y: 83, distance: 31.6
click at [617, 114] on input "First Name" at bounding box center [941, 113] width 702 height 22
paste input "Jose Primo"
type input "Jose Primo"
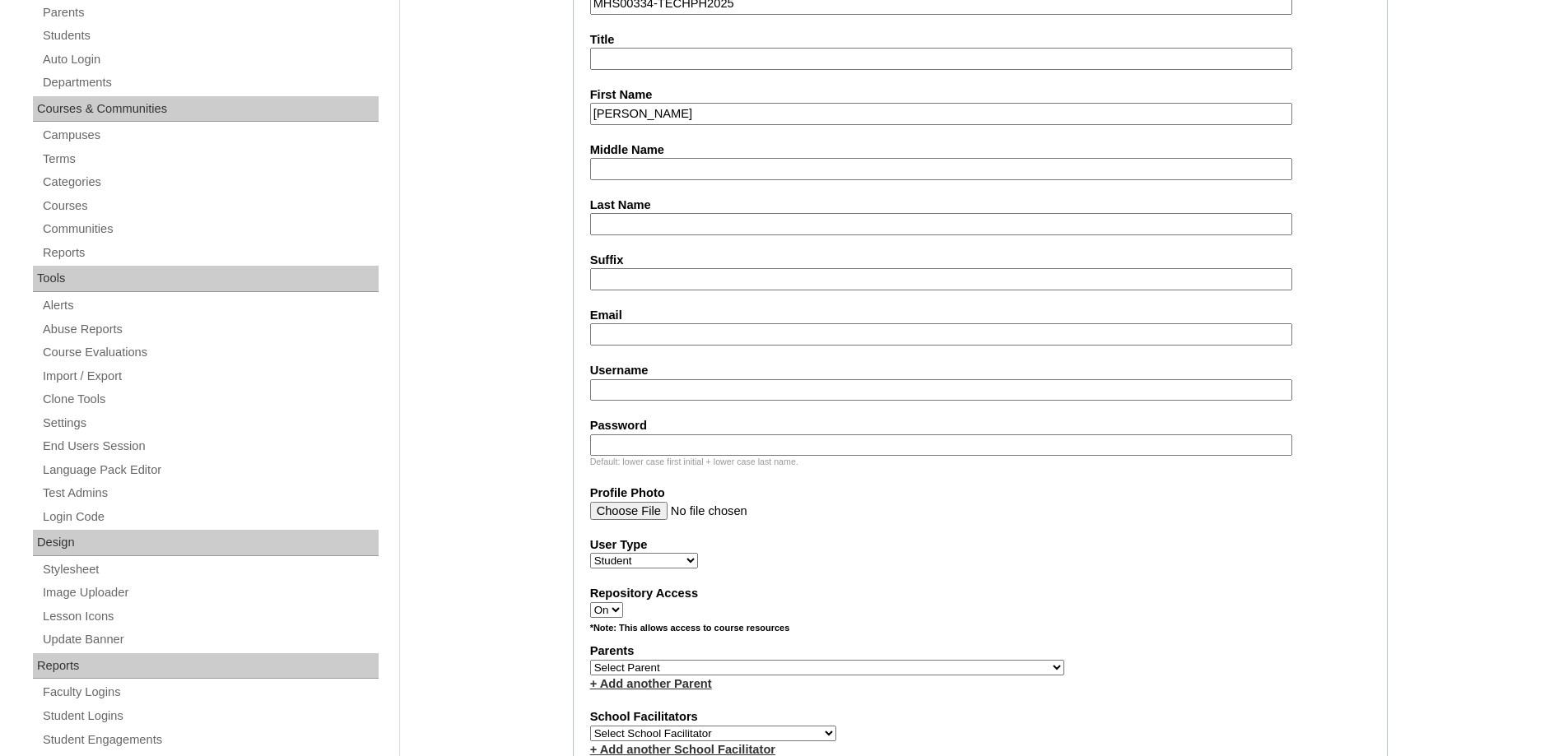
click at [694, 170] on input "Middle Name" at bounding box center [941, 169] width 702 height 22
paste input "Cruz"
type input "Cruz"
click at [665, 226] on input "Last Name" at bounding box center [941, 224] width 702 height 22
paste input "Pascual"
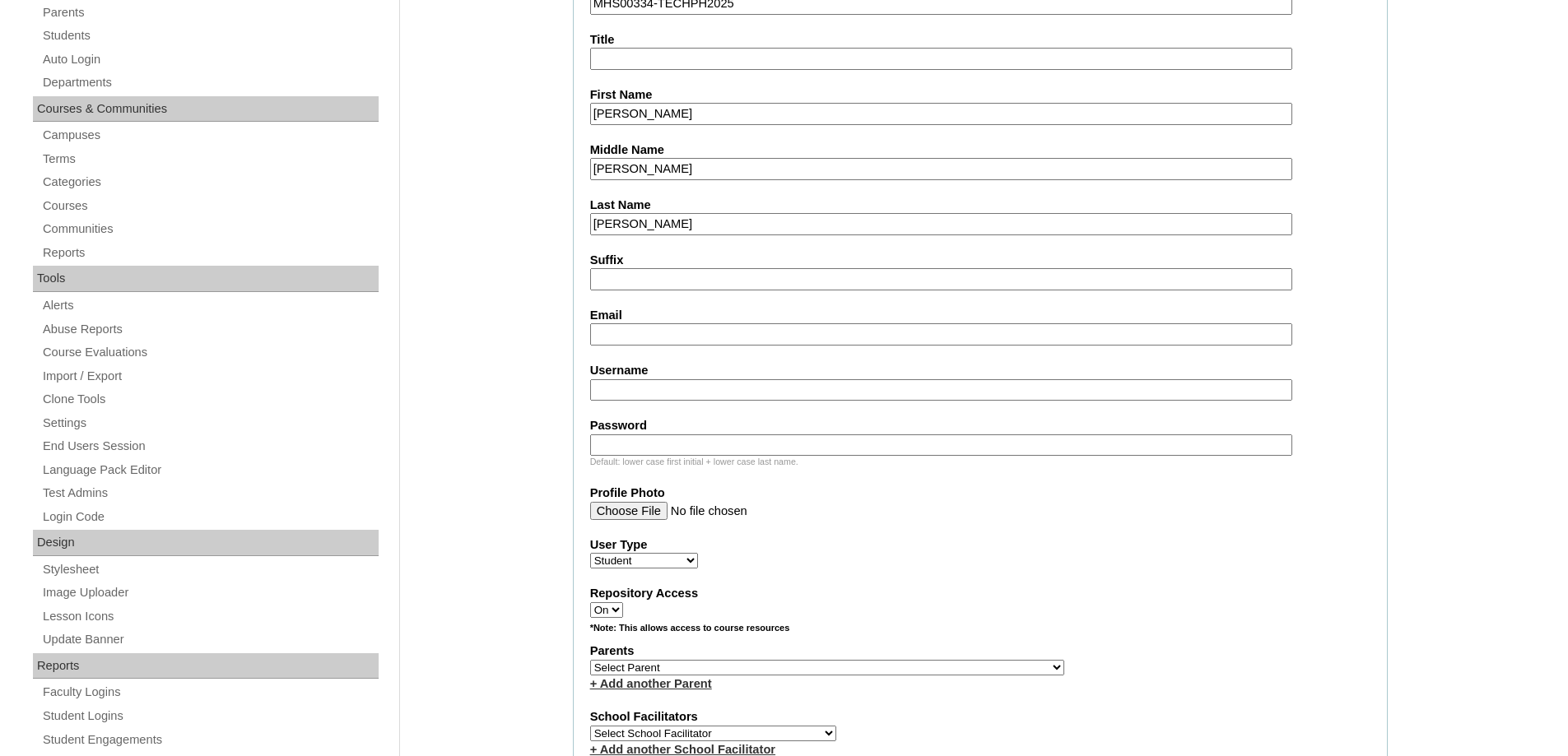
type input "Pascual"
drag, startPoint x: 669, startPoint y: 280, endPoint x: 668, endPoint y: 290, distance: 10.0
click at [669, 281] on input "Suffix" at bounding box center [941, 278] width 702 height 22
click at [647, 342] on input "Email" at bounding box center [941, 334] width 702 height 22
paste input "joiemariecpascual@gmail.com"
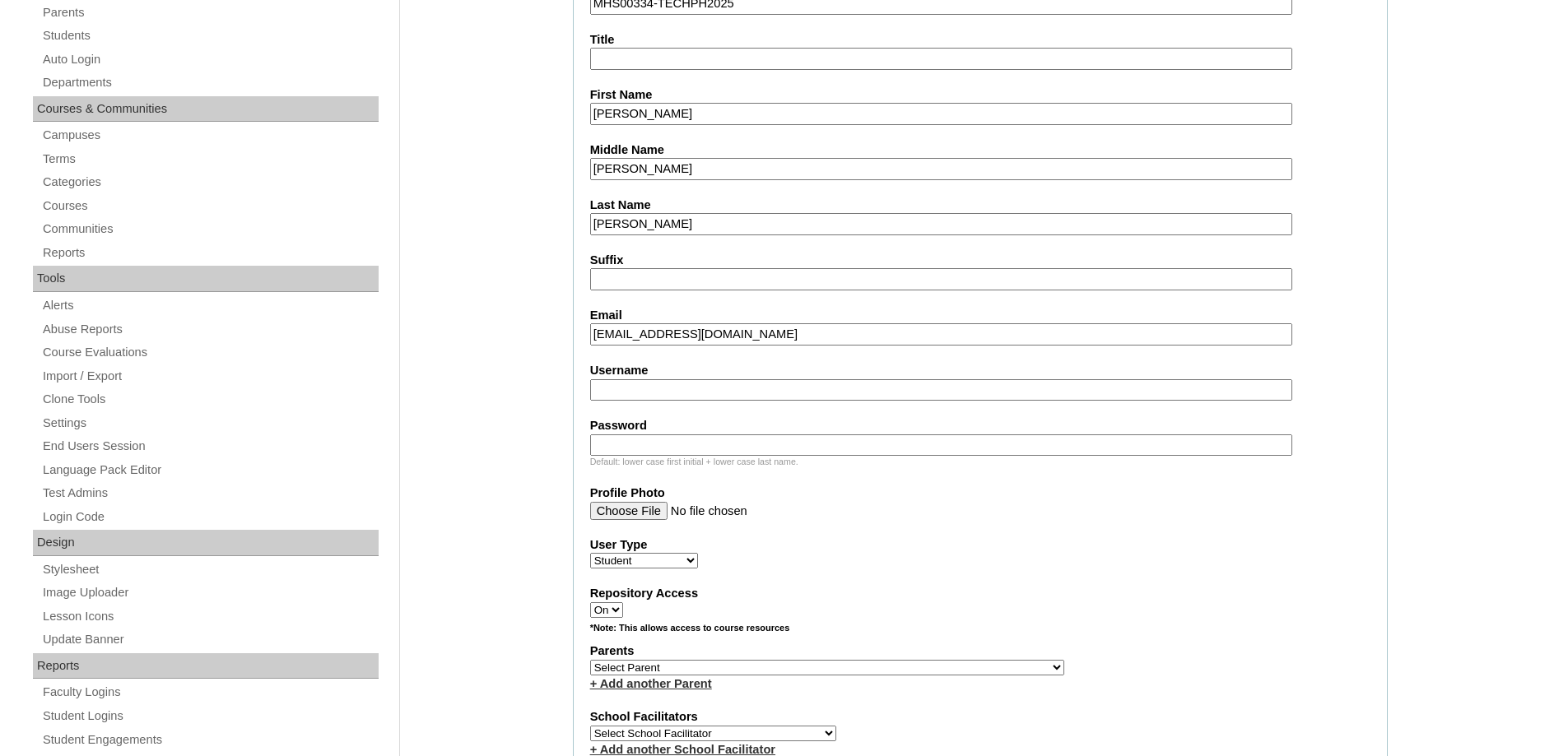
type input "joiemariecpascual@gmail.com"
drag, startPoint x: 652, startPoint y: 397, endPoint x: 664, endPoint y: 418, distance: 24.2
click at [652, 397] on input "Username" at bounding box center [941, 390] width 702 height 22
paste input "pascualJM2025"
drag, startPoint x: 673, startPoint y: 398, endPoint x: 499, endPoint y: 356, distance: 179.0
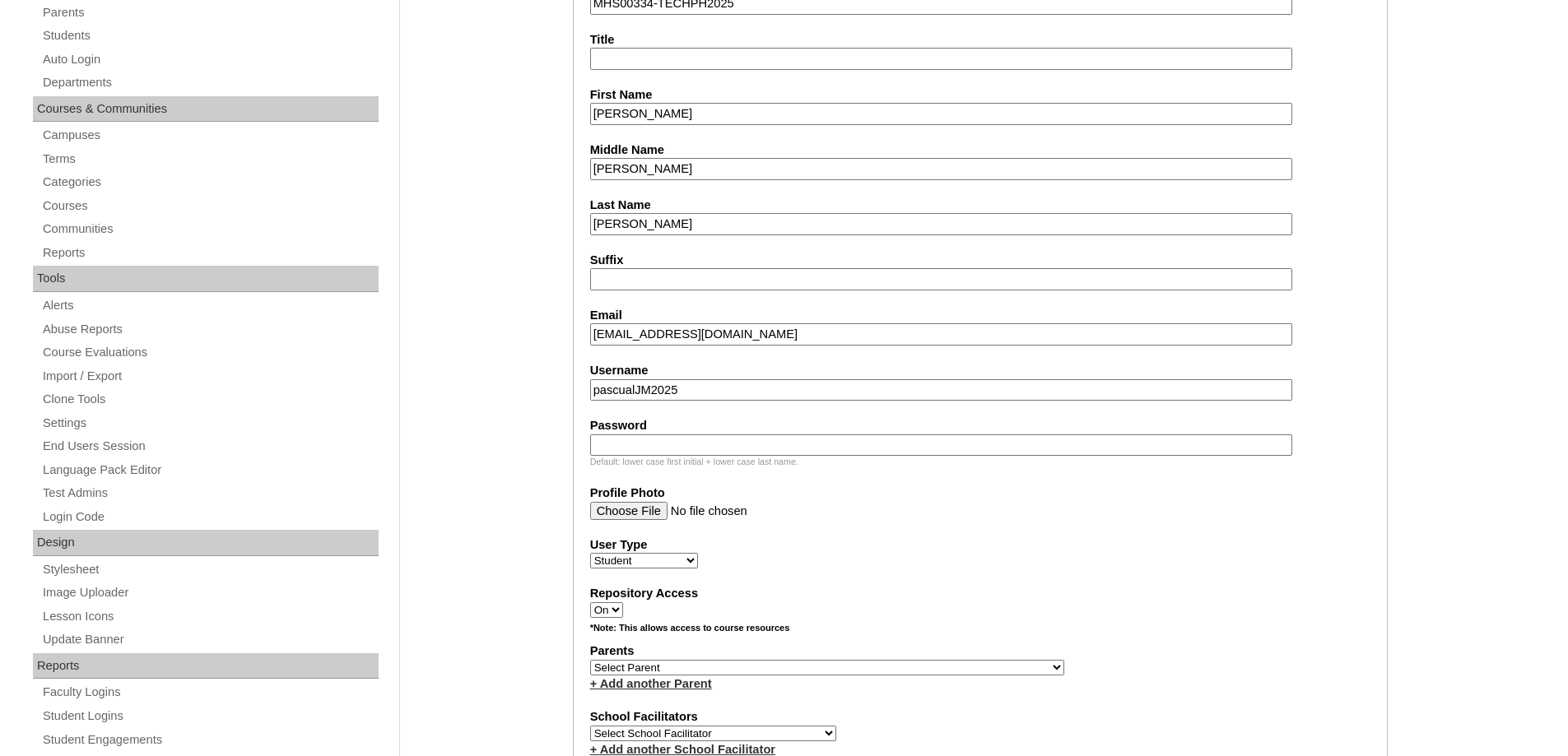
click at [591, 393] on input "pascualJM2025" at bounding box center [941, 390] width 702 height 22
paste input "joseprimopascual"
type input "joseprimopascual"
click at [719, 442] on input "Password" at bounding box center [941, 445] width 702 height 22
paste input "240004315"
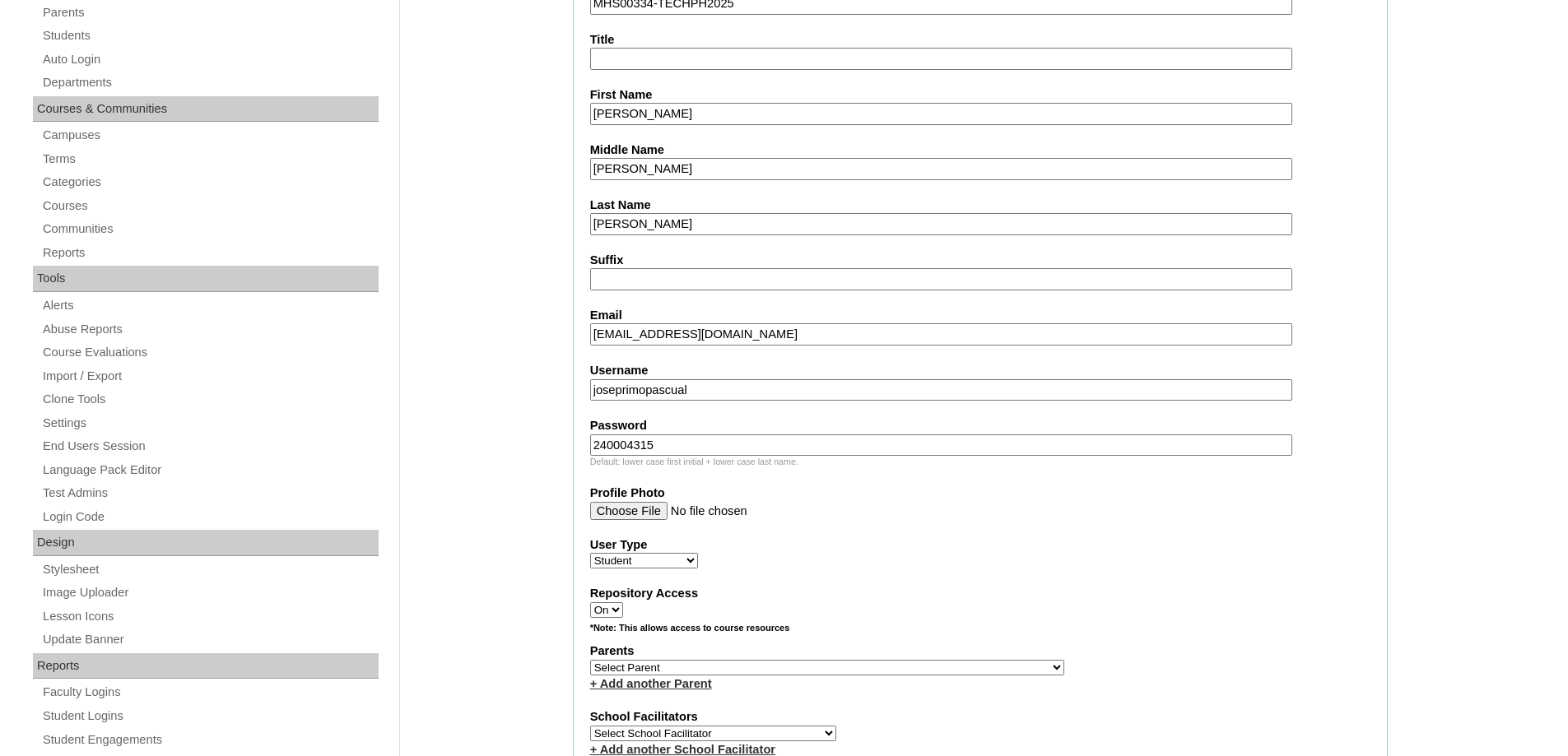
type input "240004315"
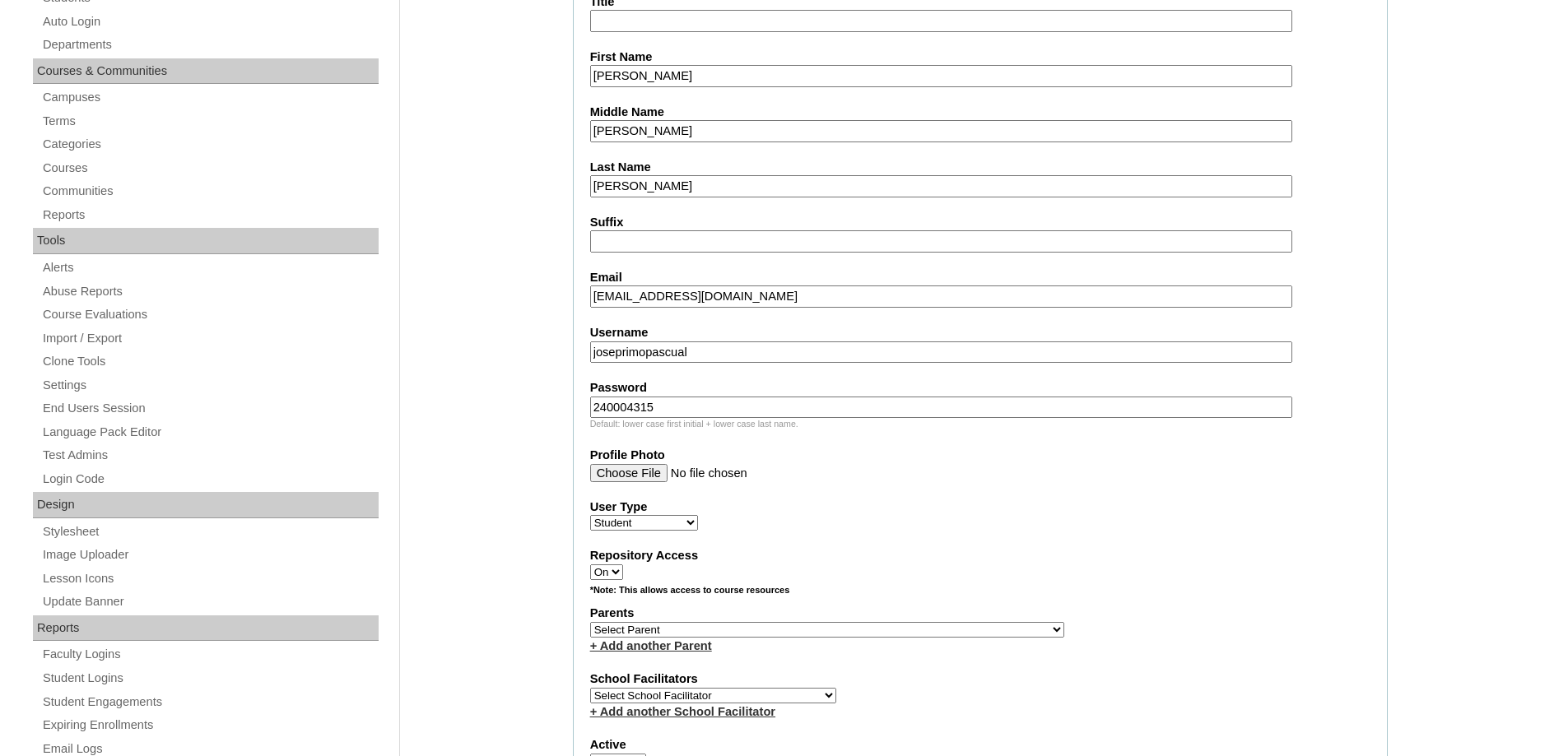
scroll to position [823, 0]
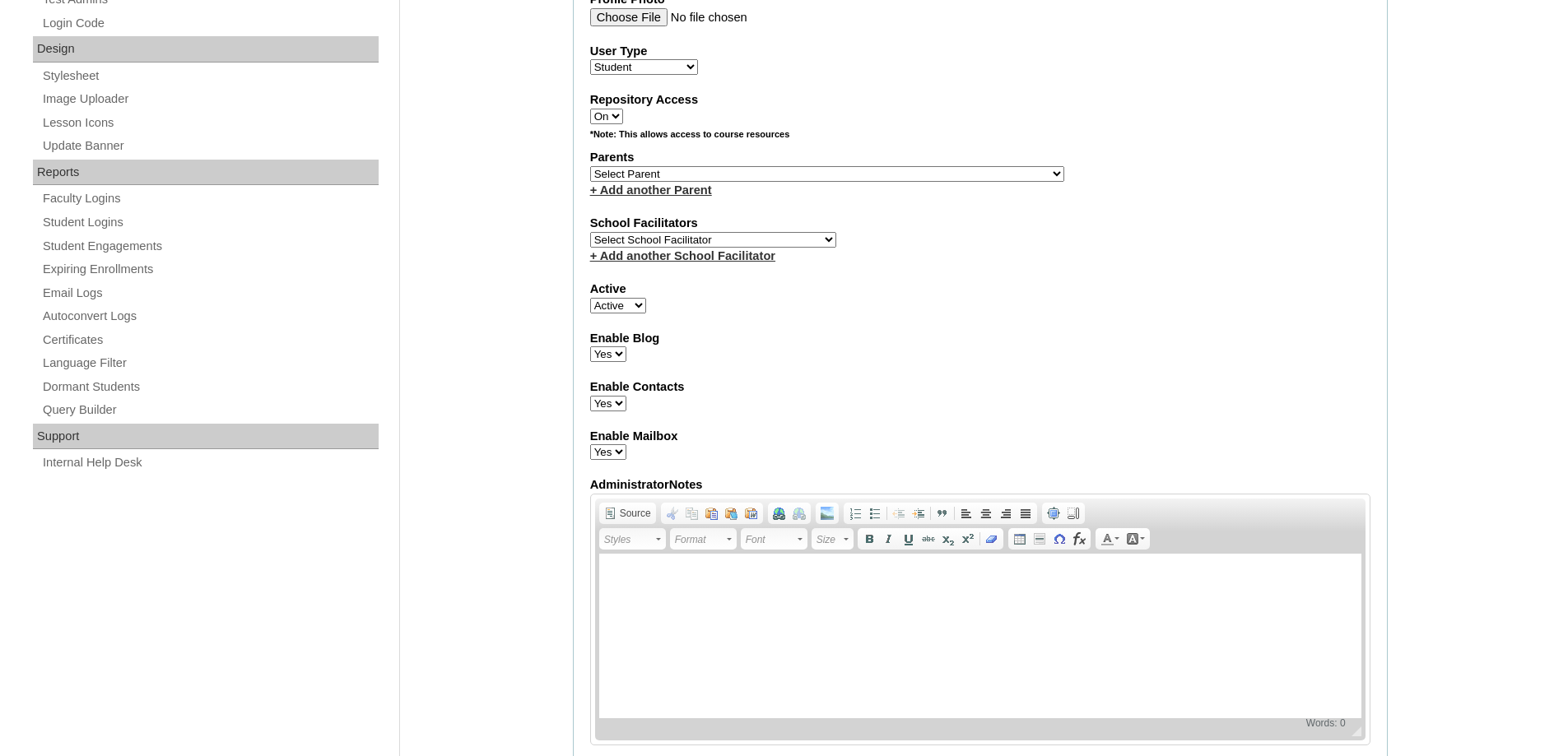
click at [639, 168] on select "Select Parent , , , , , , , , , , , , , , , , , , , , , , , , , , , , , , , , ,…" at bounding box center [827, 174] width 474 height 15
click at [770, 174] on select "Select Parent , , , , , , , , , , , , , , , , , , , , , , , , , , , , , , , , ,…" at bounding box center [827, 174] width 474 height 15
select select "44112"
click at [590, 166] on select "Select Parent , , , , , , , , , , , , , , , , , , , , , , , , , , , , , , , , ,…" at bounding box center [827, 174] width 474 height 15
click at [983, 393] on label "Enable Contacts" at bounding box center [980, 387] width 780 height 17
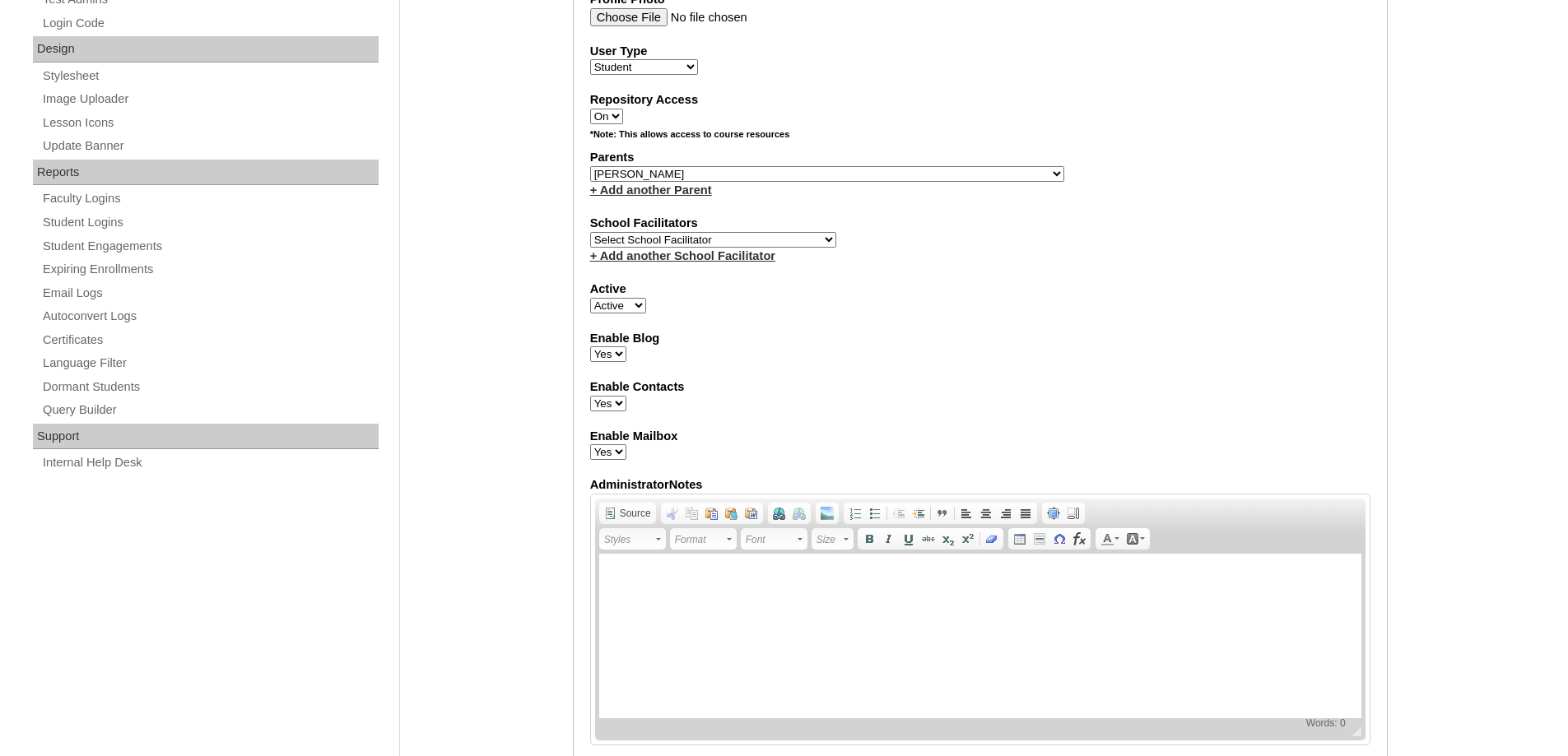
click at [627, 396] on select "Yes No" at bounding box center [609, 403] width 36 height 15
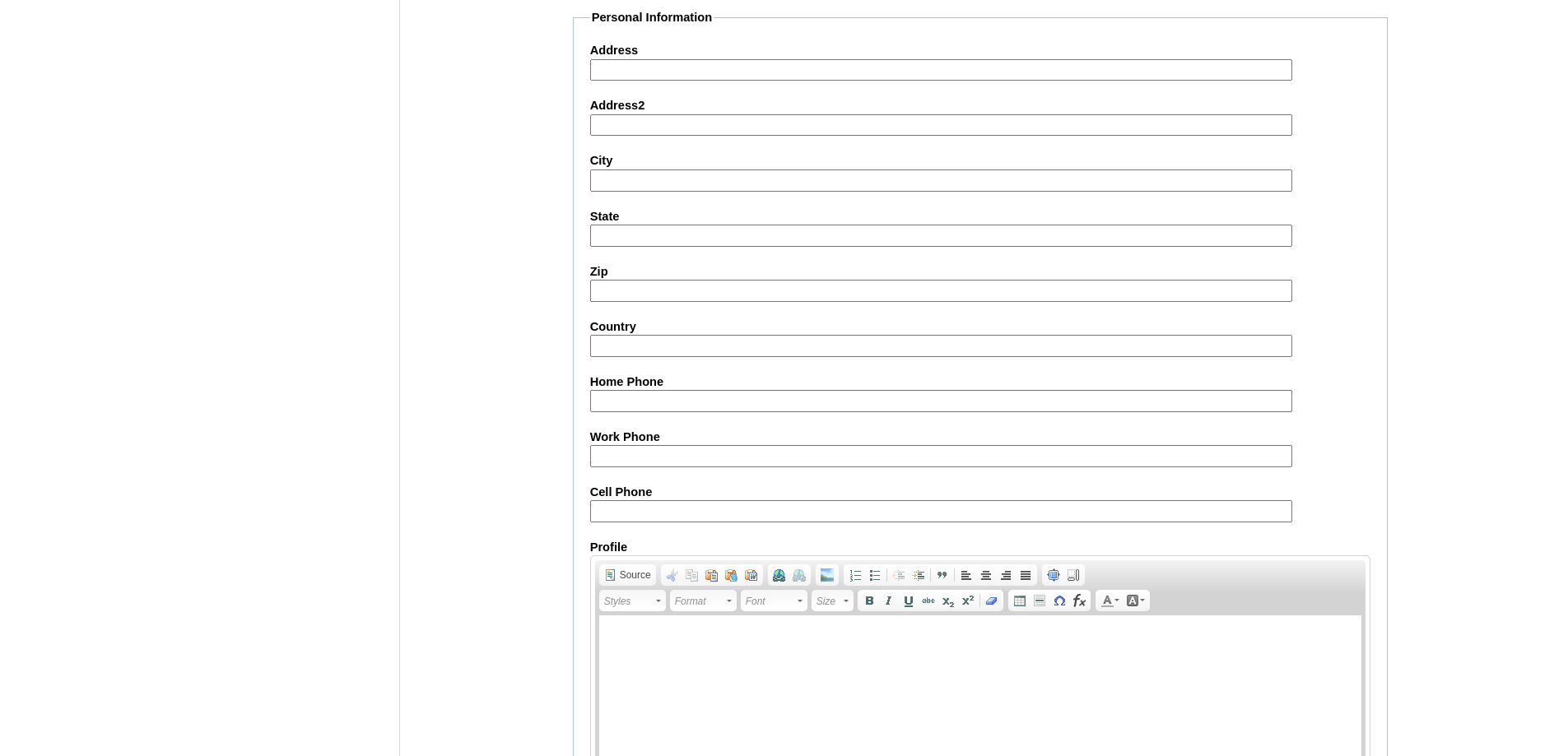
scroll to position [1747, 0]
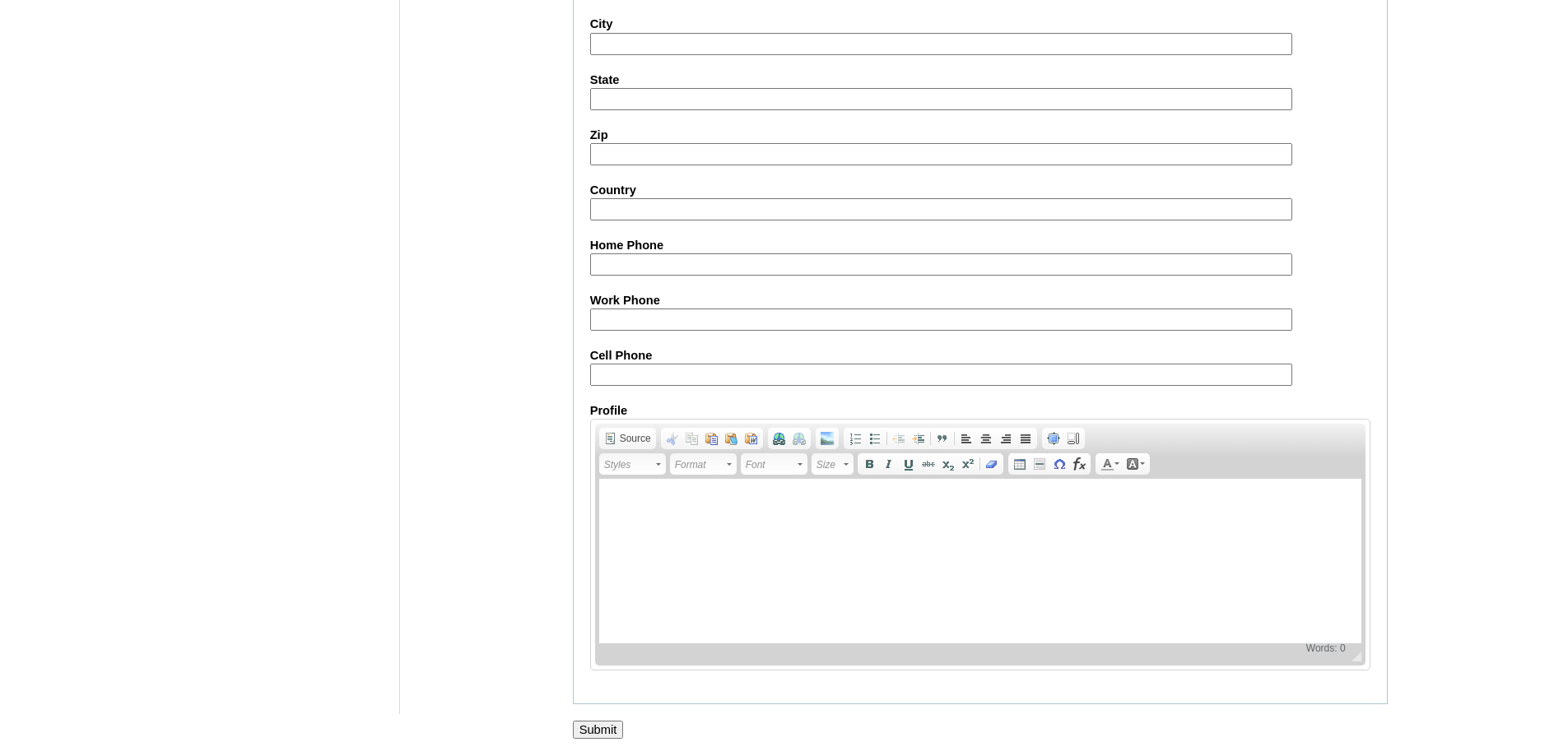
click at [610, 733] on input "Submit" at bounding box center [599, 729] width 52 height 18
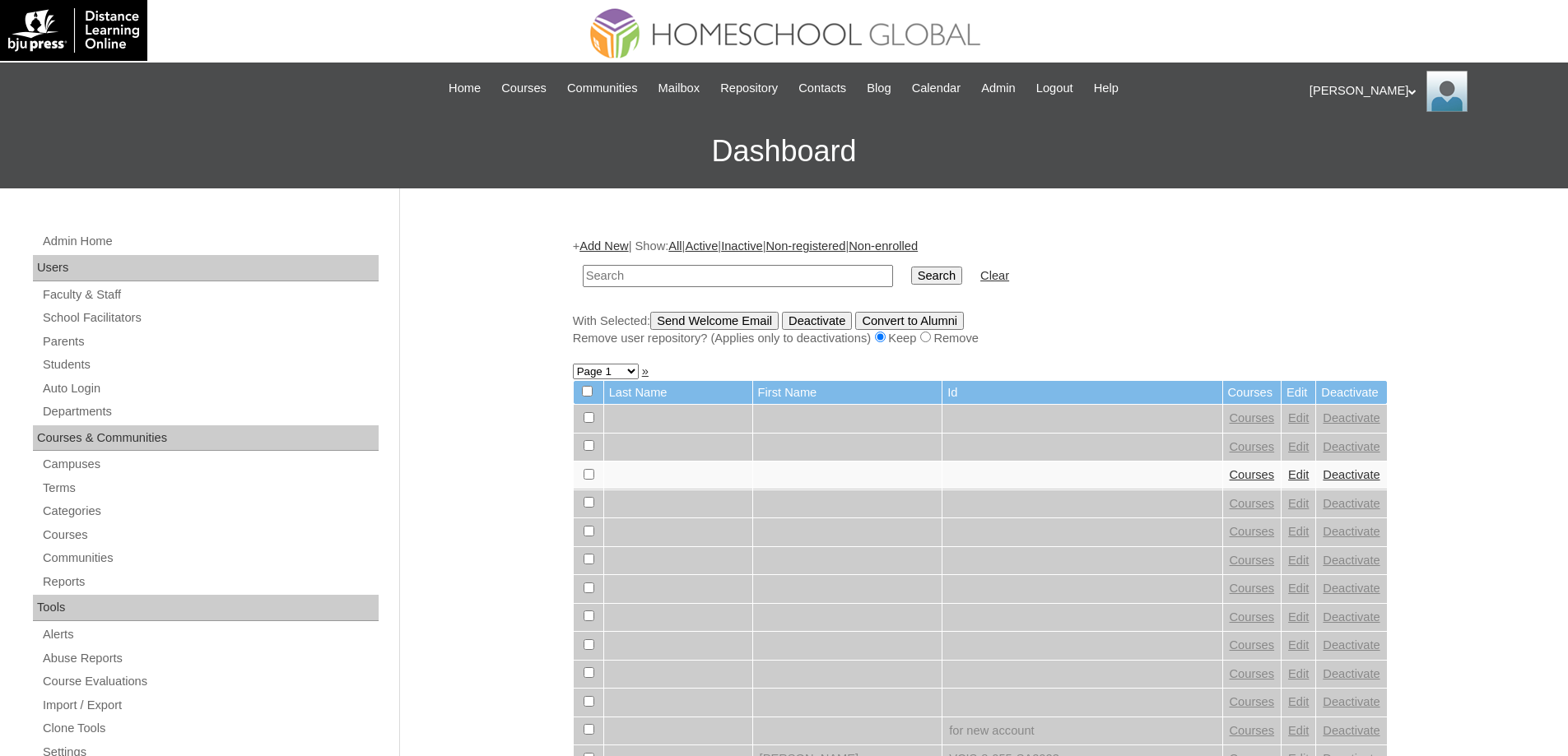
drag, startPoint x: 698, startPoint y: 272, endPoint x: 839, endPoint y: 284, distance: 141.5
click at [701, 272] on input "text" at bounding box center [737, 276] width 310 height 22
type input "MHS00334-TECHPH2025"
click at [935, 276] on input "Search" at bounding box center [937, 276] width 52 height 18
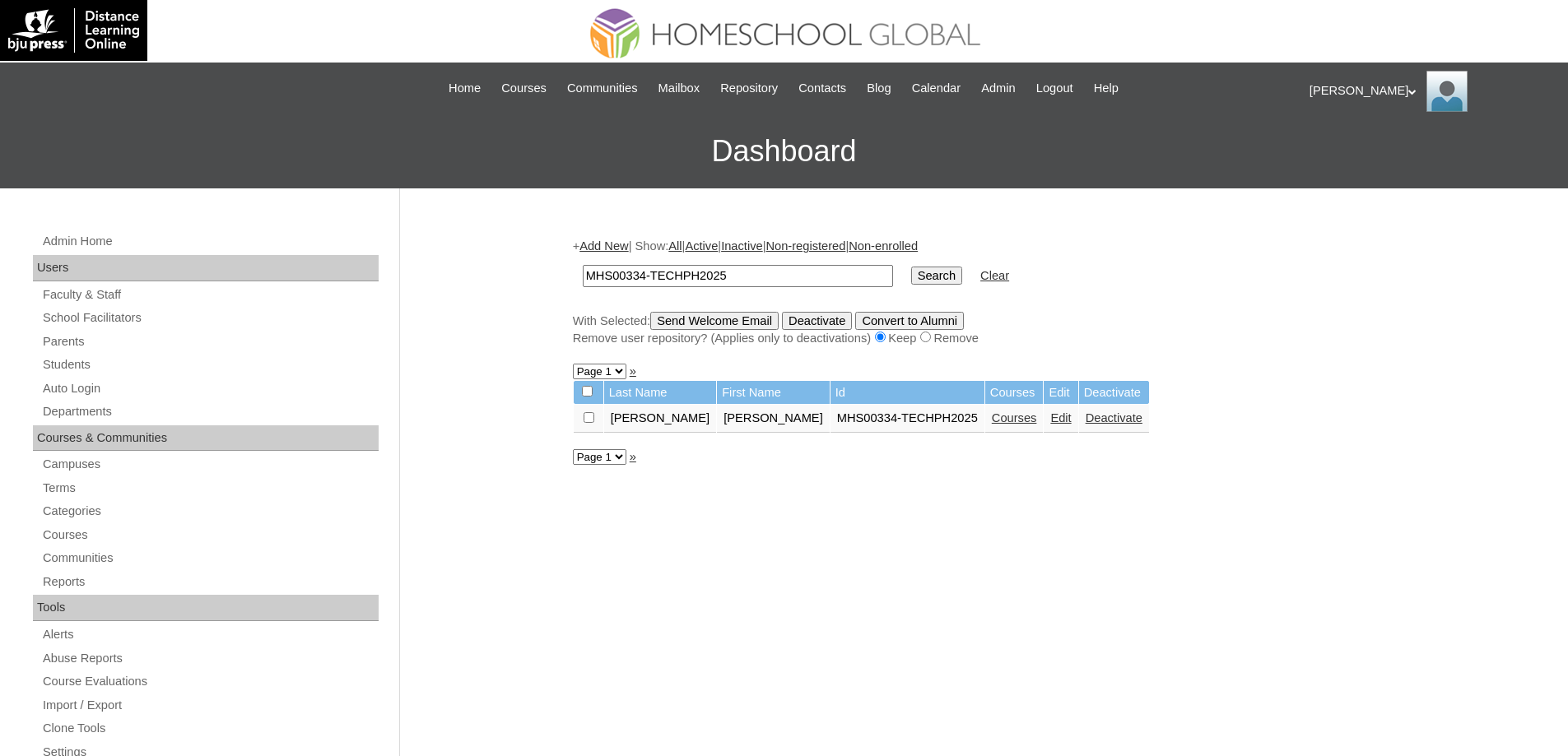
click at [992, 417] on link "Courses" at bounding box center [1014, 419] width 45 height 13
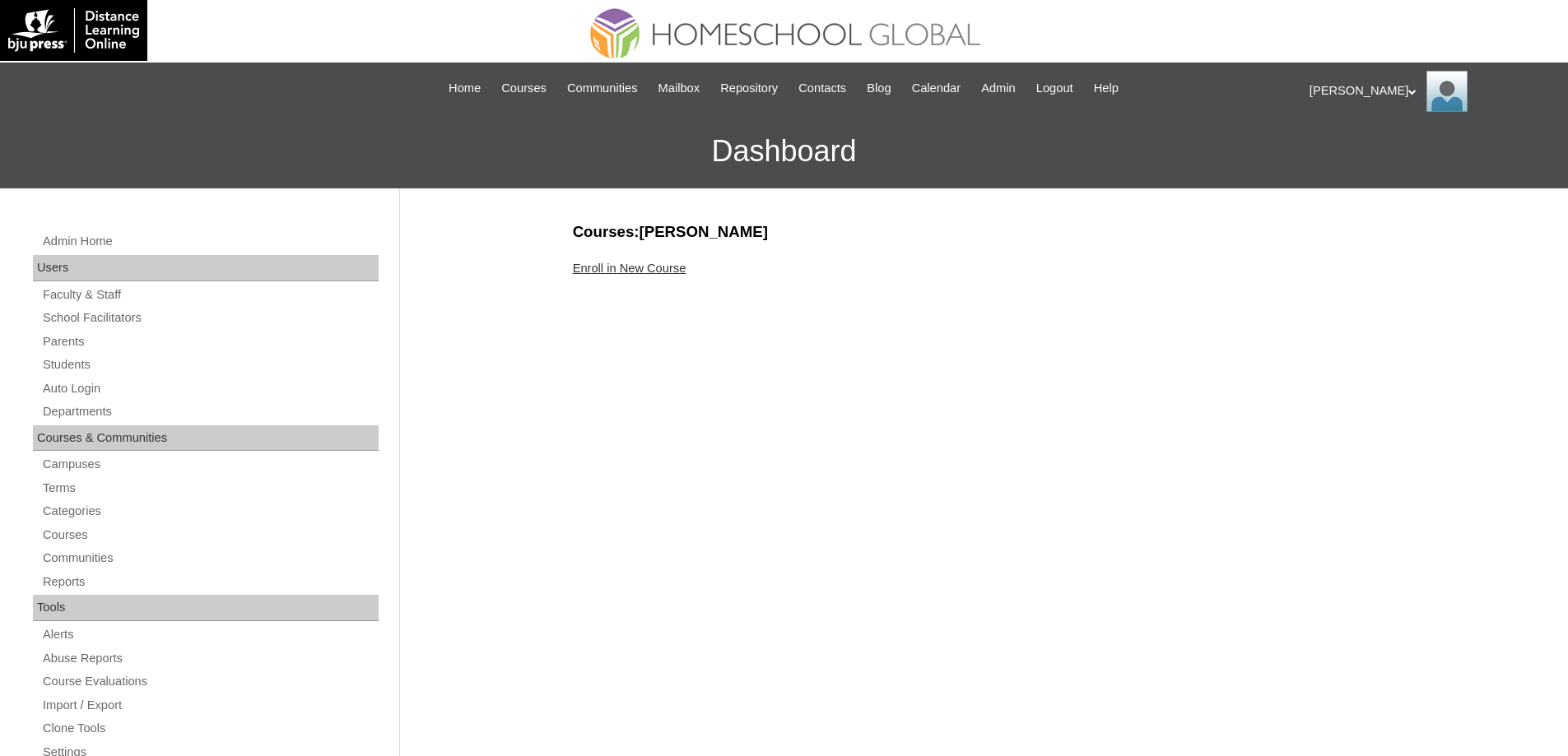
click at [626, 274] on link "Enroll in New Course" at bounding box center [629, 268] width 113 height 13
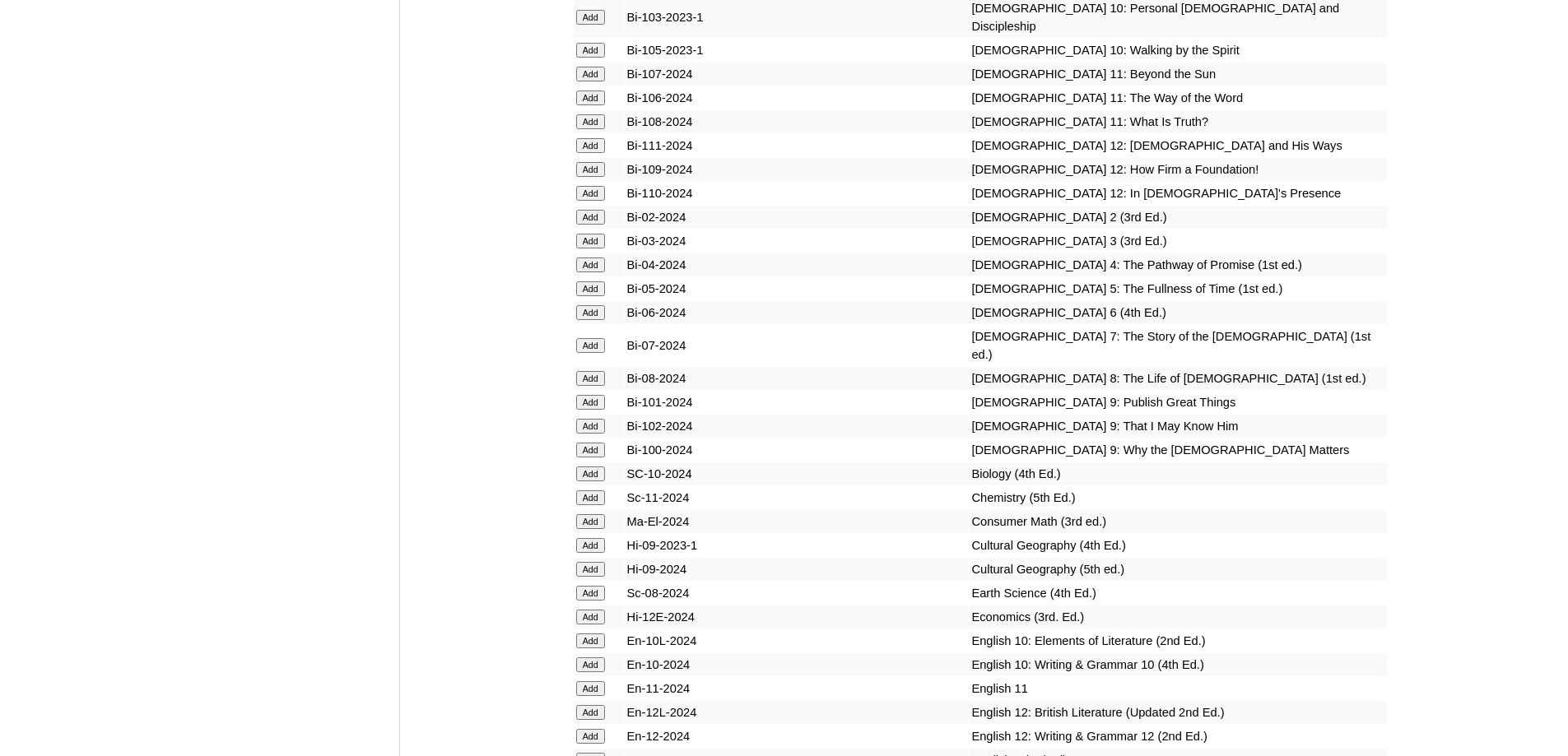
scroll to position [4690, 0]
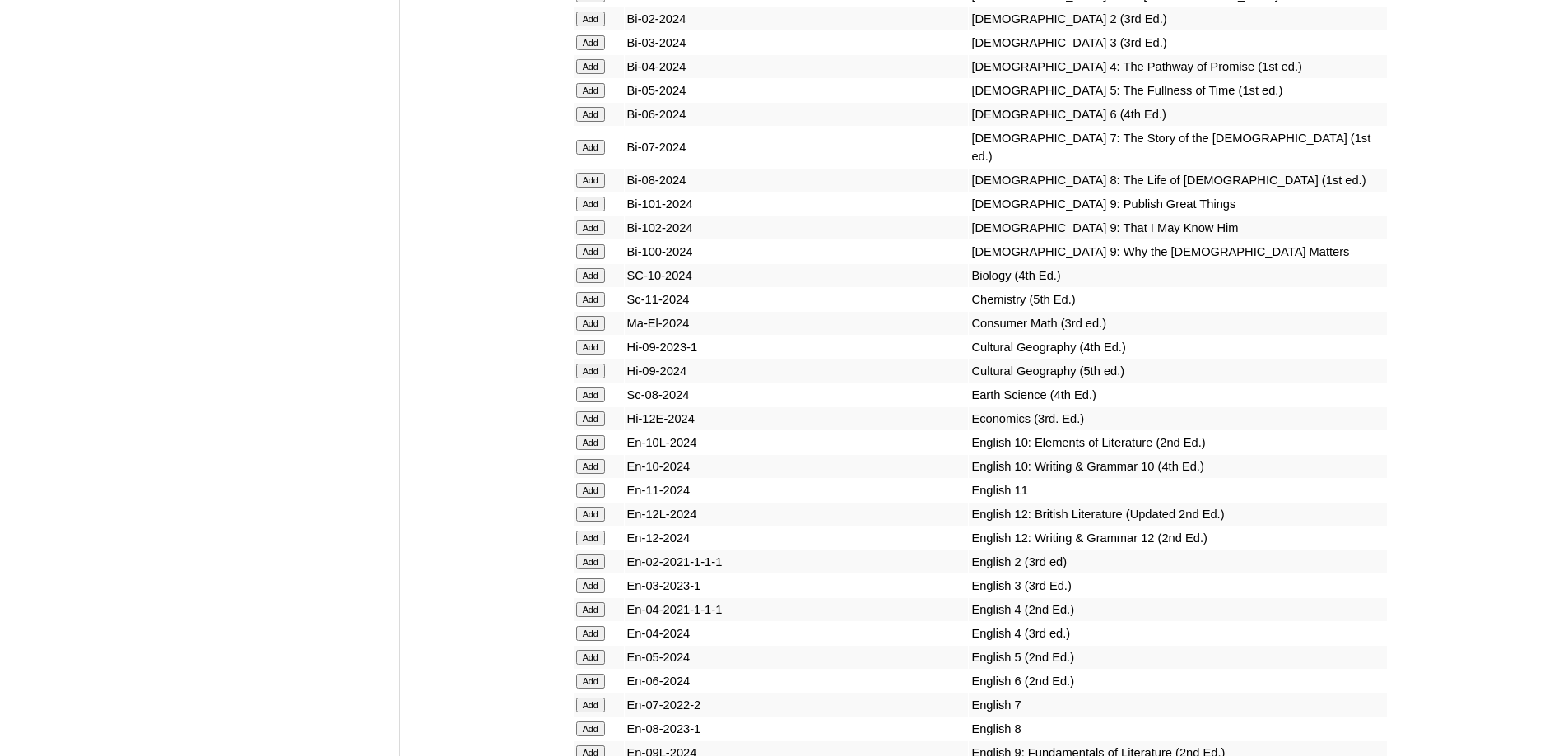
click at [598, 27] on input "Add" at bounding box center [590, 19] width 29 height 15
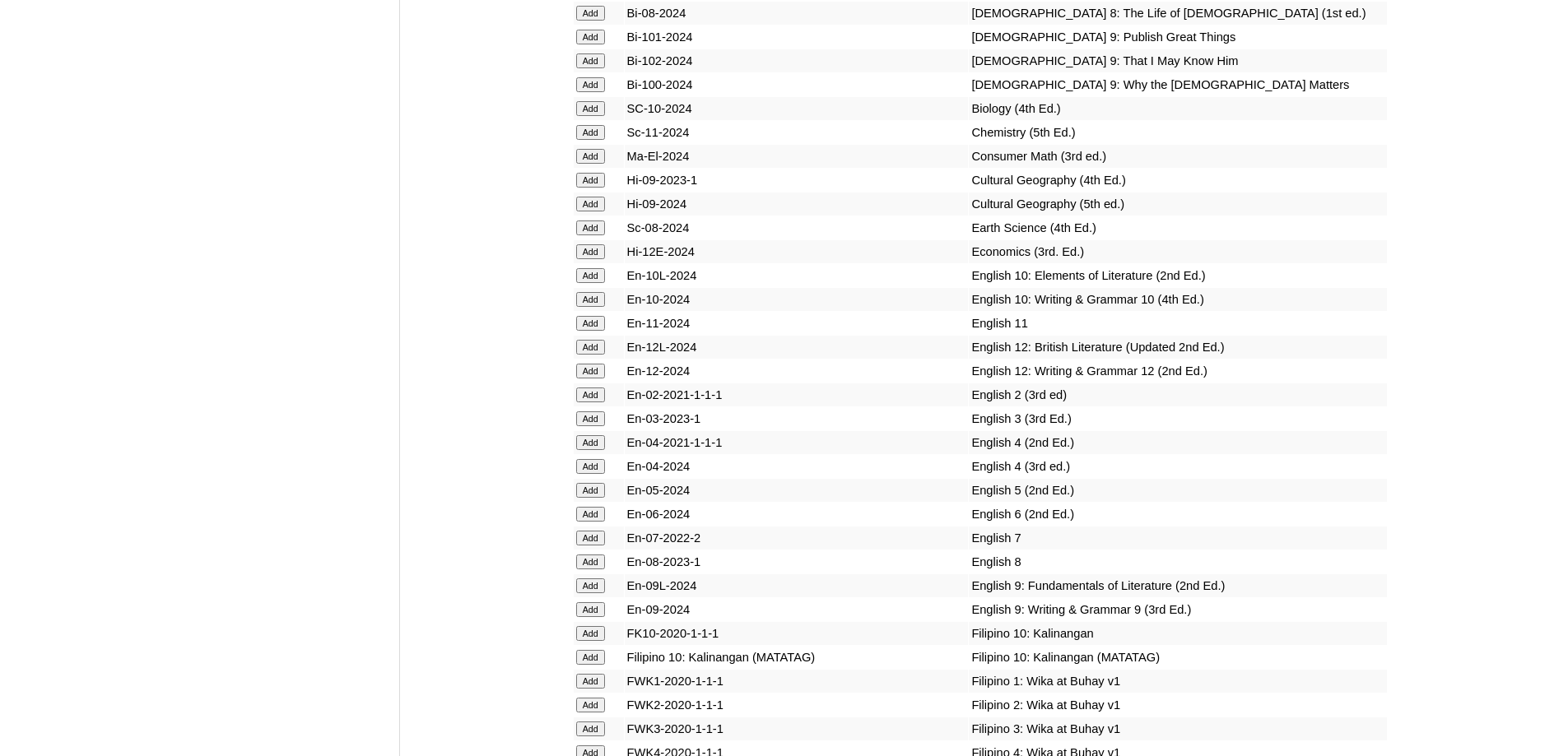
scroll to position [5266, 0]
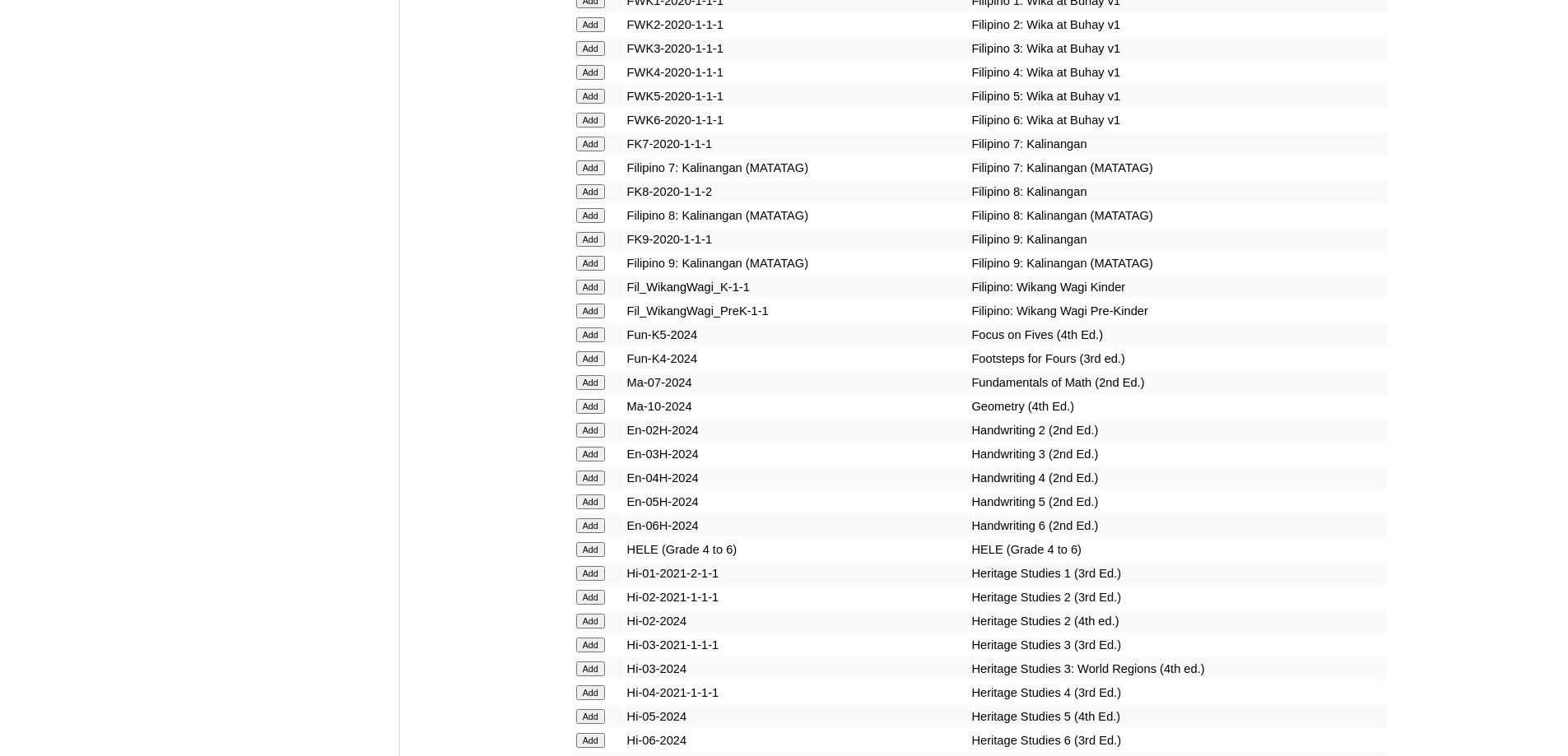
scroll to position [5798, 0]
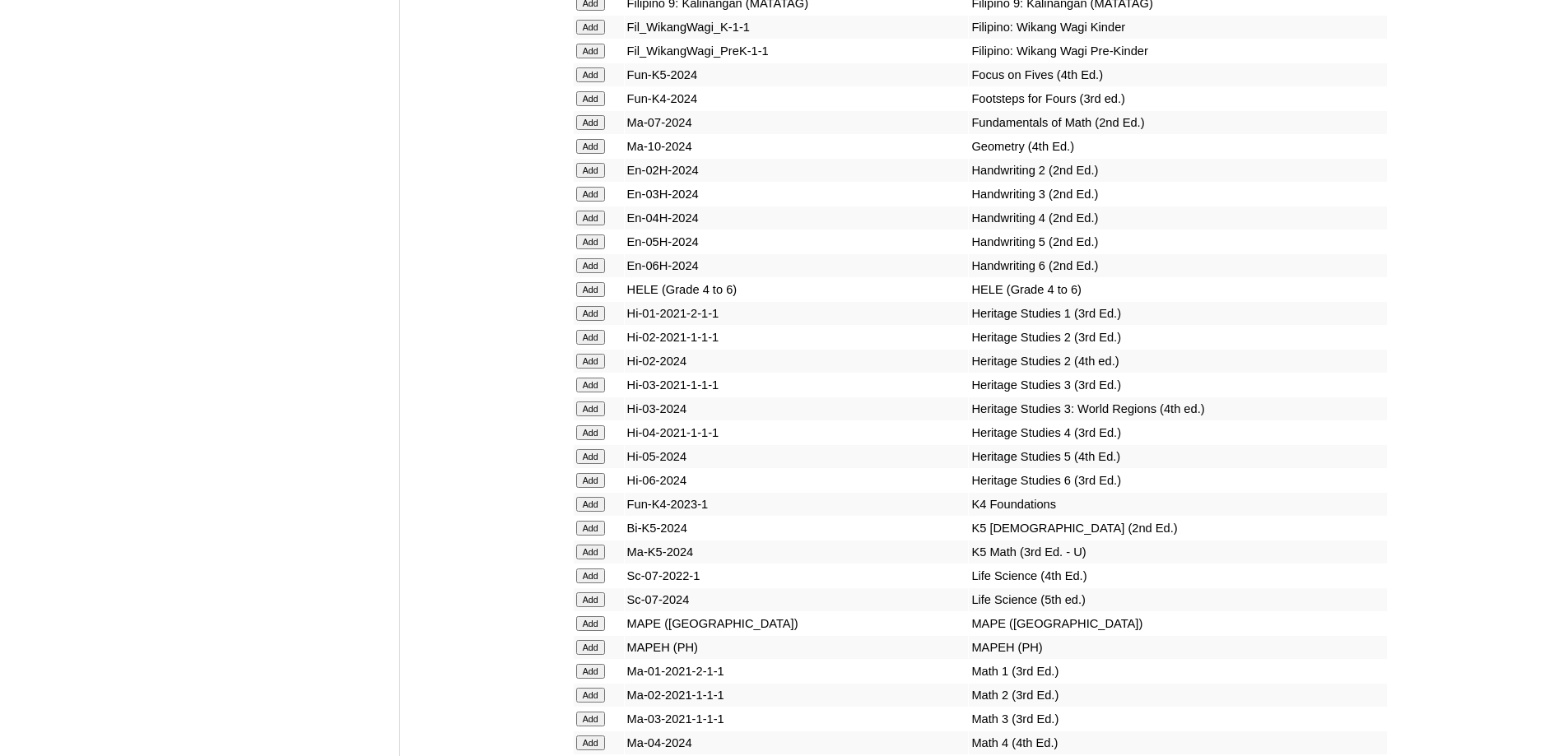
click at [592, 177] on input "Add" at bounding box center [590, 171] width 29 height 15
click at [597, 345] on input "Add" at bounding box center [590, 337] width 29 height 15
click at [596, 345] on input "Add" at bounding box center [590, 337] width 29 height 15
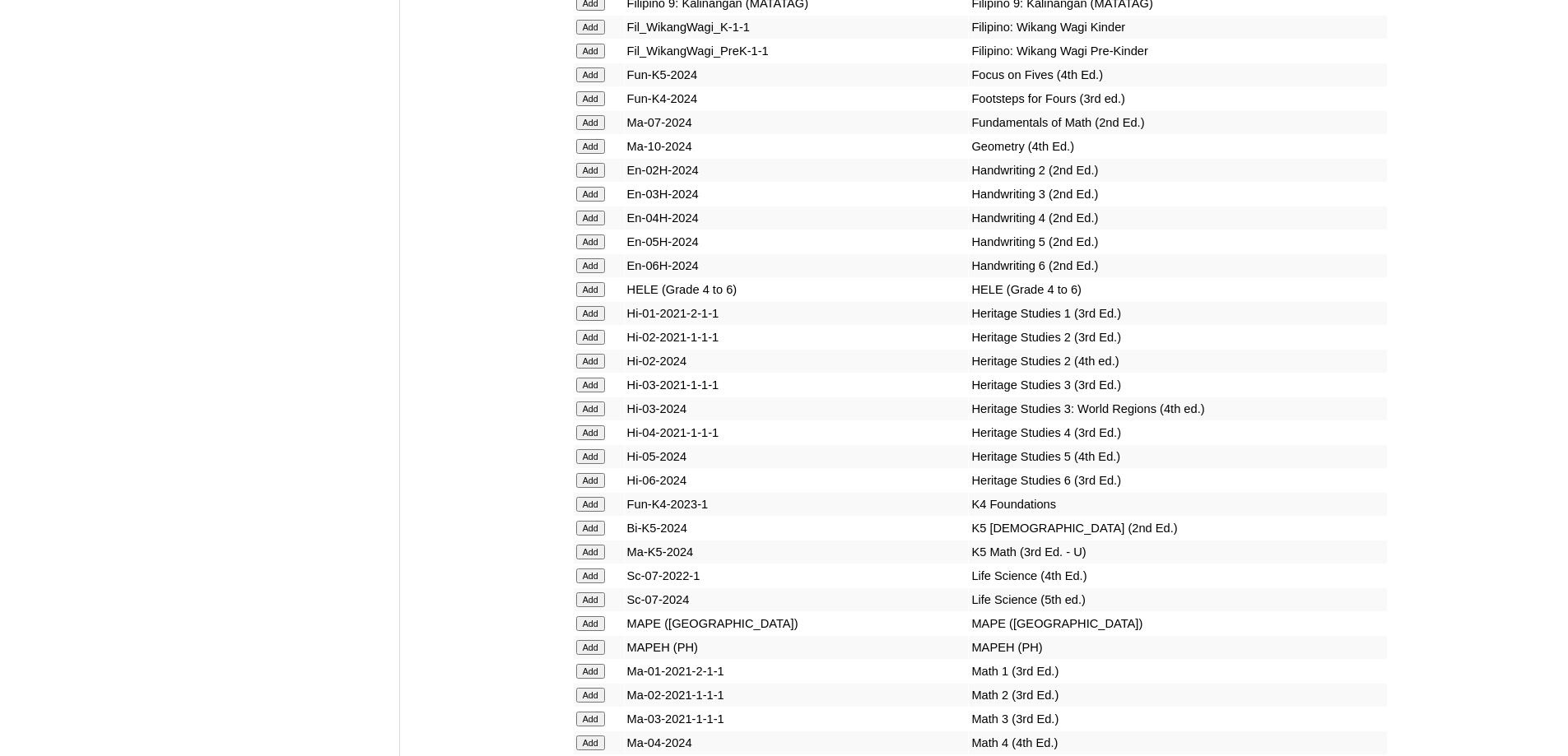
click at [596, 345] on input "Add" at bounding box center [590, 337] width 29 height 15
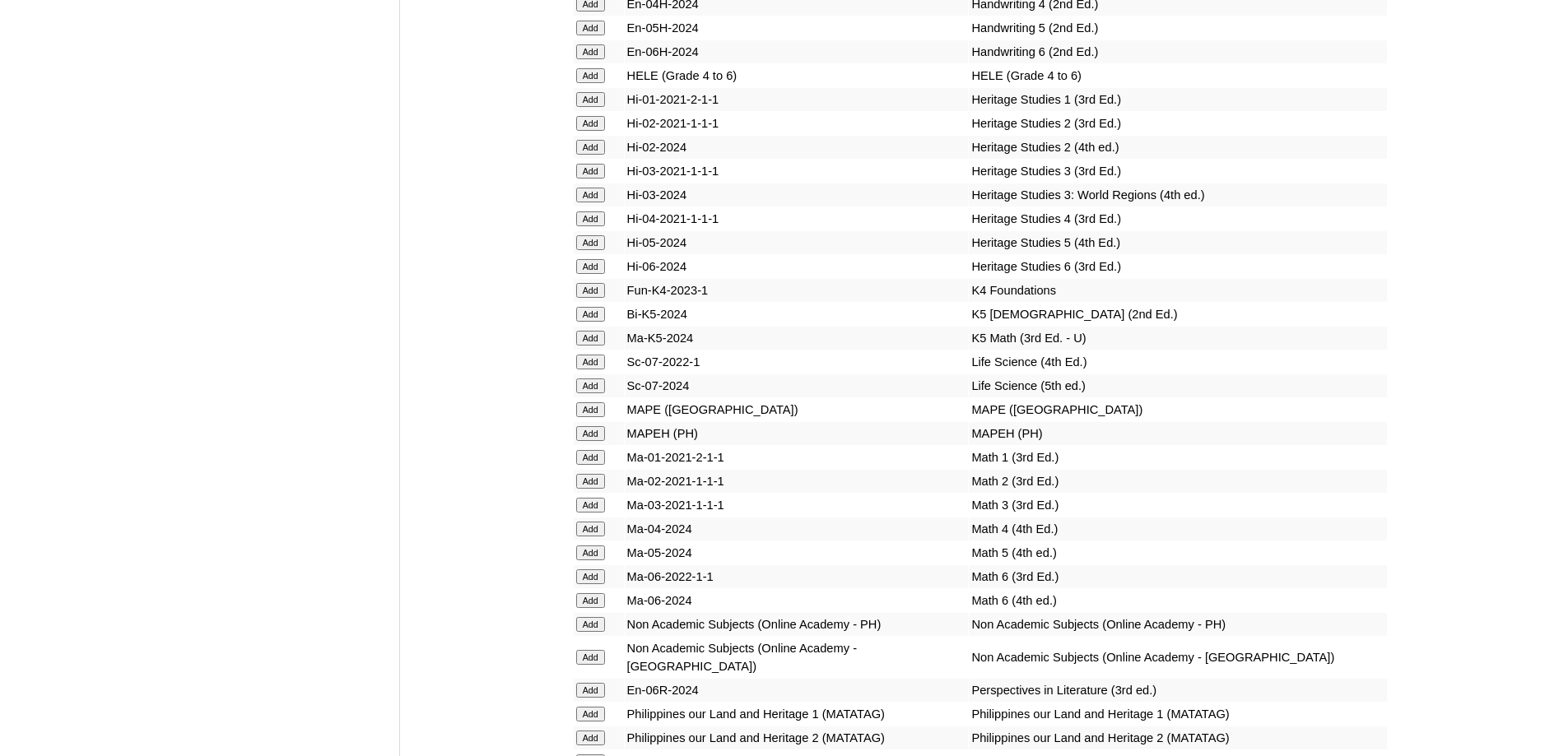
scroll to position [6045, 0]
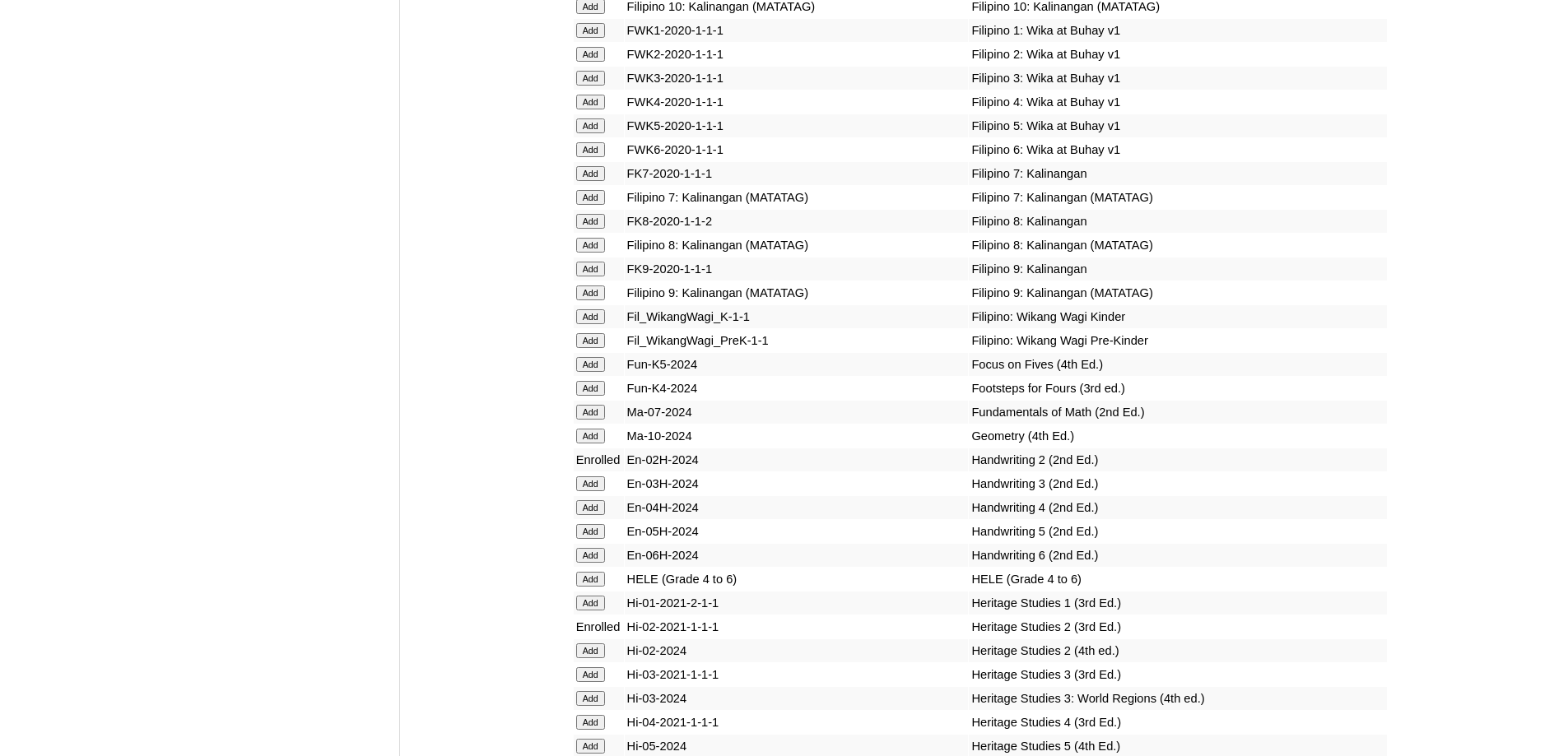
scroll to position [5527, 0]
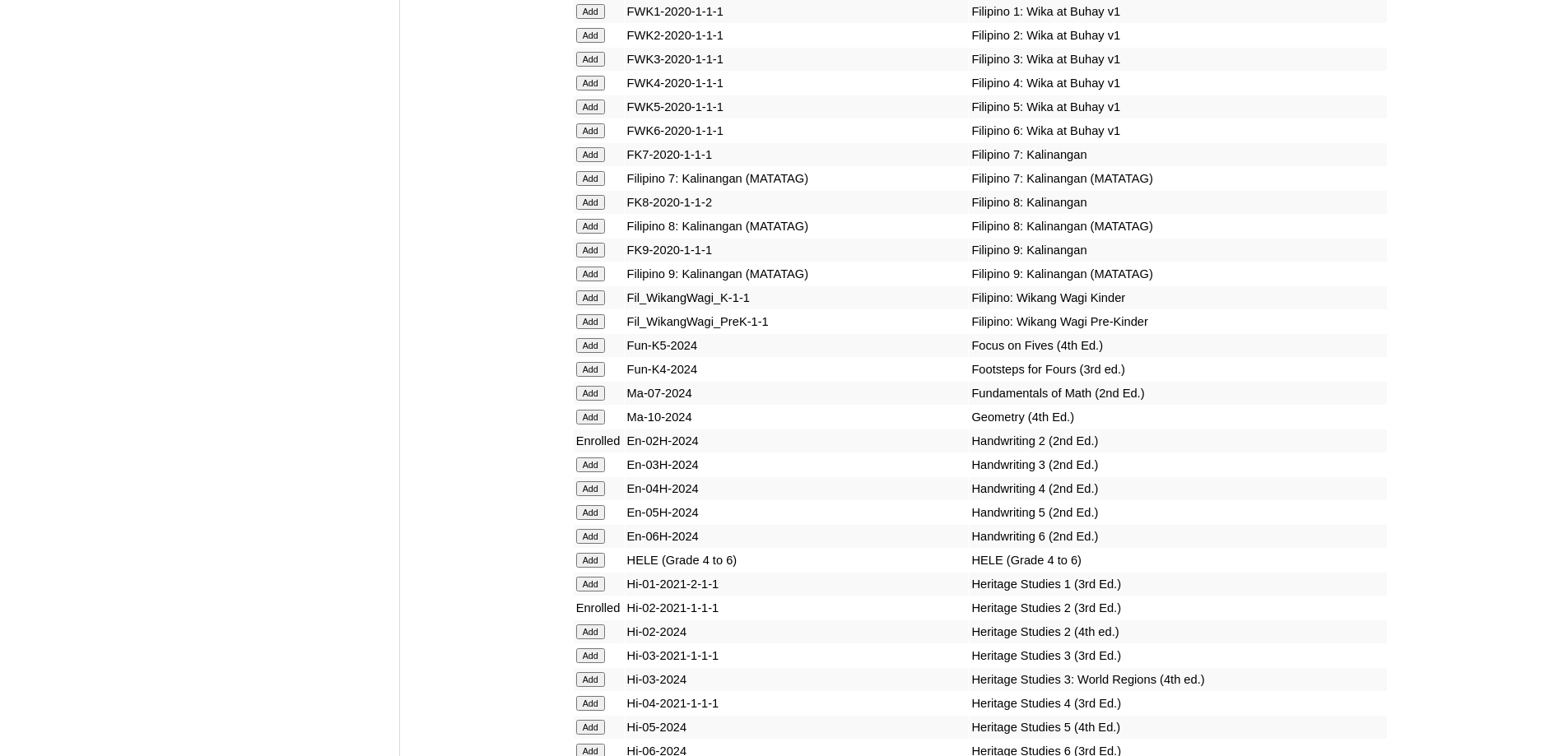
click at [592, 43] on input "Add" at bounding box center [590, 35] width 29 height 15
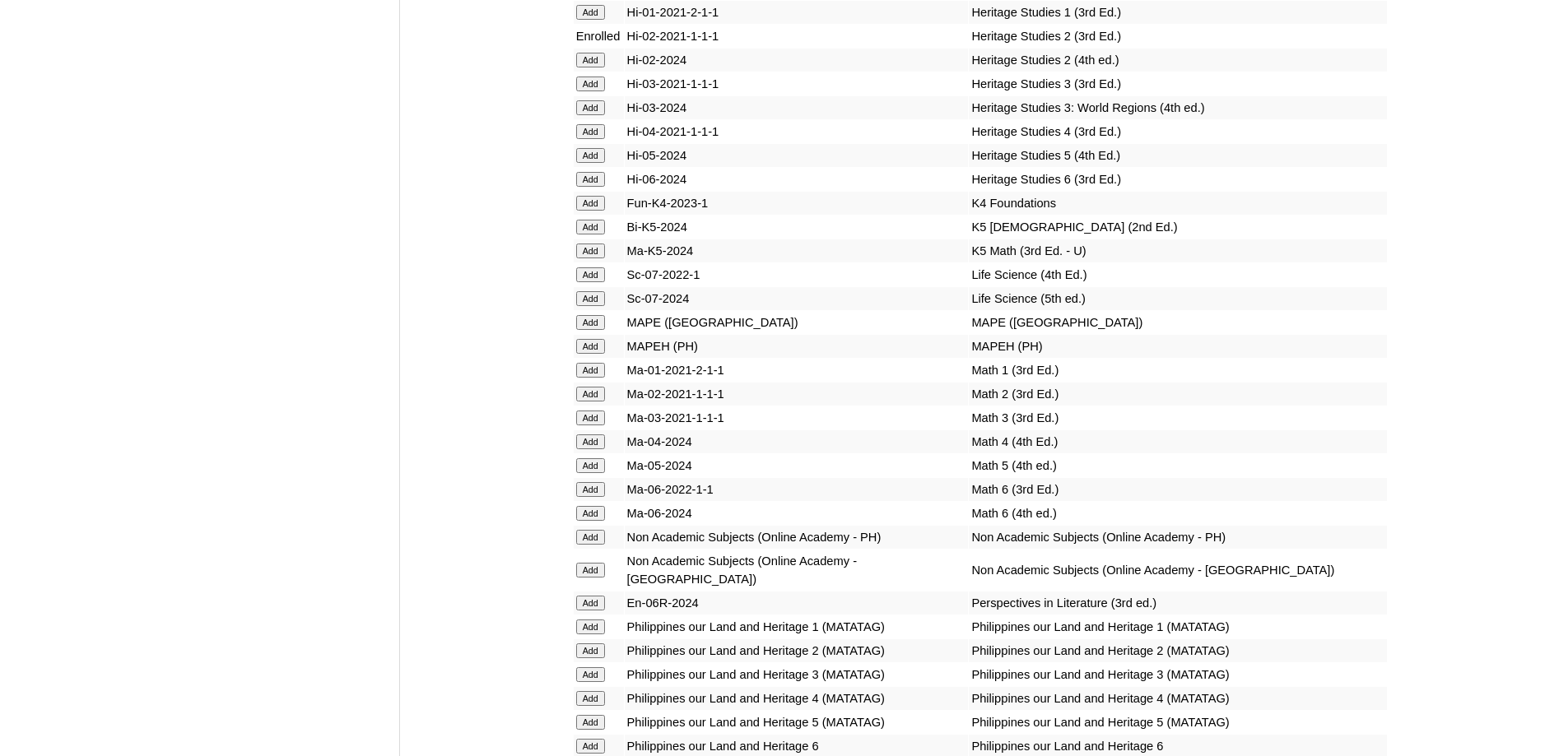
scroll to position [6103, 0]
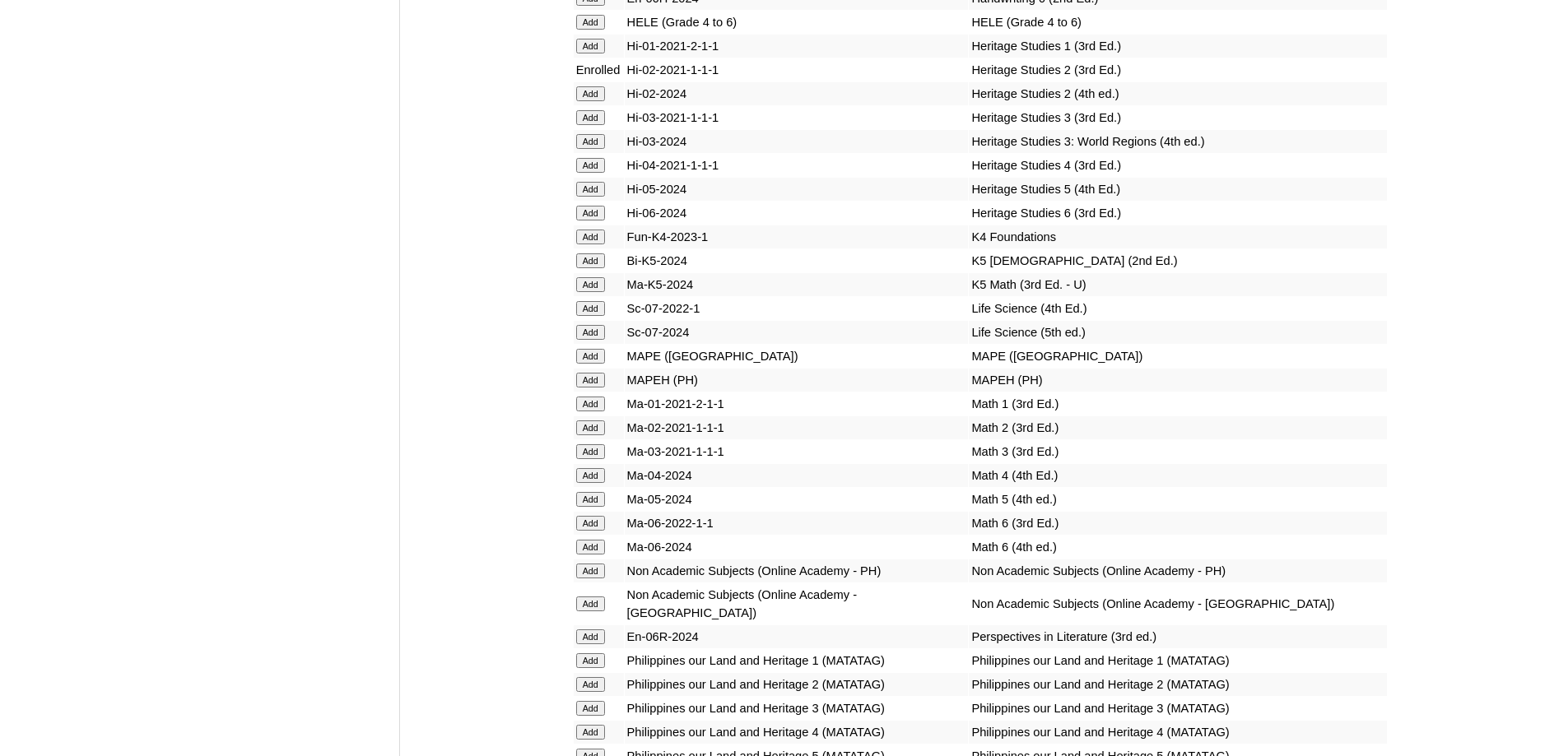
scroll to position [6164, 0]
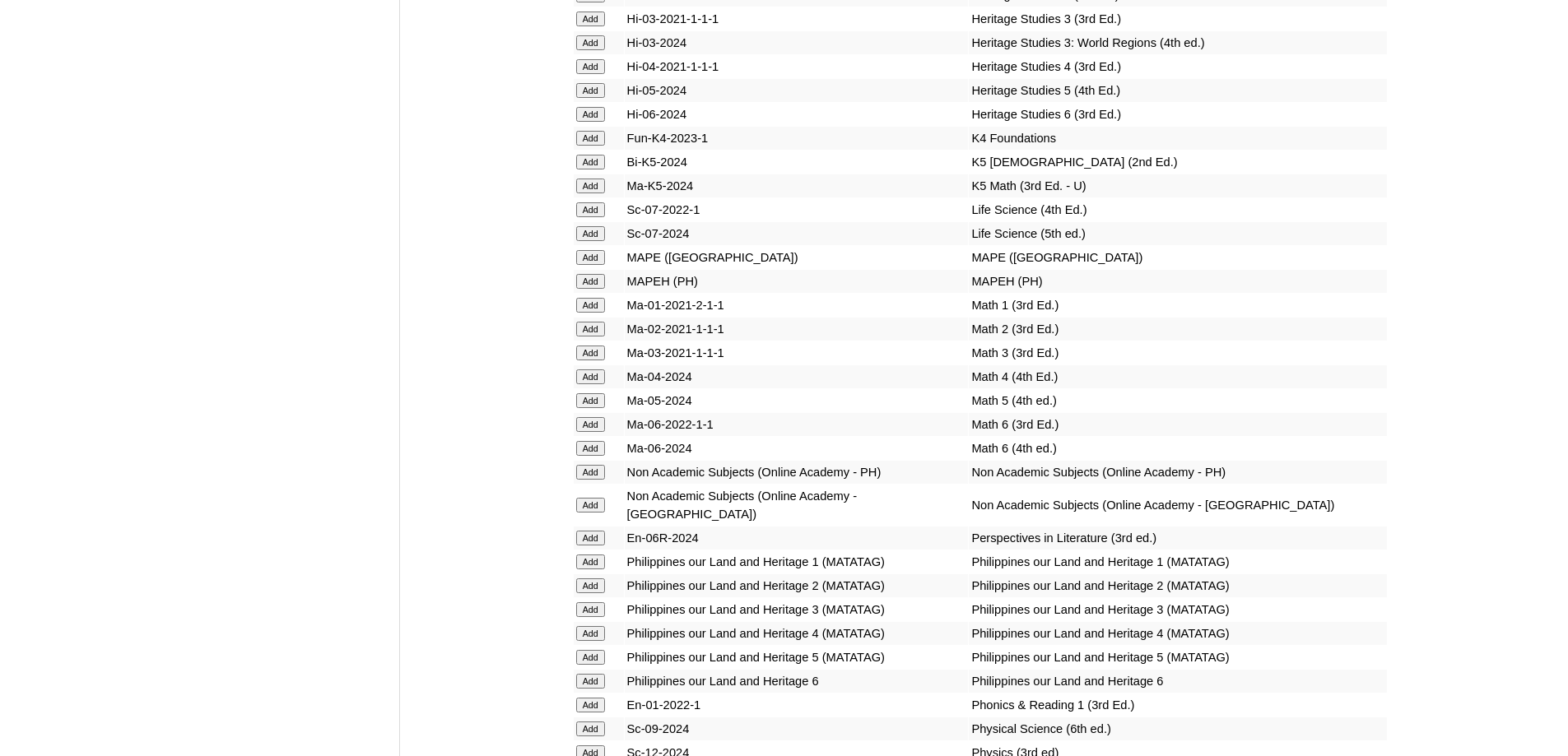
click at [598, 265] on input "Add" at bounding box center [590, 257] width 29 height 15
click at [599, 337] on input "Add" at bounding box center [590, 329] width 29 height 15
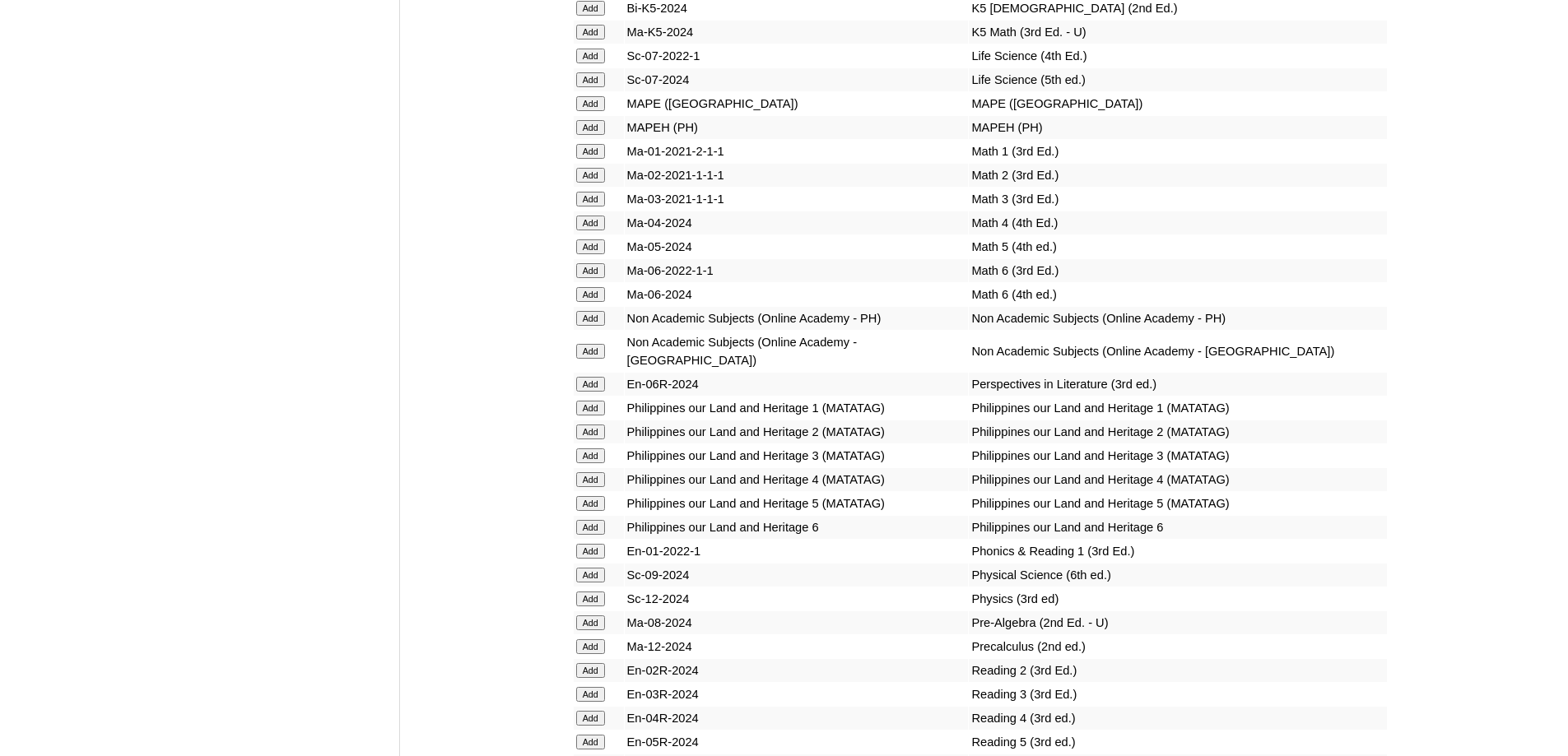
scroll to position [6575, 0]
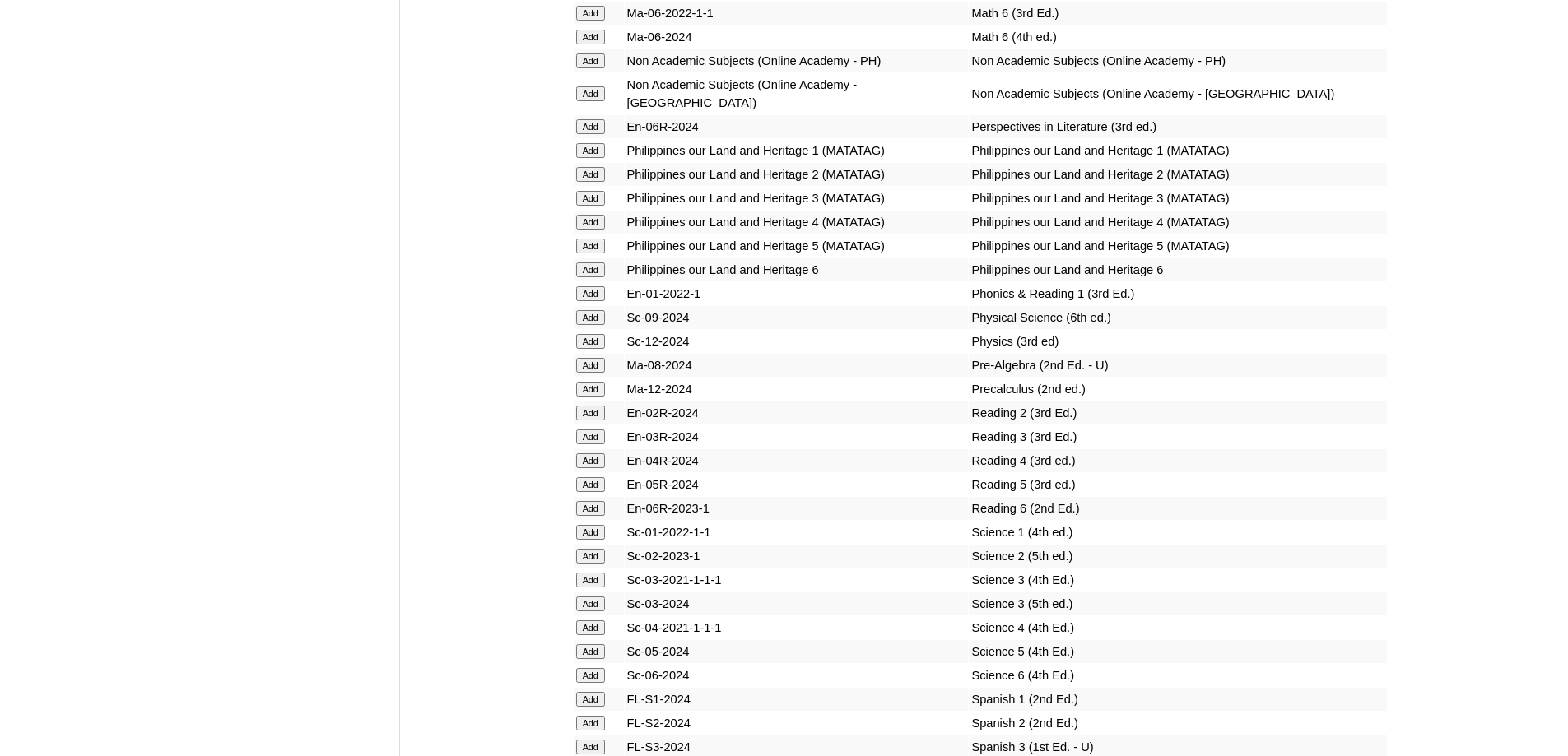
click at [577, 424] on td "Add" at bounding box center [599, 413] width 51 height 23
click at [586, 420] on input "Add" at bounding box center [590, 414] width 29 height 15
click at [592, 420] on input "Add" at bounding box center [590, 414] width 29 height 15
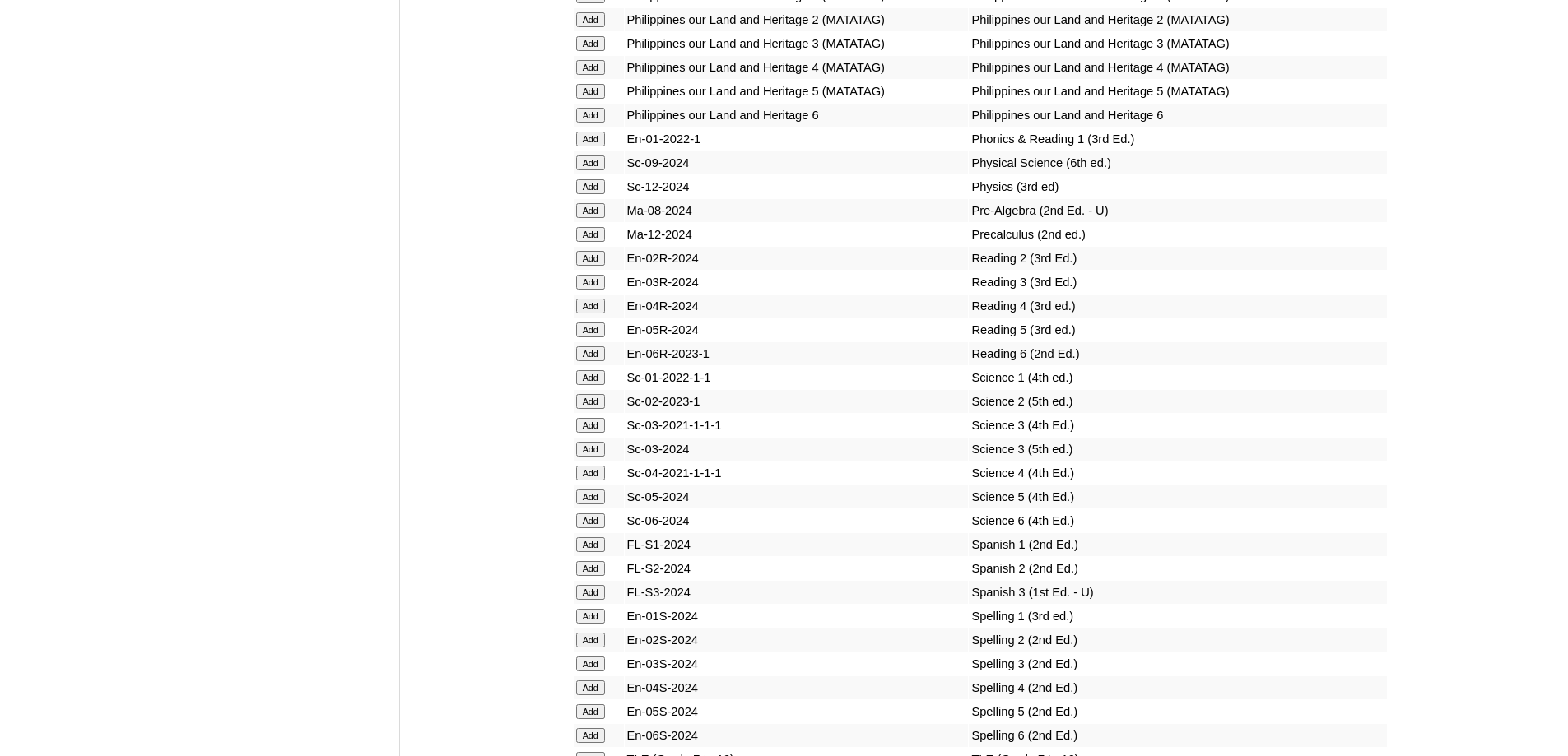
scroll to position [6740, 0]
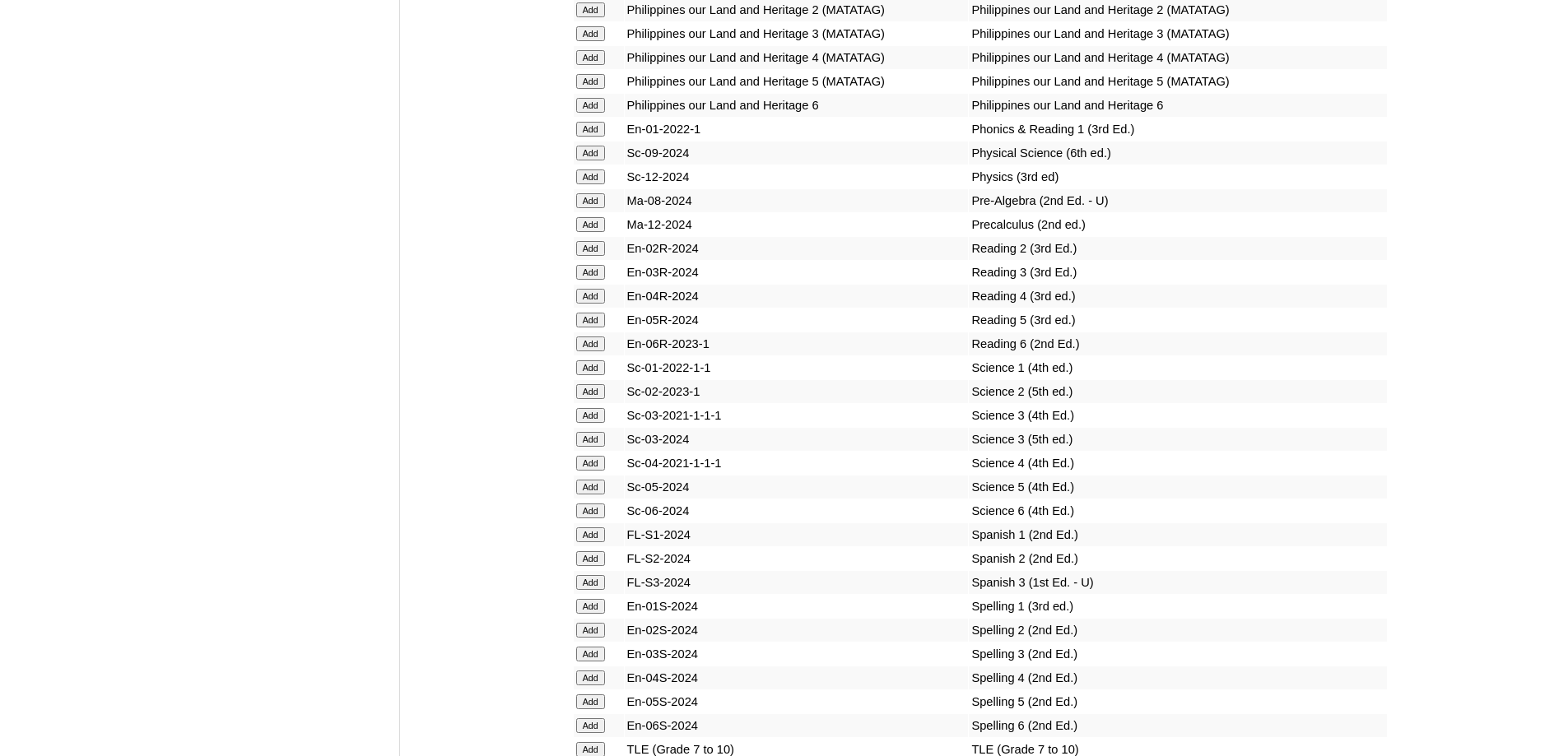
click at [600, 399] on input "Add" at bounding box center [590, 392] width 29 height 15
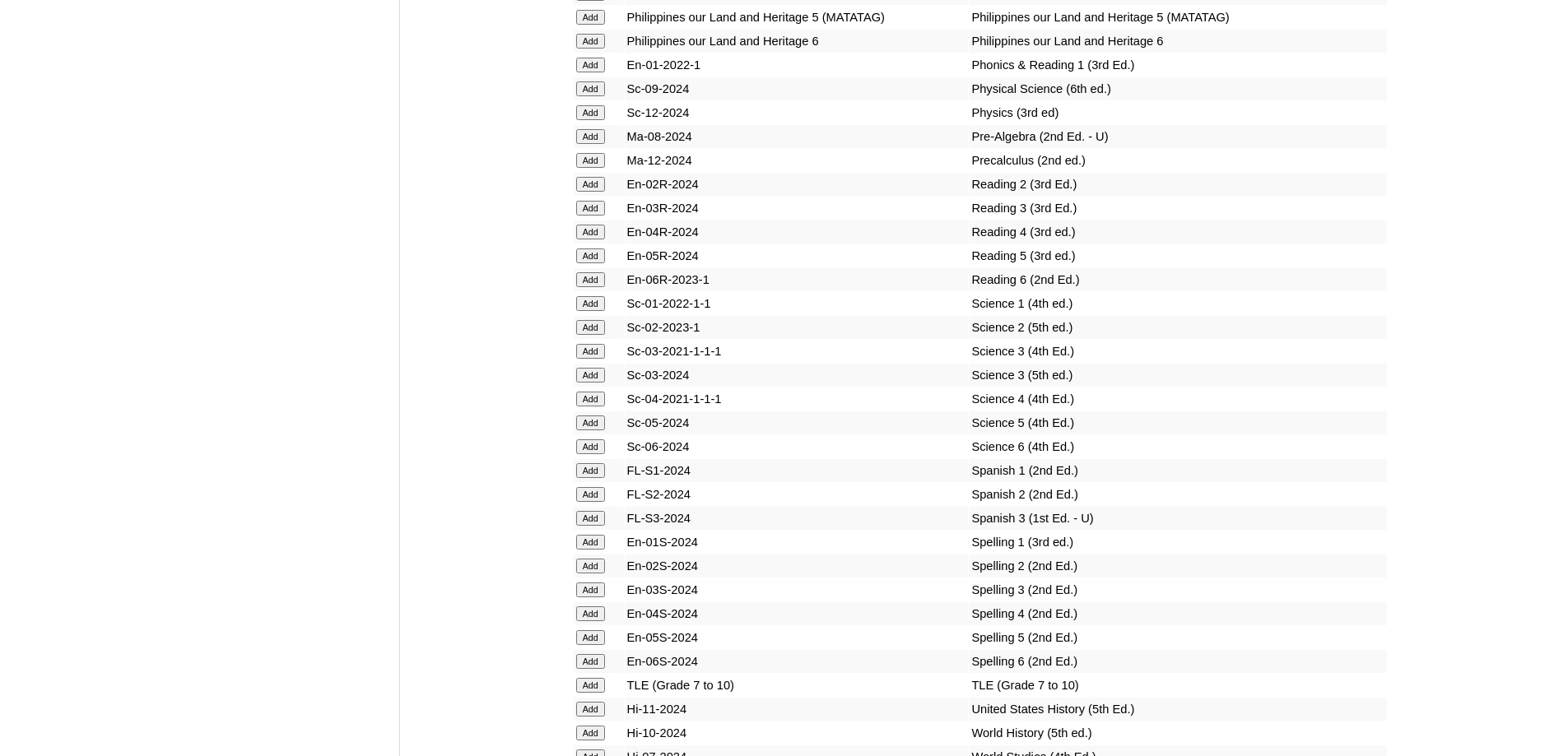
scroll to position [7069, 0]
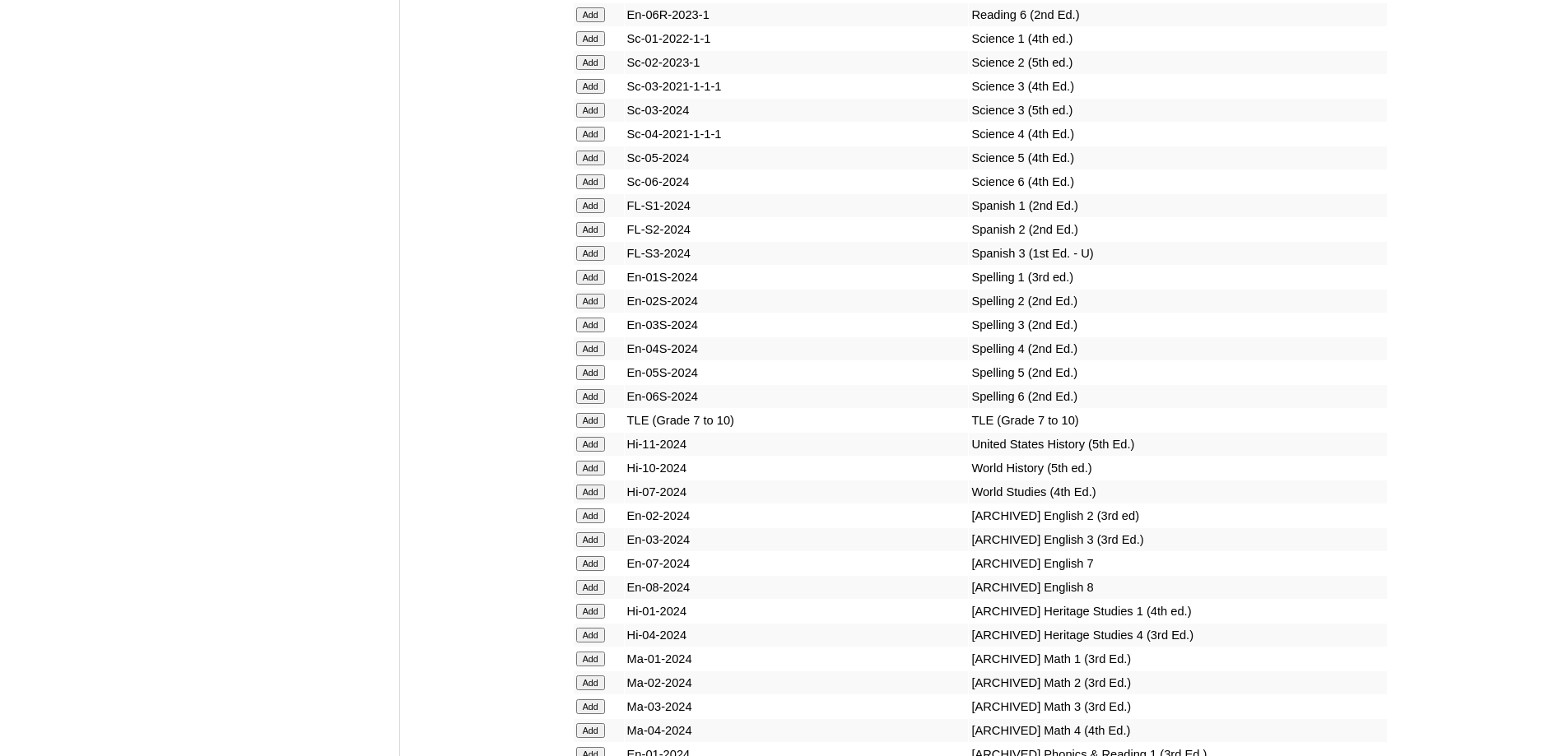
click at [609, 69] on form "Add" at bounding box center [598, 62] width 45 height 13
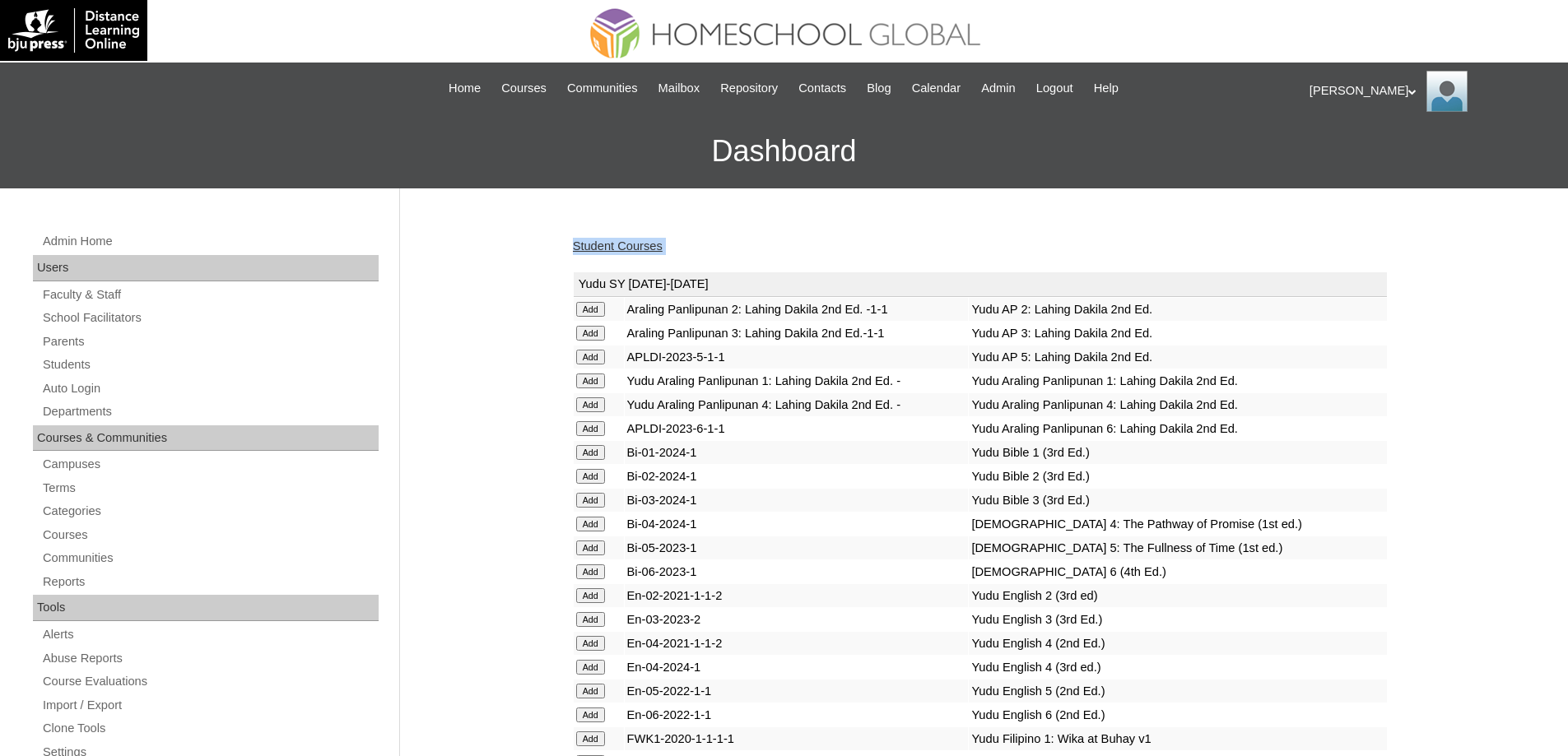
drag, startPoint x: 488, startPoint y: 244, endPoint x: 553, endPoint y: 385, distance: 155.3
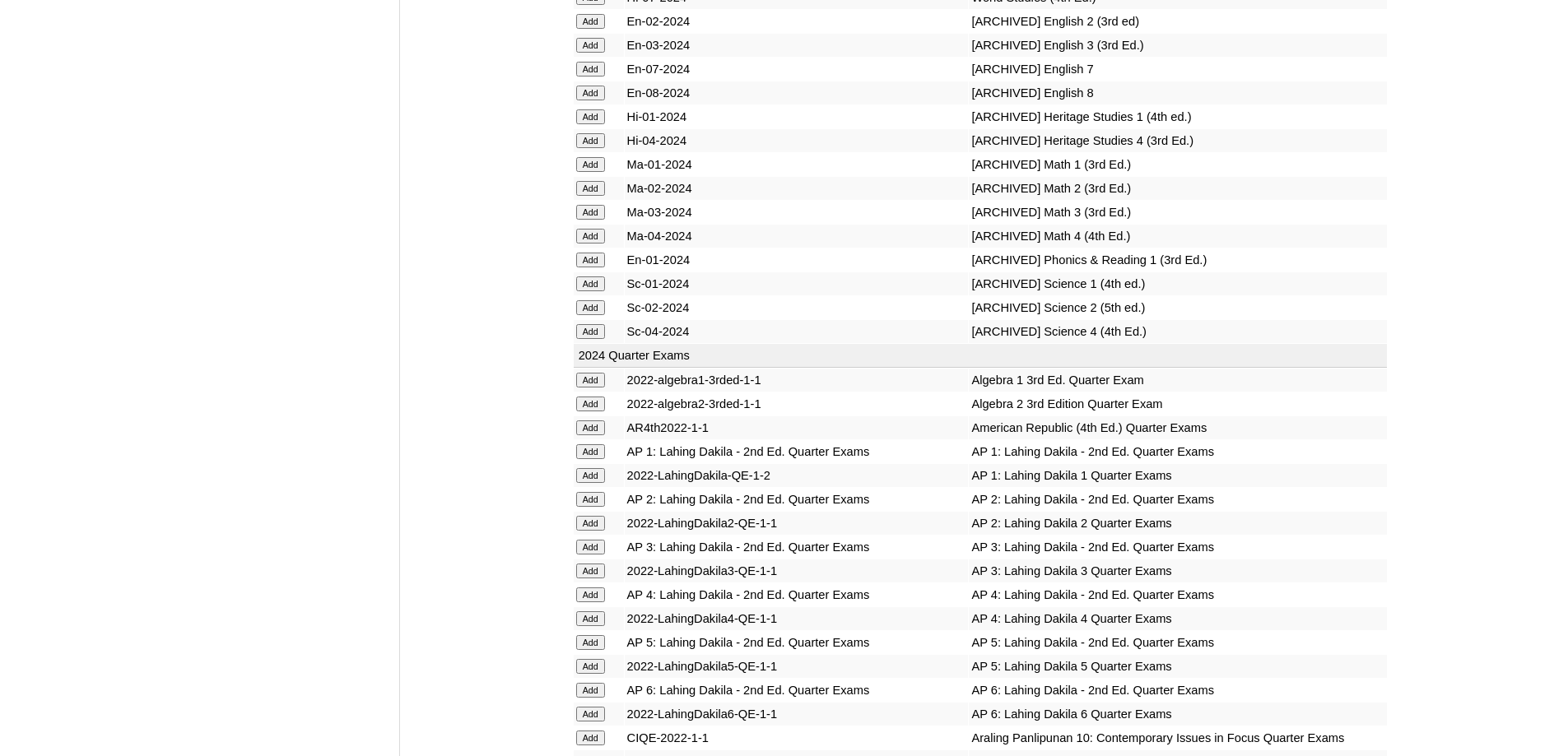
scroll to position [7152, 0]
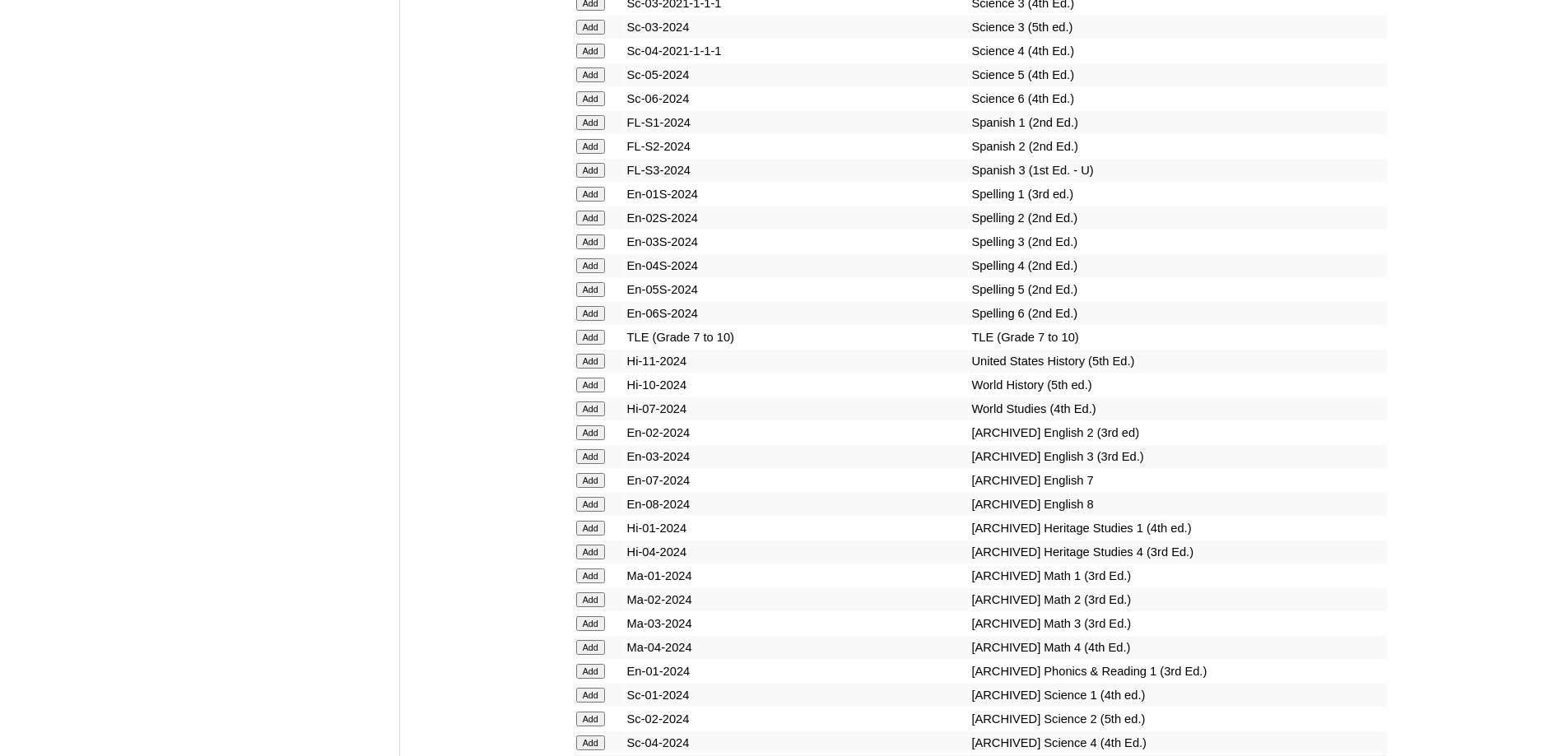
click at [595, 225] on input "Add" at bounding box center [590, 218] width 29 height 15
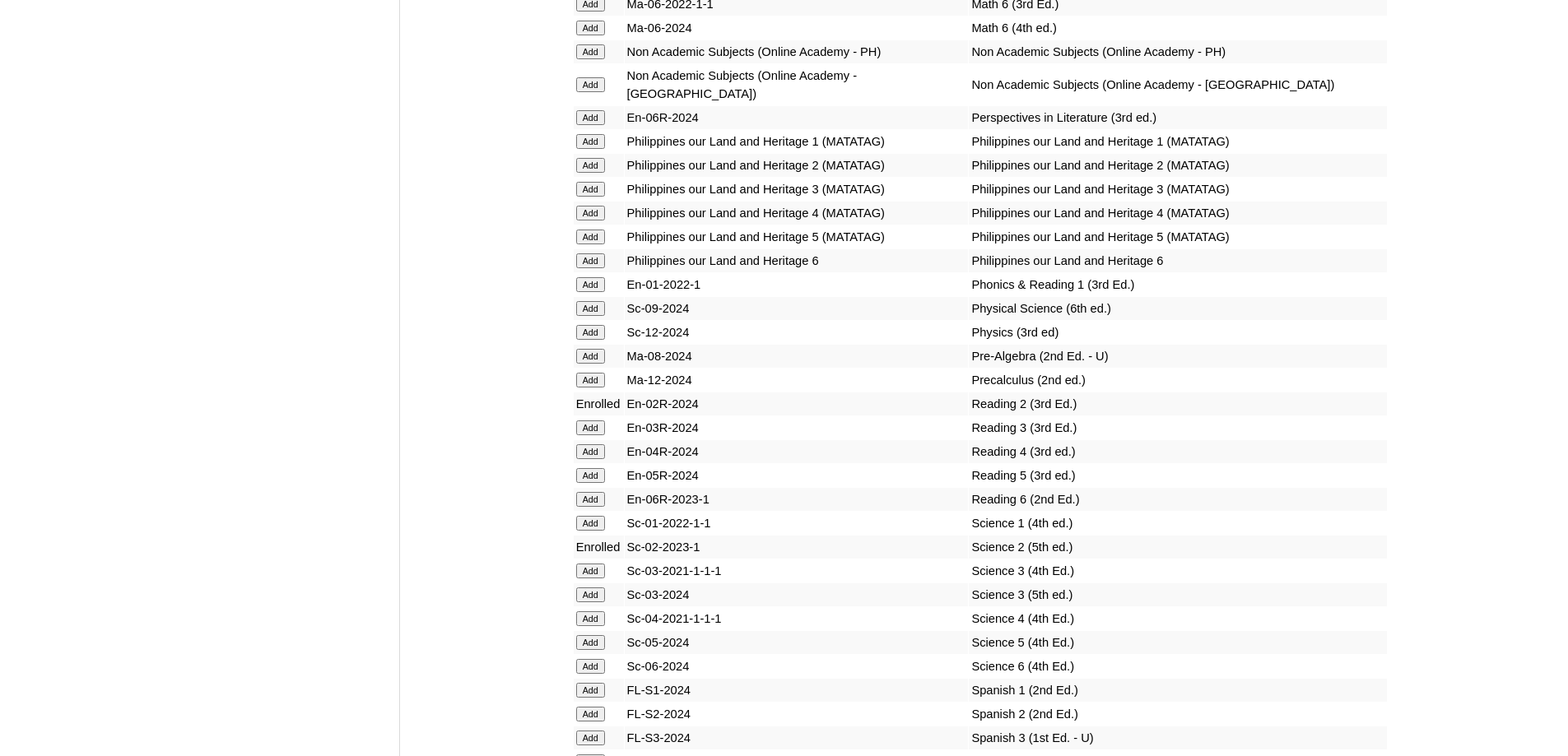
scroll to position [6576, 0]
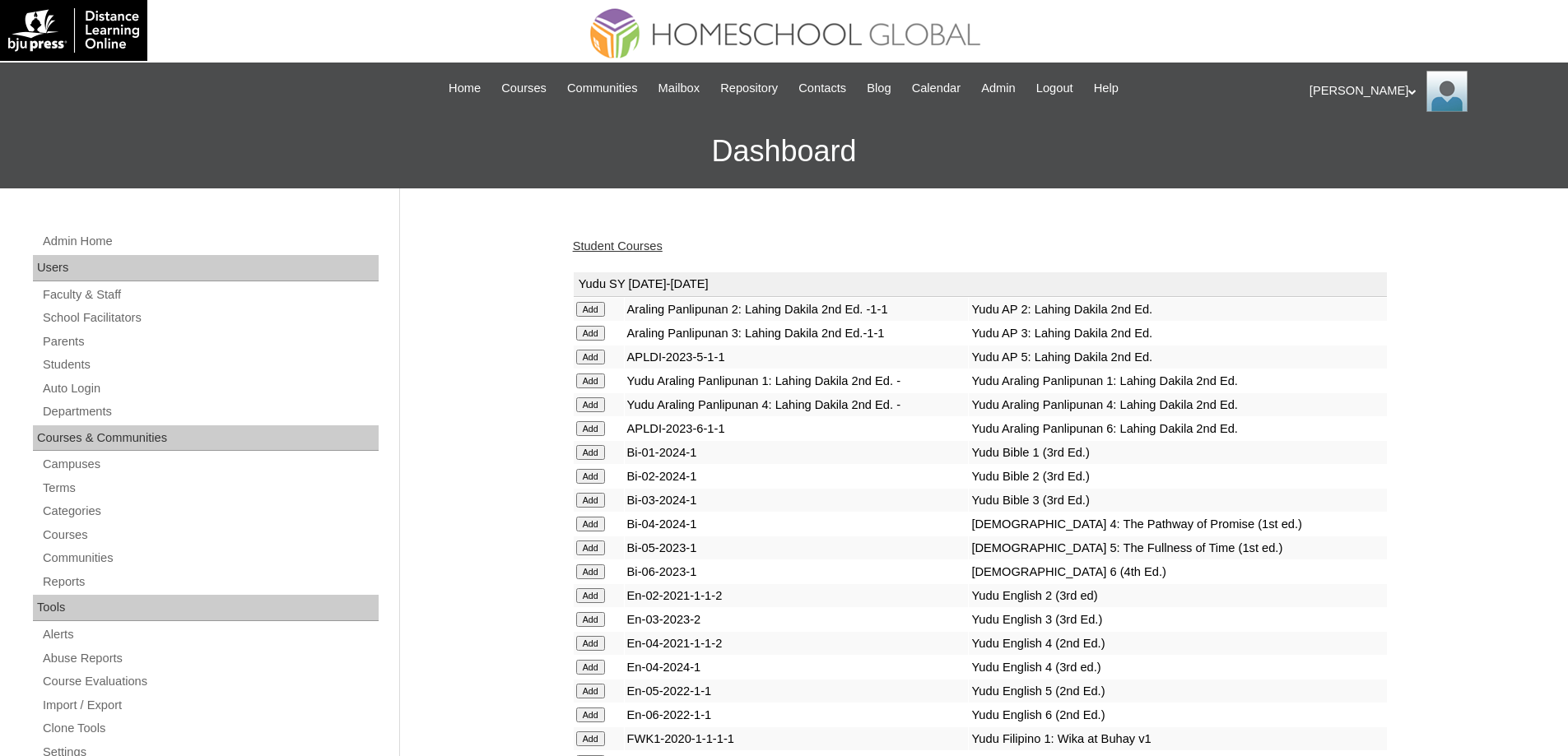
click at [623, 239] on link "Student Courses" at bounding box center [618, 246] width 90 height 13
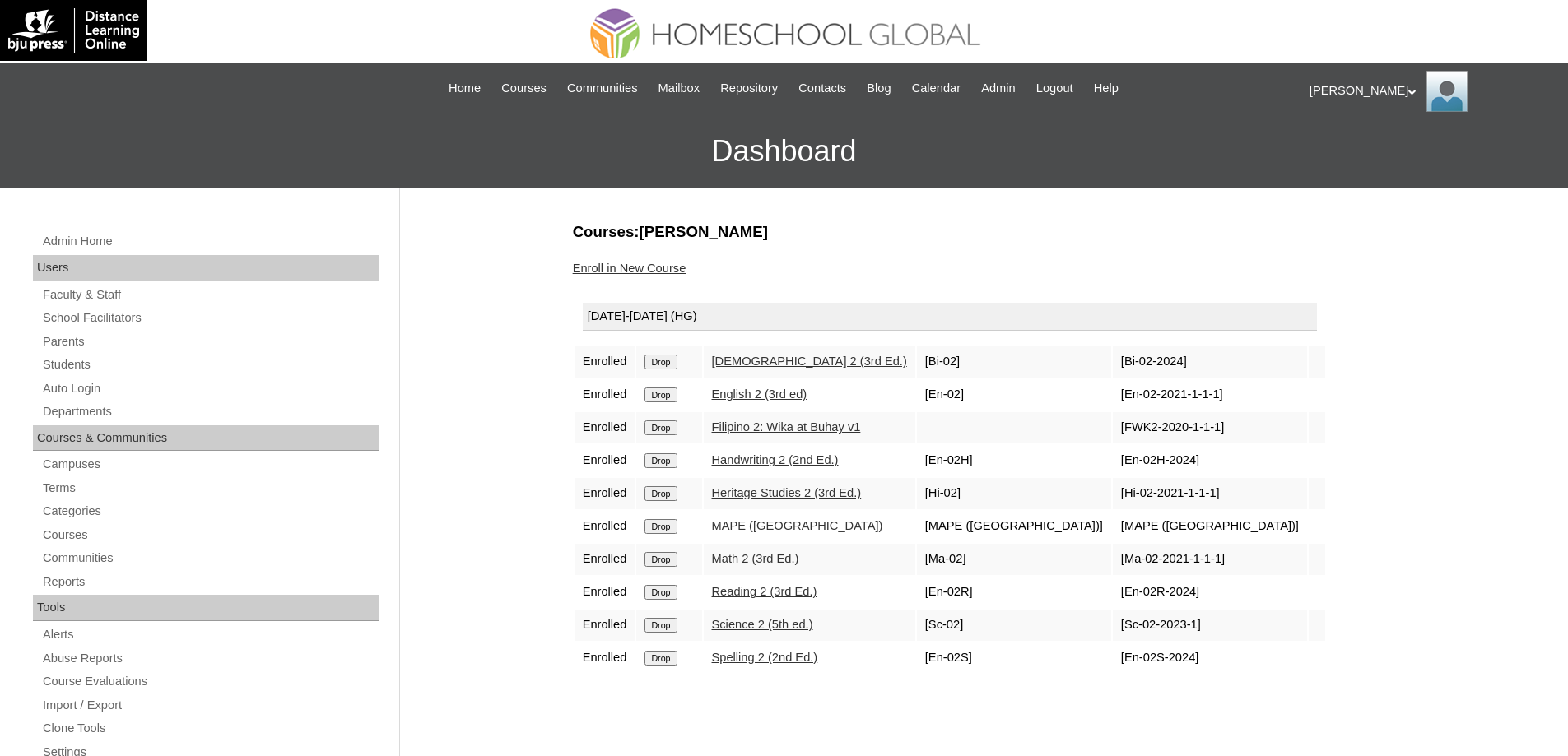
click at [663, 431] on input "Drop" at bounding box center [661, 428] width 32 height 15
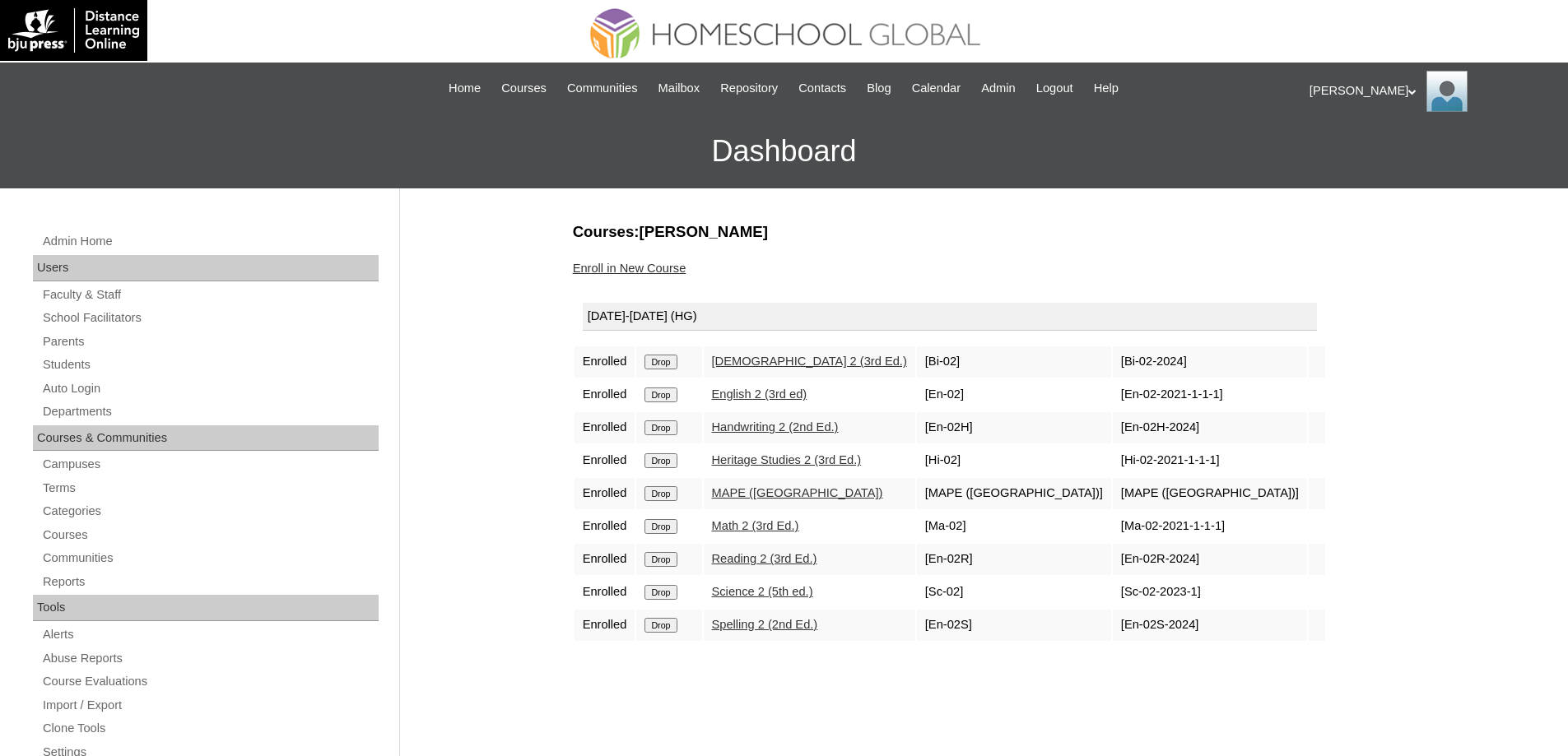
click at [665, 263] on link "Enroll in New Course" at bounding box center [629, 268] width 113 height 13
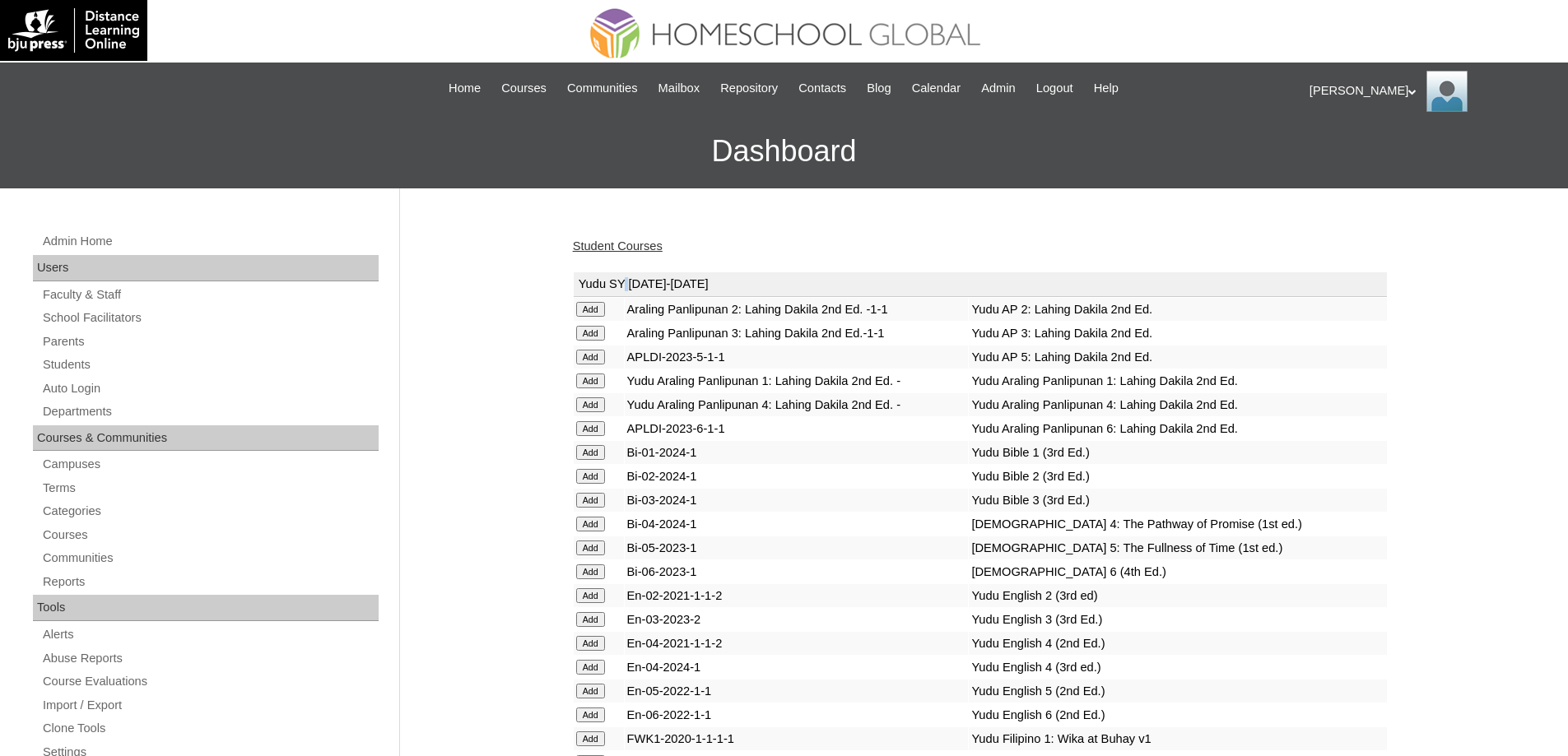
click at [641, 240] on link "Student Courses" at bounding box center [618, 246] width 90 height 13
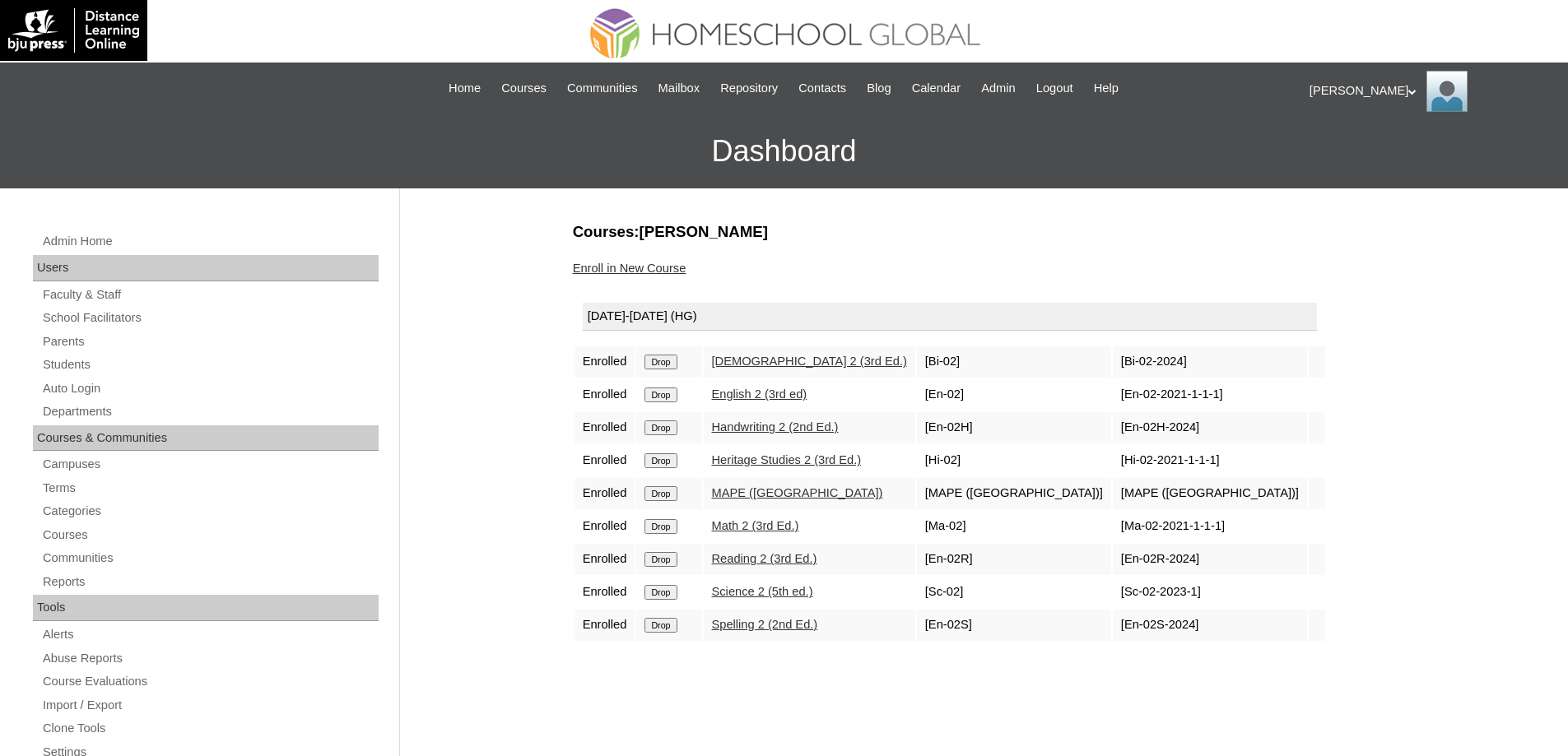
click at [674, 270] on link "Enroll in New Course" at bounding box center [629, 268] width 113 height 13
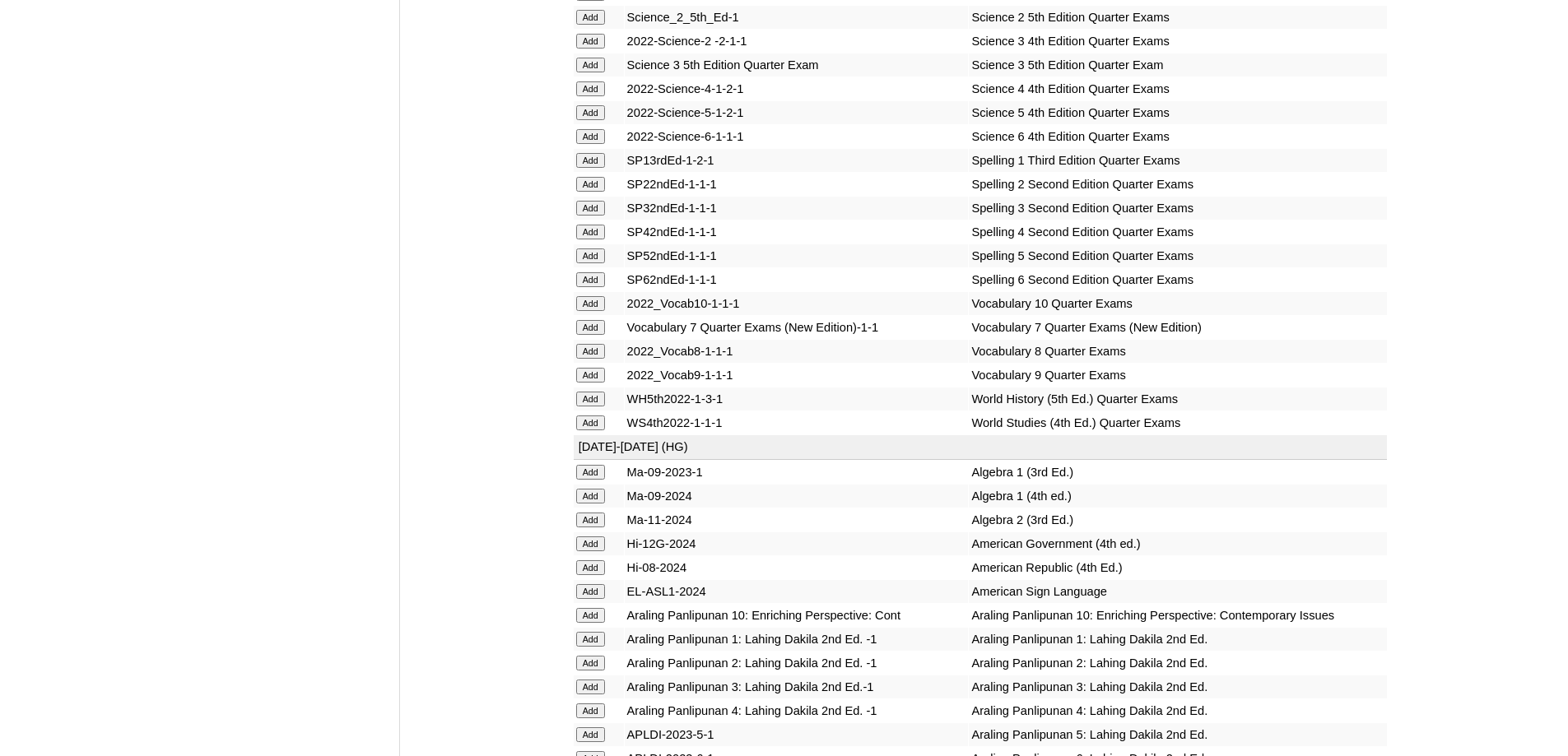
scroll to position [3574, 0]
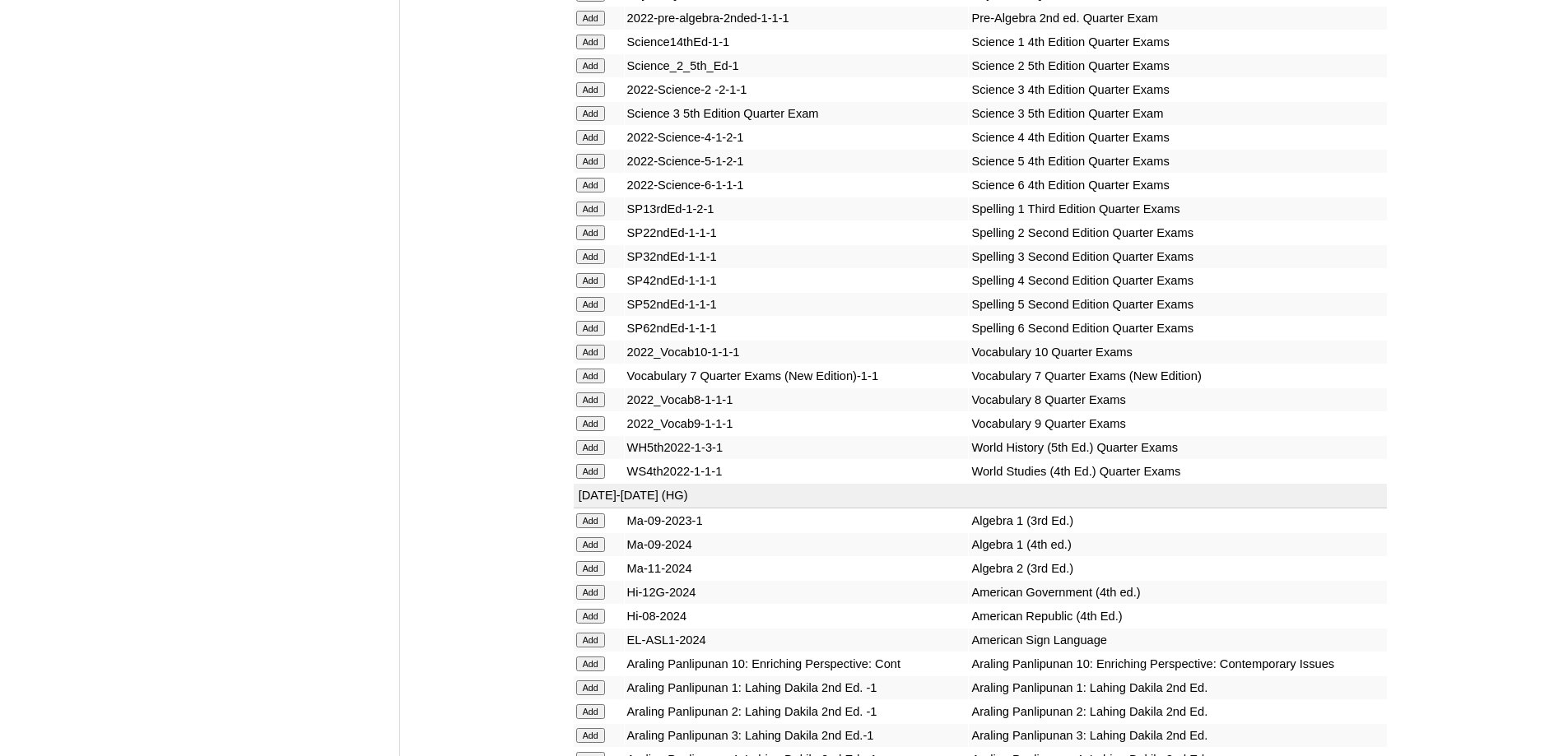
click at [597, 73] on input "Add" at bounding box center [590, 66] width 29 height 15
click at [604, 240] on input "Add" at bounding box center [590, 233] width 29 height 15
click at [596, 240] on input "Add" at bounding box center [590, 233] width 29 height 15
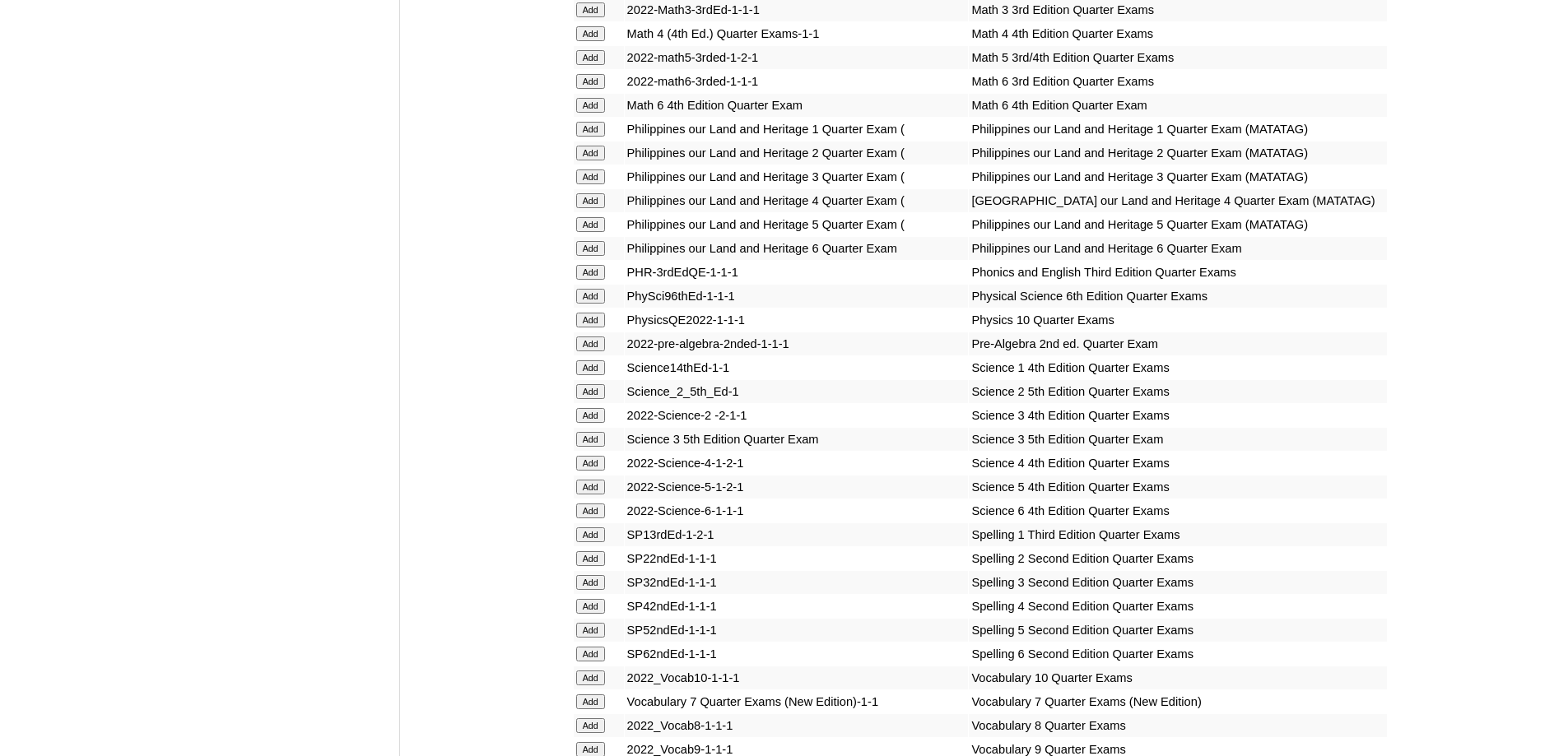
scroll to position [3244, 0]
click at [605, 25] on td "Add" at bounding box center [599, 13] width 51 height 23
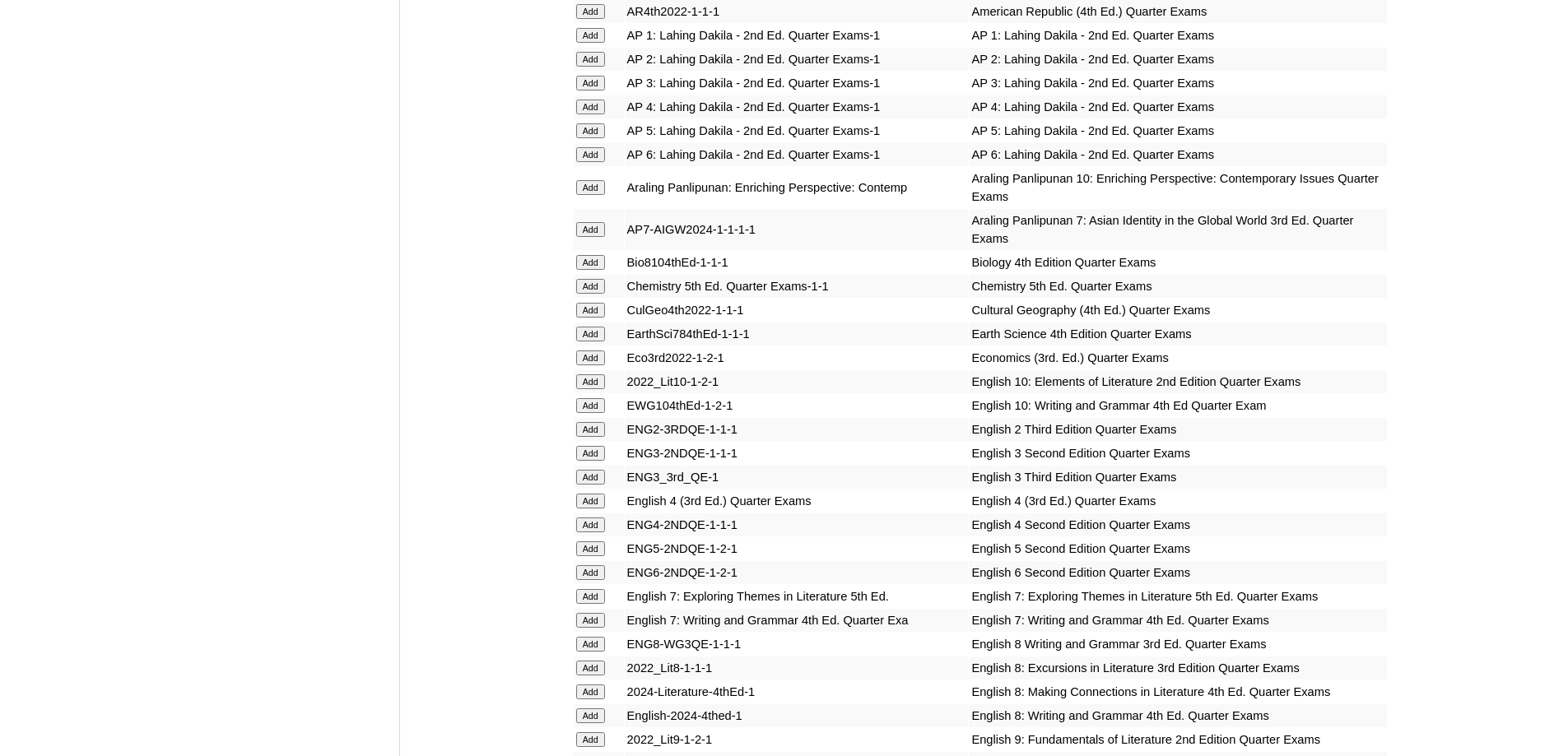
scroll to position [1845, 0]
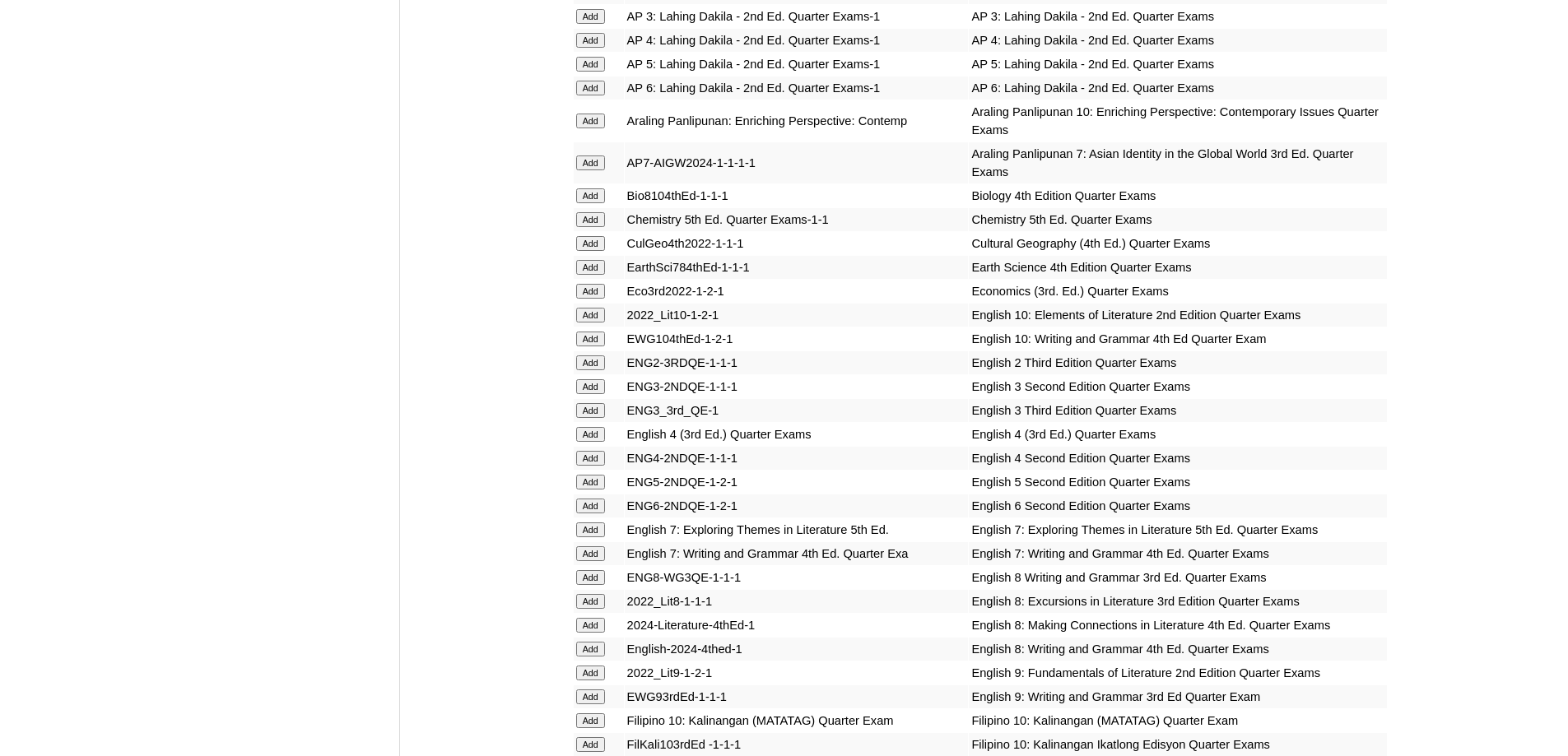
click at [581, 370] on input "Add" at bounding box center [590, 363] width 29 height 15
click at [582, 370] on input "Add" at bounding box center [590, 363] width 29 height 15
click at [583, 370] on input "Add" at bounding box center [590, 363] width 29 height 15
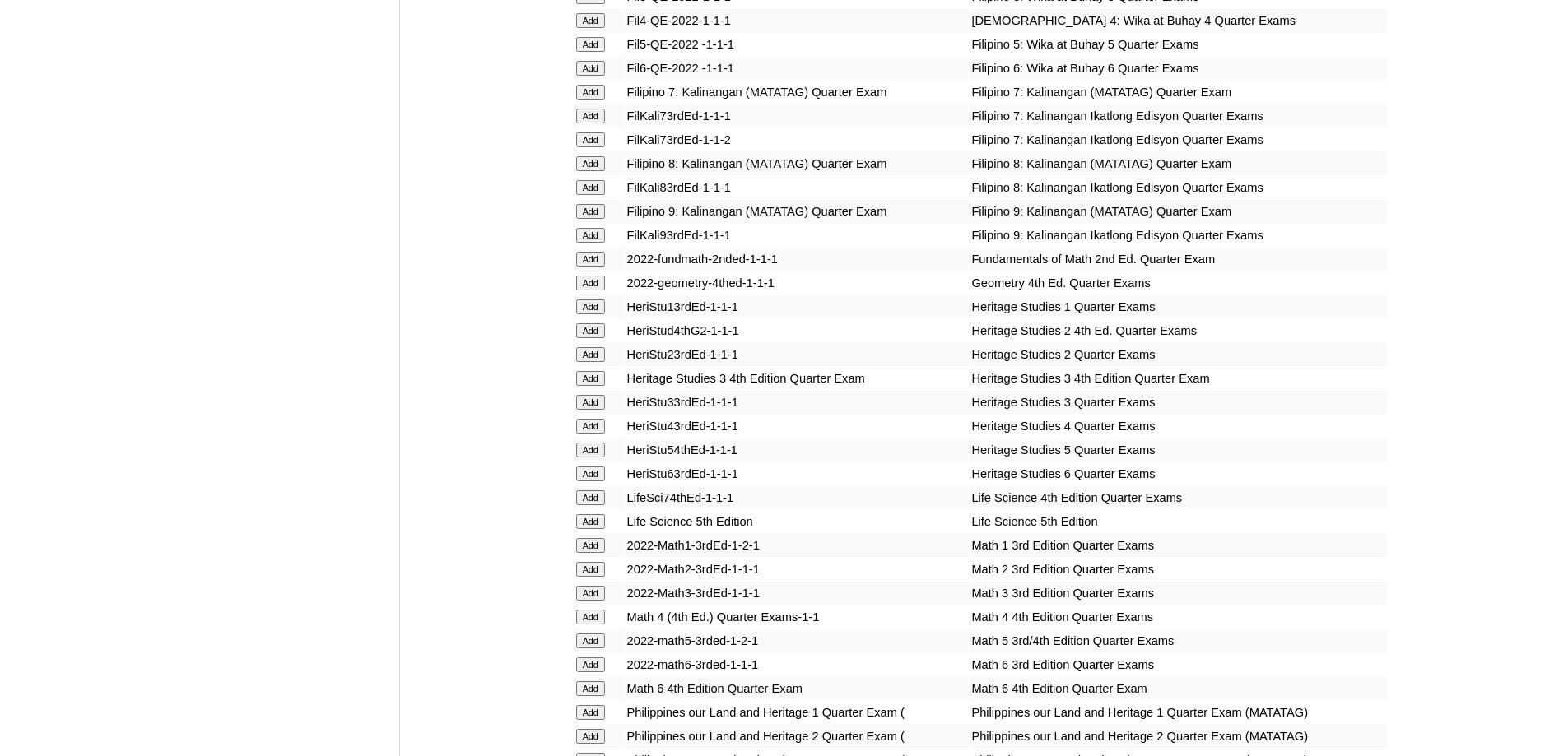
scroll to position [2667, 0]
click at [589, 335] on input "Add" at bounding box center [590, 328] width 29 height 15
click at [589, 358] on input "Add" at bounding box center [590, 352] width 29 height 15
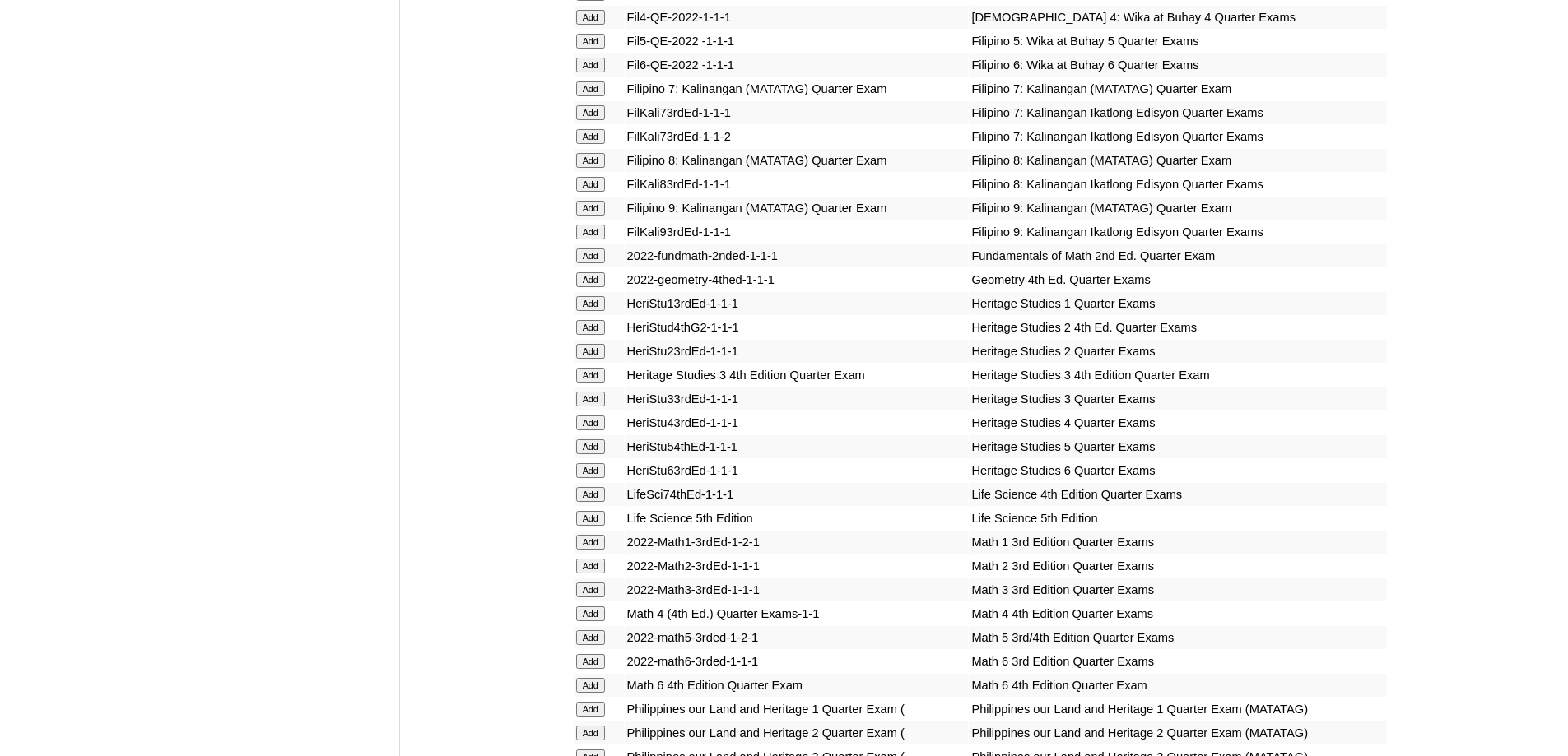
click at [589, 358] on input "Add" at bounding box center [590, 352] width 29 height 15
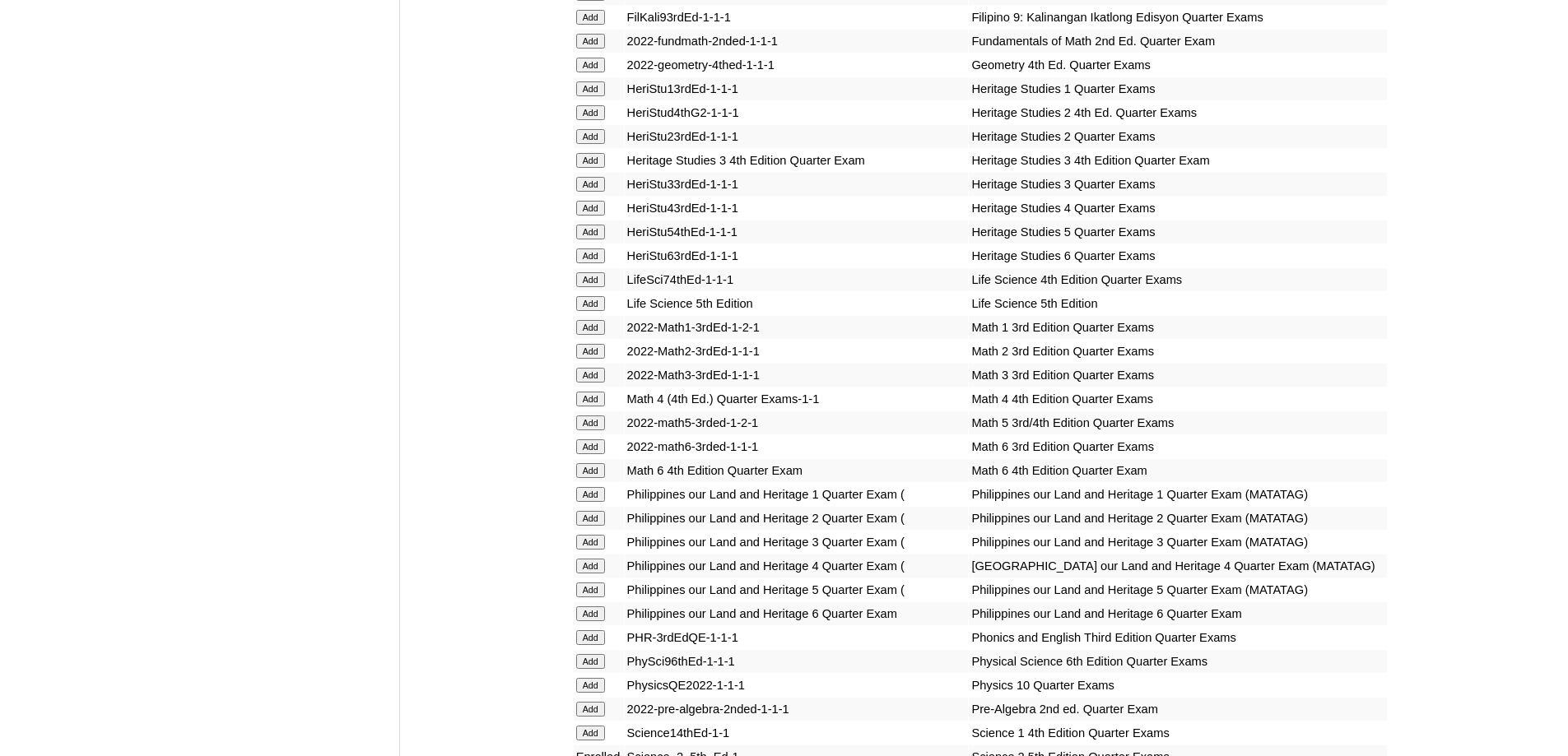
scroll to position [2914, 0]
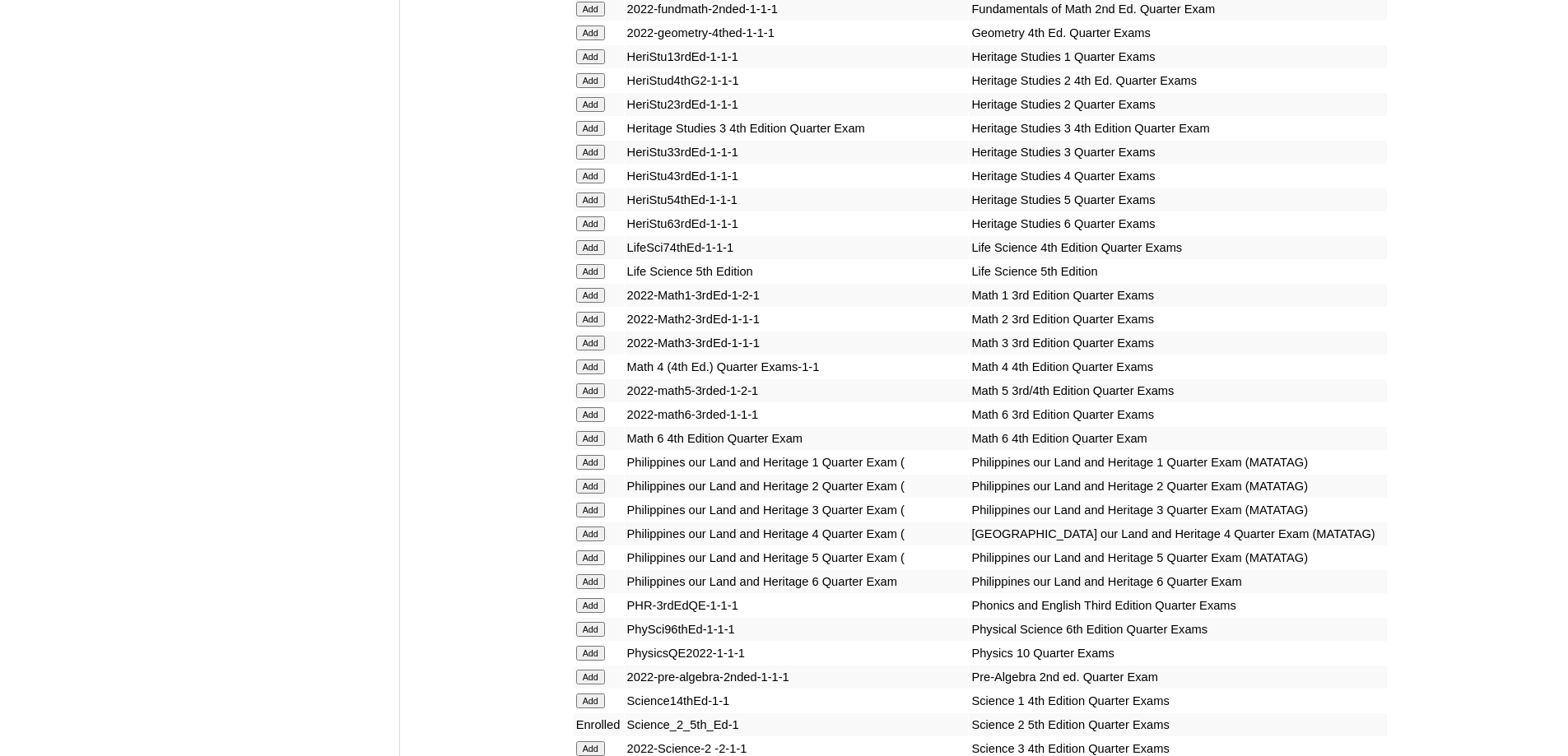
click at [584, 327] on input "Add" at bounding box center [590, 319] width 29 height 15
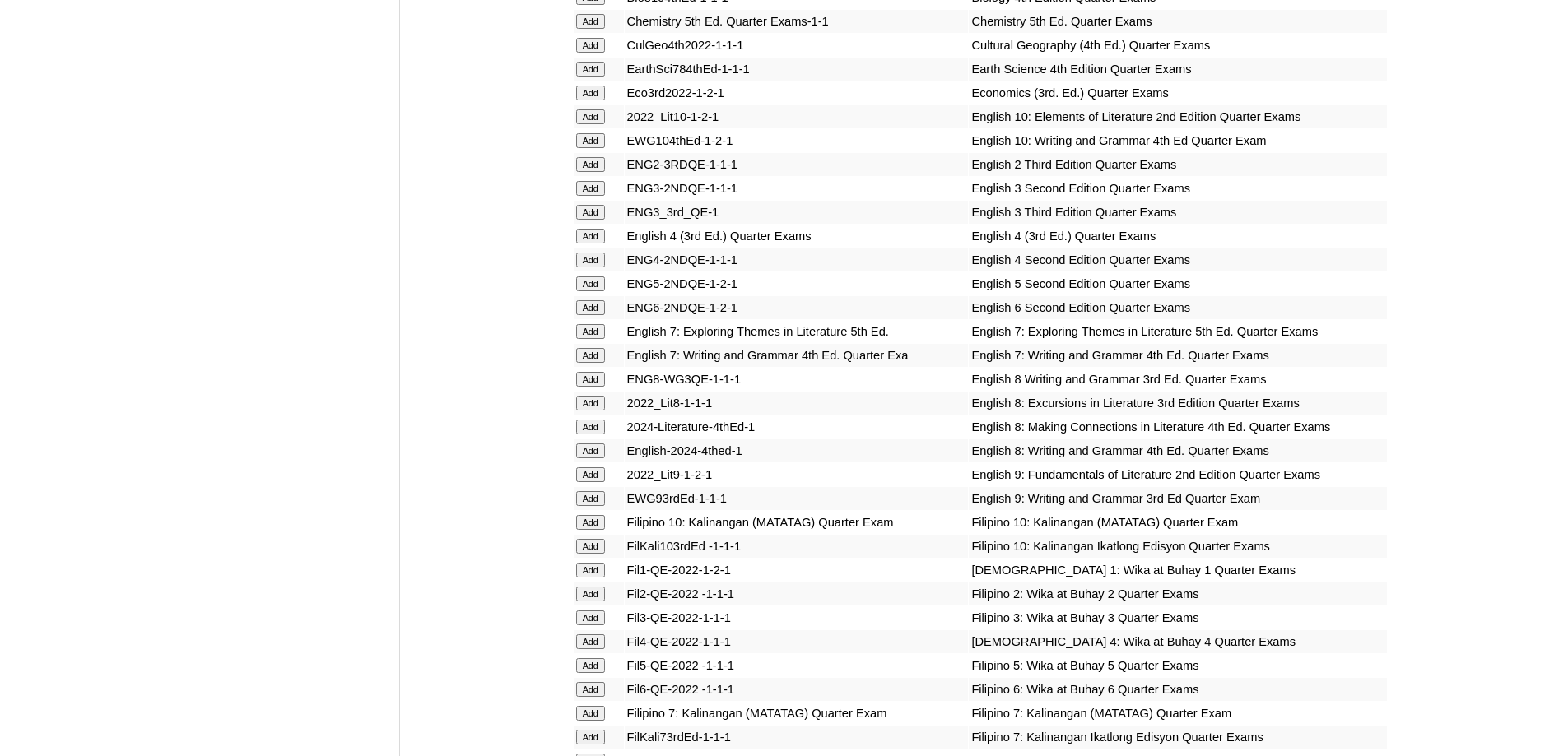
scroll to position [2010, 0]
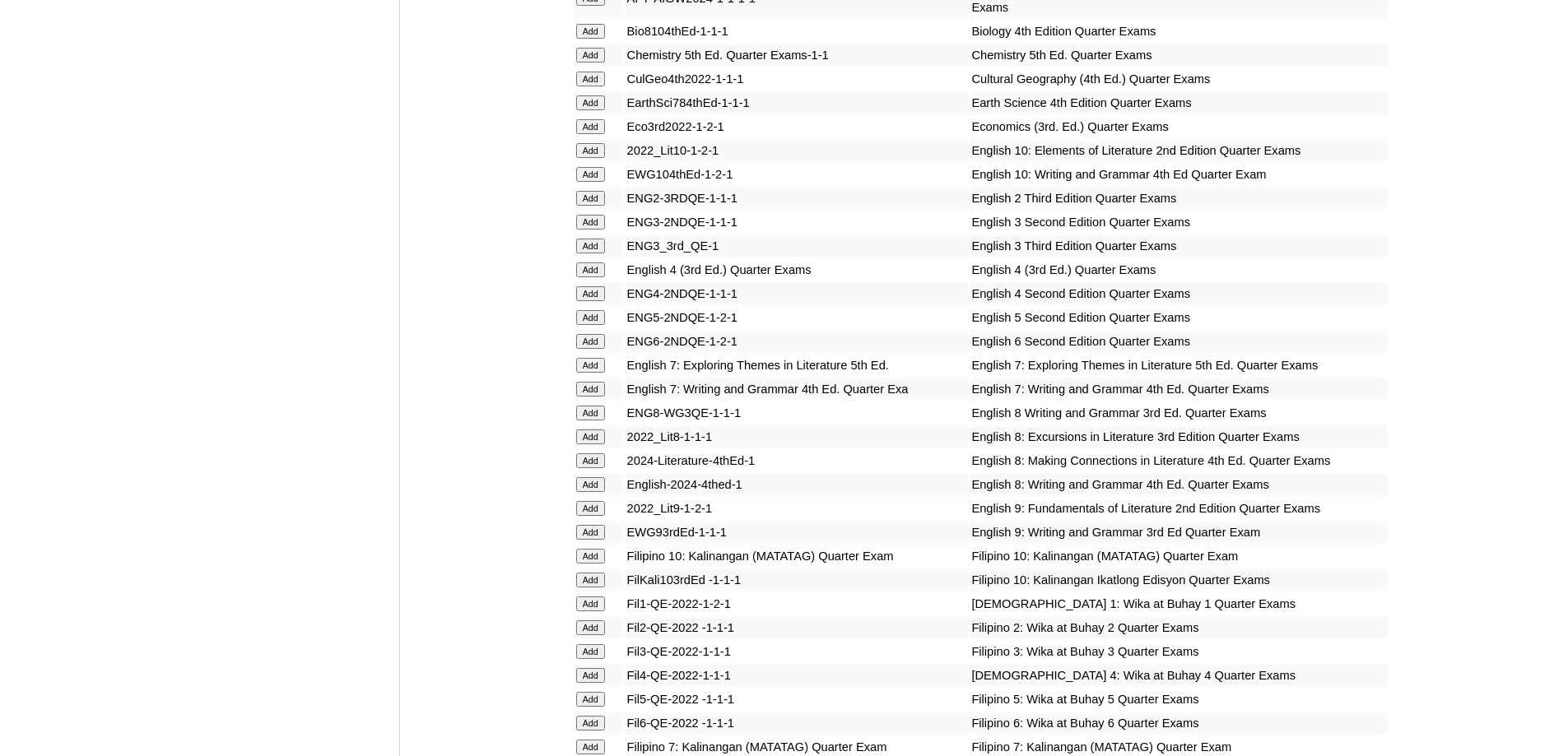
click at [606, 204] on form "Add" at bounding box center [598, 197] width 45 height 13
click at [597, 206] on input "Add" at bounding box center [590, 198] width 29 height 15
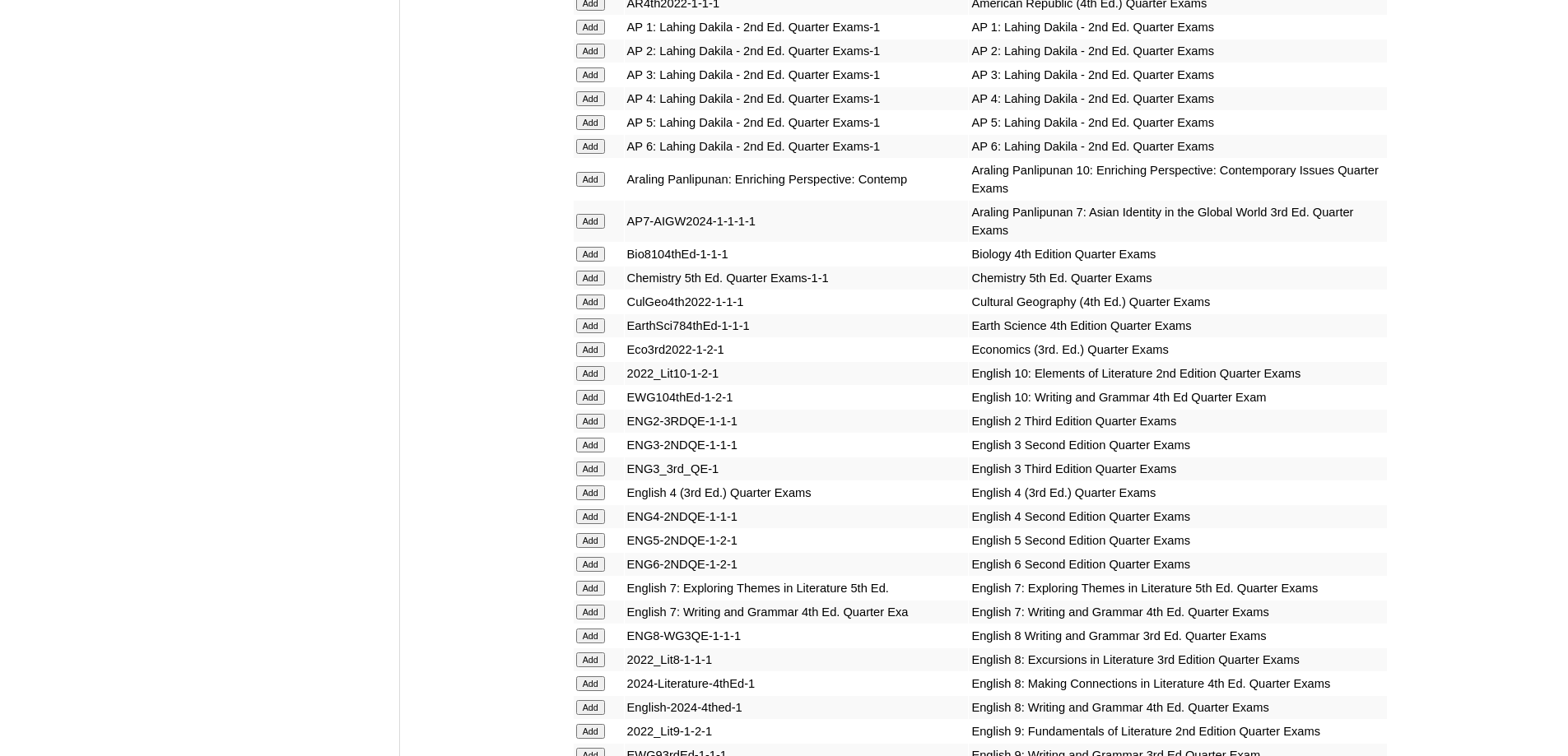
scroll to position [1681, 0]
